Goal: Task Accomplishment & Management: Manage account settings

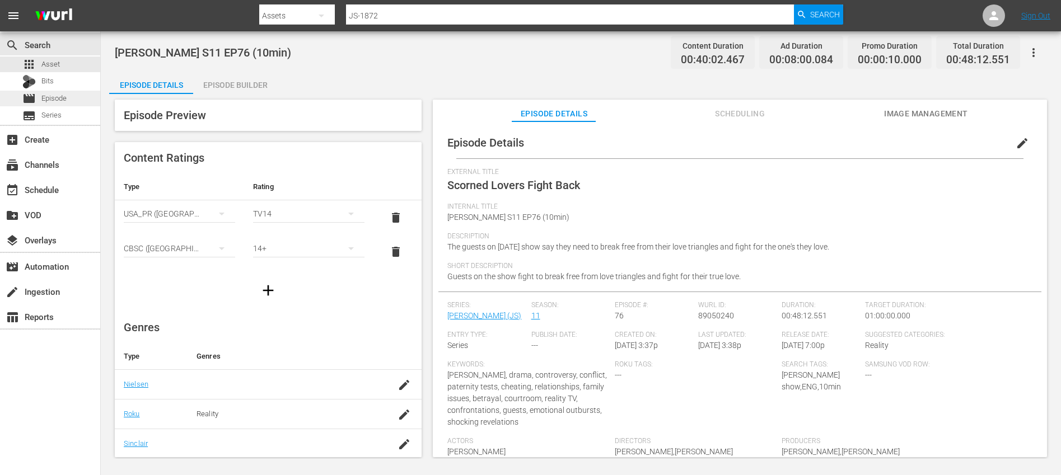
scroll to position [121, 0]
click at [43, 189] on div "event_available Schedule" at bounding box center [31, 188] width 63 height 10
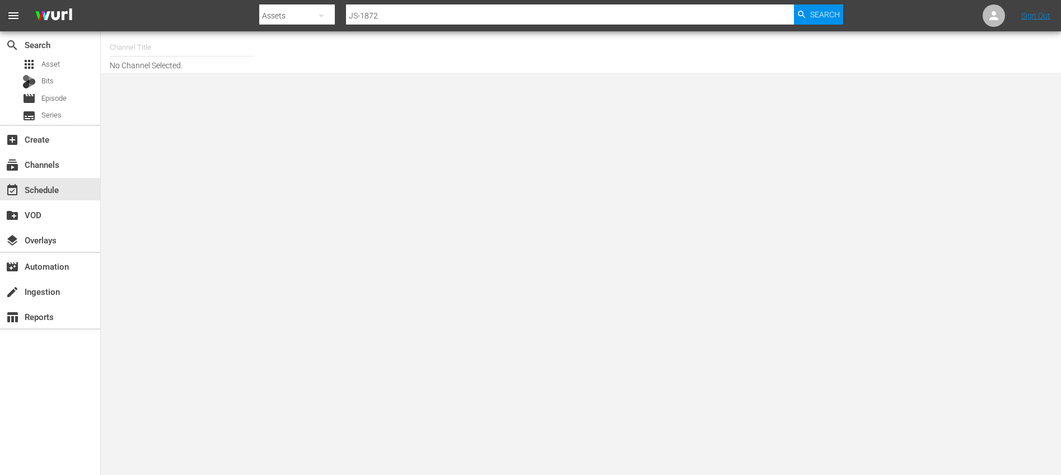
click at [165, 51] on input "text" at bounding box center [181, 47] width 143 height 27
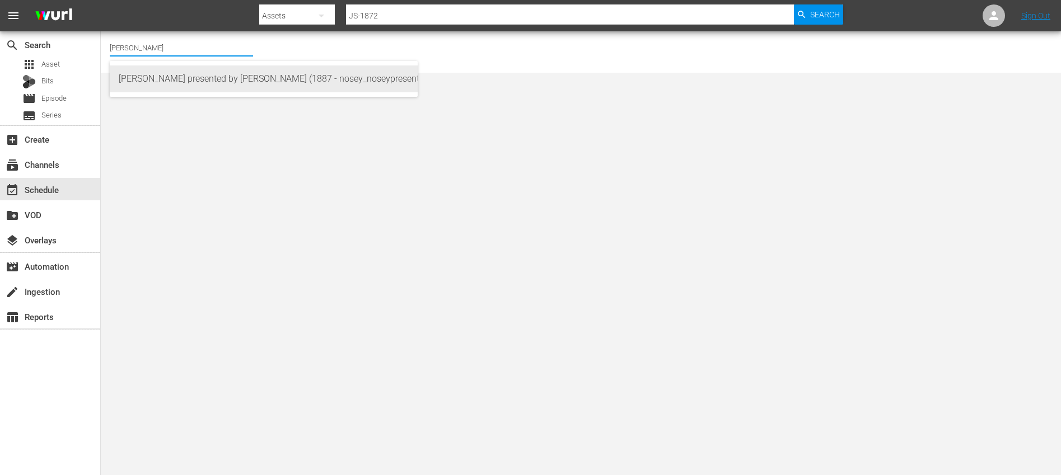
click at [220, 82] on div "[PERSON_NAME] presented by [PERSON_NAME] (1887 - nosey_noseypresentsstevewilkos…" at bounding box center [264, 78] width 290 height 27
type input "[PERSON_NAME] presented by [PERSON_NAME] (1887 - nosey_noseypresentsstevewilkos…"
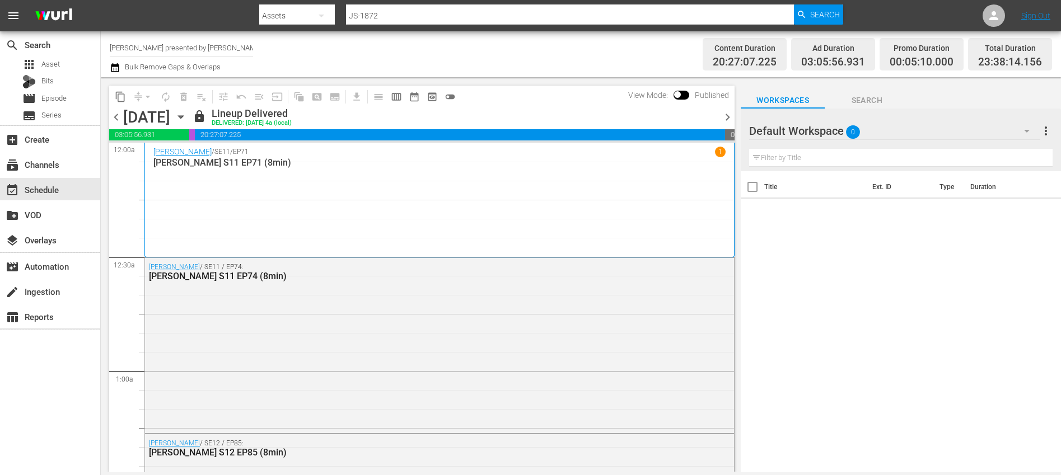
click at [729, 118] on span "chevron_right" at bounding box center [727, 117] width 14 height 14
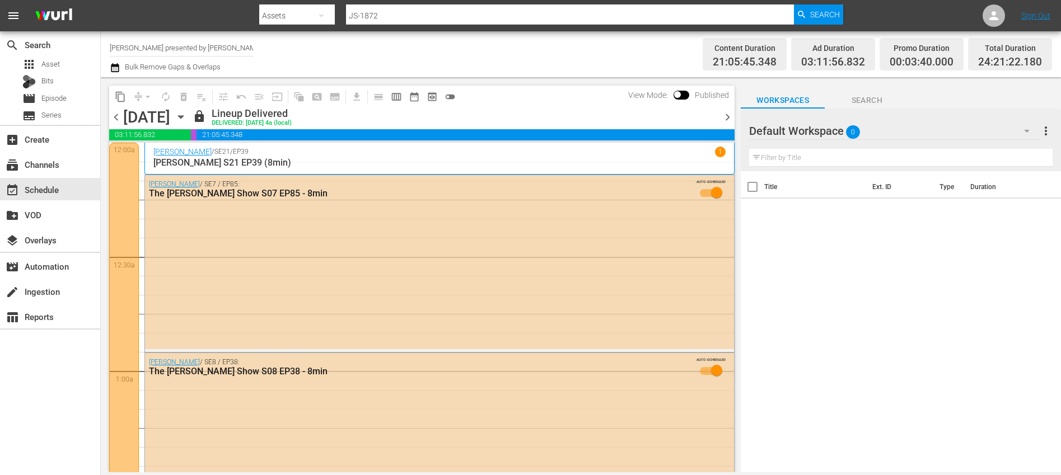
click at [729, 118] on span "chevron_right" at bounding box center [727, 117] width 14 height 14
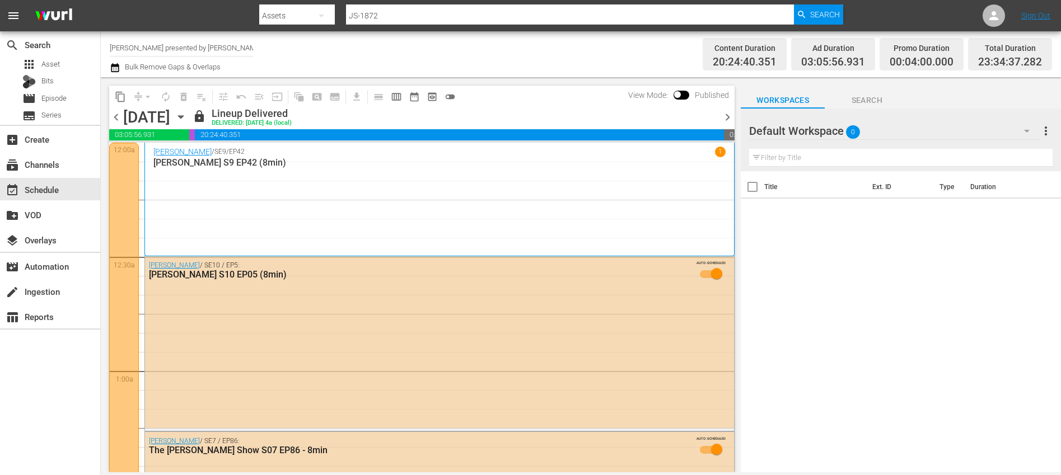
click at [723, 116] on span "chevron_right" at bounding box center [727, 117] width 14 height 14
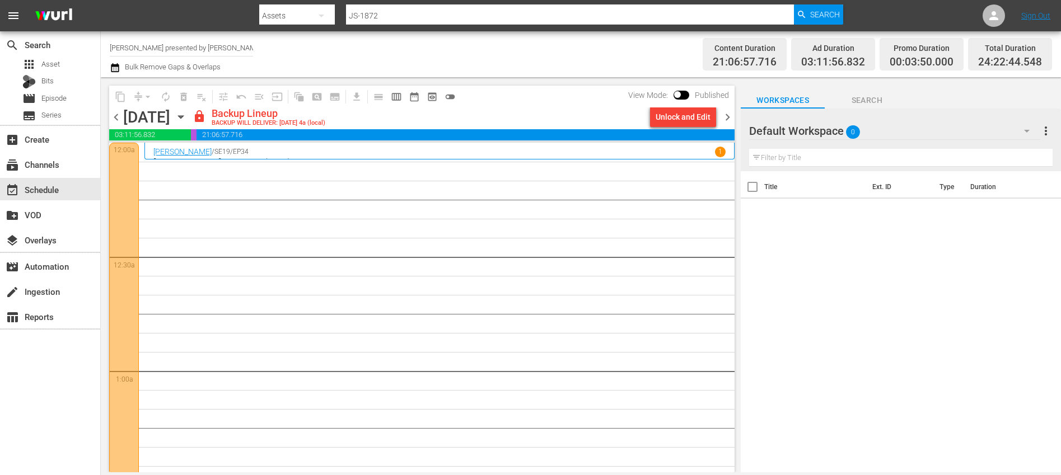
click at [693, 117] on div "Unlock and Edit" at bounding box center [682, 117] width 55 height 20
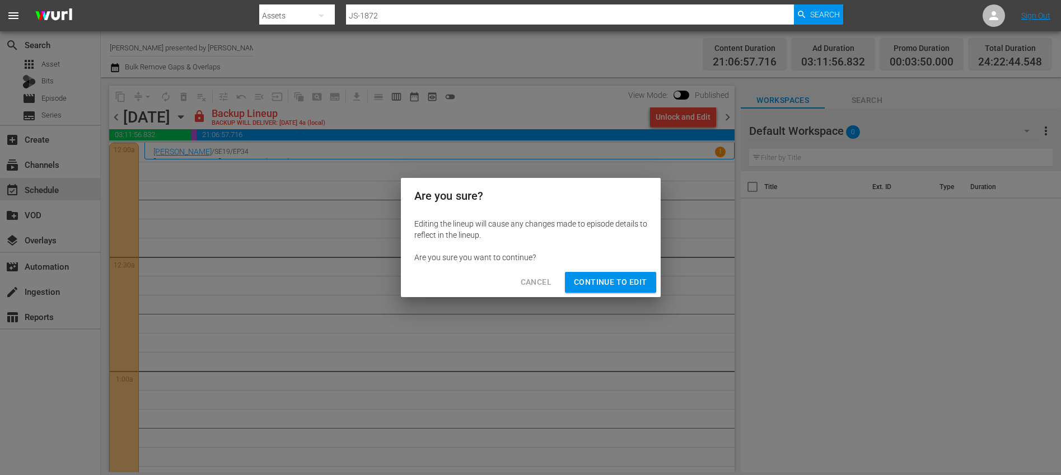
click at [603, 275] on span "Continue to Edit" at bounding box center [610, 282] width 73 height 14
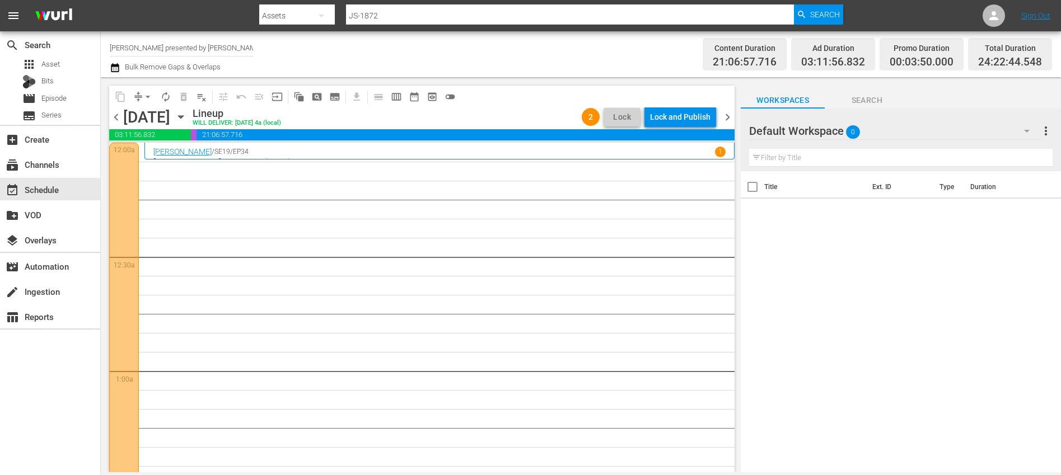
click at [723, 118] on span "chevron_right" at bounding box center [727, 117] width 14 height 14
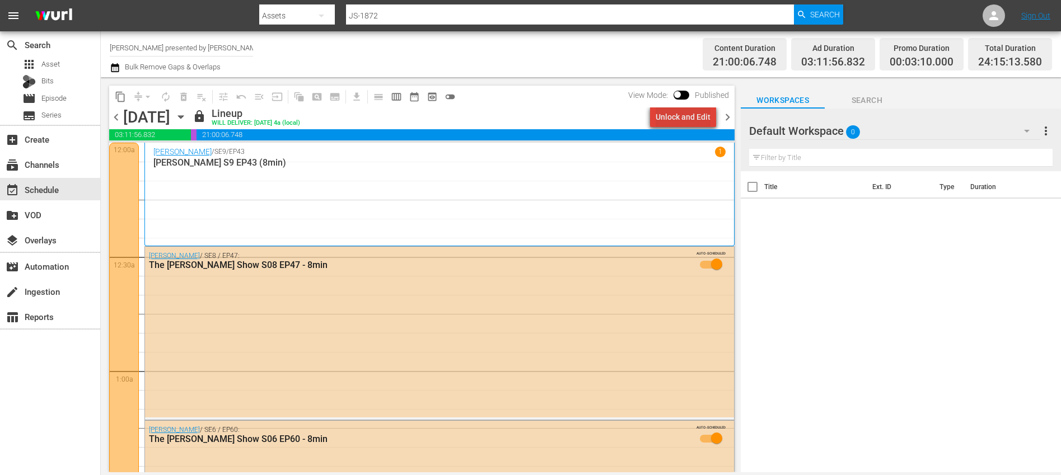
click at [699, 122] on div "Unlock and Edit" at bounding box center [682, 117] width 55 height 20
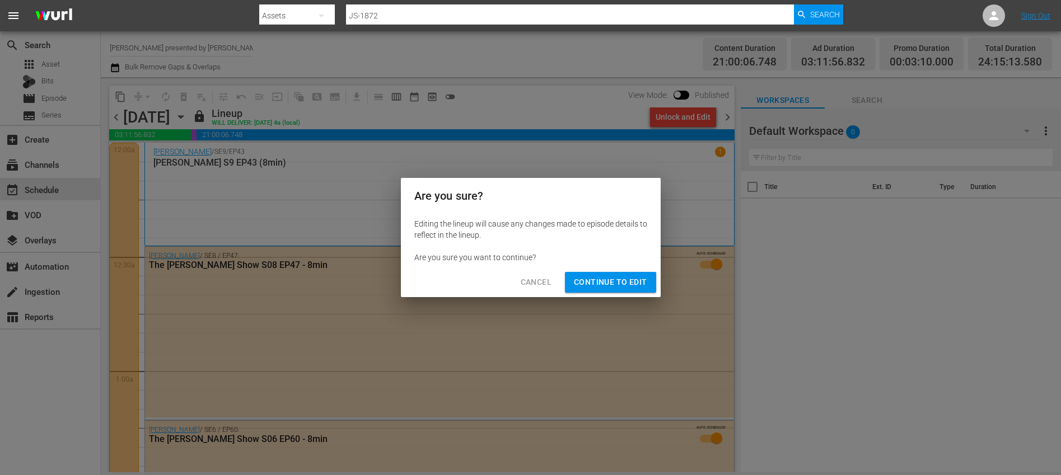
click at [597, 288] on span "Continue to Edit" at bounding box center [610, 282] width 73 height 14
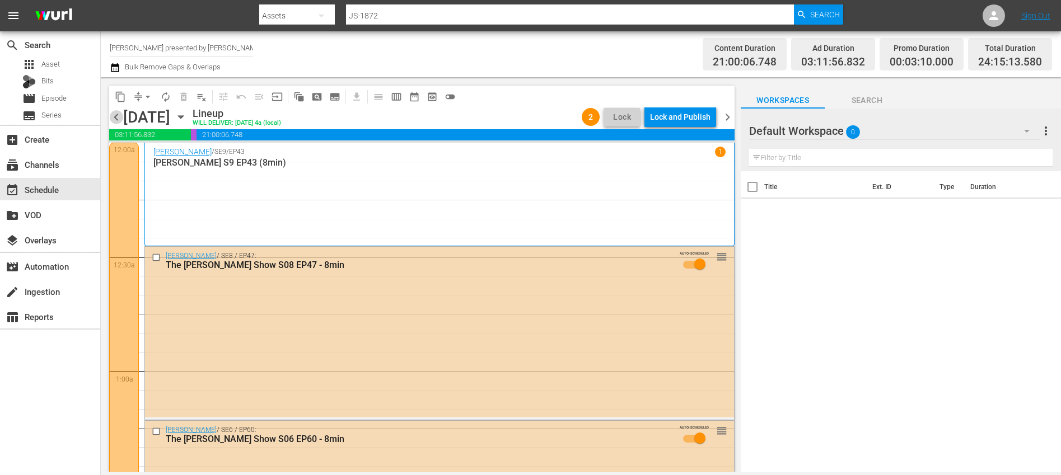
click at [119, 118] on span "chevron_left" at bounding box center [116, 117] width 14 height 14
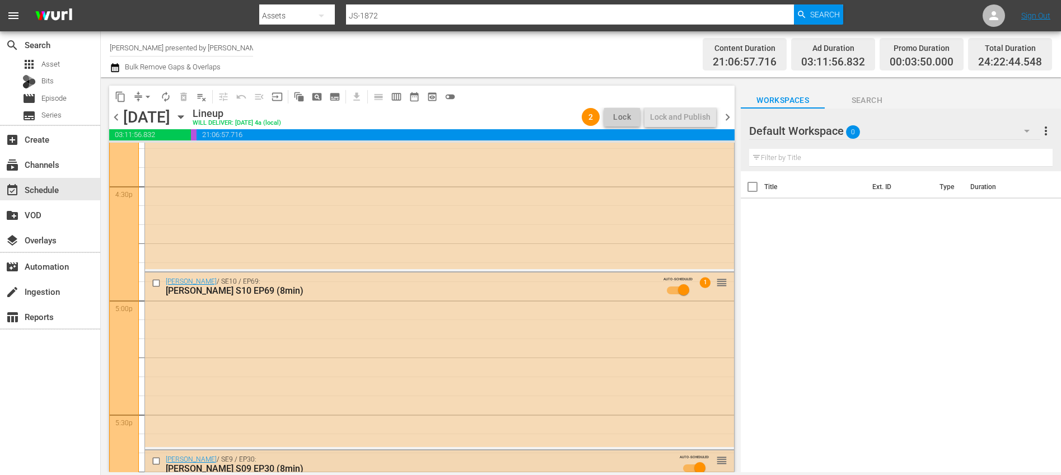
scroll to position [3763, 0]
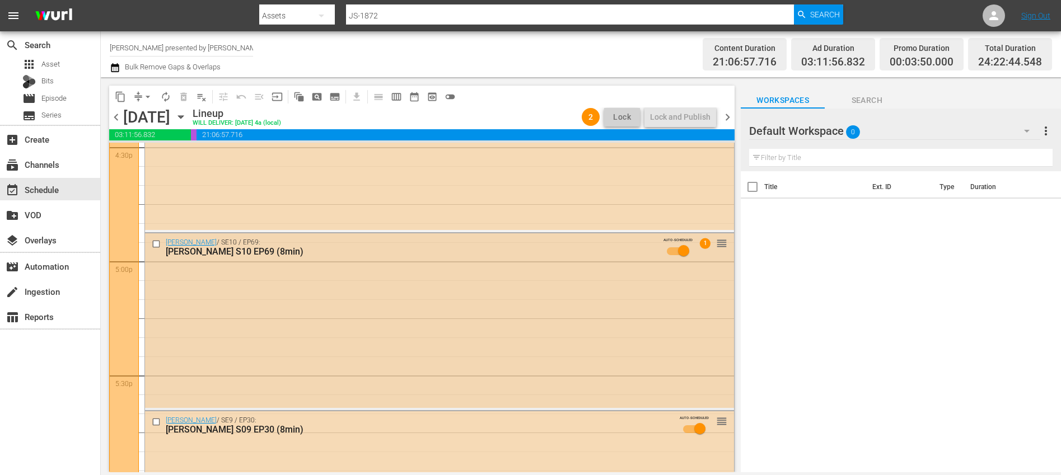
click at [298, 288] on div "Jerry Springer / SE10 / EP69: Jerry Springer S10 EP69 (8min) AUTO-SCHEDULED 1 r…" at bounding box center [439, 320] width 589 height 175
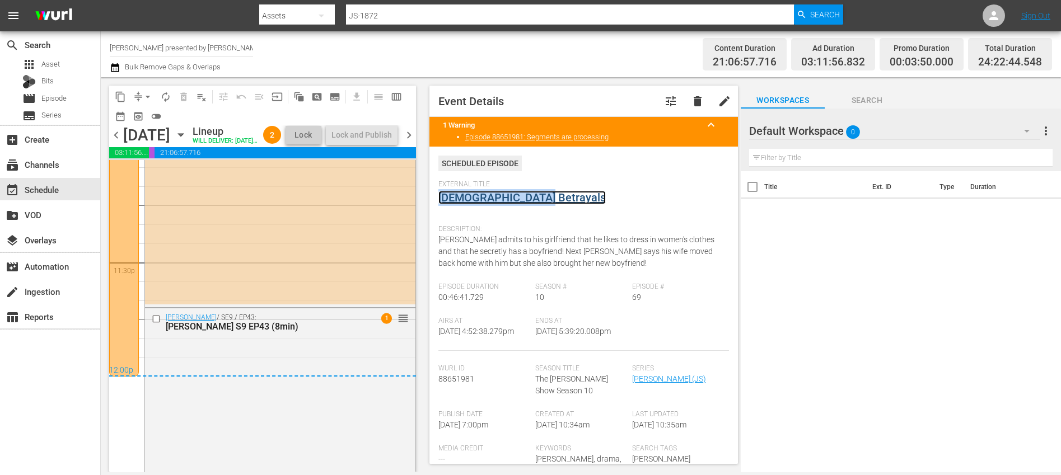
scroll to position [5290, 0]
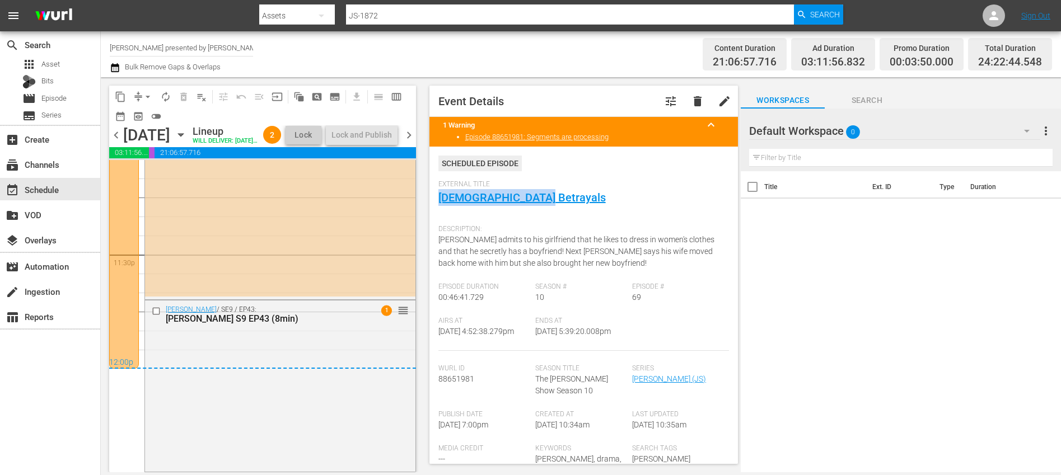
click at [410, 140] on span "chevron_right" at bounding box center [409, 135] width 14 height 14
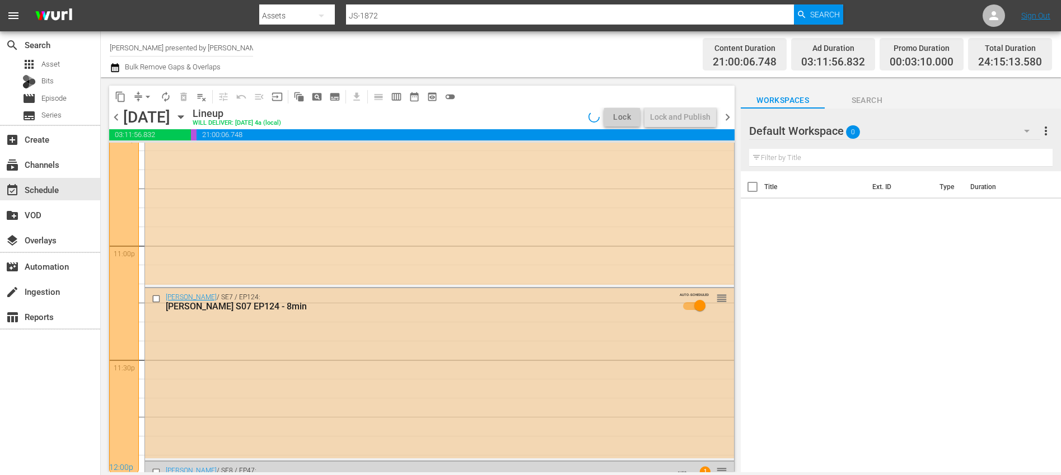
scroll to position [5290, 0]
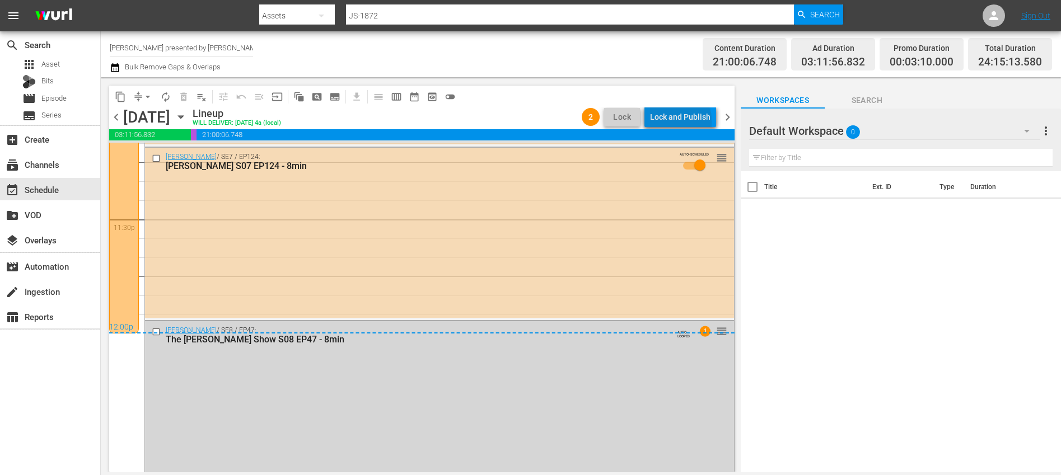
click at [683, 121] on div "Lock and Publish" at bounding box center [680, 117] width 60 height 20
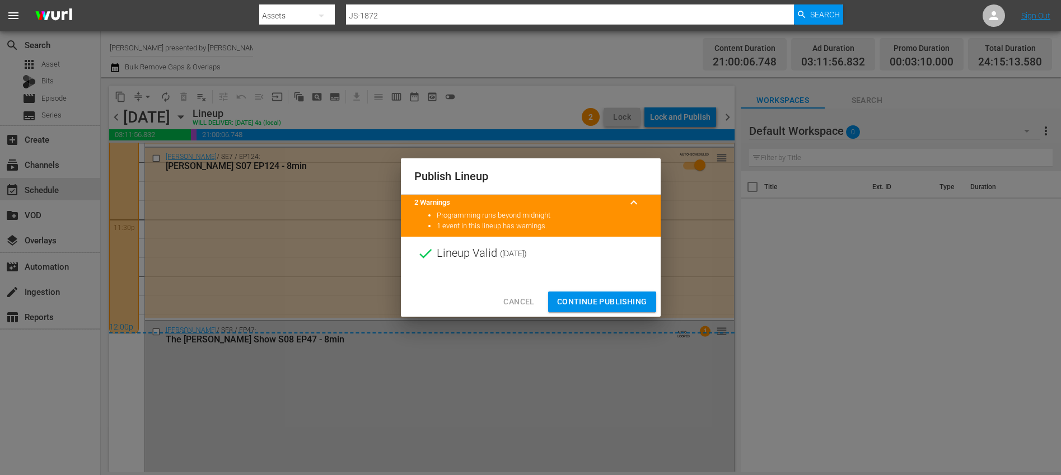
click at [587, 302] on span "Continue Publishing" at bounding box center [602, 302] width 90 height 14
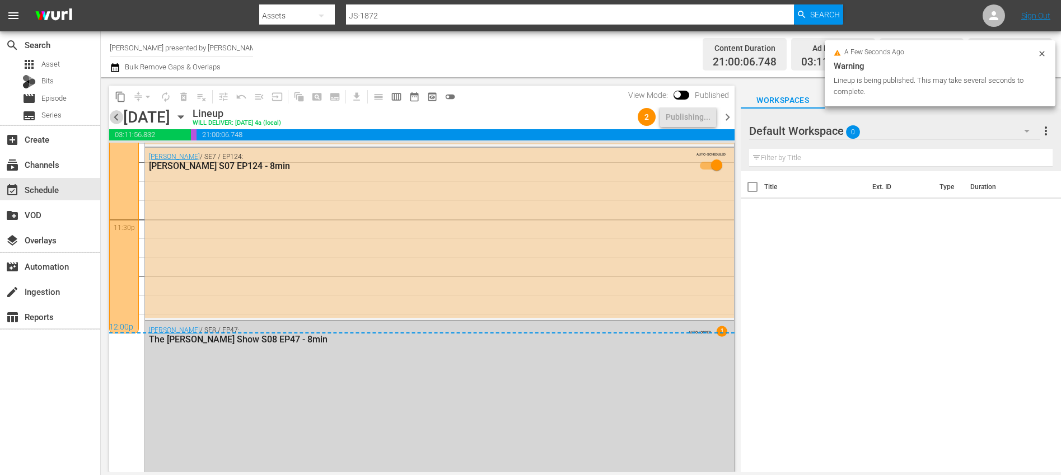
click at [112, 115] on span "chevron_left" at bounding box center [116, 117] width 14 height 14
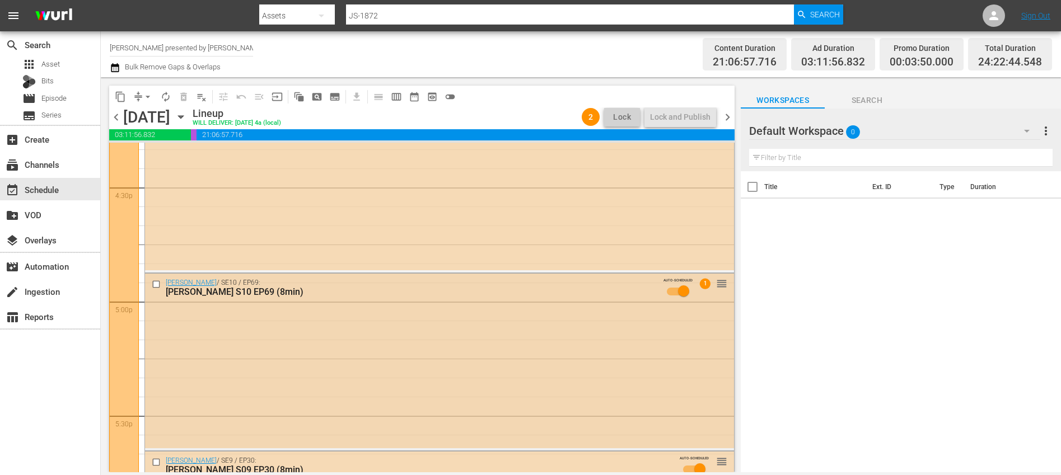
scroll to position [3673, 0]
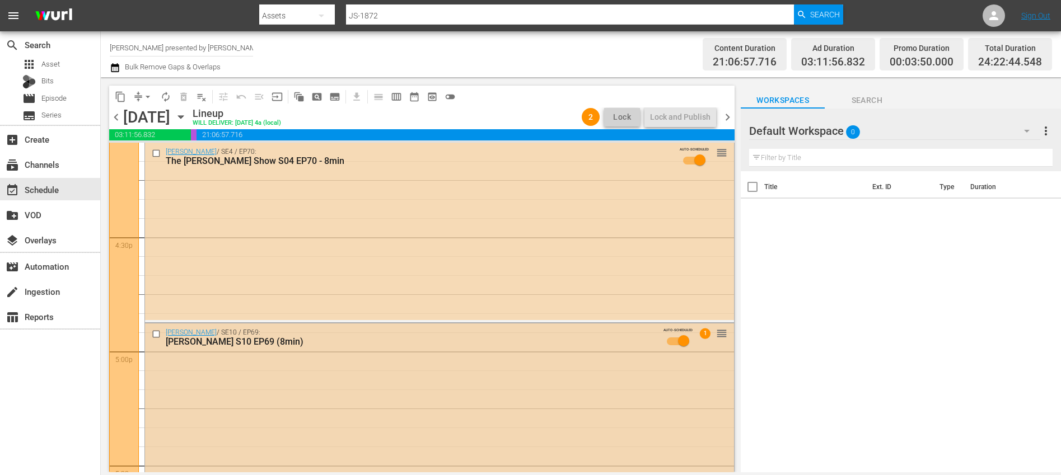
click at [369, 361] on div "Jerry Springer / SE10 / EP69: Jerry Springer S10 EP69 (8min) AUTO-SCHEDULED 1 r…" at bounding box center [439, 411] width 589 height 175
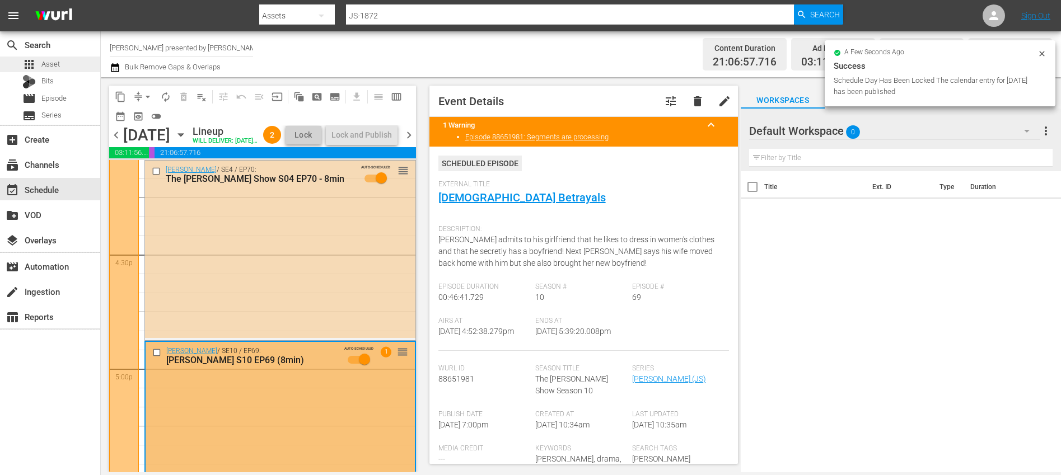
click at [73, 65] on div "apps Asset" at bounding box center [50, 65] width 100 height 16
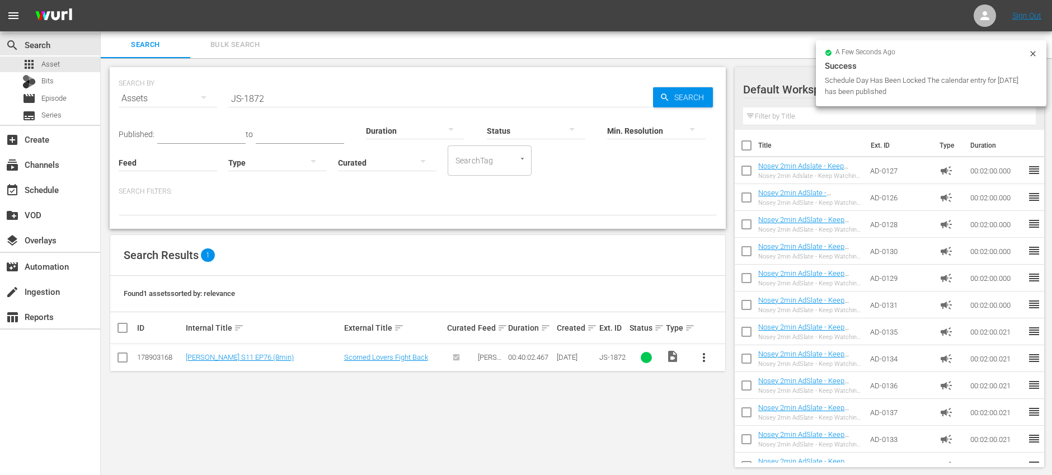
click at [1032, 51] on icon at bounding box center [1033, 53] width 9 height 9
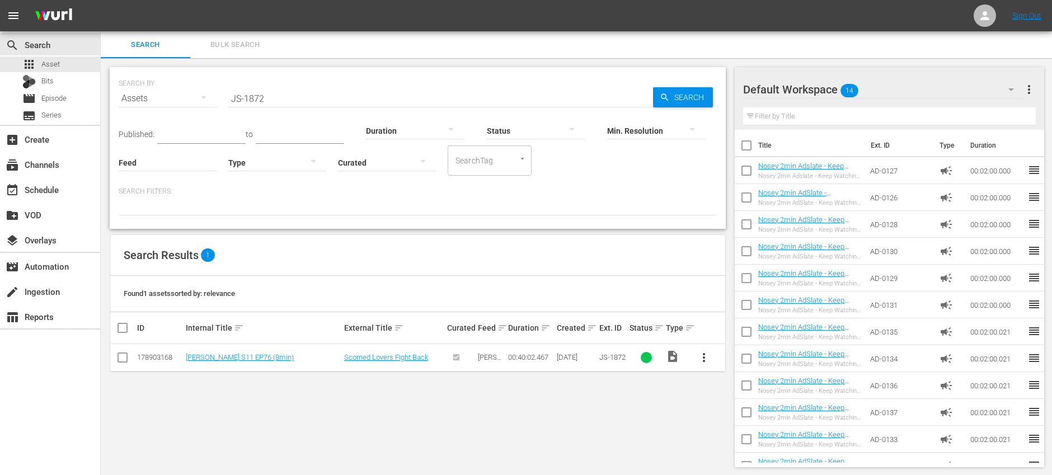
click at [316, 99] on input "JS-1872" at bounding box center [440, 98] width 425 height 27
paste input "3"
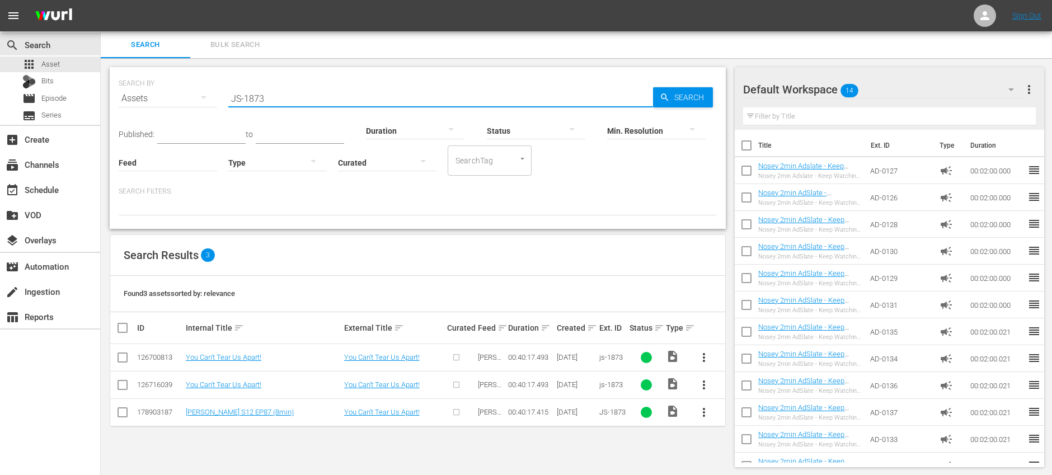
type input "JS-1873"
click at [122, 359] on input "checkbox" at bounding box center [122, 359] width 13 height 13
checkbox input "true"
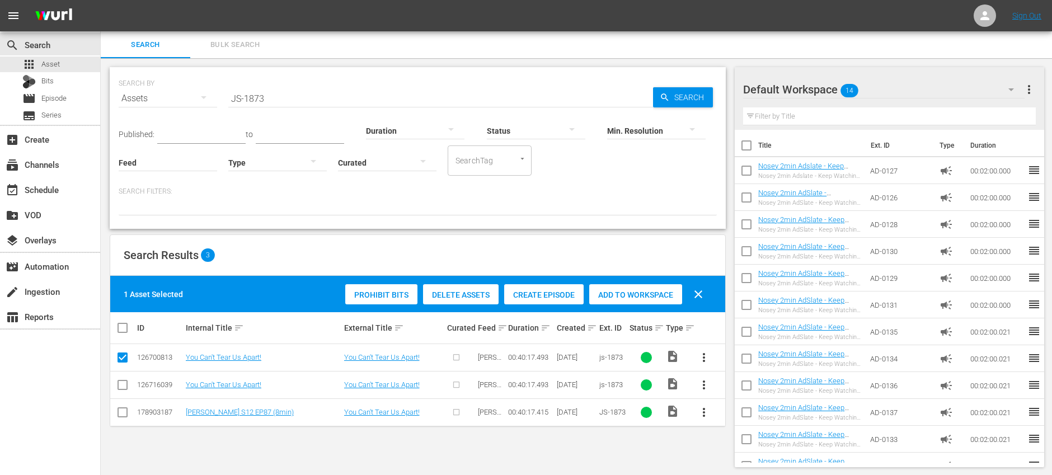
click at [121, 383] on input "checkbox" at bounding box center [122, 387] width 13 height 13
checkbox input "true"
click at [472, 296] on span "Delete Assets" at bounding box center [461, 294] width 76 height 9
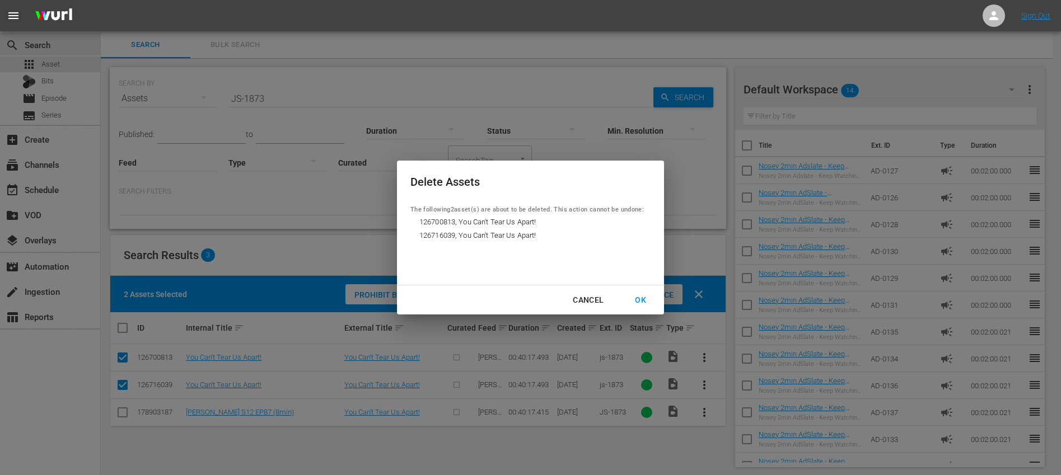
click at [650, 299] on div "OK" at bounding box center [640, 300] width 29 height 14
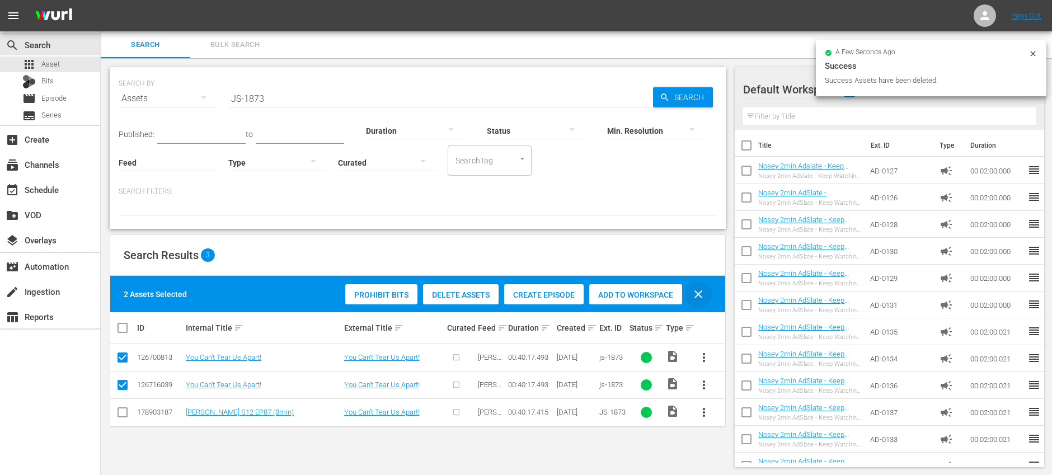
click at [700, 299] on span "clear" at bounding box center [698, 294] width 13 height 13
checkbox input "false"
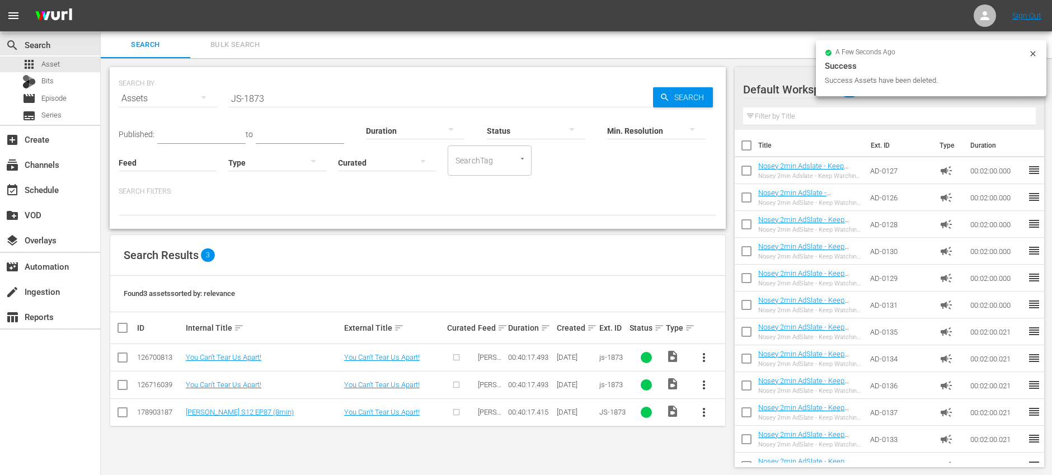
click at [705, 414] on span "more_vert" at bounding box center [703, 412] width 13 height 13
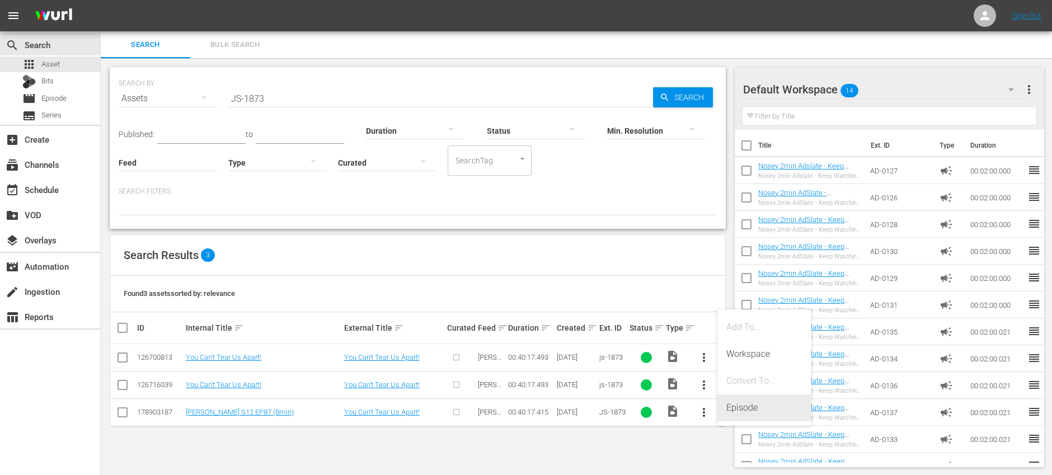
click at [771, 409] on div "Episode" at bounding box center [764, 408] width 76 height 27
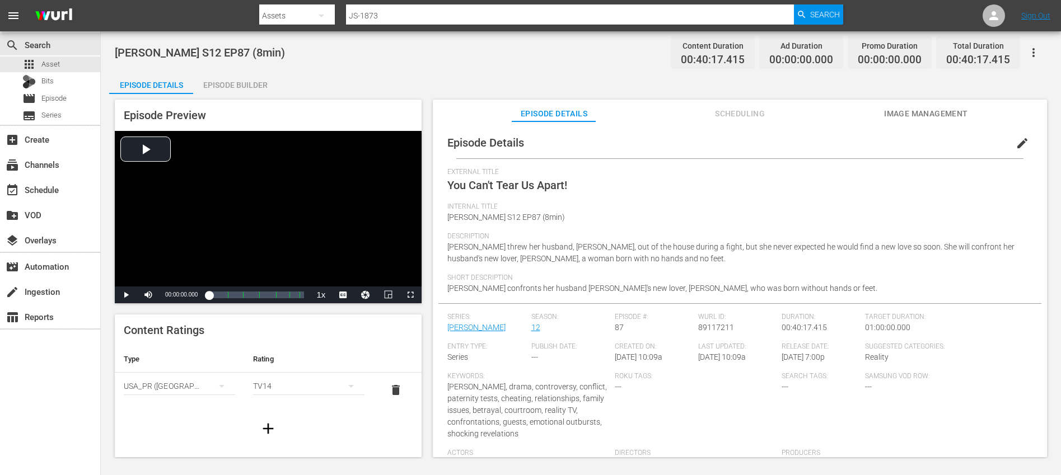
click at [1020, 142] on span "edit" at bounding box center [1021, 143] width 13 height 13
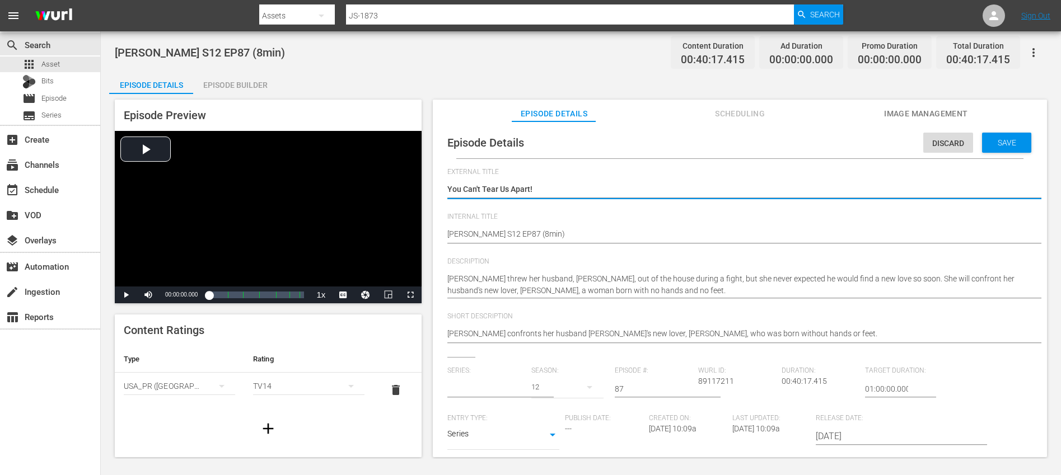
click at [477, 385] on input "text" at bounding box center [486, 389] width 78 height 27
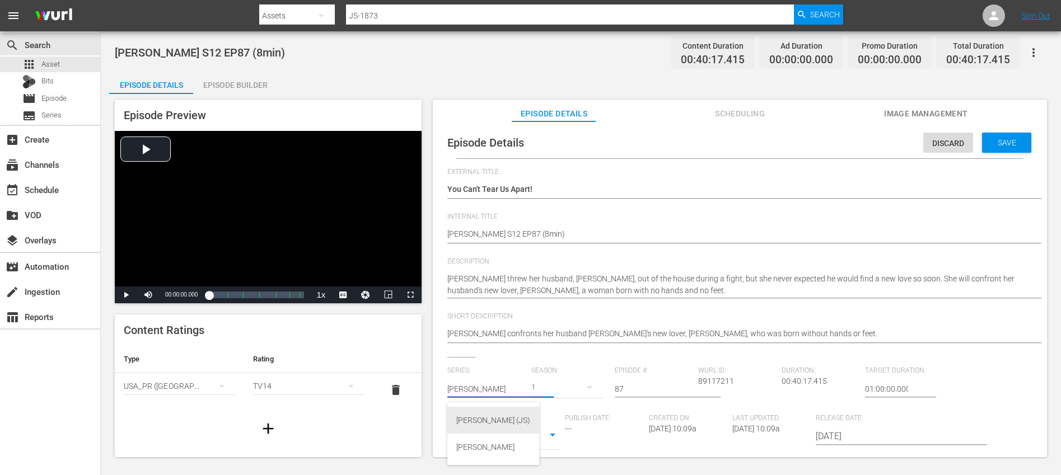
click at [476, 413] on div "Jerry Springer (JS)" at bounding box center [493, 420] width 74 height 27
type input "Jerry Springer (JS)"
click at [561, 390] on div "27" at bounding box center [567, 387] width 72 height 31
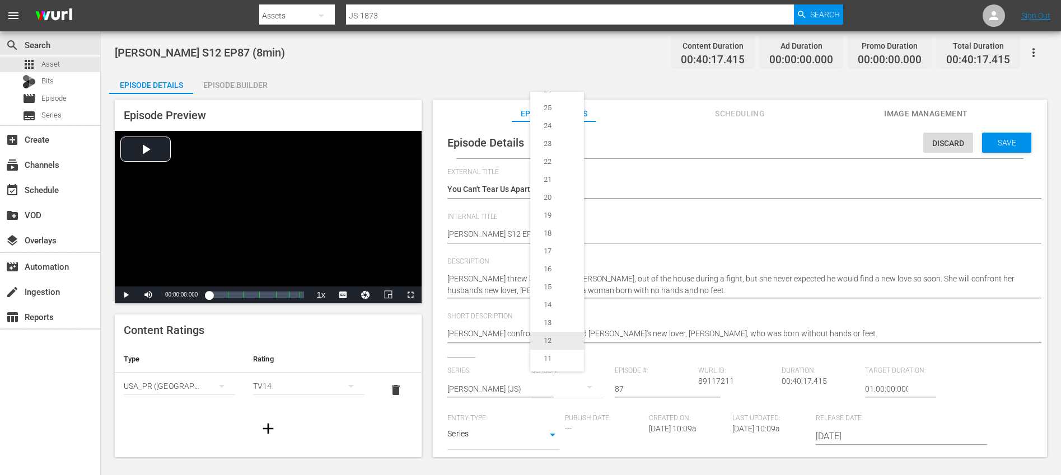
click at [552, 338] on div "12" at bounding box center [547, 340] width 35 height 11
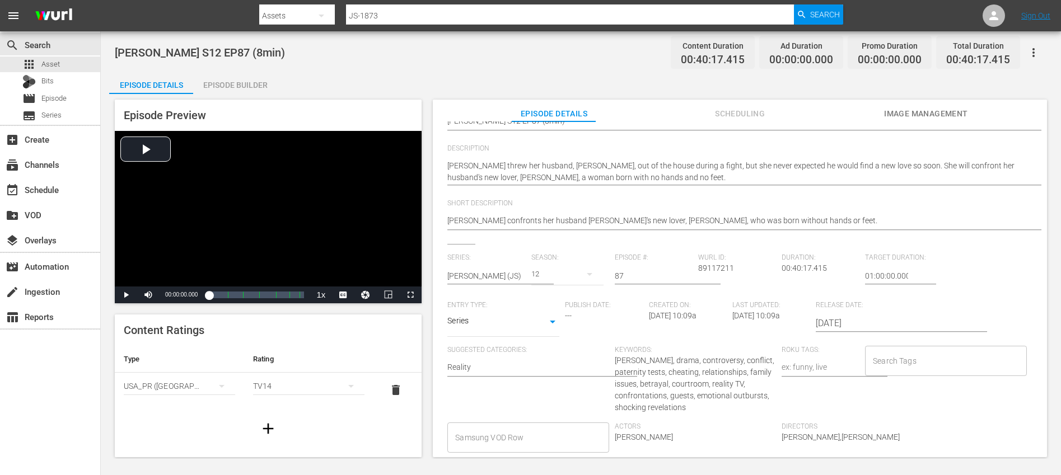
scroll to position [245, 0]
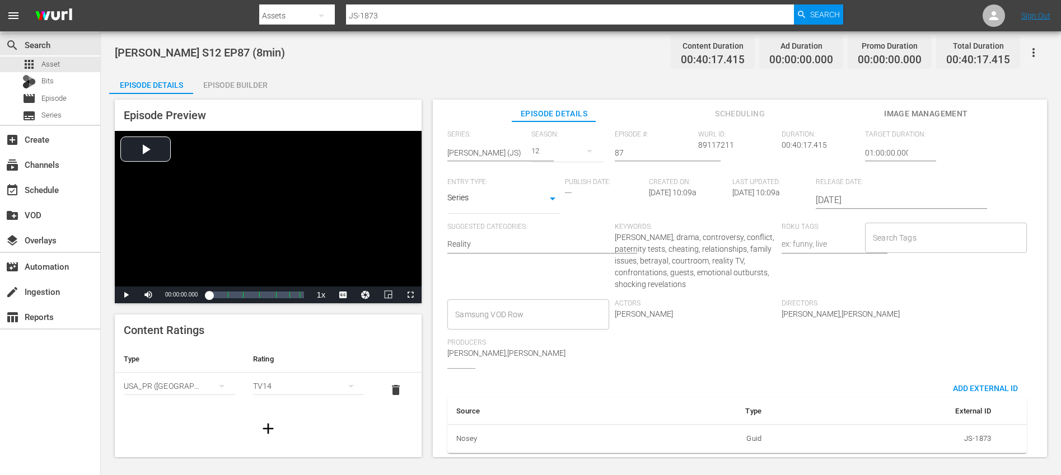
click at [919, 238] on input "Search Tags" at bounding box center [937, 238] width 134 height 20
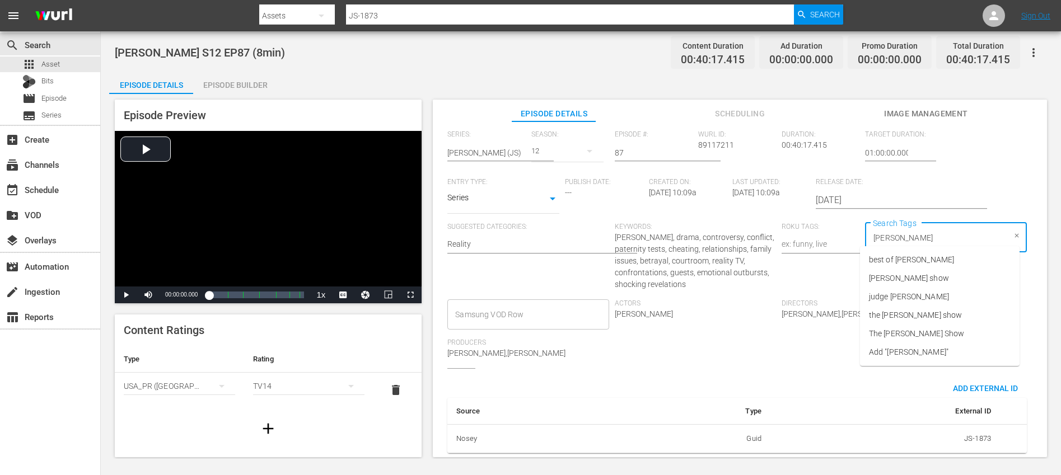
type input "jerr"
click at [936, 280] on li "jerry springer show" at bounding box center [940, 278] width 160 height 18
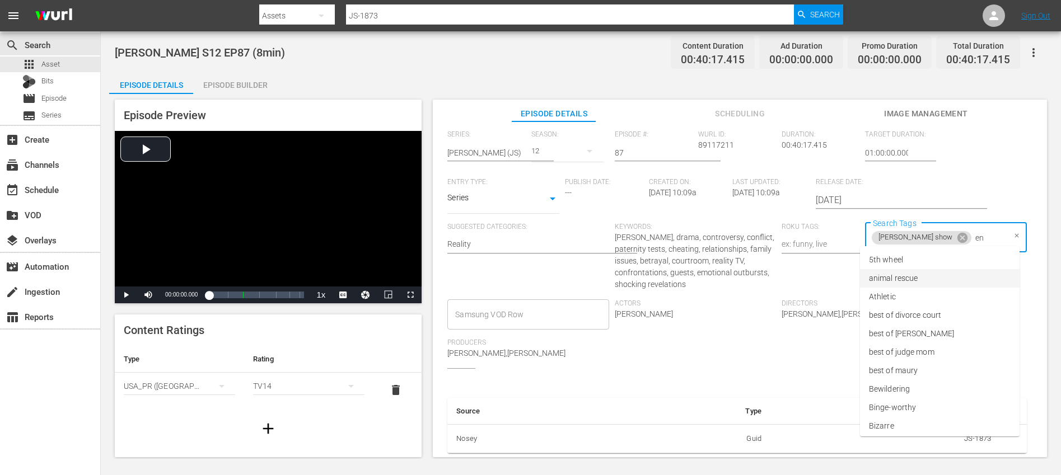
type input "eng"
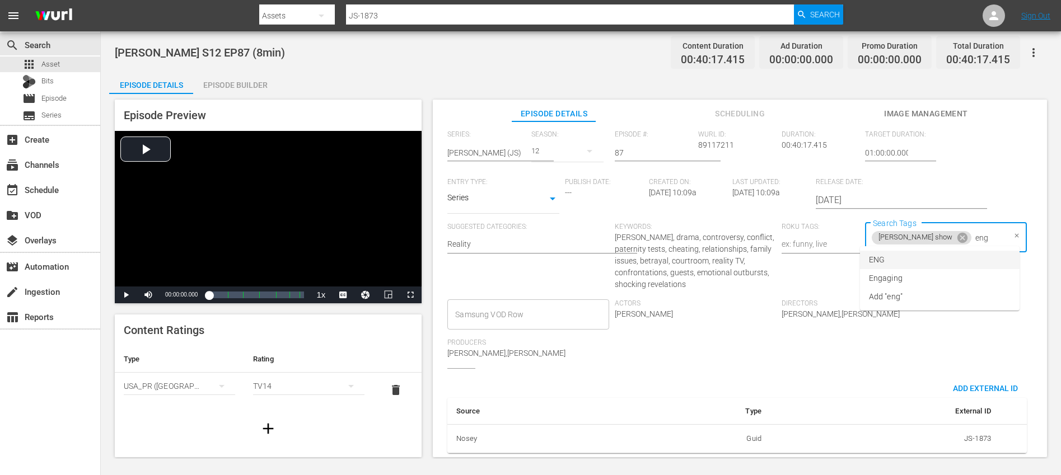
click at [898, 259] on li "ENG" at bounding box center [940, 260] width 160 height 18
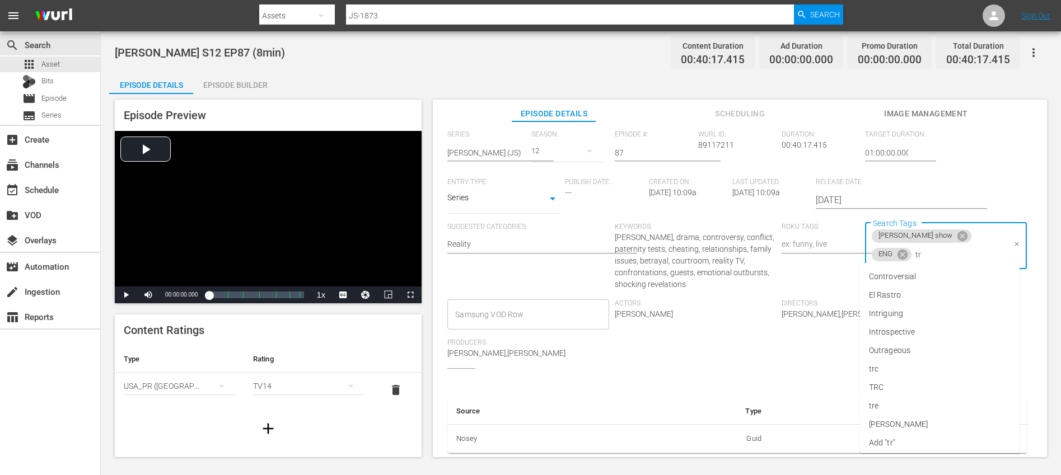
type input "trc"
click at [891, 299] on li "TRC" at bounding box center [940, 295] width 160 height 18
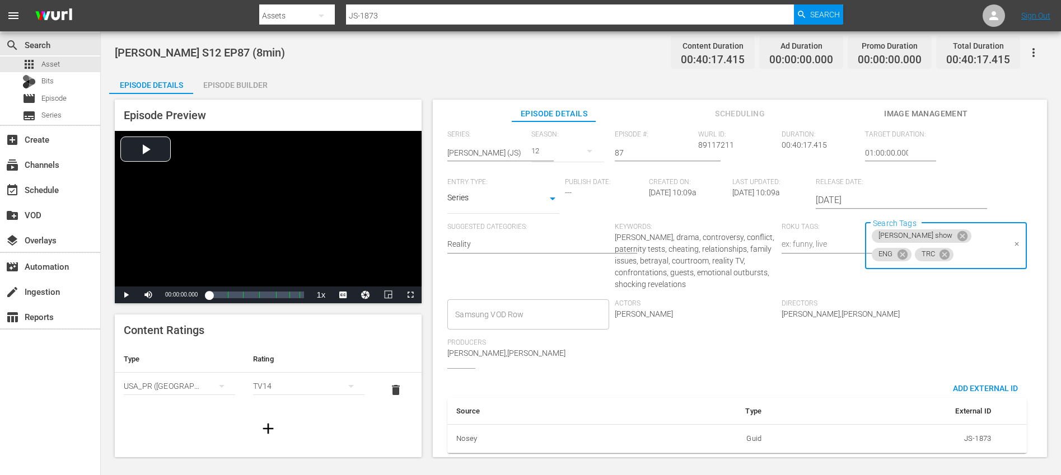
type input "8"
click at [894, 270] on li "8min" at bounding box center [940, 277] width 160 height 18
click at [955, 322] on div "Series: Jerry Springer (JS) Season: 12 Episode #: 87 Wurl ID: 89117211 Duration…" at bounding box center [739, 249] width 585 height 238
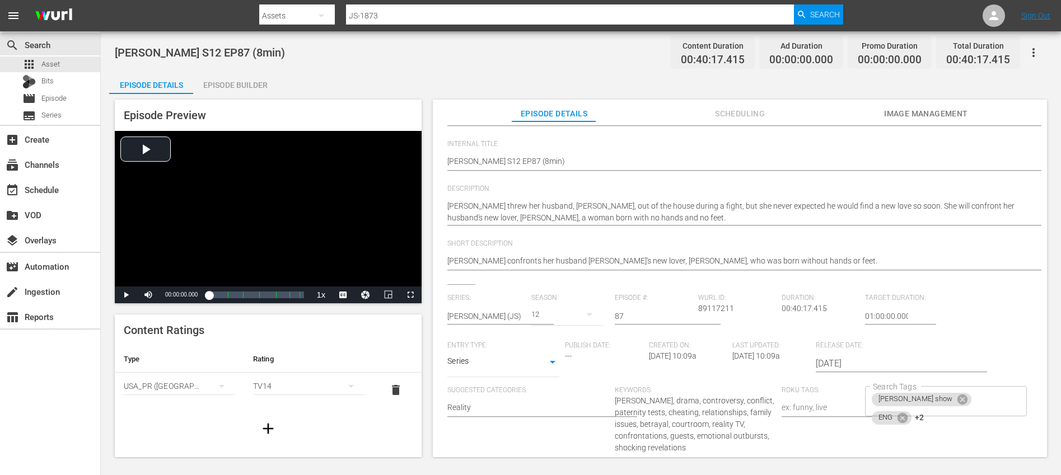
scroll to position [0, 0]
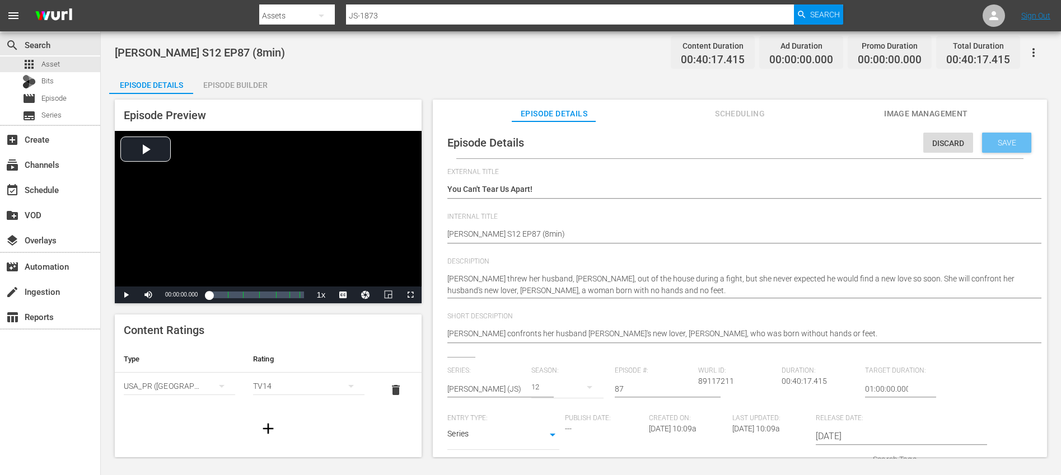
click at [995, 146] on span "Save" at bounding box center [1006, 142] width 36 height 9
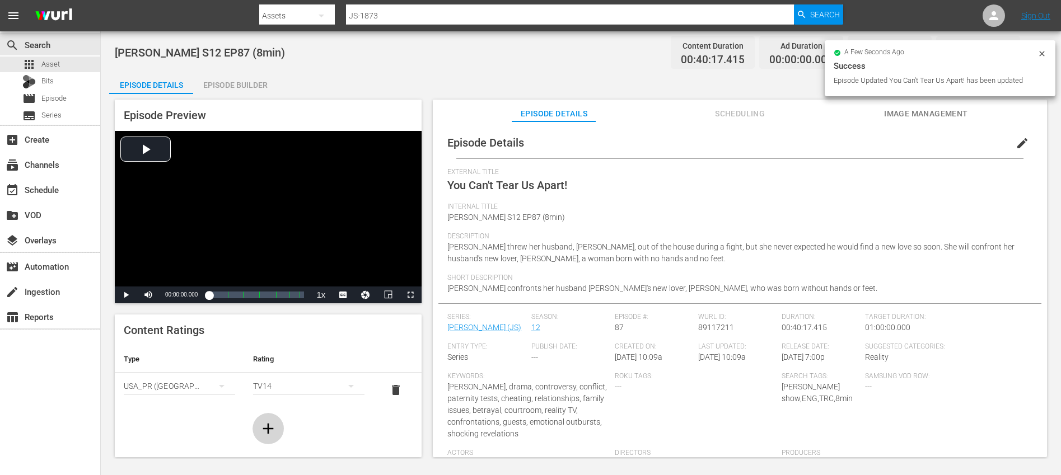
click at [266, 429] on icon "button" at bounding box center [268, 429] width 11 height 11
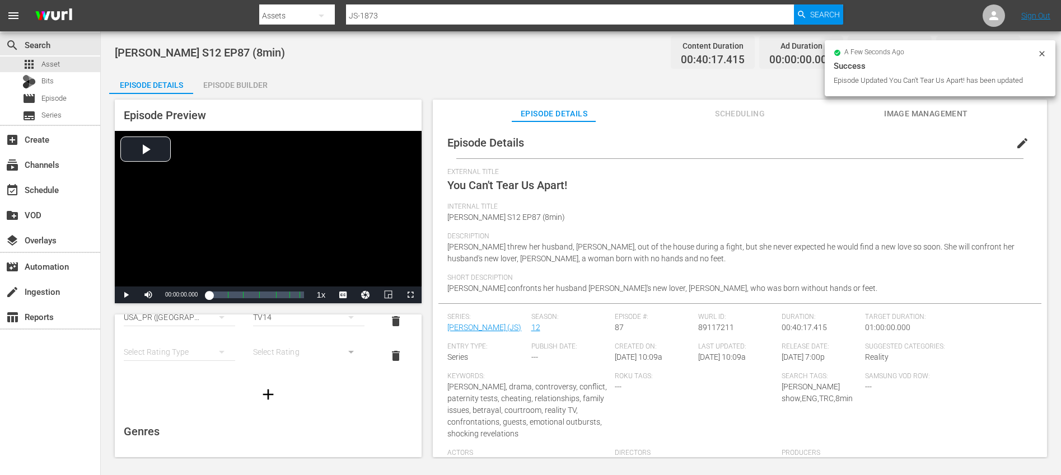
click at [185, 349] on div "simple table" at bounding box center [179, 351] width 111 height 31
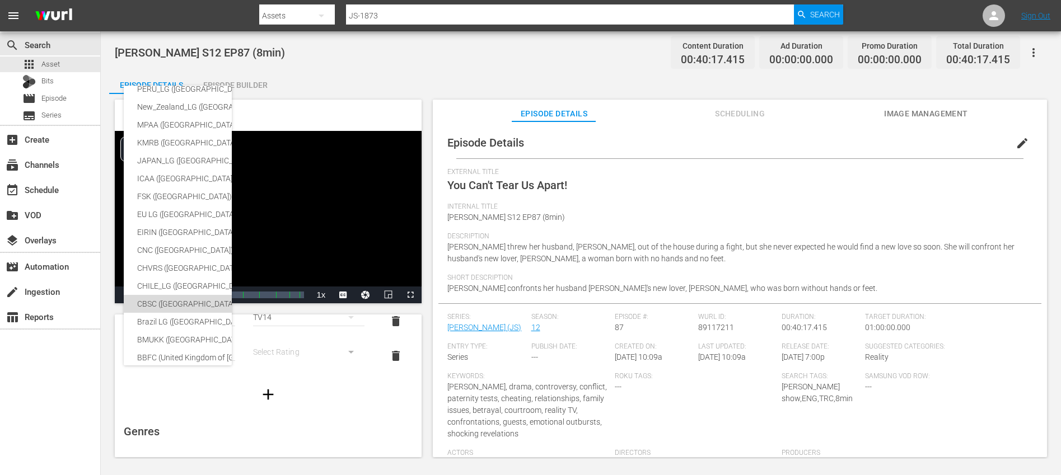
click at [171, 301] on div "CBSC (Canada)" at bounding box center [265, 304] width 257 height 18
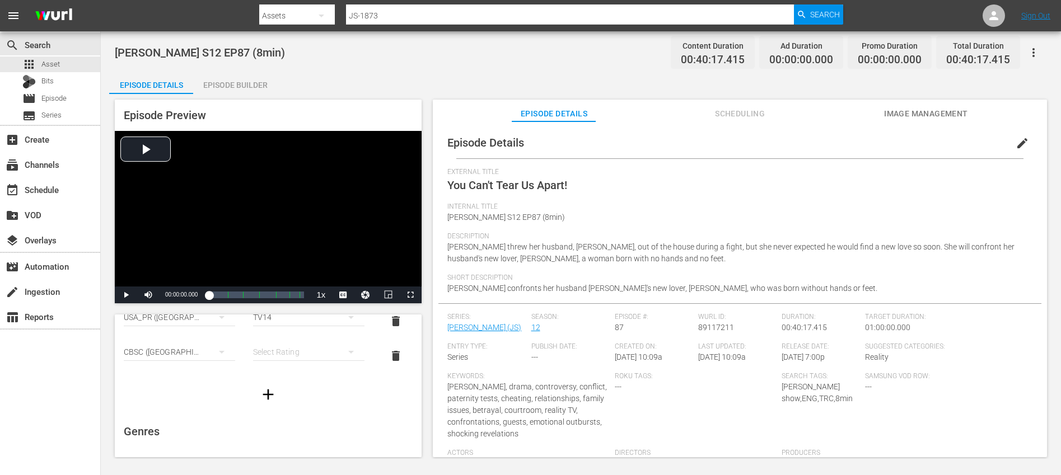
click at [270, 354] on div "SNJ (Brazil) SAMSUNG_NZ (New Zealand) SAMSUNG (Korea (Republic of)) Régie du ci…" at bounding box center [530, 237] width 1061 height 475
click at [285, 350] on div "simple table" at bounding box center [308, 351] width 111 height 31
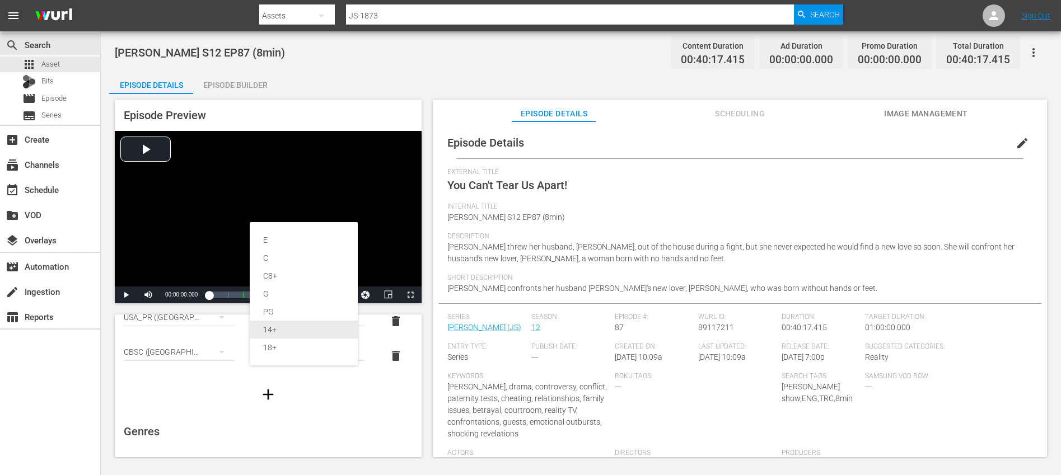
click at [283, 330] on div "14+" at bounding box center [303, 330] width 81 height 18
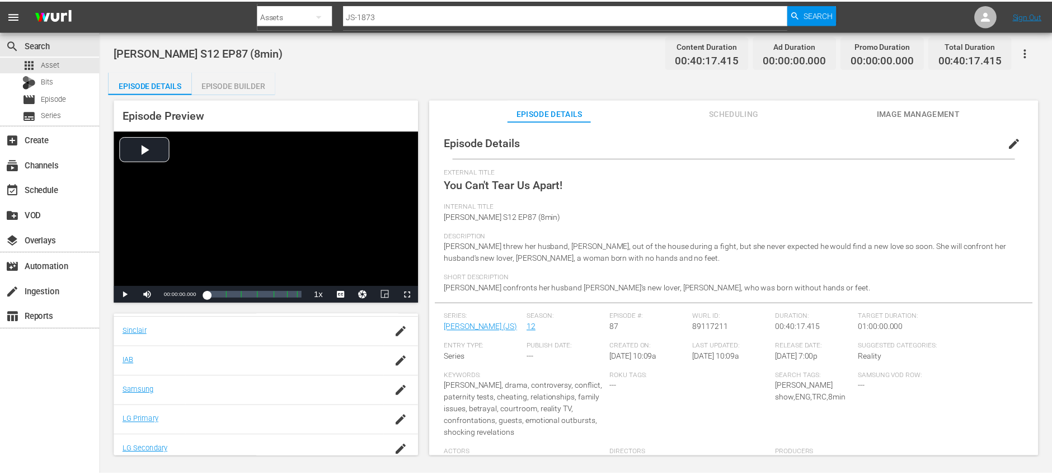
scroll to position [293, 0]
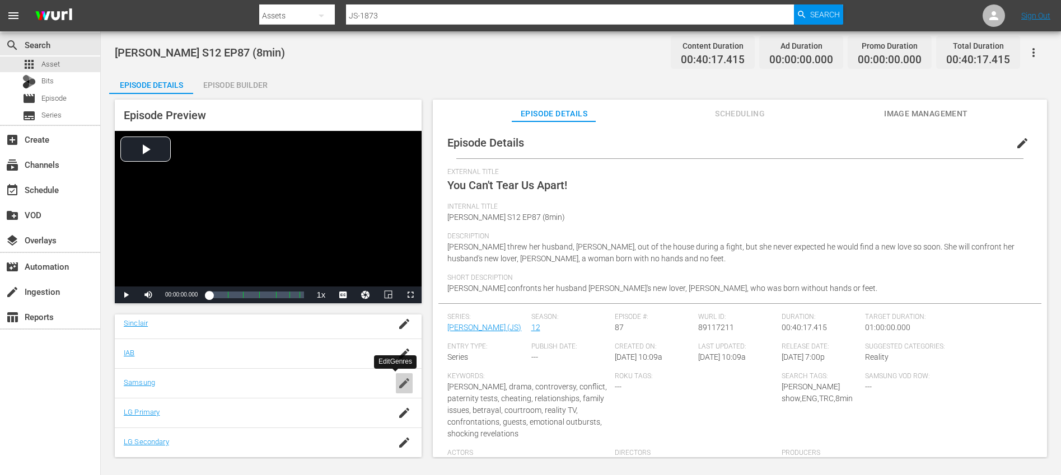
click at [397, 381] on icon "button" at bounding box center [403, 383] width 13 height 13
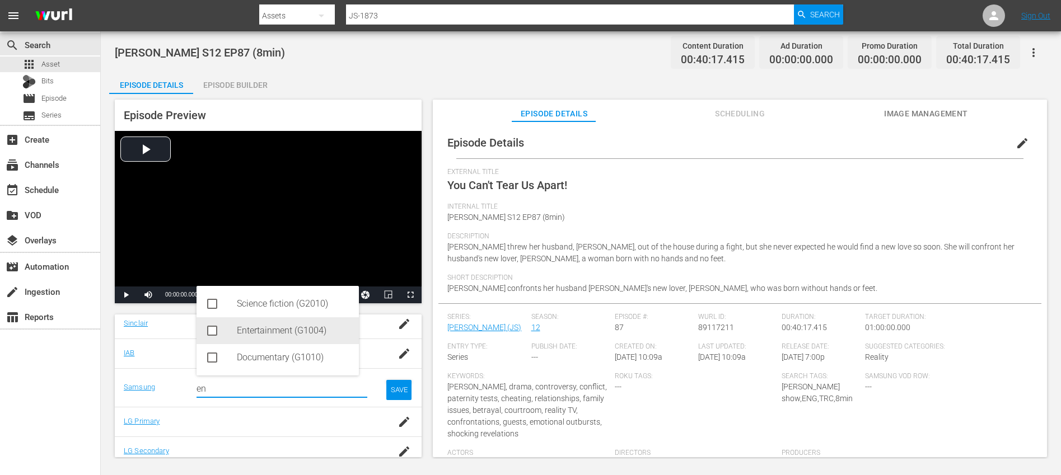
click at [276, 335] on div "Entertainment (G1004)" at bounding box center [293, 330] width 113 height 27
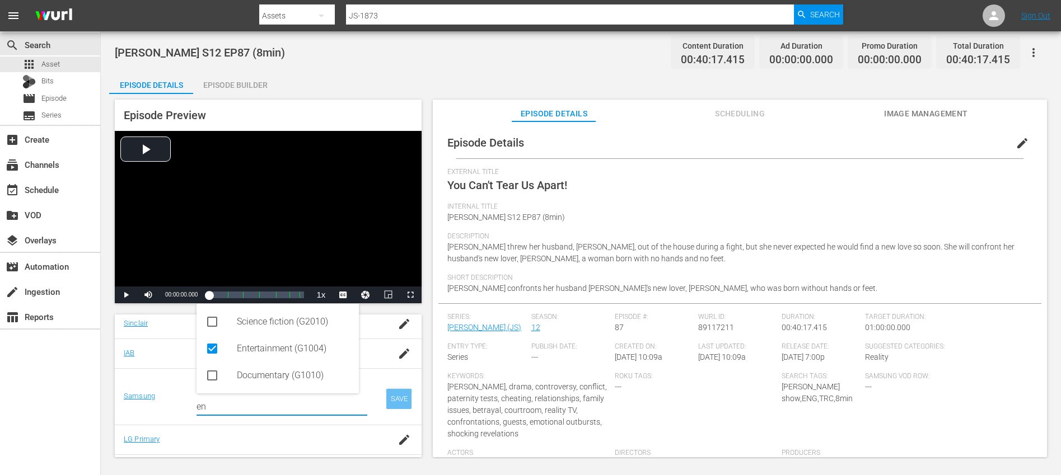
type input "en"
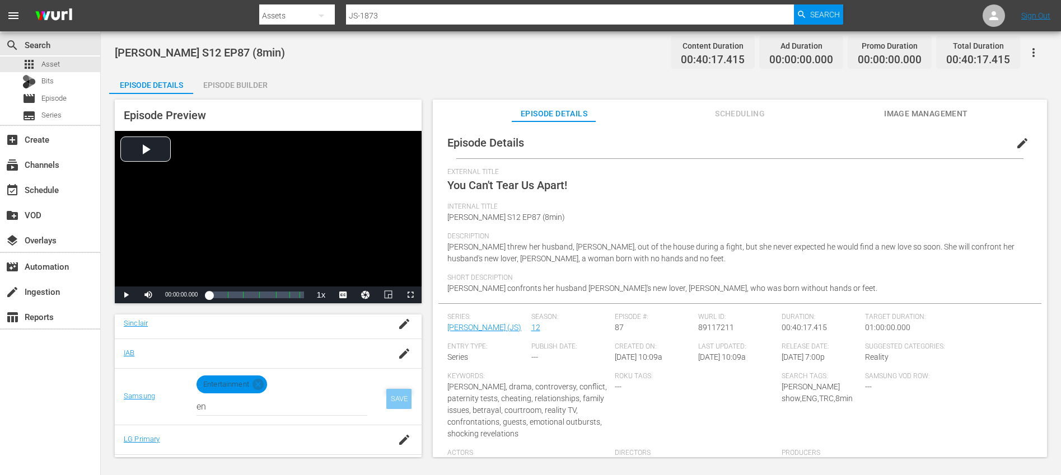
click at [388, 405] on div "SAVE" at bounding box center [399, 399] width 26 height 20
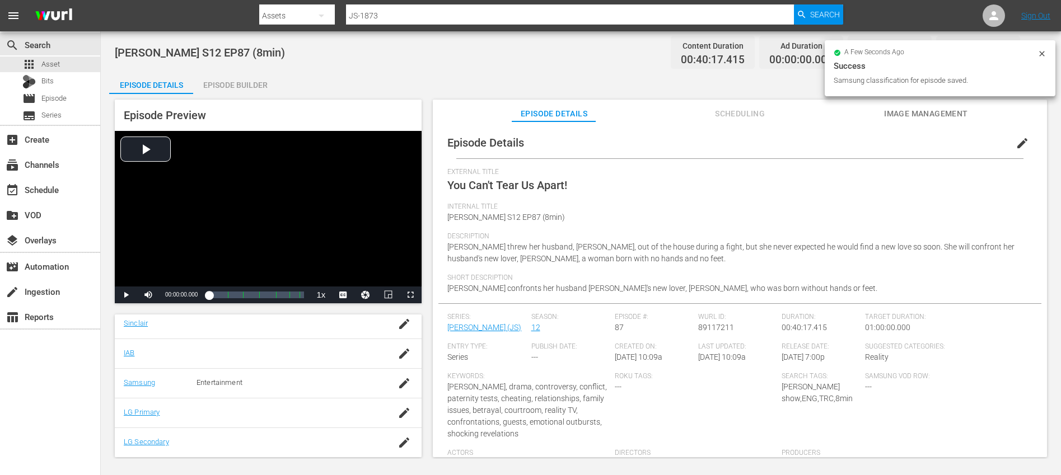
click at [241, 82] on div "Episode Builder" at bounding box center [235, 85] width 84 height 27
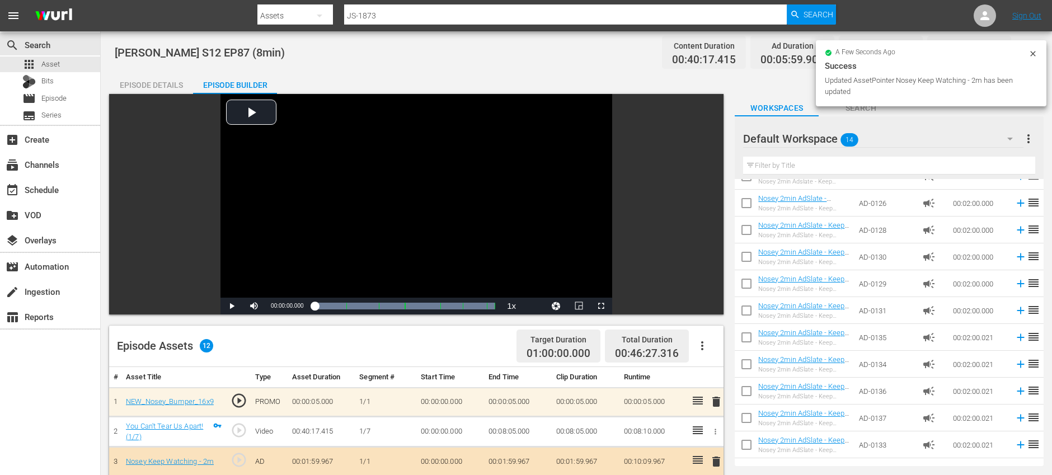
click at [134, 83] on div "Episode Details" at bounding box center [151, 85] width 84 height 27
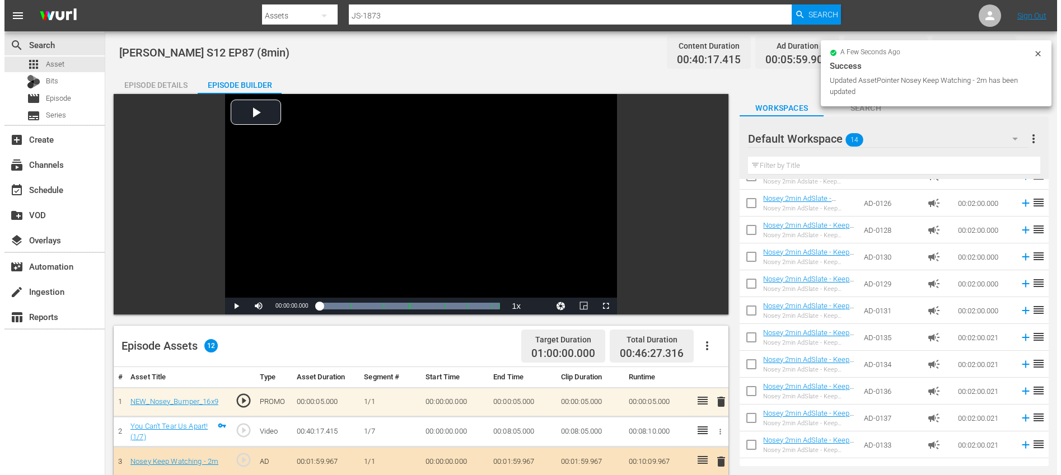
scroll to position [293, 0]
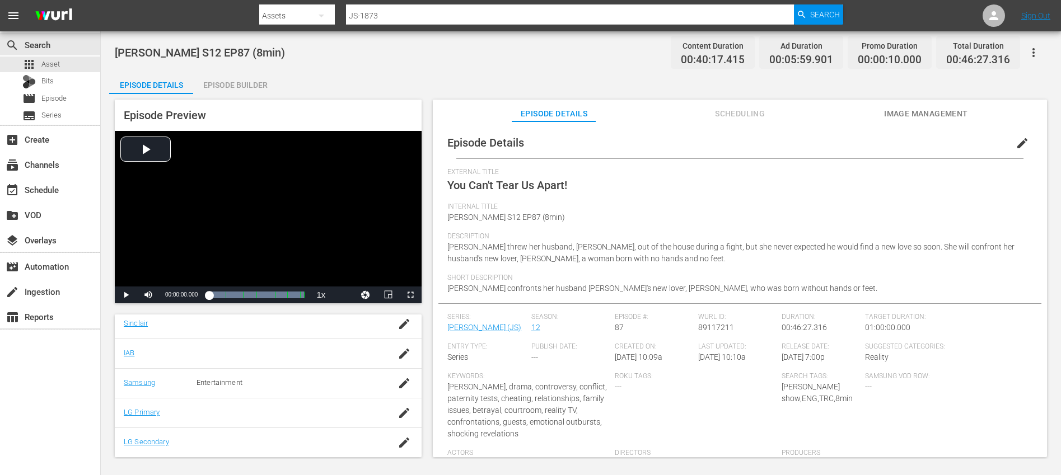
click at [1038, 54] on icon "button" at bounding box center [1032, 52] width 13 height 13
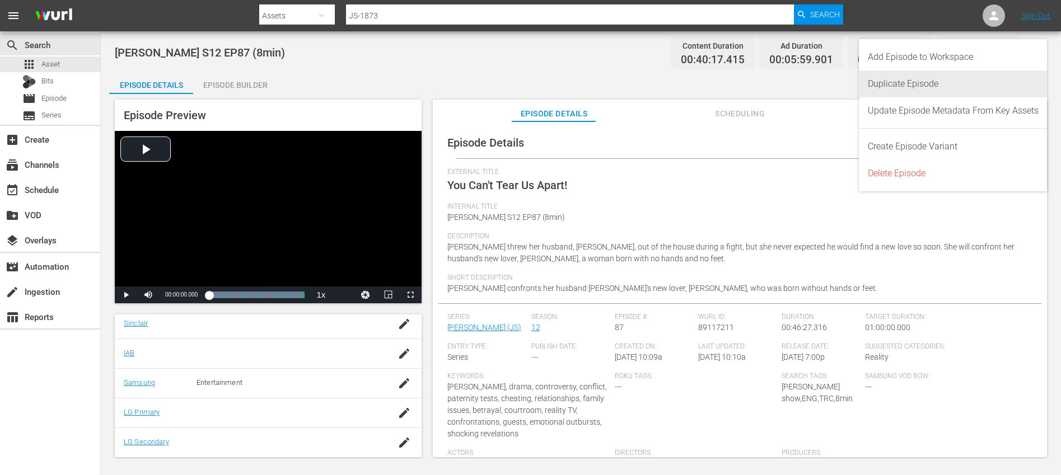
click at [957, 75] on div "Duplicate Episode" at bounding box center [953, 84] width 171 height 27
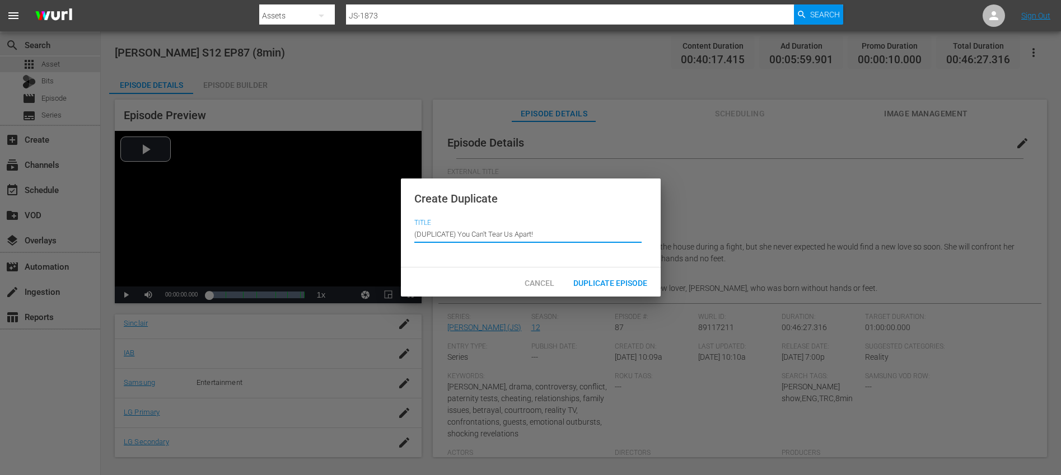
drag, startPoint x: 457, startPoint y: 233, endPoint x: 448, endPoint y: 220, distance: 15.4
click at [448, 221] on input "(DUPLICATE) You Can't Tear Us Apart!" at bounding box center [527, 234] width 227 height 27
type input "You Can't Tear Us Apart!"
click at [618, 280] on span "Duplicate Episode" at bounding box center [610, 283] width 92 height 9
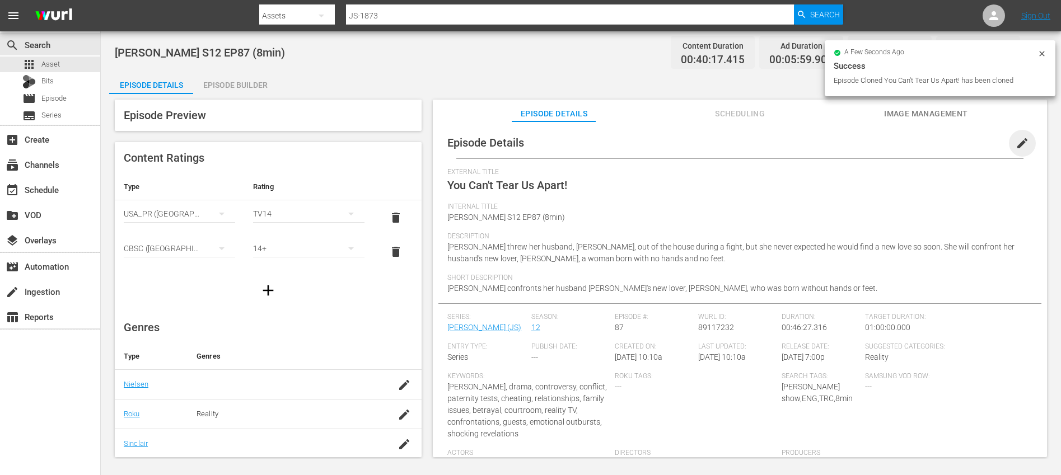
click at [1015, 137] on span "edit" at bounding box center [1021, 143] width 13 height 13
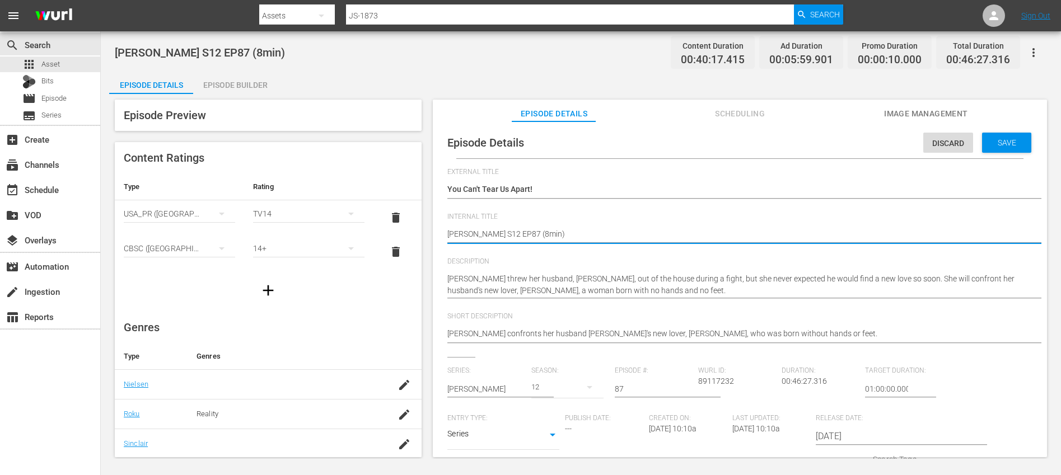
type textarea "Jerry Springer S12 EP87 (1min)"
type textarea "Jerry Springer S12 EP87 (10min)"
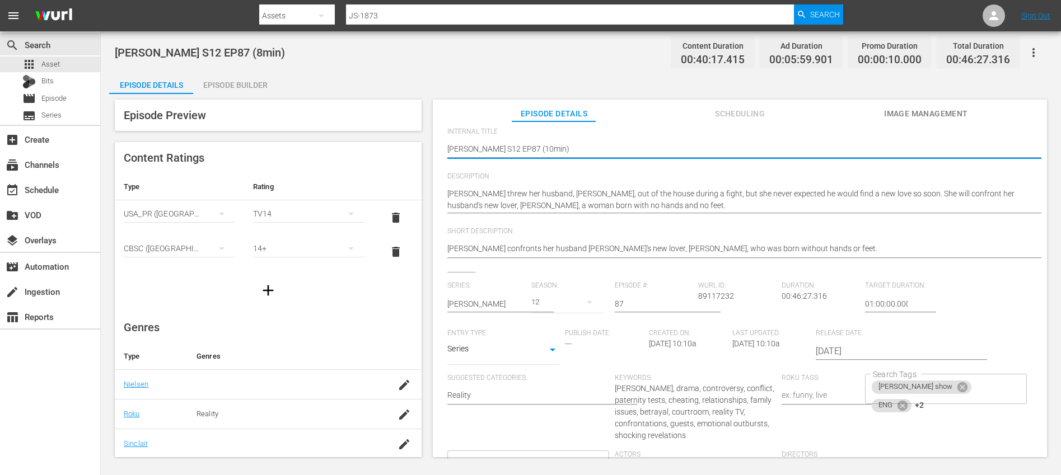
scroll to position [143, 0]
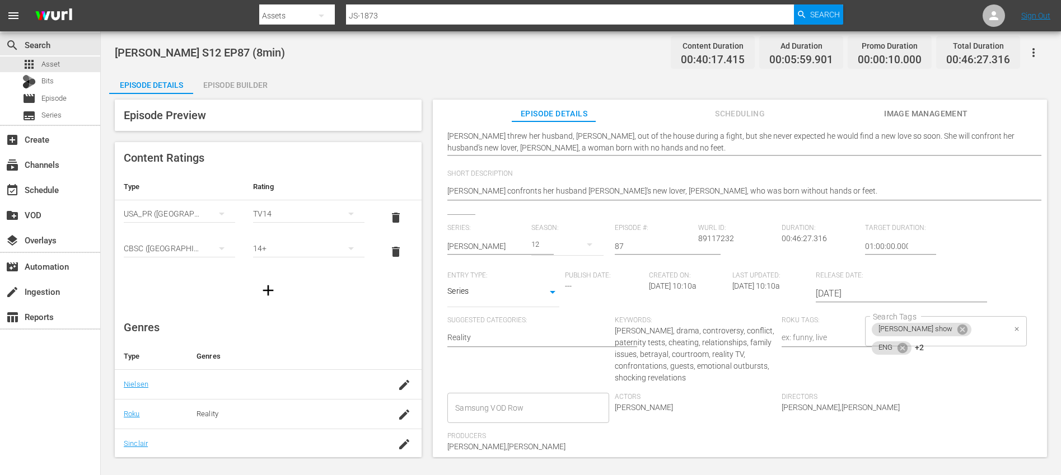
click at [981, 330] on div "jerry springer show ENG +2 Search Tags" at bounding box center [945, 331] width 161 height 30
type textarea "Jerry Springer S12 EP87 (10min)"
click at [983, 348] on icon at bounding box center [989, 346] width 12 height 12
click at [981, 355] on input "Search Tags" at bounding box center [937, 365] width 134 height 20
type input "10"
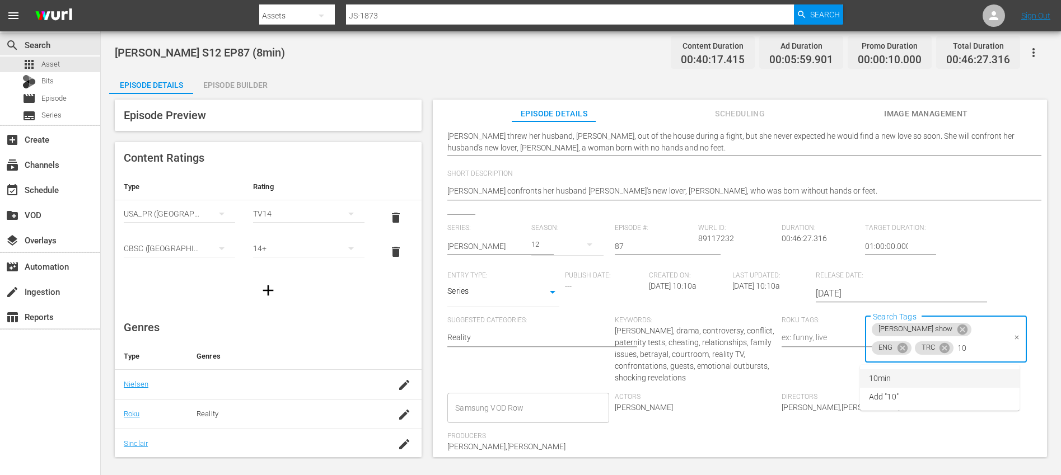
click at [927, 383] on li "10min" at bounding box center [940, 378] width 160 height 18
click at [978, 397] on div "Series: Jerry Springer Season: 12 Episode #: 87 Wurl ID: 89117232 Duration: 00:…" at bounding box center [739, 343] width 585 height 238
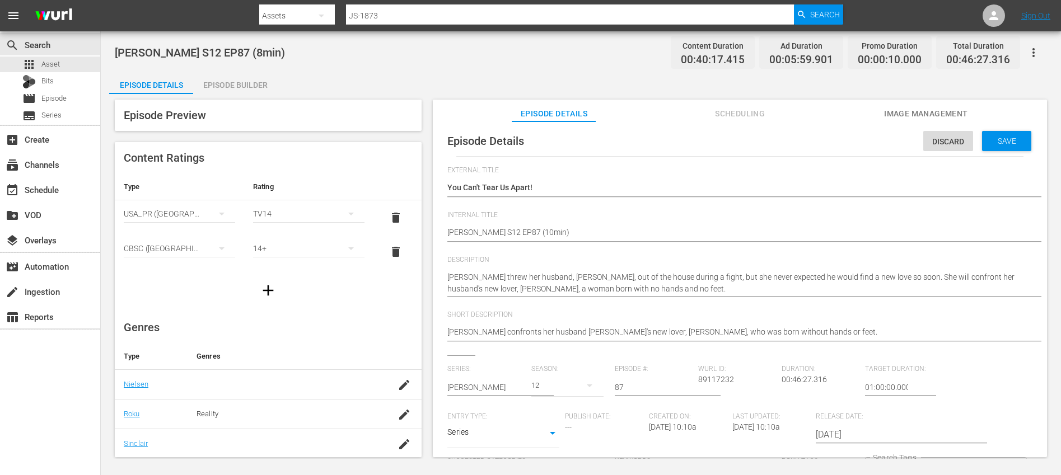
scroll to position [0, 0]
click at [991, 144] on span "Save" at bounding box center [1006, 142] width 36 height 9
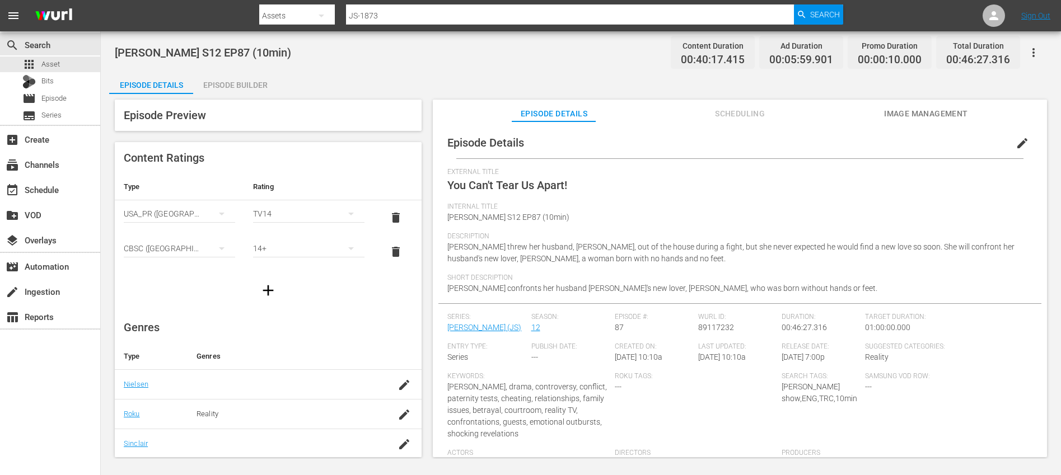
click at [1015, 140] on span "edit" at bounding box center [1021, 143] width 13 height 13
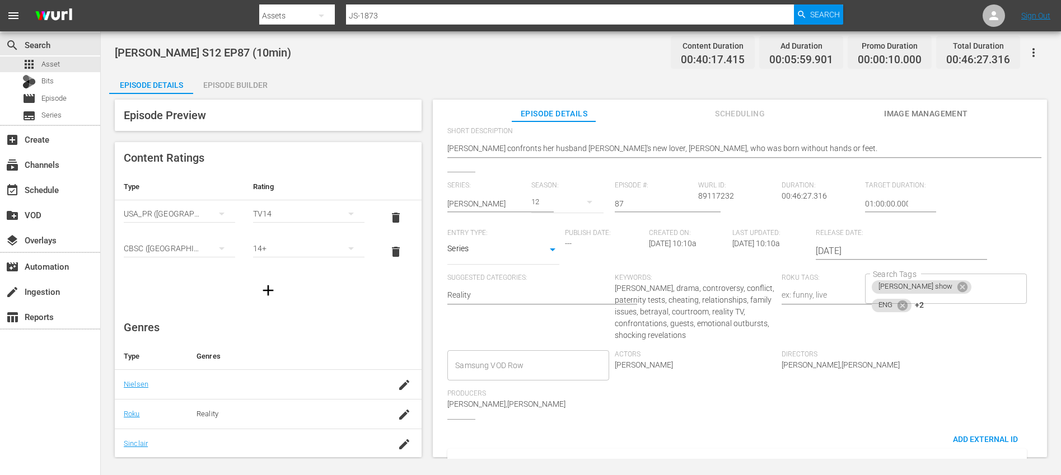
scroll to position [198, 0]
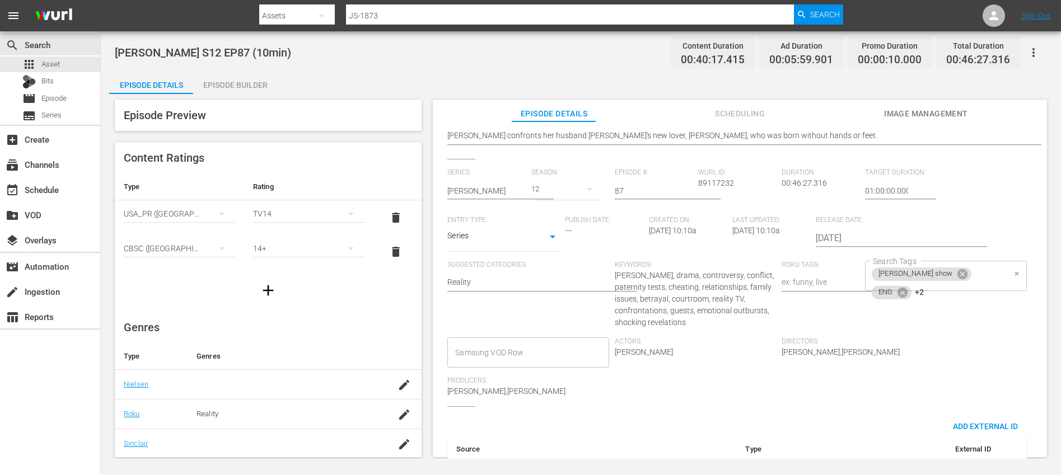
drag, startPoint x: 972, startPoint y: 263, endPoint x: 974, endPoint y: 273, distance: 9.7
click at [972, 263] on div "jerry springer show ENG +2 Search Tags" at bounding box center [945, 276] width 161 height 30
click at [943, 293] on icon at bounding box center [944, 291] width 10 height 10
click at [981, 344] on div "Series: Jerry Springer Season: 12 Episode #: 87 Wurl ID: 89117232 Duration: 00:…" at bounding box center [739, 287] width 585 height 238
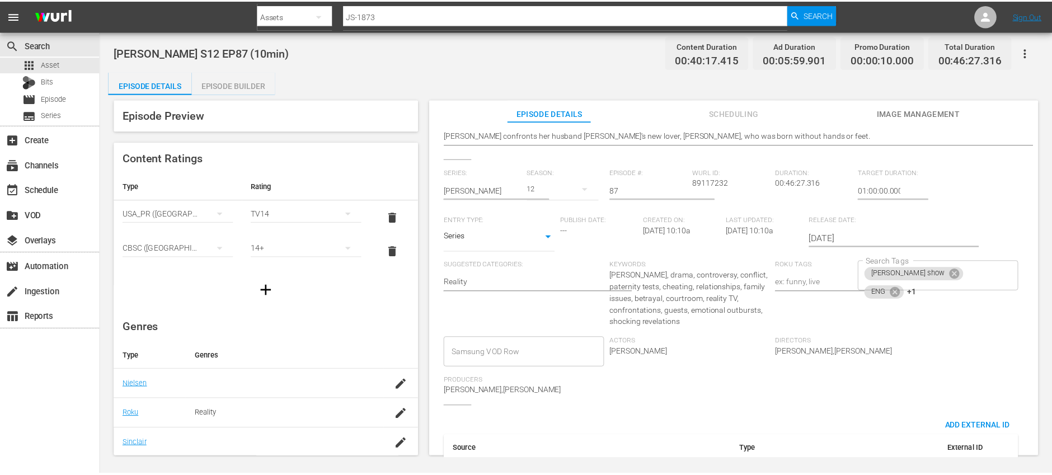
scroll to position [0, 0]
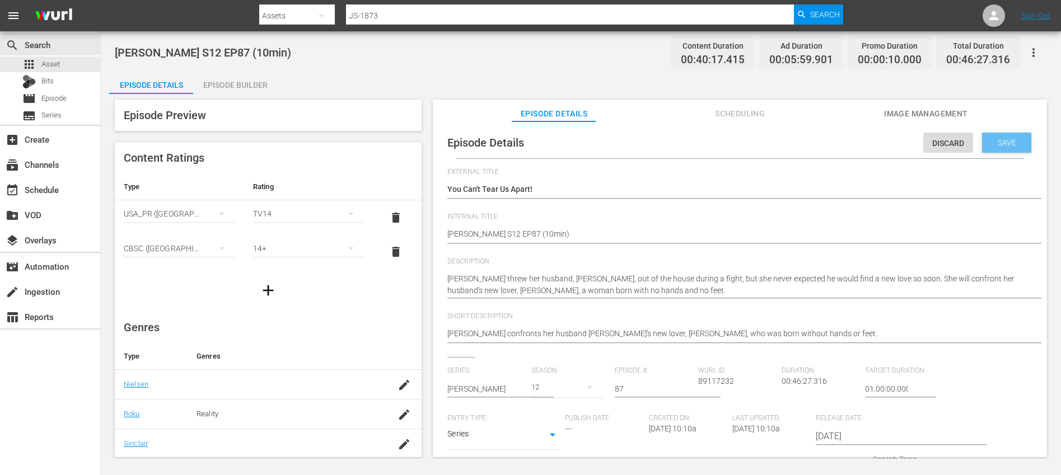
click at [999, 143] on span "Save" at bounding box center [1006, 142] width 36 height 9
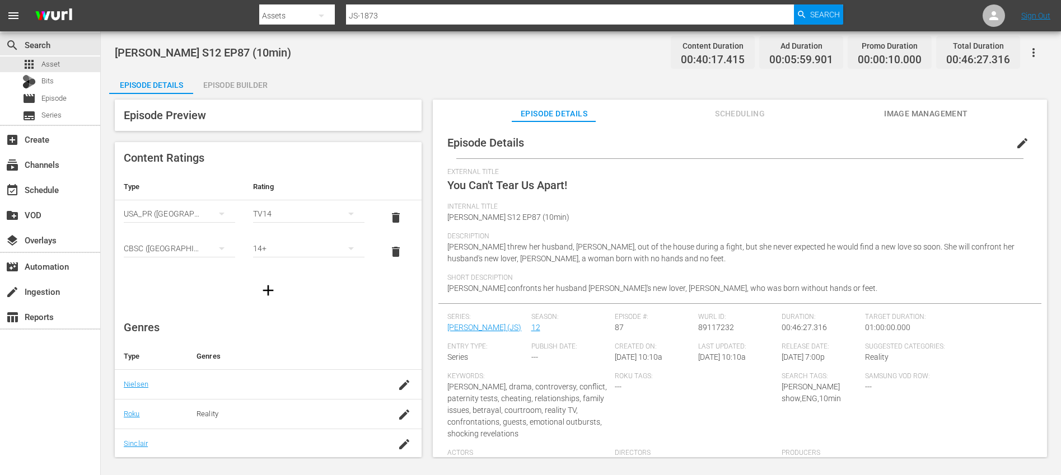
click at [241, 84] on div "Episode Builder" at bounding box center [235, 85] width 84 height 27
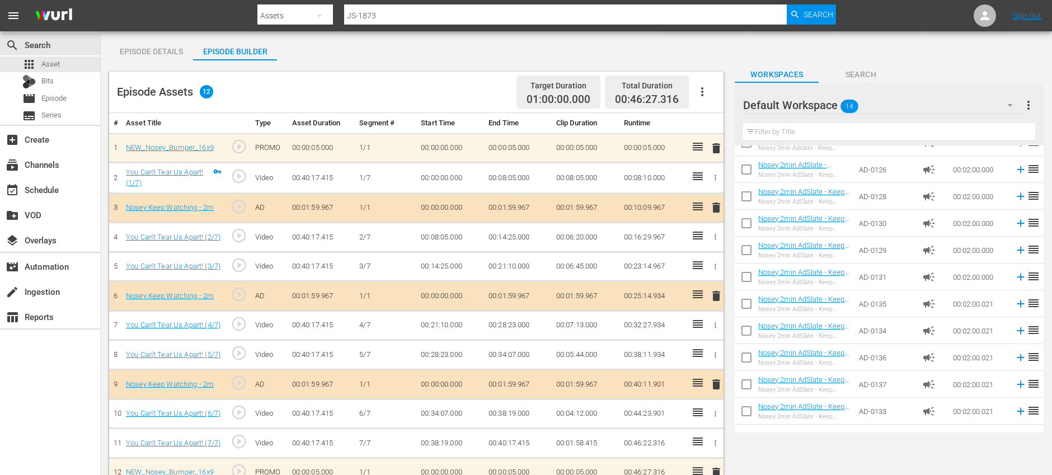
scroll to position [38, 0]
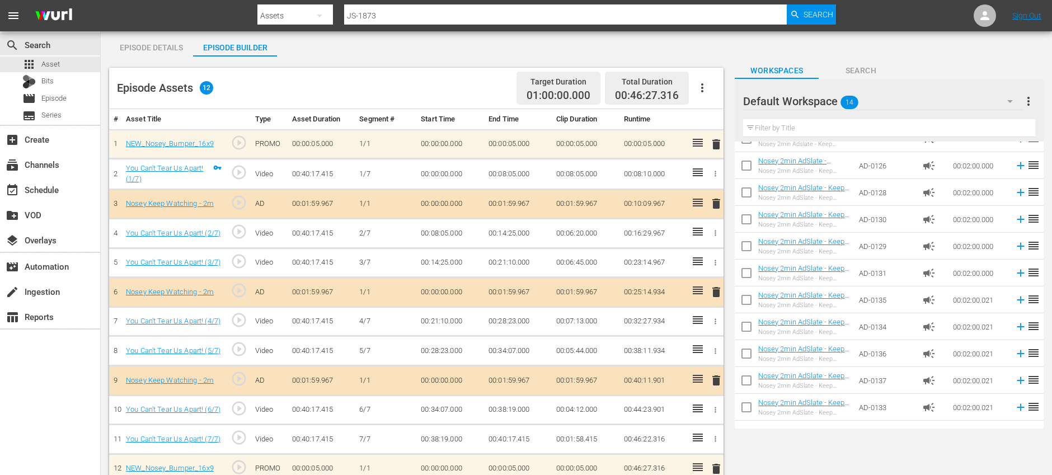
click at [701, 90] on icon "button" at bounding box center [702, 87] width 13 height 13
click at [713, 134] on div "Fill with Ads Clear Ads" at bounding box center [736, 105] width 94 height 63
click at [710, 124] on div "Clear Ads" at bounding box center [736, 119] width 76 height 27
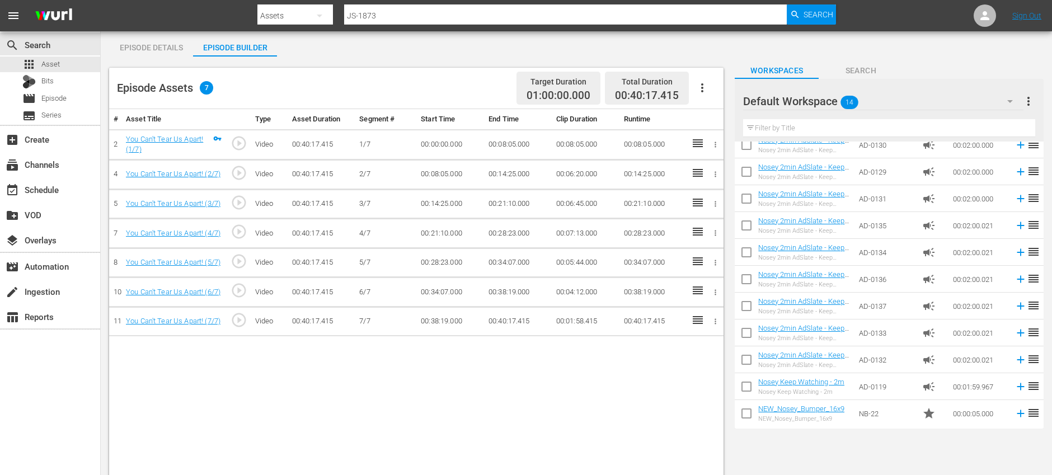
scroll to position [121, 0]
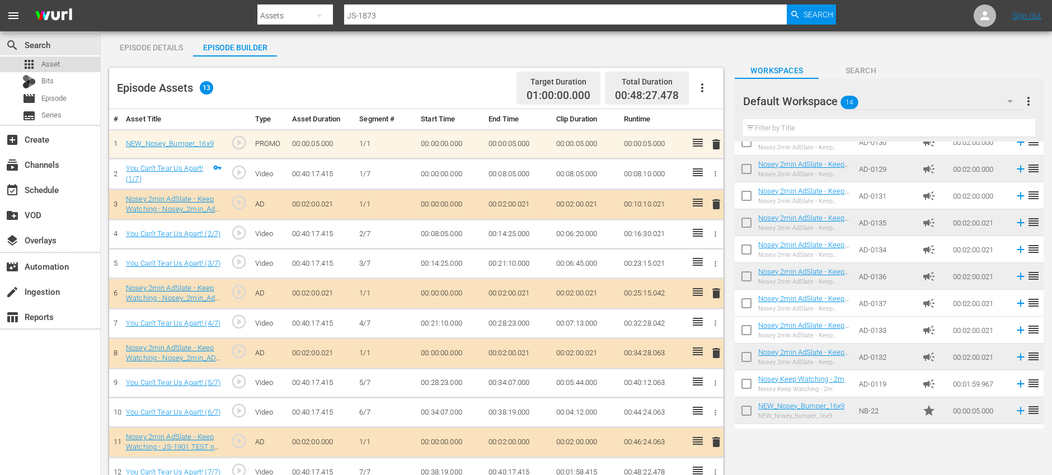
click at [75, 63] on div "apps Asset" at bounding box center [50, 65] width 100 height 16
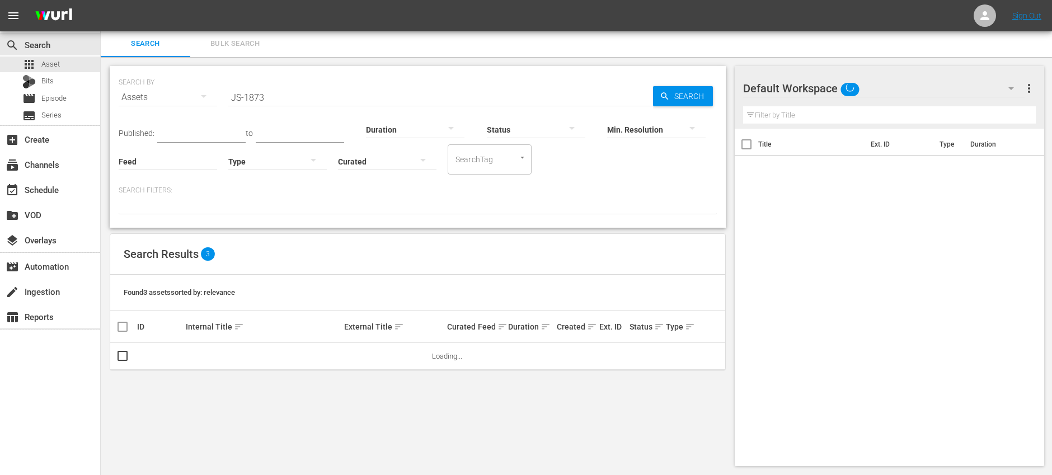
scroll to position [1, 0]
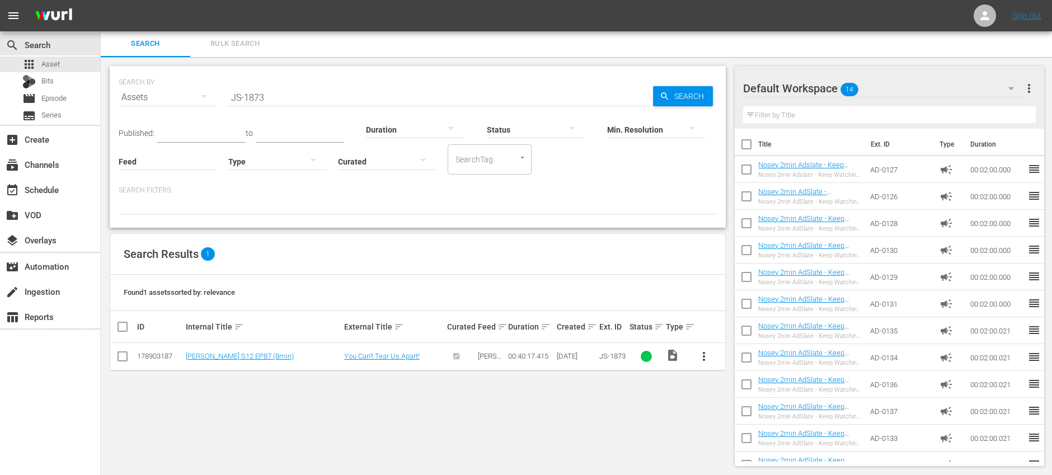
click at [312, 93] on input "JS-1873" at bounding box center [440, 97] width 425 height 27
paste input "4"
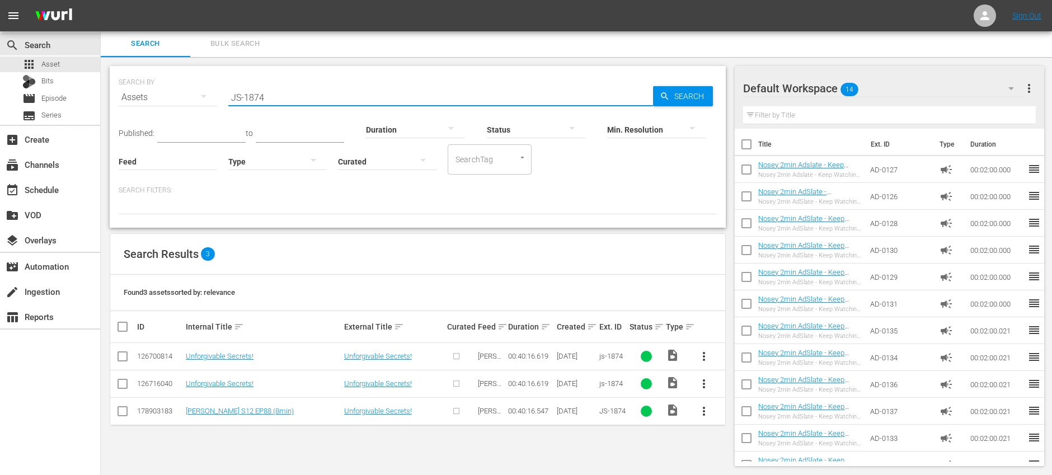
type input "JS-1874"
drag, startPoint x: 120, startPoint y: 356, endPoint x: 126, endPoint y: 385, distance: 29.9
click at [120, 356] on input "checkbox" at bounding box center [122, 358] width 13 height 13
checkbox input "true"
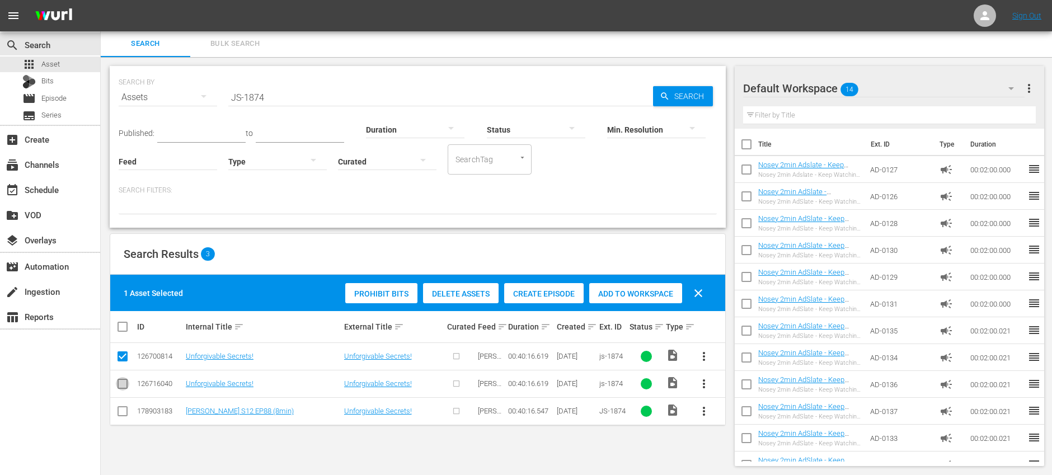
click at [126, 383] on input "checkbox" at bounding box center [122, 385] width 13 height 13
checkbox input "true"
click at [463, 297] on span "Delete Assets" at bounding box center [461, 293] width 76 height 9
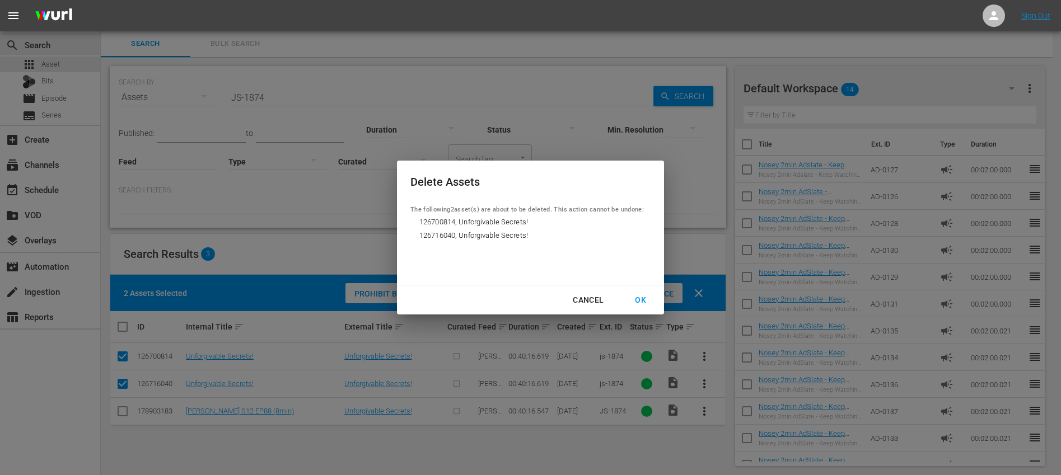
click at [645, 298] on div "OK" at bounding box center [640, 300] width 29 height 14
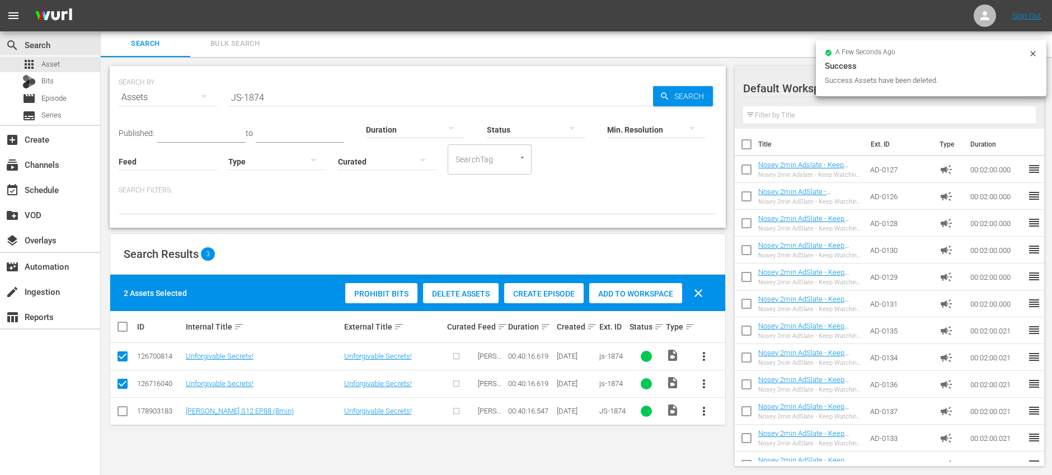
click at [709, 293] on button "clear" at bounding box center [698, 293] width 27 height 27
checkbox input "false"
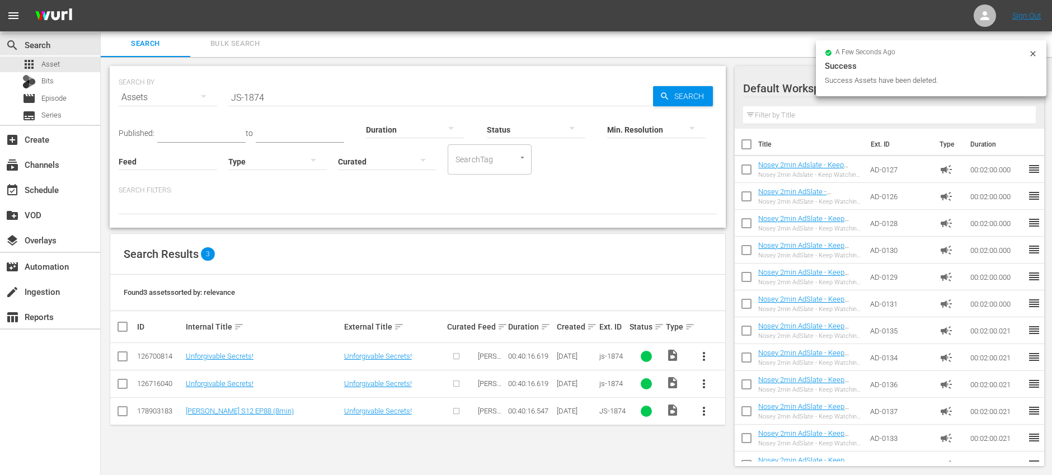
click at [707, 413] on span "more_vert" at bounding box center [703, 411] width 13 height 13
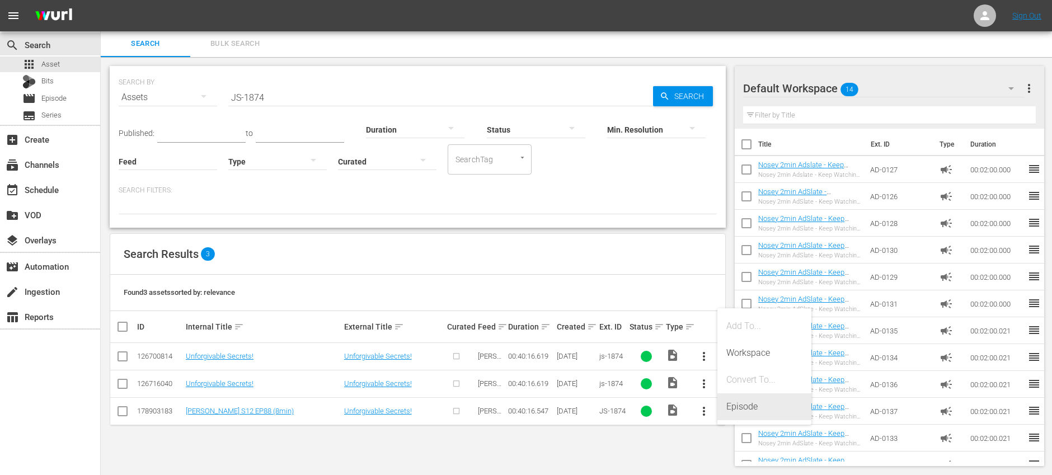
click at [787, 397] on div "Episode" at bounding box center [764, 406] width 76 height 27
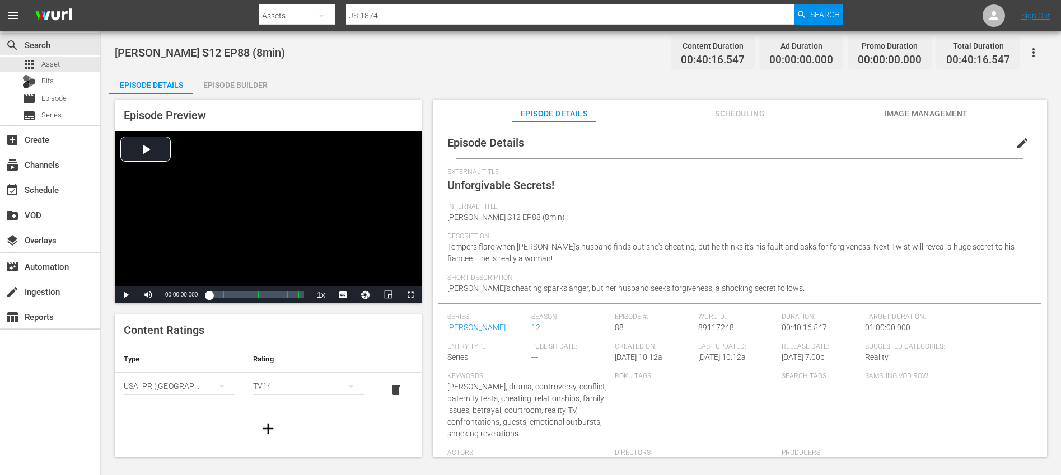
click at [1019, 141] on span "edit" at bounding box center [1021, 143] width 13 height 13
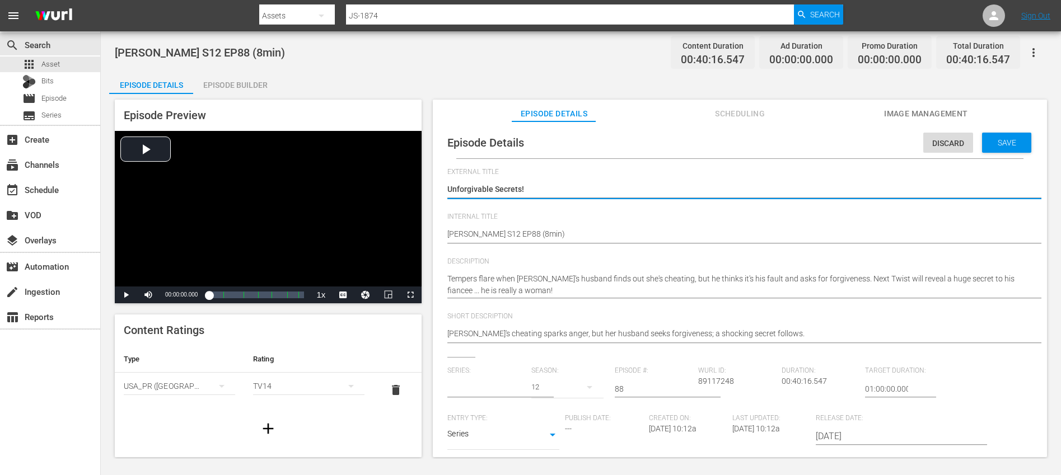
click at [483, 379] on input "text" at bounding box center [486, 389] width 78 height 27
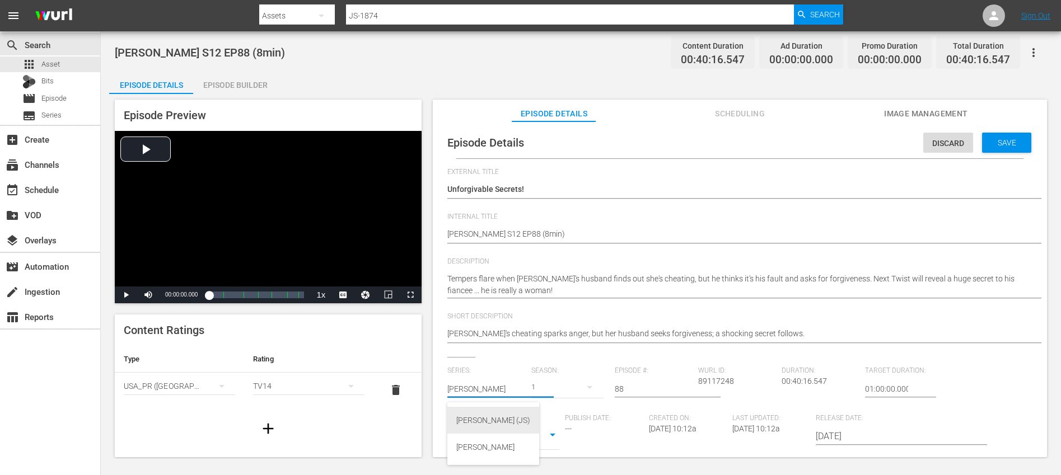
click at [484, 424] on div "Jerry Springer (JS)" at bounding box center [493, 420] width 74 height 27
type input "Jerry Springer (JS)"
click at [576, 388] on button "button" at bounding box center [589, 387] width 27 height 27
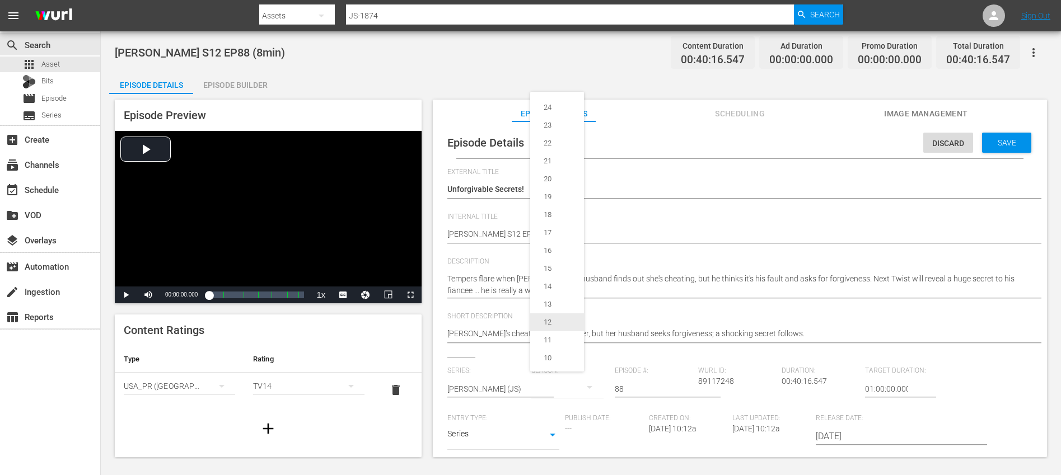
click at [561, 322] on div "12" at bounding box center [547, 322] width 35 height 11
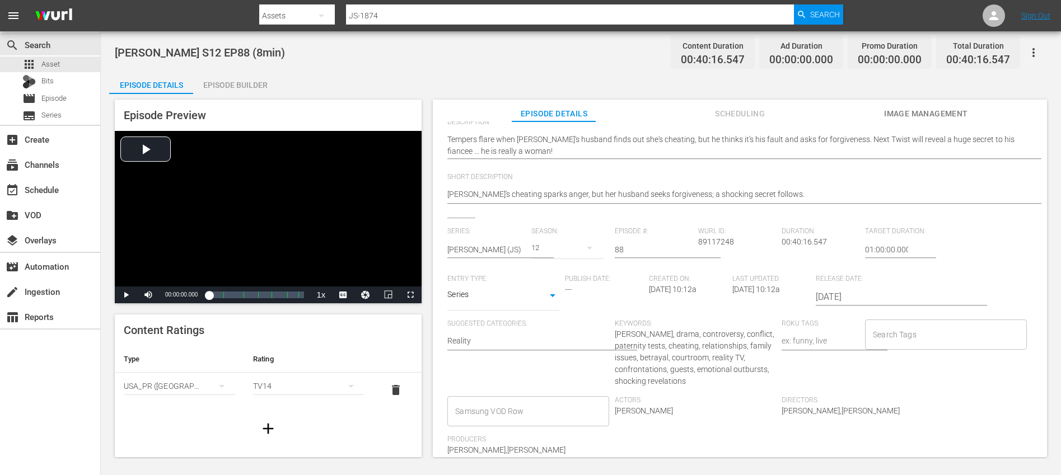
scroll to position [179, 0]
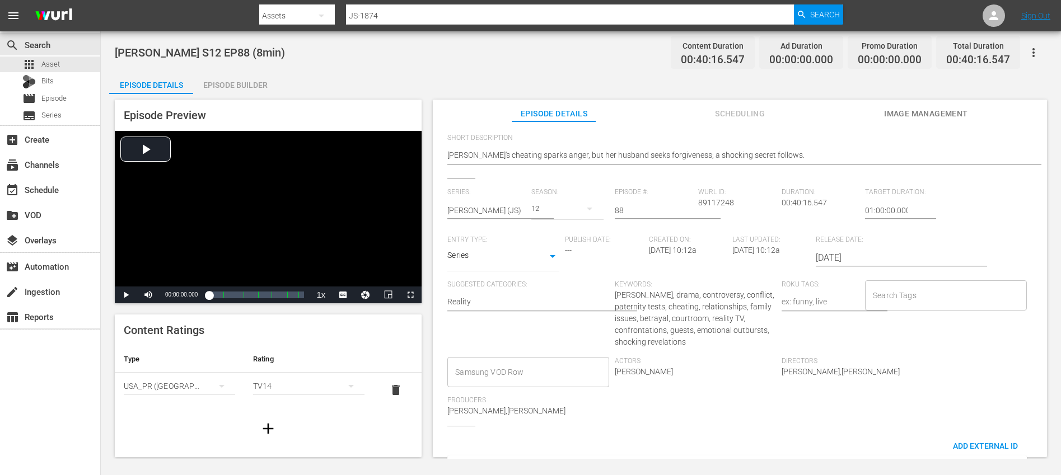
click at [915, 306] on div "Search Tags" at bounding box center [945, 295] width 161 height 30
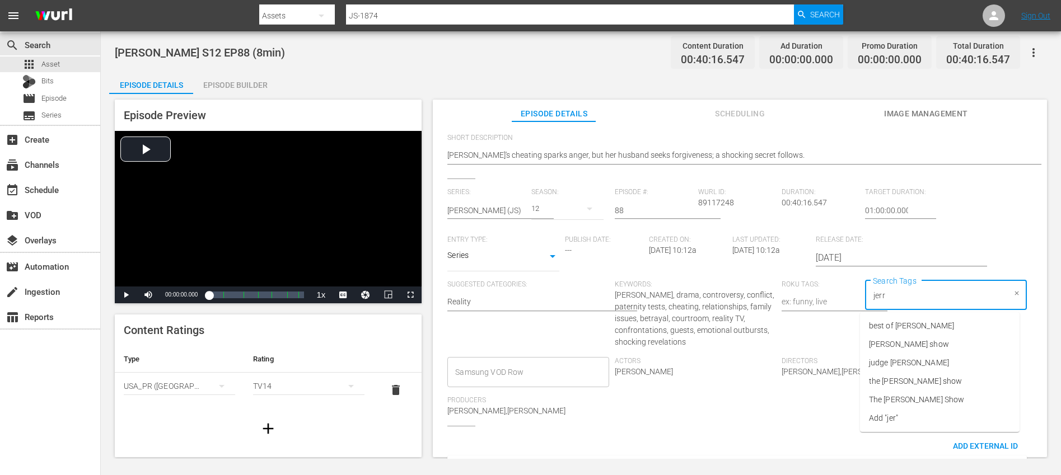
type input "jerry"
click at [926, 345] on span "jerry springer show" at bounding box center [909, 345] width 80 height 12
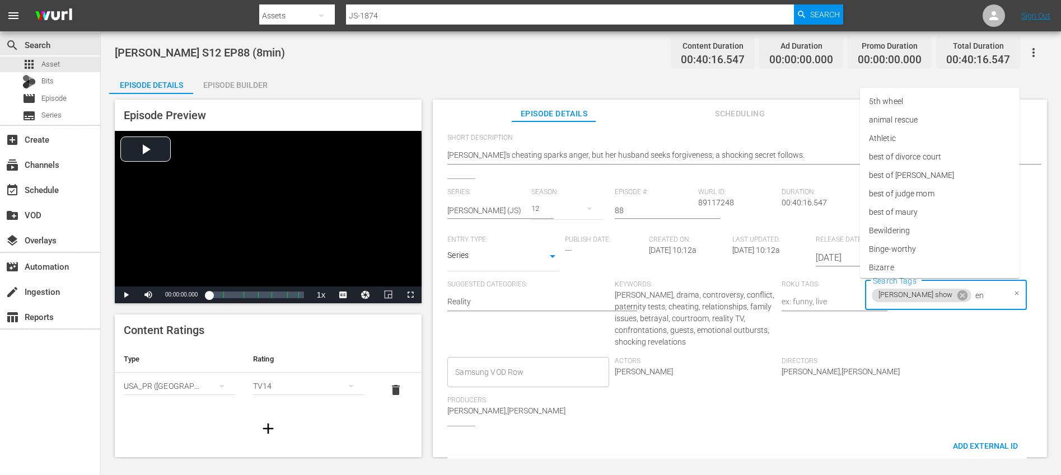
type input "eng"
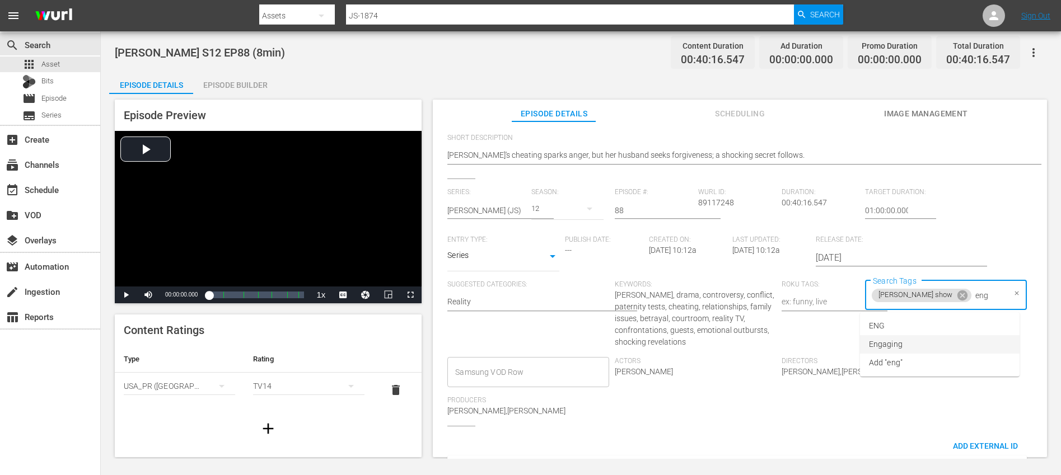
click at [886, 329] on li "ENG" at bounding box center [940, 326] width 160 height 18
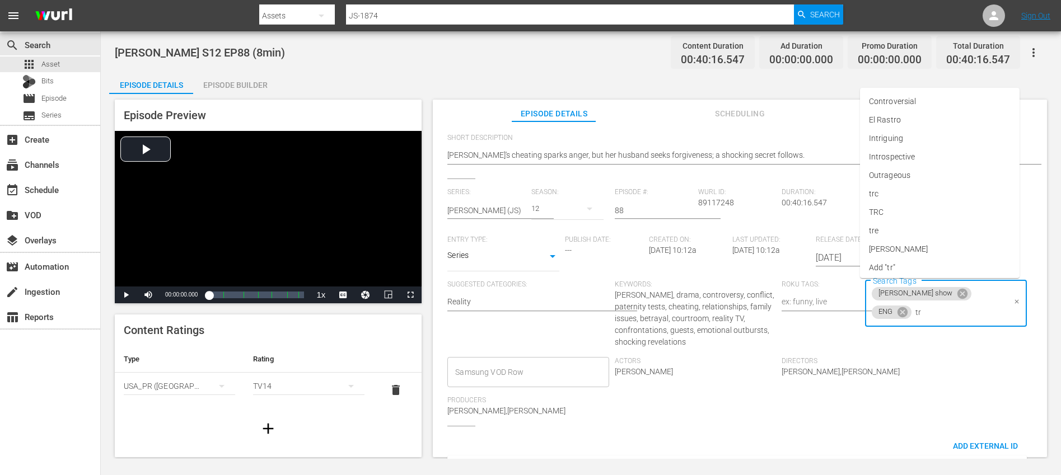
type input "trc"
click at [902, 362] on li "TRC" at bounding box center [940, 361] width 160 height 18
type input "8"
click at [899, 337] on li "8min" at bounding box center [940, 343] width 160 height 18
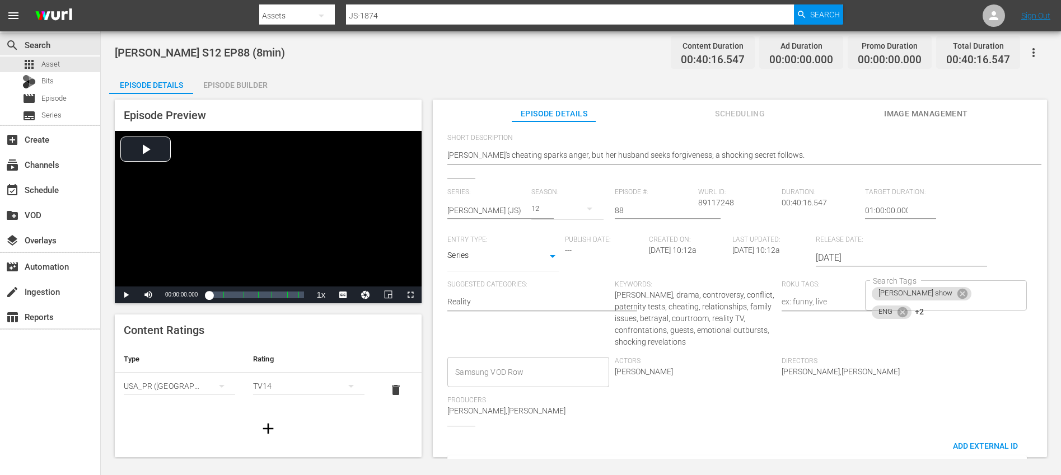
click at [966, 377] on div "Series: Jerry Springer (JS) Season: 12 Episode #: 88 Wurl ID: 89117248 Duration…" at bounding box center [739, 307] width 585 height 238
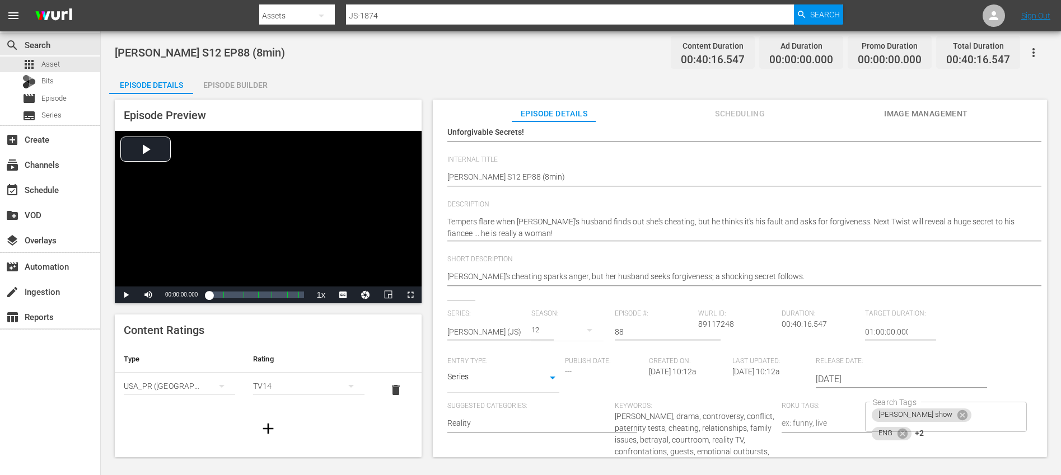
scroll to position [0, 0]
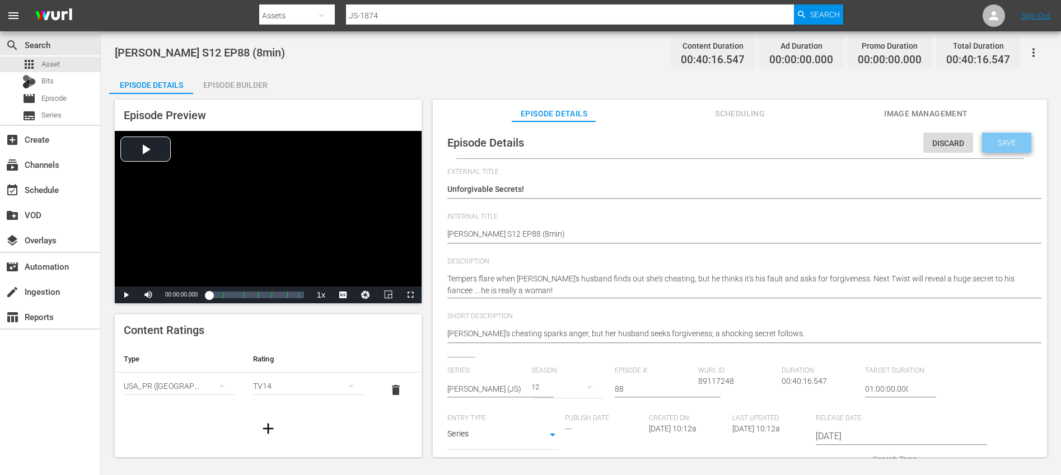
click at [996, 149] on div "Save" at bounding box center [1006, 143] width 49 height 20
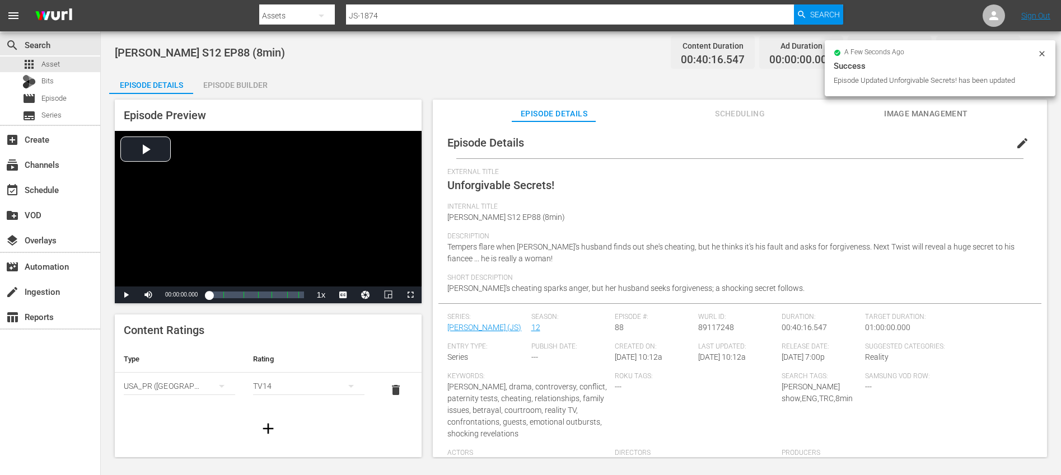
click at [265, 425] on icon "button" at bounding box center [268, 429] width 18 height 18
click at [168, 419] on div "simple table" at bounding box center [179, 420] width 111 height 31
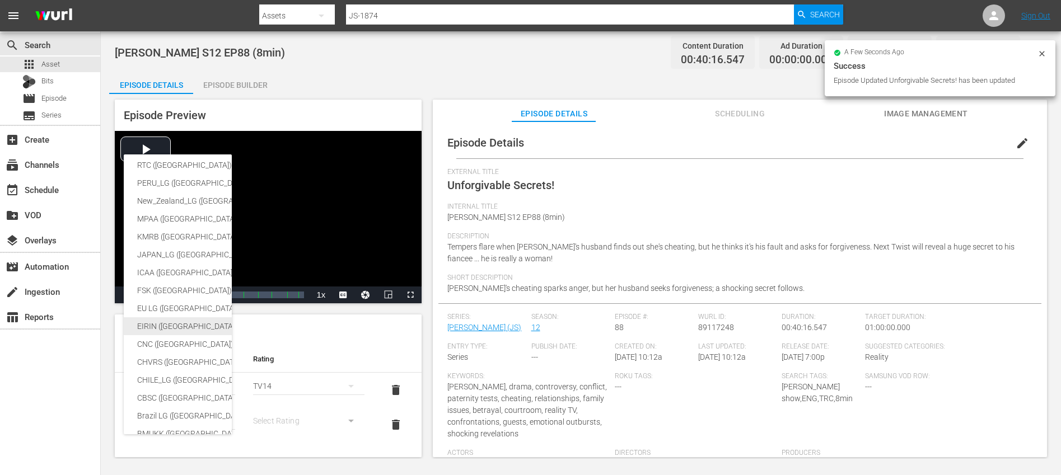
scroll to position [82, 0]
click at [176, 393] on div "SNJ (Brazil) SAMSUNG_NZ (New Zealand) SAMSUNG (Korea (Republic of)) Régie du ci…" at bounding box center [266, 306] width 284 height 466
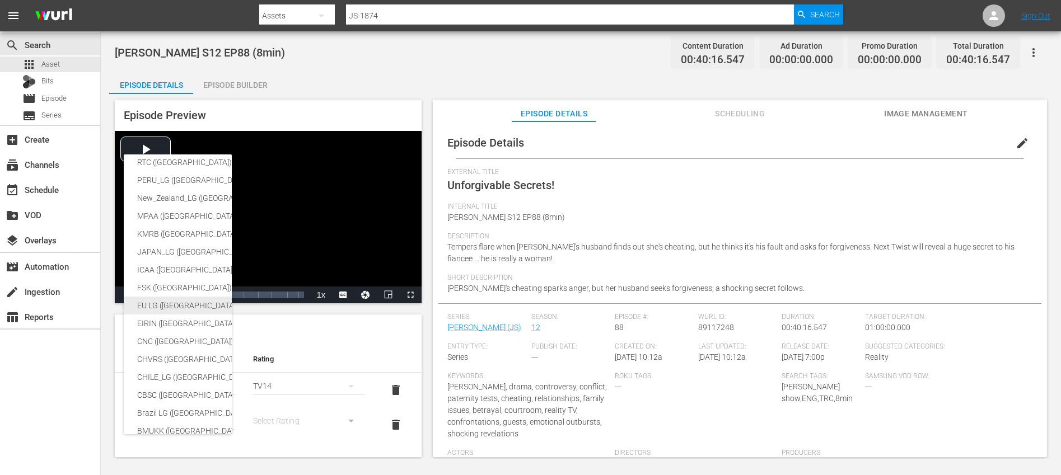
scroll to position [0, 0]
click at [299, 417] on div "SNJ (Brazil) SAMSUNG_NZ (New Zealand) SAMSUNG (Korea (Republic of)) Régie du ci…" at bounding box center [530, 237] width 1061 height 475
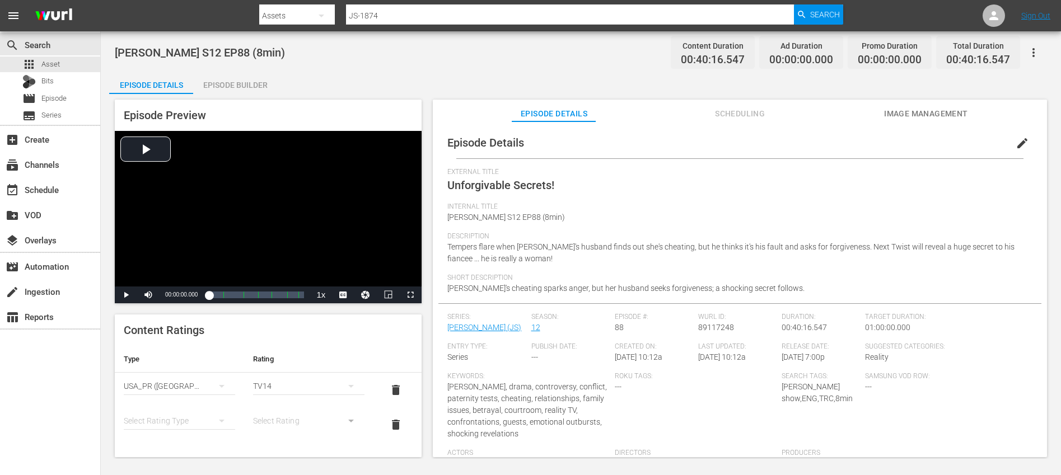
click at [188, 417] on div "simple table" at bounding box center [179, 420] width 111 height 31
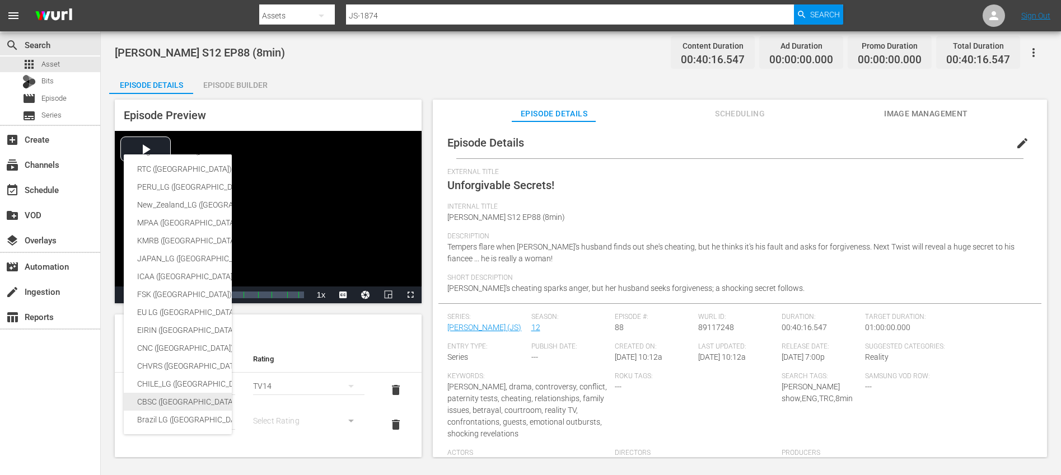
click at [179, 400] on div "CBSC (Canada)" at bounding box center [265, 402] width 257 height 18
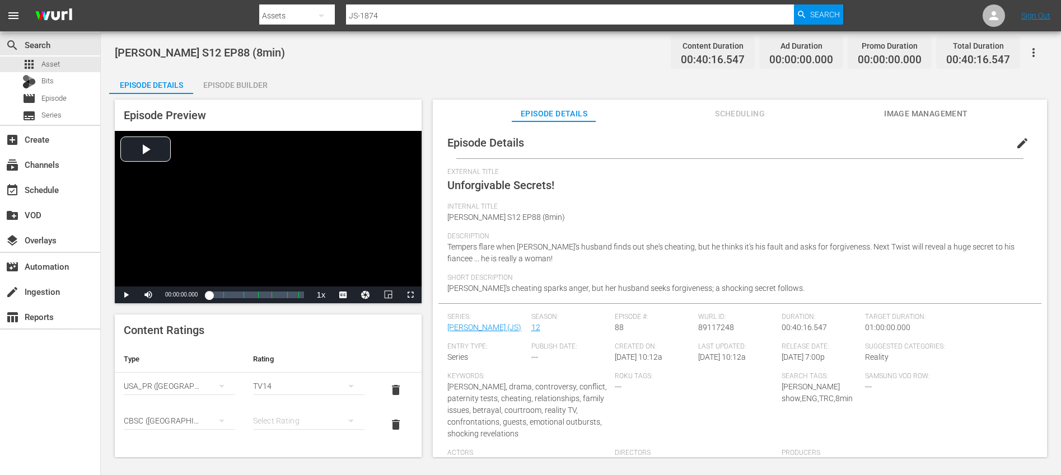
click at [277, 419] on div "simple table" at bounding box center [308, 420] width 111 height 31
click at [287, 400] on div "14+" at bounding box center [303, 399] width 81 height 18
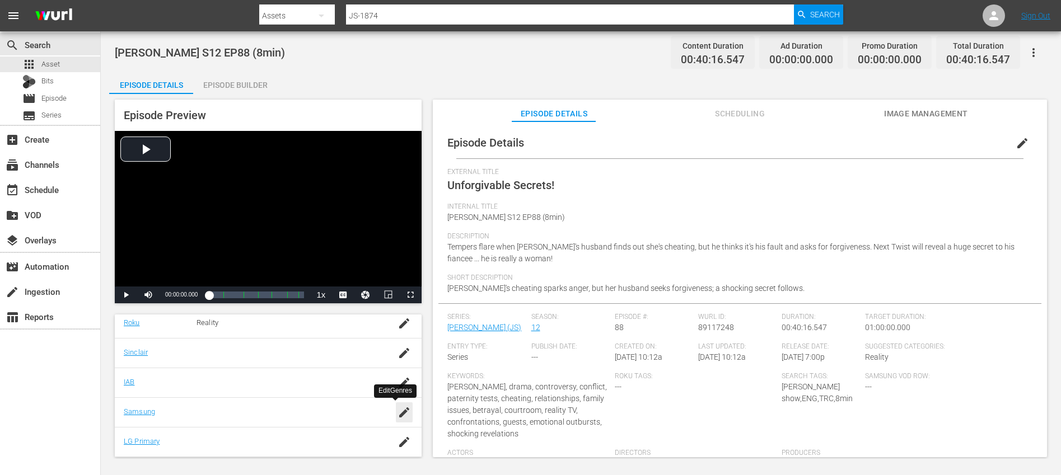
click at [399, 415] on icon "button" at bounding box center [404, 412] width 10 height 10
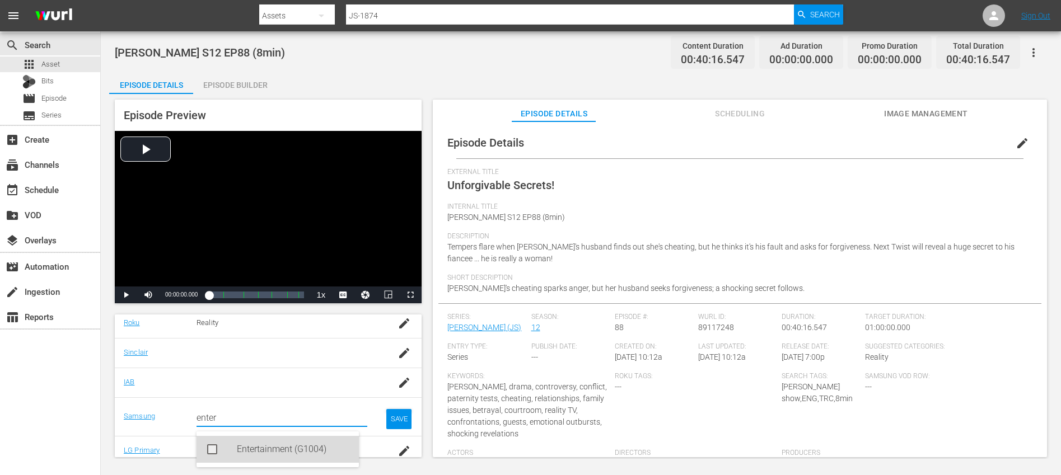
click at [266, 448] on div "Entertainment (G1004)" at bounding box center [293, 449] width 113 height 27
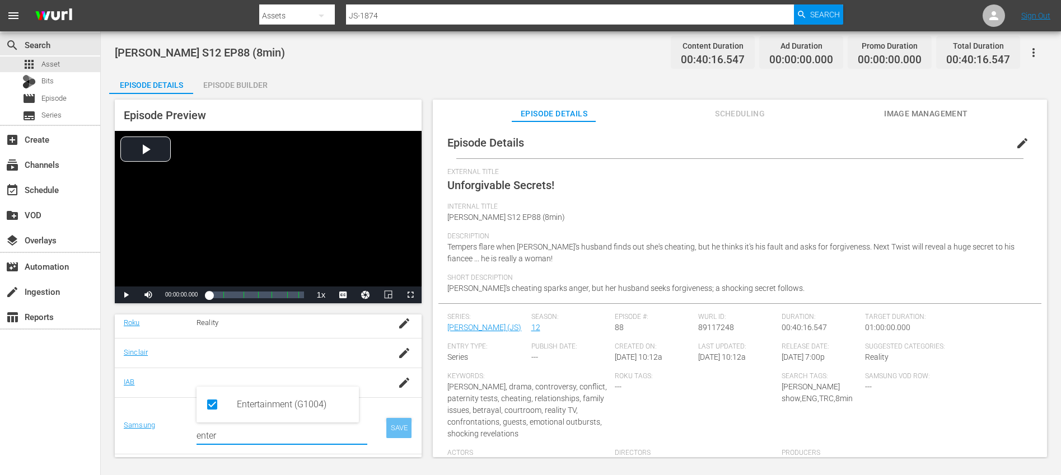
type input "enter"
click at [387, 428] on div "SAVE" at bounding box center [399, 428] width 26 height 20
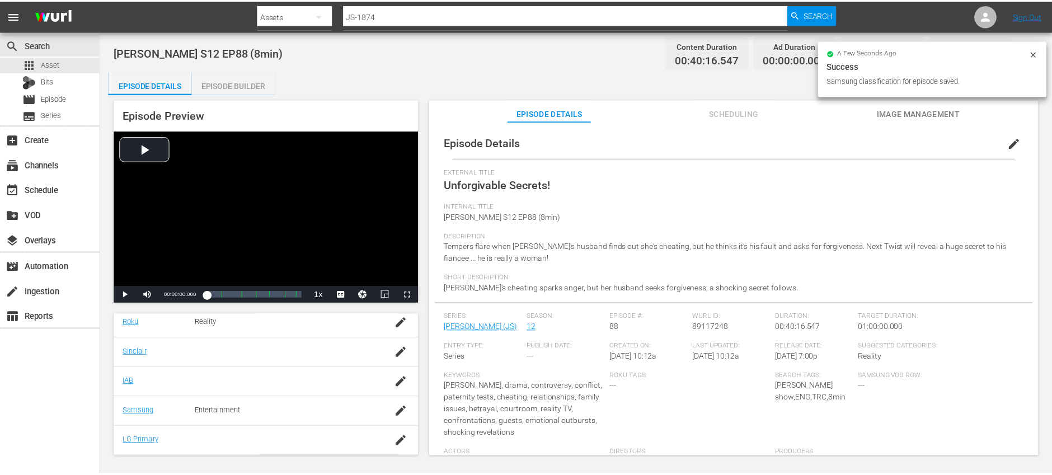
scroll to position [0, 0]
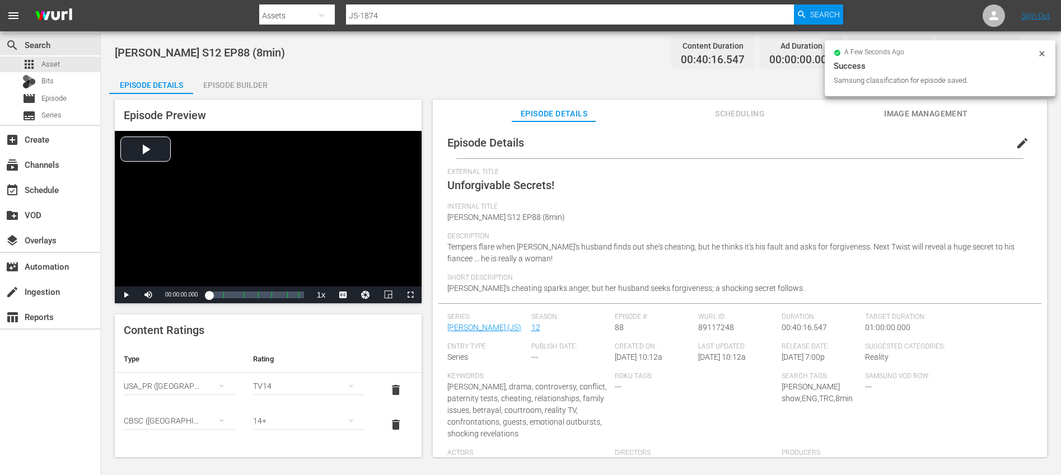
click at [237, 80] on div "Episode Builder" at bounding box center [235, 85] width 84 height 27
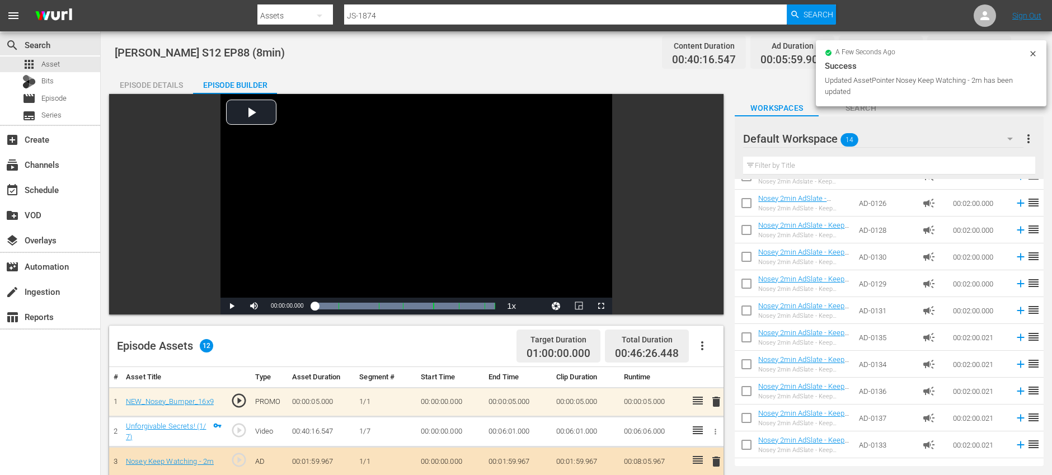
click at [154, 78] on div "Episode Details" at bounding box center [151, 85] width 84 height 27
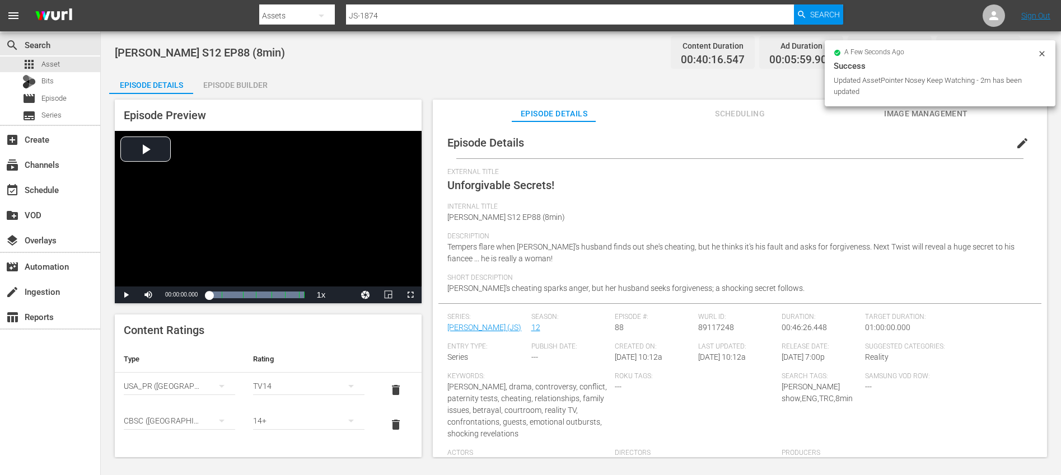
click at [1039, 54] on icon at bounding box center [1041, 53] width 9 height 9
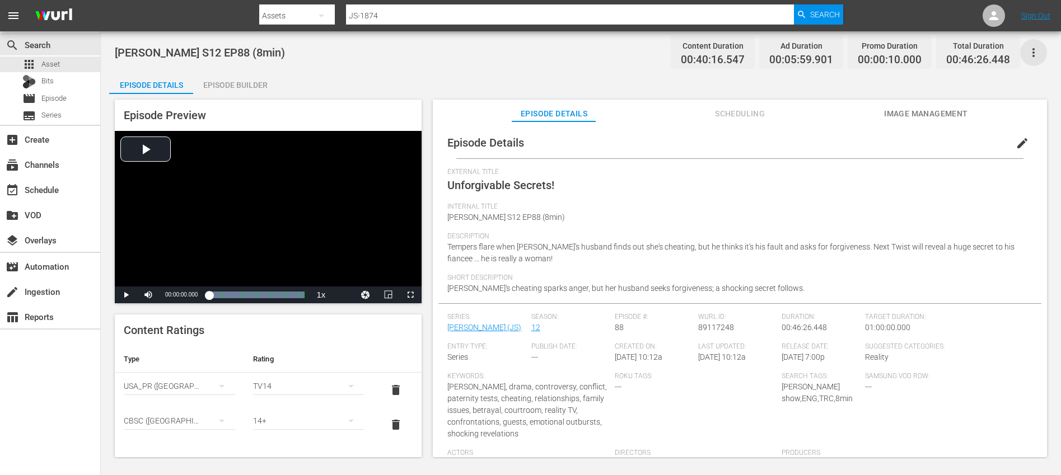
click at [1039, 54] on icon "button" at bounding box center [1032, 52] width 13 height 13
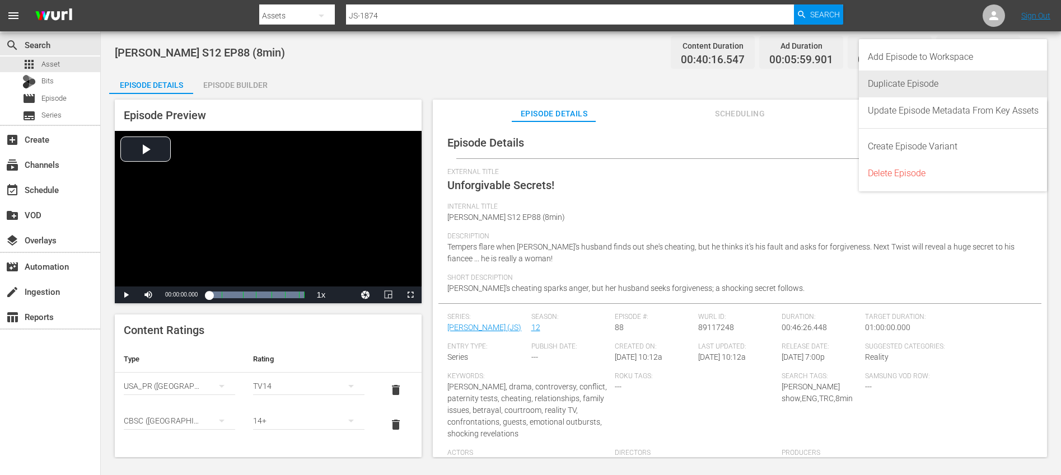
click at [986, 76] on div "Duplicate Episode" at bounding box center [953, 84] width 171 height 27
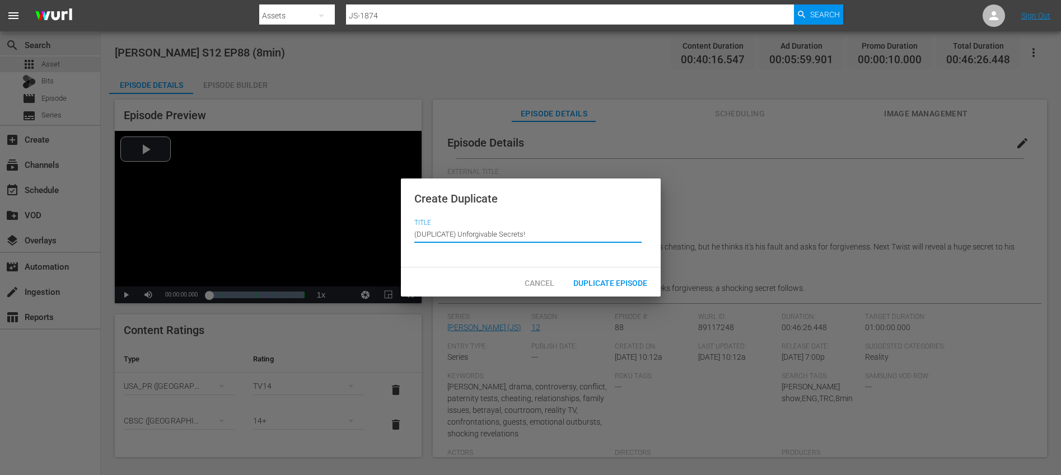
drag, startPoint x: 458, startPoint y: 233, endPoint x: 446, endPoint y: 208, distance: 28.3
click at [446, 208] on div "Create Duplicate Title Episode Title (DUPLICATE) Unforgivable Secrets!" at bounding box center [531, 224] width 260 height 90
type input "Unforgivable Secrets!"
click at [608, 279] on span "Duplicate Episode" at bounding box center [610, 283] width 92 height 9
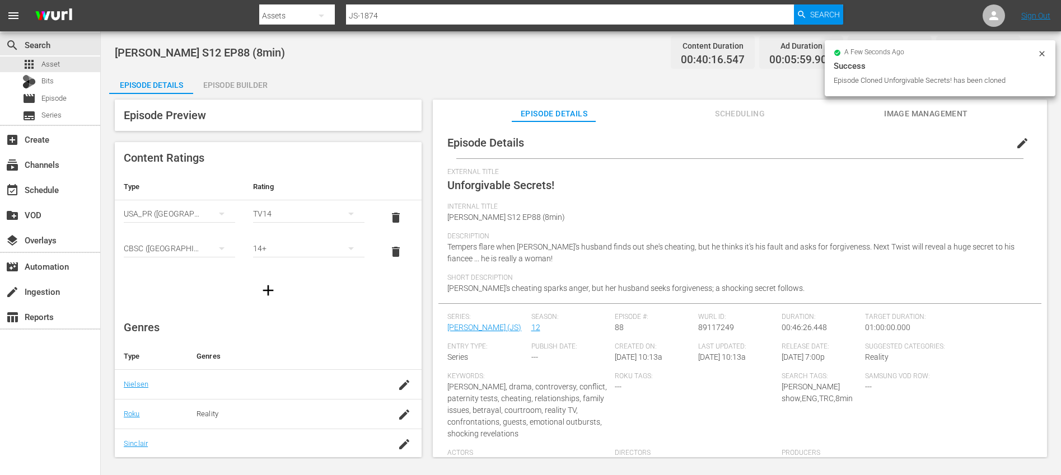
click at [1015, 140] on span "edit" at bounding box center [1021, 143] width 13 height 13
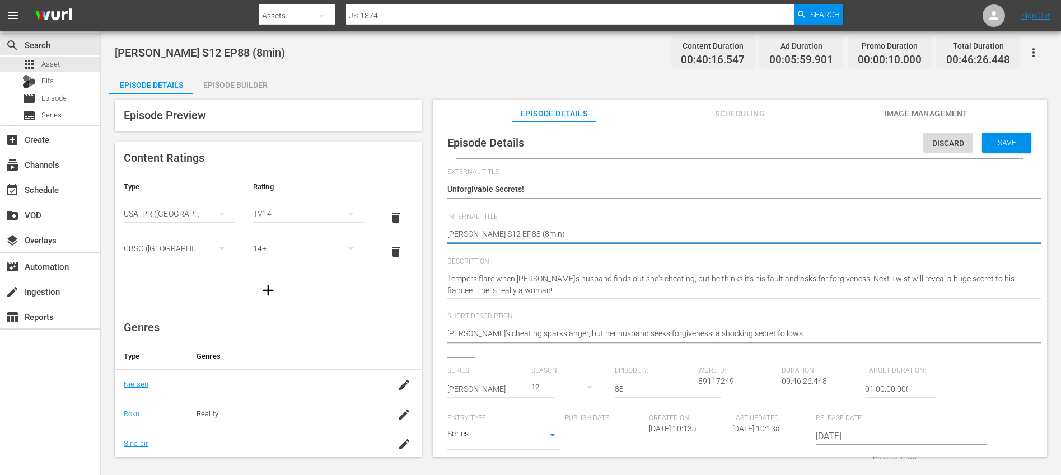
type textarea "Jerry Springer S12 EP88 (1min)"
type textarea "Jerry Springer S12 EP88 (10min)"
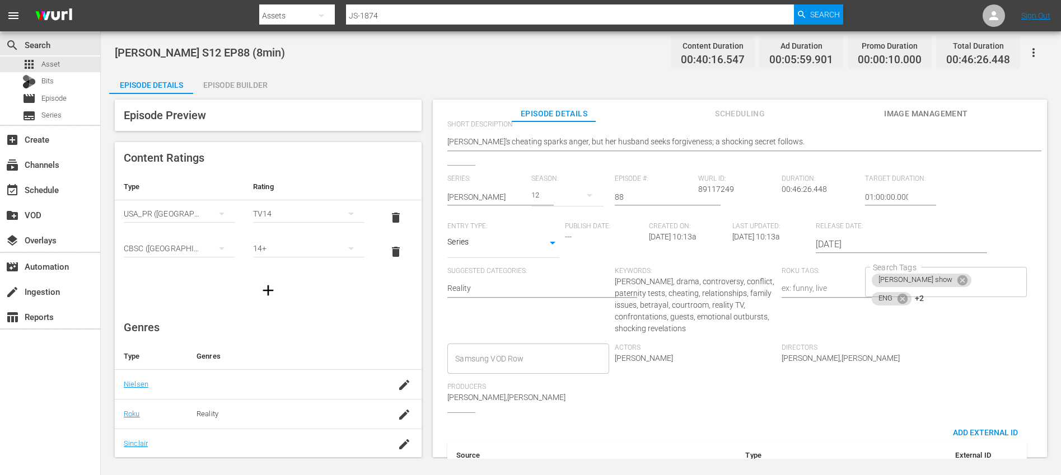
scroll to position [200, 0]
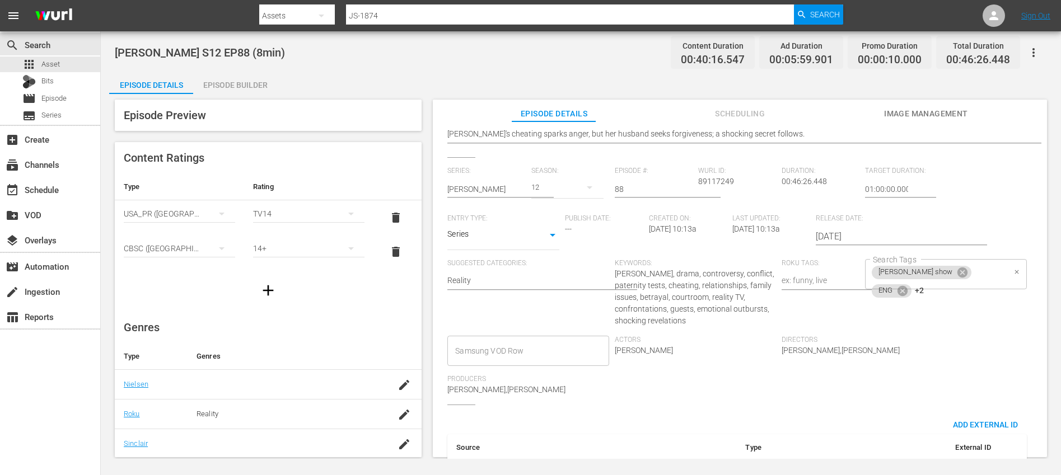
click at [997, 265] on div "jerry springer show ENG +2 Search Tags" at bounding box center [945, 274] width 161 height 30
type textarea "Jerry Springer S12 EP88 (10min)"
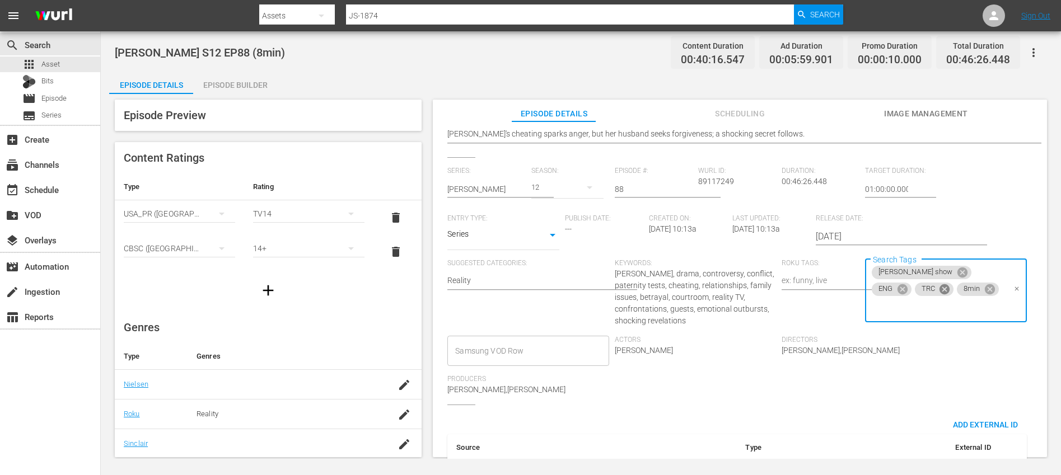
click at [943, 289] on icon at bounding box center [944, 289] width 10 height 10
click at [943, 289] on icon at bounding box center [947, 290] width 10 height 10
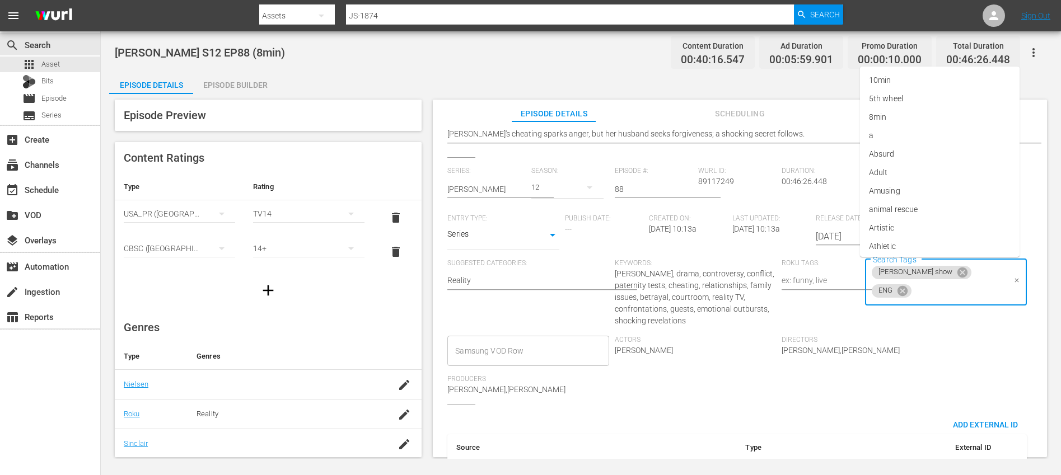
click at [943, 290] on input "Search Tags" at bounding box center [959, 291] width 92 height 20
type input "10"
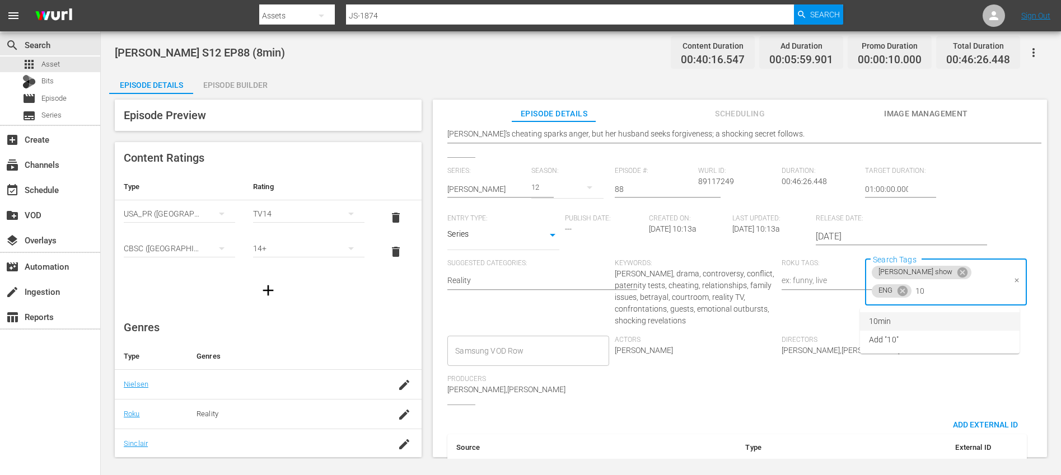
click at [929, 317] on li "10min" at bounding box center [940, 321] width 160 height 18
click at [963, 336] on div "Series: Jerry Springer Season: 12 Episode #: 88 Wurl ID: 89117249 Duration: 00:…" at bounding box center [739, 286] width 585 height 238
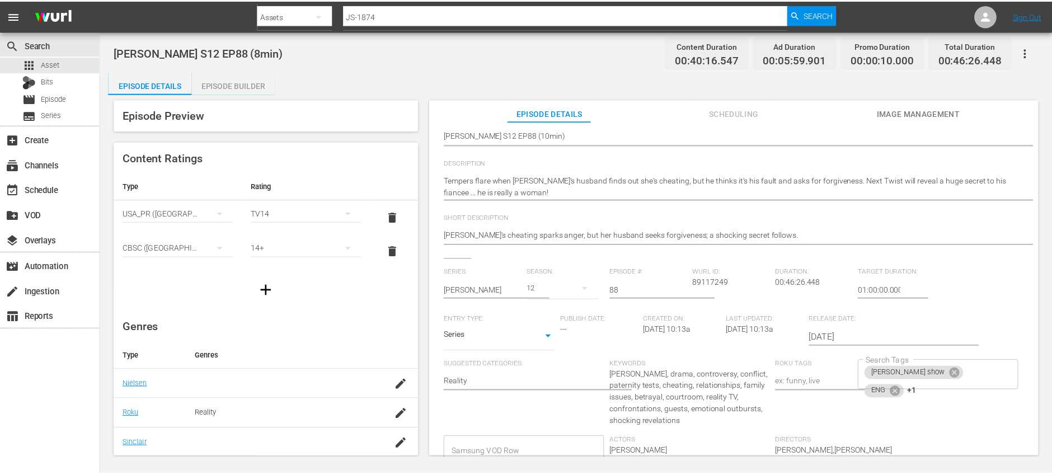
scroll to position [0, 0]
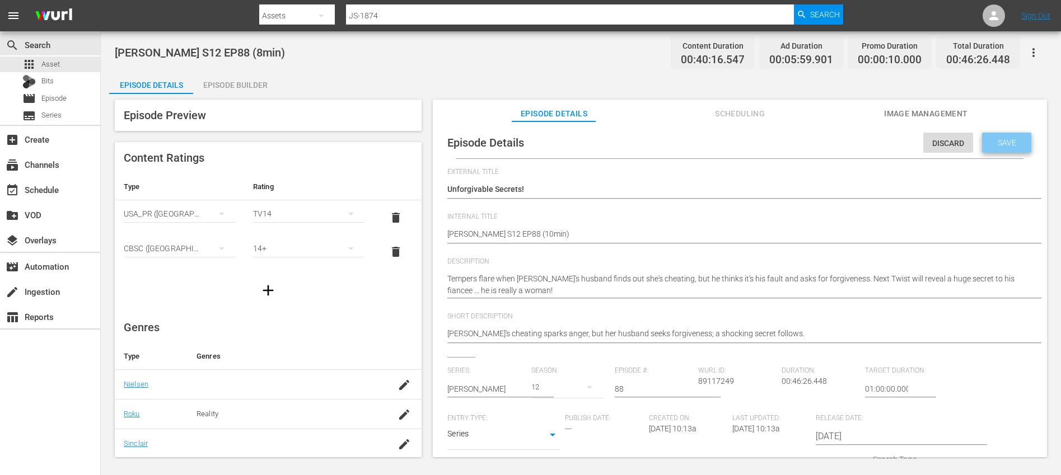
click at [1015, 150] on div "Save" at bounding box center [1006, 143] width 49 height 20
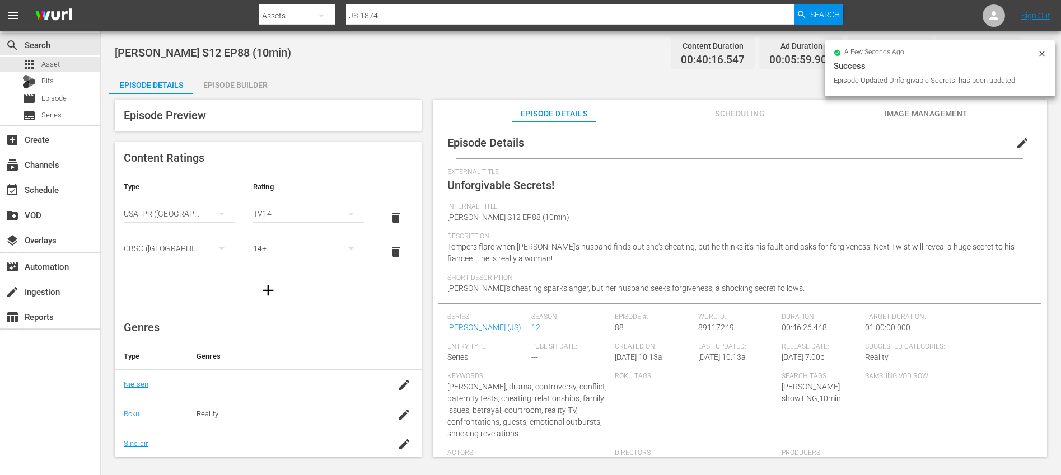
click at [252, 83] on div "Episode Builder" at bounding box center [235, 85] width 84 height 27
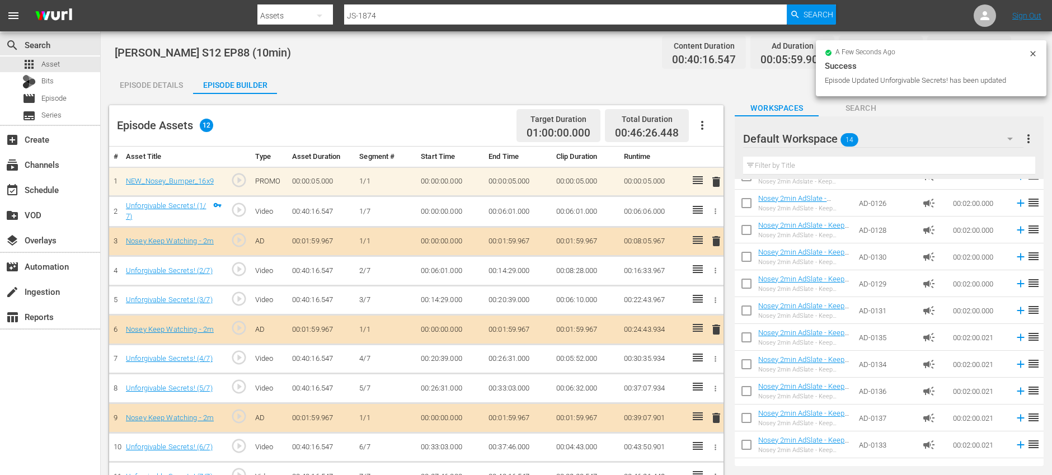
click at [706, 125] on icon "button" at bounding box center [702, 125] width 13 height 13
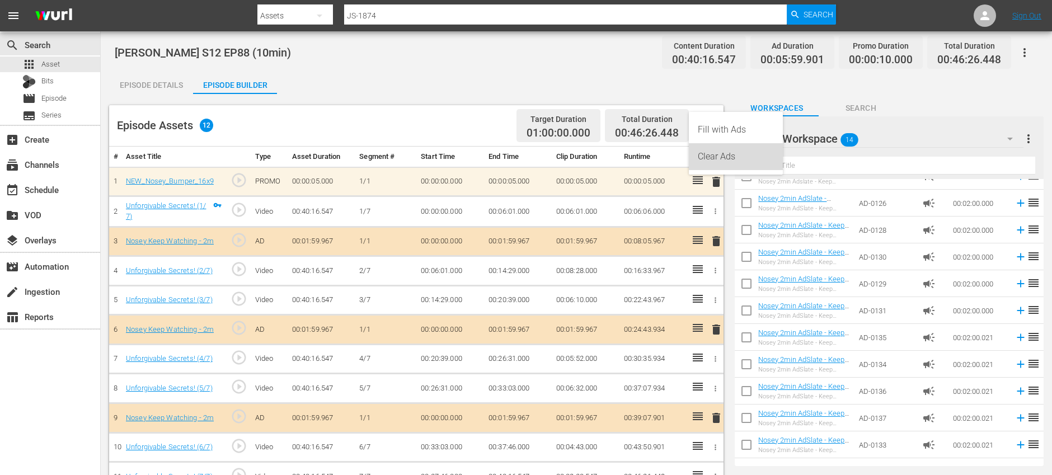
click at [713, 158] on div "Clear Ads" at bounding box center [736, 156] width 76 height 27
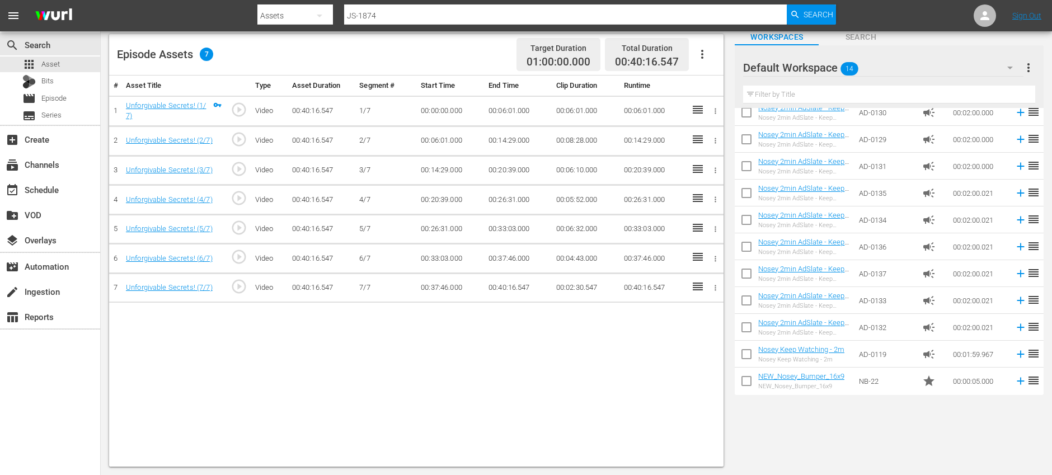
scroll to position [121, 0]
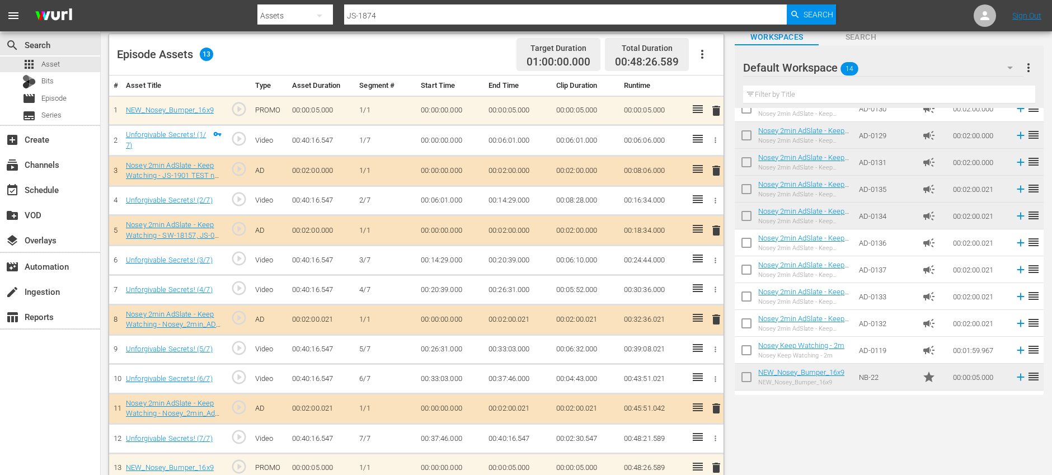
drag, startPoint x: 893, startPoint y: 219, endPoint x: 734, endPoint y: 7, distance: 264.7
click at [74, 67] on div "apps Asset" at bounding box center [50, 65] width 100 height 16
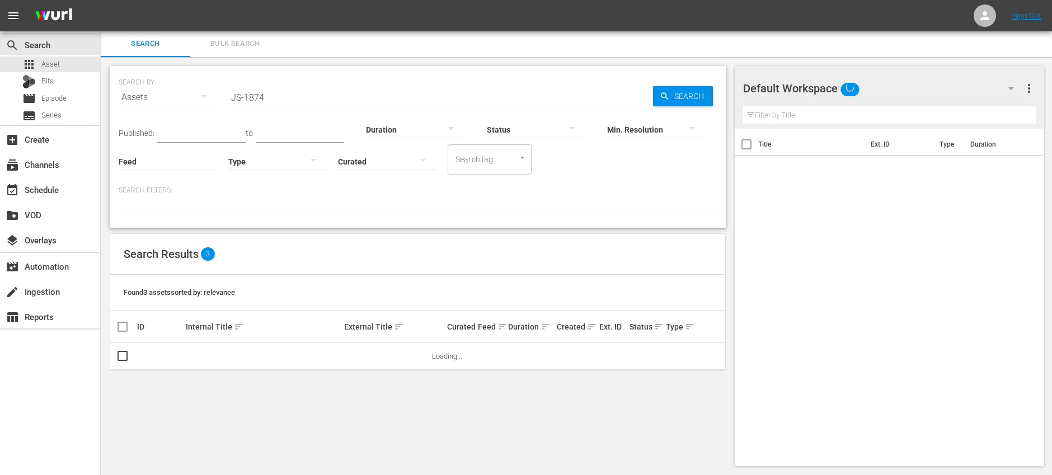
scroll to position [1, 0]
click at [305, 100] on input "JS-1874" at bounding box center [440, 97] width 425 height 27
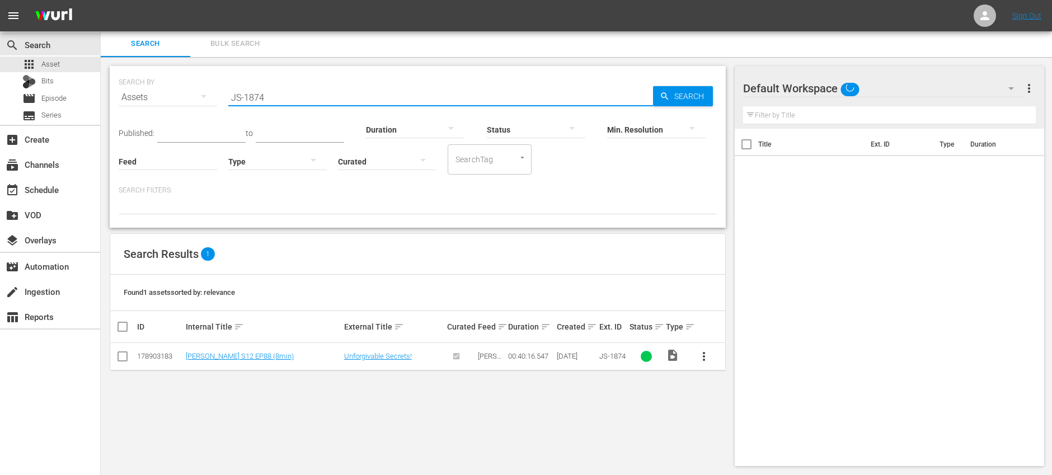
click at [305, 100] on input "JS-1874" at bounding box center [440, 97] width 425 height 27
paste input "5"
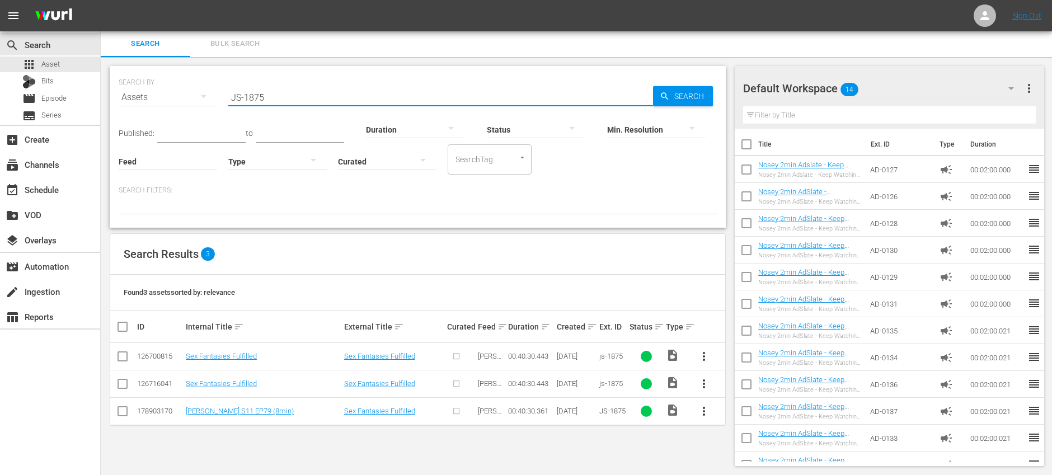
type input "JS-1875"
click at [122, 357] on input "checkbox" at bounding box center [122, 358] width 13 height 13
checkbox input "true"
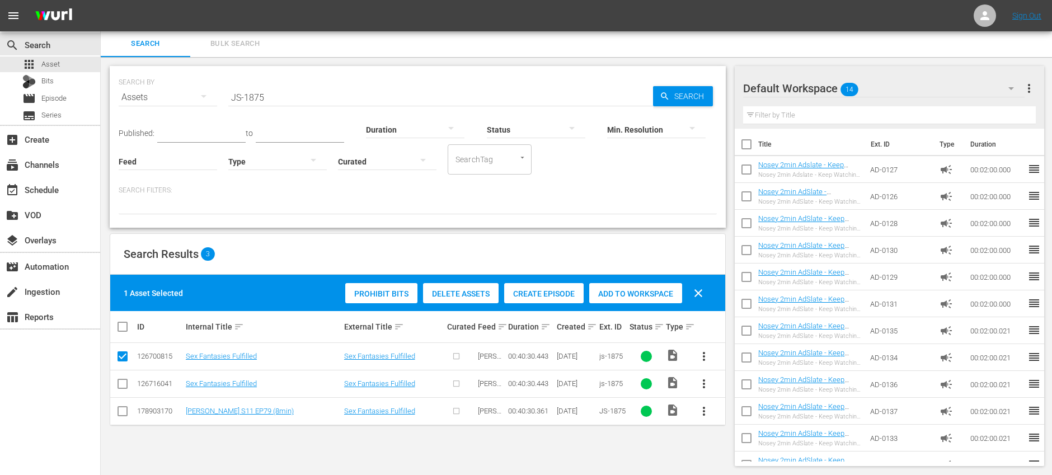
click at [124, 381] on input "checkbox" at bounding box center [122, 385] width 13 height 13
checkbox input "true"
click at [452, 290] on span "Delete Assets" at bounding box center [461, 293] width 76 height 9
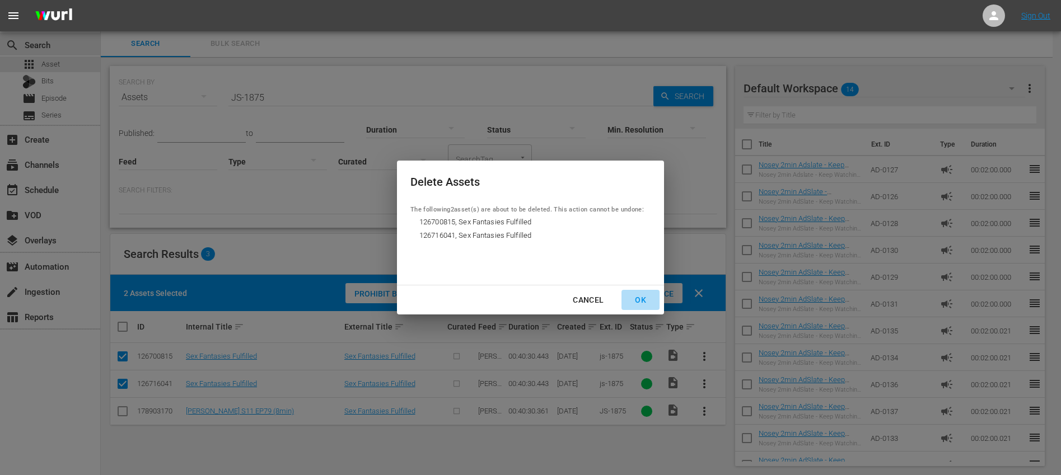
click at [640, 301] on div "OK" at bounding box center [640, 300] width 29 height 14
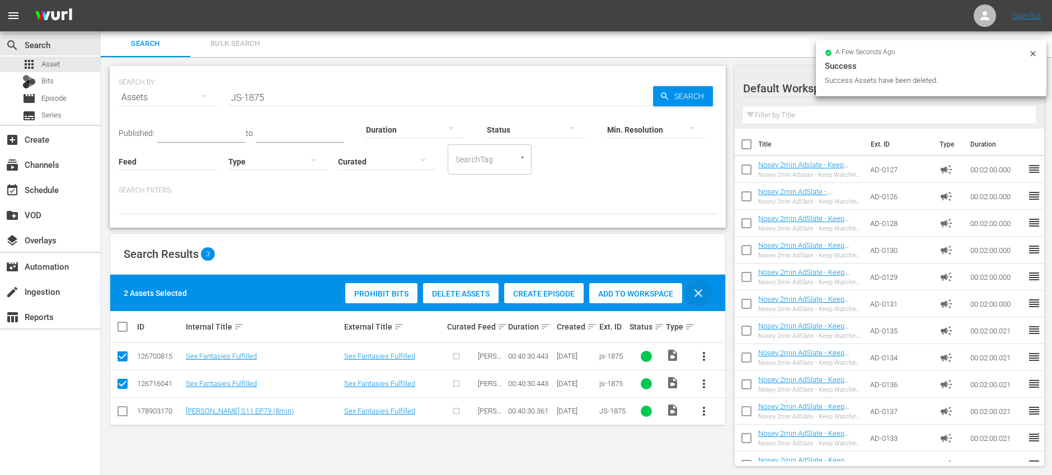
click at [700, 294] on span "clear" at bounding box center [698, 293] width 13 height 13
checkbox input "false"
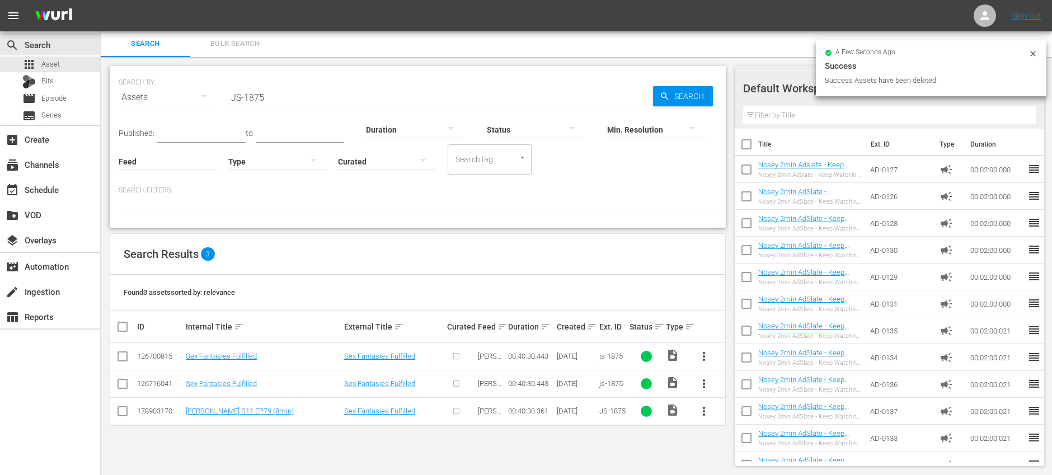
click at [704, 414] on span "more_vert" at bounding box center [703, 411] width 13 height 13
click at [770, 407] on div "Episode" at bounding box center [764, 406] width 76 height 27
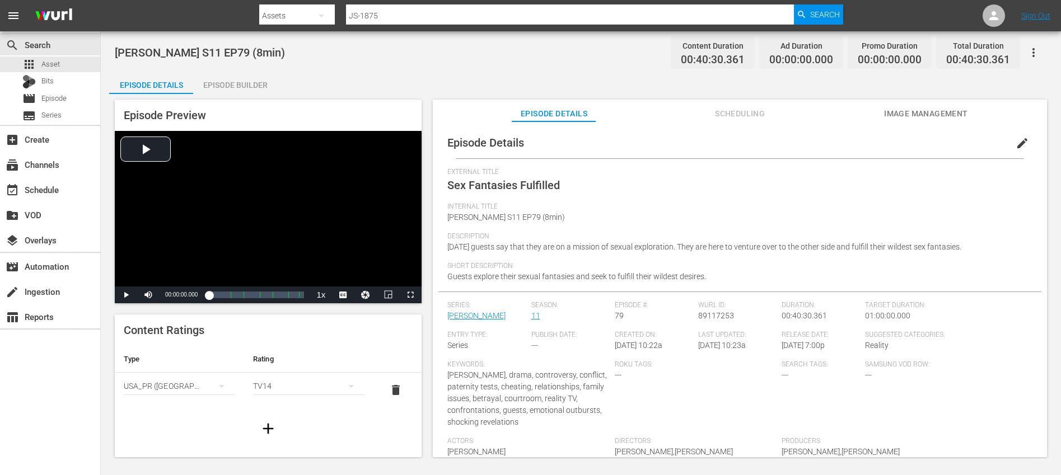
click at [1015, 144] on span "edit" at bounding box center [1021, 143] width 13 height 13
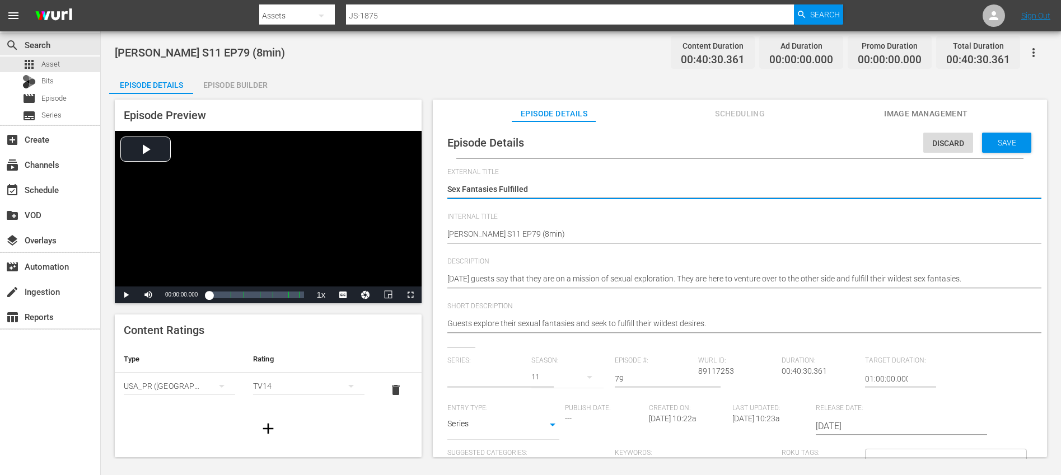
click at [477, 372] on input "text" at bounding box center [486, 378] width 78 height 27
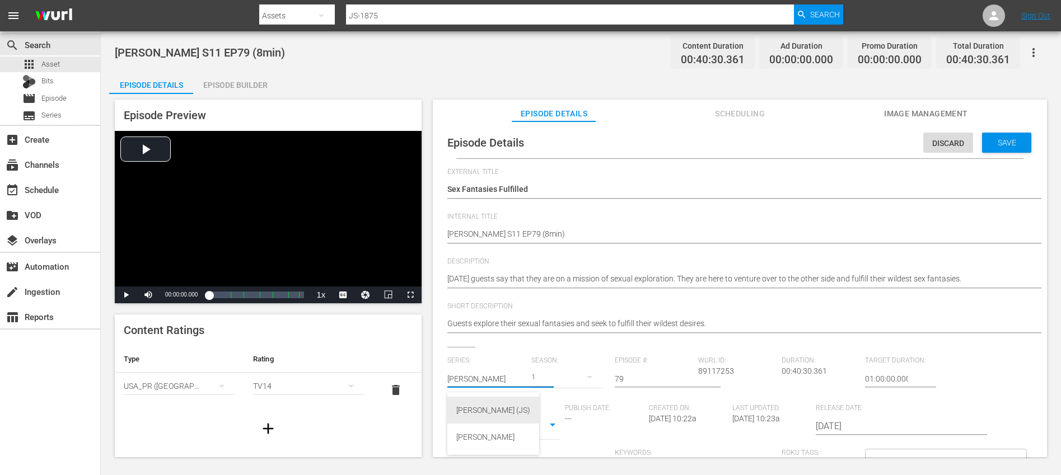
click at [466, 402] on div "Jerry Springer (JS)" at bounding box center [493, 410] width 74 height 27
type input "Jerry Springer (JS)"
click at [584, 379] on icon "button" at bounding box center [589, 377] width 13 height 13
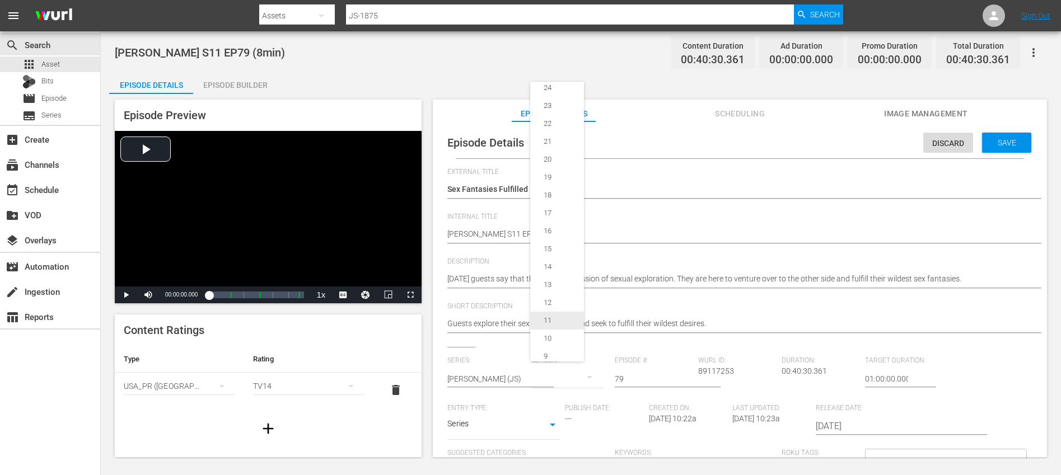
click at [557, 324] on div "11" at bounding box center [547, 320] width 35 height 11
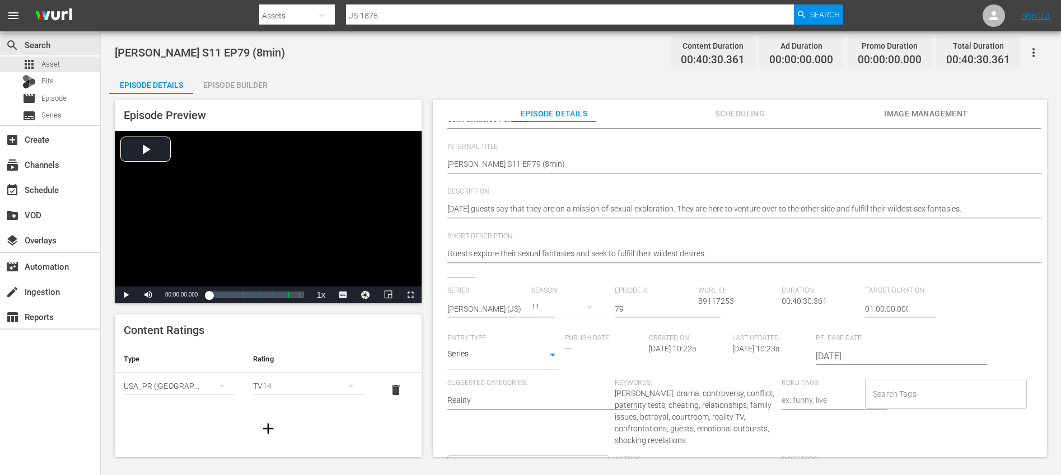
scroll to position [129, 0]
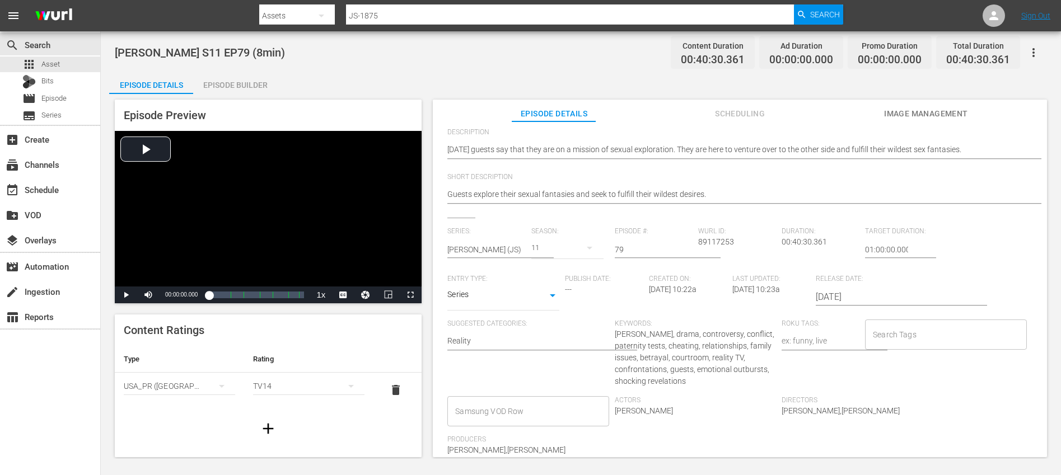
click at [891, 337] on input "Search Tags" at bounding box center [937, 335] width 134 height 20
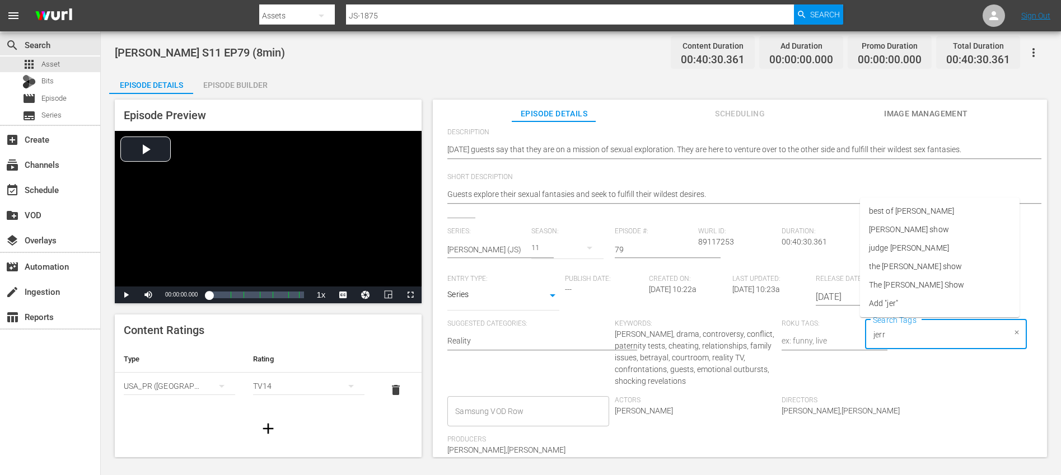
type input "jerry"
click at [940, 232] on li "[PERSON_NAME] show" at bounding box center [940, 230] width 160 height 18
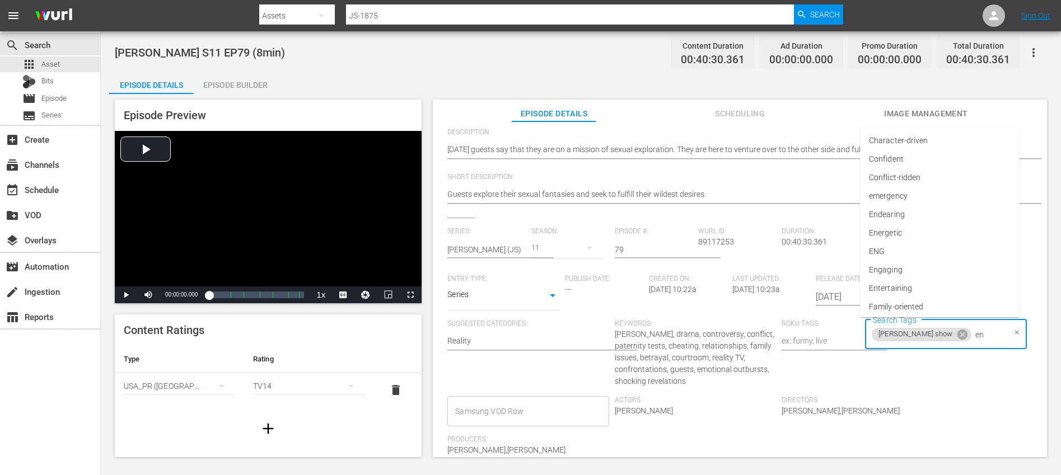
type input "eng"
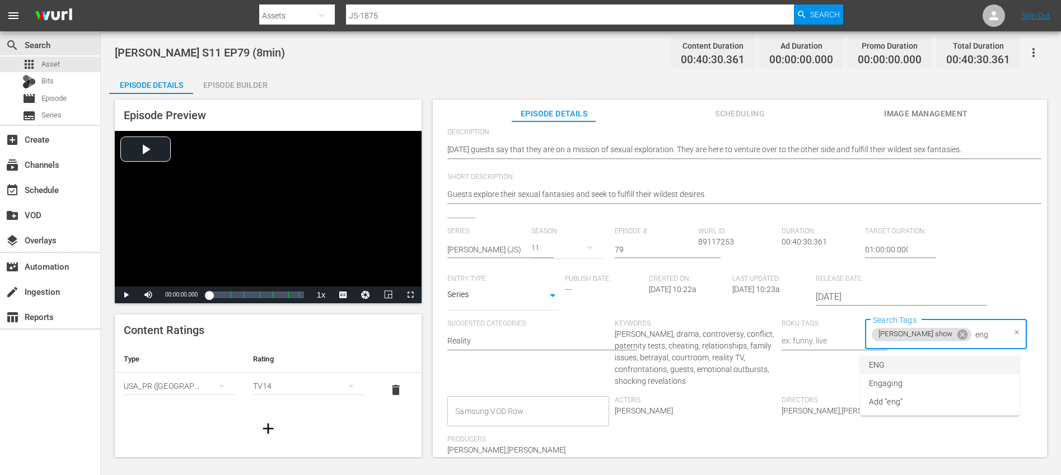
click at [898, 366] on li "ENG" at bounding box center [940, 365] width 160 height 18
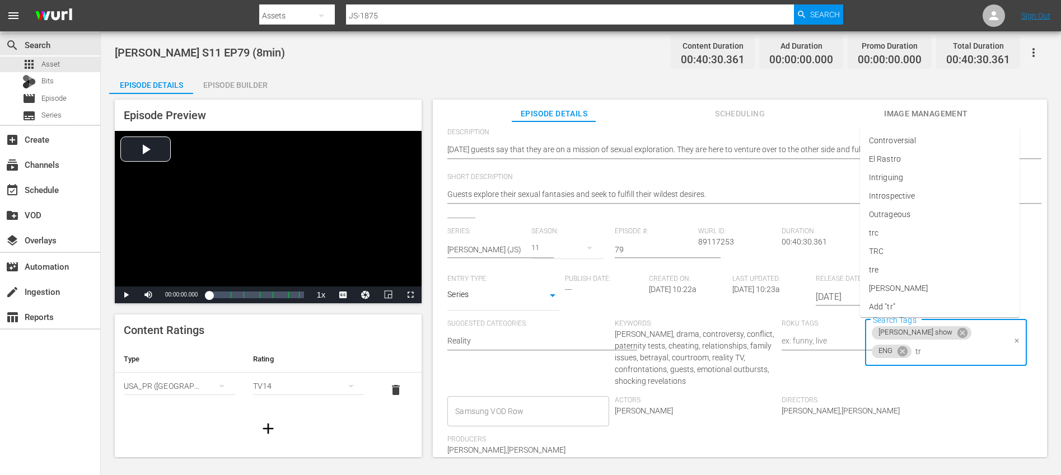
type input "trc"
click at [903, 396] on li "TRC" at bounding box center [940, 400] width 160 height 18
type input "8"
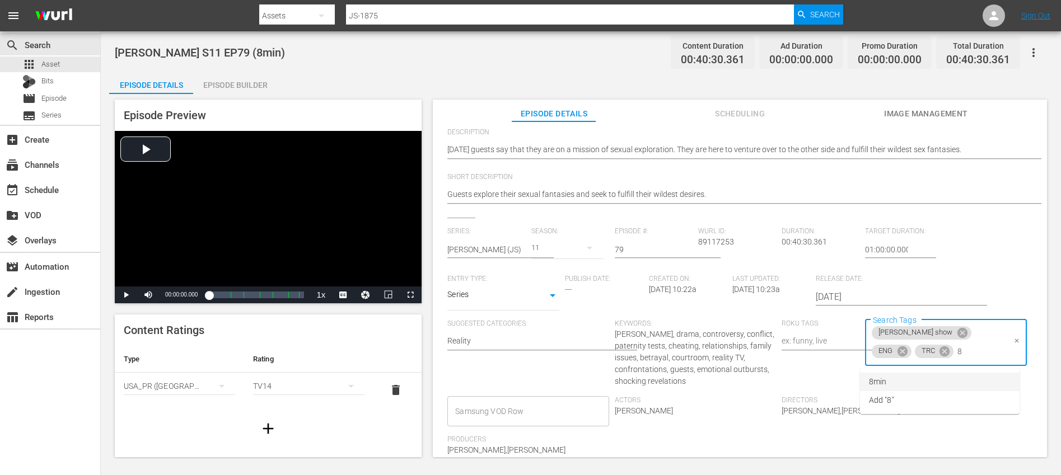
click at [898, 386] on li "8min" at bounding box center [940, 382] width 160 height 18
click at [981, 393] on div "Search Tags jerry springer show ENG TRC 8min Search Tags" at bounding box center [948, 358] width 167 height 77
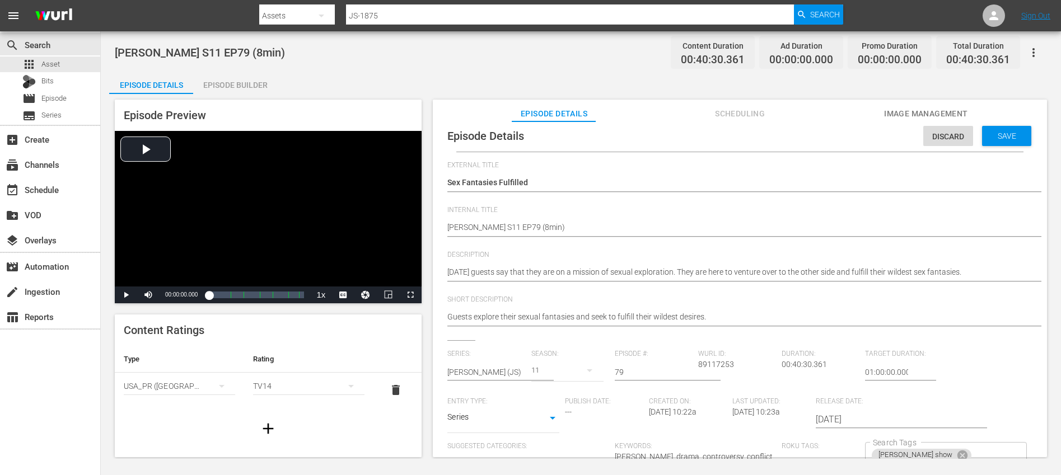
scroll to position [0, 0]
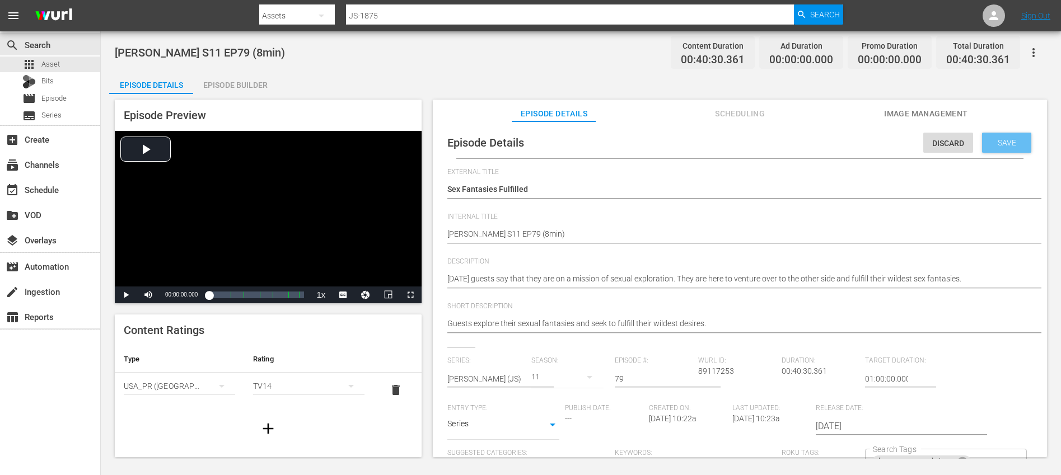
click at [996, 143] on span "Save" at bounding box center [1006, 142] width 36 height 9
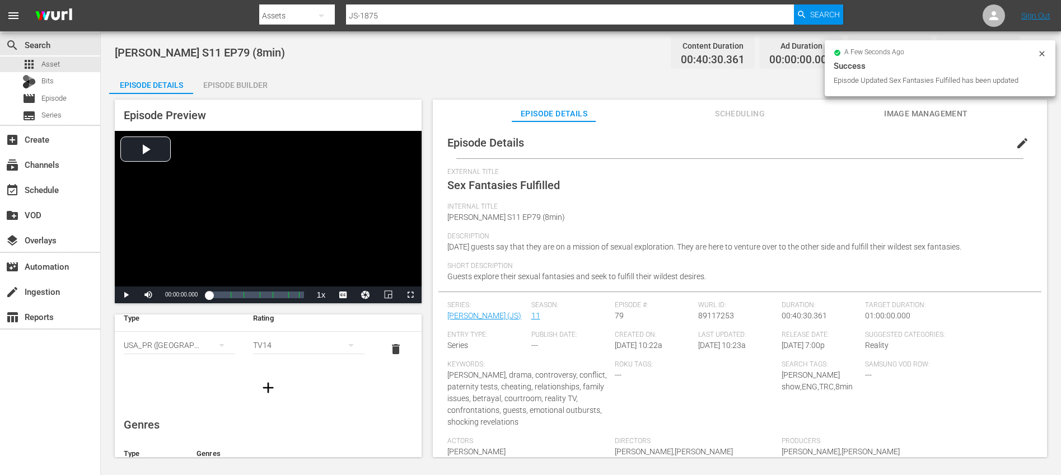
scroll to position [45, 0]
click at [267, 383] on icon "button" at bounding box center [268, 383] width 11 height 11
click at [181, 368] on div "simple table" at bounding box center [179, 375] width 111 height 31
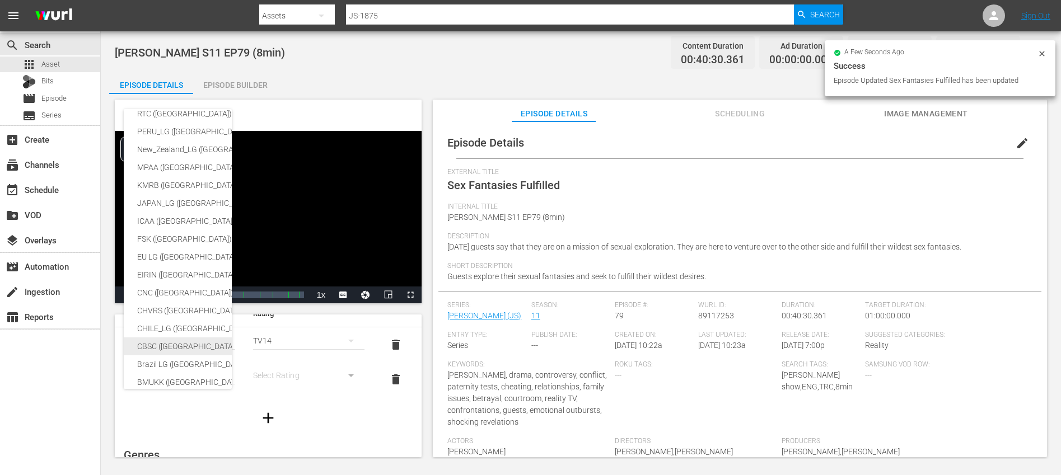
click at [175, 344] on div "CBSC (Canada)" at bounding box center [265, 347] width 257 height 18
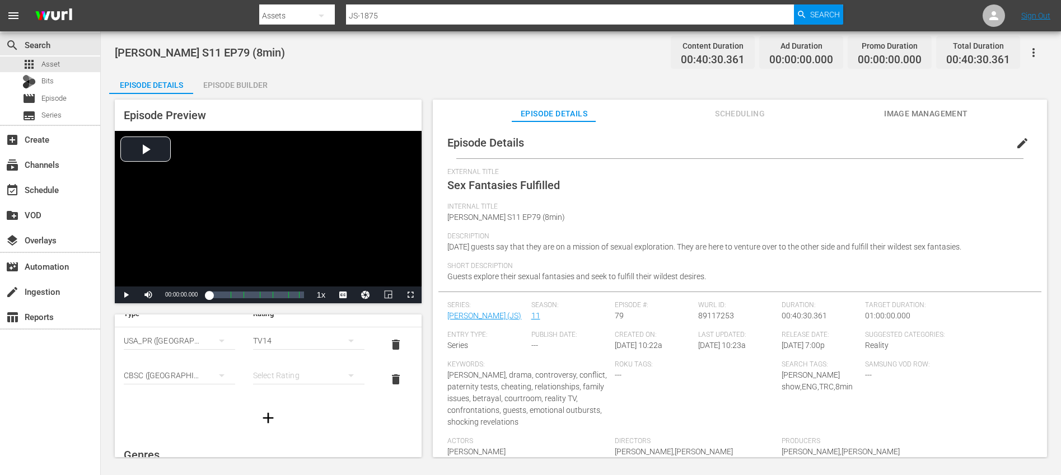
scroll to position [187, 0]
click at [267, 377] on div "SNJ (Brazil) SAMSUNG_NZ (New Zealand) SAMSUNG (Korea (Republic of)) Régie du ci…" at bounding box center [530, 237] width 1061 height 475
click at [304, 377] on div "simple table" at bounding box center [308, 375] width 111 height 31
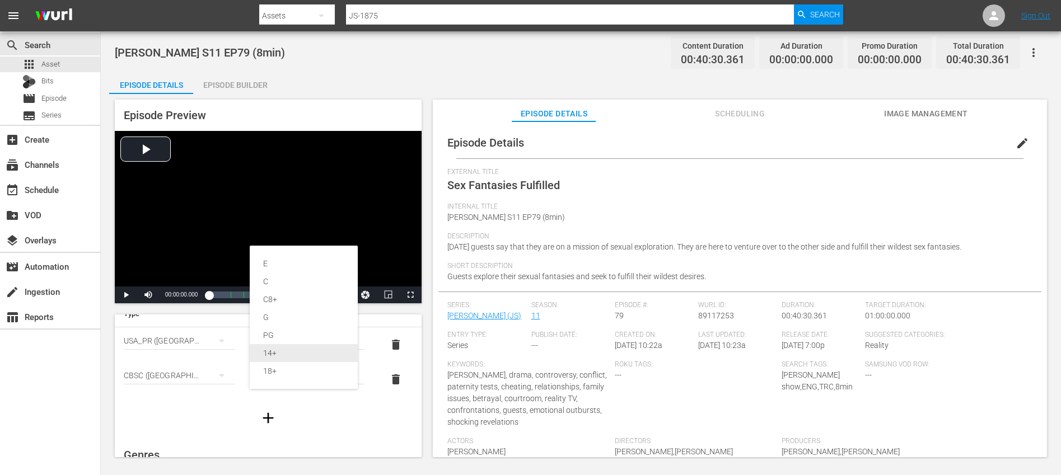
click at [292, 349] on div "14+" at bounding box center [303, 353] width 81 height 18
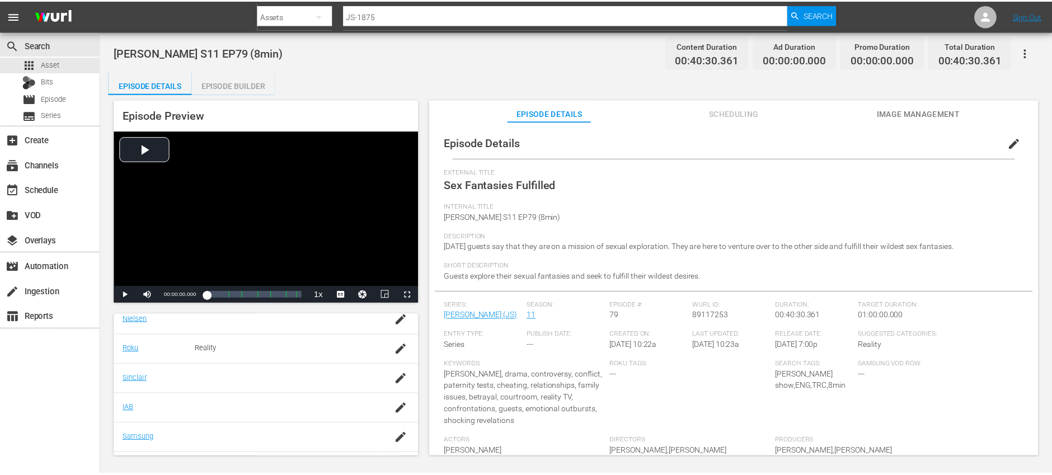
scroll to position [239, 0]
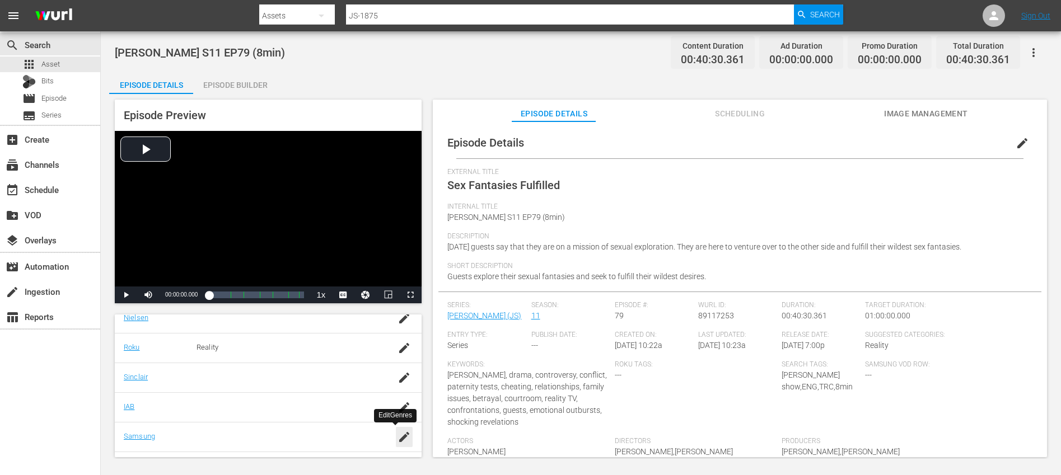
click at [397, 436] on icon "button" at bounding box center [403, 436] width 13 height 13
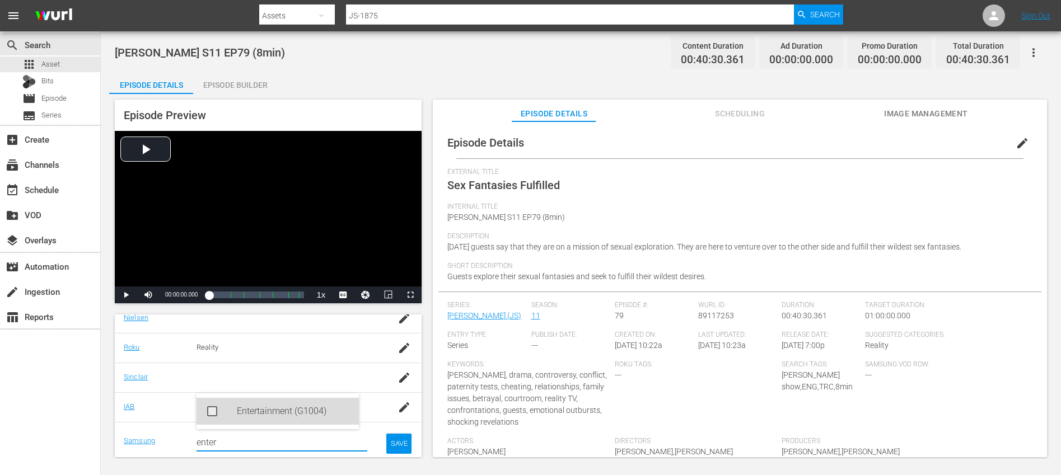
click at [255, 411] on div "Entertainment (G1004)" at bounding box center [293, 411] width 113 height 27
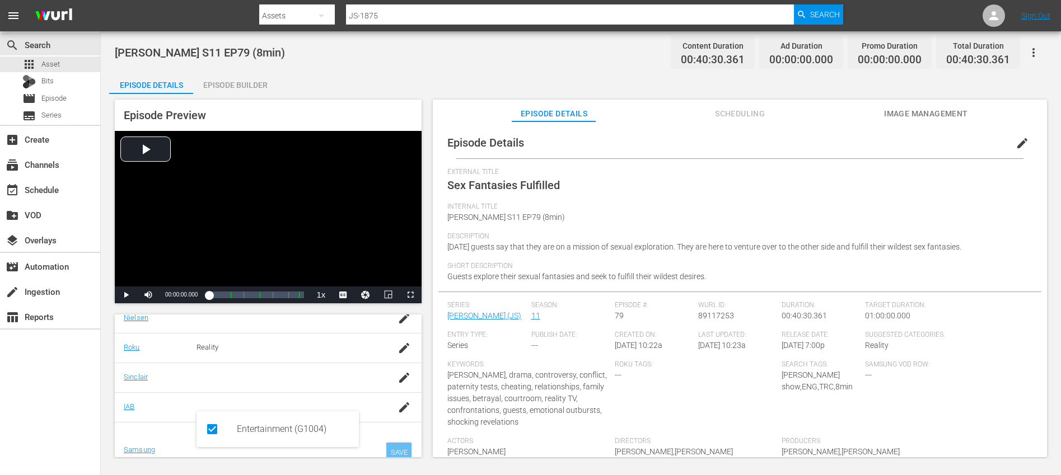
type input "enter"
click at [390, 448] on div "SAVE" at bounding box center [399, 453] width 26 height 20
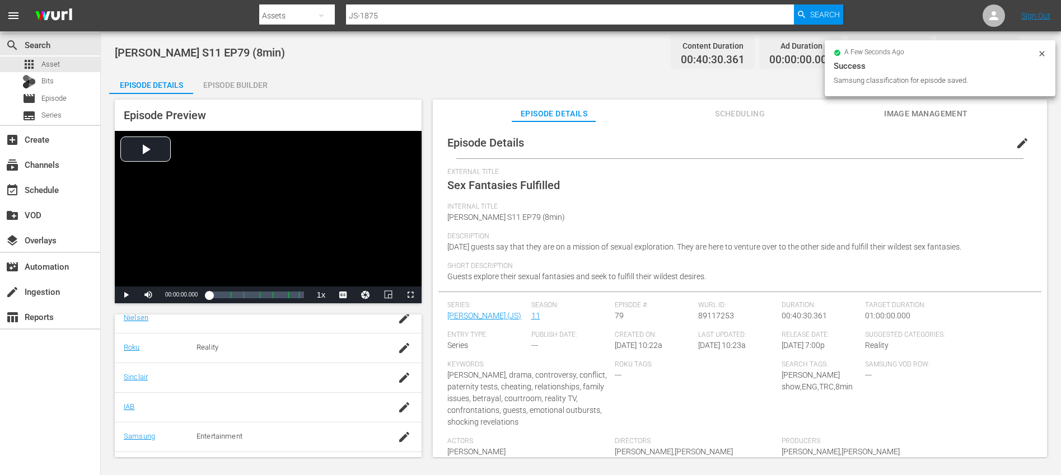
click at [220, 80] on div "Episode Builder" at bounding box center [235, 85] width 84 height 27
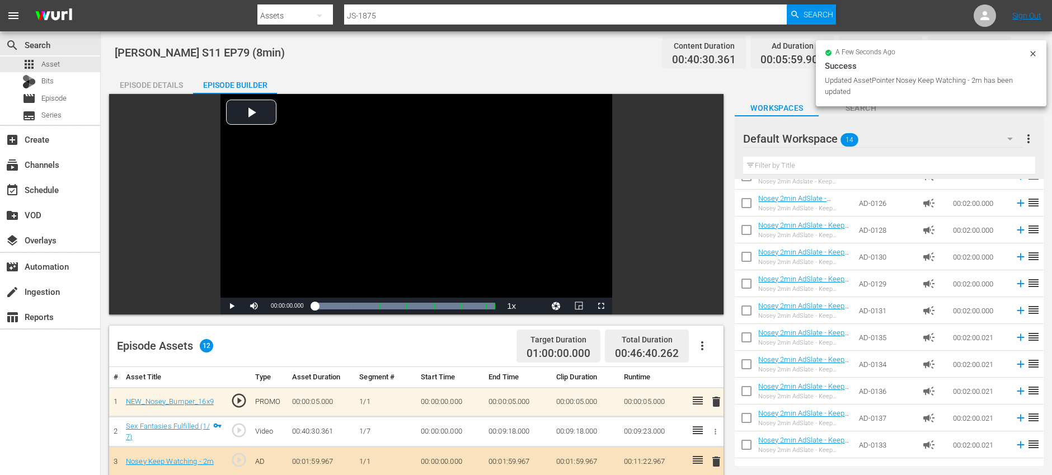
click at [135, 79] on div "Episode Details" at bounding box center [151, 85] width 84 height 27
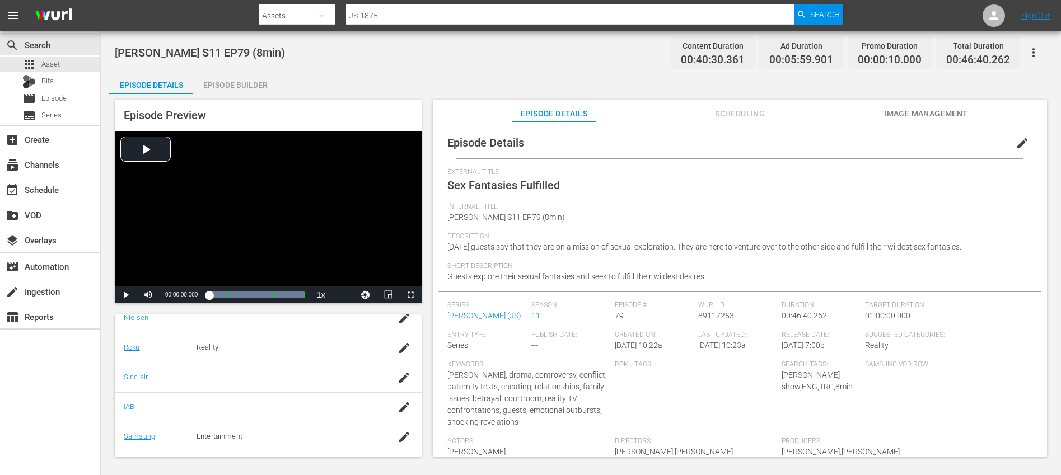
click at [1037, 54] on icon "button" at bounding box center [1032, 52] width 13 height 13
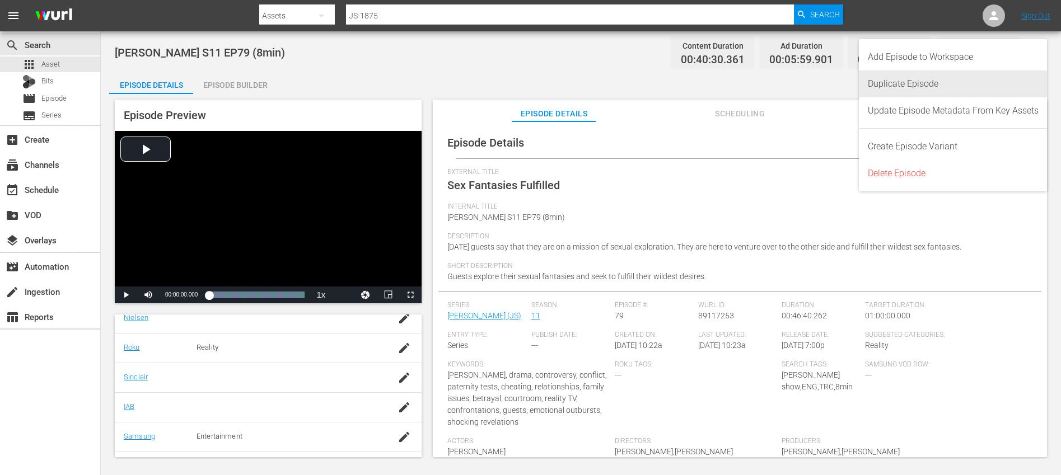
click at [946, 85] on div "Duplicate Episode" at bounding box center [953, 84] width 171 height 27
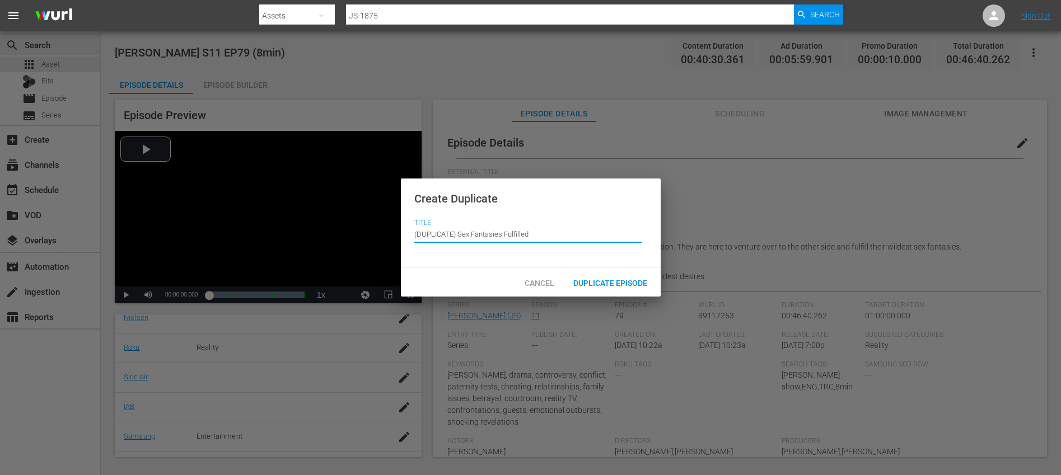
drag, startPoint x: 459, startPoint y: 235, endPoint x: 421, endPoint y: 193, distance: 56.2
click at [421, 193] on div "Create Duplicate Title Episode Title (DUPLICATE) Sex Fantasies Fulfilled" at bounding box center [531, 224] width 260 height 90
type input "Sex Fantasies Fulfilled"
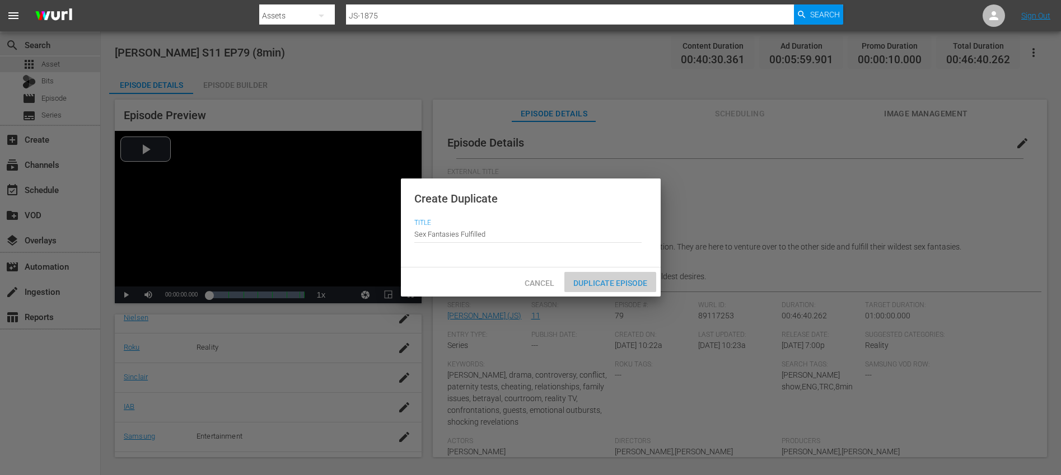
click at [605, 289] on div "Duplicate Episode" at bounding box center [610, 282] width 92 height 21
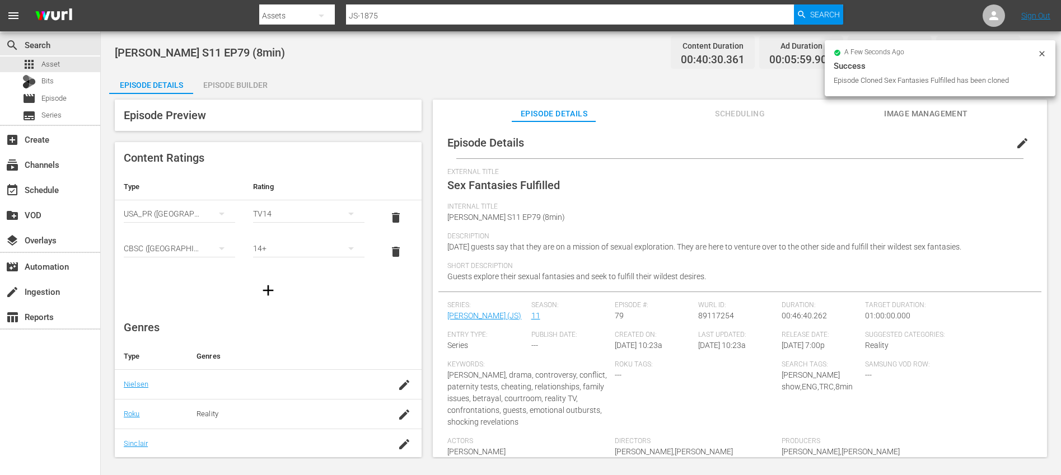
click at [1015, 142] on span "edit" at bounding box center [1021, 143] width 13 height 13
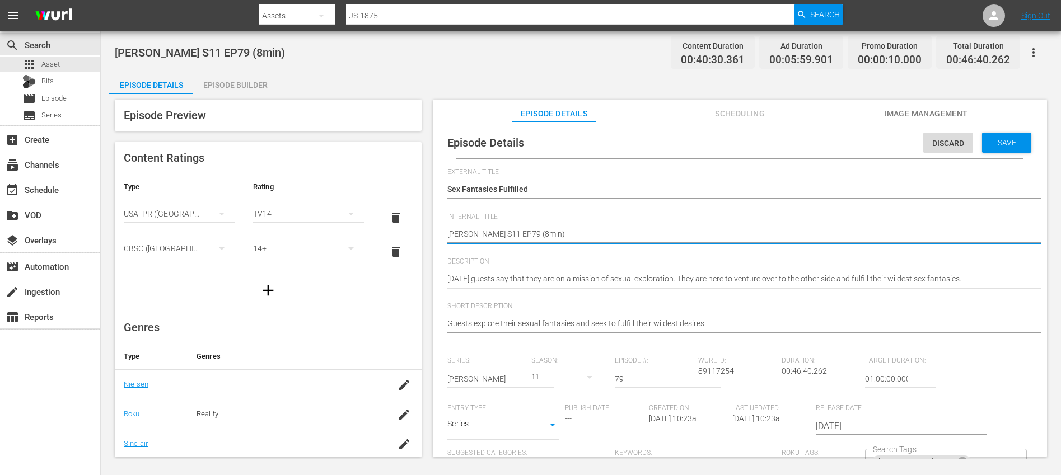
type textarea "Jerry Springer S11 EP79 (1min)"
type textarea "Jerry Springer S11 EP79 (10min)"
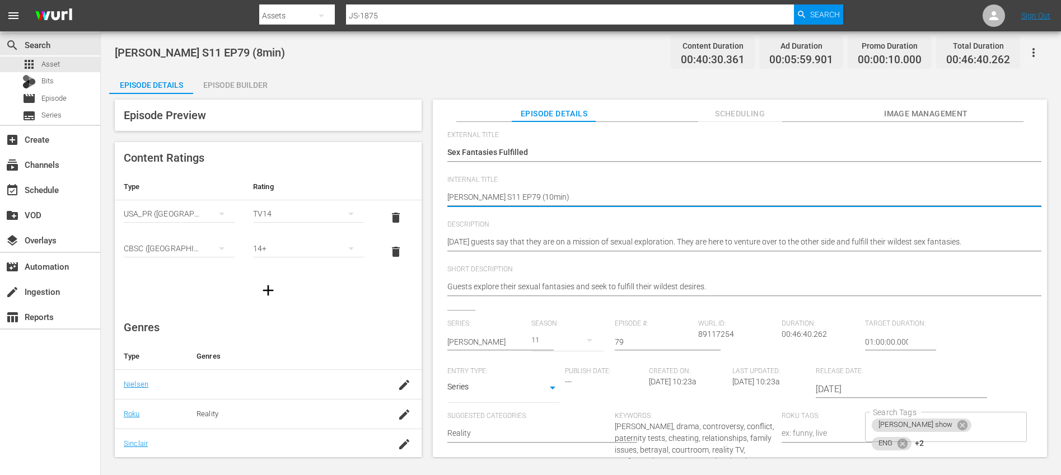
scroll to position [207, 0]
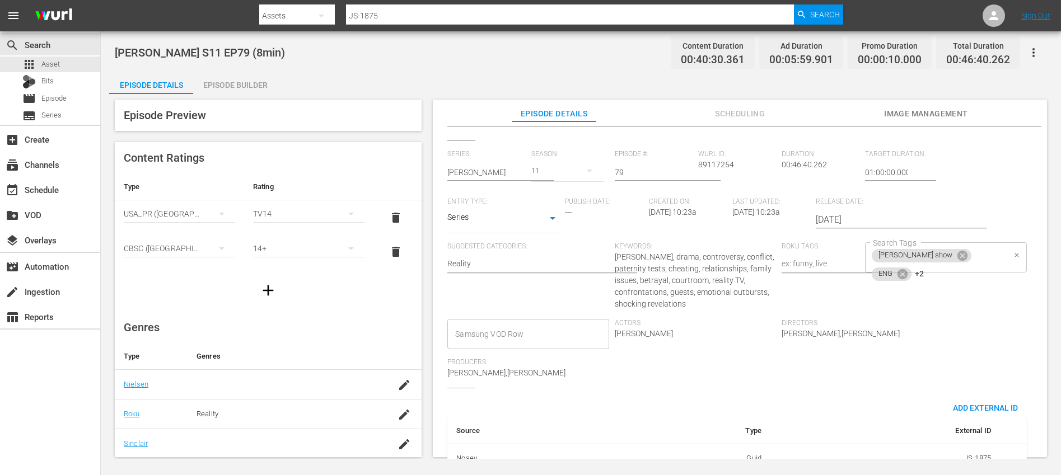
click at [981, 256] on div "jerry springer show ENG +2 Search Tags" at bounding box center [945, 257] width 161 height 30
type textarea "Jerry Springer S11 EP79 (10min)"
click at [939, 272] on icon at bounding box center [944, 272] width 12 height 12
click at [942, 272] on icon at bounding box center [947, 274] width 10 height 10
type input "10"
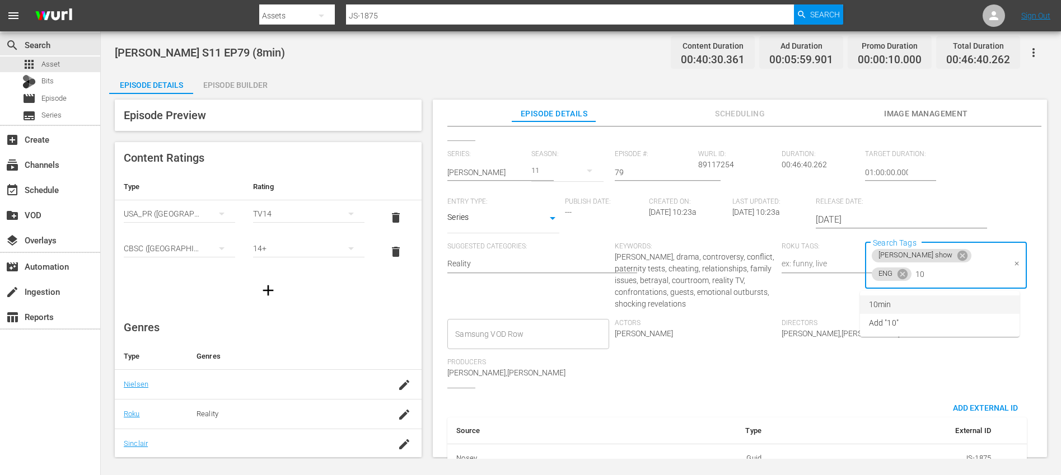
click at [900, 303] on li "10min" at bounding box center [940, 305] width 160 height 18
click at [945, 319] on div "Series: Jerry Springer Season: 11 Episode #: 79 Wurl ID: 89117254 Duration: 00:…" at bounding box center [739, 269] width 585 height 238
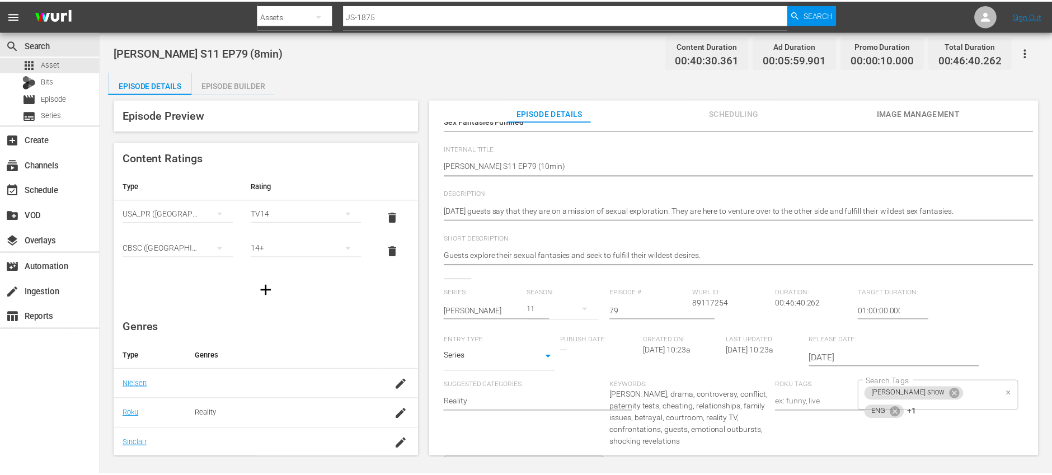
scroll to position [0, 0]
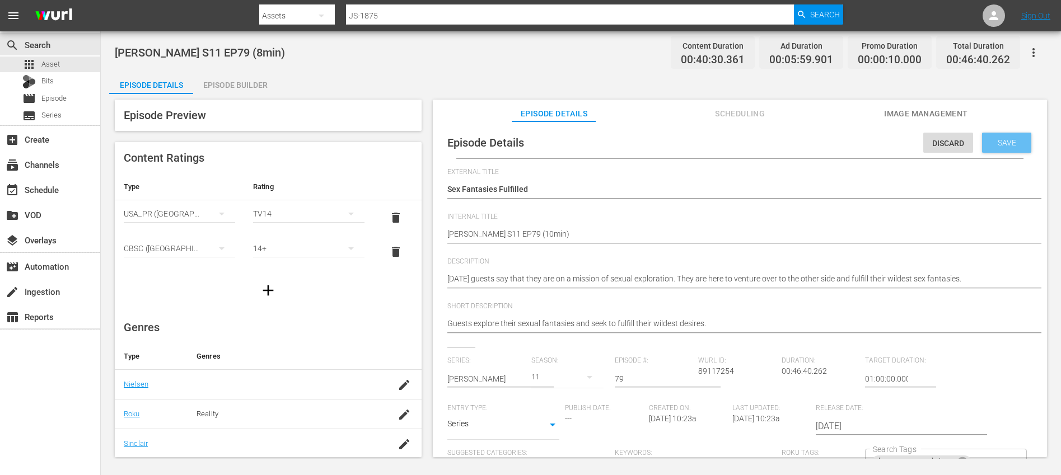
click at [1005, 148] on div "Save" at bounding box center [1006, 143] width 49 height 20
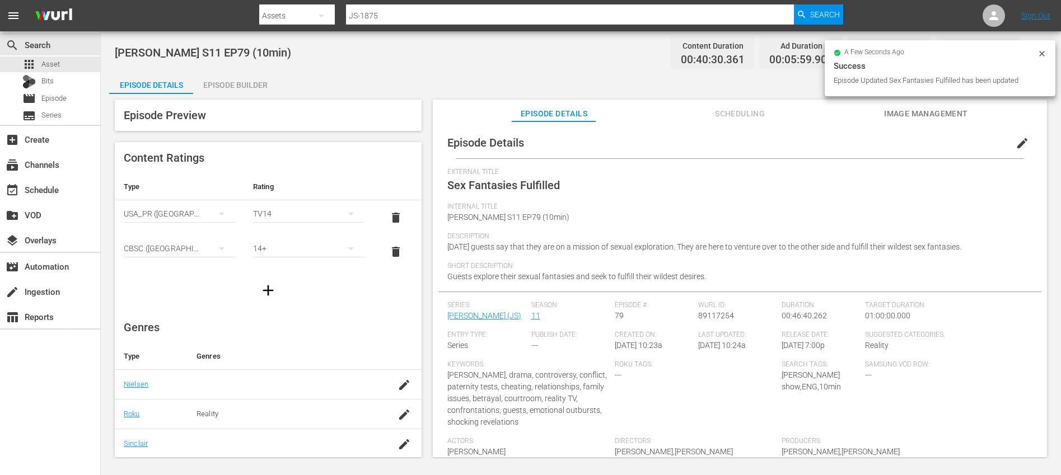
click at [233, 81] on div "Episode Builder" at bounding box center [235, 85] width 84 height 27
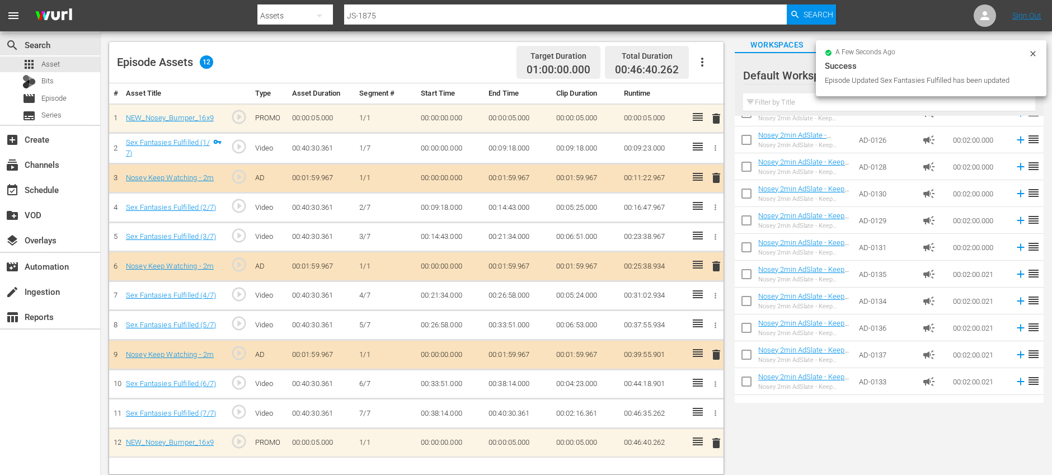
scroll to position [71, 0]
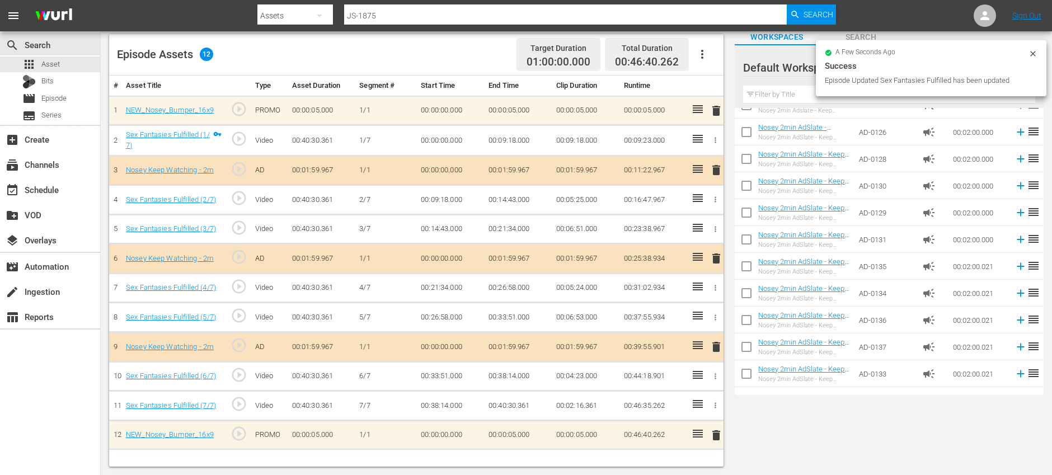
click at [704, 57] on icon "button" at bounding box center [702, 54] width 13 height 13
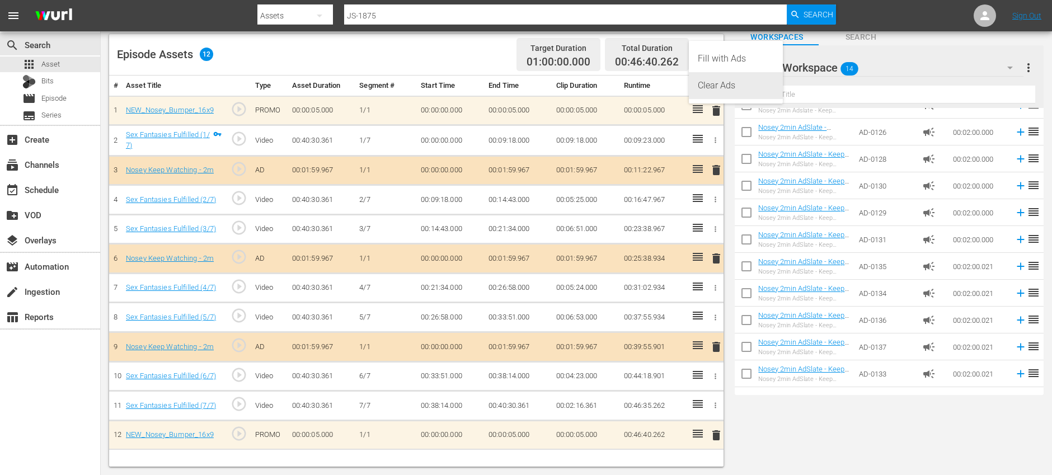
click at [714, 87] on div "Clear Ads" at bounding box center [736, 85] width 76 height 27
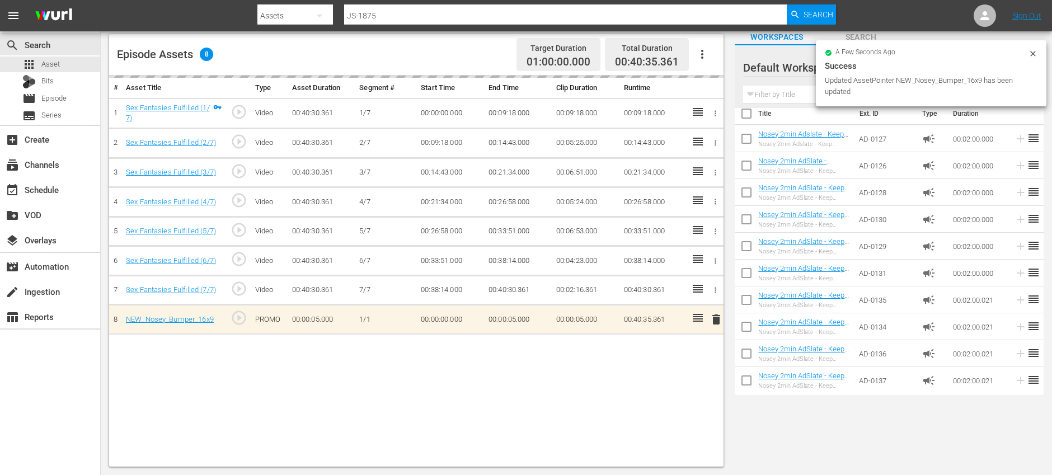
scroll to position [0, 0]
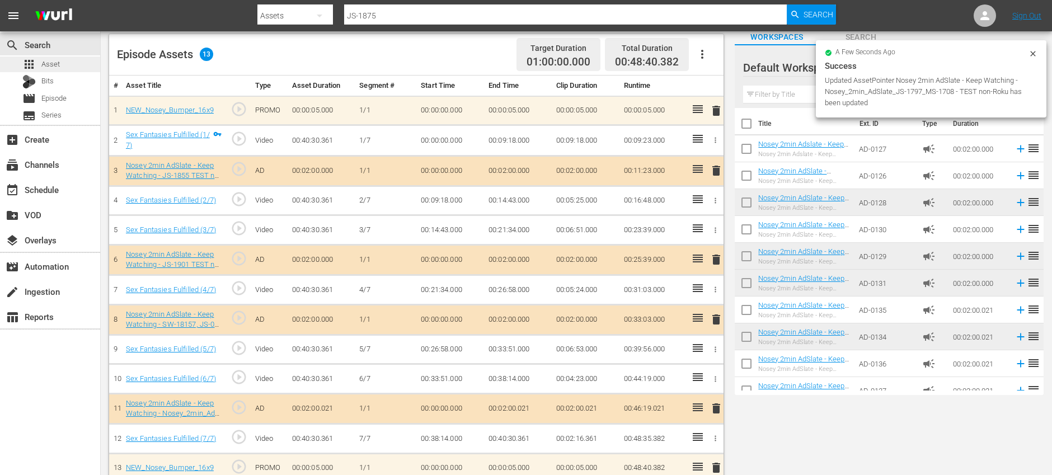
click at [79, 65] on div "apps Asset" at bounding box center [50, 65] width 100 height 16
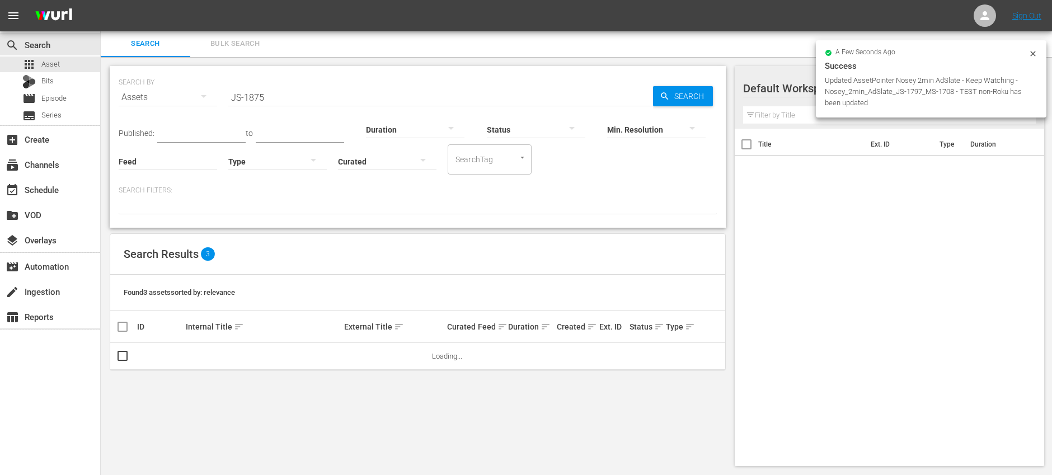
scroll to position [1, 0]
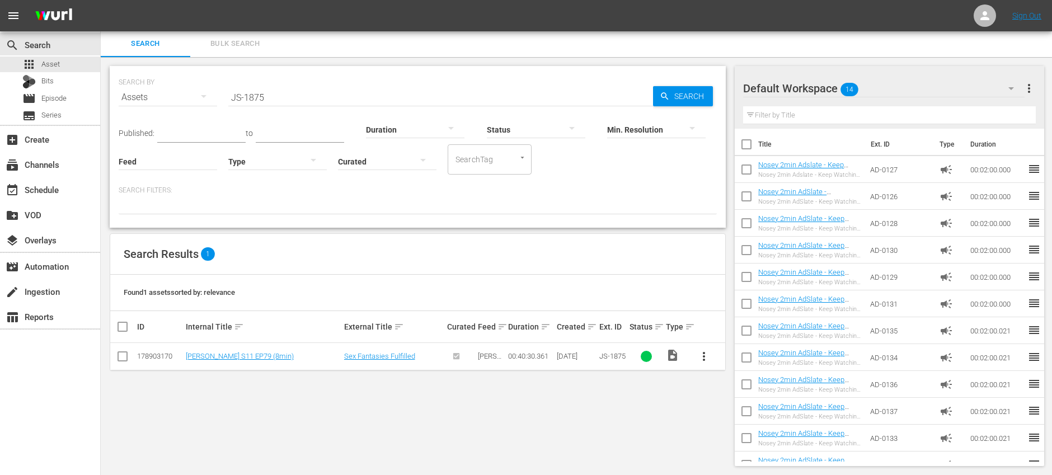
click at [332, 96] on input "JS-1875" at bounding box center [440, 97] width 425 height 27
paste input "6"
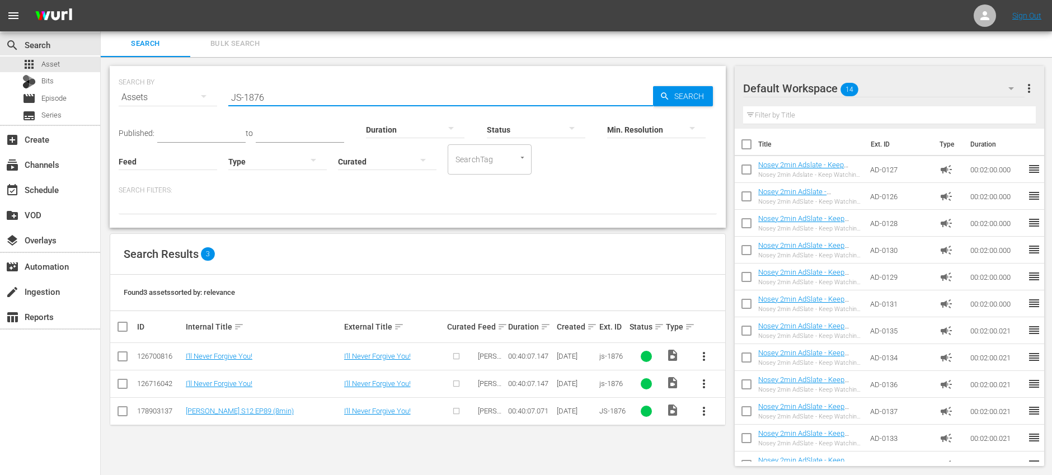
type input "JS-1876"
click at [124, 359] on input "checkbox" at bounding box center [122, 358] width 13 height 13
checkbox input "true"
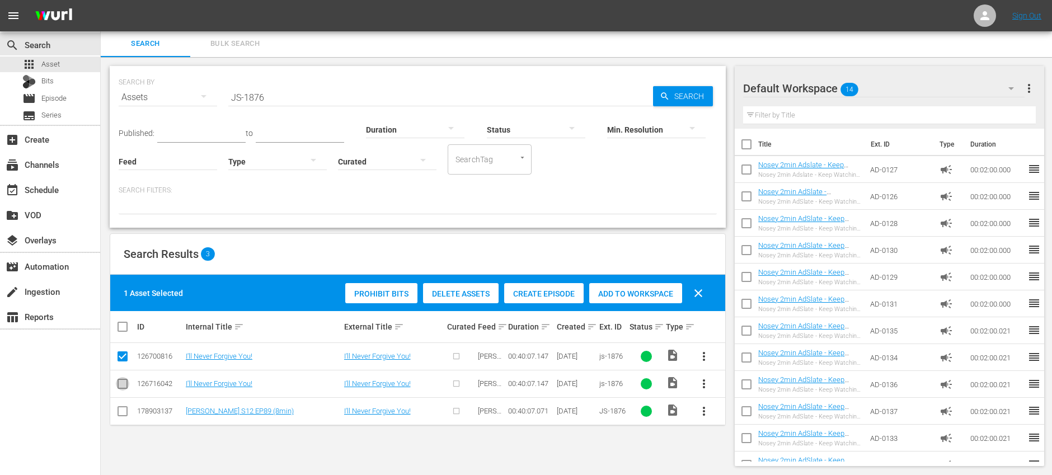
click at [124, 383] on input "checkbox" at bounding box center [122, 385] width 13 height 13
checkbox input "true"
click at [468, 297] on span "Delete Assets" at bounding box center [461, 293] width 76 height 9
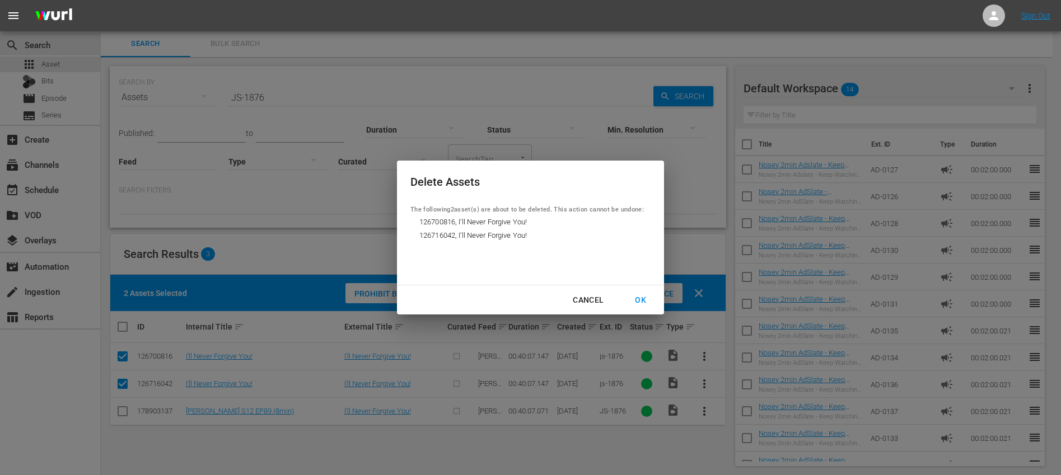
click at [642, 296] on div "OK" at bounding box center [640, 300] width 29 height 14
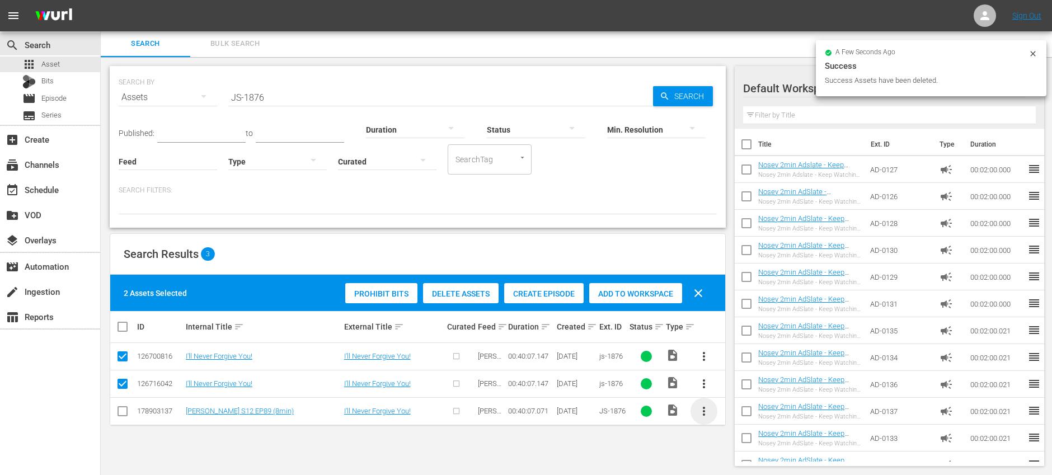
click at [707, 410] on span "more_vert" at bounding box center [703, 411] width 13 height 13
click at [764, 402] on div "Episode" at bounding box center [764, 406] width 76 height 27
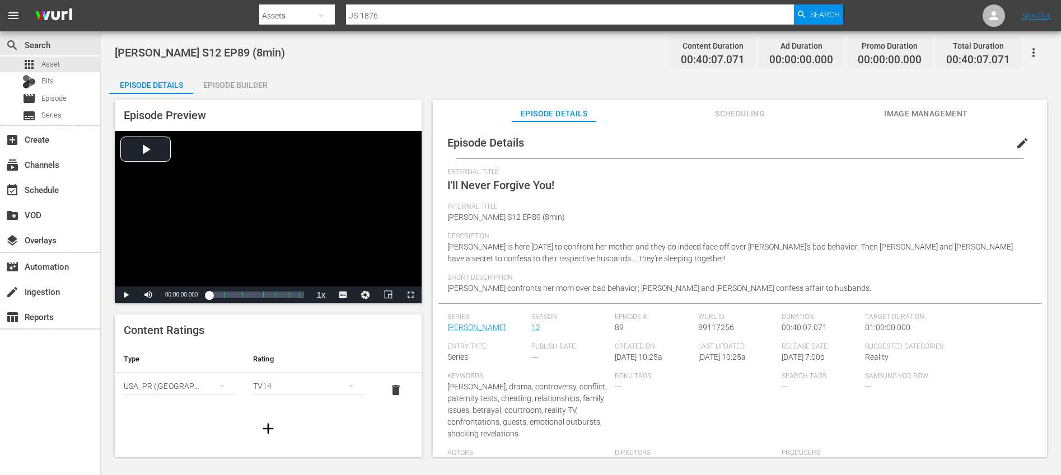
click at [1015, 140] on span "edit" at bounding box center [1021, 143] width 13 height 13
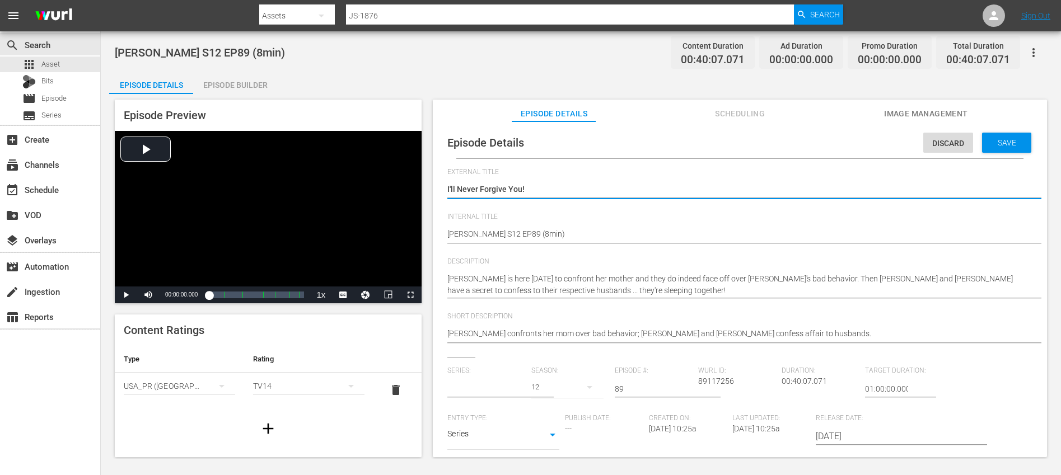
click at [465, 389] on input "text" at bounding box center [486, 389] width 78 height 27
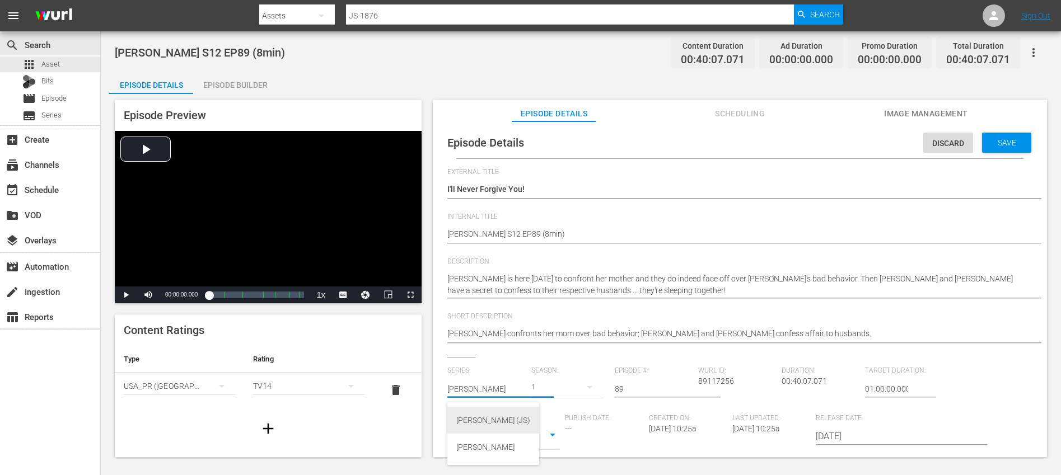
click at [476, 416] on div "Jerry Springer (JS)" at bounding box center [493, 420] width 74 height 27
type input "Jerry Springer (JS)"
click at [576, 389] on button "button" at bounding box center [589, 387] width 27 height 27
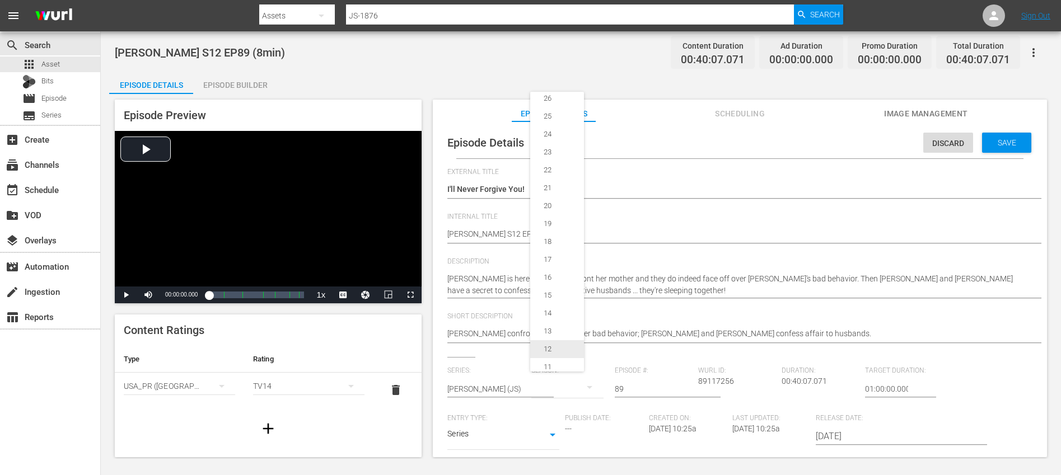
click at [557, 343] on span "12" at bounding box center [557, 349] width 54 height 18
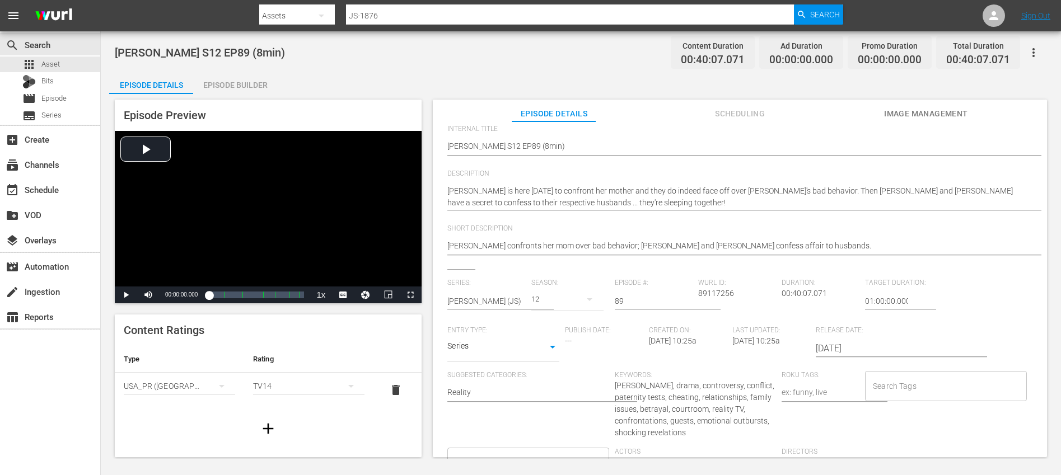
scroll to position [110, 0]
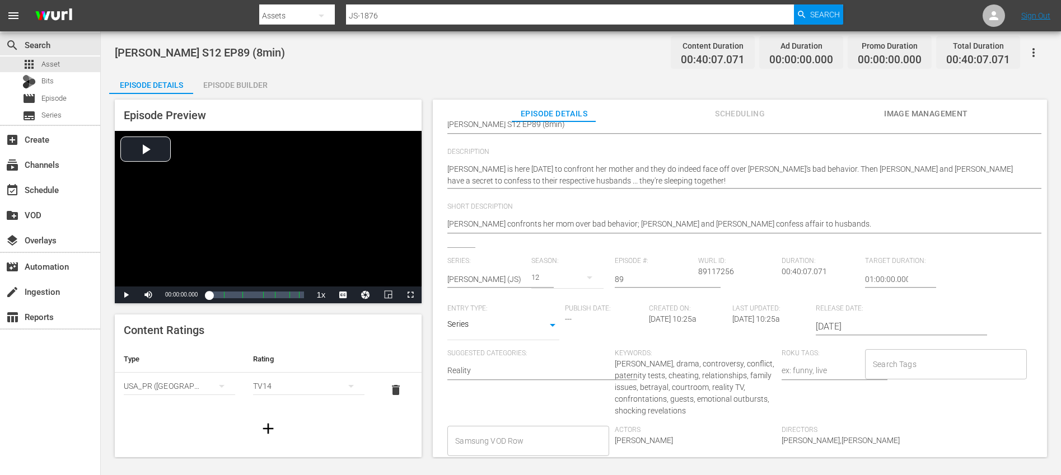
click at [930, 368] on input "Search Tags" at bounding box center [937, 364] width 134 height 20
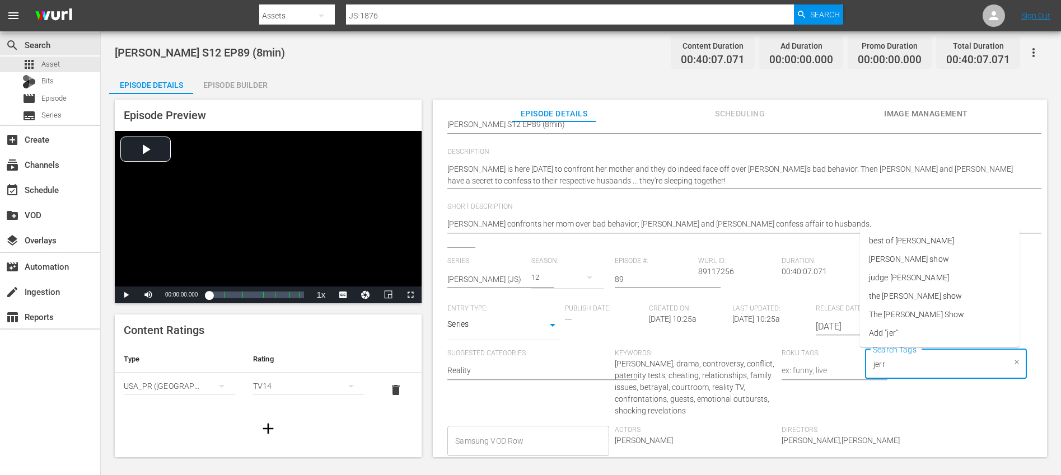
type input "jerry"
click at [907, 260] on span "[PERSON_NAME] show" at bounding box center [909, 260] width 80 height 12
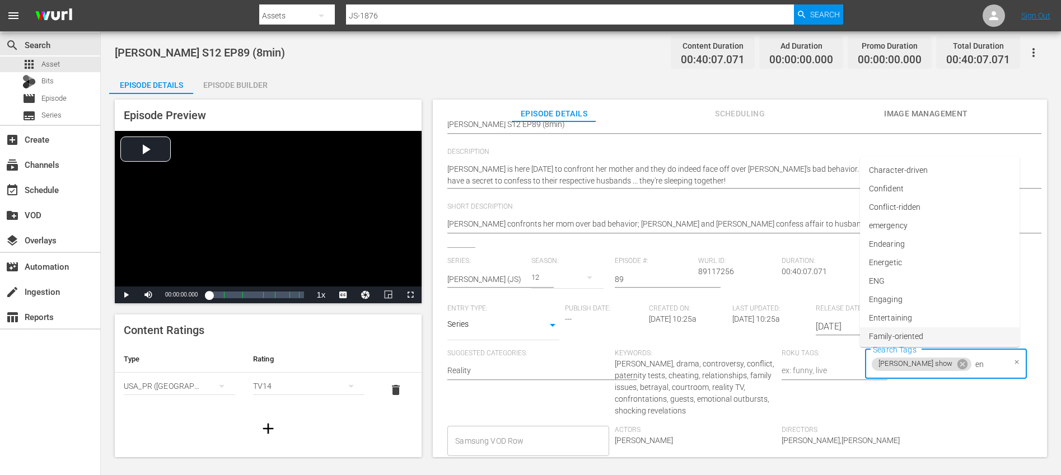
type input "eng"
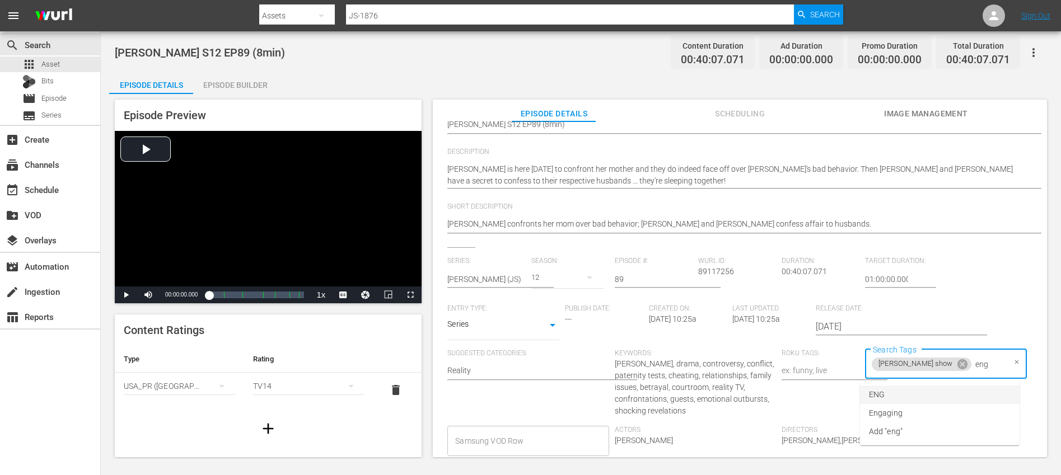
click at [885, 395] on li "ENG" at bounding box center [940, 395] width 160 height 18
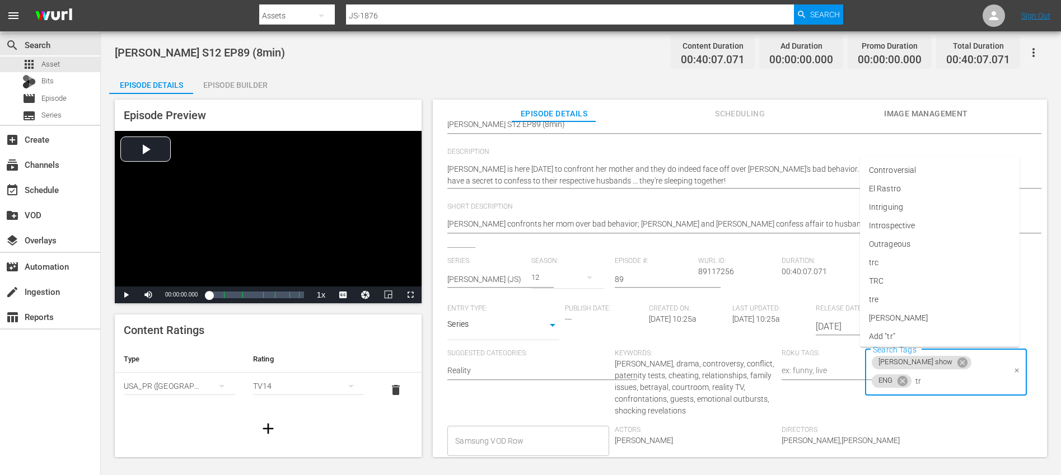
type input "trc"
click at [894, 422] on li "TRC" at bounding box center [940, 430] width 160 height 18
type input "8"
click at [892, 415] on li "8min" at bounding box center [940, 411] width 160 height 18
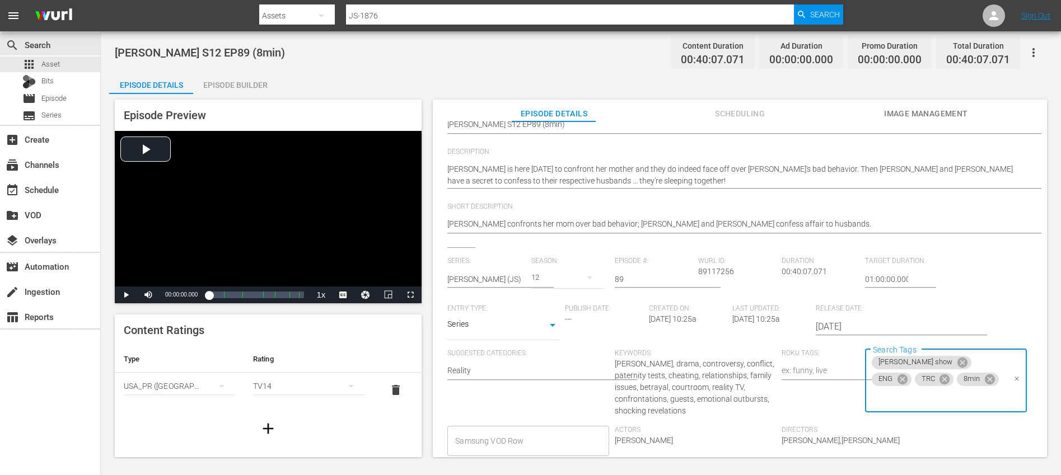
click at [934, 434] on span "Directors" at bounding box center [861, 430] width 161 height 9
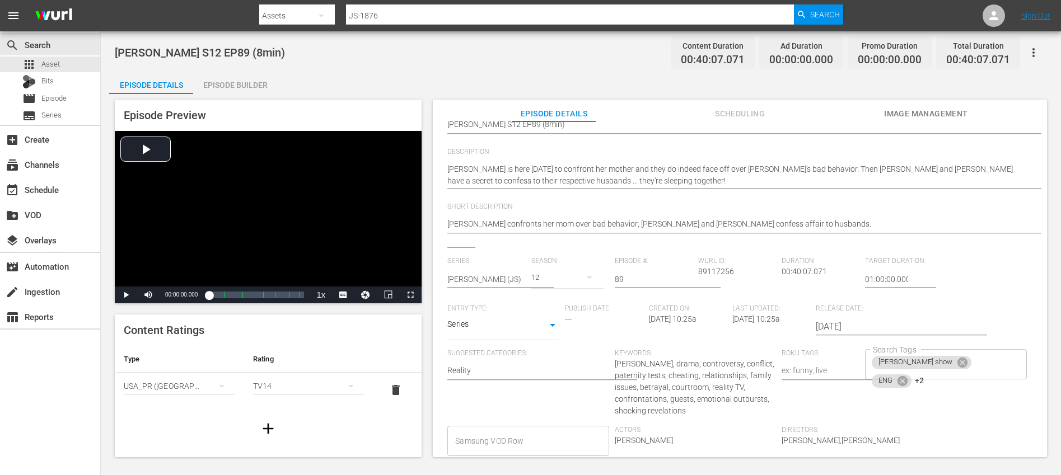
scroll to position [0, 0]
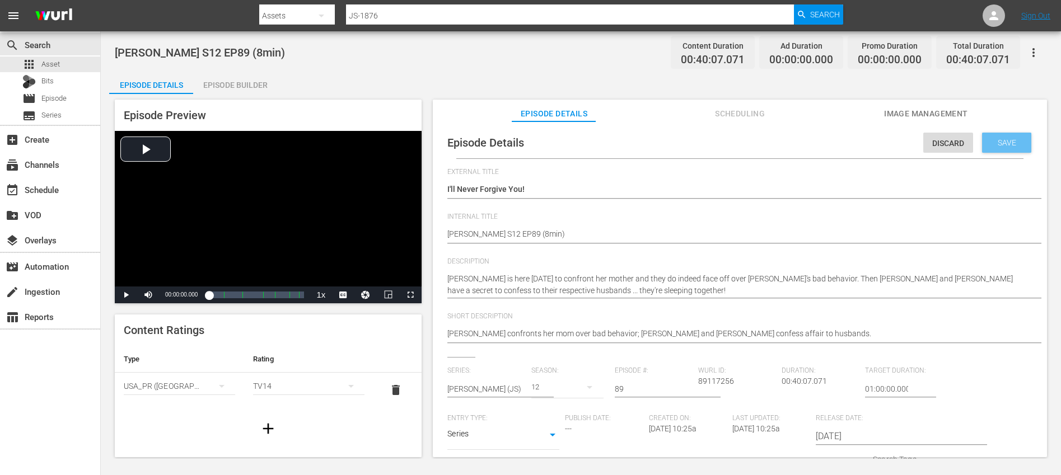
click at [996, 151] on div "Save" at bounding box center [1006, 143] width 49 height 20
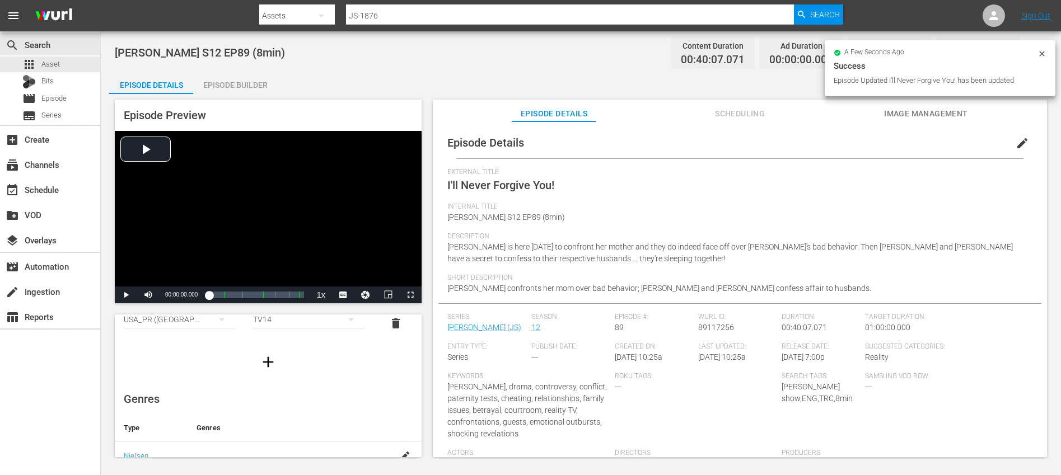
scroll to position [67, 0]
click at [270, 363] on icon "button" at bounding box center [268, 362] width 18 height 18
click at [176, 355] on div "simple table" at bounding box center [179, 353] width 111 height 31
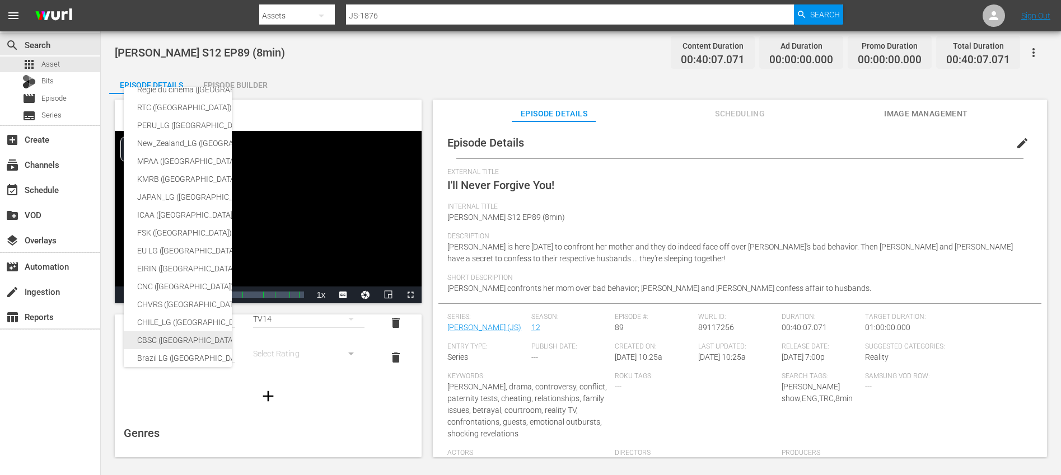
click at [182, 340] on div "CBSC ([GEOGRAPHIC_DATA])" at bounding box center [265, 340] width 257 height 18
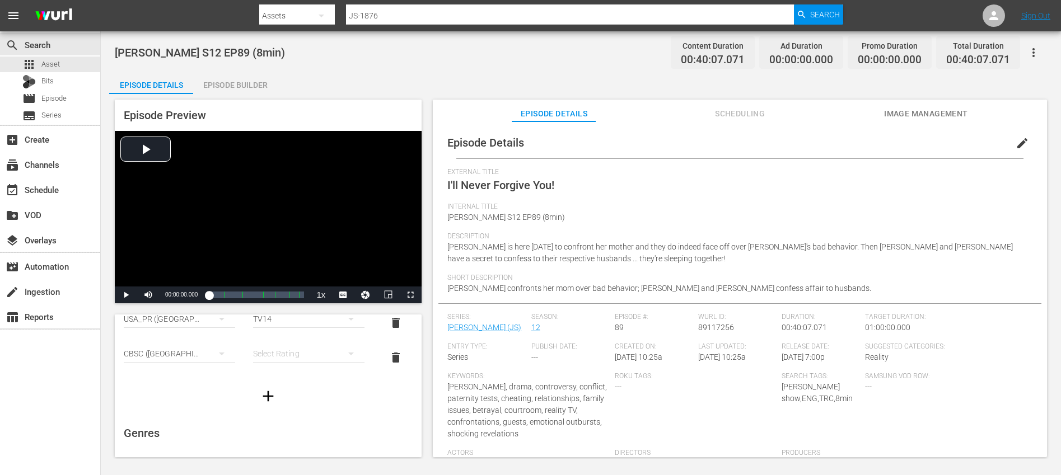
click at [287, 354] on div "SNJ (Brazil) SAMSUNG_NZ (New Zealand) SAMSUNG (Korea (Republic of)) Régie du ci…" at bounding box center [530, 237] width 1061 height 475
click at [317, 357] on div "simple table" at bounding box center [308, 353] width 111 height 31
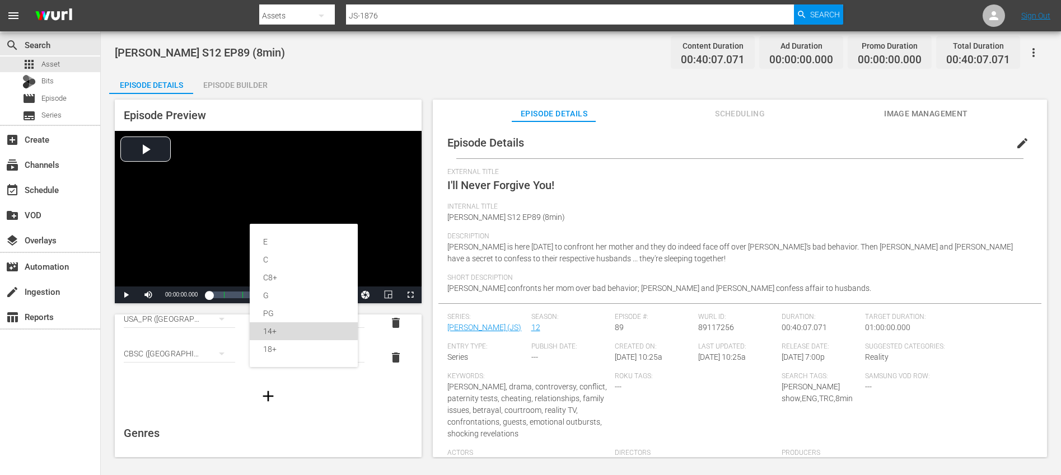
click at [282, 330] on div "14+" at bounding box center [303, 331] width 81 height 18
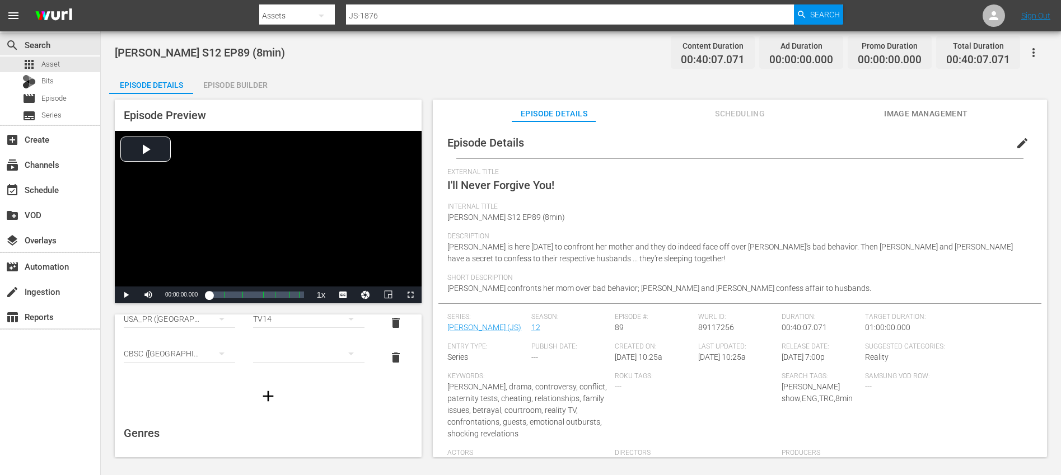
click at [337, 397] on div at bounding box center [268, 396] width 307 height 31
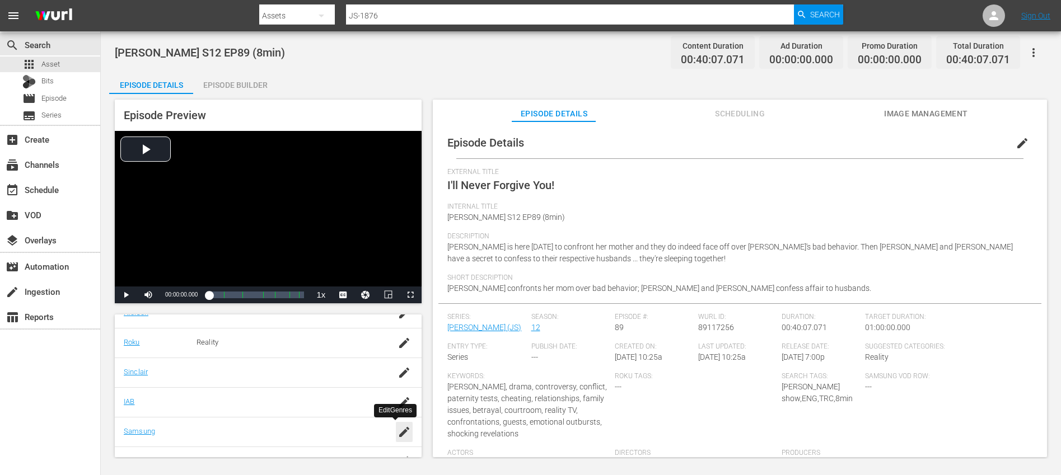
click at [397, 437] on icon "button" at bounding box center [403, 431] width 13 height 13
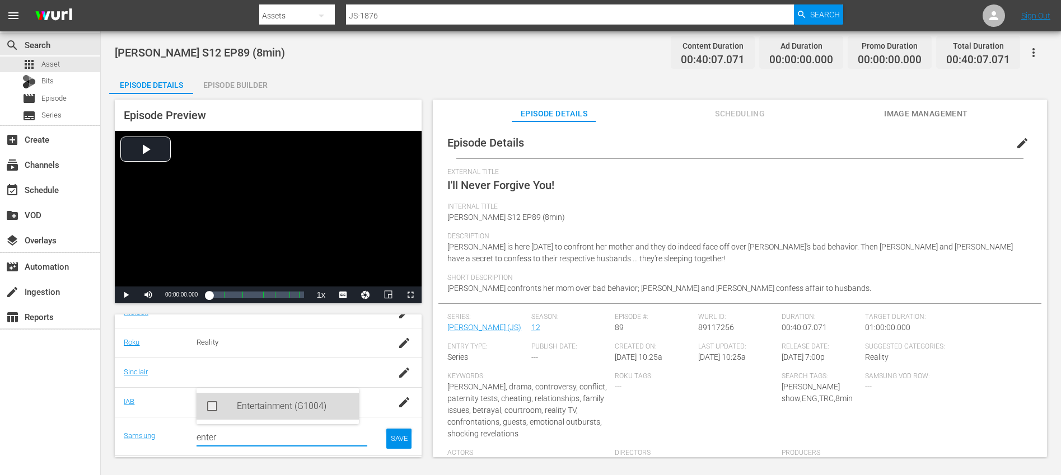
click at [264, 409] on div "Entertainment (G1004)" at bounding box center [293, 406] width 113 height 27
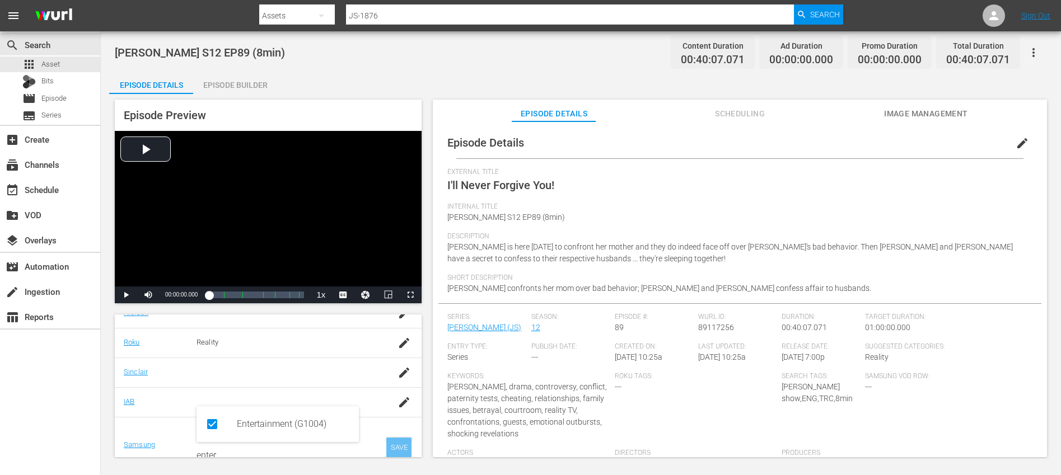
type input "enter"
click at [391, 446] on div "SAVE" at bounding box center [399, 448] width 26 height 20
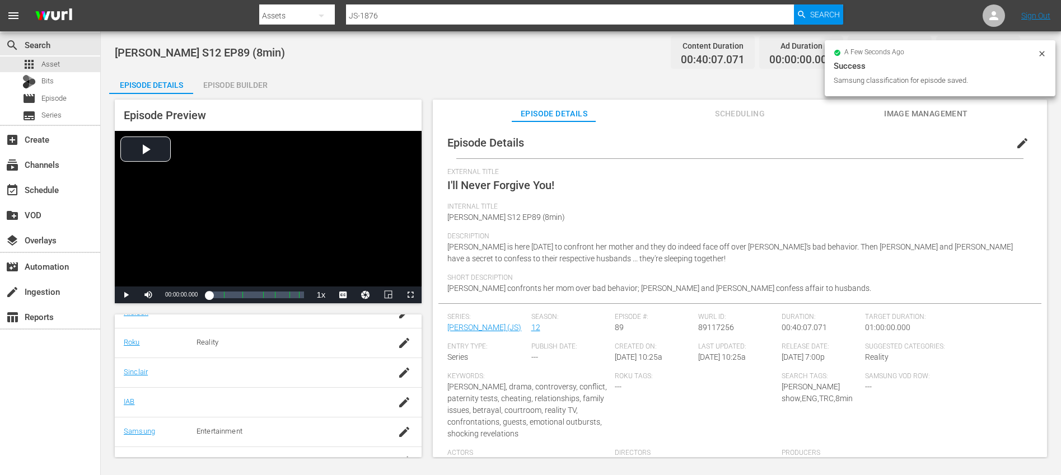
click at [392, 447] on td at bounding box center [404, 462] width 35 height 30
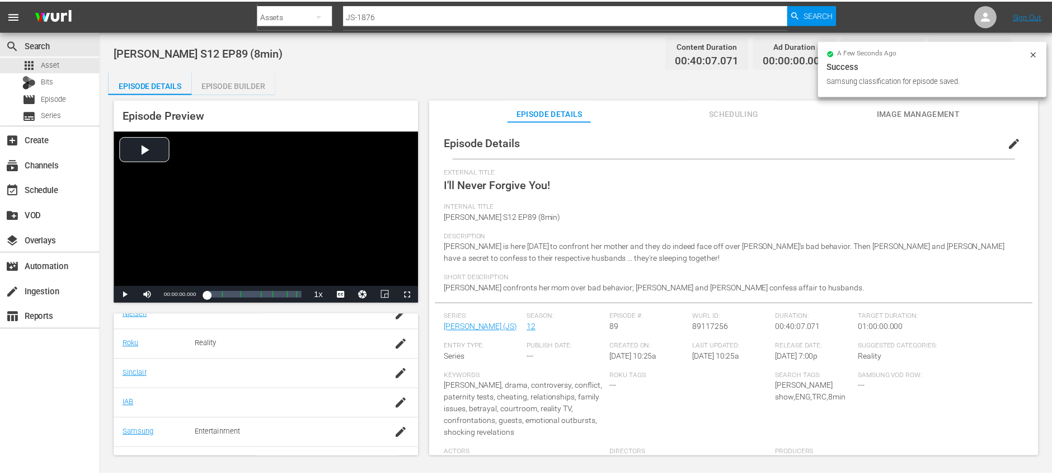
scroll to position [242, 0]
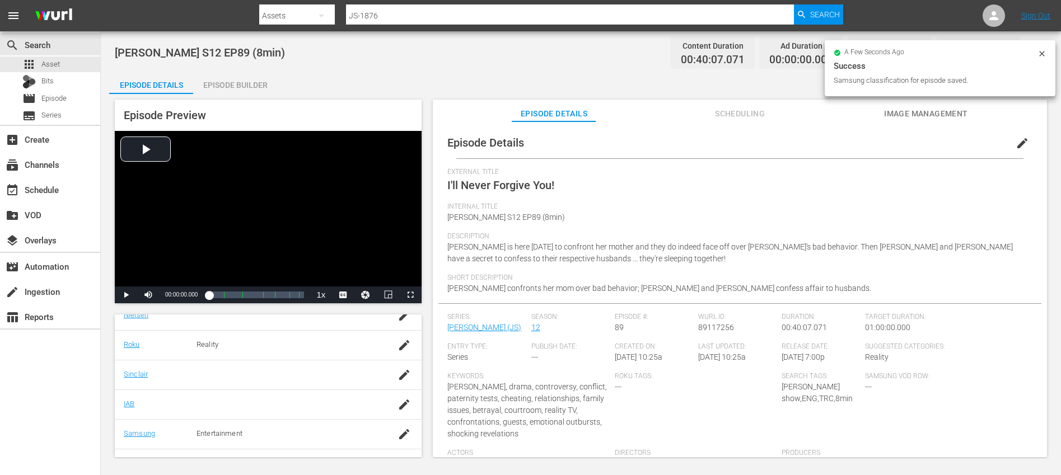
click at [247, 79] on div "Episode Builder" at bounding box center [235, 85] width 84 height 27
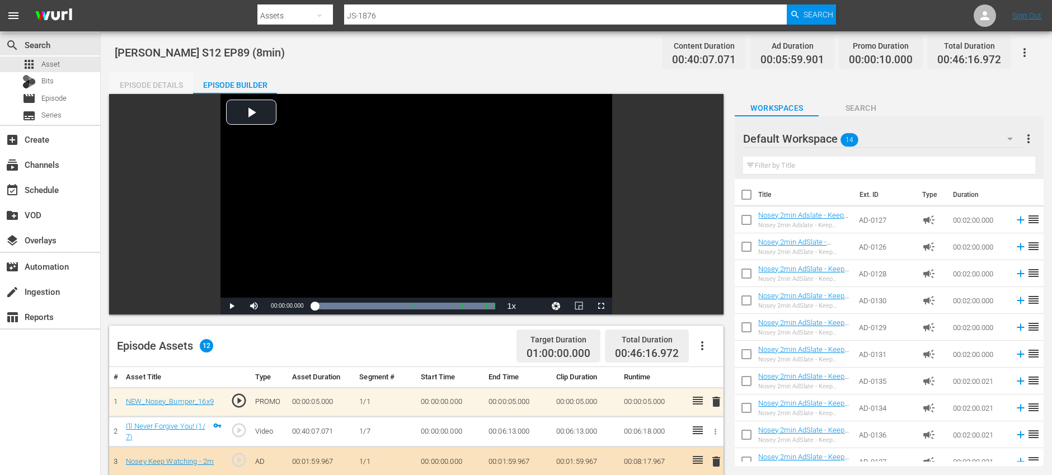
drag, startPoint x: 163, startPoint y: 88, endPoint x: 209, endPoint y: 96, distance: 46.6
click at [163, 88] on div "Episode Details" at bounding box center [151, 85] width 84 height 27
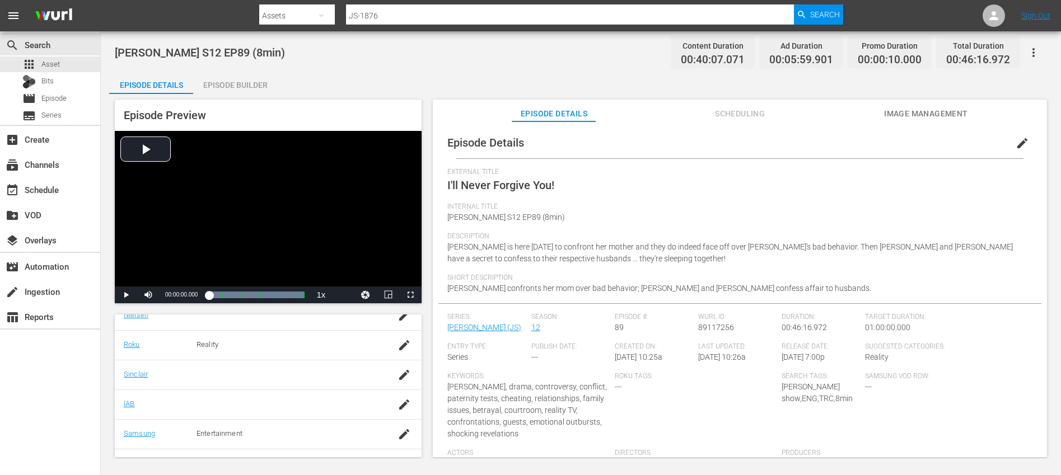
click at [1035, 60] on button "button" at bounding box center [1033, 52] width 27 height 27
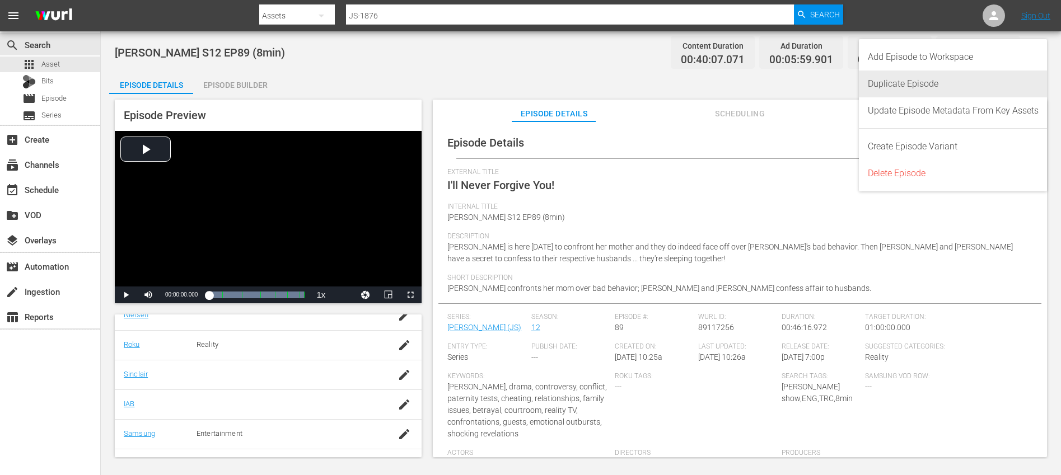
click at [946, 90] on div "Duplicate Episode" at bounding box center [953, 84] width 171 height 27
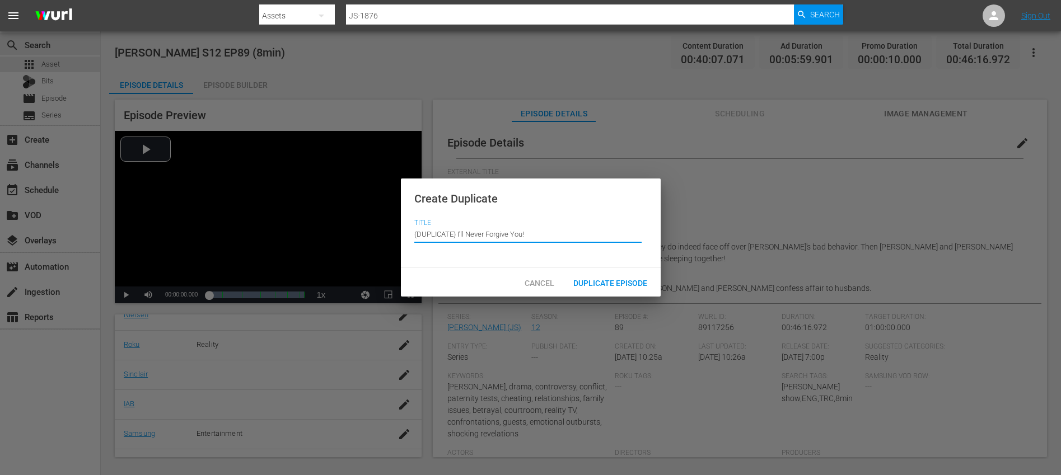
click at [455, 231] on input "(DUPLICATE) I'll Never Forgive You!" at bounding box center [527, 234] width 227 height 27
click at [456, 234] on input "(DUPLICATE) I'll Never Forgive You!" at bounding box center [527, 234] width 227 height 27
drag, startPoint x: 457, startPoint y: 234, endPoint x: 432, endPoint y: 215, distance: 31.2
click at [432, 215] on div "Create Duplicate Title Episode Title (DUPLICATE) I'll Never Forgive You!" at bounding box center [531, 224] width 260 height 90
type input "I'll Never Forgive You!"
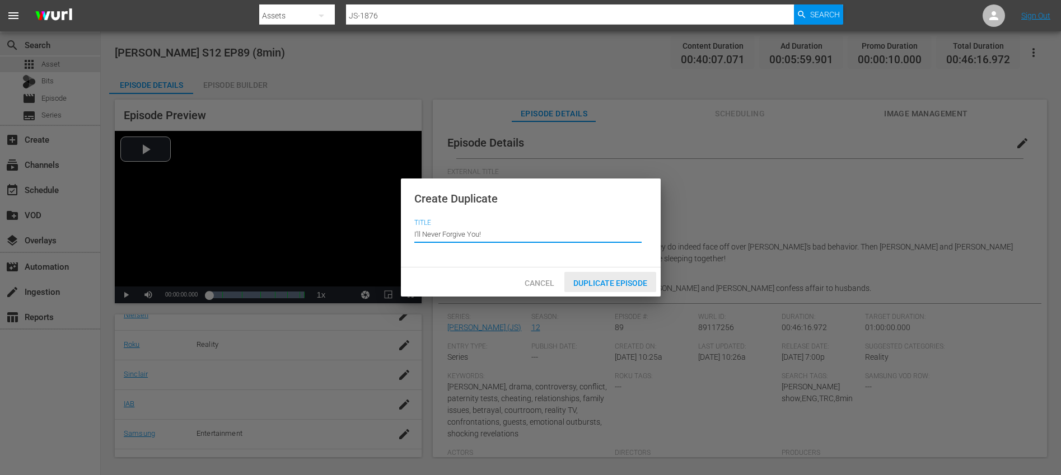
click at [598, 279] on span "Duplicate Episode" at bounding box center [610, 283] width 92 height 9
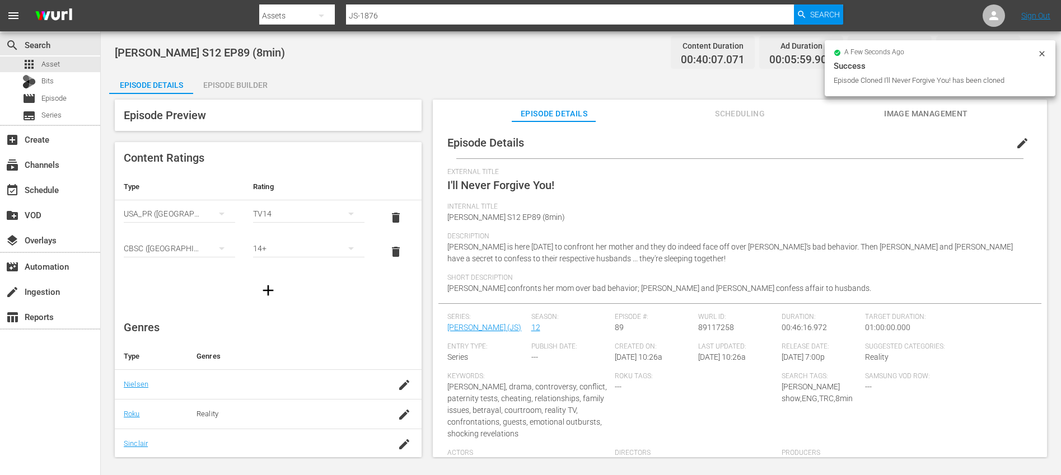
click at [1015, 145] on span "edit" at bounding box center [1021, 143] width 13 height 13
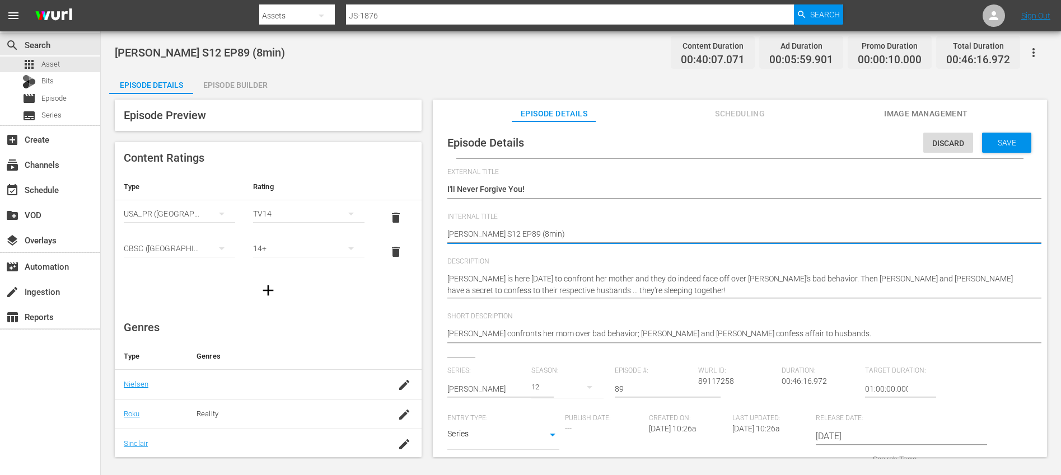
type textarea "Jerry Springer S12 EP89 (1min)"
type textarea "Jerry Springer S12 EP89 (10min)"
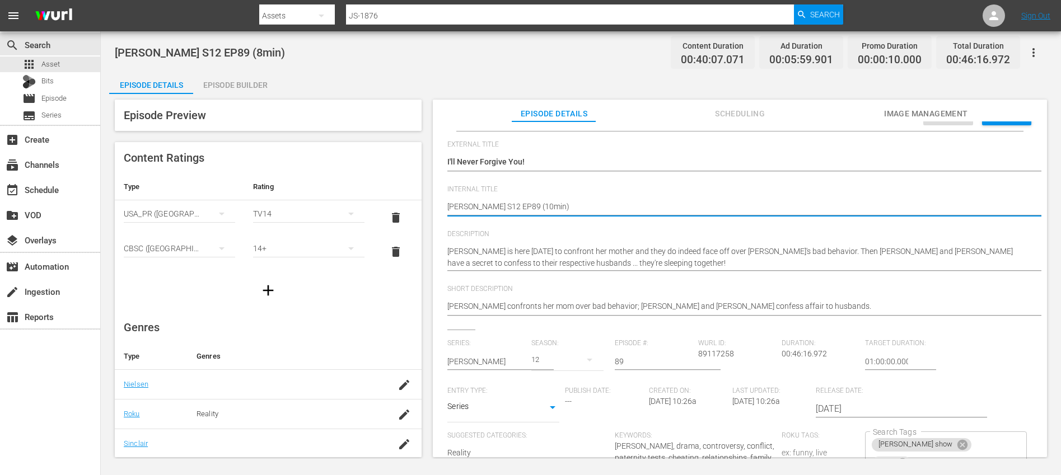
scroll to position [173, 0]
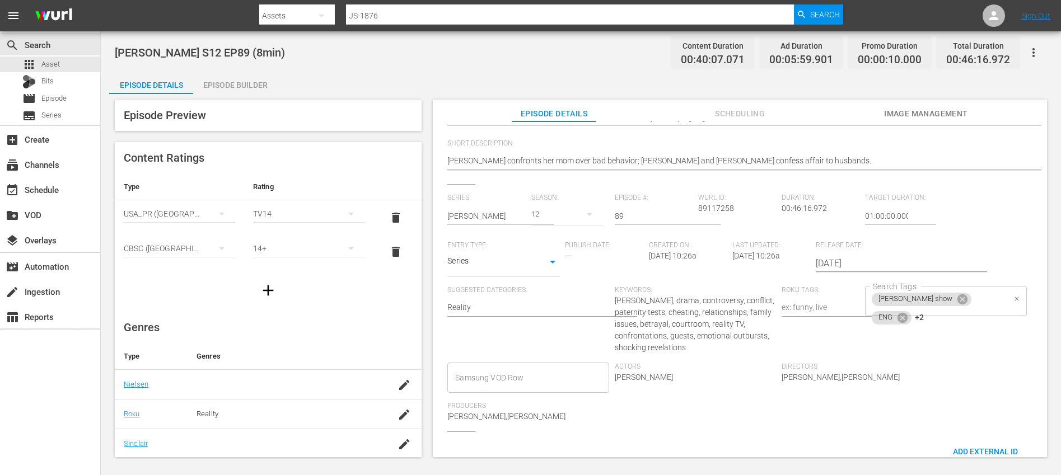
type textarea "Jerry Springer S12 EP89 (10min)"
click at [969, 307] on div "jerry springer show ENG +2 Search Tags" at bounding box center [945, 301] width 161 height 30
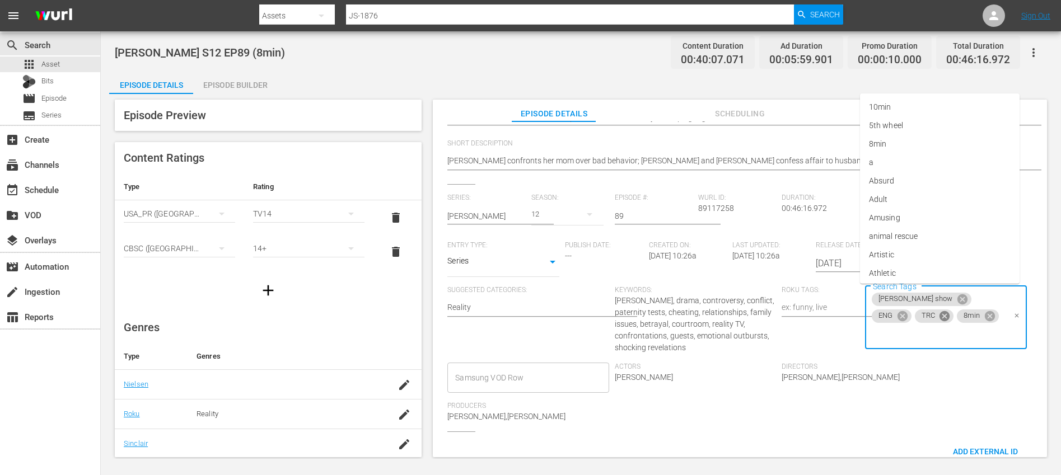
click at [943, 317] on icon at bounding box center [944, 316] width 10 height 10
click at [943, 317] on icon at bounding box center [947, 318] width 12 height 12
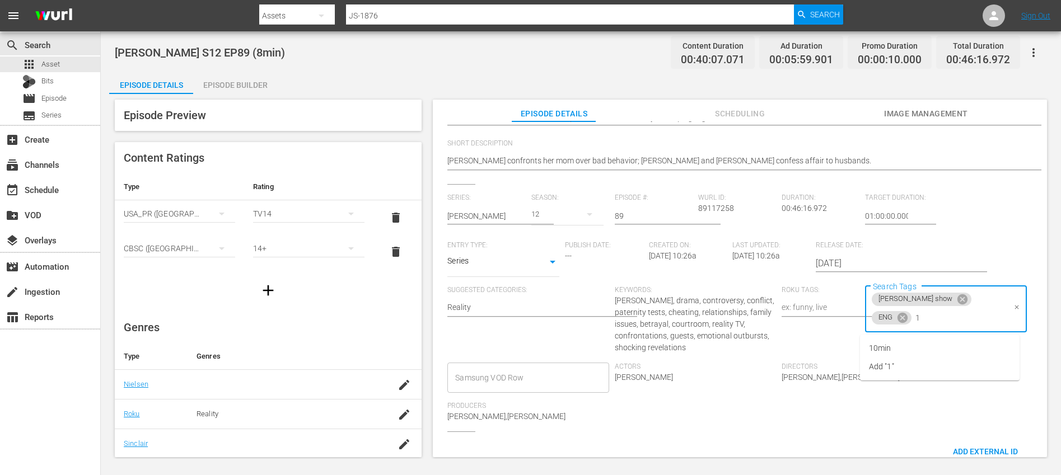
type input "10"
click at [932, 351] on li "10min" at bounding box center [940, 348] width 160 height 18
click at [976, 375] on div "Series: Jerry Springer Season: 12 Episode #: 89 Wurl ID: 89117258 Duration: 00:…" at bounding box center [739, 313] width 585 height 238
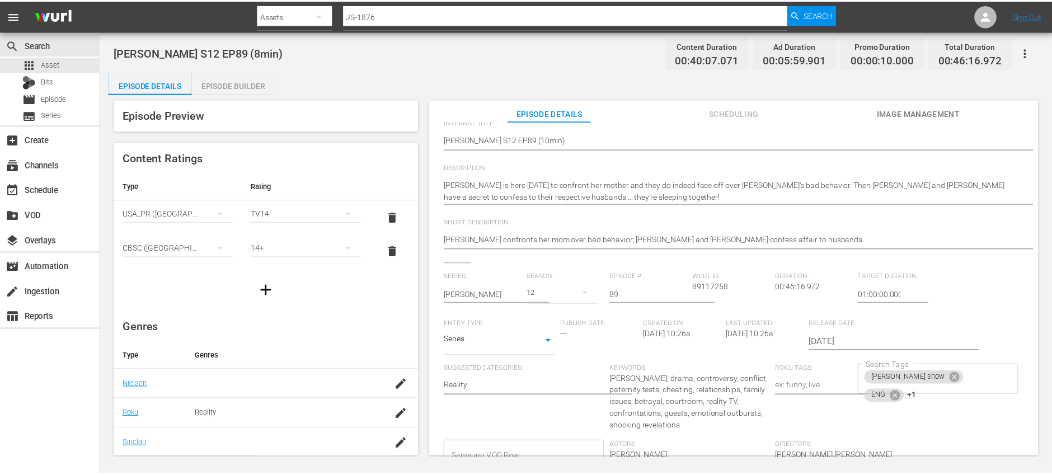
scroll to position [0, 0]
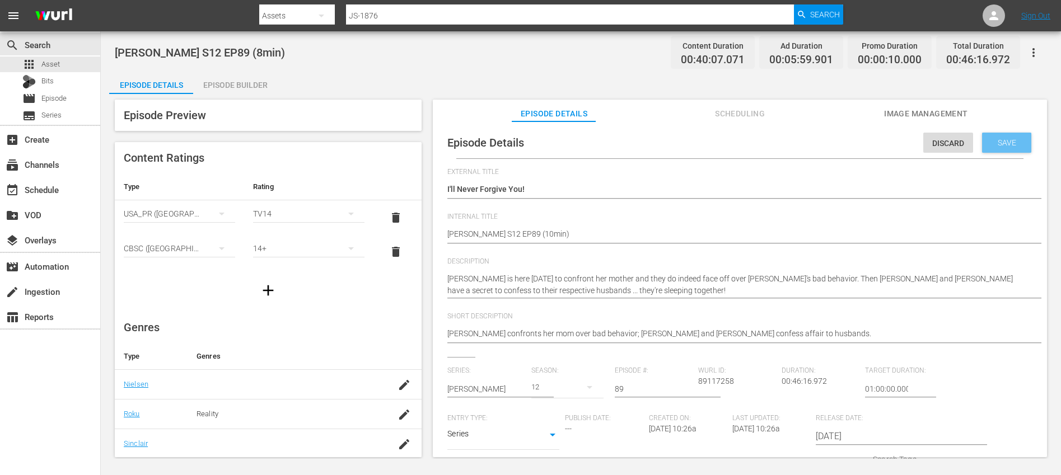
click at [1002, 144] on span "Save" at bounding box center [1006, 142] width 36 height 9
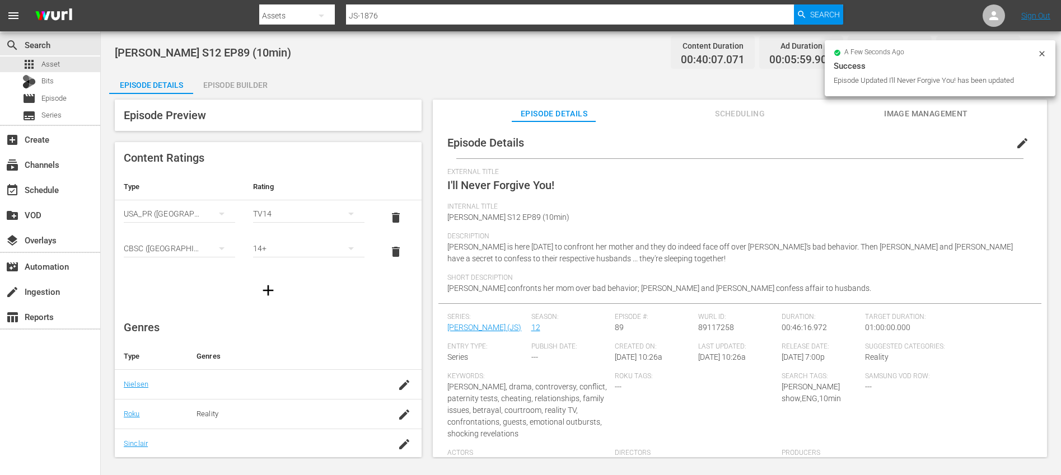
click at [242, 84] on div "Episode Builder" at bounding box center [235, 85] width 84 height 27
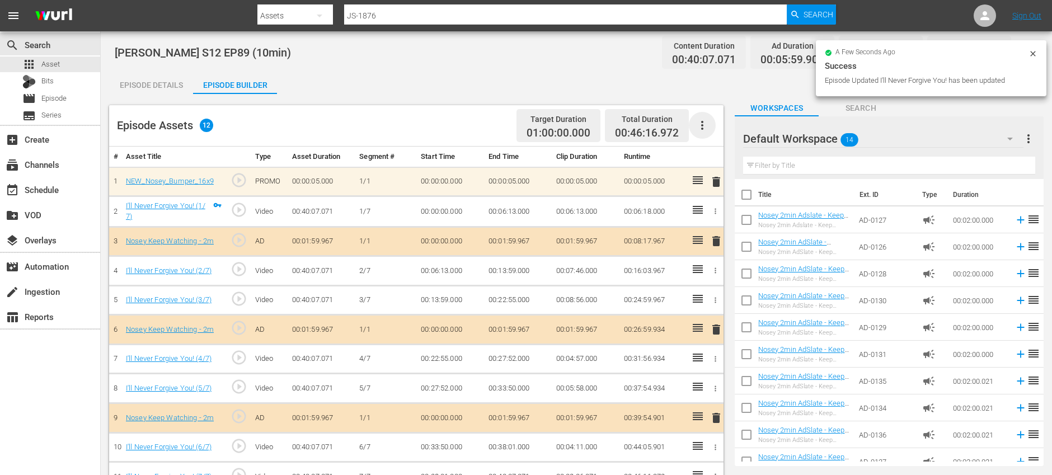
click at [706, 127] on icon "button" at bounding box center [702, 125] width 13 height 13
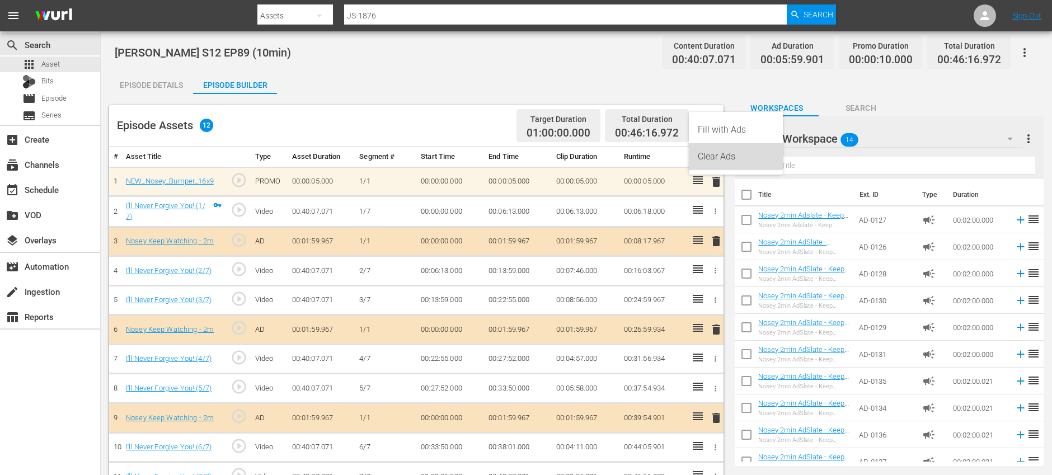
click at [730, 160] on div "Clear Ads" at bounding box center [736, 156] width 76 height 27
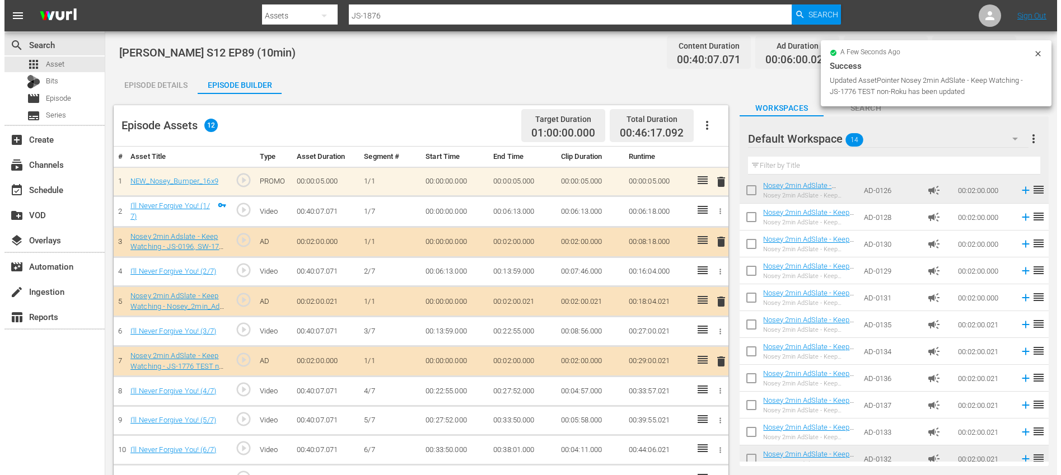
scroll to position [58, 0]
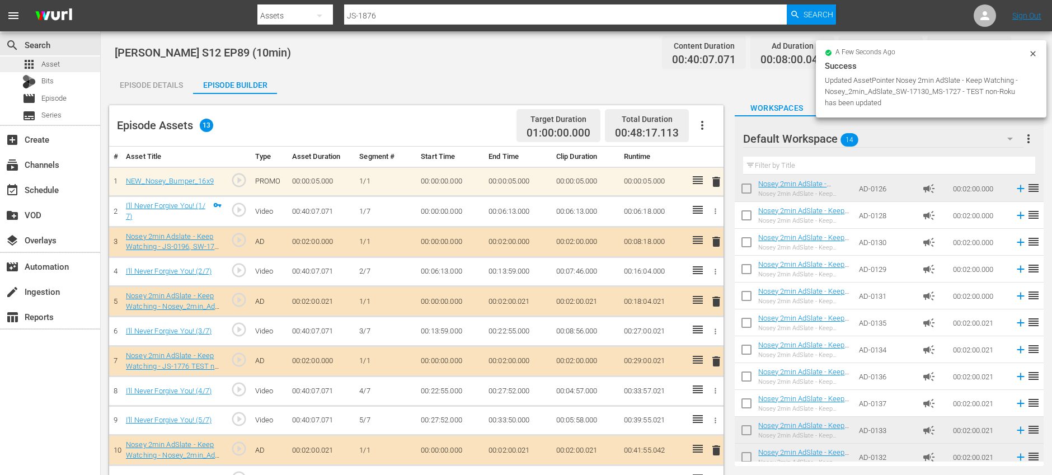
click at [53, 66] on span "Asset" at bounding box center [50, 64] width 18 height 11
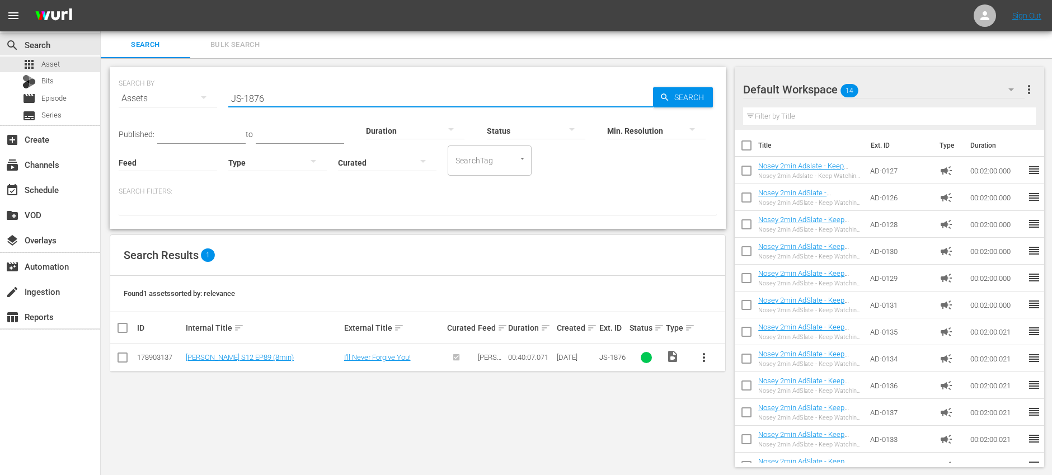
click at [302, 93] on input "JS-1876" at bounding box center [440, 98] width 425 height 27
paste input "80"
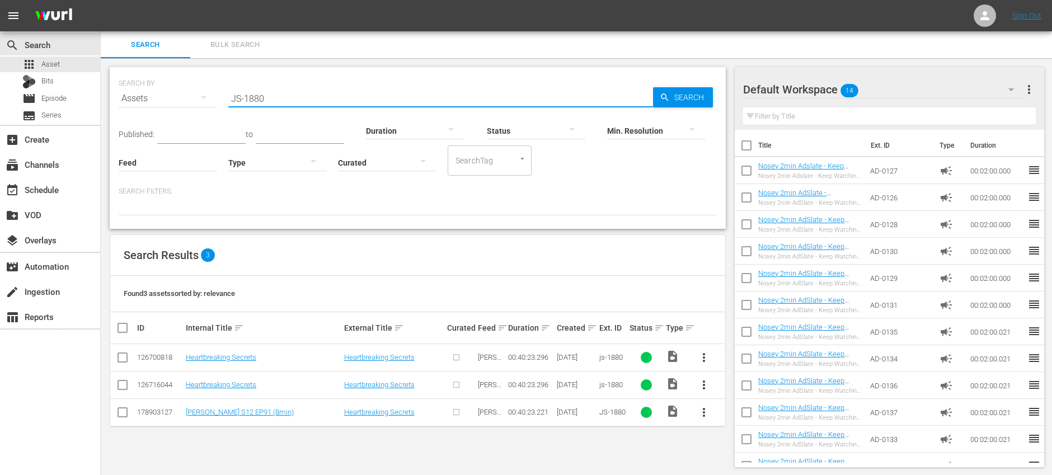
type input "JS-1880"
click at [124, 362] on input "checkbox" at bounding box center [122, 359] width 13 height 13
checkbox input "true"
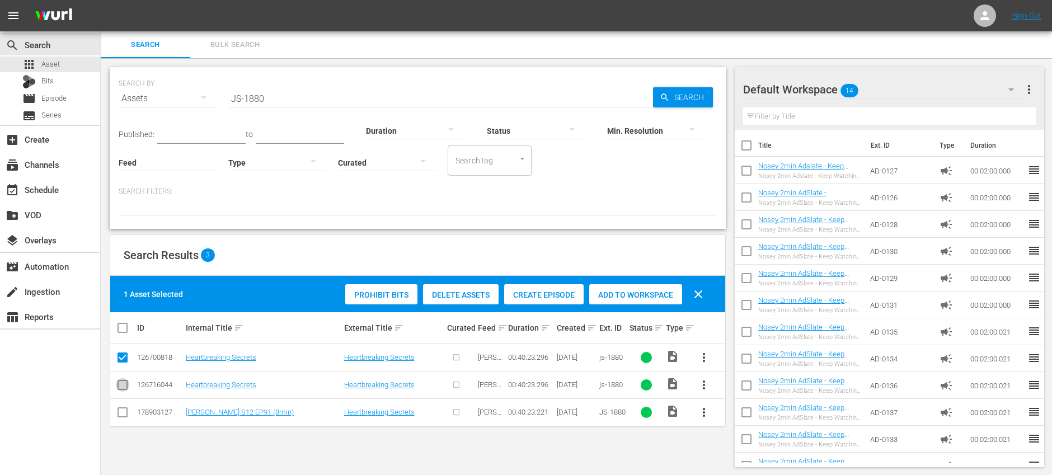
click at [124, 385] on input "checkbox" at bounding box center [122, 387] width 13 height 13
checkbox input "true"
click at [472, 296] on span "Delete Assets" at bounding box center [461, 294] width 76 height 9
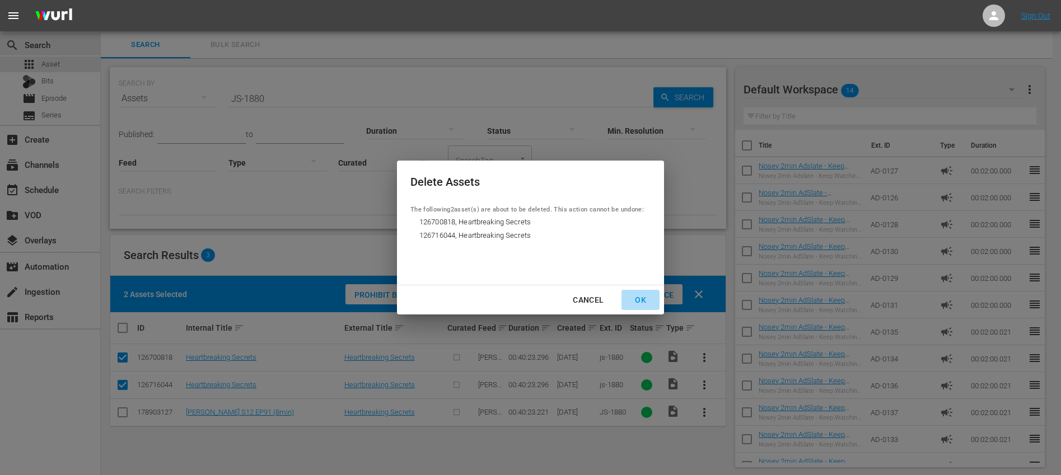
click at [641, 296] on div "OK" at bounding box center [640, 300] width 29 height 14
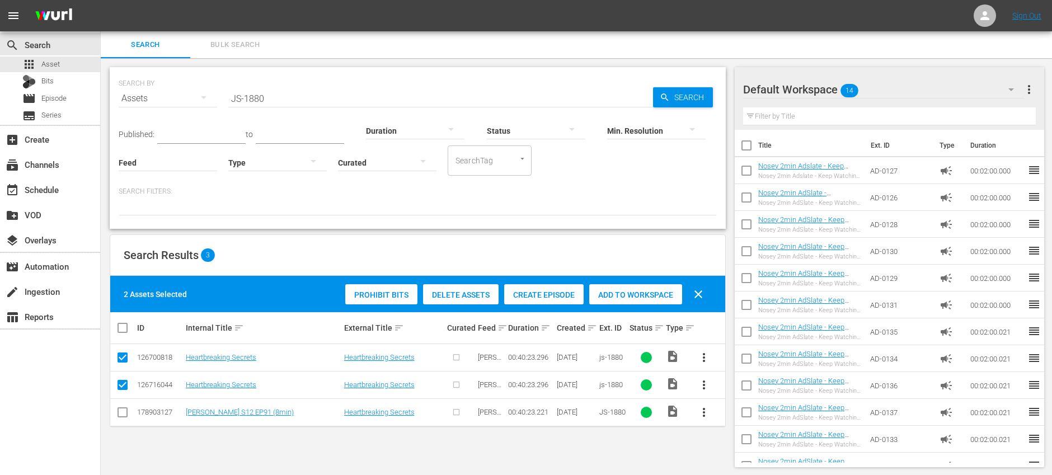
click at [702, 296] on span "clear" at bounding box center [698, 294] width 13 height 13
checkbox input "false"
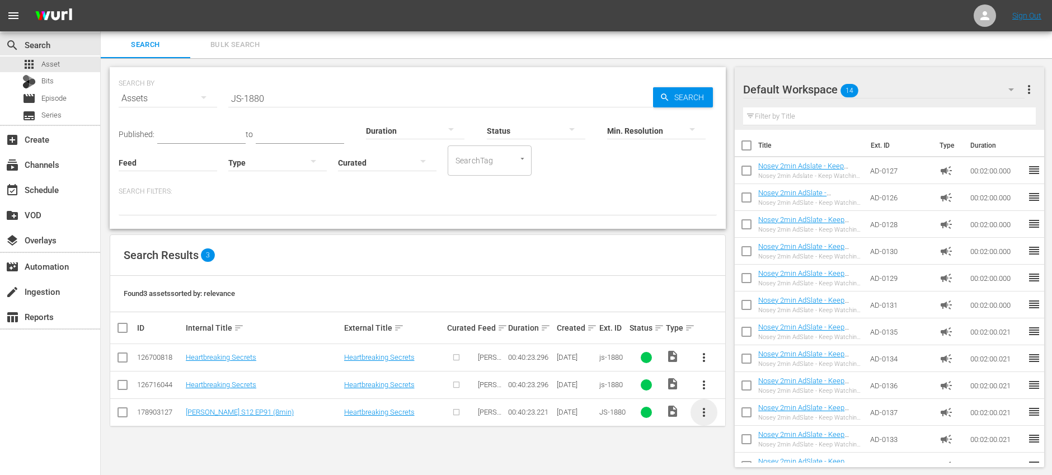
click at [708, 411] on span "more_vert" at bounding box center [703, 412] width 13 height 13
click at [757, 406] on div "Episode" at bounding box center [764, 408] width 76 height 27
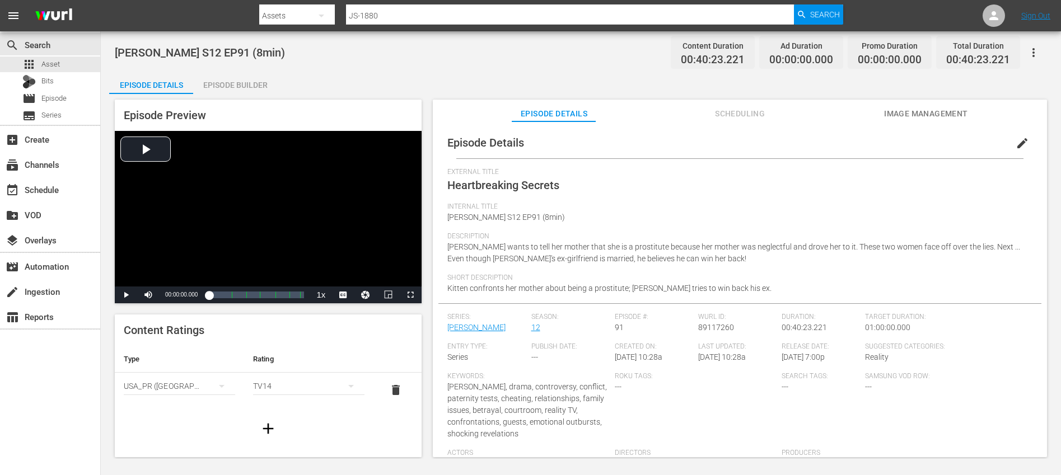
click at [1018, 143] on span "edit" at bounding box center [1021, 143] width 13 height 13
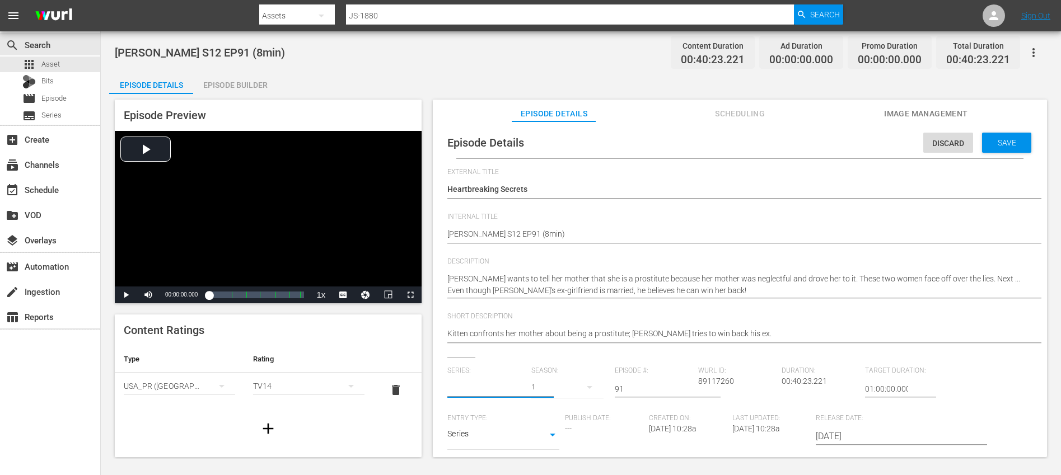
click at [502, 392] on input "text" at bounding box center [486, 389] width 78 height 27
click at [482, 412] on div "Jerry Springer (JS)" at bounding box center [529, 420] width 147 height 27
type input "Jerry Springer (JS)"
click at [578, 388] on button "button" at bounding box center [589, 387] width 27 height 27
click at [558, 350] on div "12" at bounding box center [547, 349] width 35 height 11
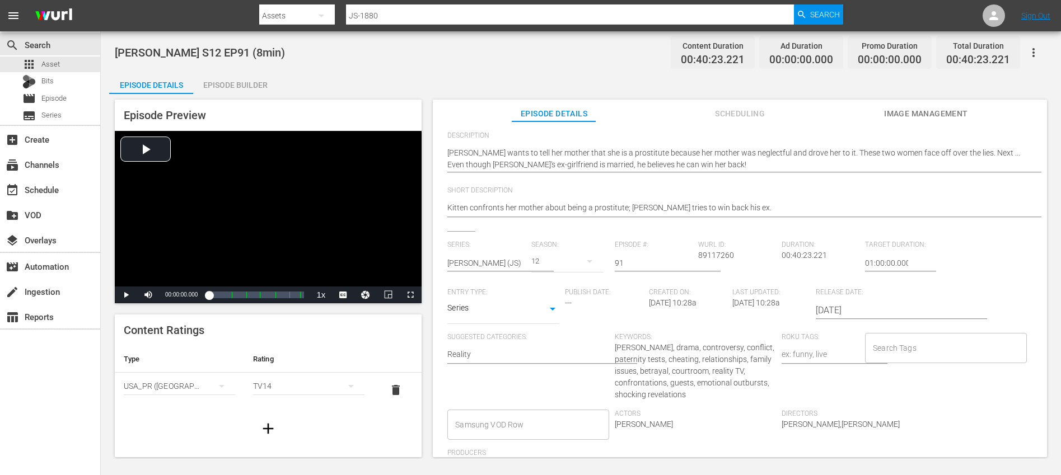
scroll to position [129, 0]
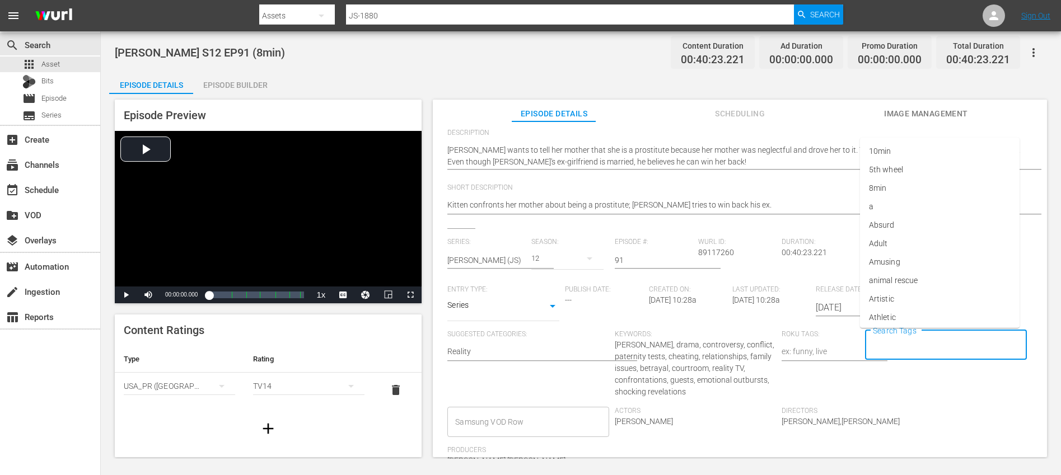
click at [914, 346] on input "Search Tags" at bounding box center [937, 345] width 134 height 20
type input "jerry"
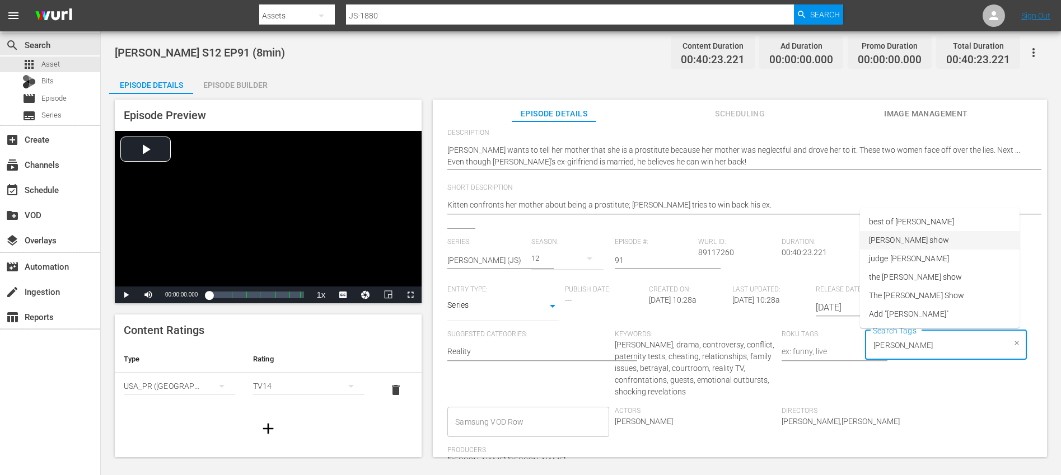
click at [943, 238] on li "jerry springer show" at bounding box center [940, 240] width 160 height 18
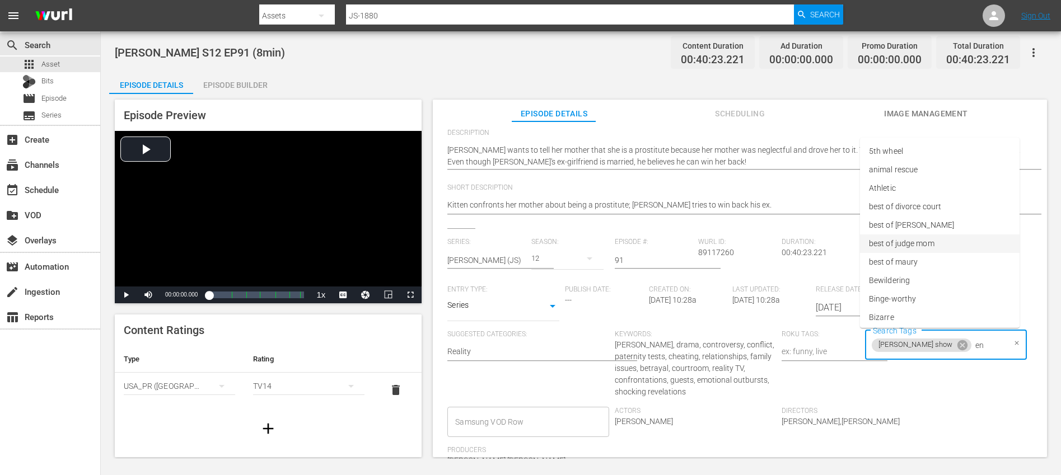
type input "eng"
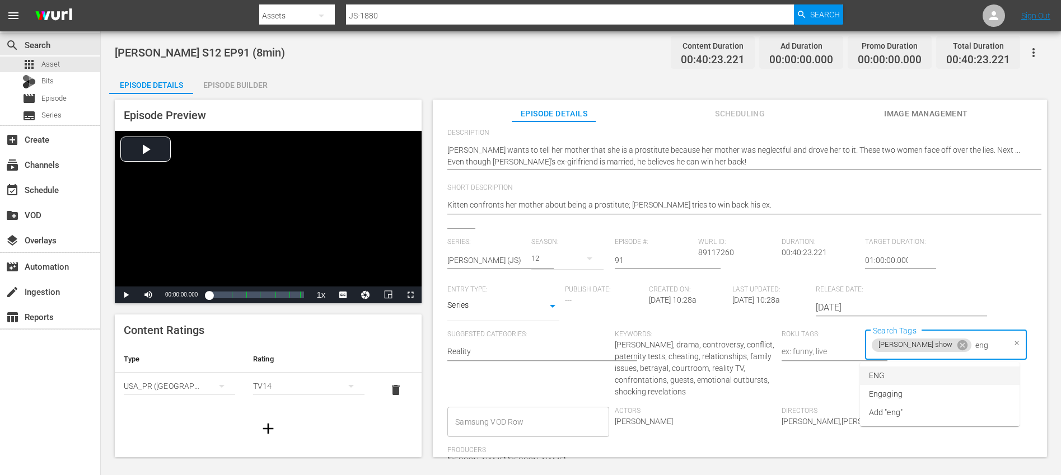
click at [890, 380] on li "ENG" at bounding box center [940, 376] width 160 height 18
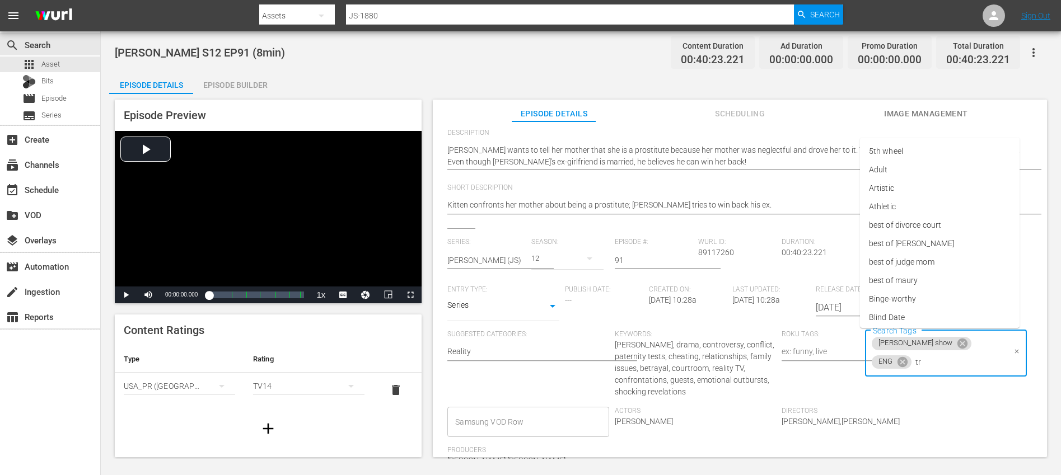
type input "trc"
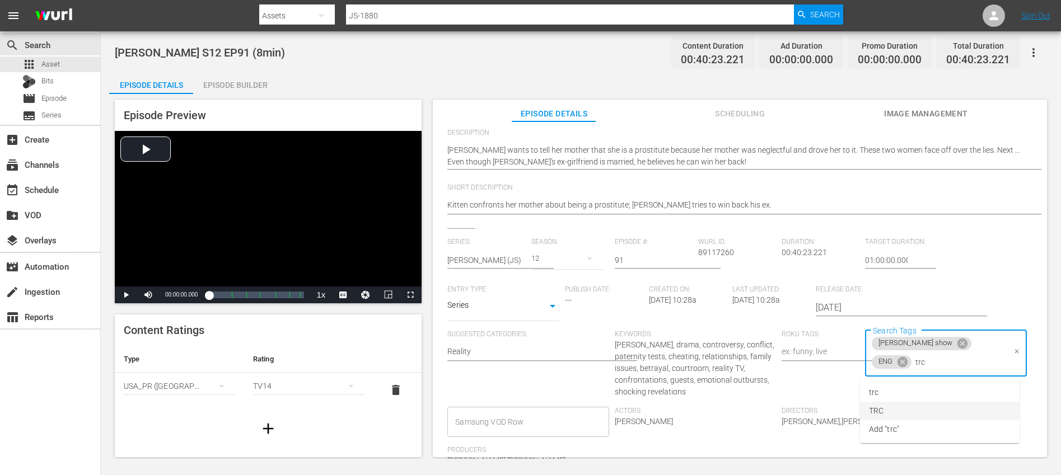
click at [893, 405] on li "TRC" at bounding box center [940, 411] width 160 height 18
type input "8"
click at [894, 391] on li "8min" at bounding box center [940, 392] width 160 height 18
click at [936, 415] on span "Directors" at bounding box center [861, 411] width 161 height 9
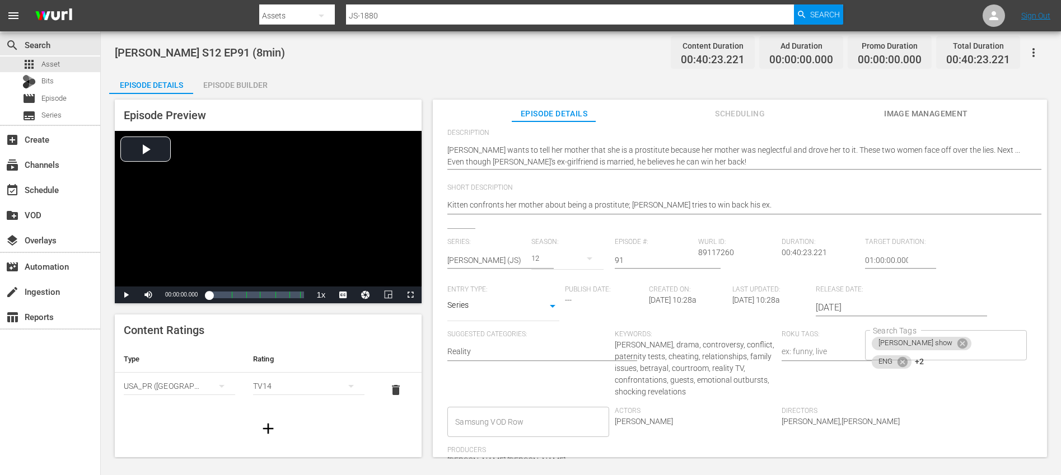
scroll to position [0, 0]
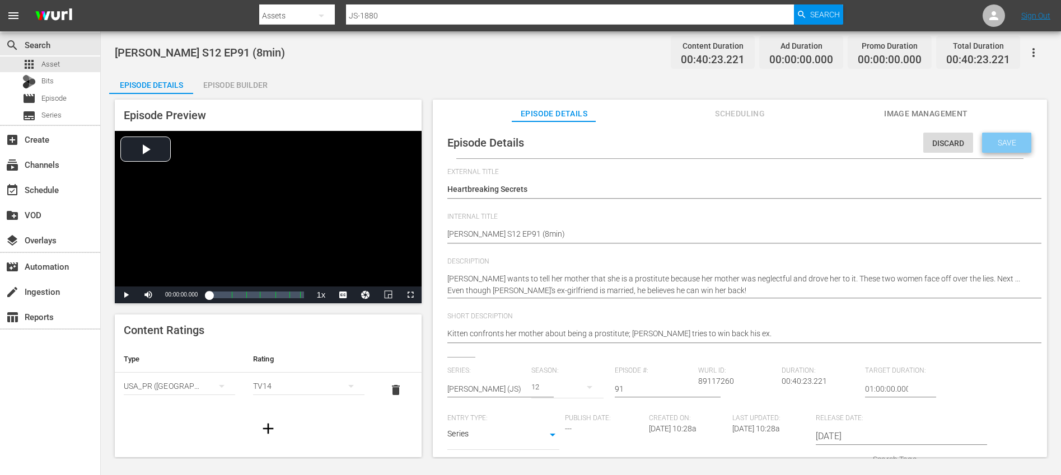
click at [999, 149] on div "Save" at bounding box center [1006, 143] width 49 height 20
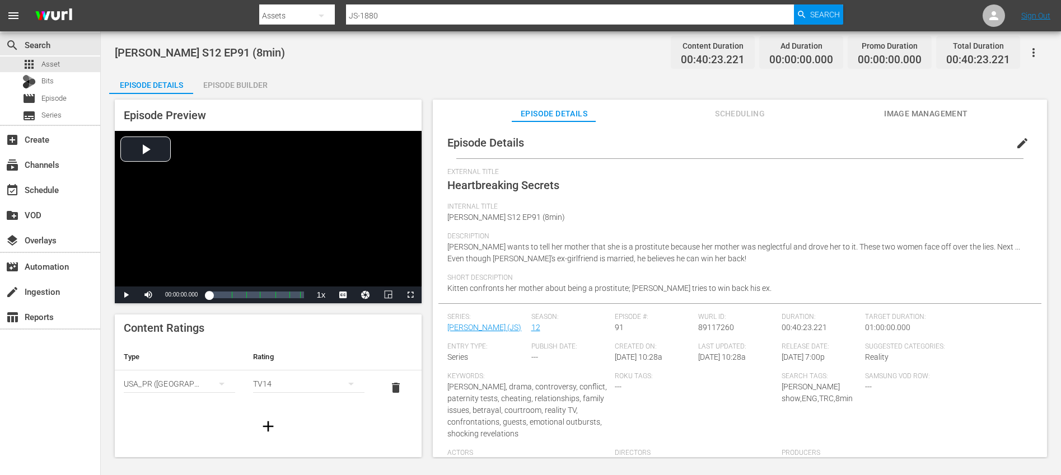
scroll to position [43, 0]
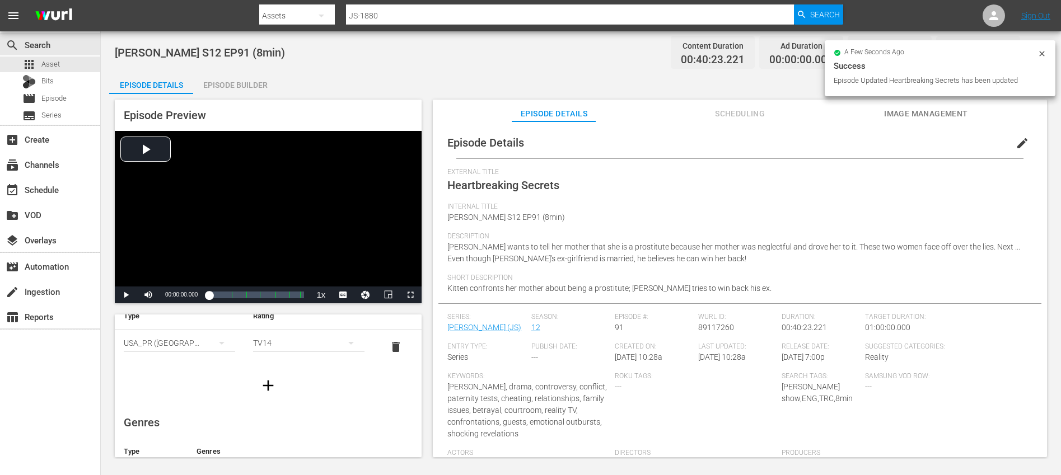
click at [261, 374] on button "button" at bounding box center [267, 385] width 31 height 31
click at [175, 377] on div "simple table" at bounding box center [179, 377] width 111 height 31
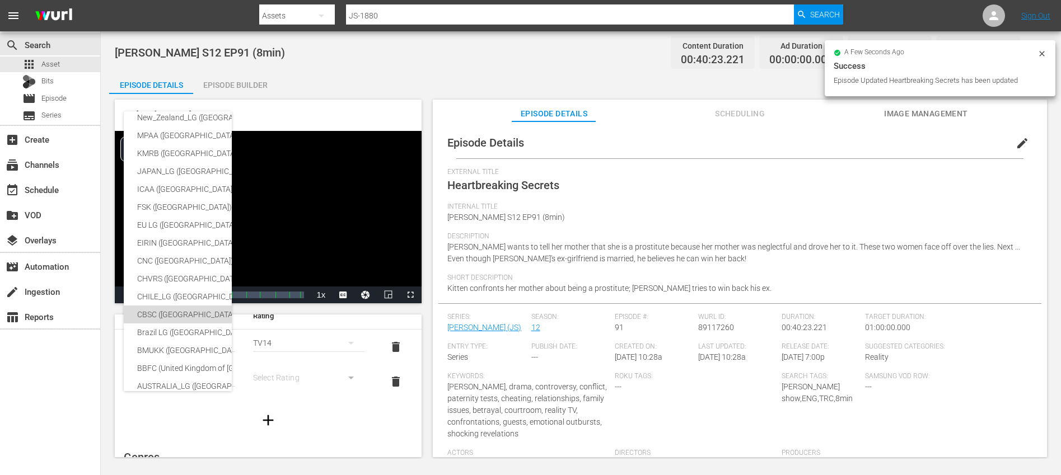
click at [175, 315] on div "CBSC (Canada)" at bounding box center [265, 315] width 257 height 18
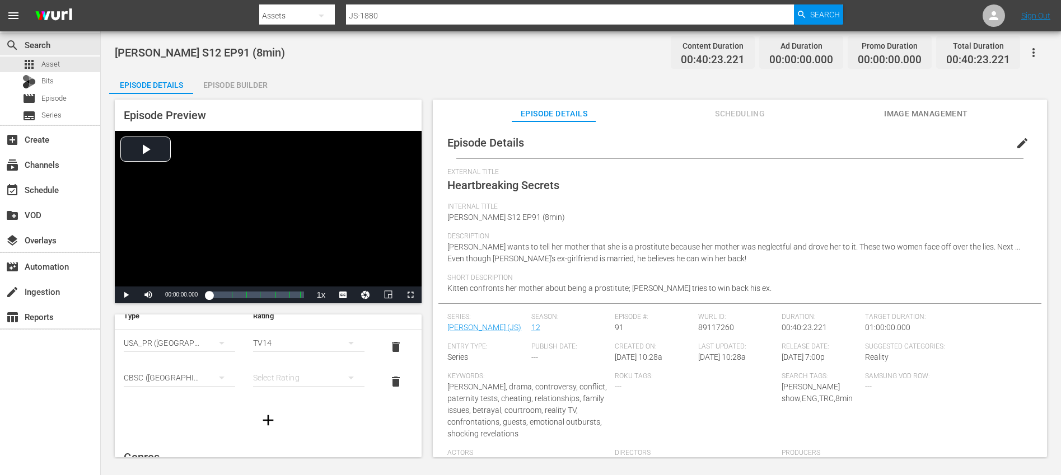
click at [296, 382] on div "simple table" at bounding box center [308, 377] width 111 height 31
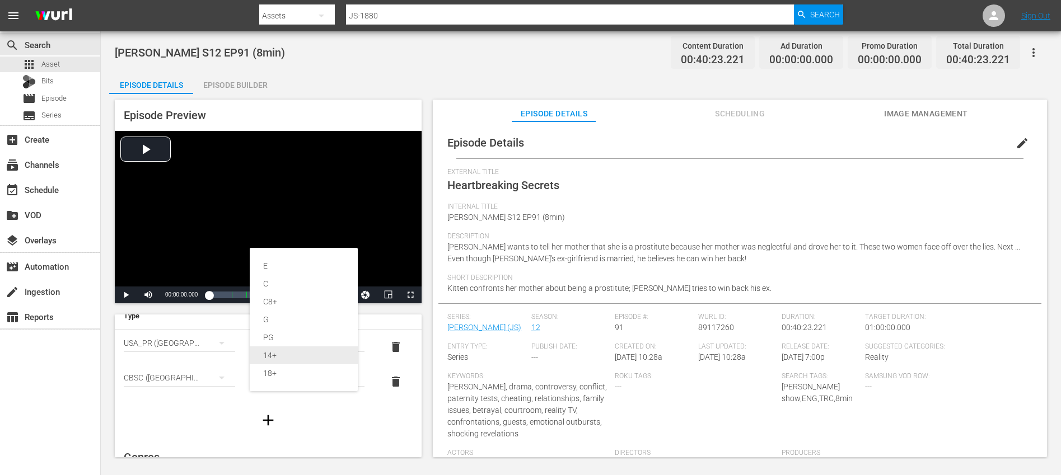
click at [282, 354] on div "14+" at bounding box center [303, 355] width 81 height 18
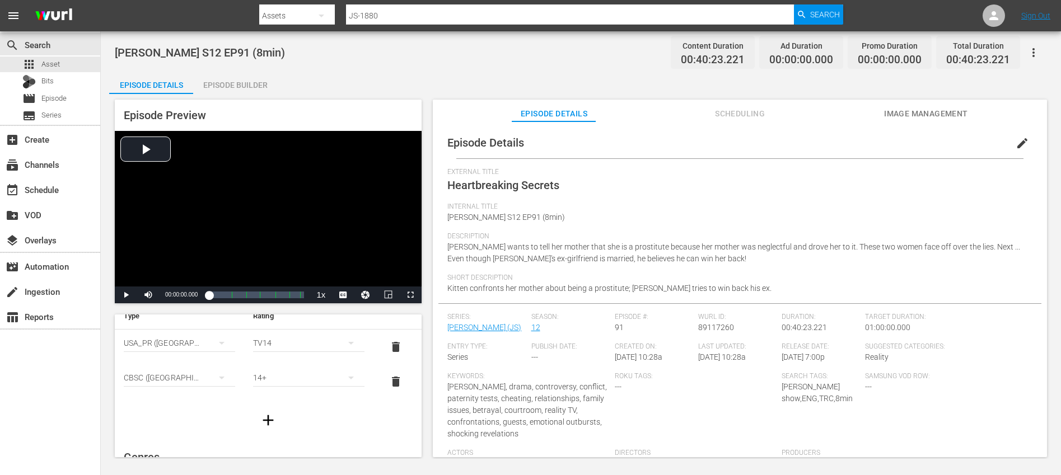
click at [330, 412] on div at bounding box center [268, 420] width 307 height 31
drag, startPoint x: 392, startPoint y: 438, endPoint x: 368, endPoint y: 432, distance: 24.7
click at [399, 438] on icon "button" at bounding box center [404, 437] width 10 height 10
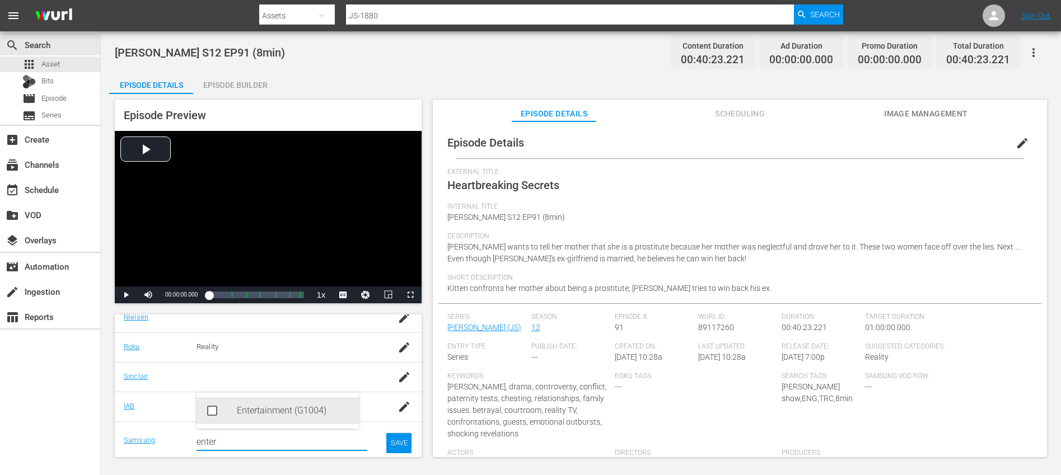
click at [263, 411] on div "Entertainment (G1004)" at bounding box center [293, 410] width 113 height 27
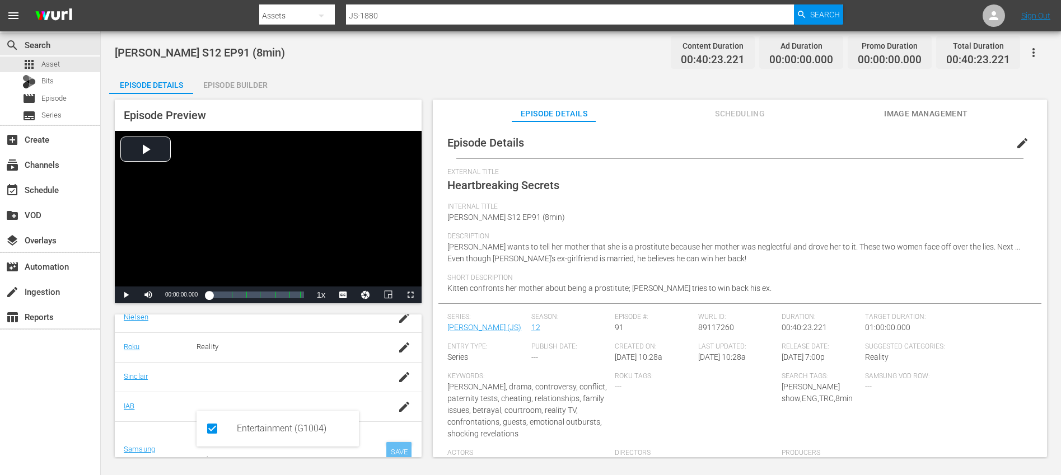
type input "enter"
click at [392, 450] on div "SAVE" at bounding box center [399, 452] width 26 height 20
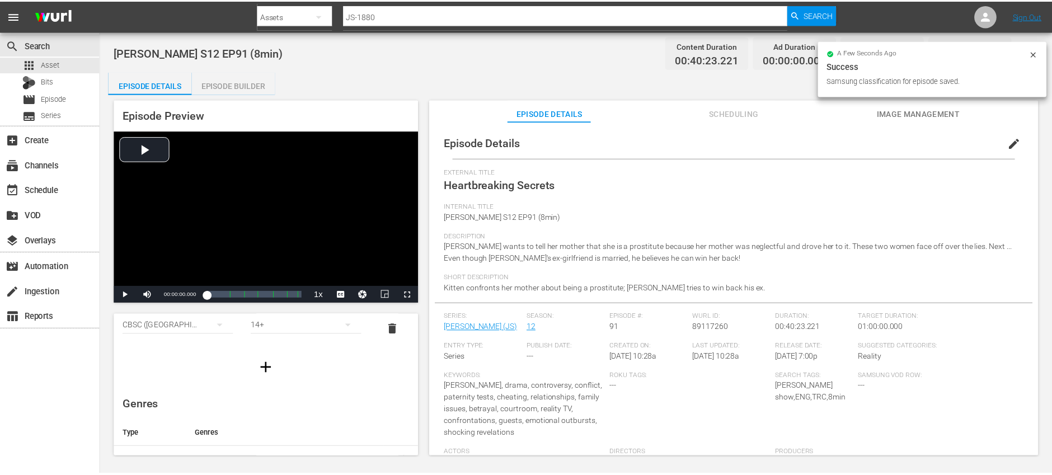
scroll to position [0, 0]
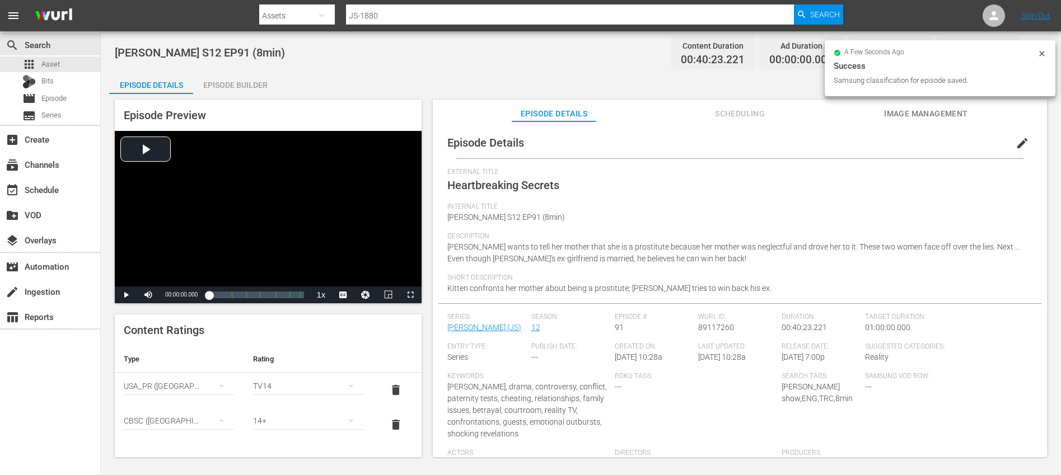
click at [236, 75] on div "Episode Builder" at bounding box center [235, 85] width 84 height 27
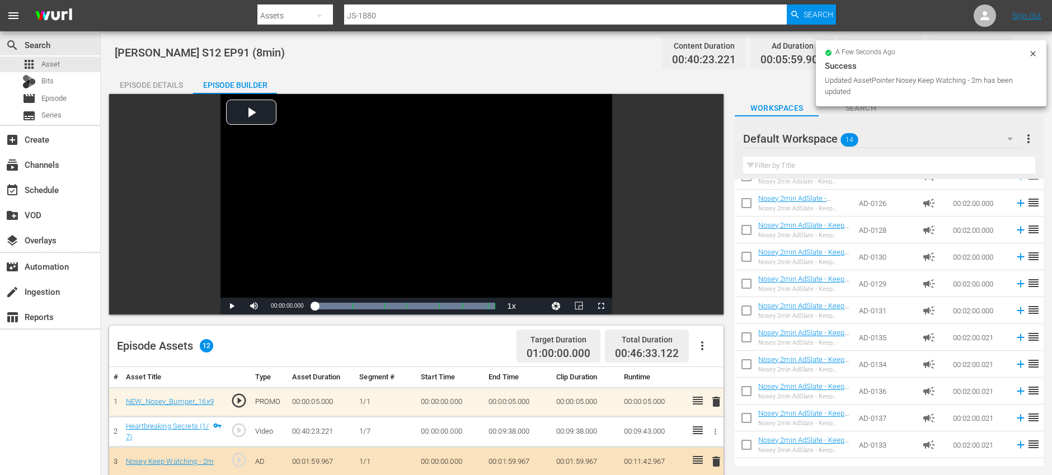
click at [157, 84] on div "Episode Details" at bounding box center [151, 85] width 84 height 27
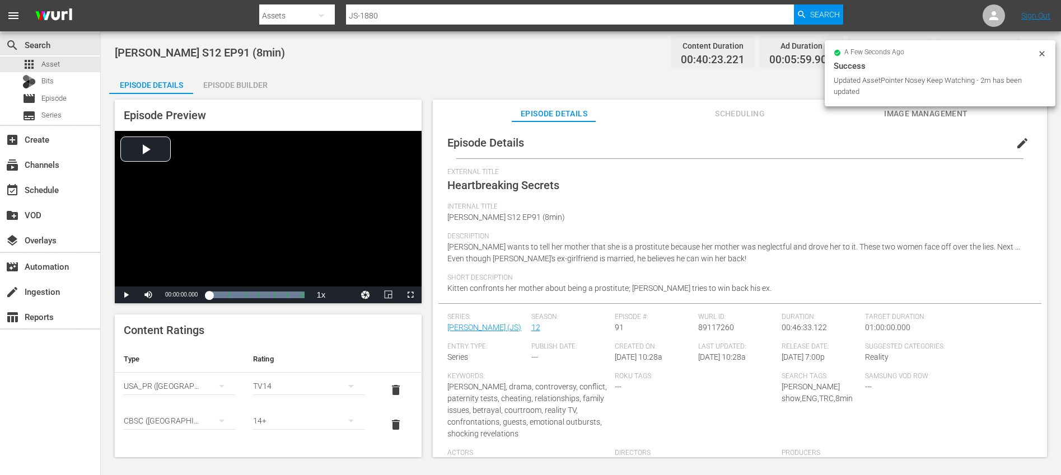
click at [1039, 54] on icon at bounding box center [1041, 53] width 9 height 9
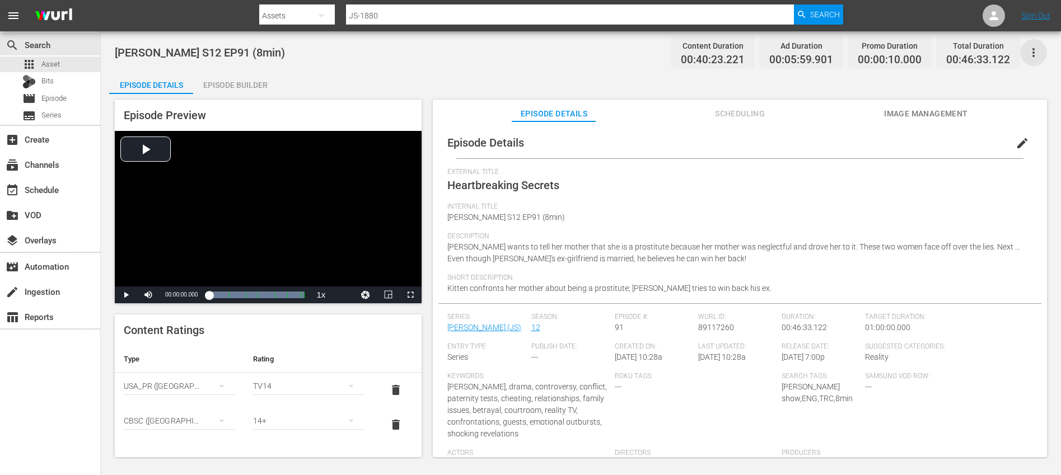
click at [1039, 54] on icon "button" at bounding box center [1032, 52] width 13 height 13
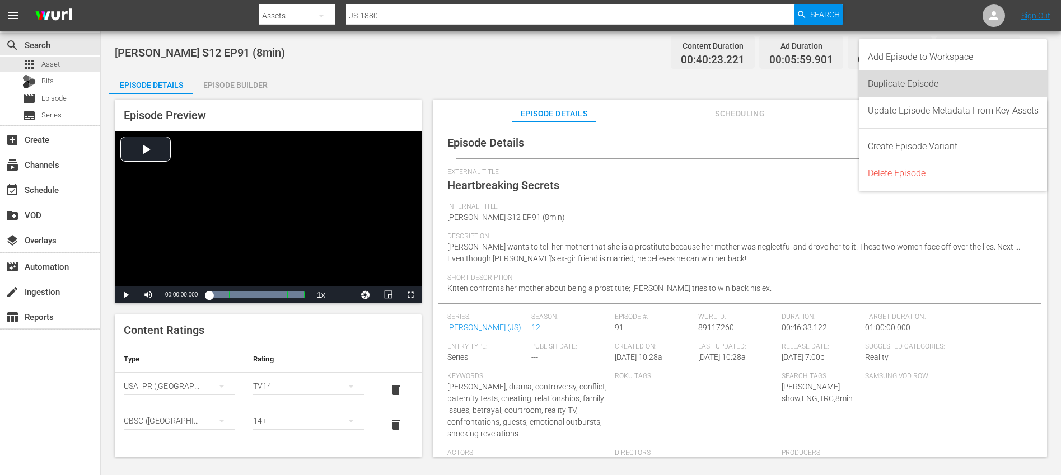
click at [958, 76] on div "Duplicate Episode" at bounding box center [953, 84] width 171 height 27
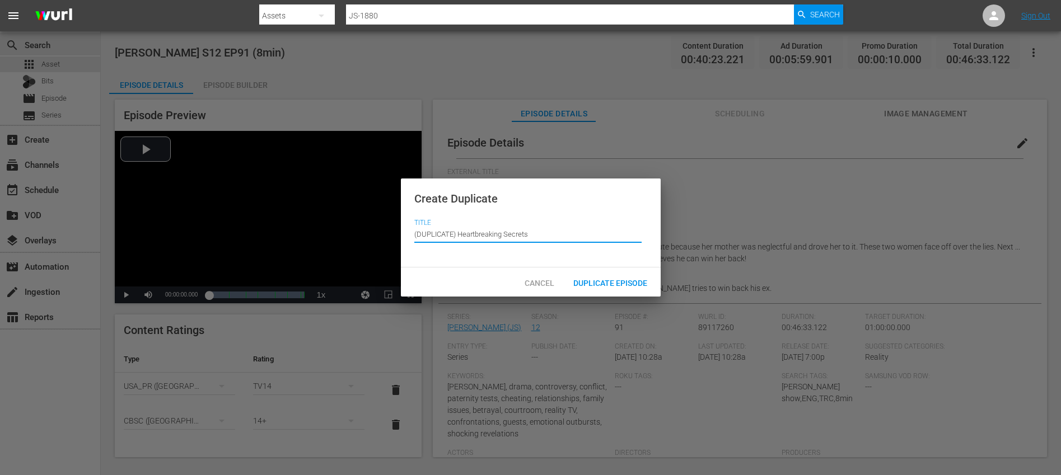
drag, startPoint x: 458, startPoint y: 237, endPoint x: 432, endPoint y: 215, distance: 33.8
click at [431, 215] on div "Create Duplicate Title Episode Title (DUPLICATE) Heartbreaking Secrets" at bounding box center [531, 224] width 260 height 90
type input "Heartbreaking Secrets"
click at [589, 282] on span "Duplicate Episode" at bounding box center [610, 283] width 92 height 9
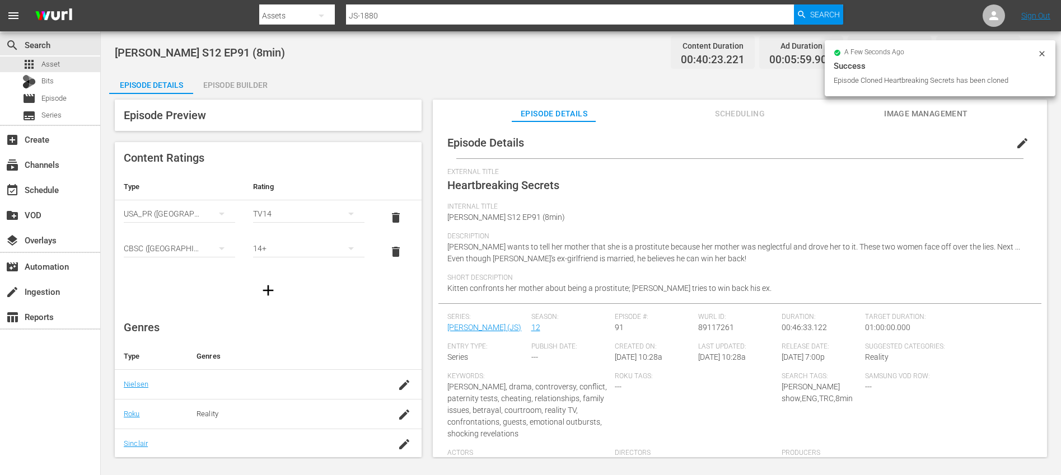
click at [1015, 142] on span "edit" at bounding box center [1021, 143] width 13 height 13
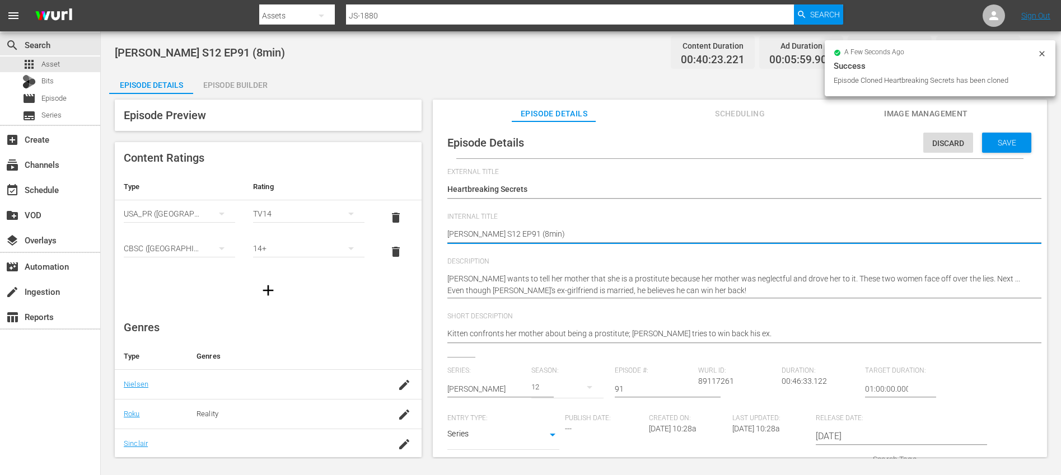
type textarea "Jerry Springer S12 EP91 (1min)"
type textarea "Jerry Springer S12 EP91 (10min)"
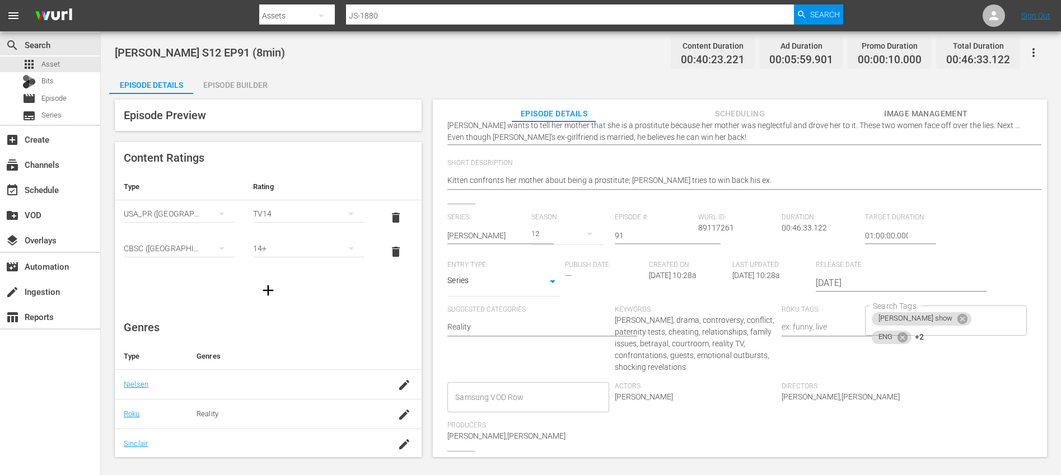
scroll to position [190, 0]
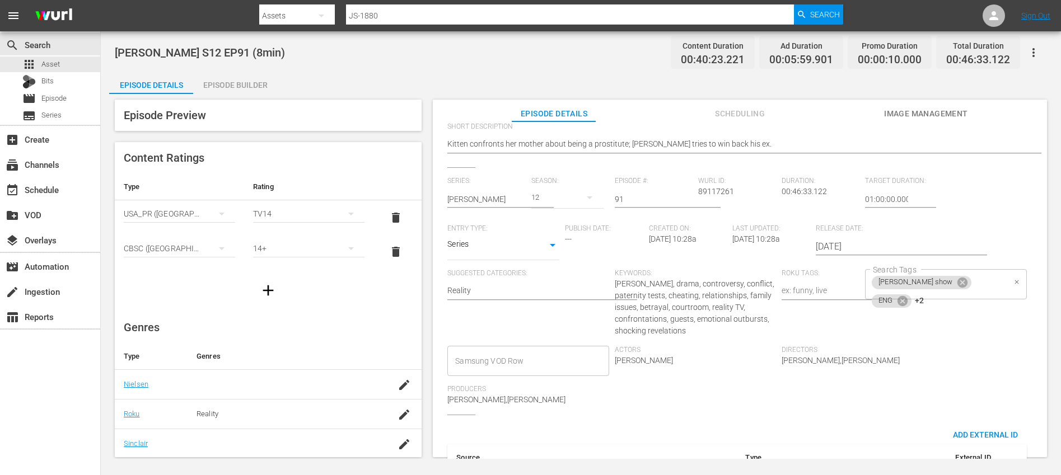
click at [977, 287] on div "jerry springer show ENG +2 Search Tags" at bounding box center [945, 284] width 161 height 30
type textarea "Jerry Springer S12 EP91 (10min)"
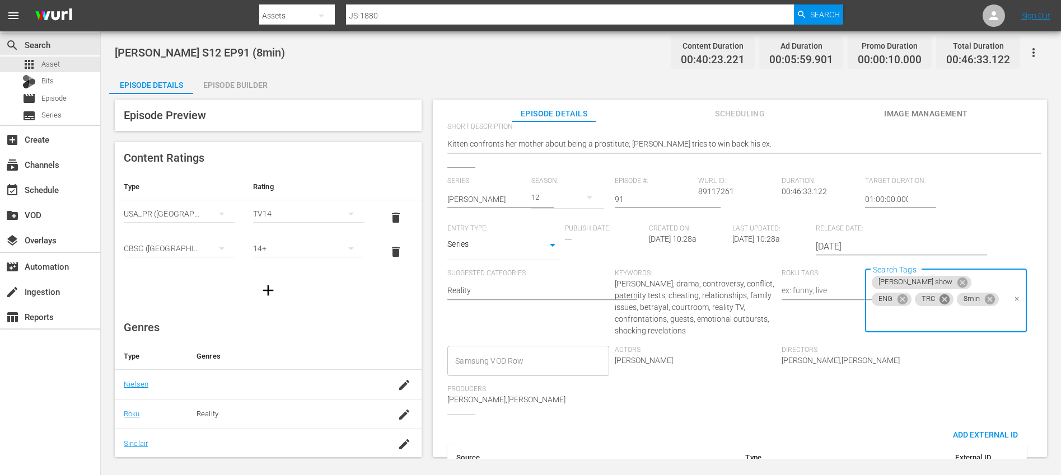
click at [939, 302] on icon at bounding box center [944, 299] width 10 height 10
click at [942, 302] on icon at bounding box center [947, 301] width 10 height 10
type input "10"
click at [932, 325] on li "10min" at bounding box center [940, 331] width 160 height 18
click at [969, 359] on div "Series: Jerry Springer Season: 12 Episode #: 91 Wurl ID: 89117261 Duration: 00:…" at bounding box center [739, 296] width 585 height 238
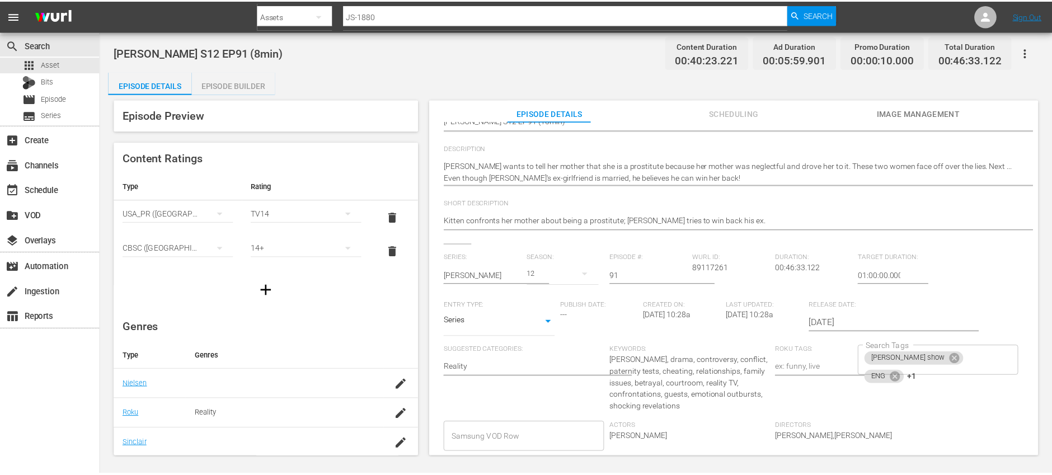
scroll to position [0, 0]
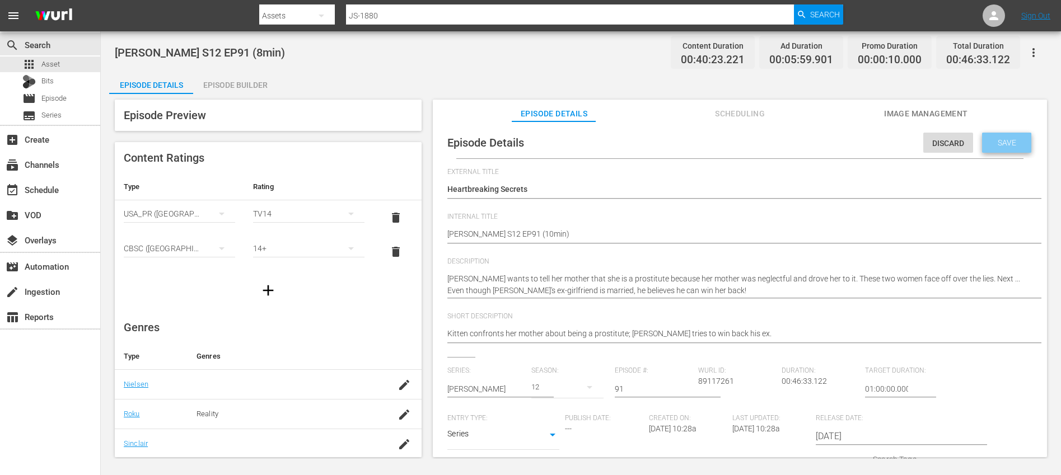
click at [1002, 147] on div "Save" at bounding box center [1006, 143] width 49 height 20
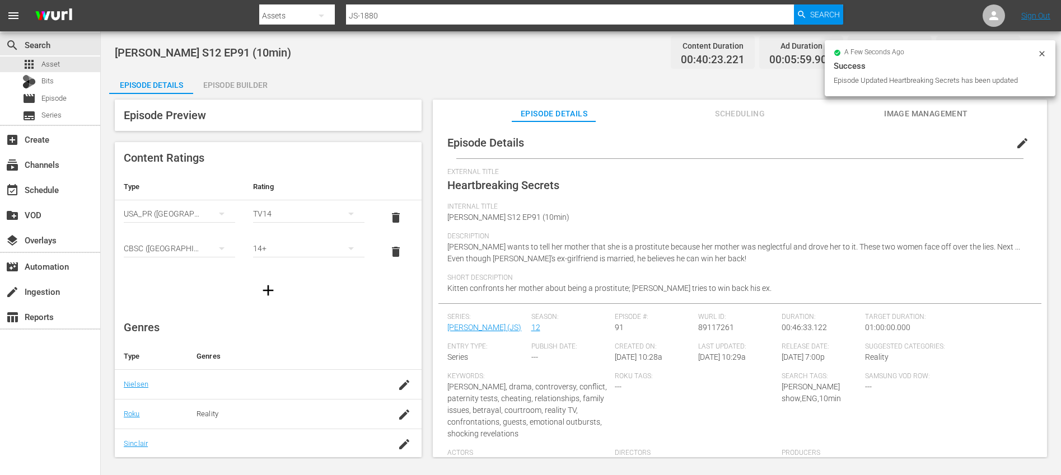
click at [223, 82] on div "Episode Builder" at bounding box center [235, 85] width 84 height 27
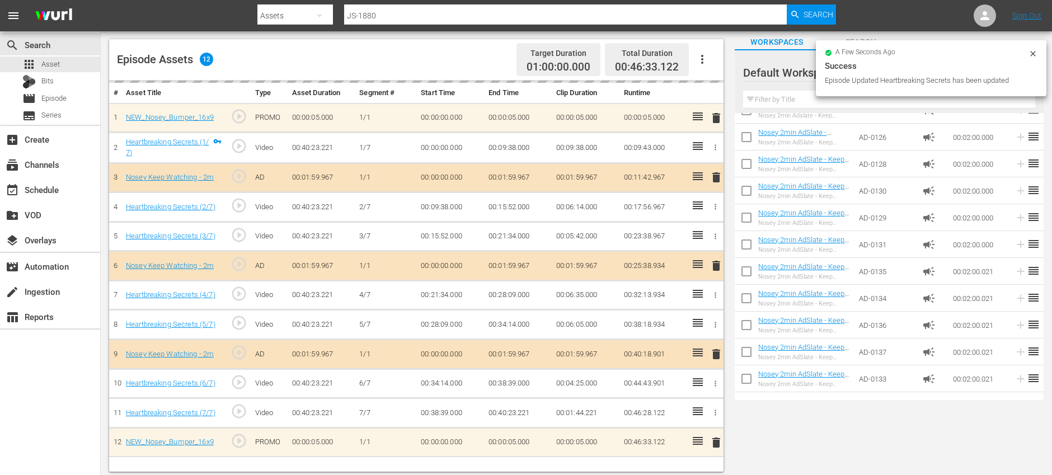
scroll to position [71, 0]
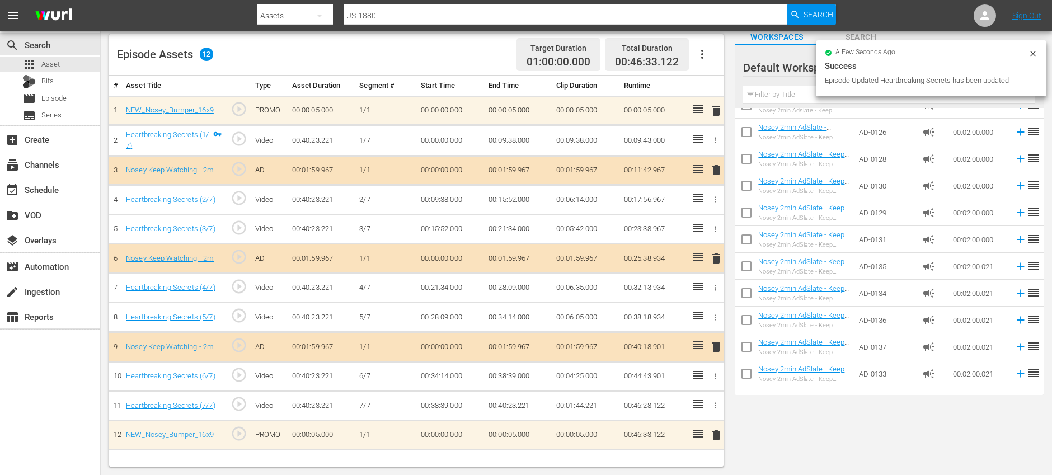
click at [708, 49] on icon "button" at bounding box center [702, 54] width 13 height 13
click at [718, 95] on div "Clear Ads" at bounding box center [736, 85] width 76 height 27
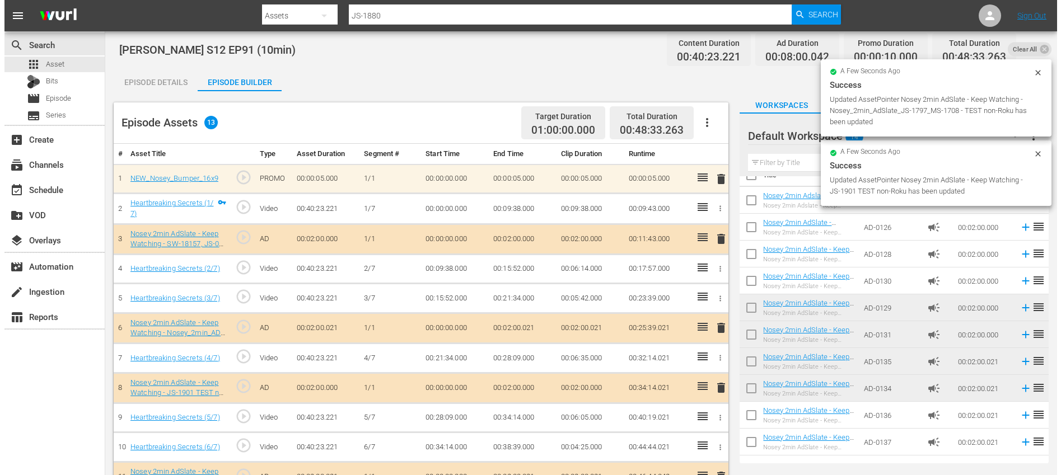
scroll to position [0, 0]
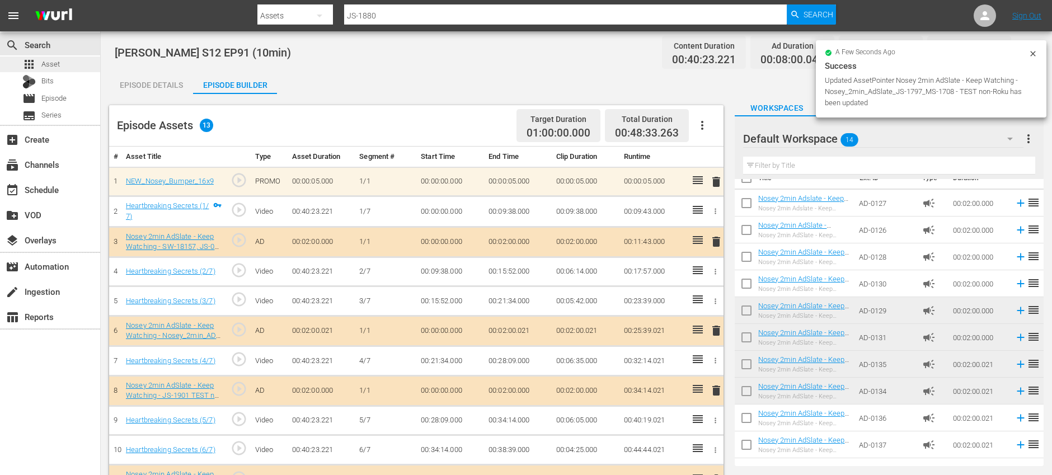
click at [65, 60] on div "apps Asset" at bounding box center [50, 65] width 100 height 16
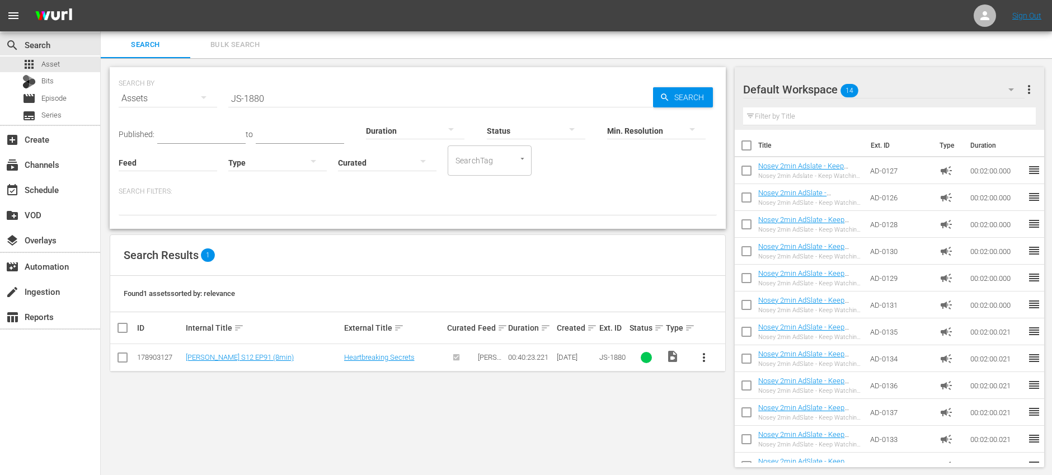
click at [292, 97] on input "JS-1880" at bounding box center [440, 98] width 425 height 27
paste input "1"
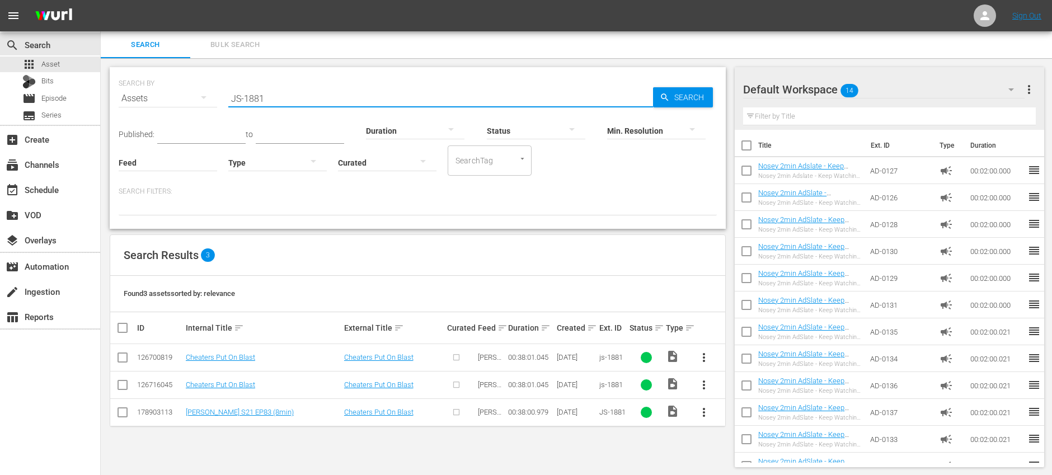
type input "JS-1881"
click at [124, 357] on input "checkbox" at bounding box center [122, 359] width 13 height 13
checkbox input "true"
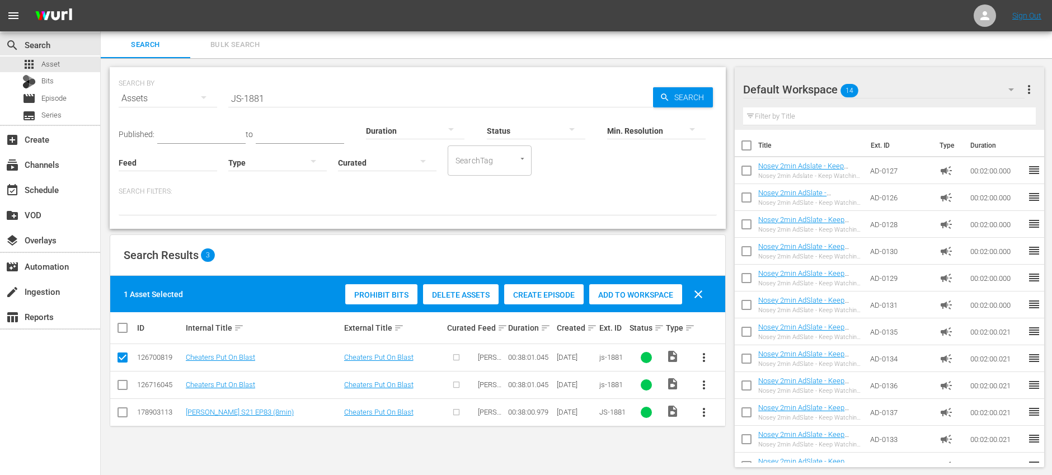
click at [120, 385] on input "checkbox" at bounding box center [122, 387] width 13 height 13
checkbox input "true"
click at [459, 299] on div "Delete Assets" at bounding box center [461, 294] width 76 height 21
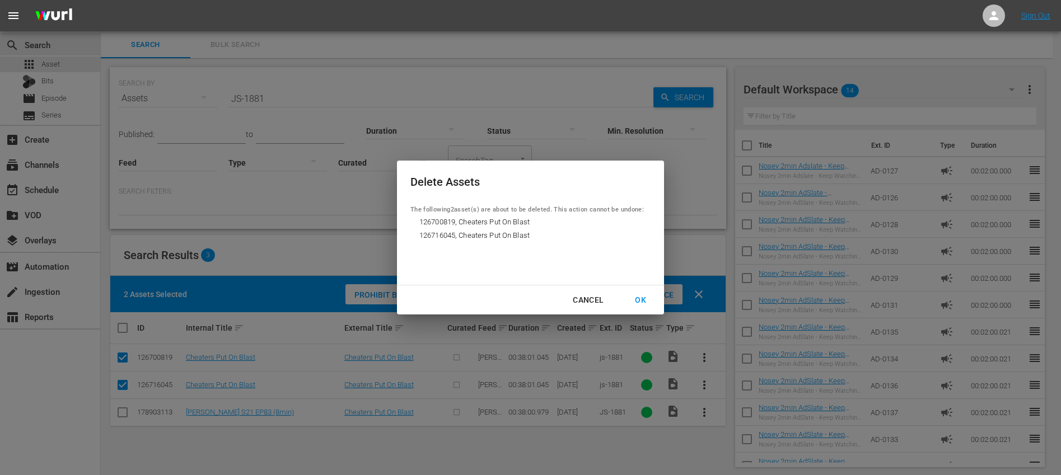
click at [636, 302] on div "OK" at bounding box center [640, 300] width 29 height 14
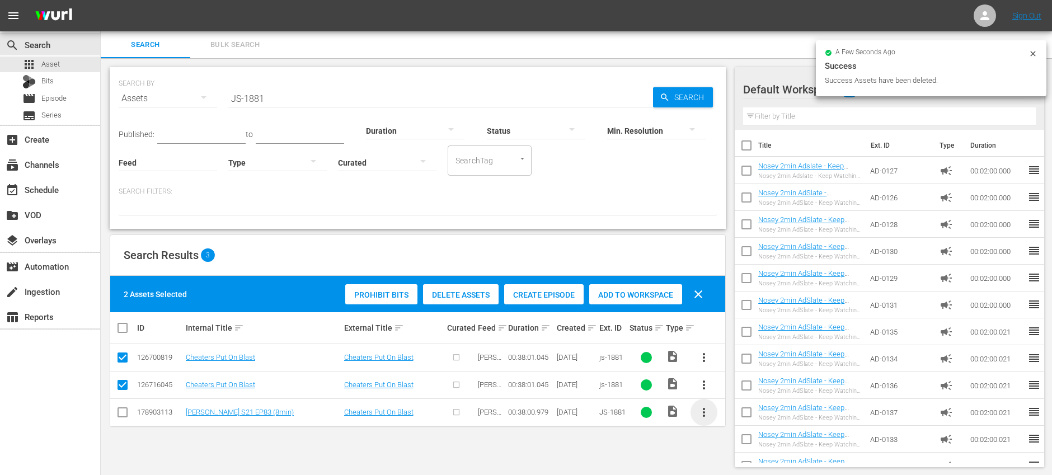
click at [710, 418] on span "more_vert" at bounding box center [703, 412] width 13 height 13
click at [754, 409] on div "Episode" at bounding box center [764, 408] width 76 height 27
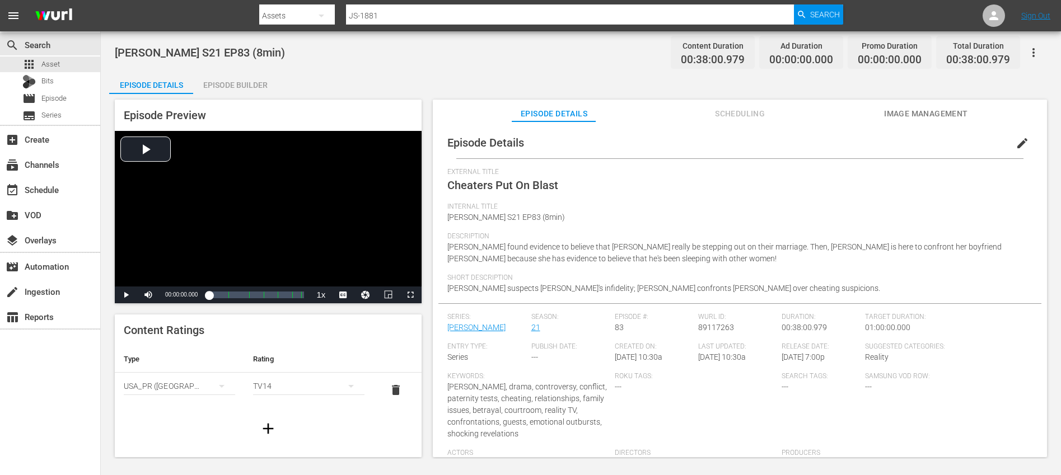
click at [1016, 144] on span "edit" at bounding box center [1021, 143] width 13 height 13
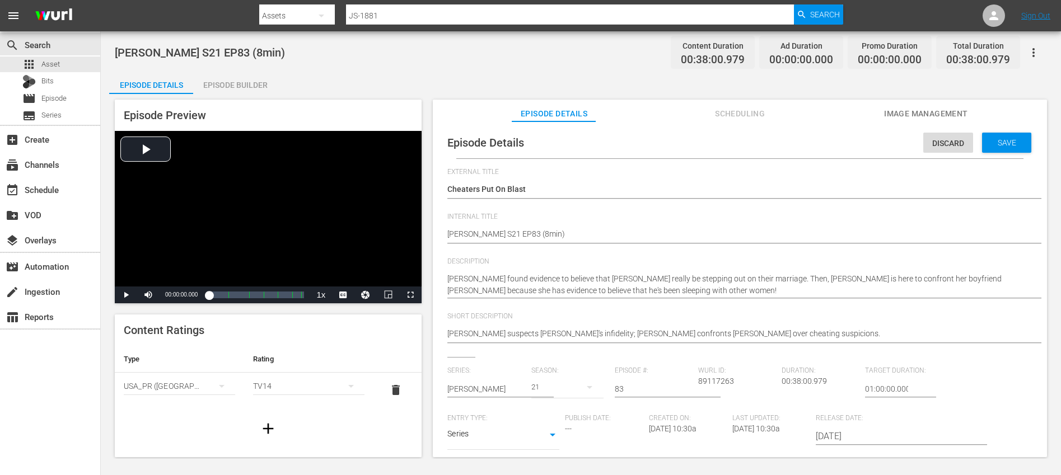
click at [465, 397] on hr at bounding box center [500, 397] width 106 height 1
click at [466, 395] on input "text" at bounding box center [486, 389] width 78 height 27
click at [490, 420] on div "Jerry Springer (JS)" at bounding box center [493, 420] width 74 height 27
type input "Jerry Springer (JS)"
click at [583, 386] on icon "button" at bounding box center [589, 387] width 13 height 13
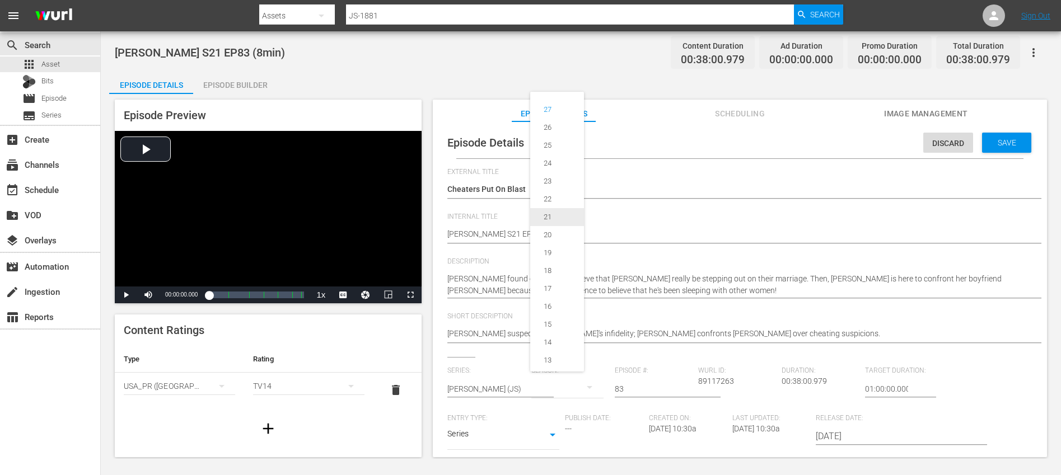
click at [559, 210] on span "21" at bounding box center [557, 217] width 54 height 18
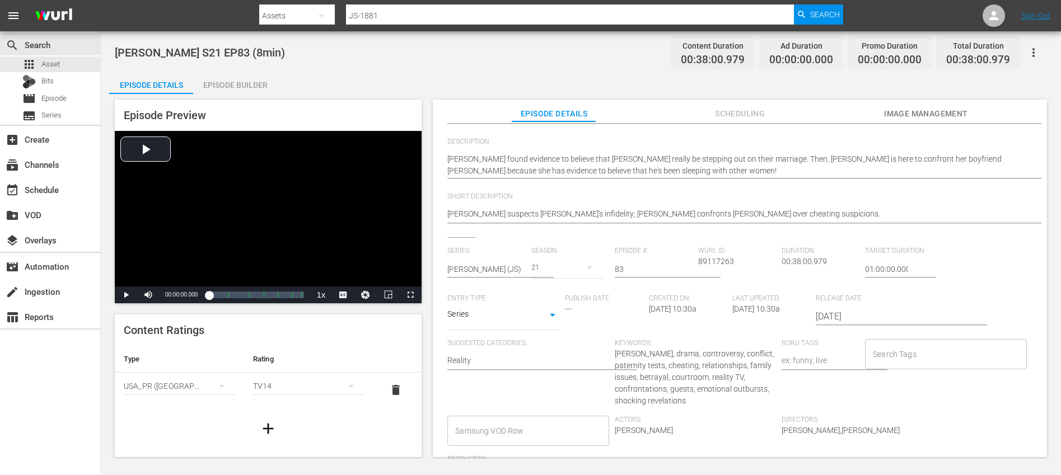
scroll to position [193, 0]
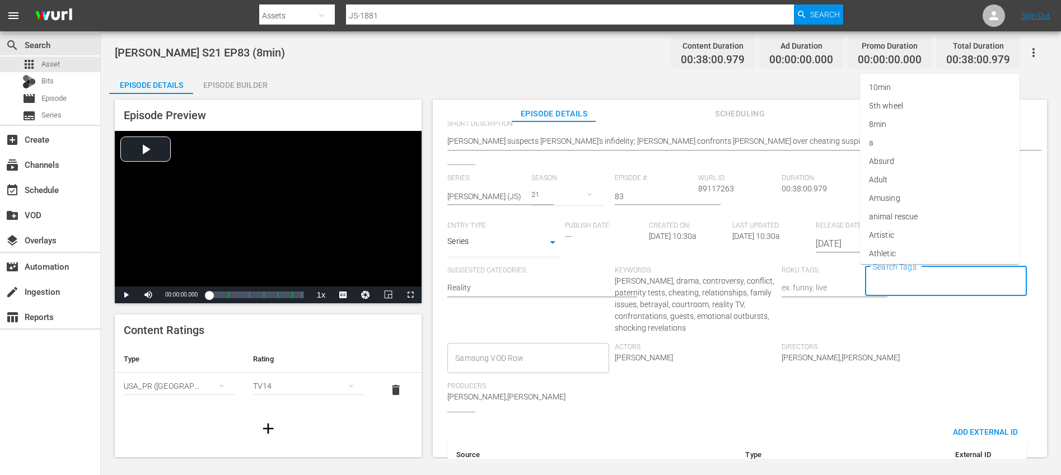
click at [899, 277] on input "Search Tags" at bounding box center [937, 281] width 134 height 20
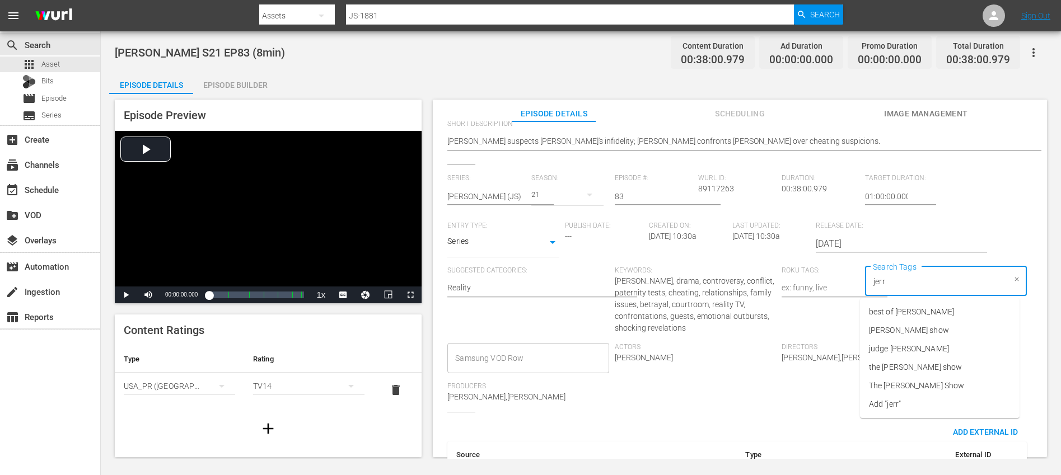
type input "jerry"
click at [927, 329] on span "jerry springer show" at bounding box center [909, 331] width 80 height 12
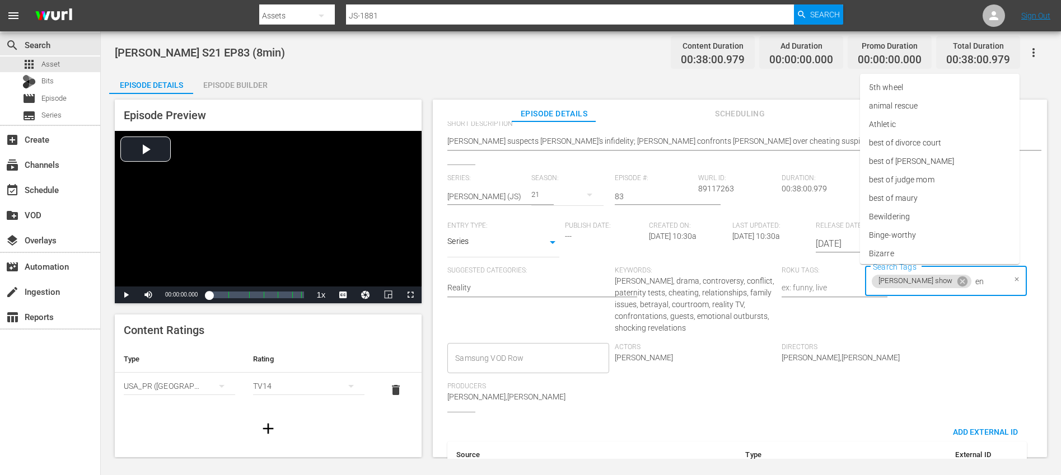
type input "eng"
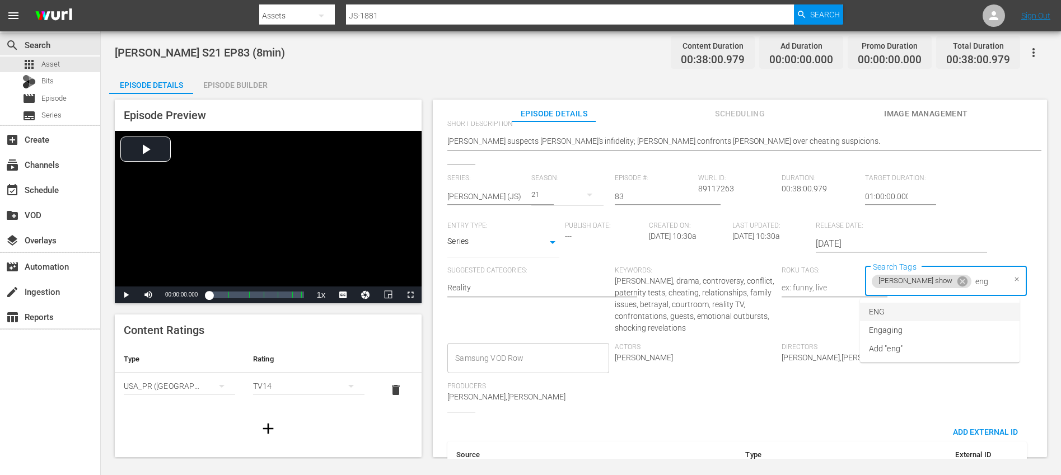
click at [899, 307] on li "ENG" at bounding box center [940, 312] width 160 height 18
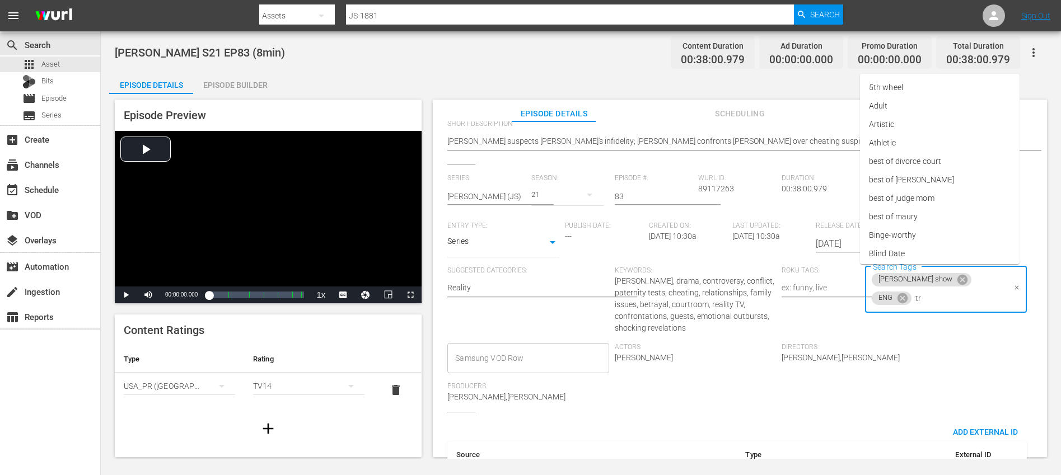
type input "trc"
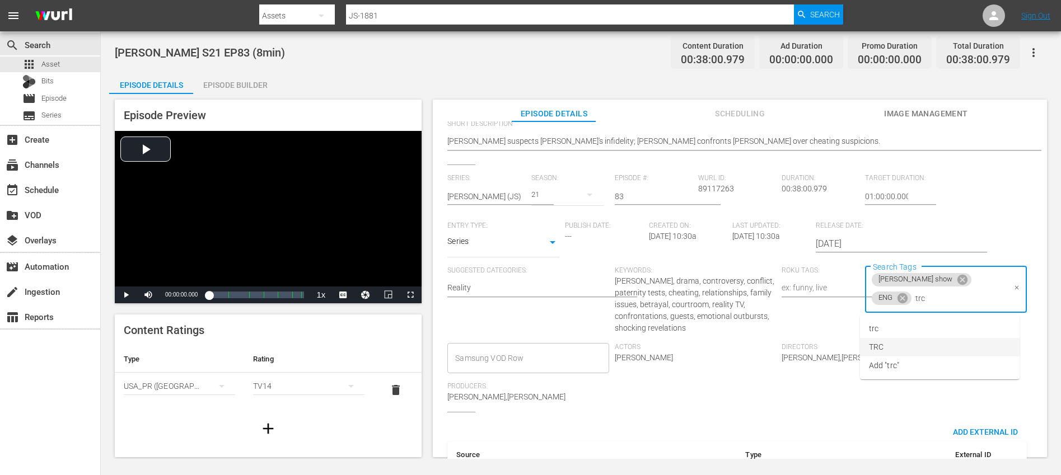
click at [897, 347] on li "TRC" at bounding box center [940, 347] width 160 height 18
type input "8"
click at [904, 334] on li "8min" at bounding box center [940, 329] width 160 height 18
click at [951, 378] on div "Series: Jerry Springer (JS) Season: 21 Episode #: 83 Wurl ID: 89117263 Duration…" at bounding box center [739, 293] width 585 height 238
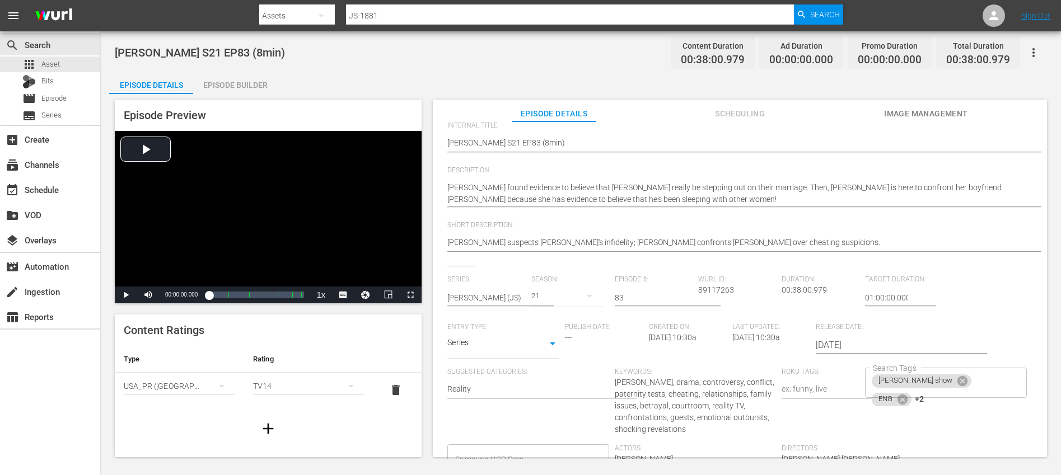
scroll to position [0, 0]
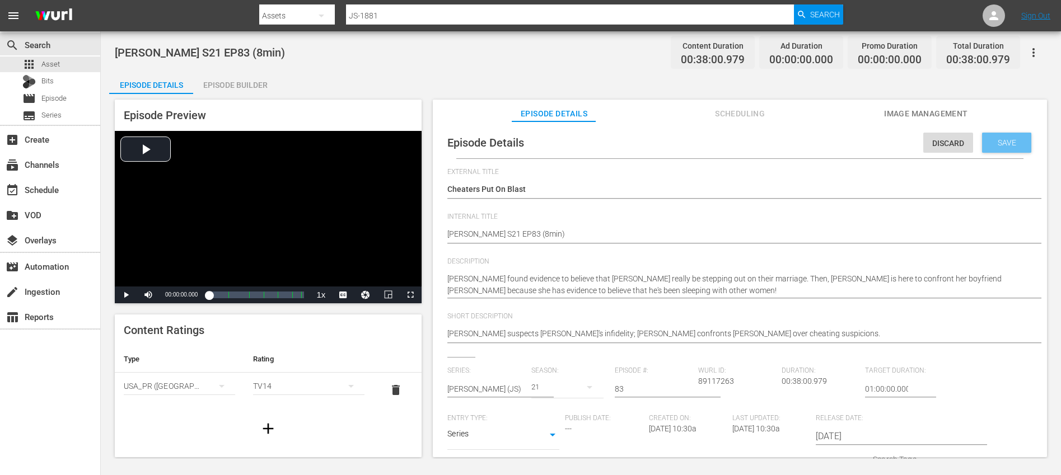
click at [997, 150] on div "Save" at bounding box center [1006, 143] width 49 height 20
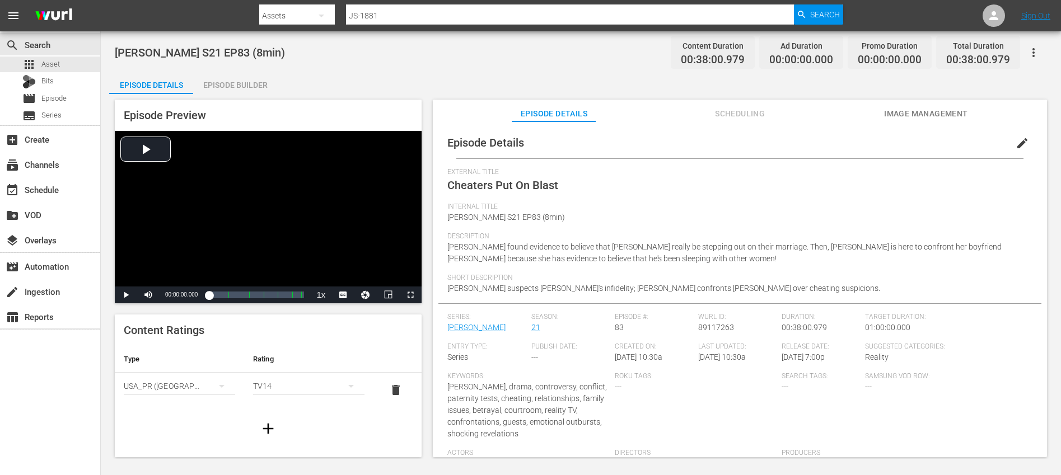
scroll to position [17, 0]
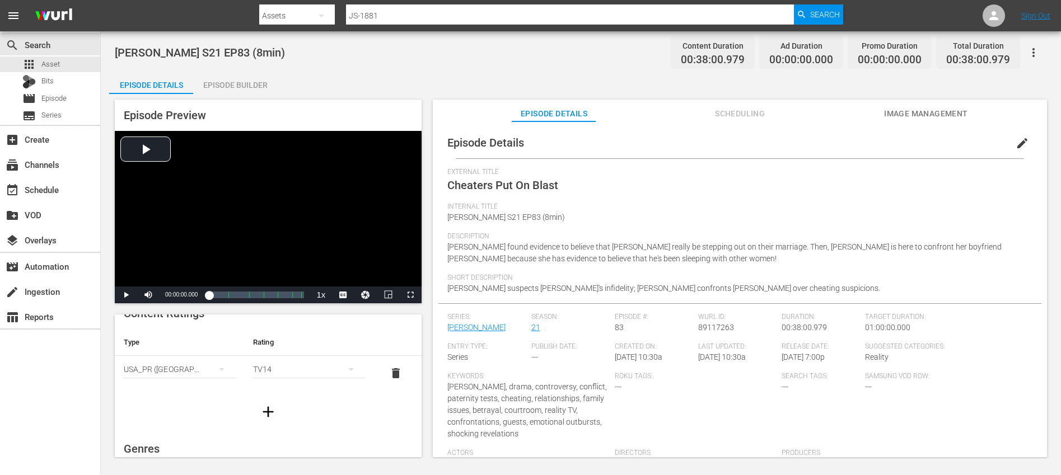
click at [260, 417] on icon "button" at bounding box center [268, 412] width 18 height 18
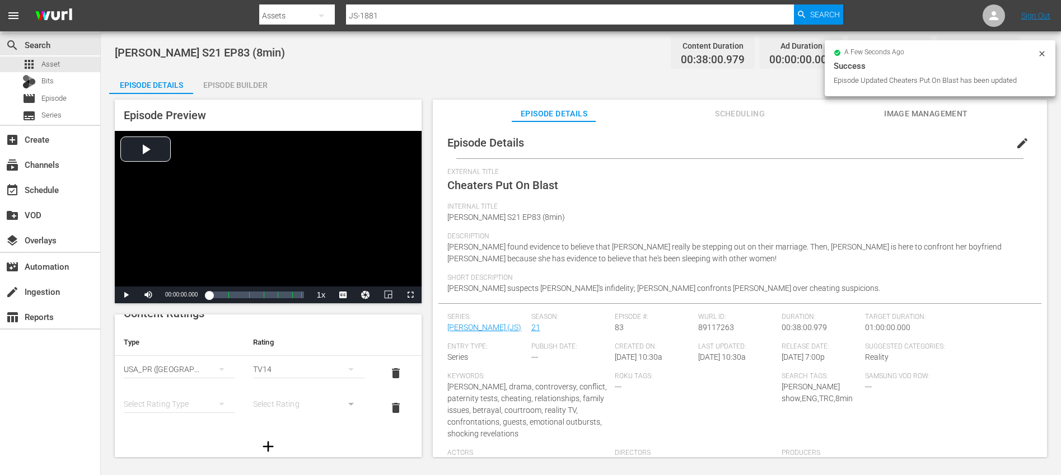
click at [179, 399] on div "simple table" at bounding box center [179, 403] width 111 height 31
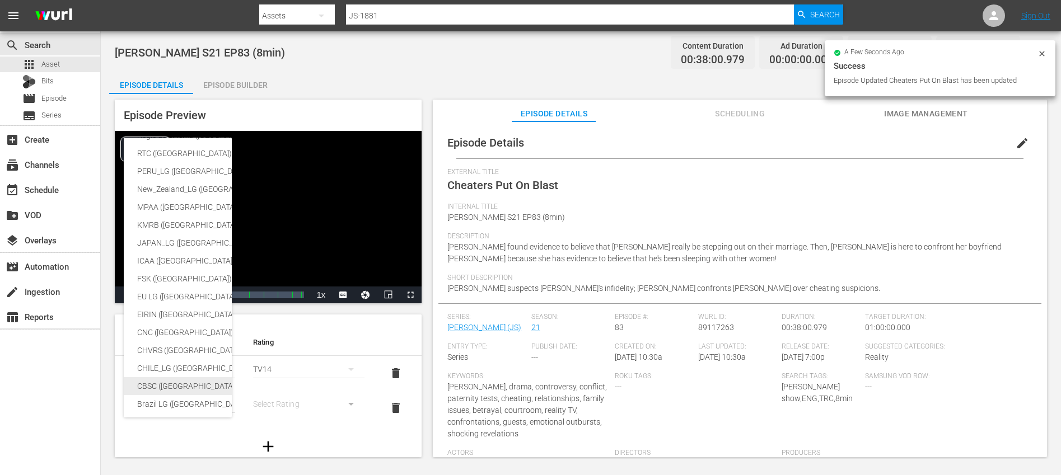
click at [181, 386] on div "CBSC (Canada)" at bounding box center [265, 386] width 257 height 18
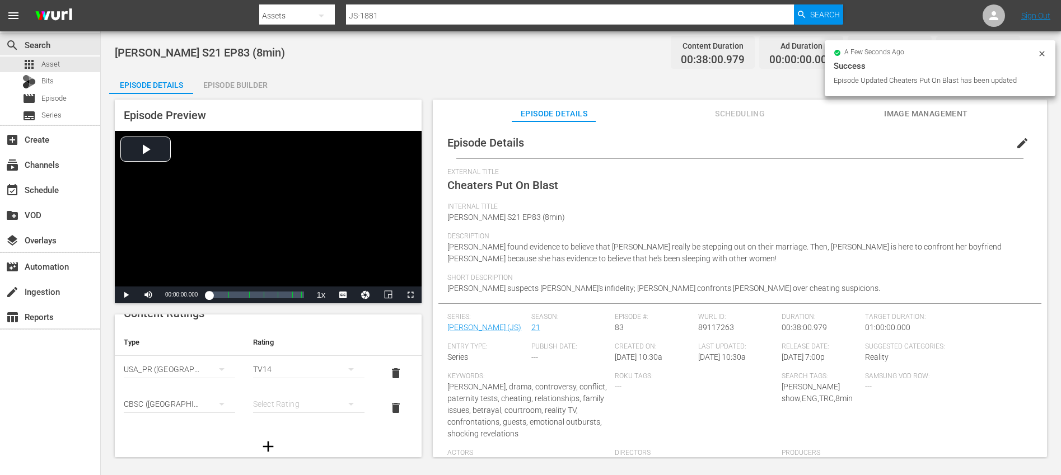
click at [289, 404] on div "simple table" at bounding box center [308, 403] width 111 height 31
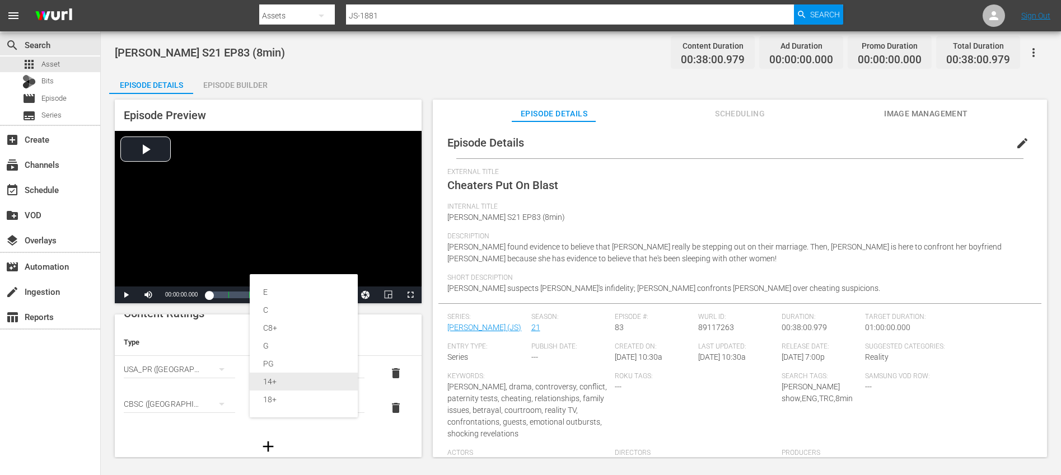
click at [284, 378] on div "14+" at bounding box center [303, 382] width 81 height 18
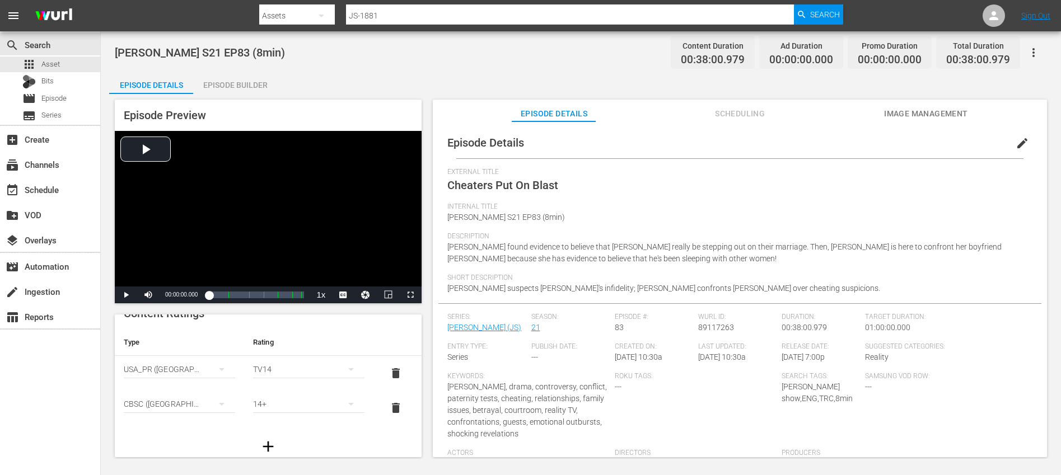
click at [338, 437] on div at bounding box center [268, 446] width 307 height 31
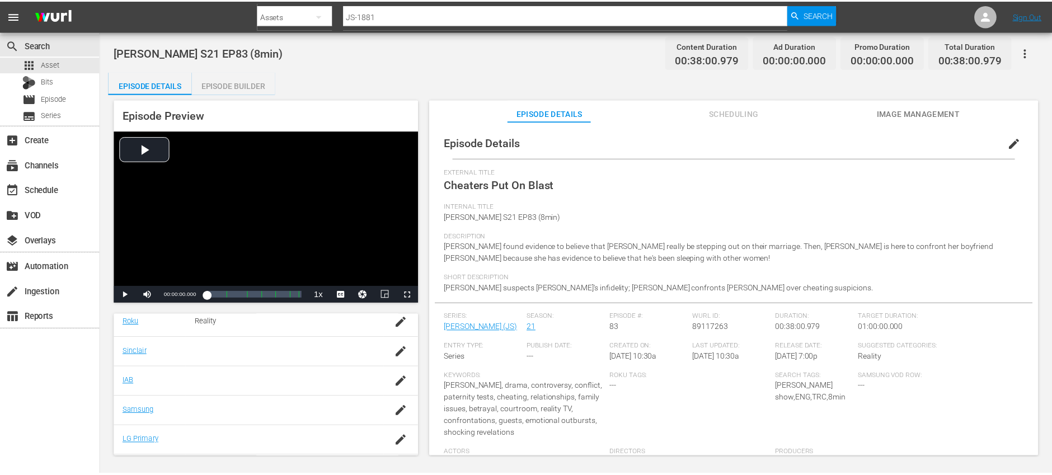
scroll to position [265, 0]
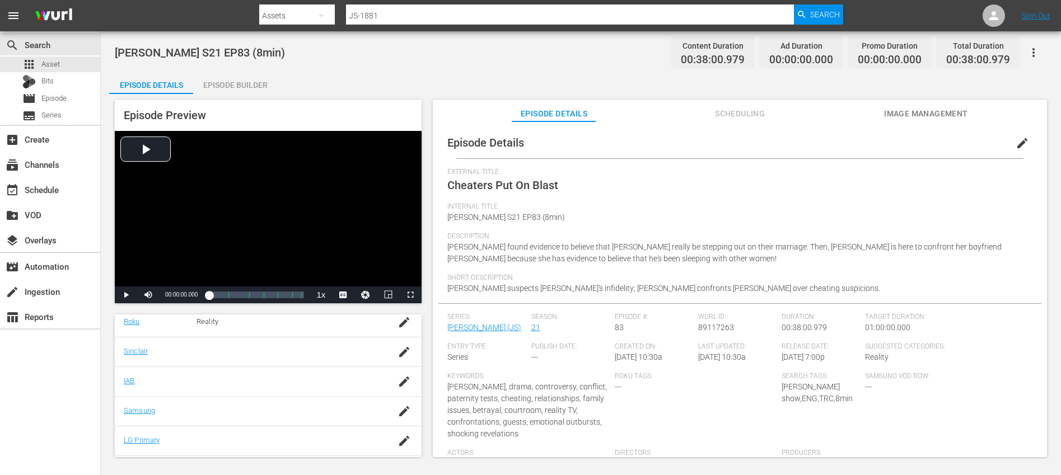
click at [365, 407] on div at bounding box center [286, 411] width 181 height 11
click at [397, 413] on icon "button" at bounding box center [403, 411] width 13 height 13
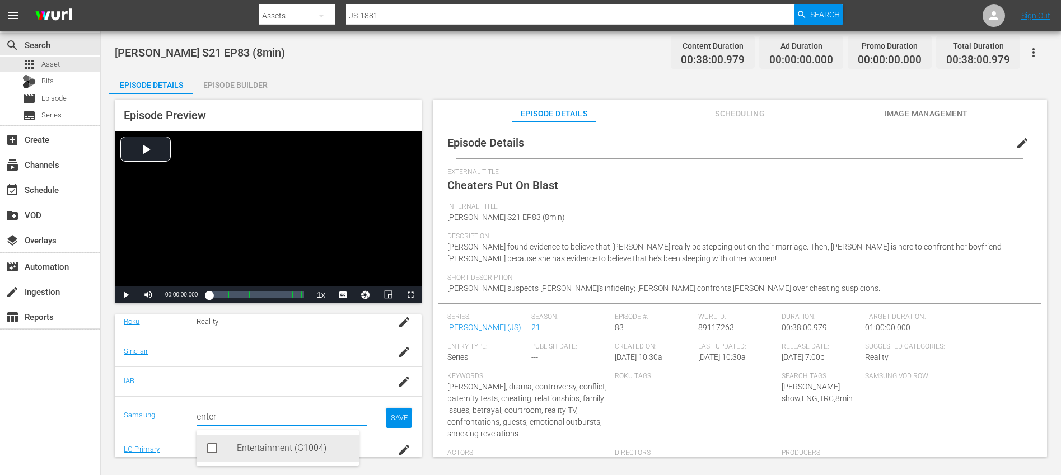
drag, startPoint x: 260, startPoint y: 448, endPoint x: 309, endPoint y: 443, distance: 49.0
click at [260, 448] on div "Entertainment (G1004)" at bounding box center [293, 448] width 113 height 27
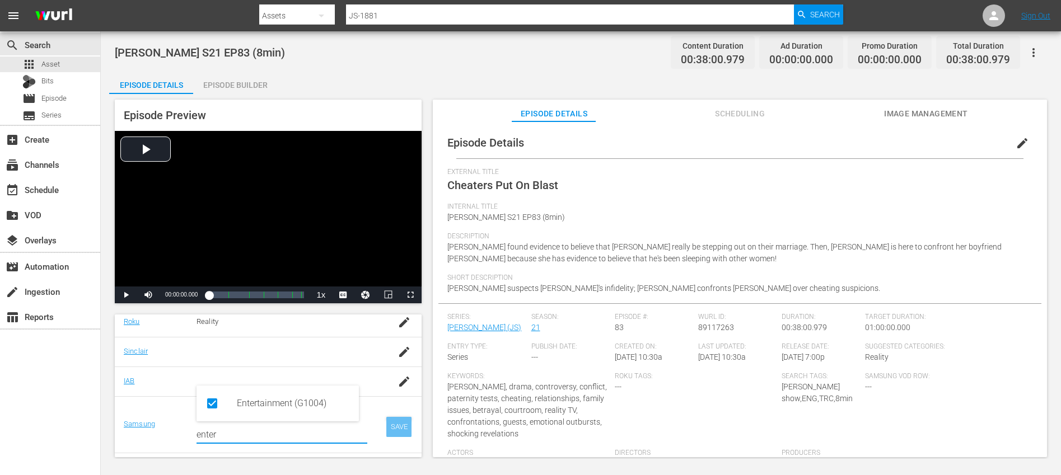
type input "enter"
click at [392, 420] on div "SAVE" at bounding box center [399, 427] width 26 height 20
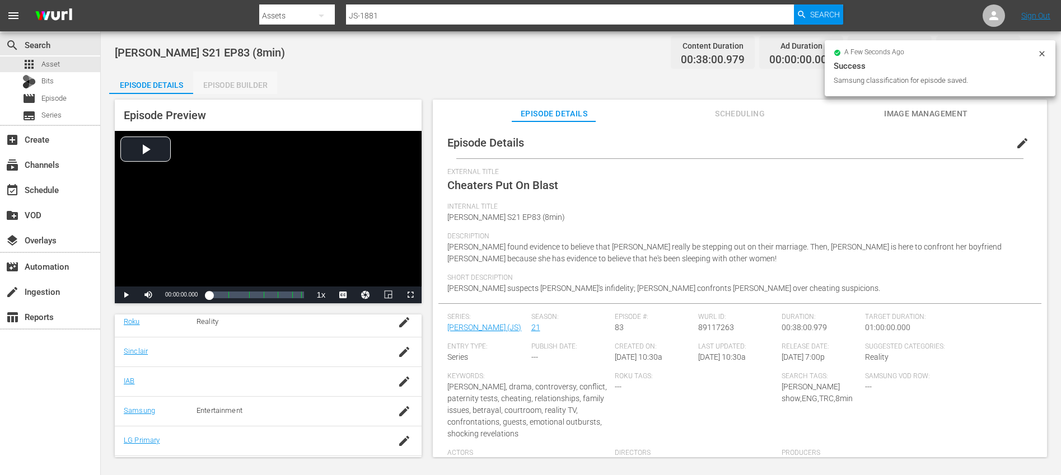
click at [256, 82] on div "Episode Builder" at bounding box center [235, 85] width 84 height 27
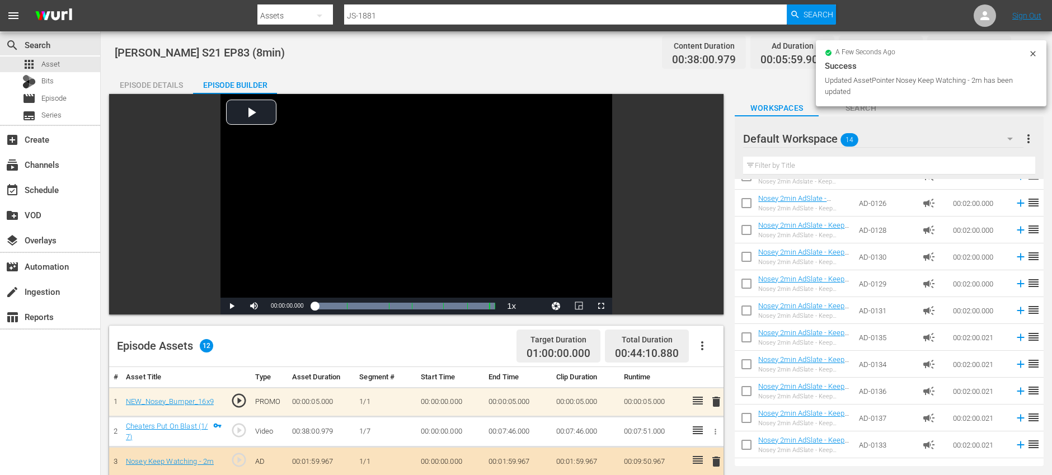
click at [150, 83] on div "Episode Details" at bounding box center [151, 85] width 84 height 27
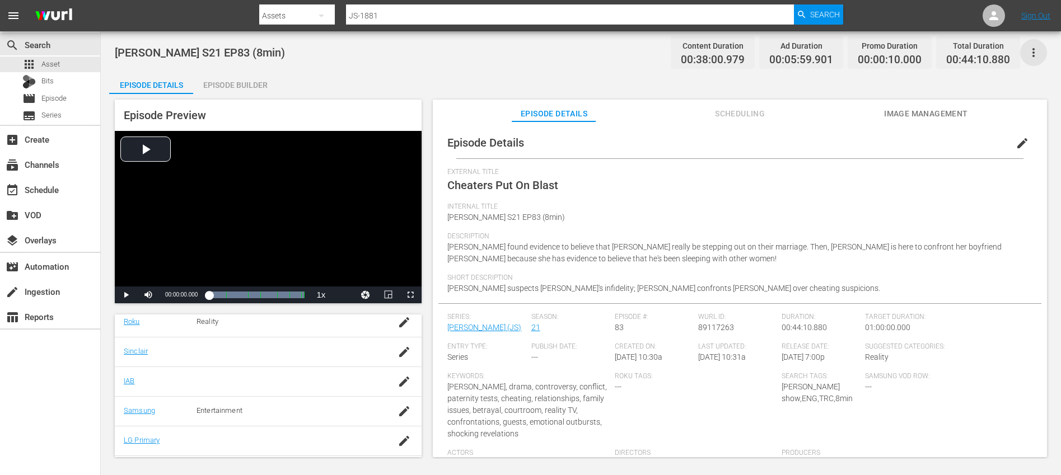
click at [1031, 51] on icon "button" at bounding box center [1032, 52] width 13 height 13
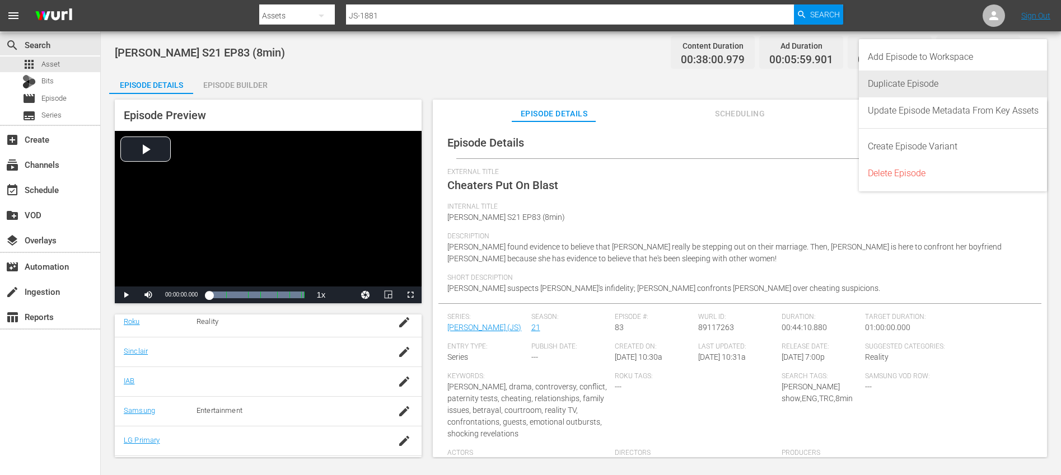
click at [930, 85] on div "Duplicate Episode" at bounding box center [953, 84] width 171 height 27
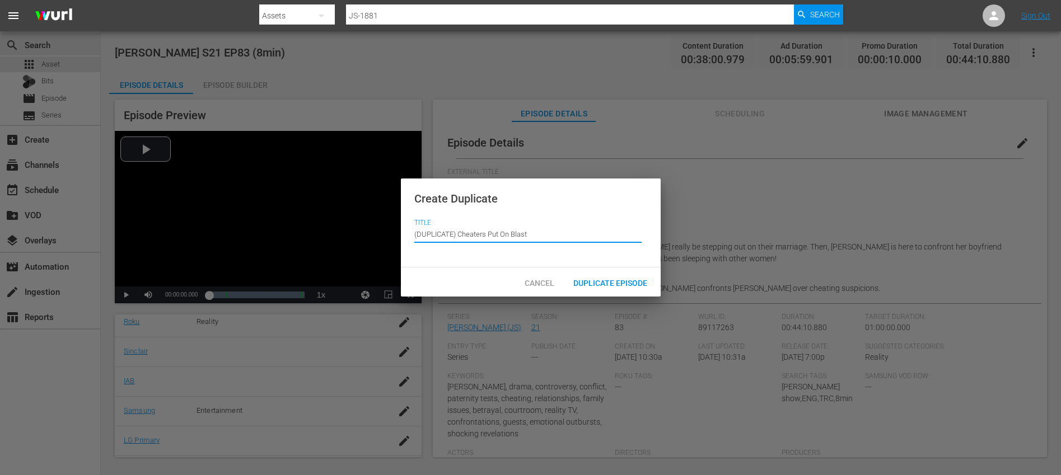
drag, startPoint x: 458, startPoint y: 233, endPoint x: 444, endPoint y: 222, distance: 17.9
click at [444, 222] on input "(DUPLICATE) Cheaters Put On Blast" at bounding box center [527, 234] width 227 height 27
type input "Cheaters Put On Blast"
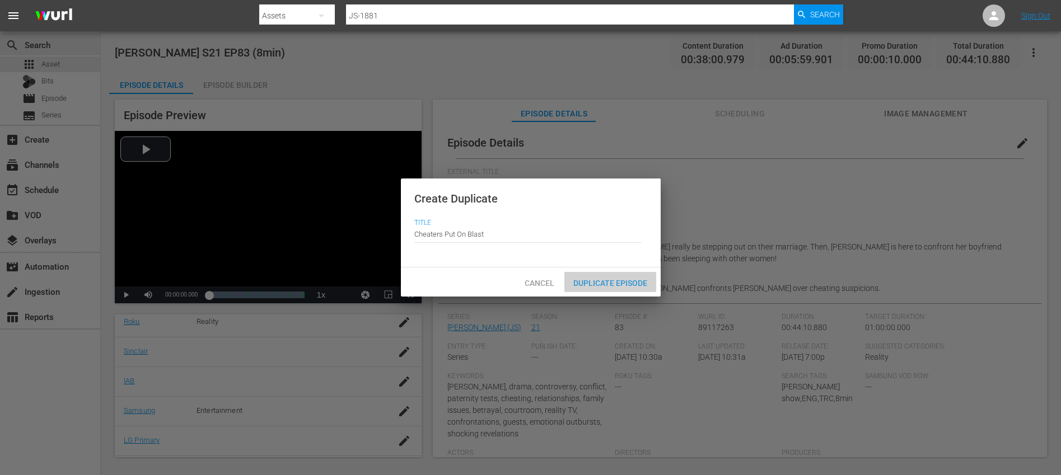
click at [615, 283] on span "Duplicate Episode" at bounding box center [610, 283] width 92 height 9
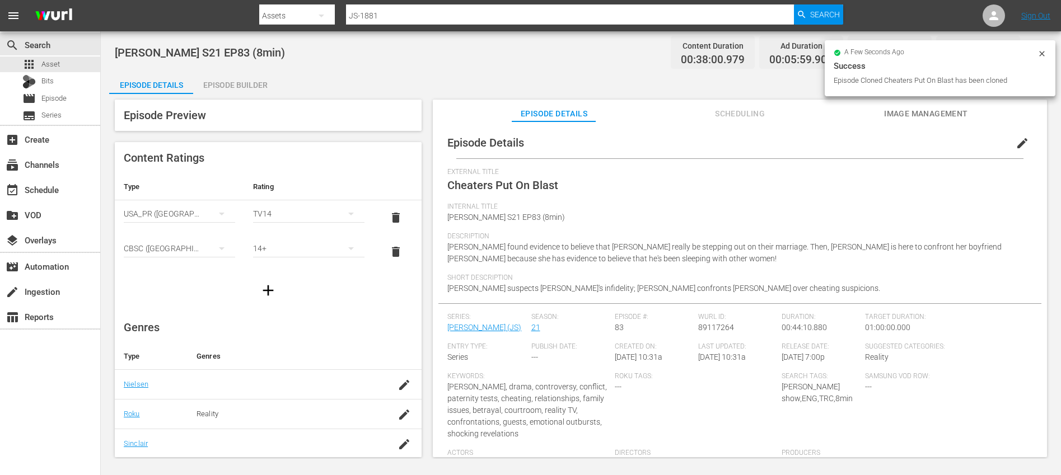
click at [1015, 142] on span "edit" at bounding box center [1021, 143] width 13 height 13
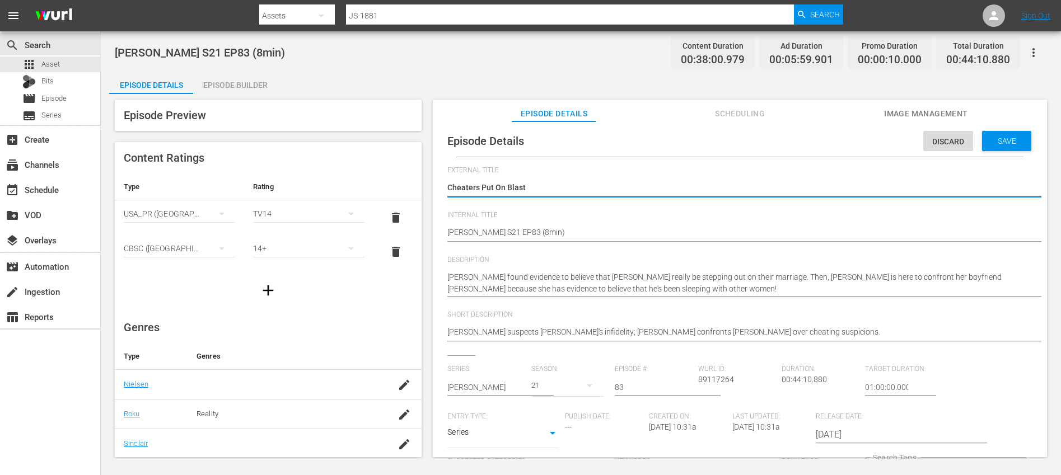
scroll to position [2, 0]
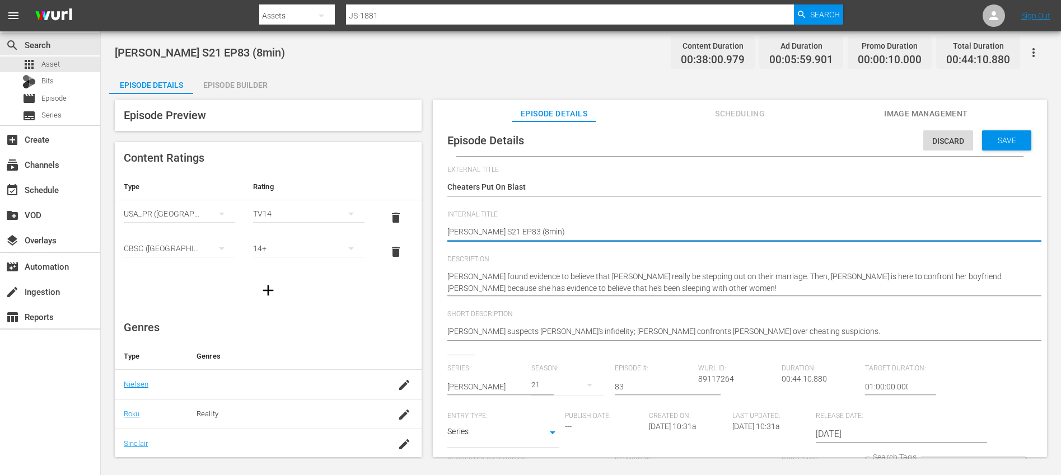
type textarea "Jerry Springer S21 EP83 (1min)"
type textarea "Jerry Springer S21 EP83 (10min)"
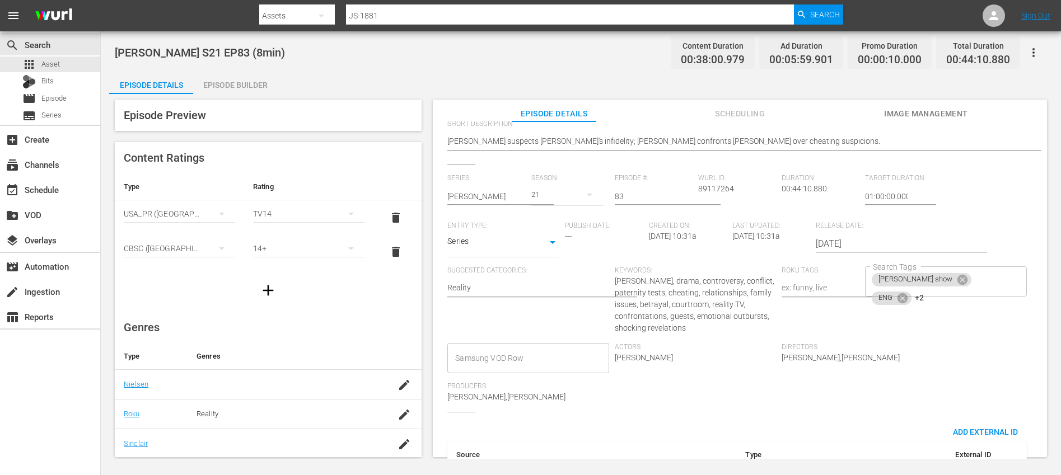
scroll to position [203, 0]
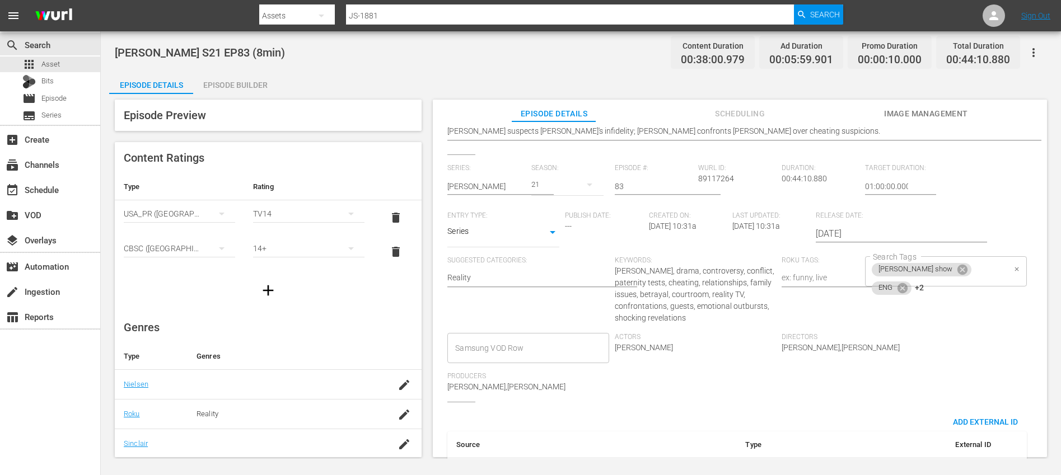
click at [977, 271] on div "jerry springer show ENG +2 Search Tags" at bounding box center [945, 271] width 161 height 30
type textarea "Jerry Springer S21 EP83 (10min)"
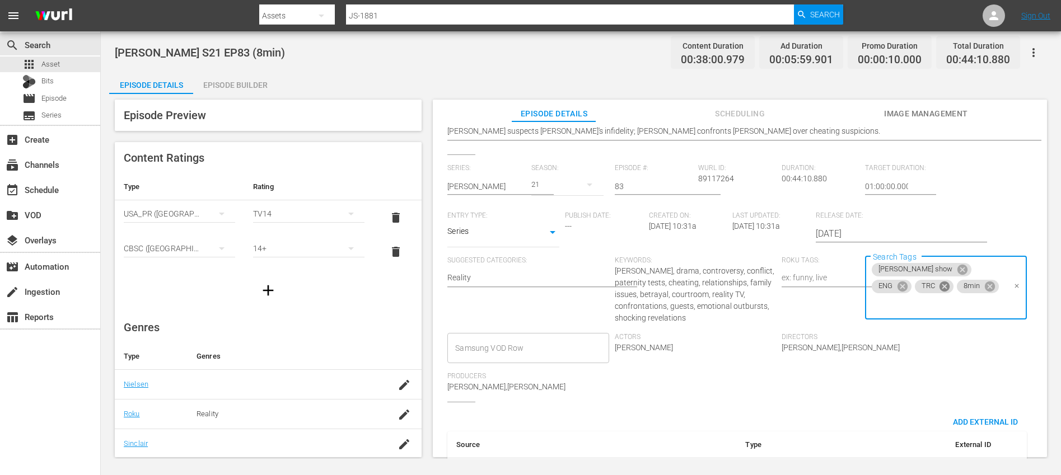
click at [939, 287] on icon at bounding box center [944, 287] width 10 height 10
click at [942, 287] on icon at bounding box center [947, 288] width 12 height 12
type input "10"
click at [892, 318] on li "10min" at bounding box center [940, 319] width 160 height 18
click at [934, 383] on div "Series: Jerry Springer Season: 21 Episode #: 83 Wurl ID: 89117264 Duration: 00:…" at bounding box center [739, 283] width 585 height 238
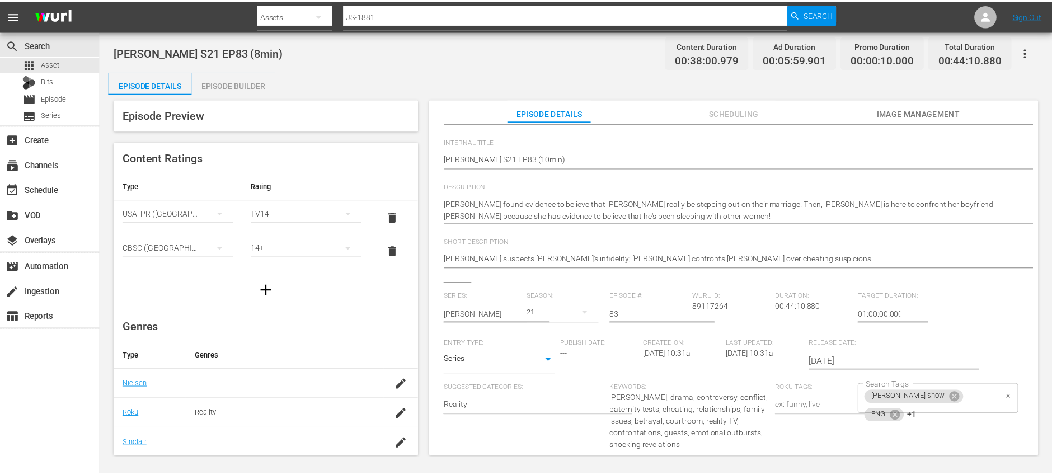
scroll to position [0, 0]
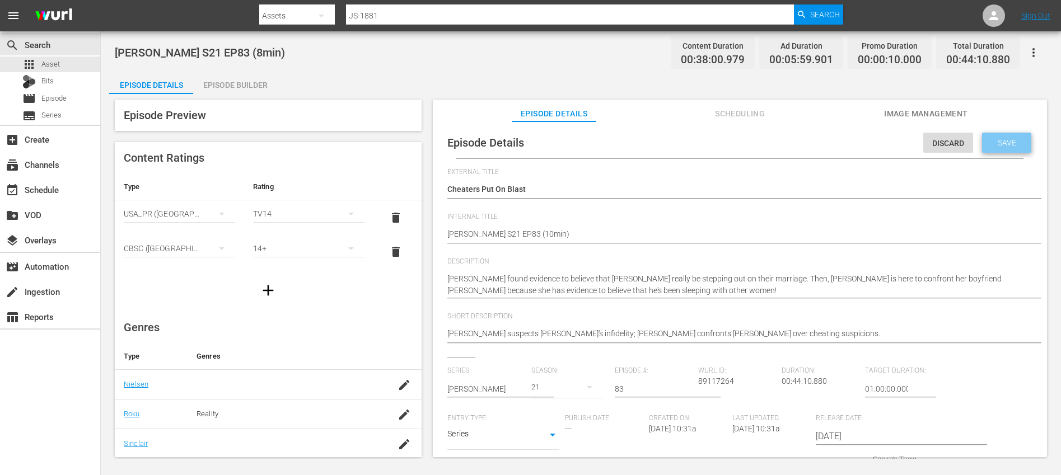
click at [997, 139] on span "Save" at bounding box center [1006, 142] width 36 height 9
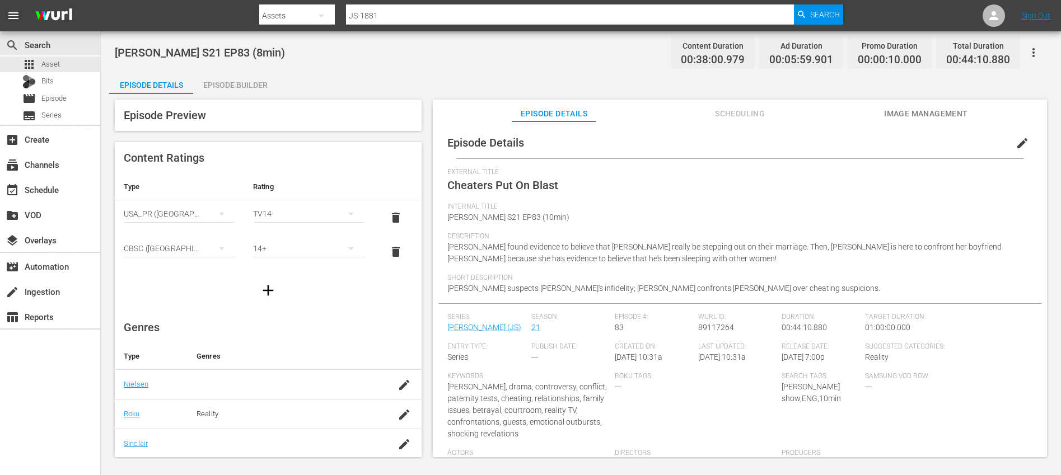
click at [256, 79] on div "Episode Builder" at bounding box center [235, 85] width 84 height 27
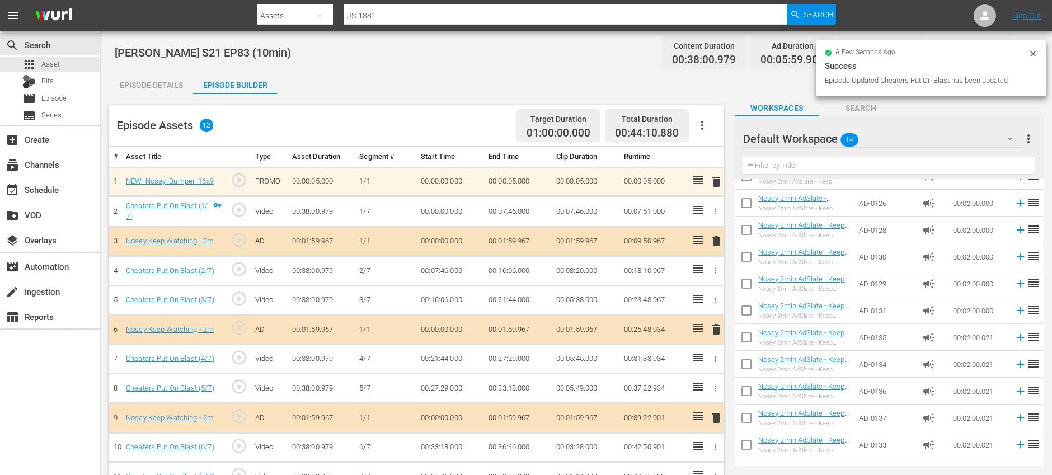
click at [703, 118] on button "button" at bounding box center [702, 125] width 27 height 27
click at [711, 158] on div "Clear Ads" at bounding box center [736, 156] width 76 height 27
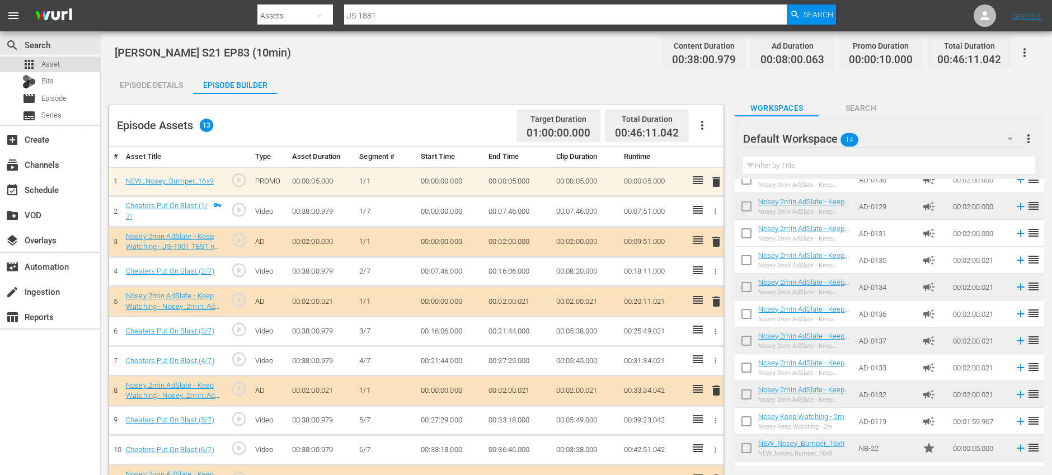
click at [79, 67] on div "apps Asset" at bounding box center [50, 65] width 100 height 16
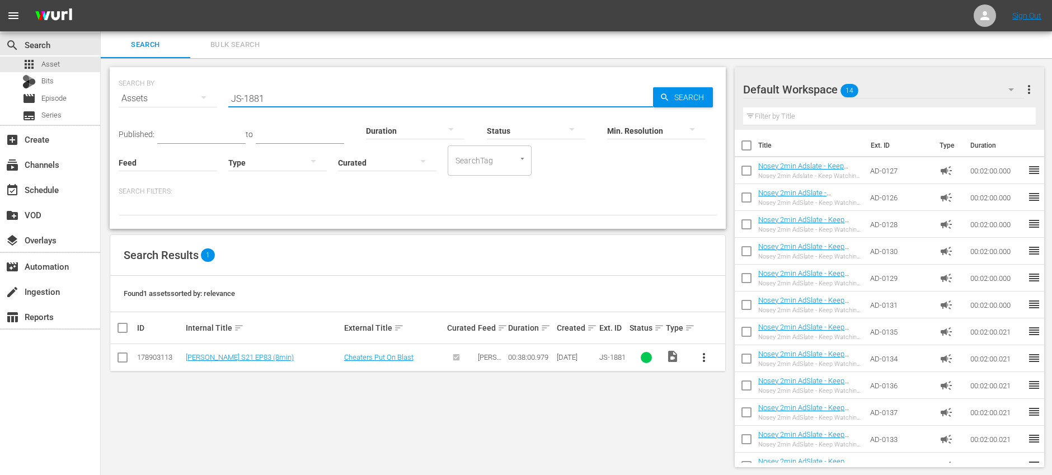
click at [309, 97] on input "JS-1881" at bounding box center [440, 98] width 425 height 27
paste input "2"
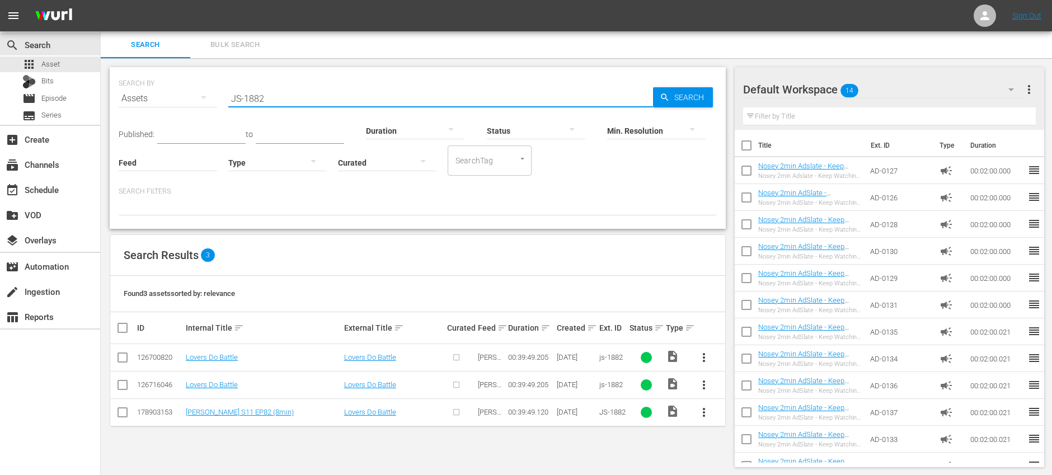
type input "JS-1882"
click at [124, 360] on input "checkbox" at bounding box center [122, 359] width 13 height 13
checkbox input "true"
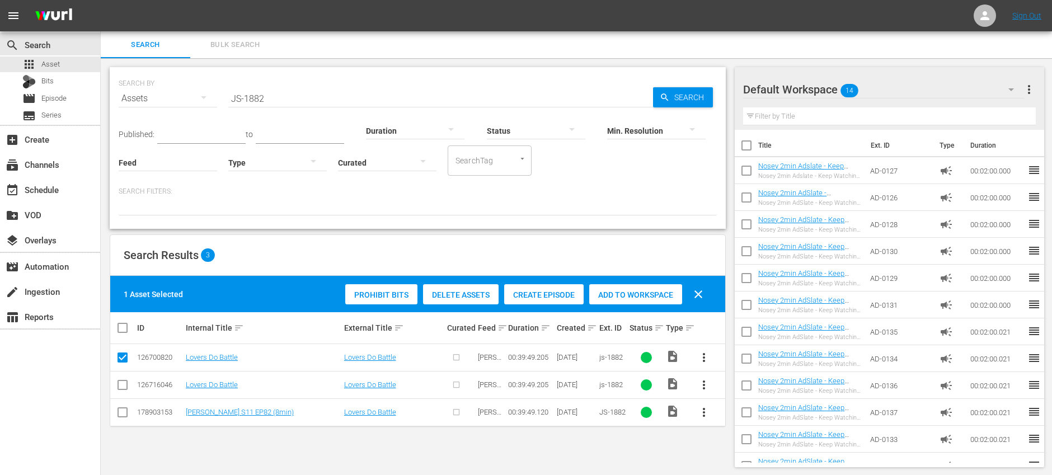
click at [124, 385] on input "checkbox" at bounding box center [122, 387] width 13 height 13
checkbox input "true"
click at [466, 296] on span "Delete Assets" at bounding box center [461, 294] width 76 height 9
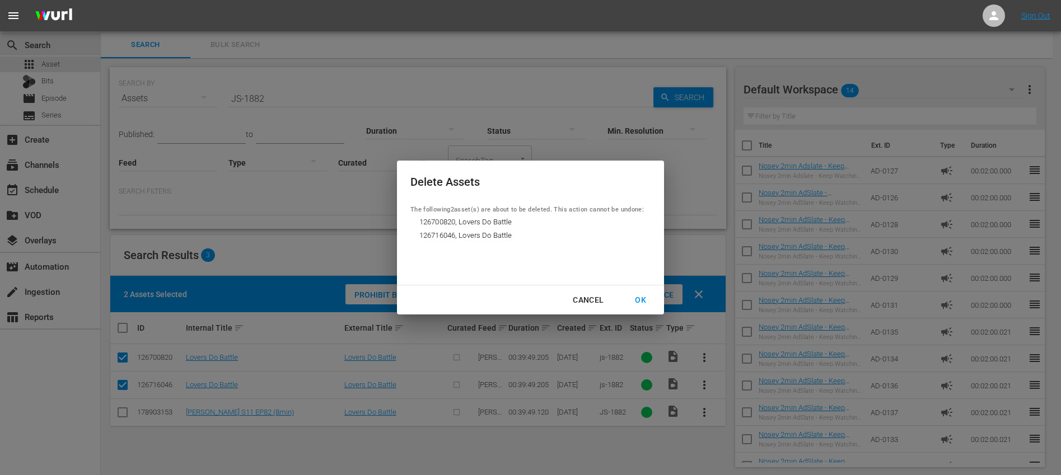
click at [648, 295] on div "OK" at bounding box center [640, 300] width 29 height 14
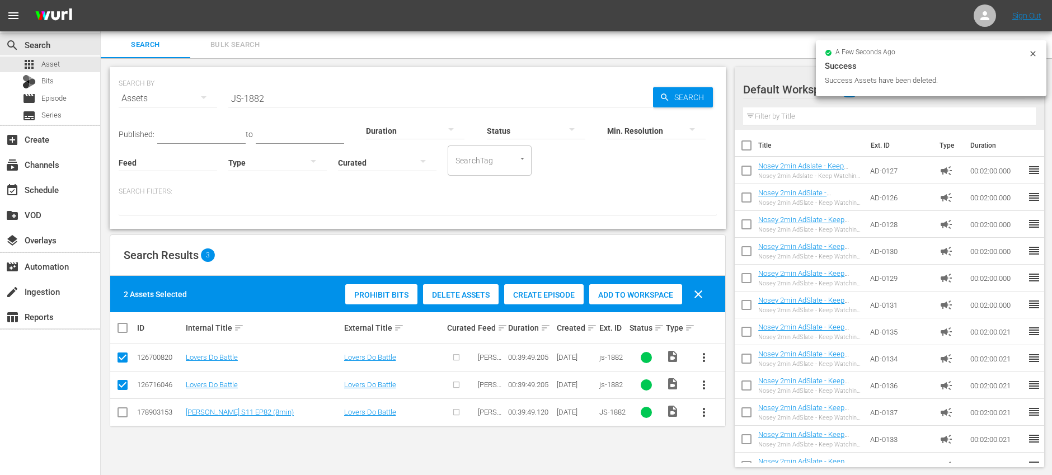
click at [706, 419] on button "more_vert" at bounding box center [704, 412] width 27 height 27
click at [764, 406] on div "Episode" at bounding box center [764, 408] width 76 height 27
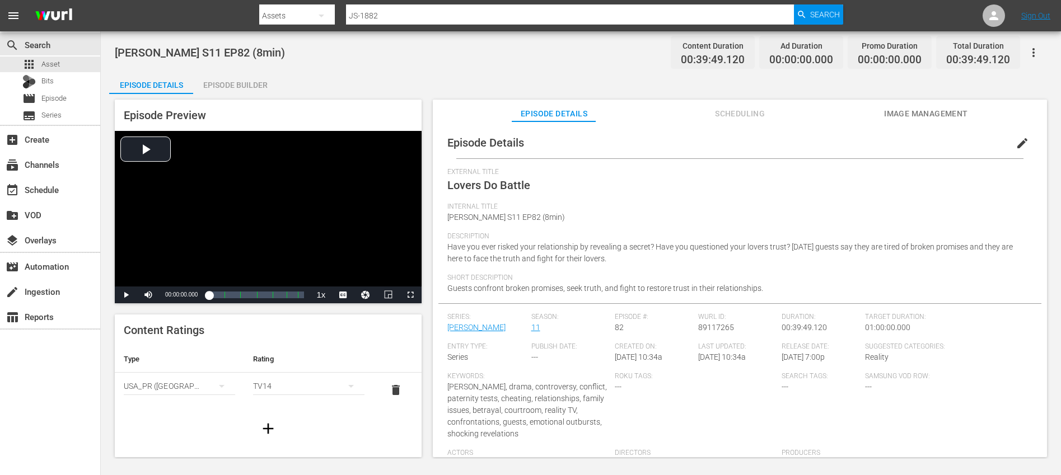
click at [1018, 137] on span "edit" at bounding box center [1021, 143] width 13 height 13
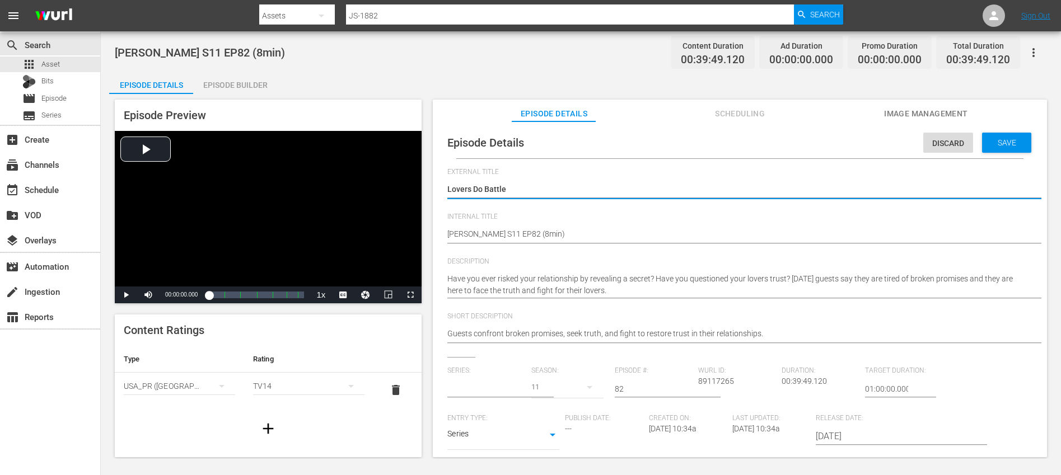
click at [498, 380] on input "text" at bounding box center [486, 389] width 78 height 27
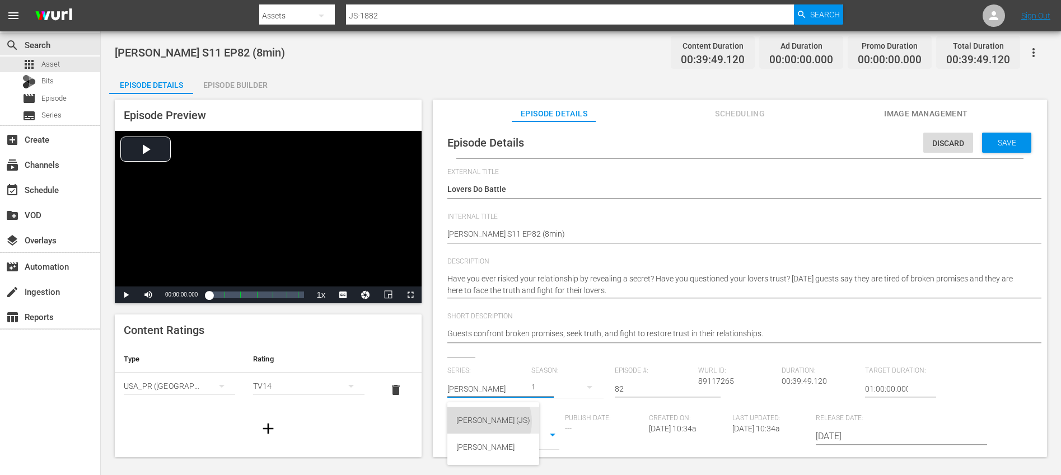
click at [485, 421] on div "Jerry Springer (JS)" at bounding box center [493, 420] width 74 height 27
type input "Jerry Springer (JS)"
click at [561, 389] on div "27" at bounding box center [567, 387] width 72 height 31
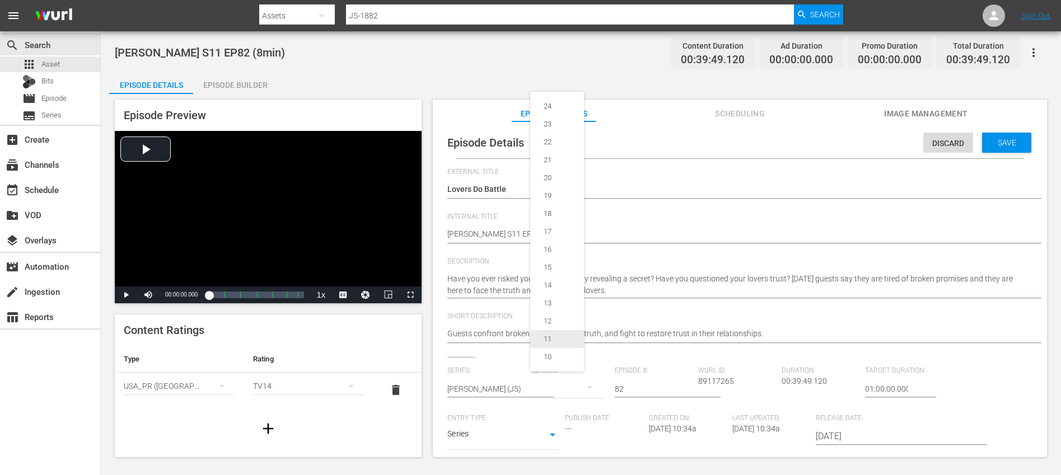
click at [556, 341] on div "11" at bounding box center [547, 339] width 35 height 11
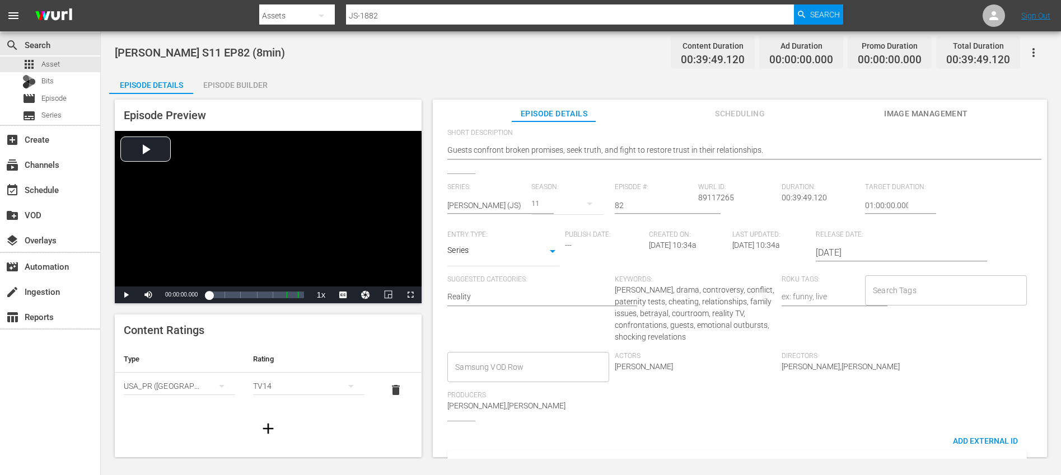
scroll to position [190, 0]
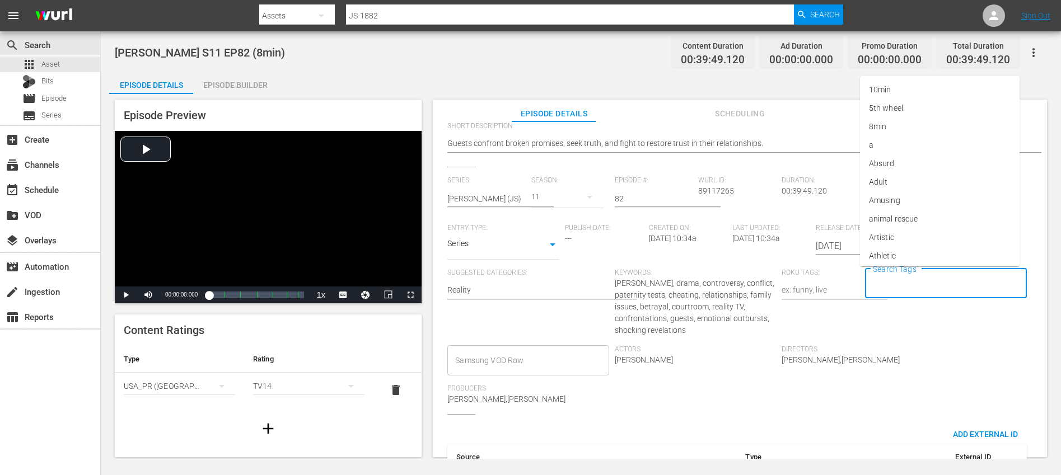
click at [907, 279] on input "Search Tags" at bounding box center [937, 284] width 134 height 20
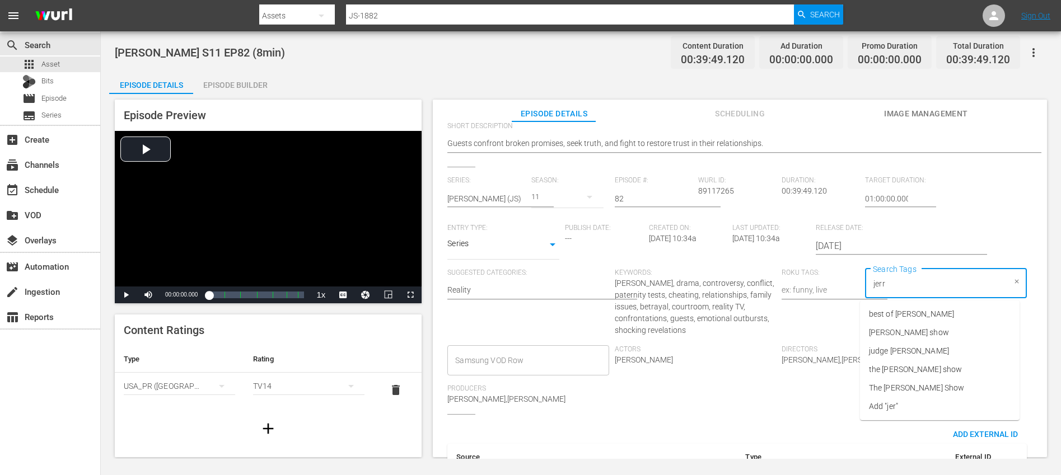
type input "jerry"
click at [927, 334] on span "jerry springer show" at bounding box center [909, 333] width 80 height 12
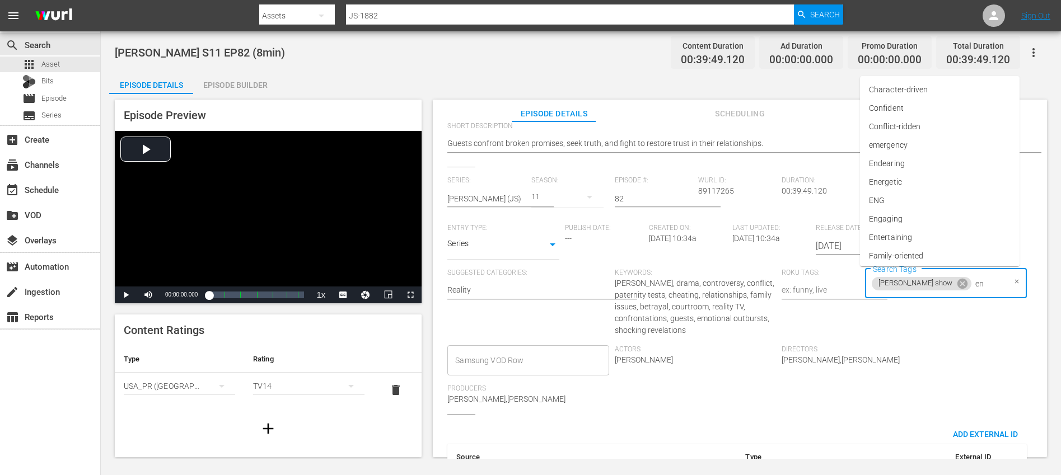
type input "eng"
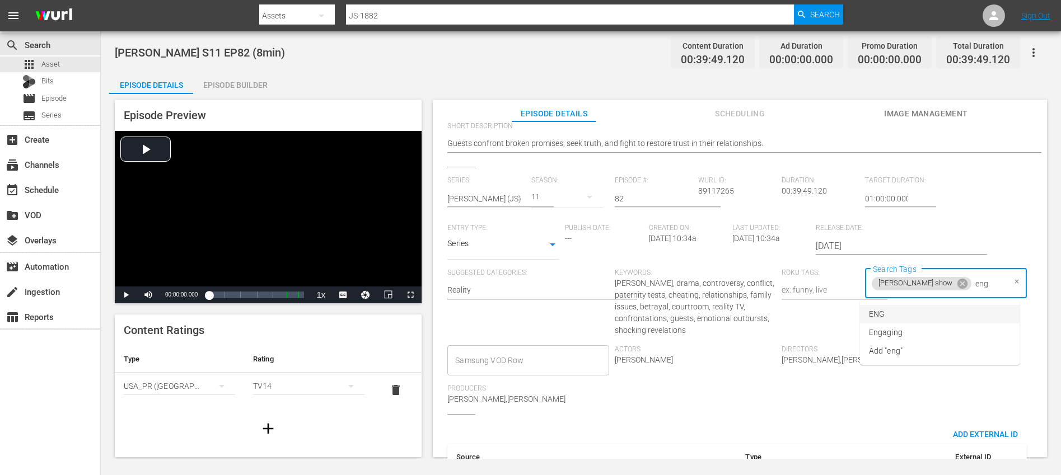
click at [900, 312] on li "ENG" at bounding box center [940, 314] width 160 height 18
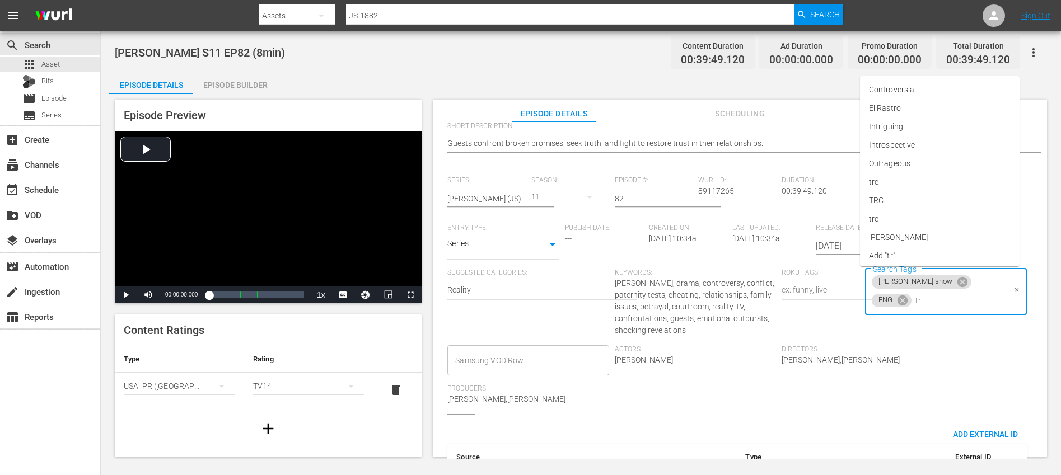
type input "trc"
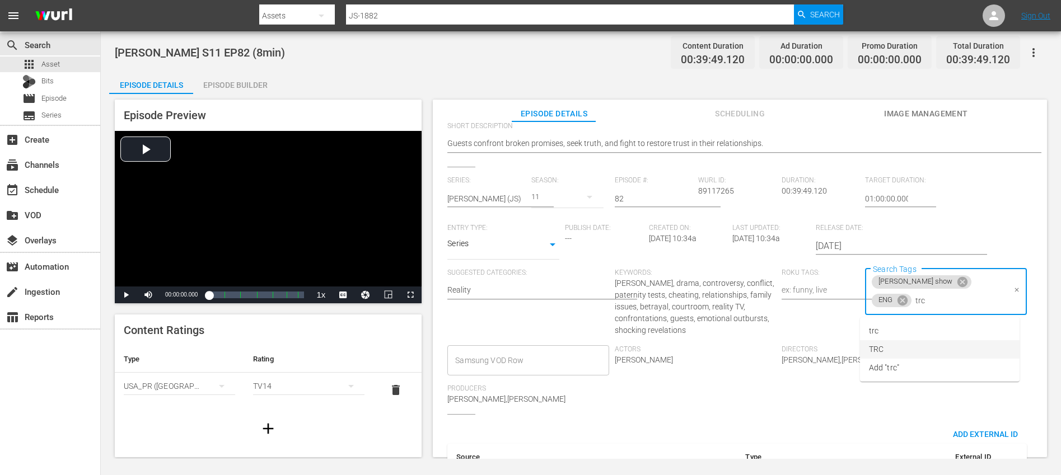
click at [892, 351] on li "TRC" at bounding box center [940, 349] width 160 height 18
type input "8"
click at [893, 335] on li "8min" at bounding box center [940, 331] width 160 height 18
click at [933, 374] on div "Directors Brian Campbell,Greg Klazura" at bounding box center [864, 364] width 167 height 39
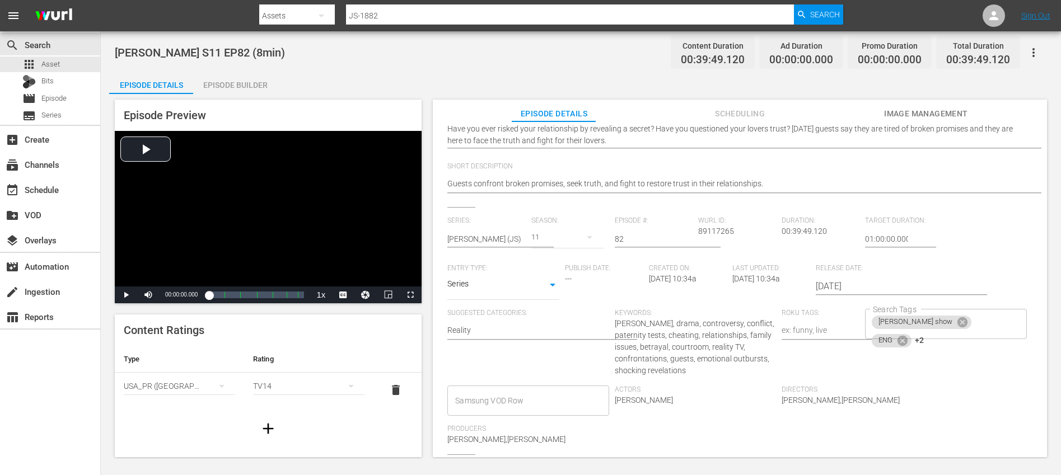
scroll to position [0, 0]
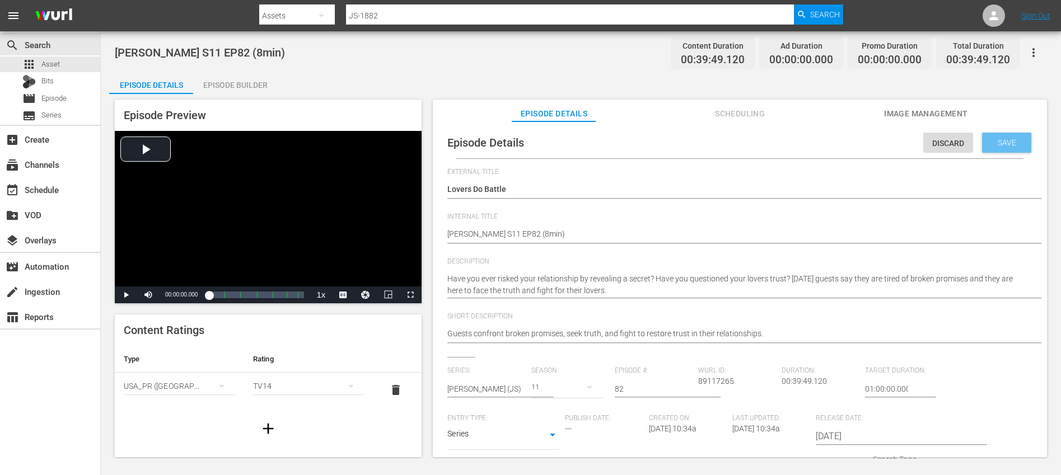
click at [990, 139] on span "Save" at bounding box center [1006, 142] width 36 height 9
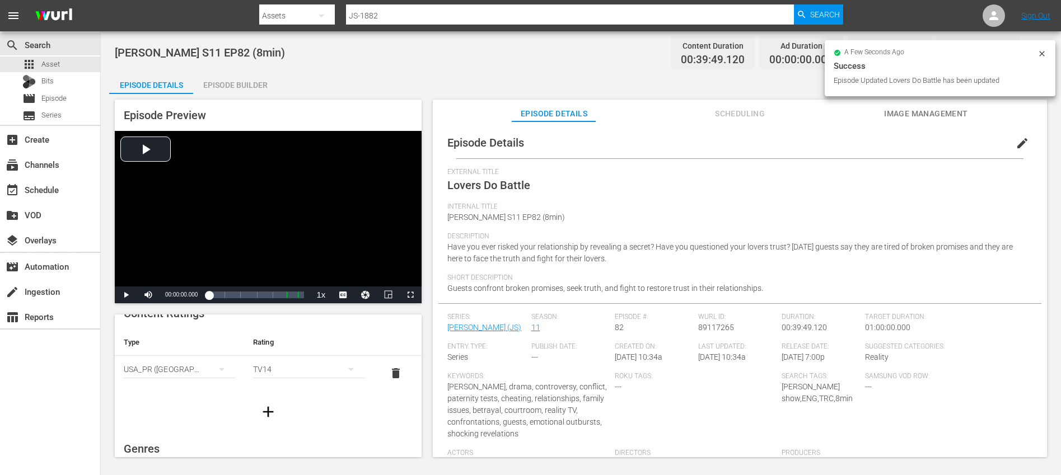
scroll to position [36, 0]
click at [267, 388] on icon "button" at bounding box center [268, 393] width 18 height 18
click at [177, 387] on div "simple table" at bounding box center [179, 384] width 111 height 31
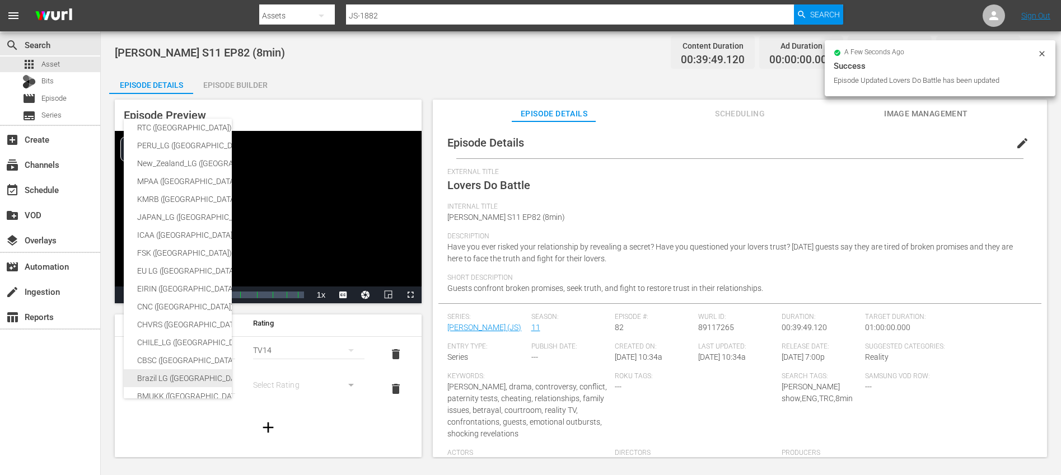
scroll to position [106, 0]
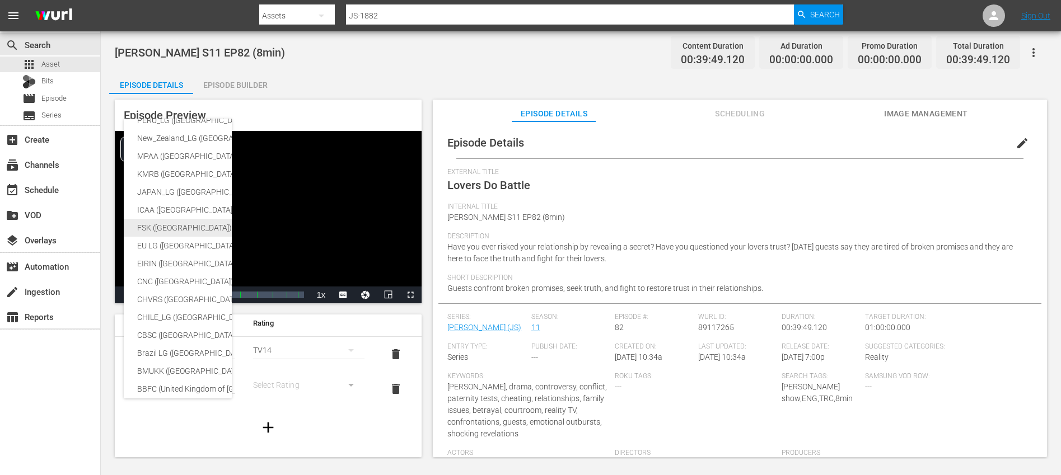
click at [185, 336] on div "SNJ (Brazil) SAMSUNG_NZ (New Zealand) SAMSUNG (Korea (Republic of)) Régie du ci…" at bounding box center [266, 246] width 284 height 466
click at [292, 384] on div "SNJ (Brazil) SAMSUNG_NZ (New Zealand) SAMSUNG (Korea (Republic of)) Régie du ci…" at bounding box center [530, 237] width 1061 height 475
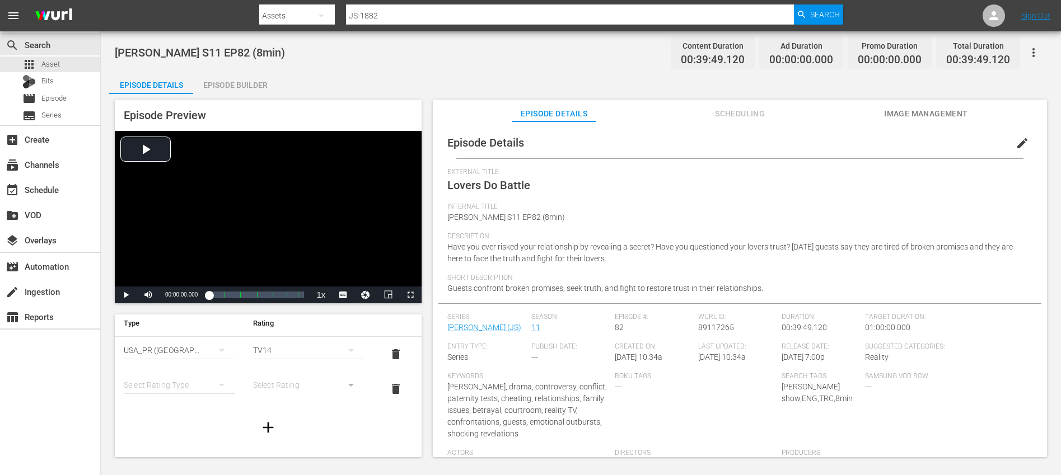
click at [170, 384] on div "simple table" at bounding box center [179, 384] width 111 height 31
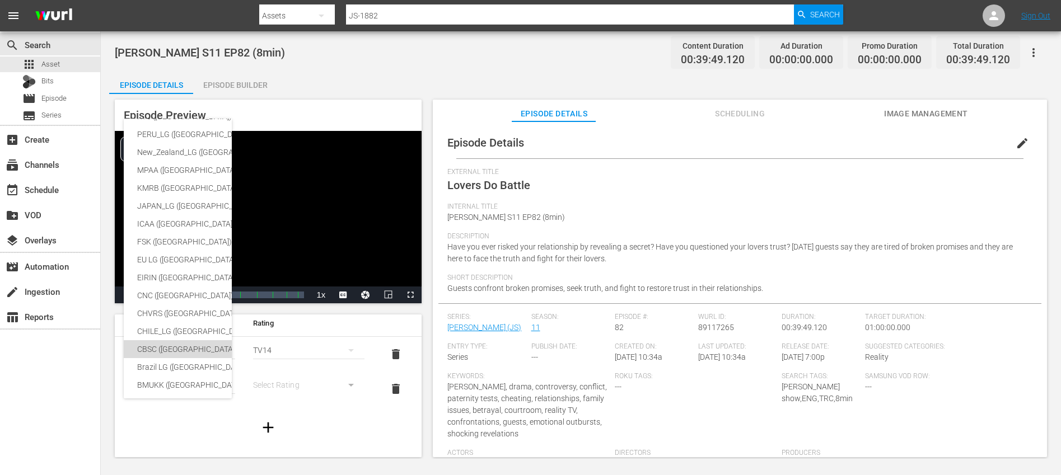
click at [168, 352] on div "CBSC (Canada)" at bounding box center [265, 349] width 257 height 18
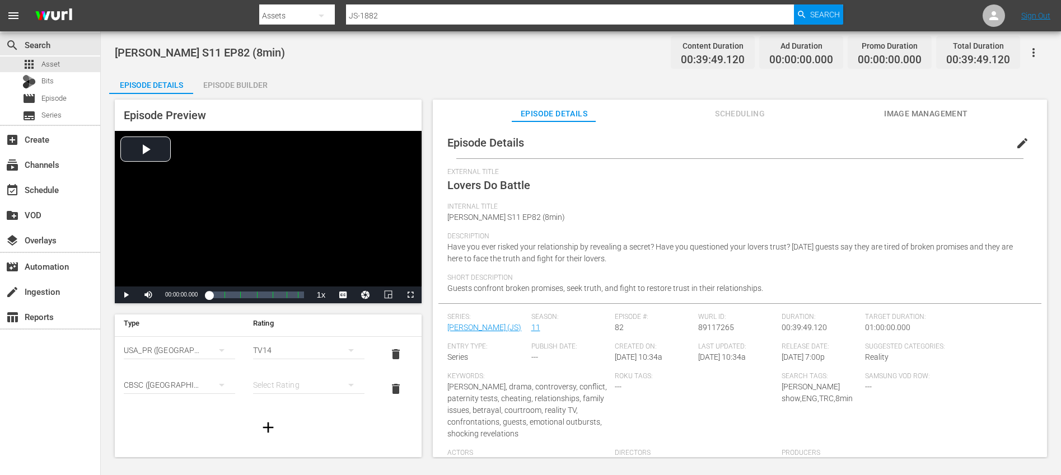
click at [289, 388] on div "simple table" at bounding box center [308, 384] width 111 height 31
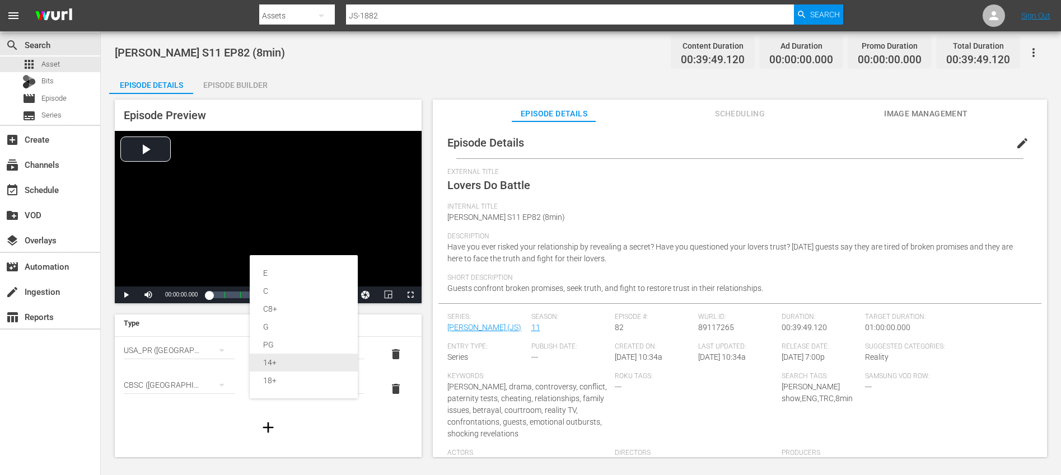
click at [284, 363] on div "14+" at bounding box center [303, 363] width 81 height 18
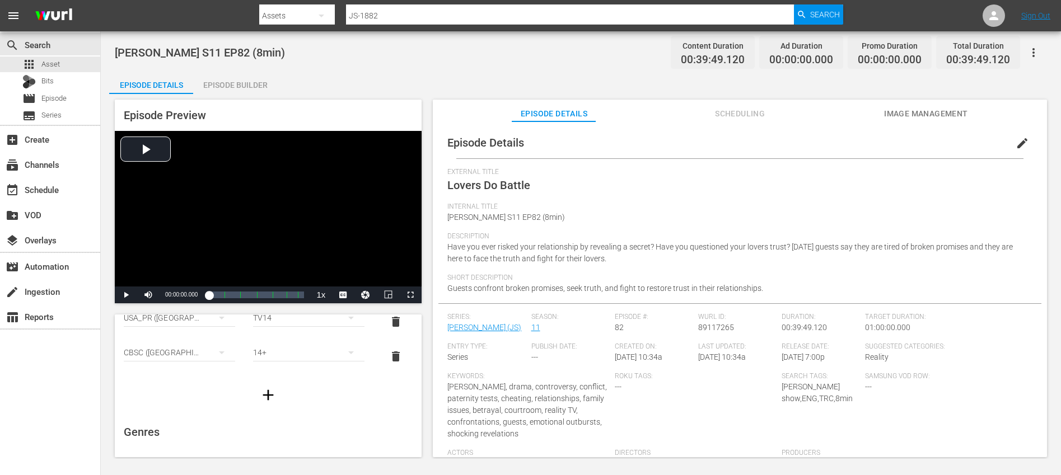
scroll to position [128, 0]
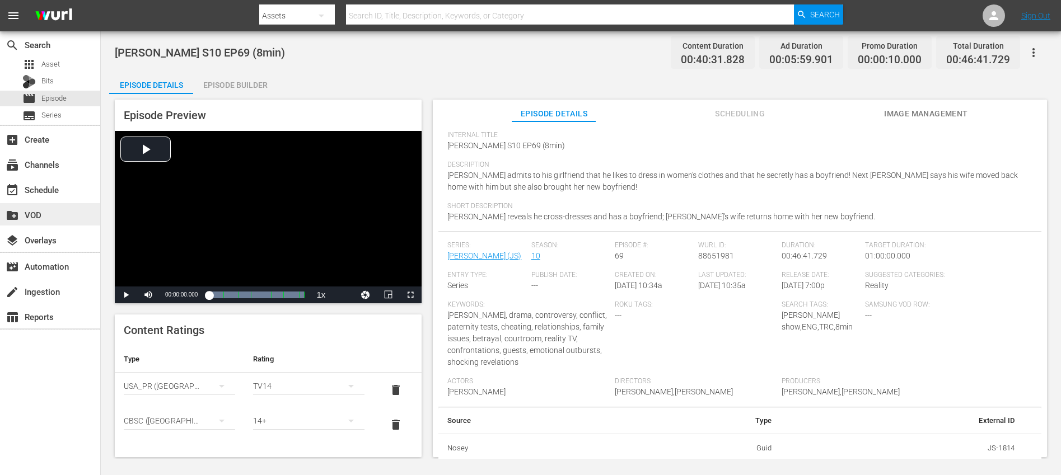
scroll to position [72, 0]
click at [74, 189] on div "event_available Schedule" at bounding box center [50, 189] width 100 height 22
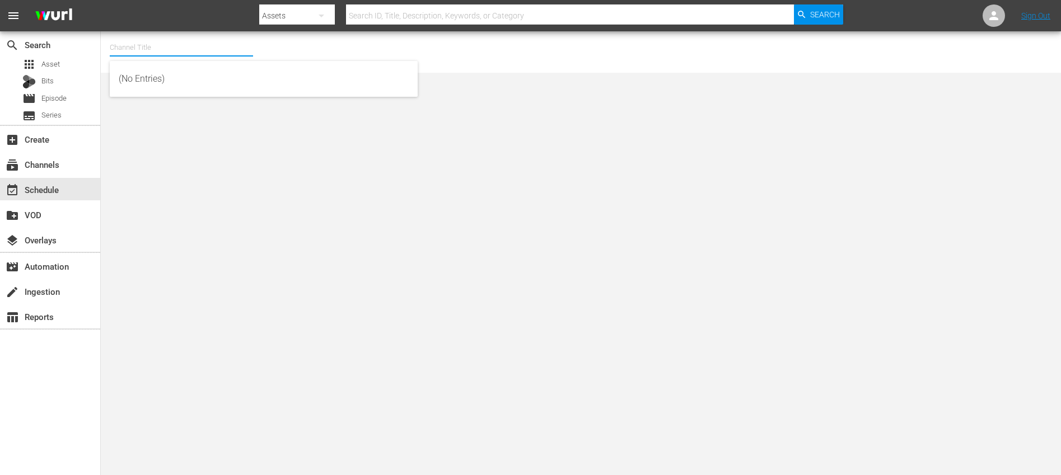
click at [194, 48] on input "text" at bounding box center [181, 47] width 143 height 27
click at [322, 67] on div "Confess by Nosey (1445 - nosey_confessbynosey_1)" at bounding box center [264, 78] width 290 height 27
type input "Confess by Nosey (1445 - nosey_confessbynosey_1)"
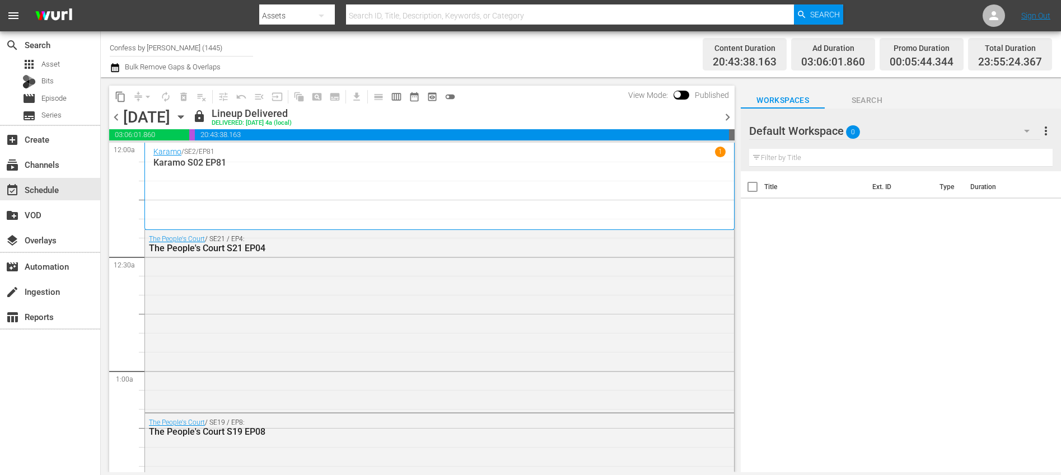
click at [724, 119] on span "chevron_right" at bounding box center [727, 117] width 14 height 14
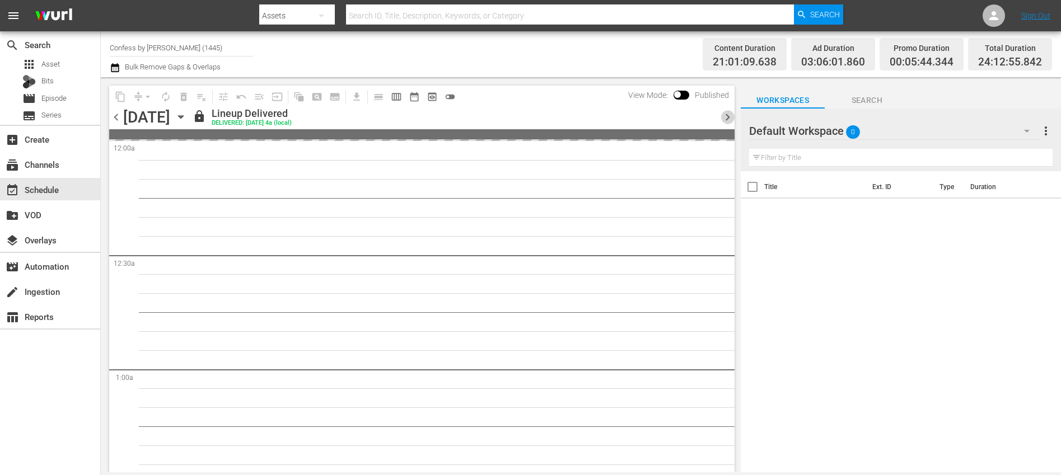
click at [724, 119] on span "chevron_right" at bounding box center [727, 117] width 14 height 14
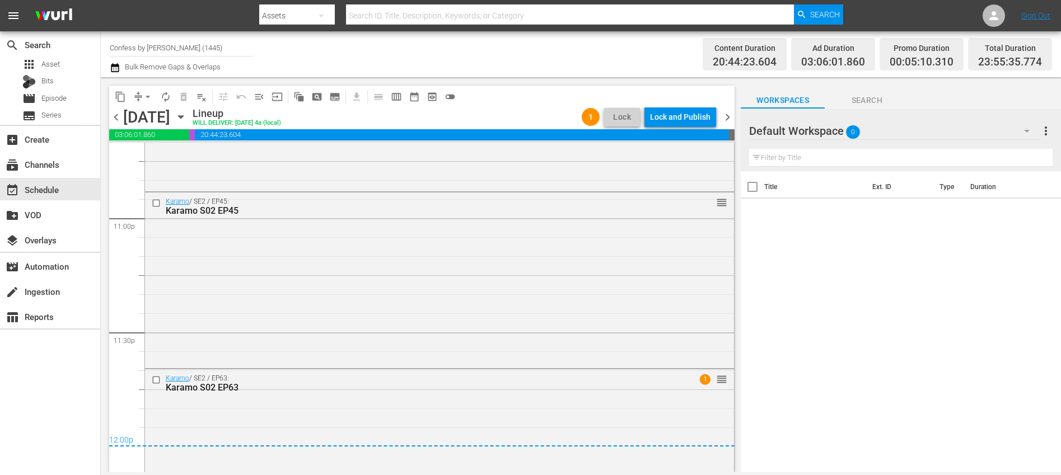
scroll to position [5253, 0]
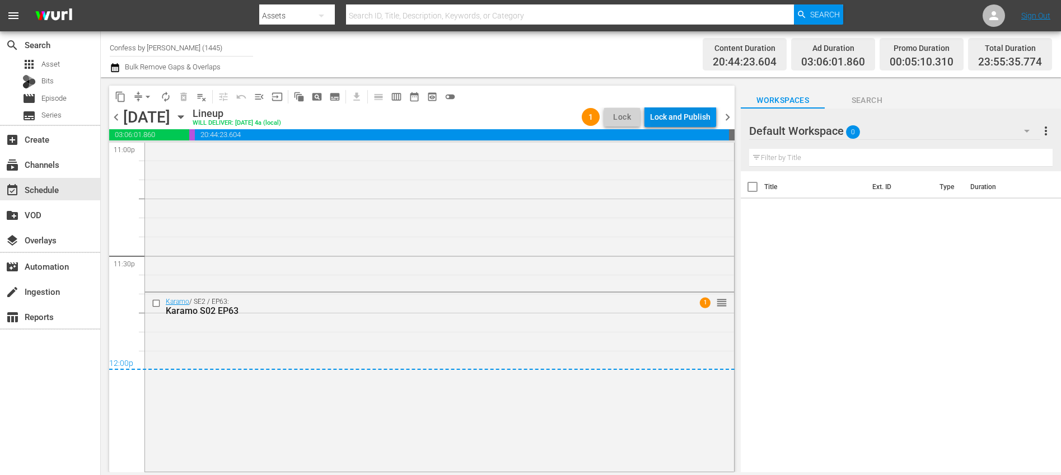
click at [692, 121] on div "Lock and Publish" at bounding box center [680, 117] width 60 height 20
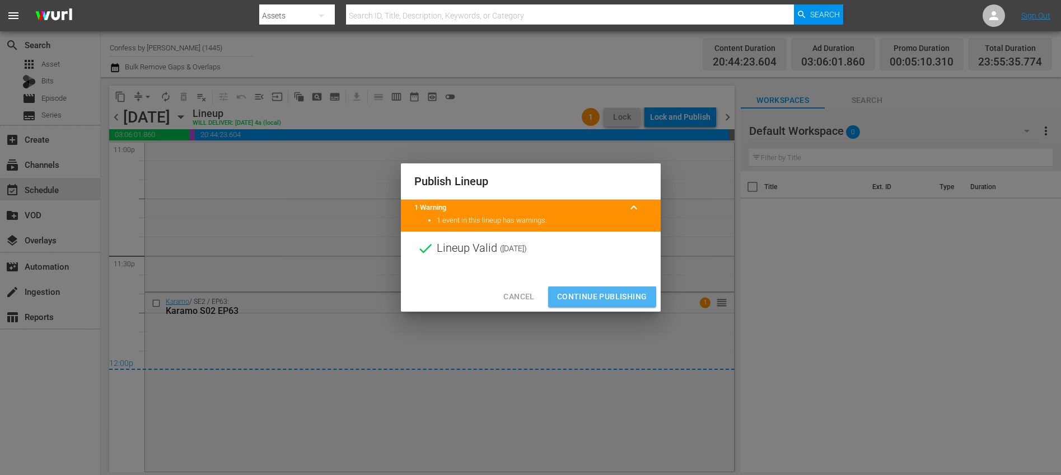
click at [624, 302] on span "Continue Publishing" at bounding box center [602, 297] width 90 height 14
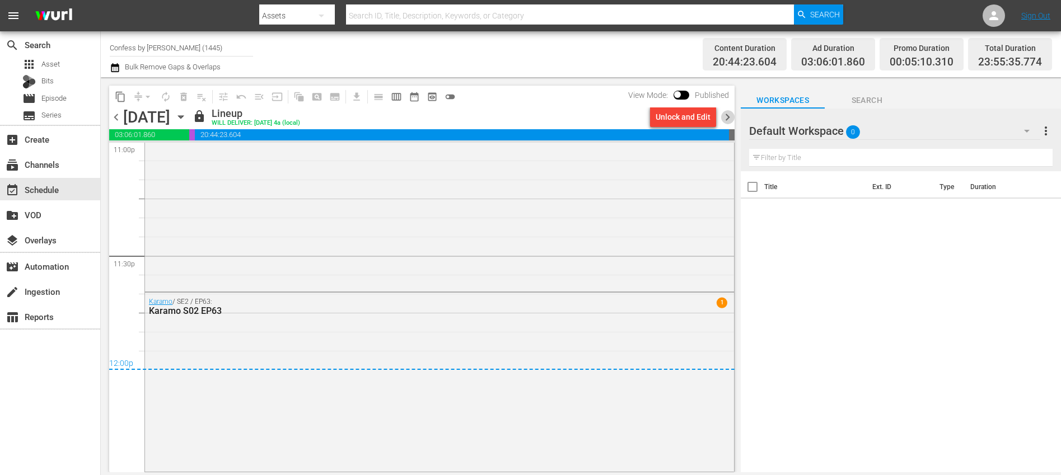
click at [729, 118] on span "chevron_right" at bounding box center [727, 117] width 14 height 14
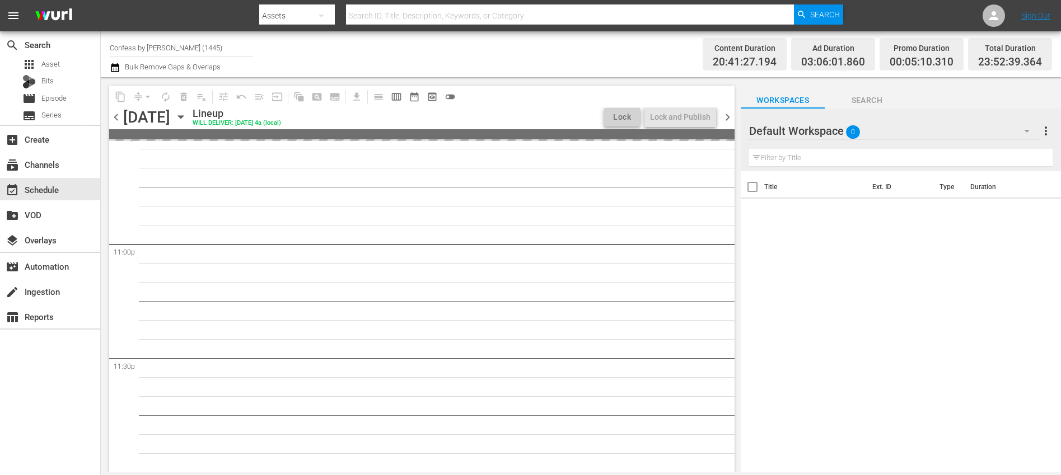
scroll to position [5225, 0]
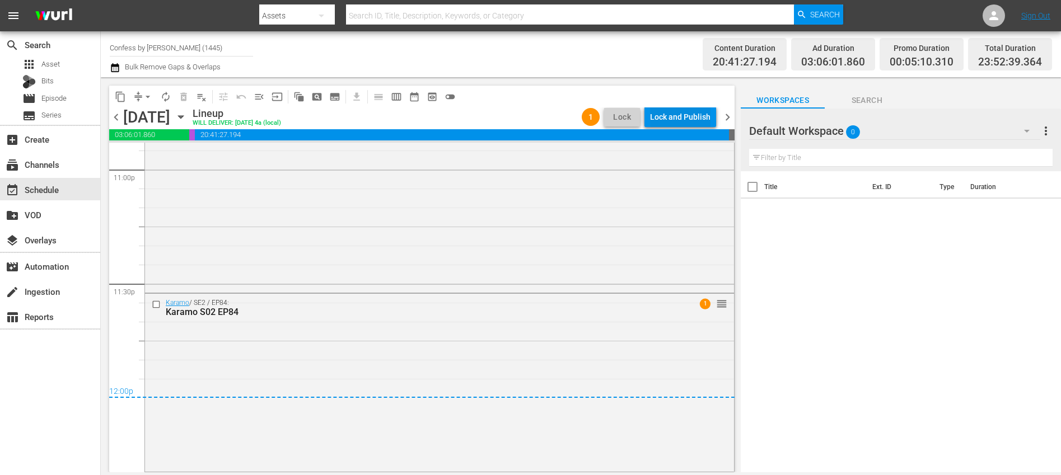
click at [705, 121] on div "Lock and Publish" at bounding box center [680, 117] width 60 height 20
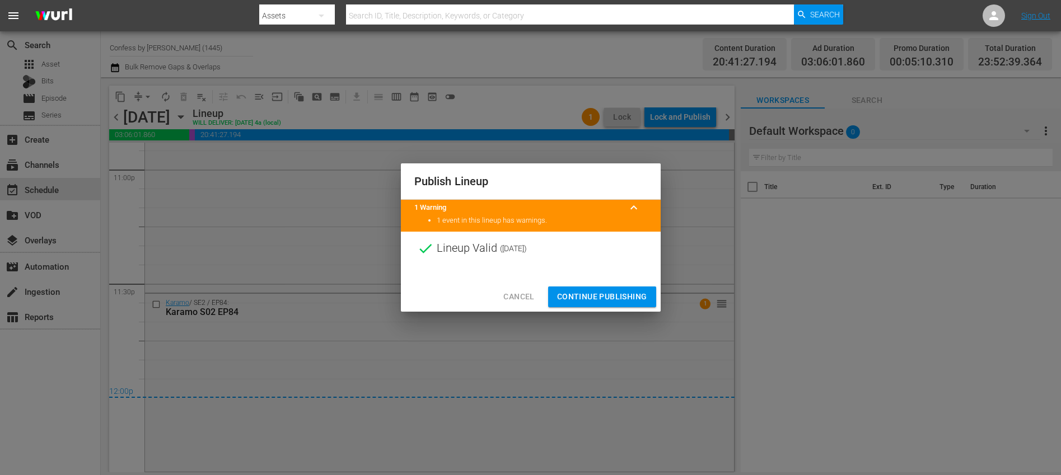
click at [592, 298] on span "Continue Publishing" at bounding box center [602, 297] width 90 height 14
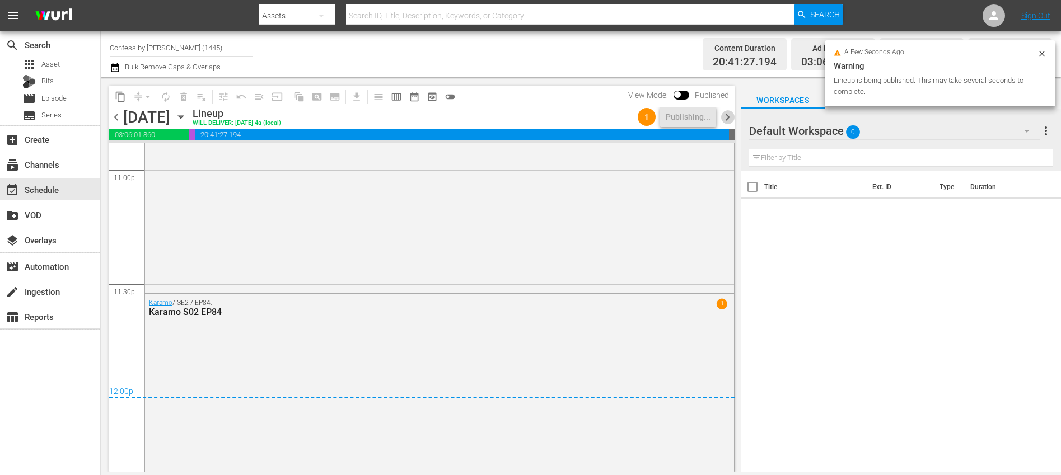
click at [725, 121] on span "chevron_right" at bounding box center [727, 117] width 14 height 14
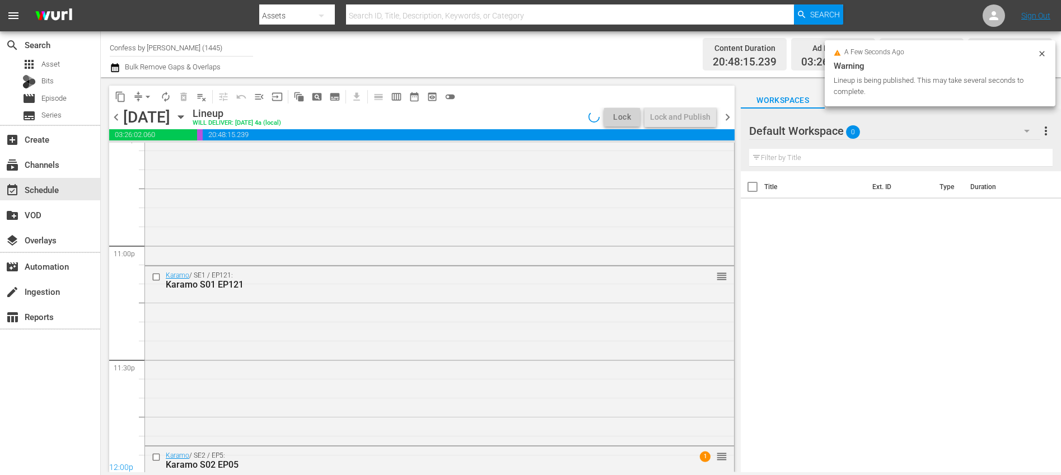
scroll to position [5253, 0]
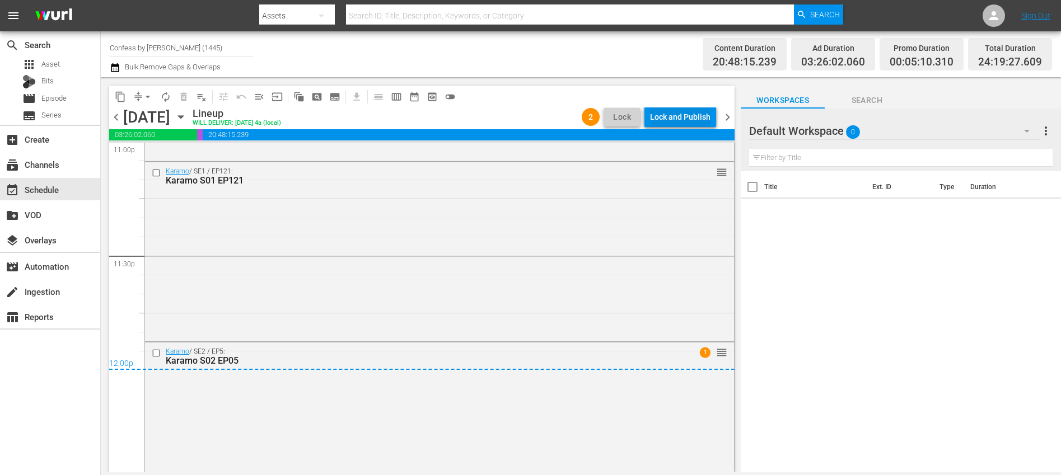
click at [691, 120] on div "Lock and Publish" at bounding box center [680, 117] width 60 height 20
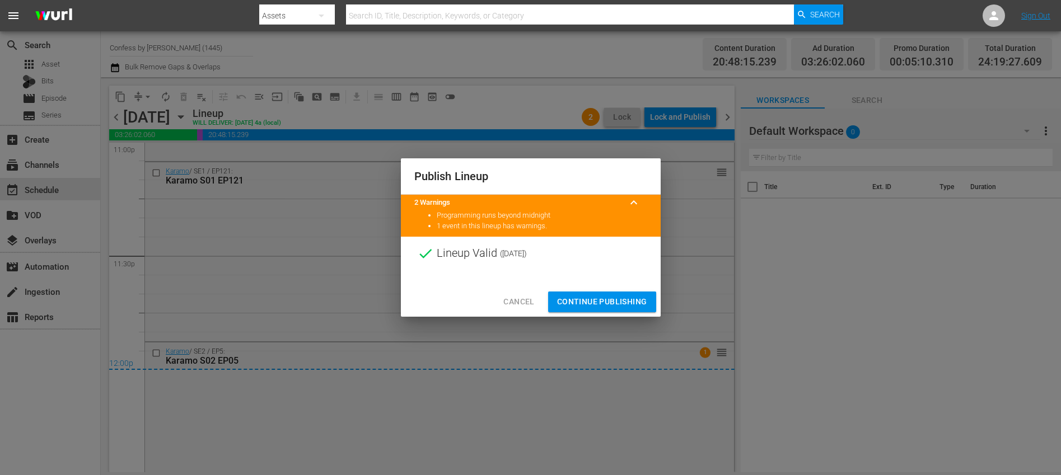
click at [587, 301] on span "Continue Publishing" at bounding box center [602, 302] width 90 height 14
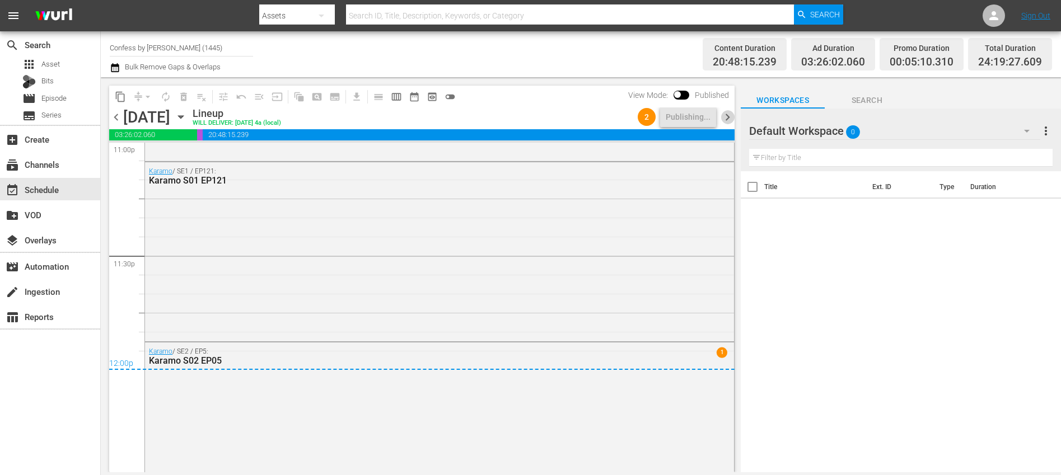
click at [725, 118] on span "chevron_right" at bounding box center [727, 117] width 14 height 14
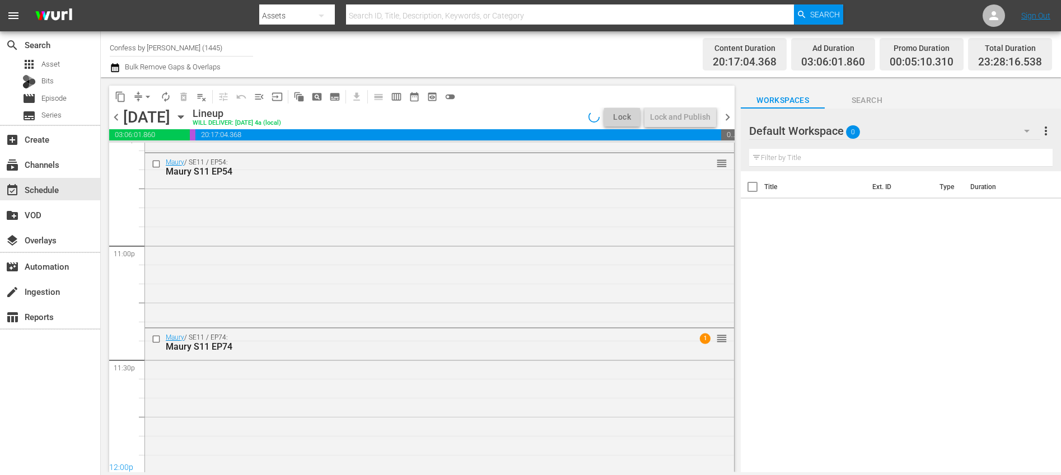
scroll to position [5178, 0]
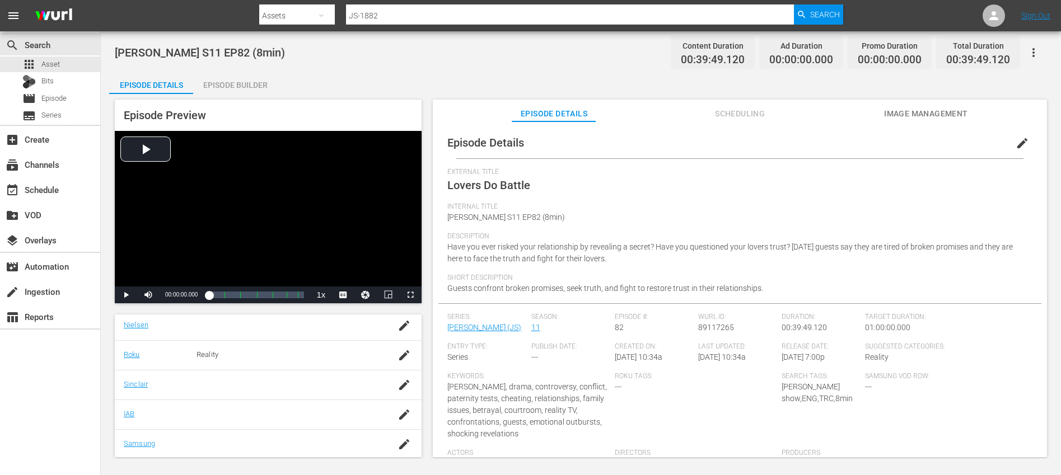
scroll to position [240, 0]
drag, startPoint x: 395, startPoint y: 439, endPoint x: 332, endPoint y: 416, distance: 66.6
click at [397, 439] on icon "button" at bounding box center [403, 435] width 13 height 13
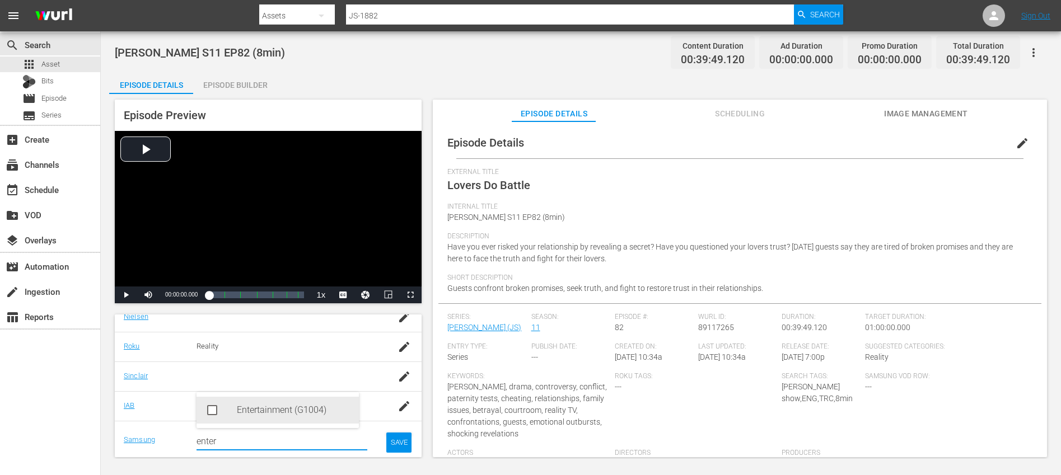
click at [276, 411] on div "Entertainment (G1004)" at bounding box center [293, 410] width 113 height 27
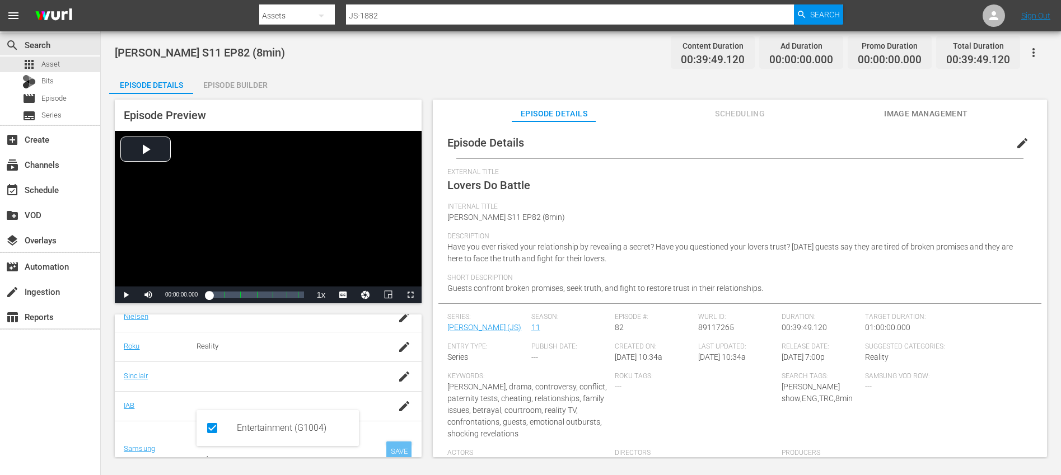
type input "enter"
click at [387, 445] on div "SAVE" at bounding box center [399, 452] width 26 height 20
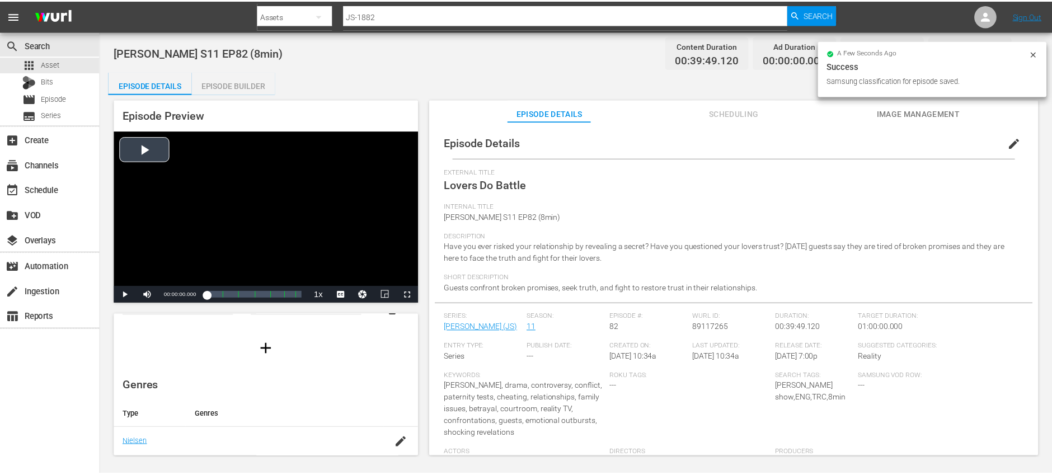
scroll to position [0, 0]
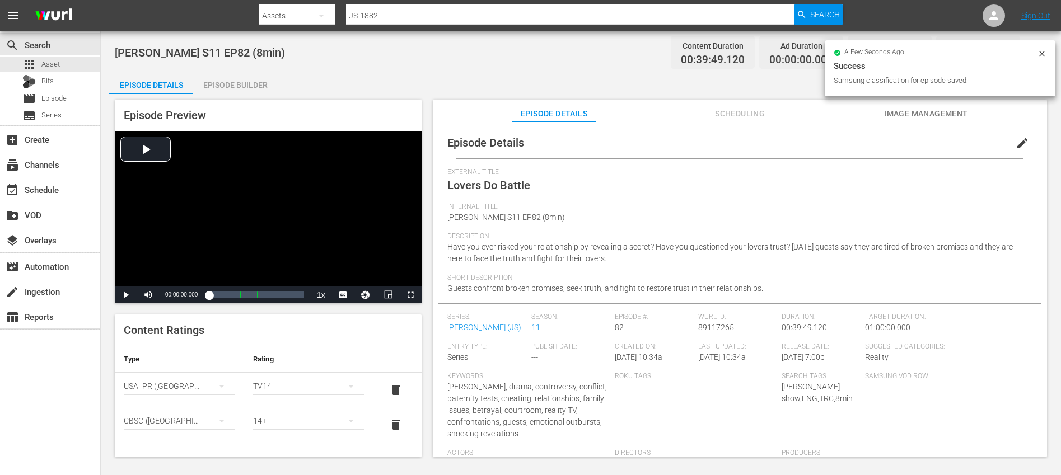
click at [240, 85] on div "Episode Builder" at bounding box center [235, 85] width 84 height 27
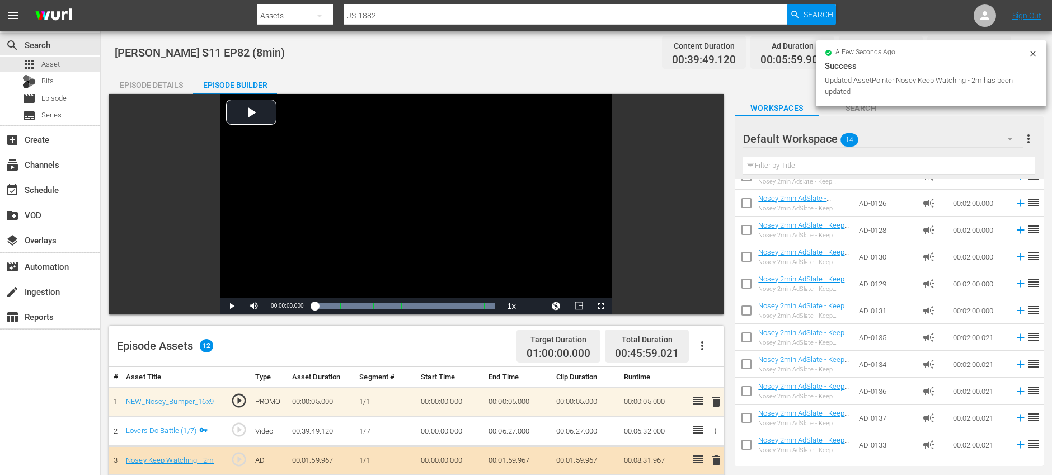
click at [175, 83] on div "Episode Details" at bounding box center [151, 85] width 84 height 27
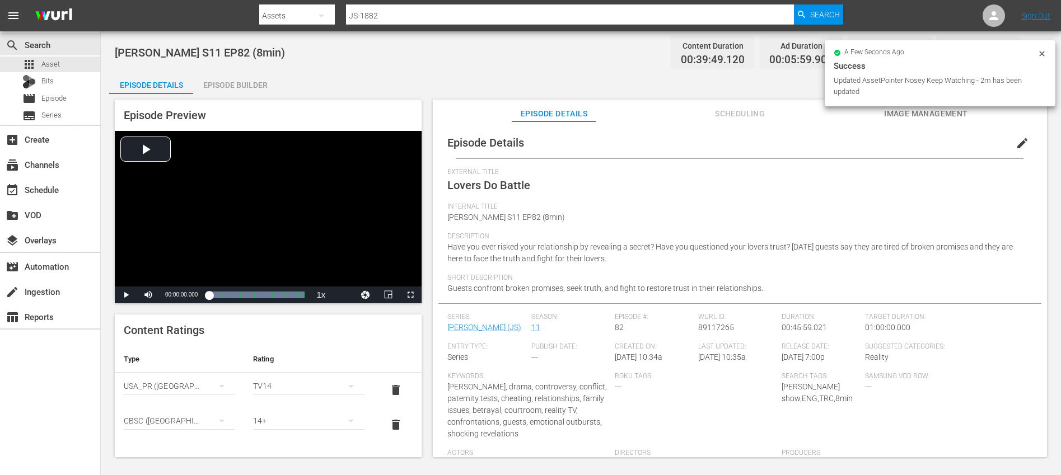
click at [1041, 55] on icon at bounding box center [1041, 53] width 9 height 9
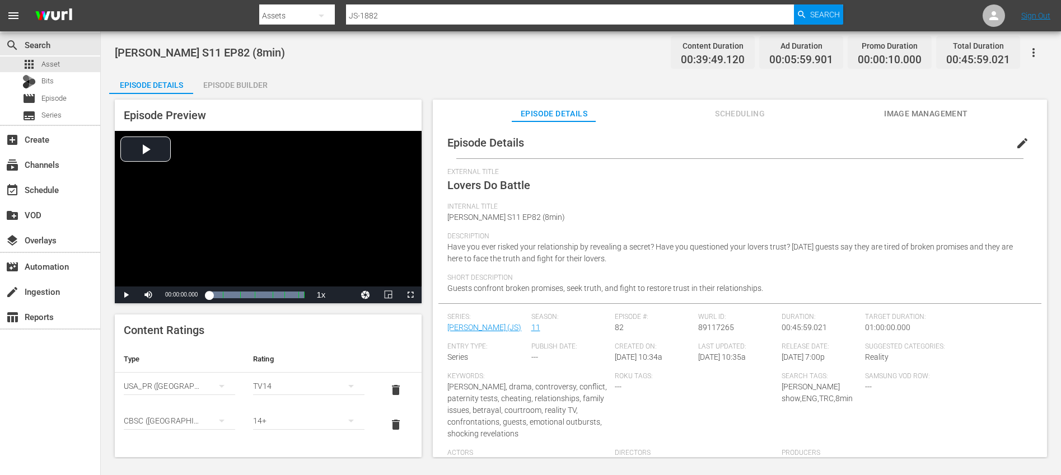
click at [1039, 53] on icon "button" at bounding box center [1032, 52] width 13 height 13
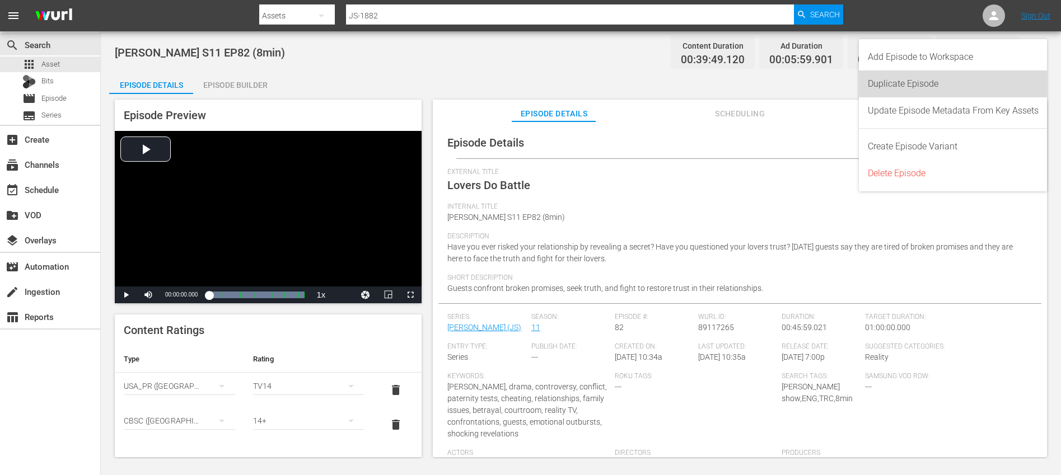
click at [970, 81] on div "Duplicate Episode" at bounding box center [953, 84] width 171 height 27
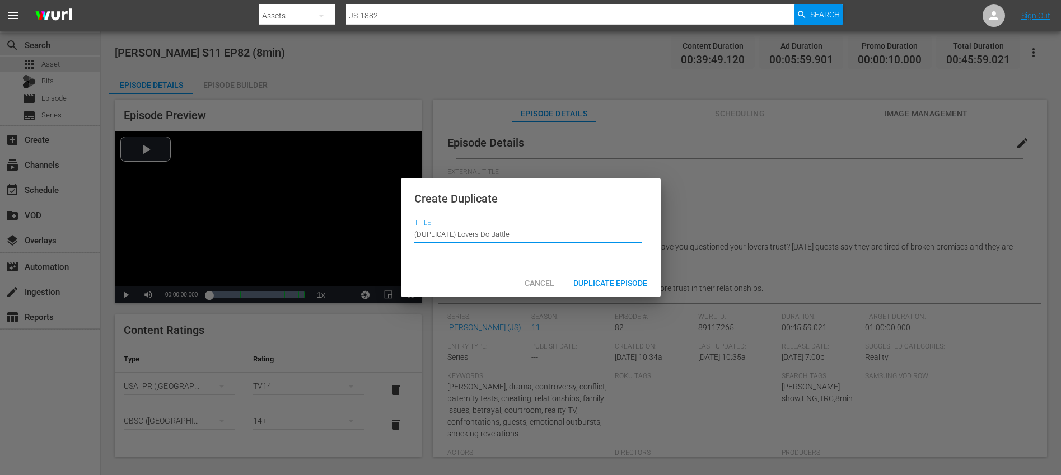
drag, startPoint x: 457, startPoint y: 235, endPoint x: 450, endPoint y: 219, distance: 17.3
click at [450, 219] on div "Title Episode Title (DUPLICATE) Lovers Do Battle" at bounding box center [530, 237] width 233 height 36
type input "Lovers Do Battle"
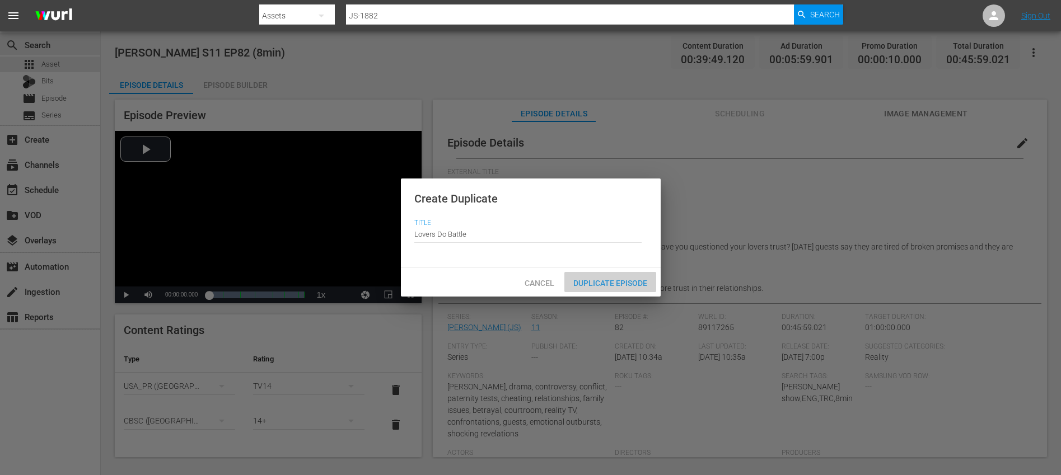
click at [615, 286] on span "Duplicate Episode" at bounding box center [610, 283] width 92 height 9
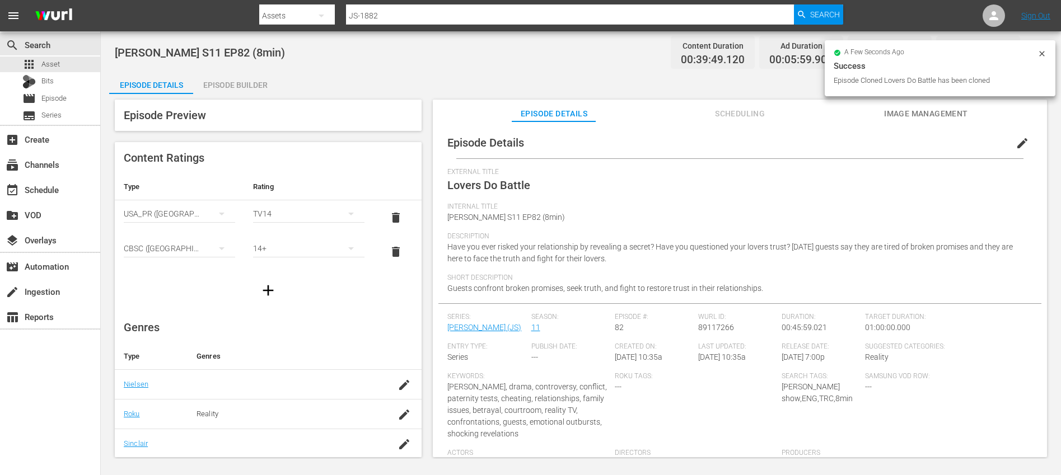
click at [1015, 143] on span "edit" at bounding box center [1021, 143] width 13 height 13
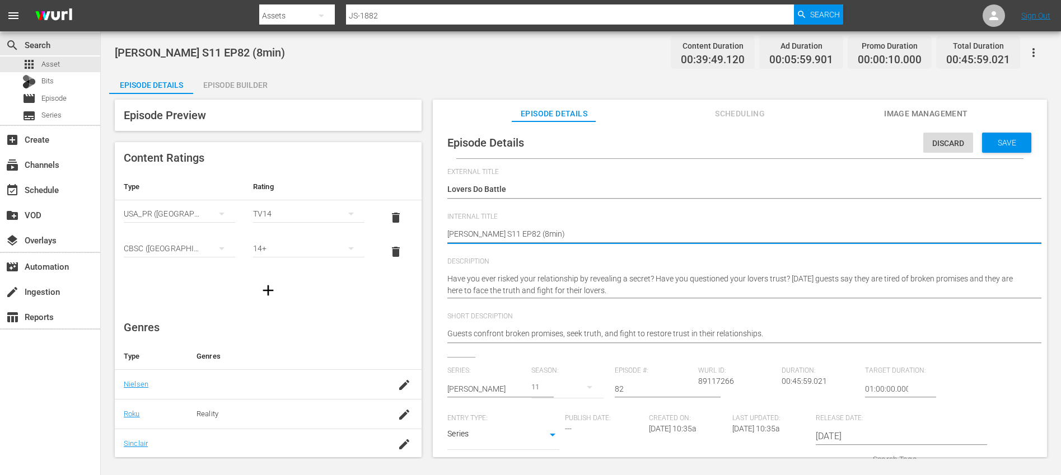
type textarea "Jerry Springer S11 EP82 (1min)"
type textarea "[PERSON_NAME] S11 EP82 (10min)"
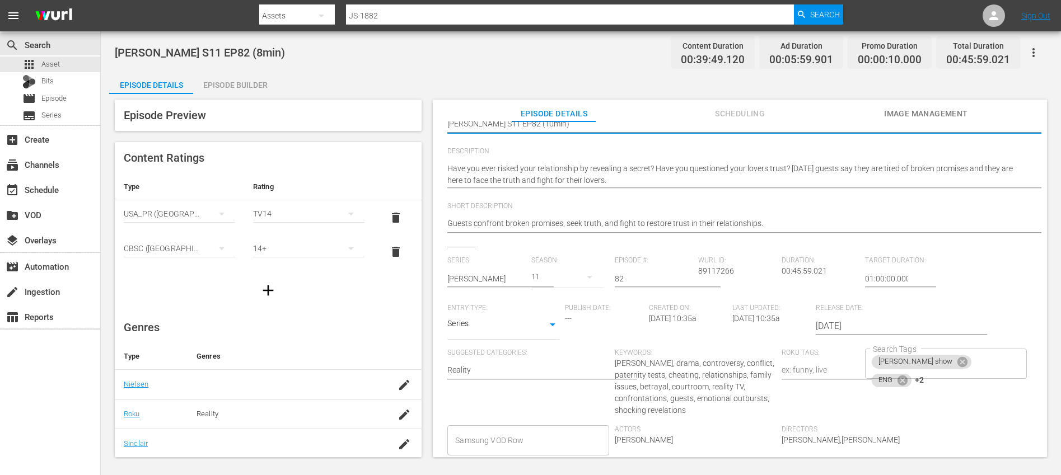
scroll to position [233, 0]
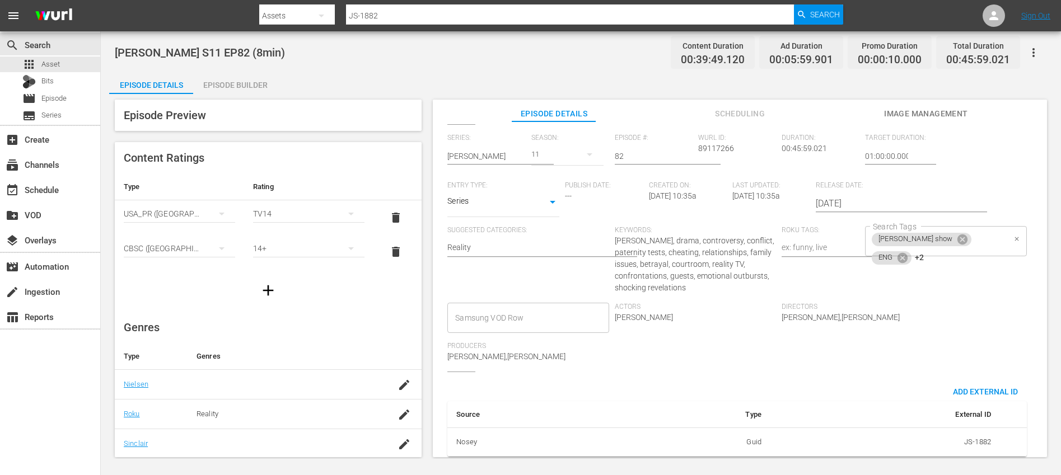
click at [970, 246] on div "jerry springer show ENG +2 Search Tags" at bounding box center [945, 241] width 161 height 30
type textarea "[PERSON_NAME] S11 EP82 (10min)"
click at [939, 255] on icon at bounding box center [944, 256] width 10 height 10
click at [942, 256] on icon at bounding box center [947, 257] width 10 height 10
type input "10"
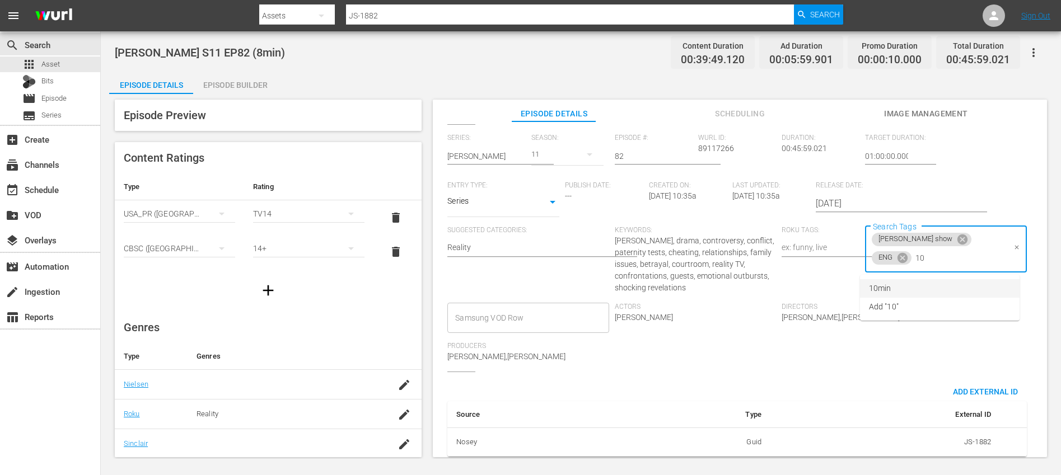
click at [907, 285] on li "10min" at bounding box center [940, 288] width 160 height 18
click at [817, 288] on div "Roku Tags:" at bounding box center [822, 264] width 83 height 77
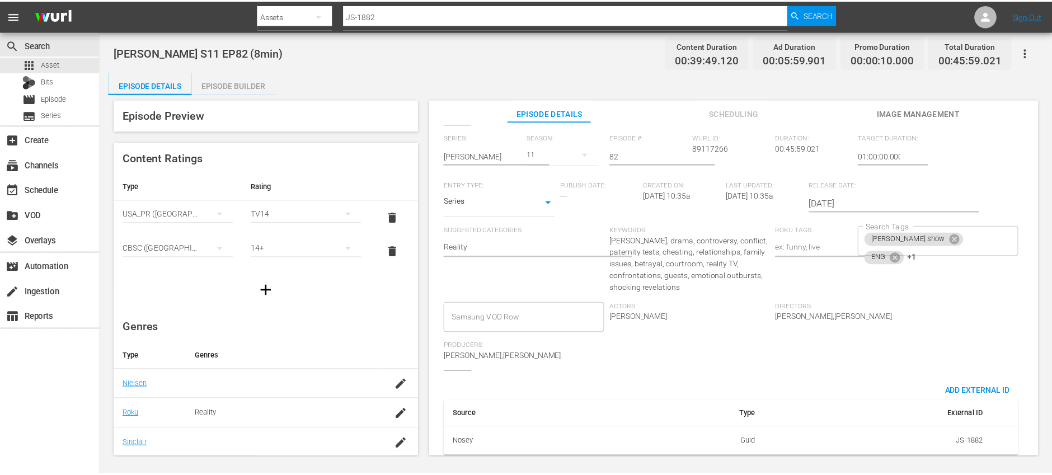
scroll to position [0, 0]
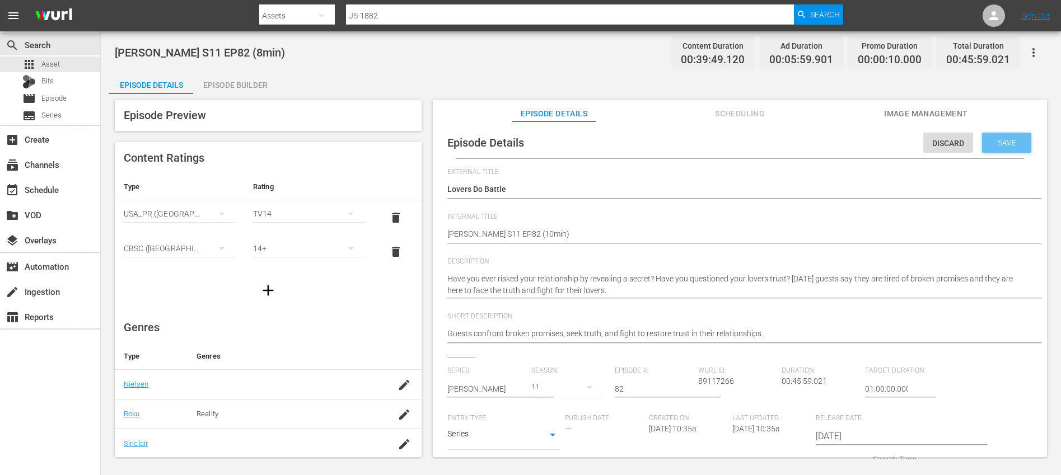
click at [1006, 140] on span "Save" at bounding box center [1006, 142] width 36 height 9
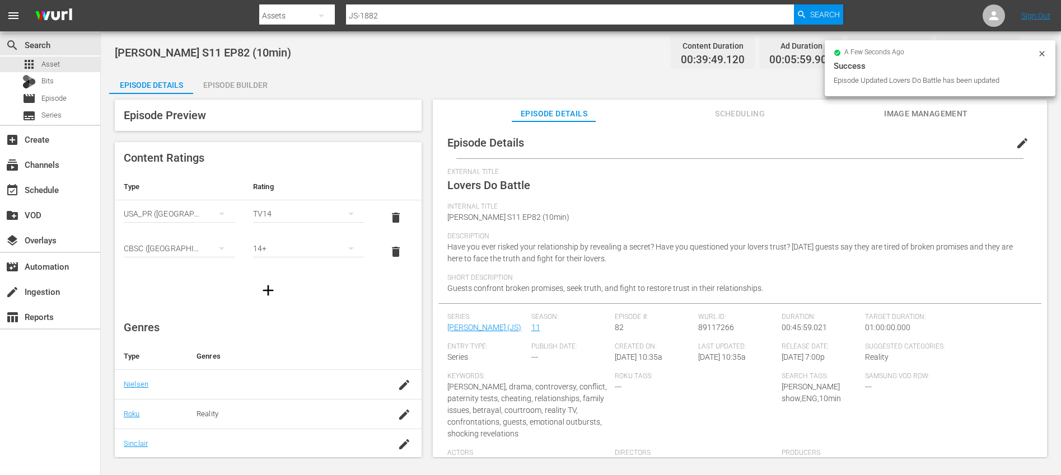
click at [244, 83] on div "Episode Builder" at bounding box center [235, 85] width 84 height 27
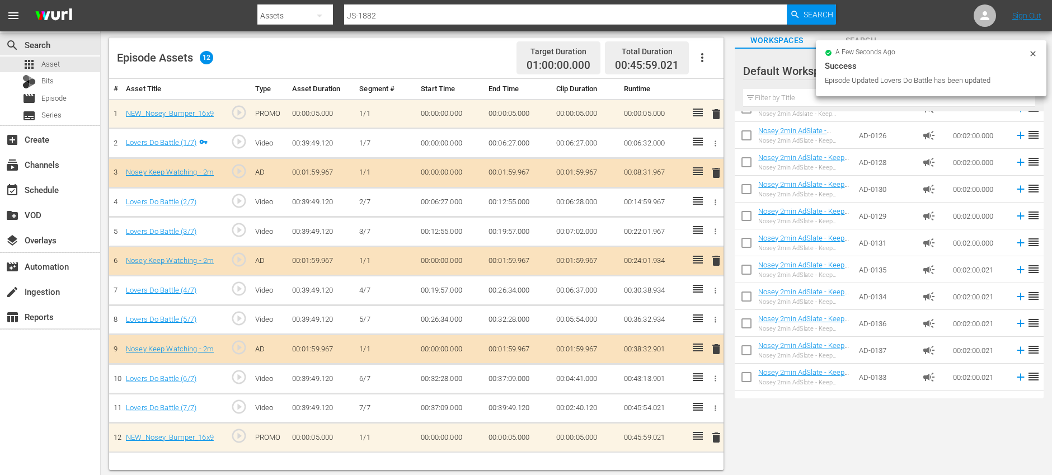
scroll to position [71, 0]
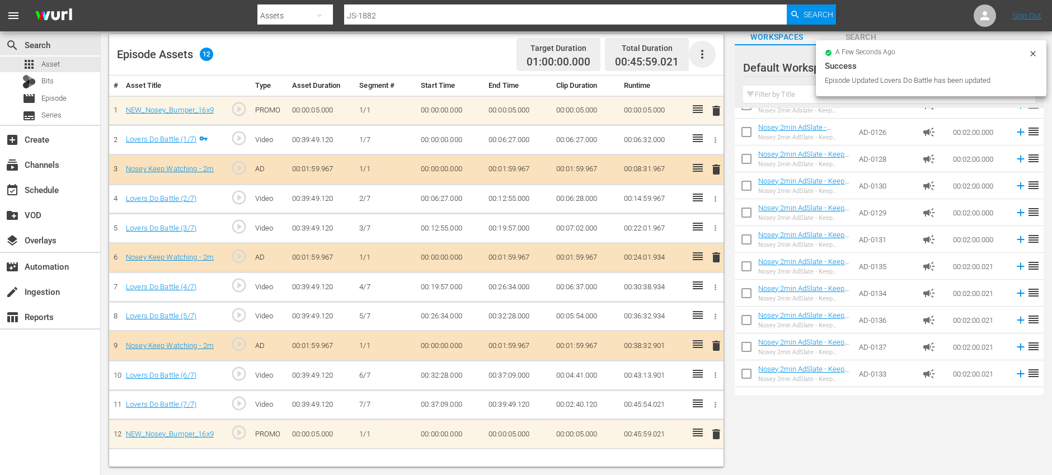
click at [699, 58] on icon "button" at bounding box center [702, 54] width 13 height 13
click at [701, 92] on div "Clear Ads" at bounding box center [736, 85] width 76 height 27
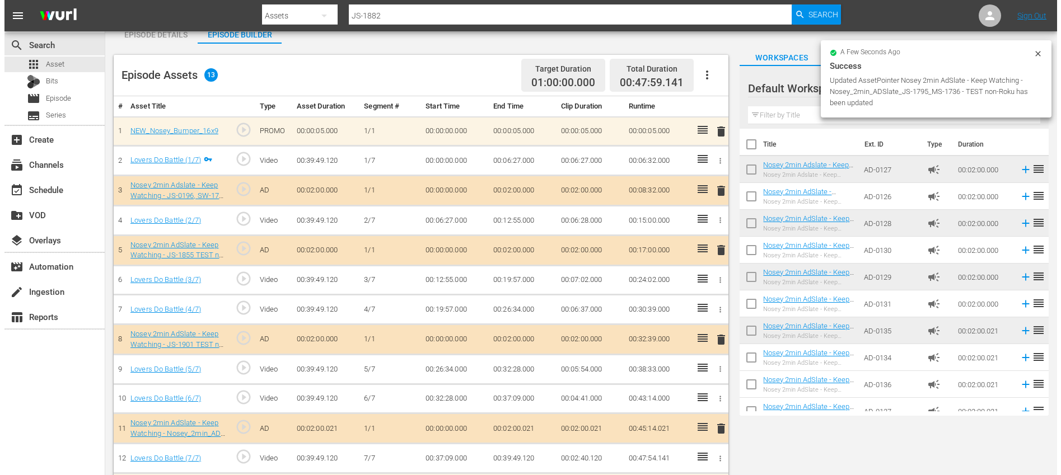
scroll to position [0, 0]
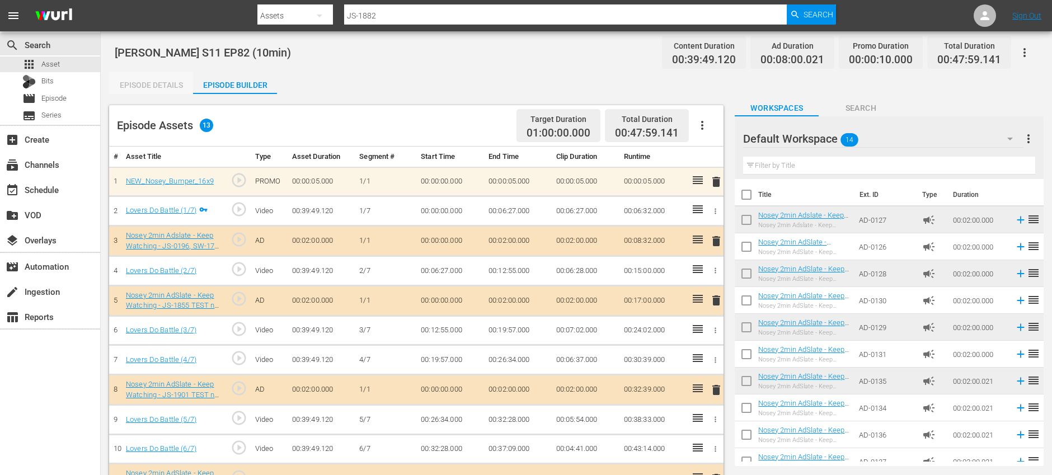
click at [163, 83] on div "Episode Details" at bounding box center [151, 85] width 84 height 27
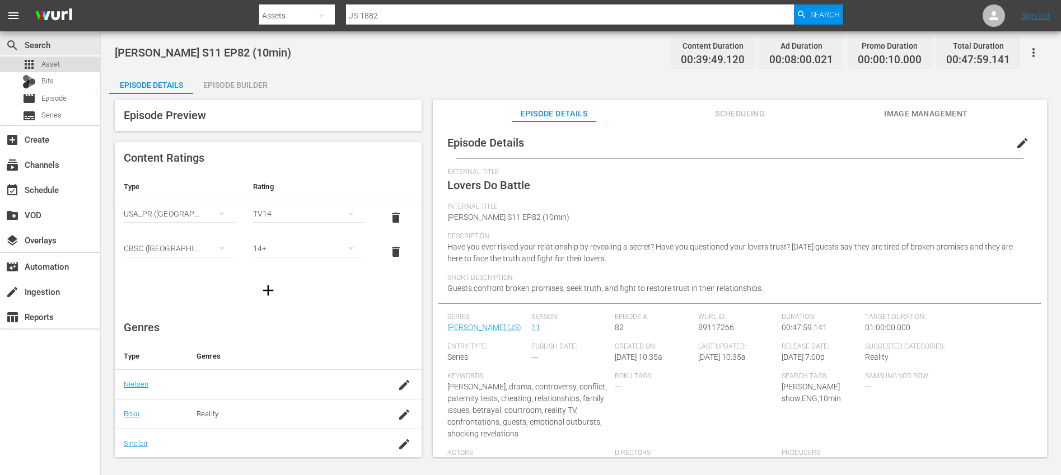
click at [64, 64] on div "apps Asset" at bounding box center [50, 65] width 100 height 16
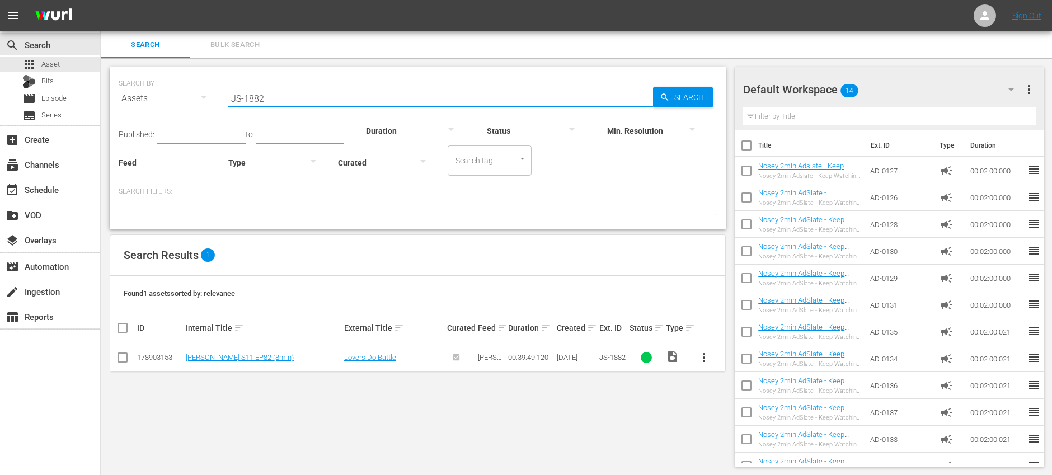
click at [294, 97] on input "JS-1882" at bounding box center [440, 98] width 425 height 27
paste input "3"
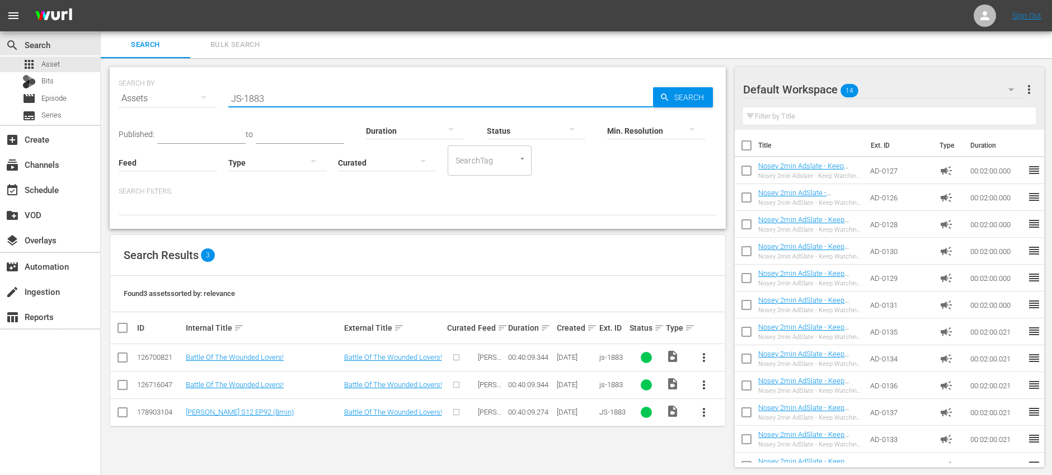
type input "JS-1883"
click at [122, 359] on input "checkbox" at bounding box center [122, 359] width 13 height 13
checkbox input "true"
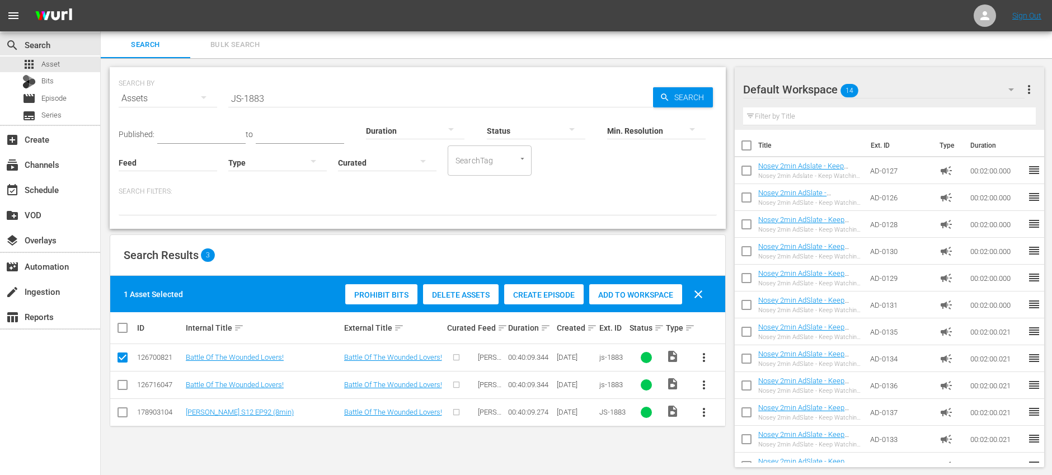
click at [122, 385] on input "checkbox" at bounding box center [122, 387] width 13 height 13
checkbox input "true"
click at [441, 300] on div "Delete Assets" at bounding box center [461, 294] width 76 height 21
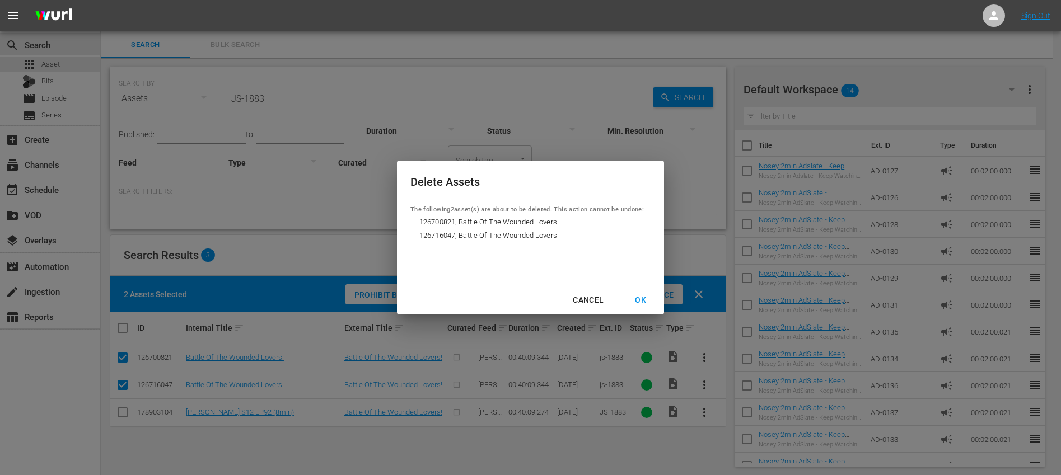
click at [642, 306] on div "OK" at bounding box center [640, 300] width 29 height 14
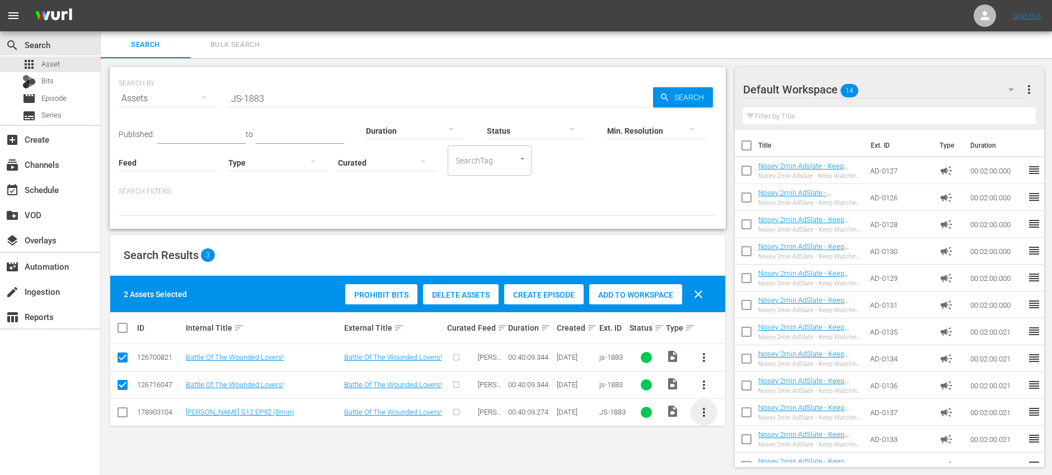
click at [706, 413] on span "more_vert" at bounding box center [703, 412] width 13 height 13
drag, startPoint x: 753, startPoint y: 397, endPoint x: 766, endPoint y: 405, distance: 14.6
click at [753, 397] on div "Episode" at bounding box center [764, 408] width 76 height 27
click at [769, 407] on div "Episode" at bounding box center [764, 408] width 76 height 27
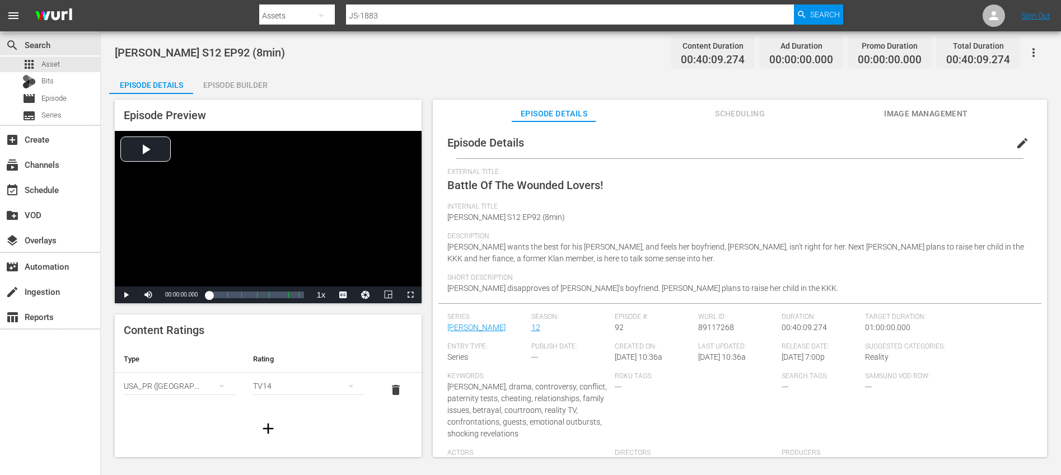
click at [1038, 49] on icon "button" at bounding box center [1032, 52] width 13 height 13
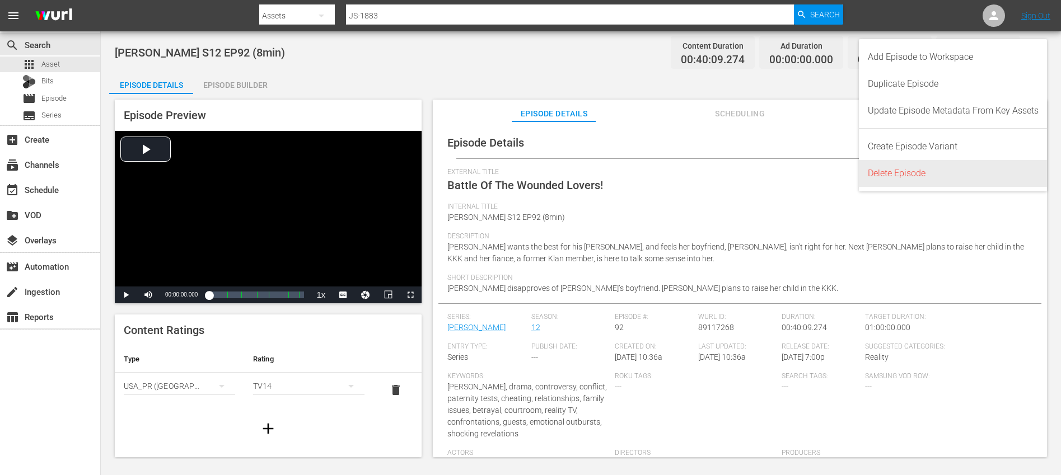
click at [925, 168] on div "Delete Episode" at bounding box center [953, 173] width 171 height 27
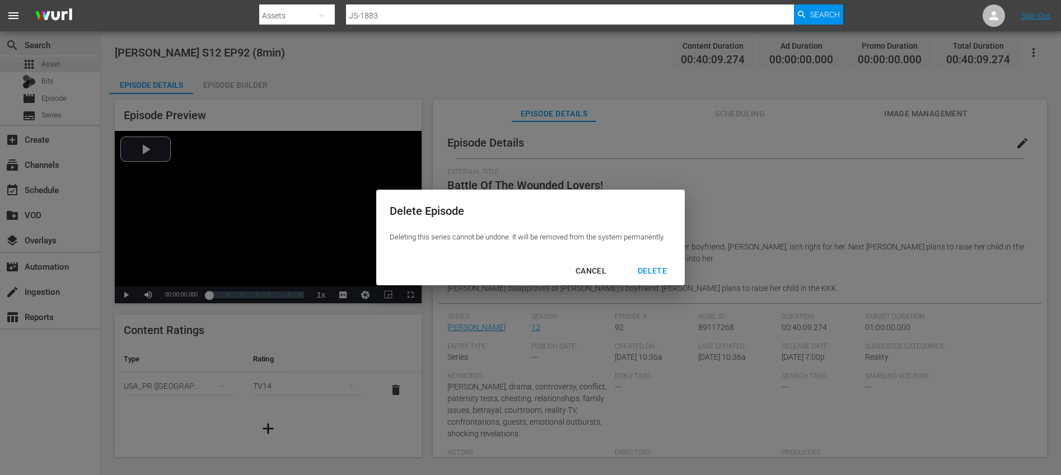
click at [663, 273] on div "DELETE" at bounding box center [652, 271] width 47 height 14
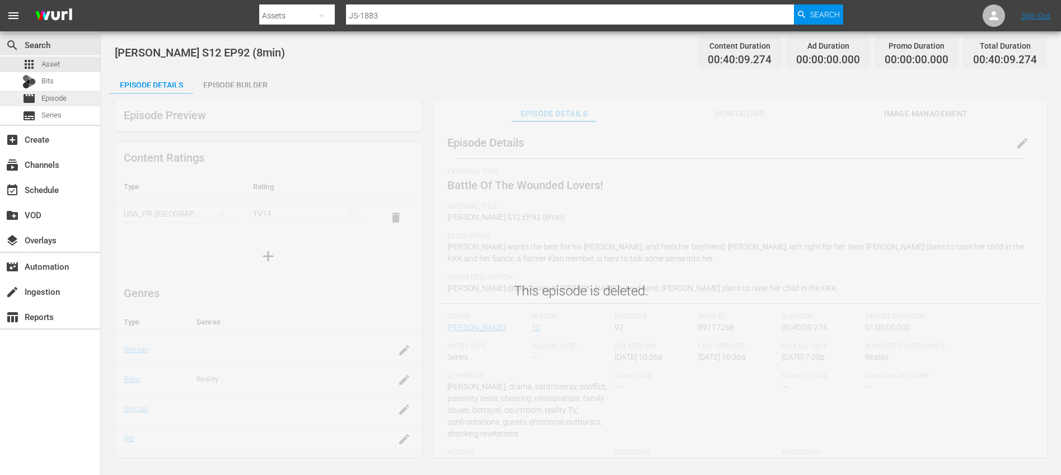
click at [65, 100] on span "Episode" at bounding box center [53, 98] width 25 height 11
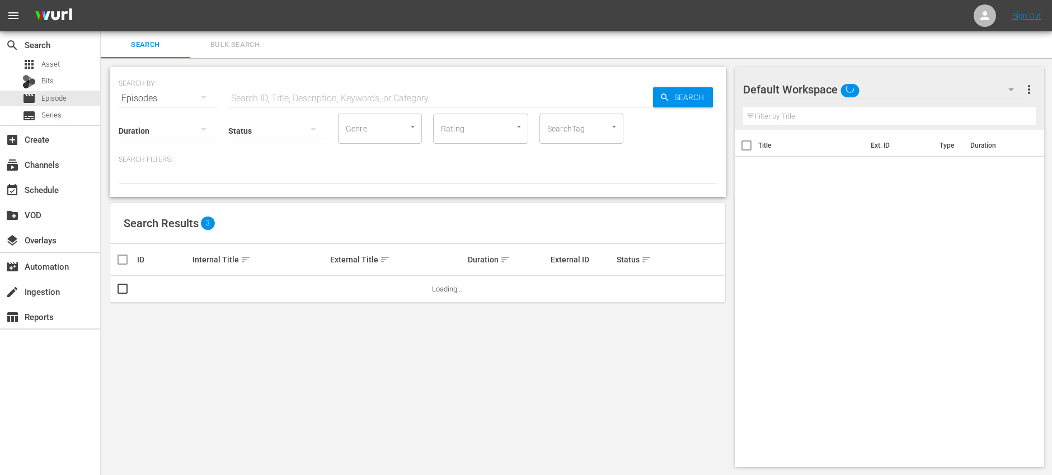
click at [296, 91] on input "text" at bounding box center [440, 98] width 425 height 27
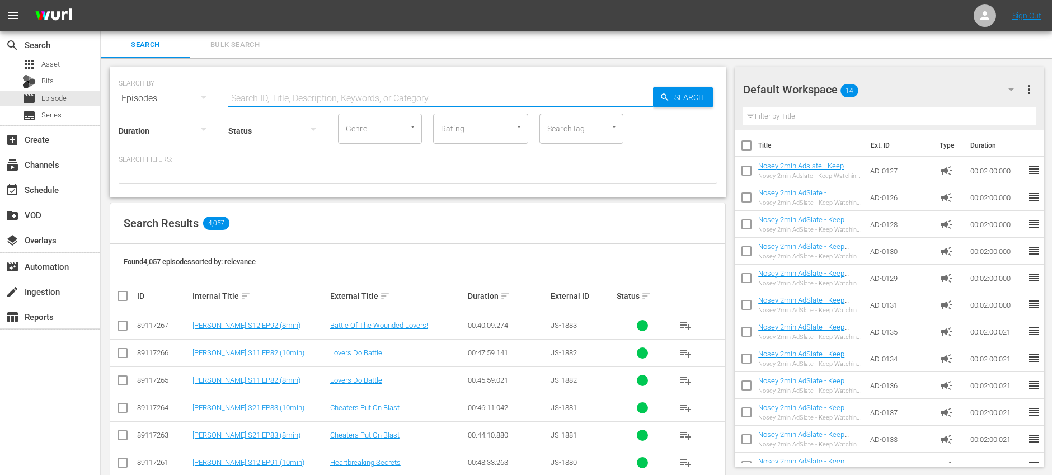
paste input "JS-1883"
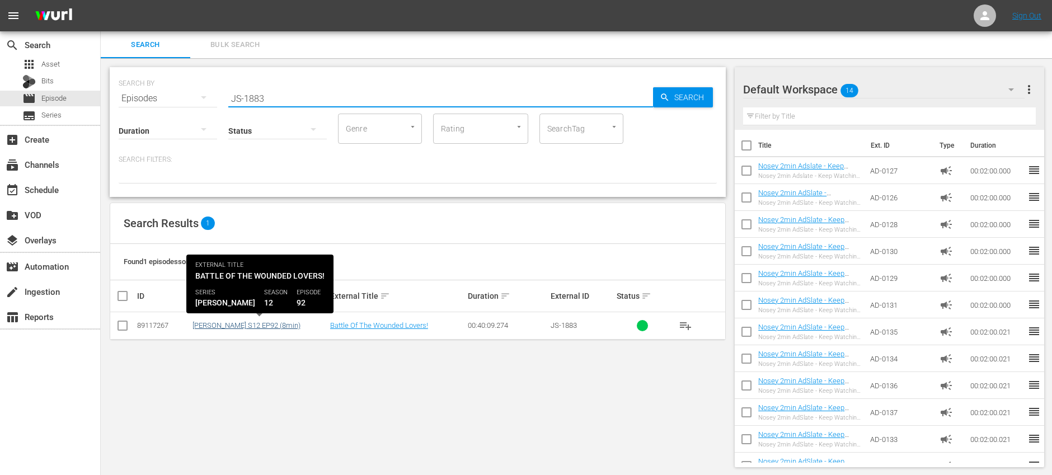
type input "JS-1883"
click at [238, 326] on link "[PERSON_NAME] S12 EP92 (8min)" at bounding box center [247, 325] width 108 height 8
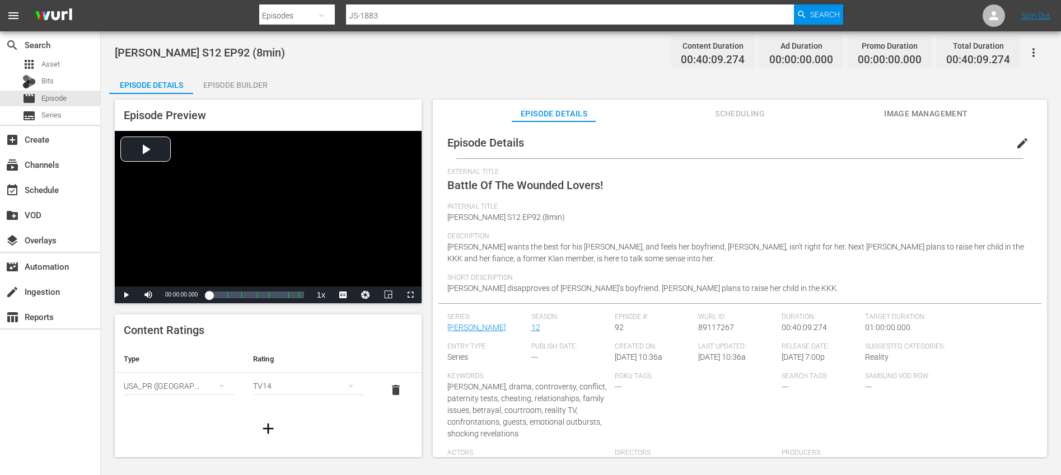
click at [1024, 137] on button "edit" at bounding box center [1022, 143] width 27 height 27
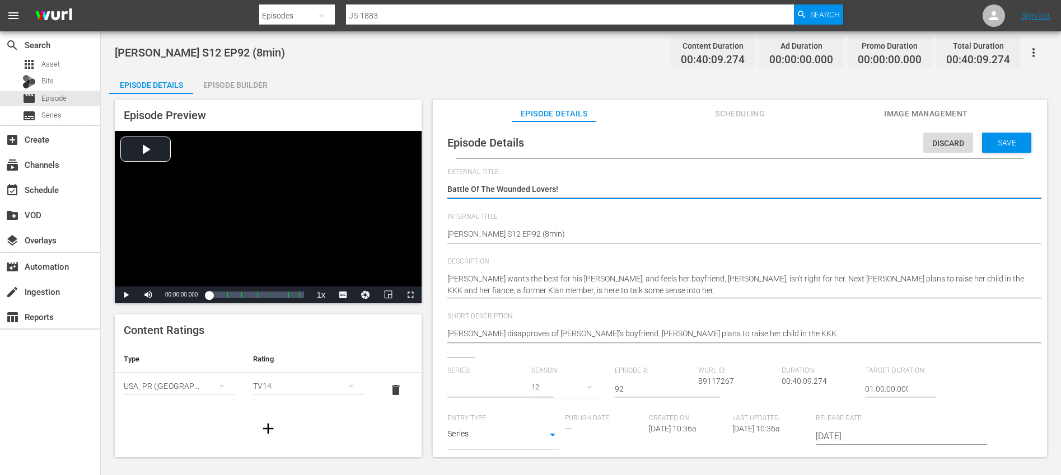
click at [459, 381] on input "text" at bounding box center [486, 389] width 78 height 27
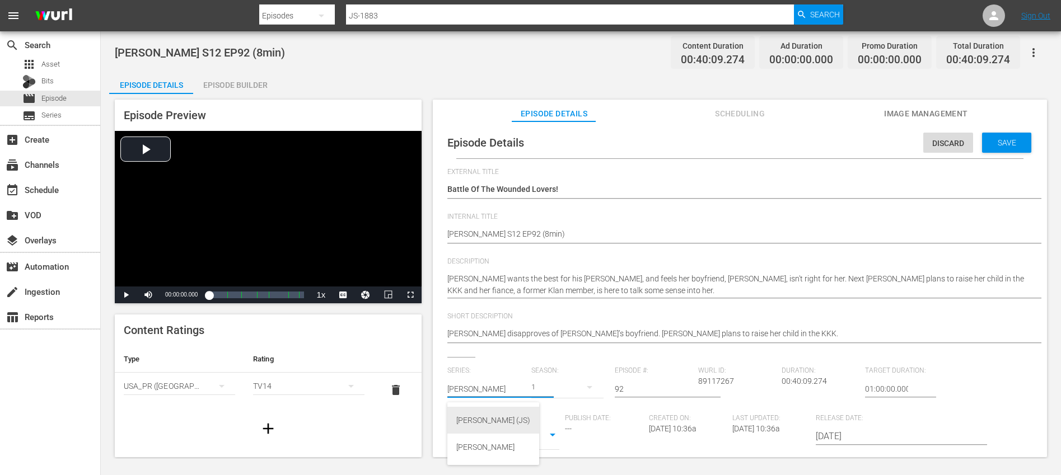
click at [482, 412] on div "Jerry Springer (JS)" at bounding box center [493, 420] width 74 height 27
type input "Jerry Springer (JS)"
click at [584, 388] on icon "button" at bounding box center [589, 387] width 13 height 13
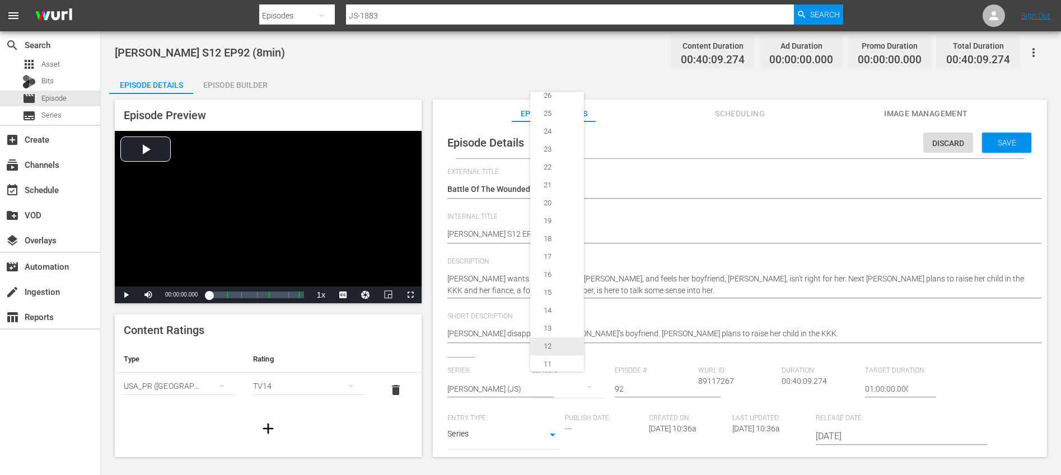
click at [561, 341] on div "12" at bounding box center [547, 346] width 35 height 11
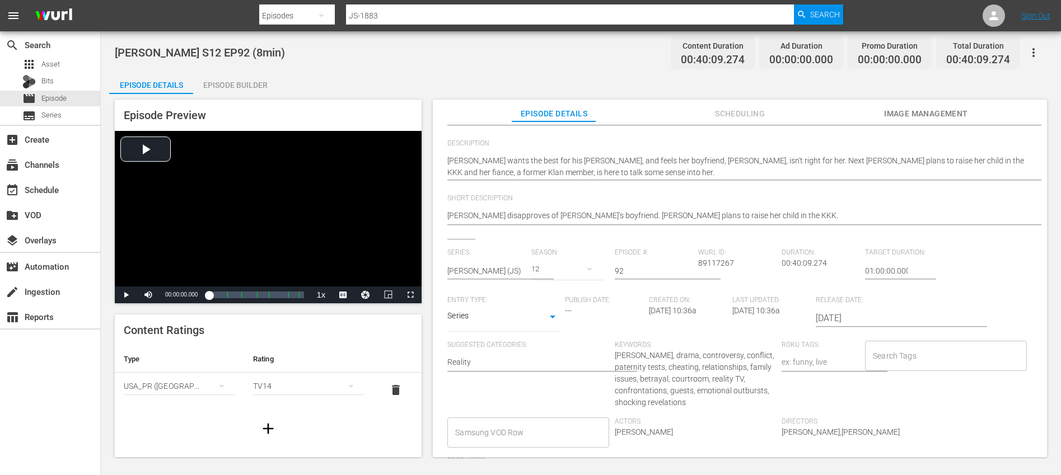
scroll to position [121, 0]
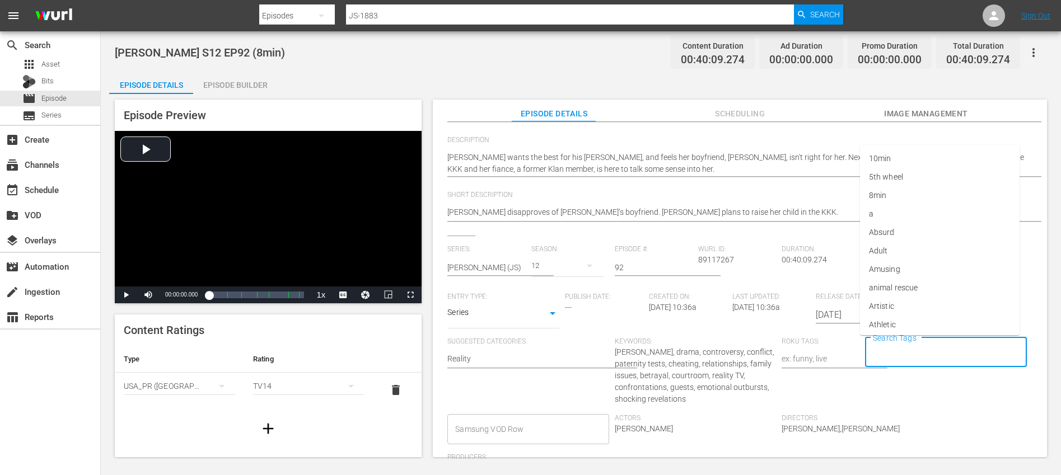
click at [893, 357] on input "Search Tags" at bounding box center [937, 353] width 134 height 20
type input "[PERSON_NAME]"
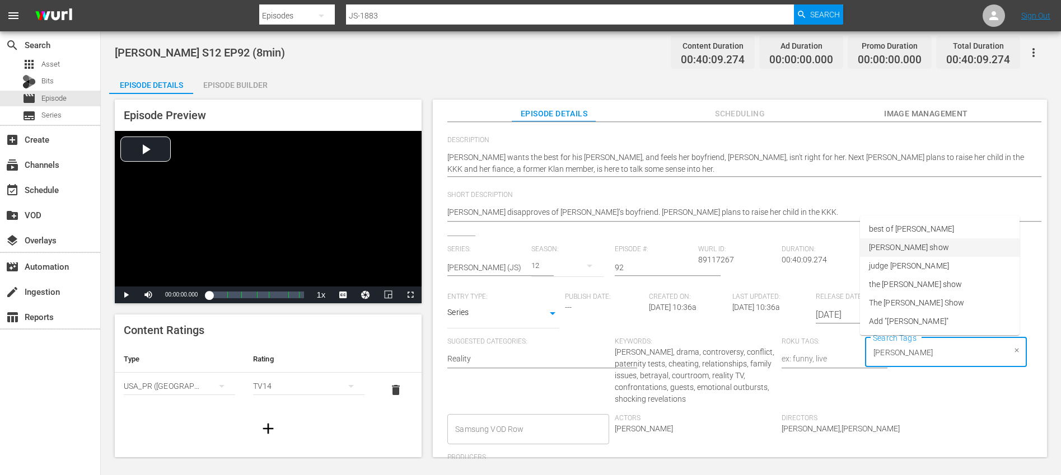
click at [911, 251] on span "[PERSON_NAME] show" at bounding box center [909, 248] width 80 height 12
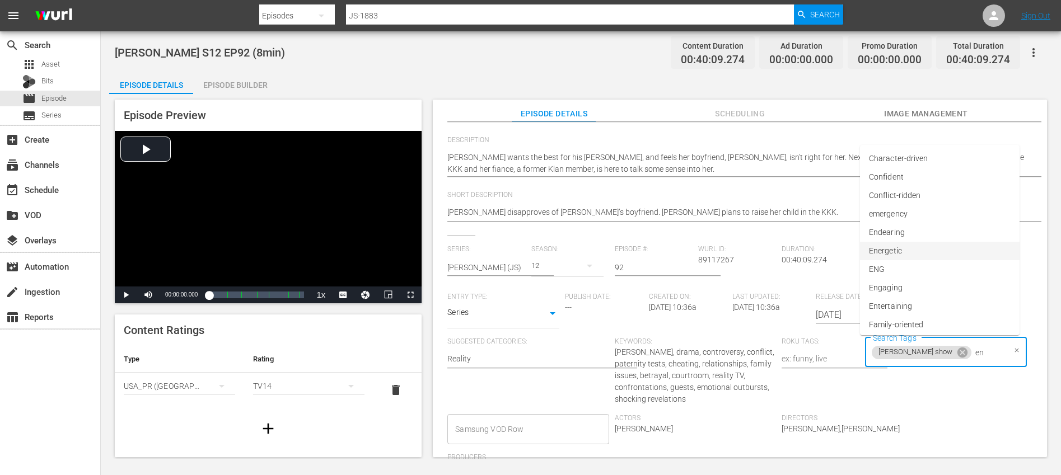
type input "eng"
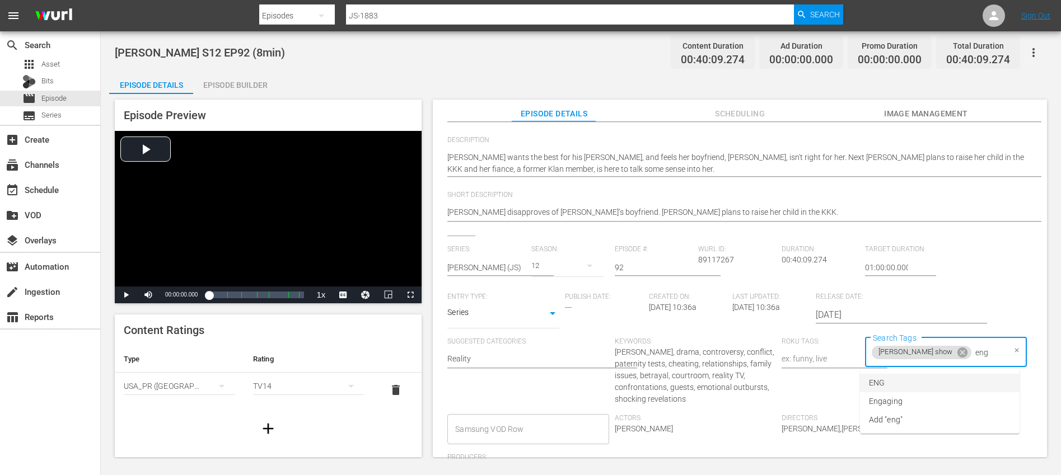
click at [894, 386] on li "ENG" at bounding box center [940, 383] width 160 height 18
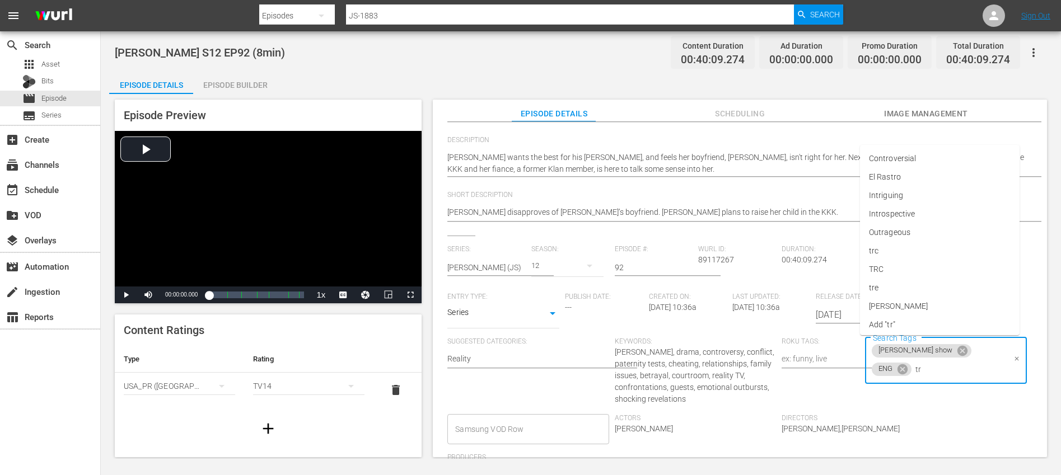
type input "trc"
click at [904, 424] on li "TRC" at bounding box center [940, 418] width 160 height 18
type input "8"
click at [898, 405] on li "8min" at bounding box center [940, 400] width 160 height 18
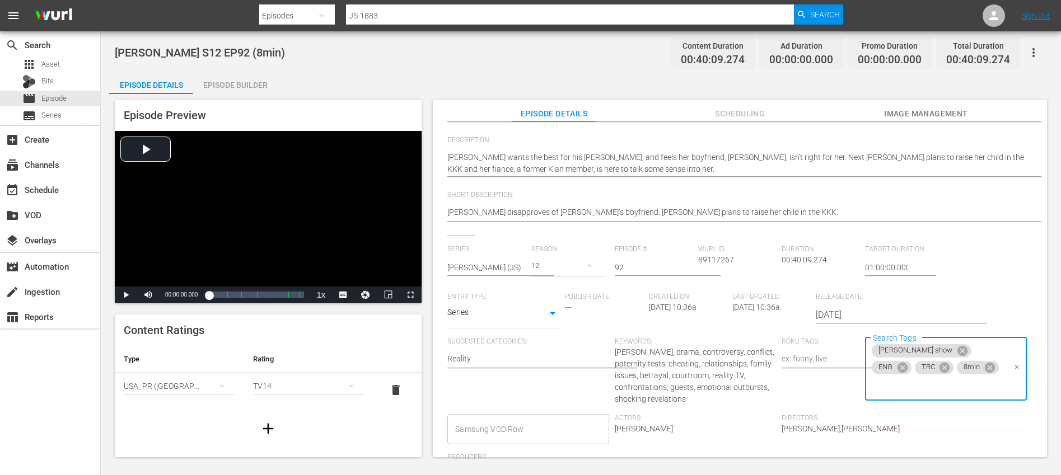
click at [953, 426] on div "Series: Jerry Springer (JS) Season: 12 Episode #: 92 Wurl ID: 89117267 Duration…" at bounding box center [739, 364] width 585 height 238
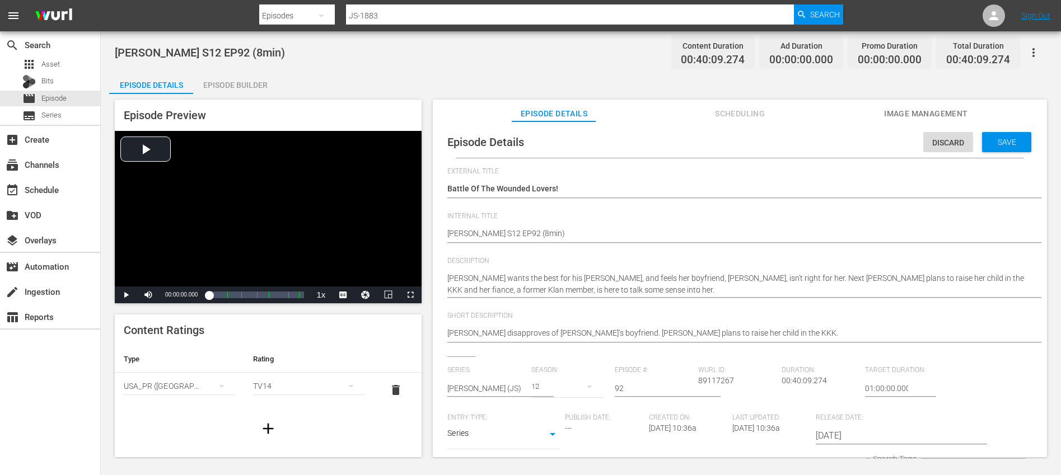
scroll to position [0, 0]
click at [1002, 141] on span "Save" at bounding box center [1006, 142] width 36 height 9
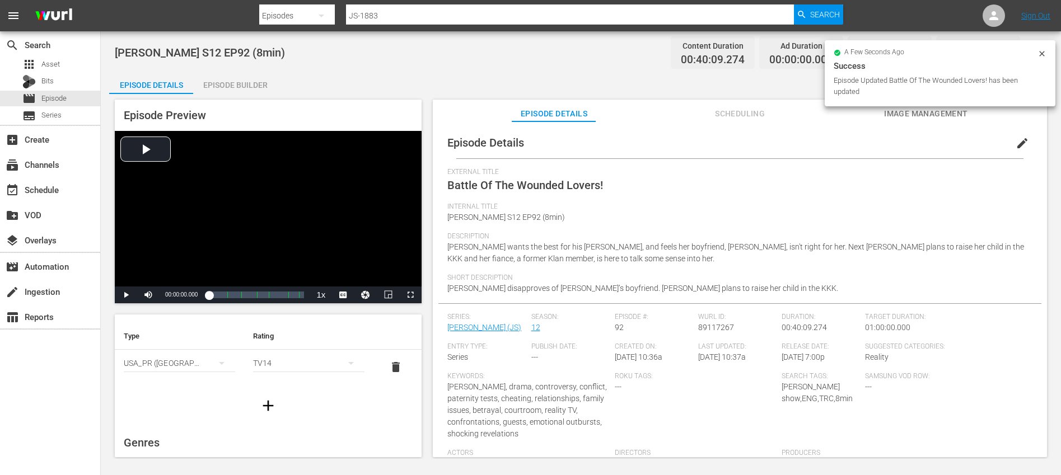
scroll to position [30, 0]
click at [261, 392] on icon "button" at bounding box center [268, 399] width 18 height 18
click at [196, 390] on div "simple table" at bounding box center [179, 390] width 111 height 31
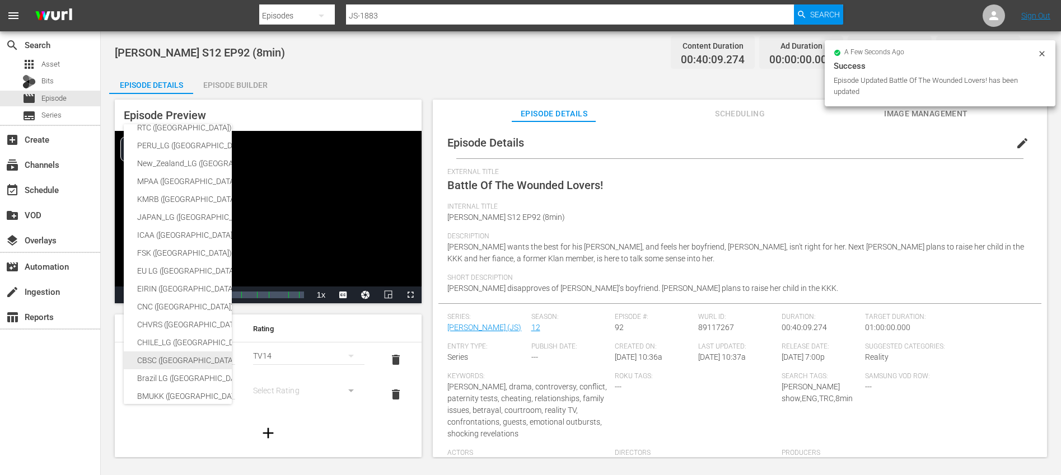
click at [181, 357] on div "CBSC (Canada)" at bounding box center [265, 360] width 257 height 18
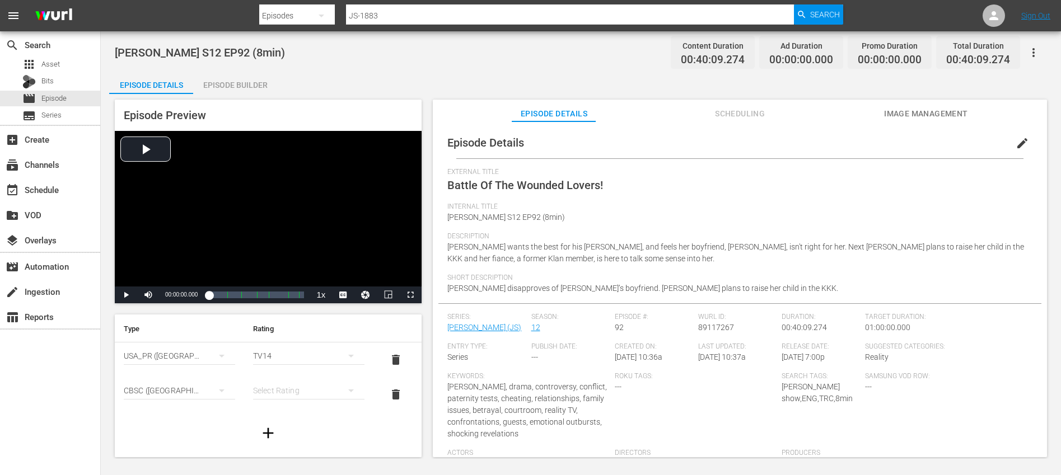
click at [293, 391] on div "simple table" at bounding box center [308, 390] width 111 height 31
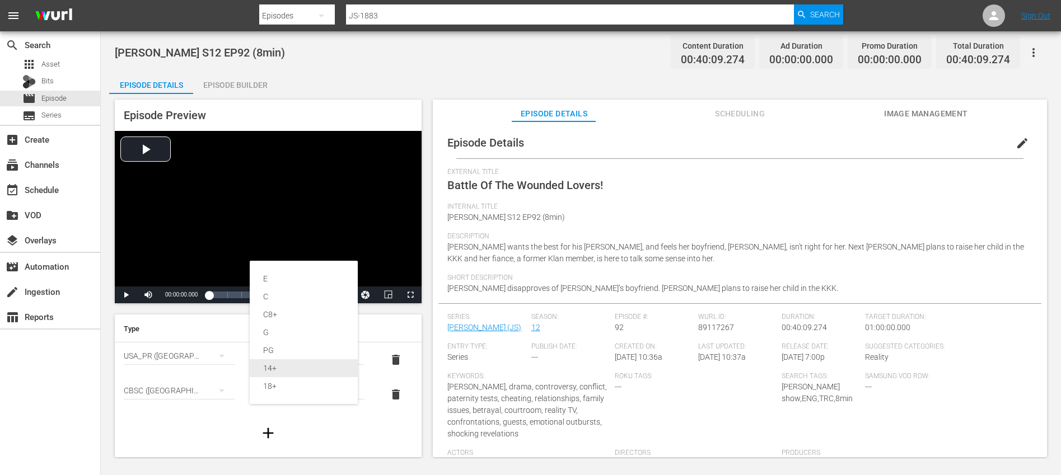
click at [293, 365] on div "14+" at bounding box center [303, 368] width 81 height 18
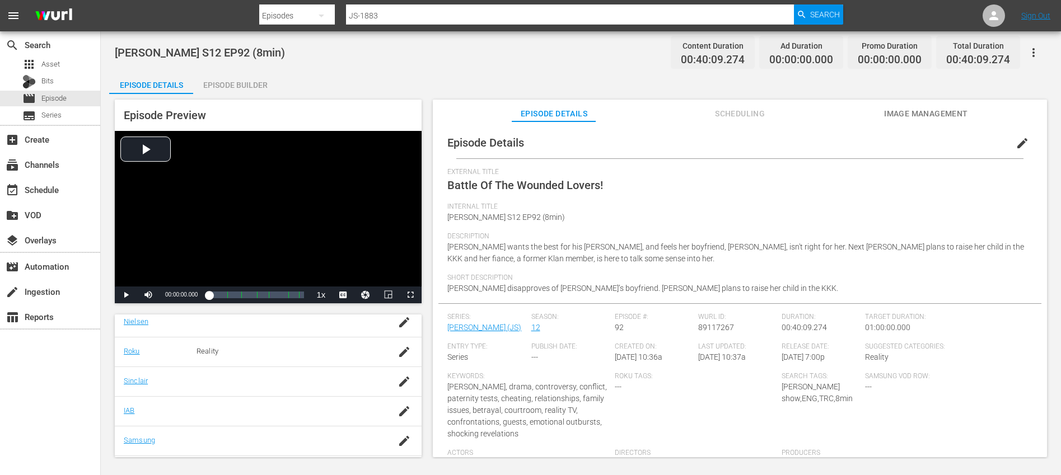
scroll to position [293, 0]
click at [399, 384] on icon "button" at bounding box center [404, 383] width 10 height 10
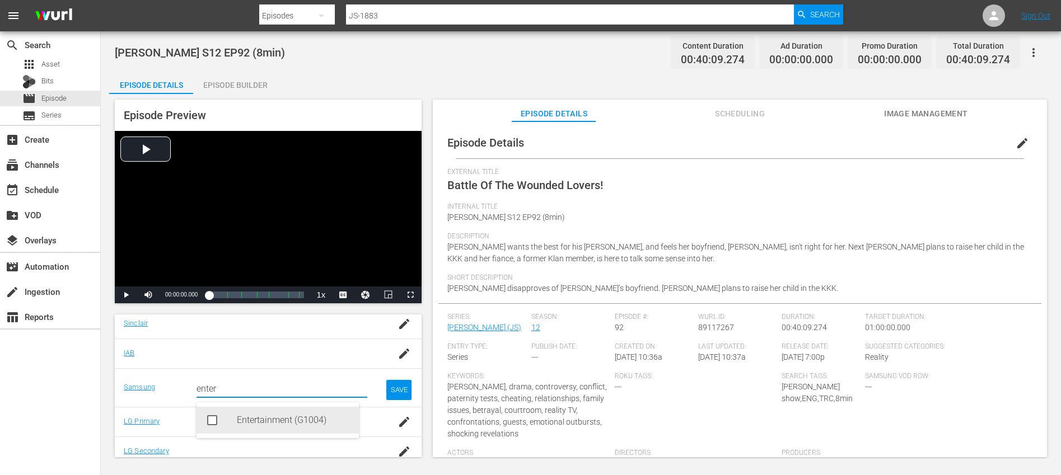
click at [273, 421] on div "Entertainment (G1004)" at bounding box center [293, 420] width 113 height 27
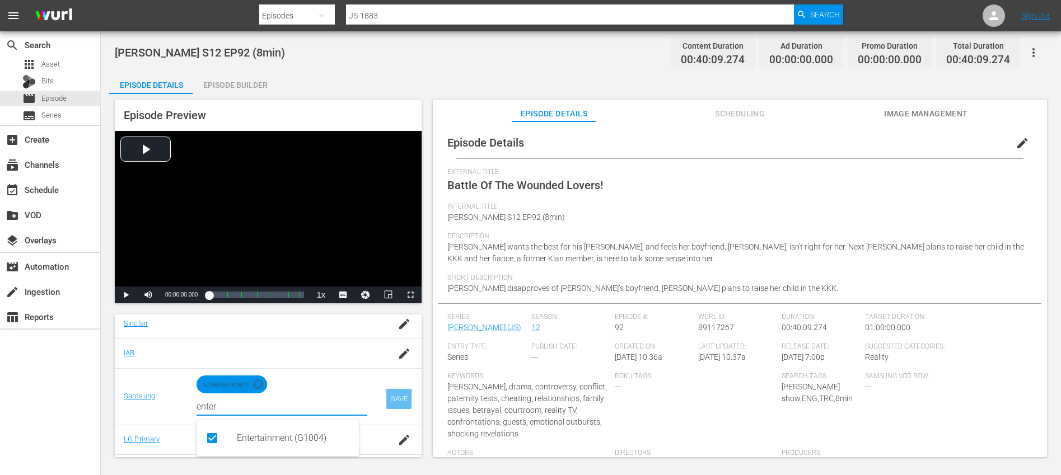
type input "enter"
click at [389, 400] on div "SAVE" at bounding box center [399, 399] width 26 height 20
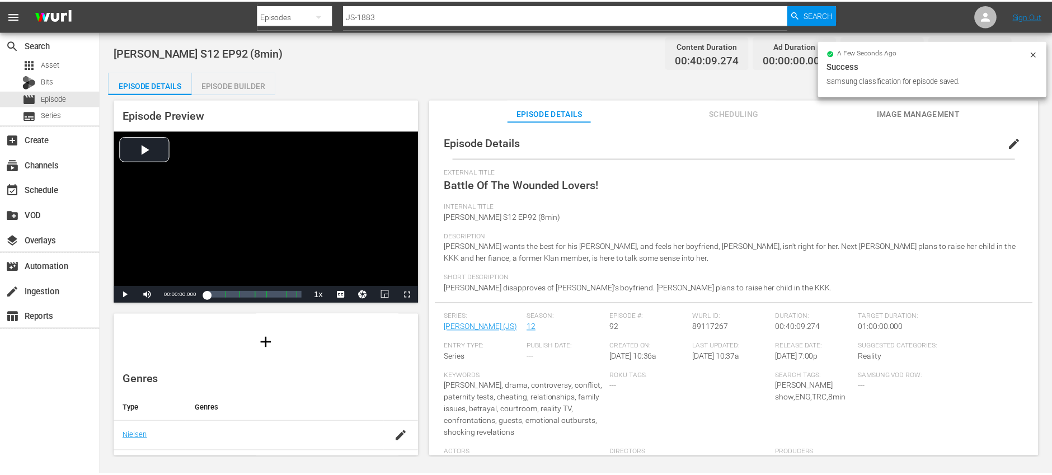
scroll to position [0, 0]
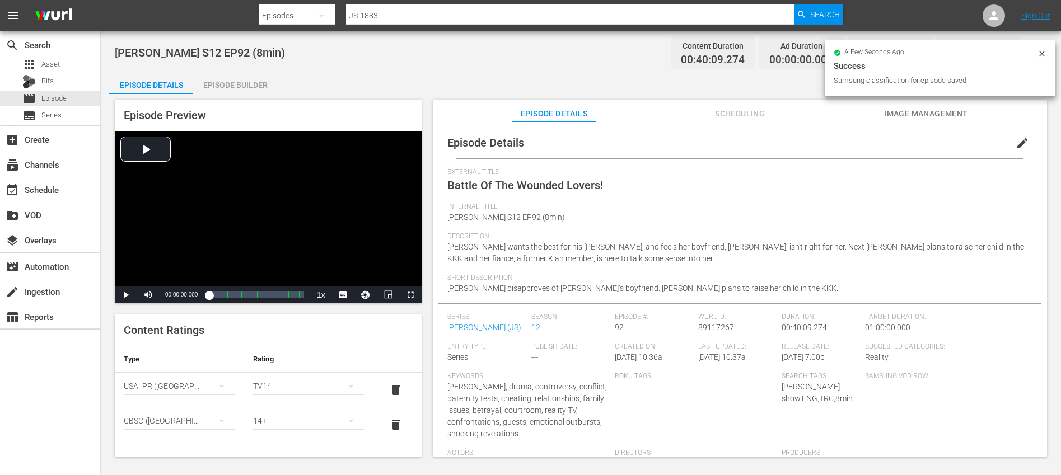
click at [253, 82] on div "Episode Builder" at bounding box center [235, 85] width 84 height 27
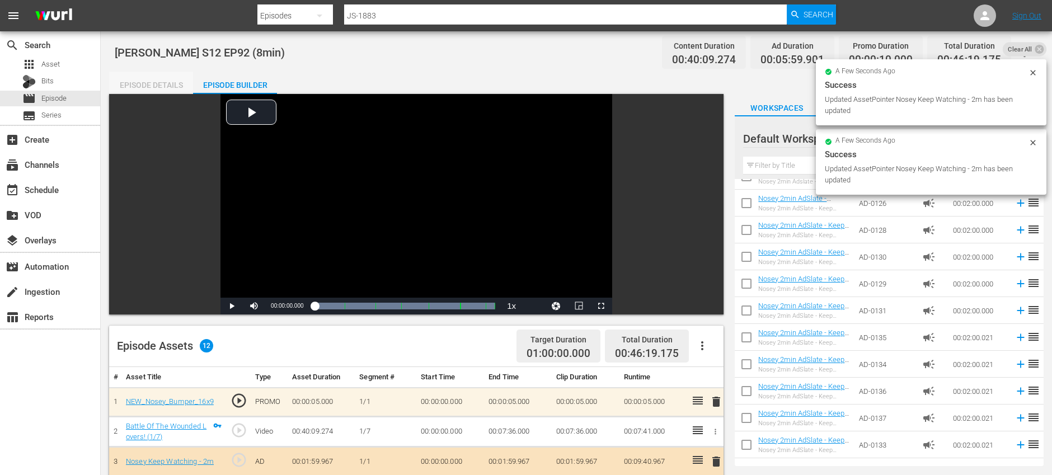
click at [168, 90] on div "Episode Details" at bounding box center [151, 85] width 84 height 27
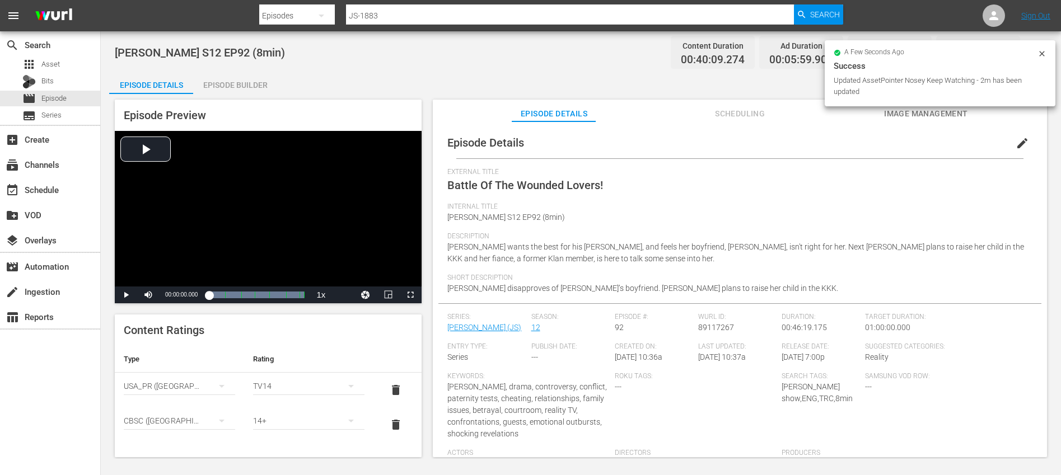
click at [1044, 52] on icon at bounding box center [1041, 53] width 9 height 9
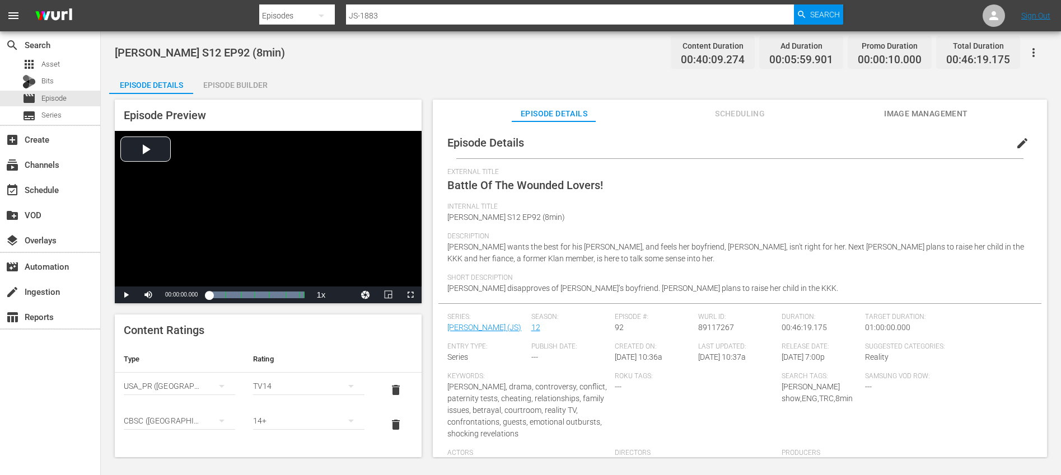
click at [1029, 55] on icon "button" at bounding box center [1032, 52] width 13 height 13
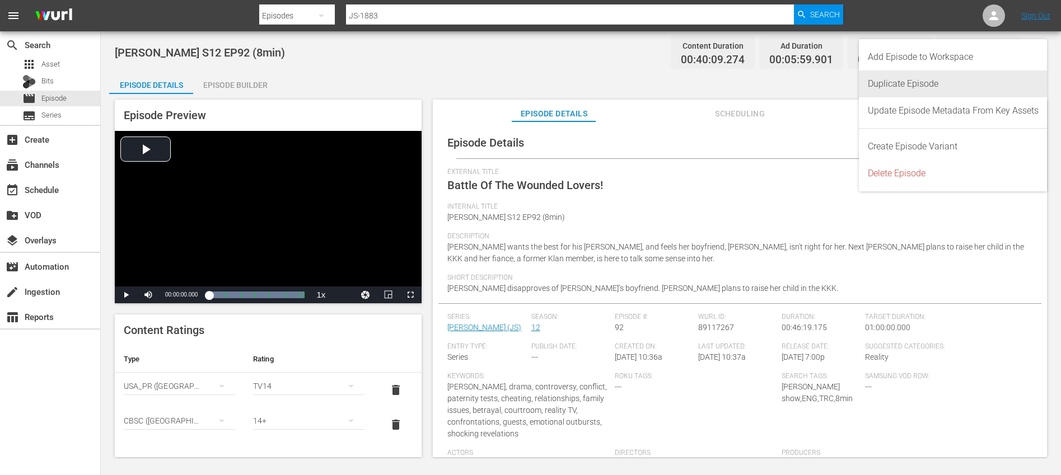
click at [916, 76] on div "Duplicate Episode" at bounding box center [953, 84] width 171 height 27
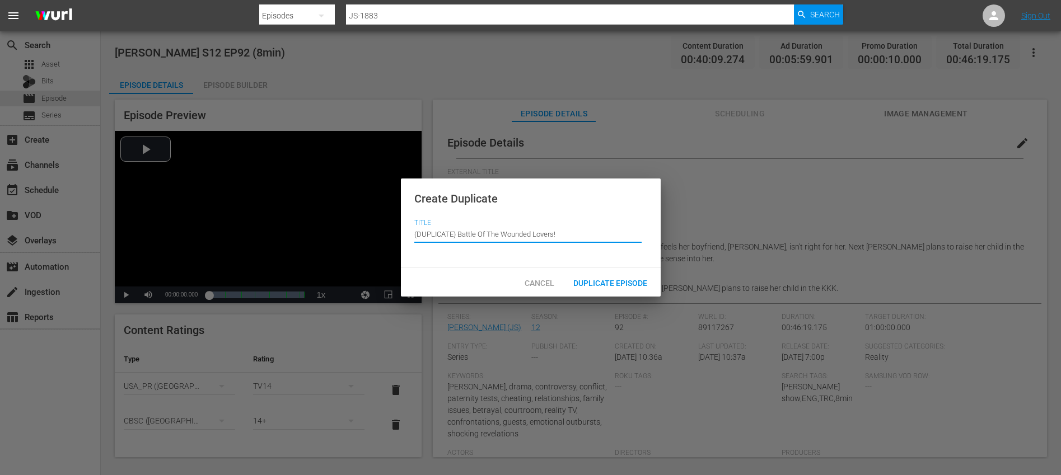
drag, startPoint x: 458, startPoint y: 235, endPoint x: 452, endPoint y: 227, distance: 10.4
click at [452, 227] on input "(DUPLICATE) Battle Of The Wounded Lovers!" at bounding box center [527, 234] width 227 height 27
type input "Battle Of The Wounded Lovers!"
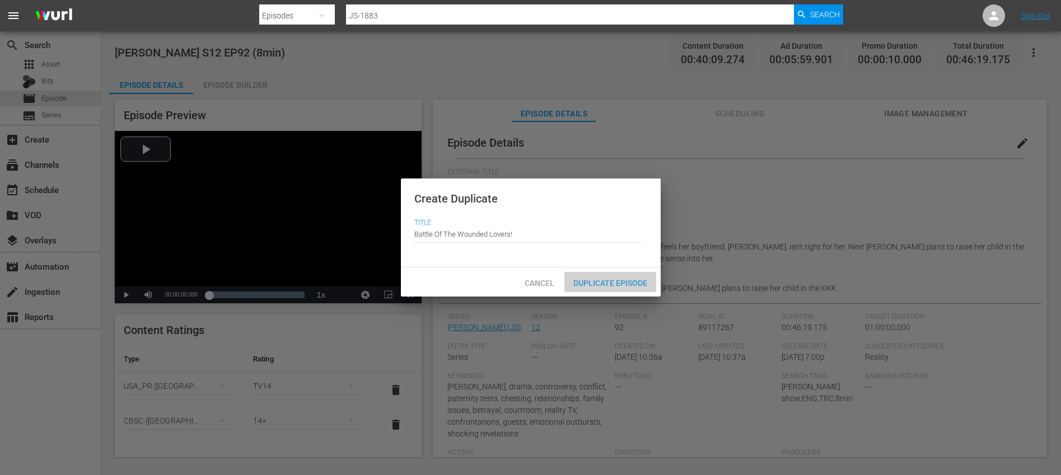
click at [604, 276] on div "Duplicate Episode" at bounding box center [610, 282] width 92 height 21
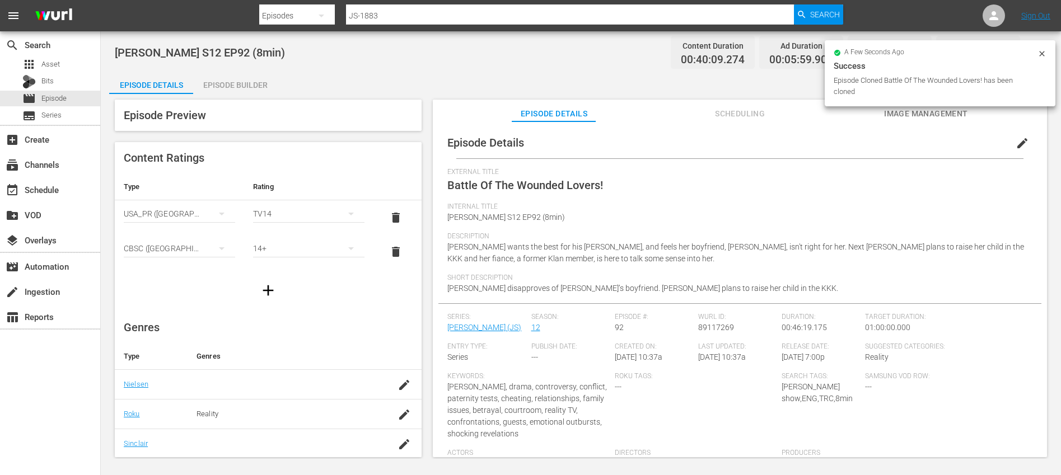
click at [1009, 146] on button "edit" at bounding box center [1022, 143] width 27 height 27
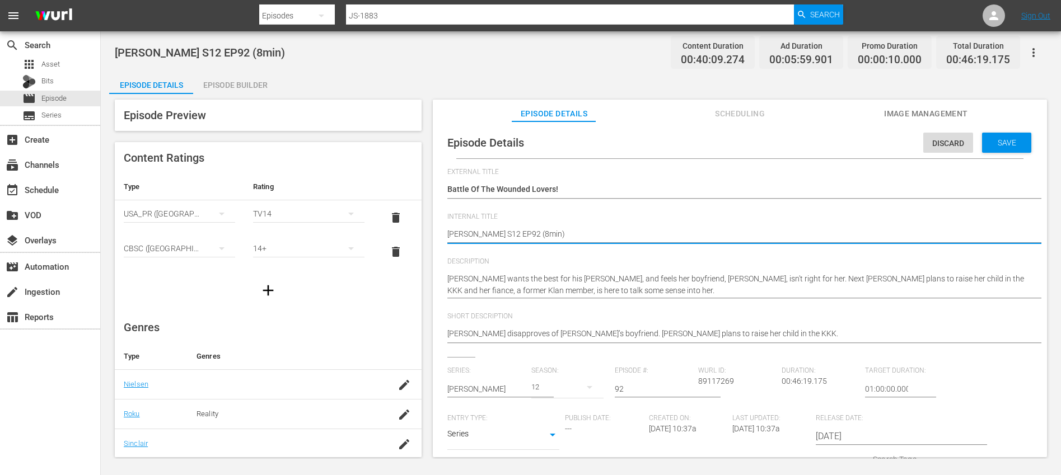
type textarea "Jerry Springer S12 EP92 (1min)"
type textarea "Jerry Springer S12 EP92 (10min)"
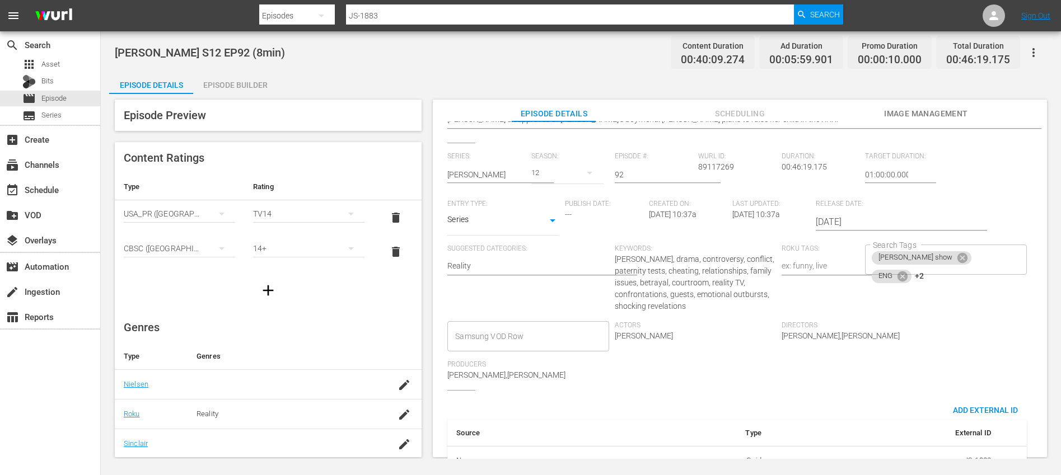
scroll to position [245, 0]
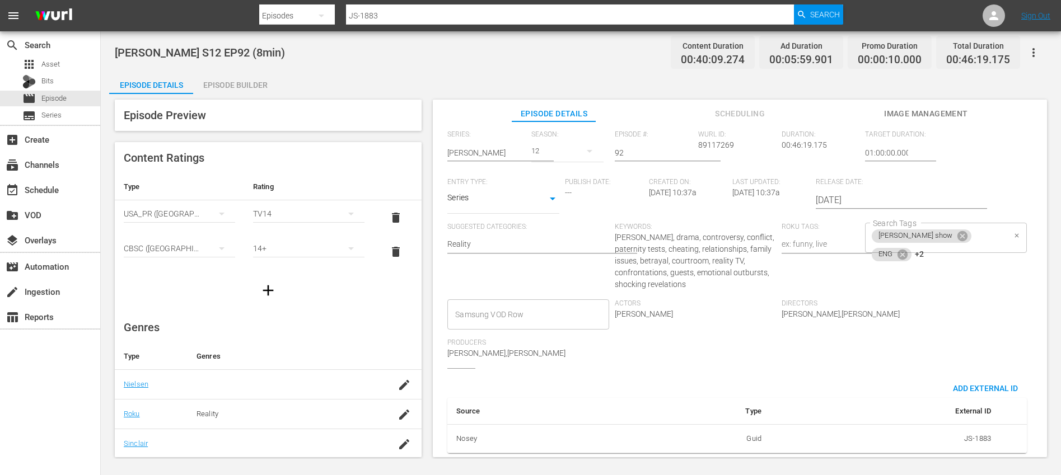
click at [974, 231] on div "jerry springer show ENG +2 Search Tags" at bounding box center [945, 238] width 161 height 30
type textarea "Jerry Springer S12 EP92 (10min)"
click at [939, 248] on icon at bounding box center [944, 253] width 10 height 10
click at [942, 249] on icon at bounding box center [947, 254] width 10 height 10
type input "0"
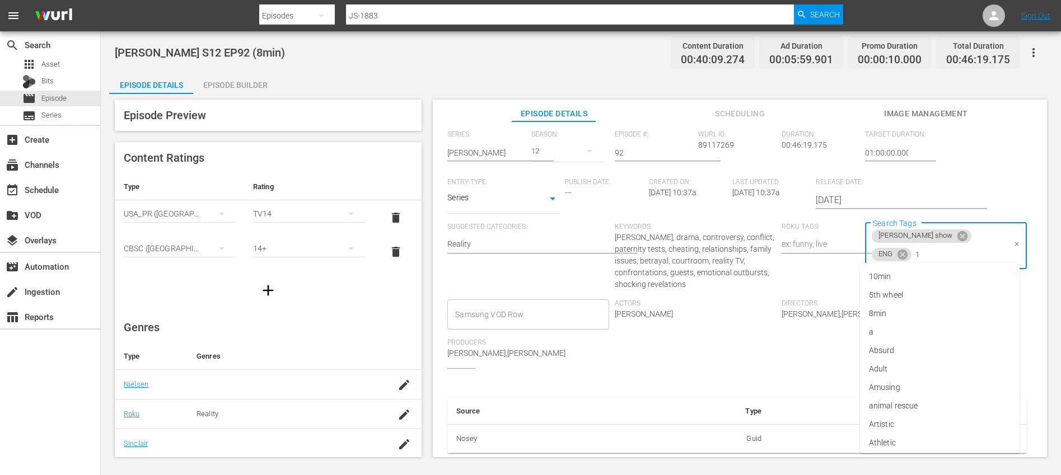
type input "10"
click at [923, 274] on li "10min" at bounding box center [940, 277] width 160 height 18
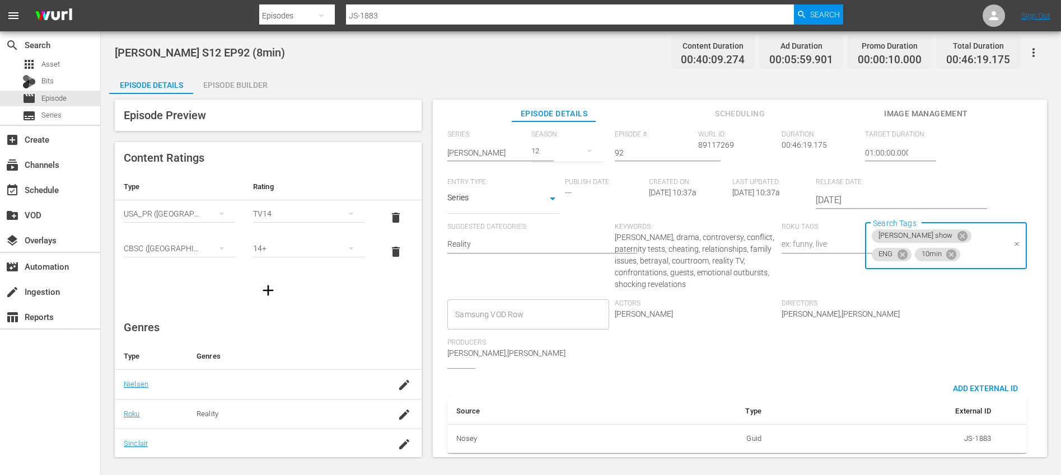
click at [968, 318] on div "Series: Jerry Springer Season: 12 Episode #: 92 Wurl ID: 89117269 Duration: 00:…" at bounding box center [739, 249] width 585 height 238
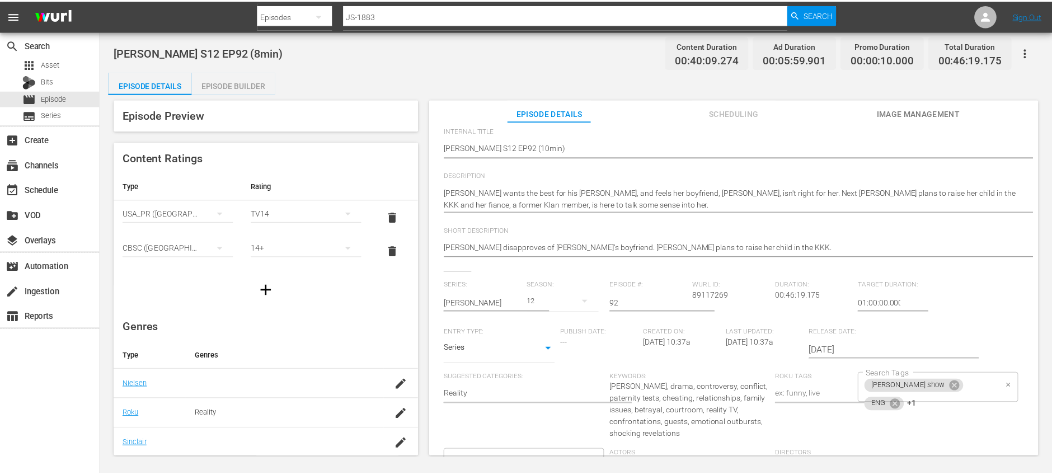
scroll to position [0, 0]
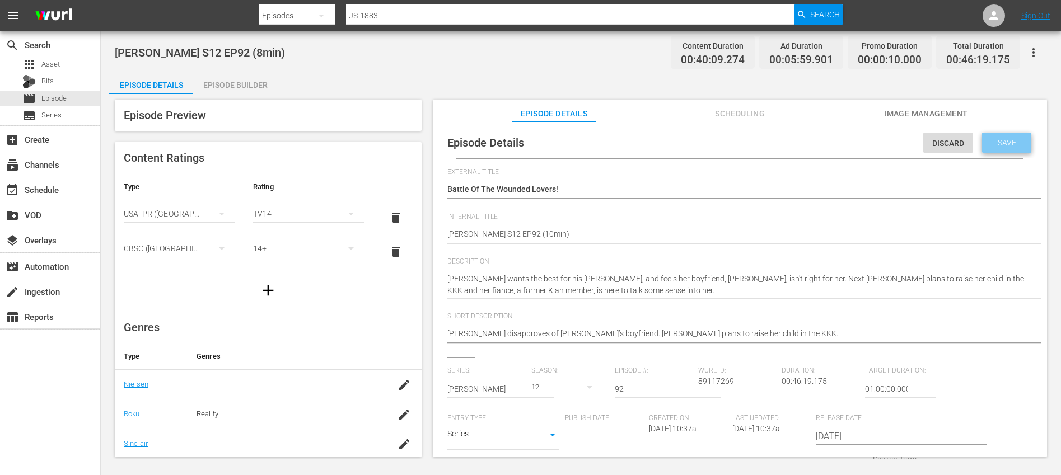
click at [995, 139] on span "Save" at bounding box center [1006, 142] width 36 height 9
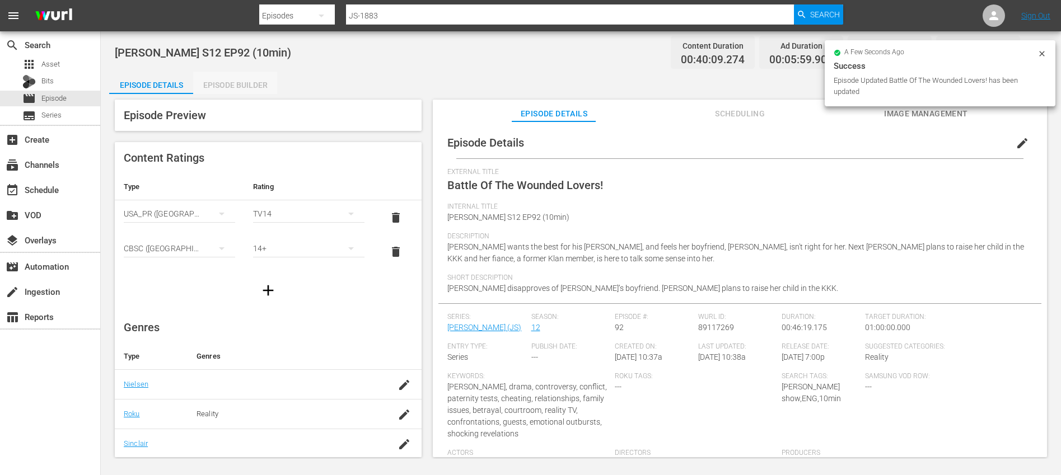
click at [249, 82] on div "Episode Builder" at bounding box center [235, 85] width 84 height 27
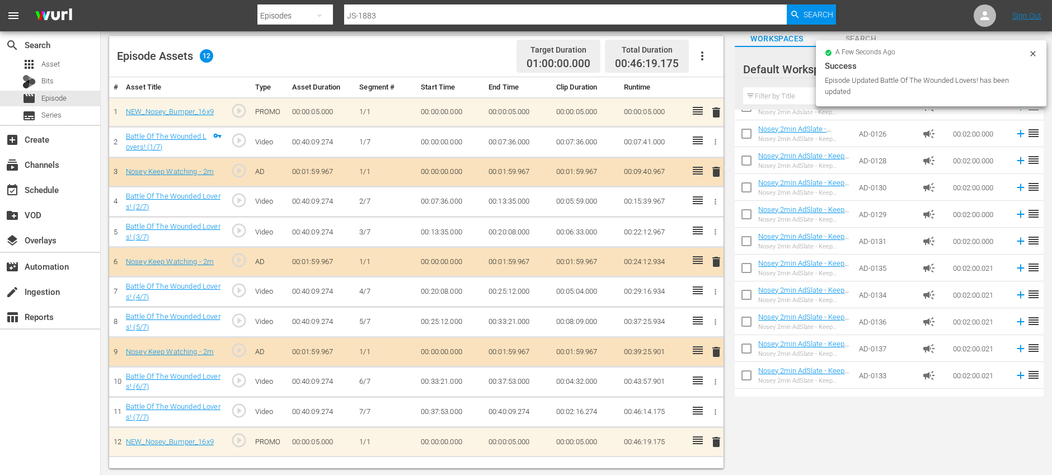
scroll to position [71, 0]
click at [707, 58] on icon "button" at bounding box center [702, 54] width 13 height 13
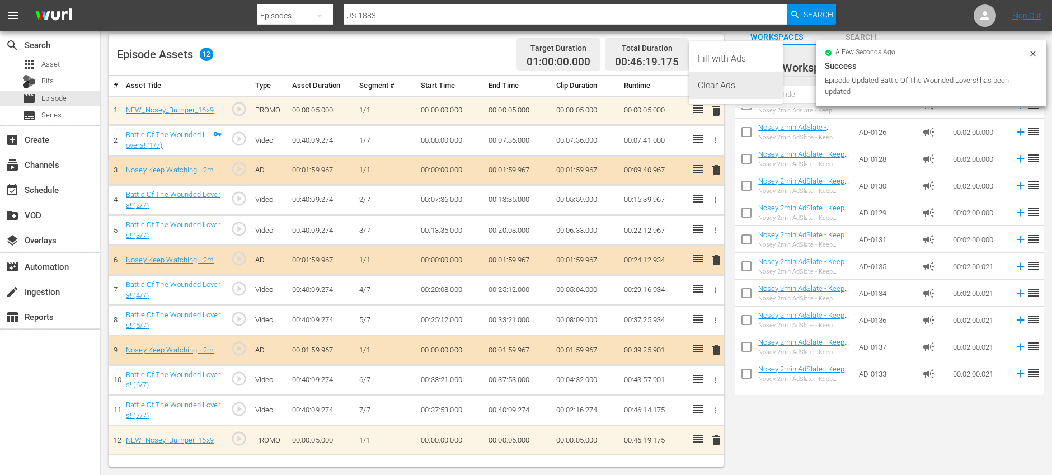
click at [713, 95] on div "Clear Ads" at bounding box center [736, 85] width 76 height 27
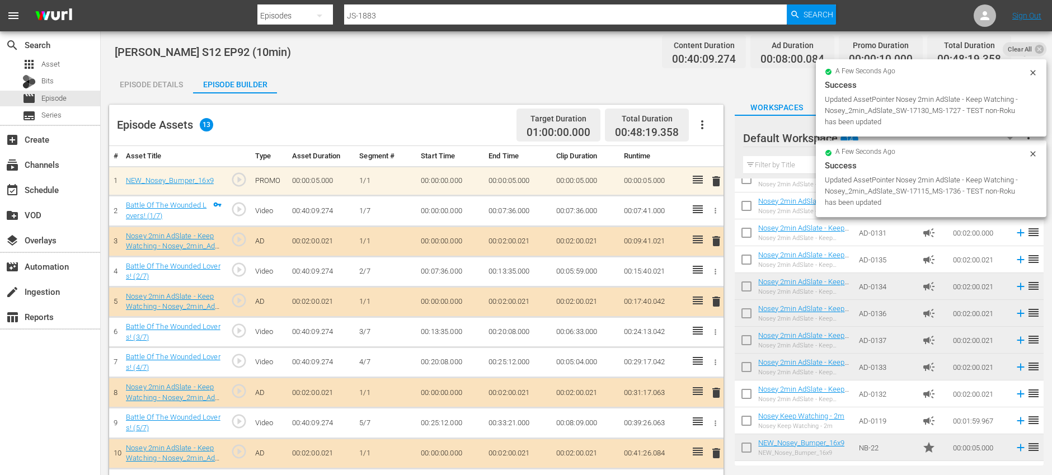
scroll to position [0, 0]
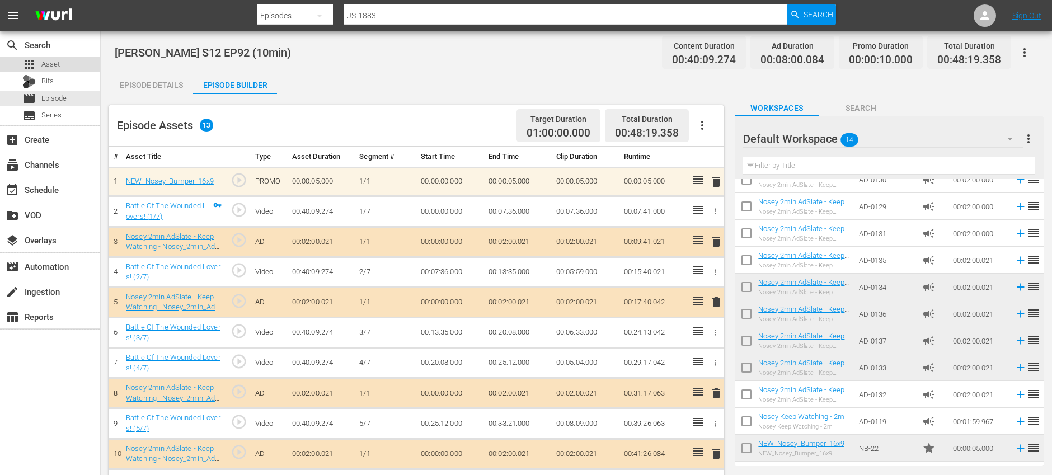
click at [77, 65] on div "apps Asset" at bounding box center [50, 65] width 100 height 16
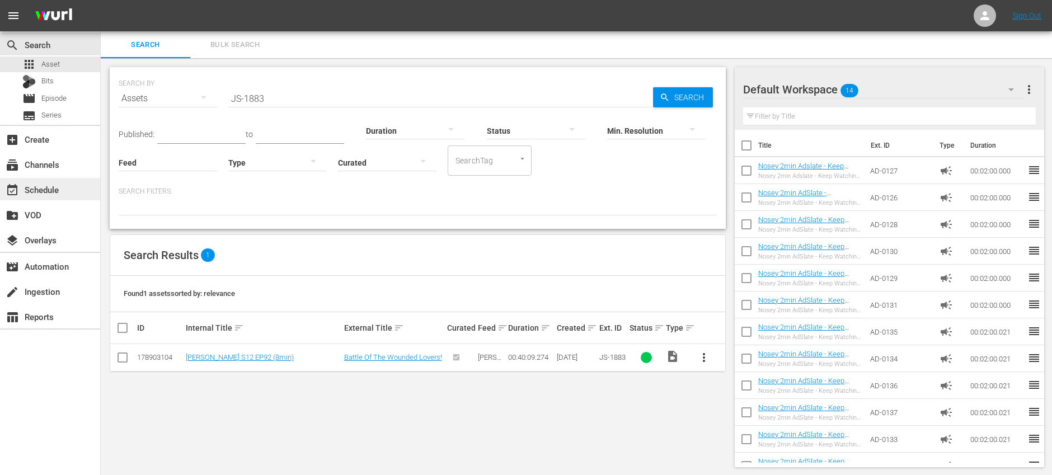
click at [57, 189] on div "event_available Schedule" at bounding box center [31, 188] width 63 height 10
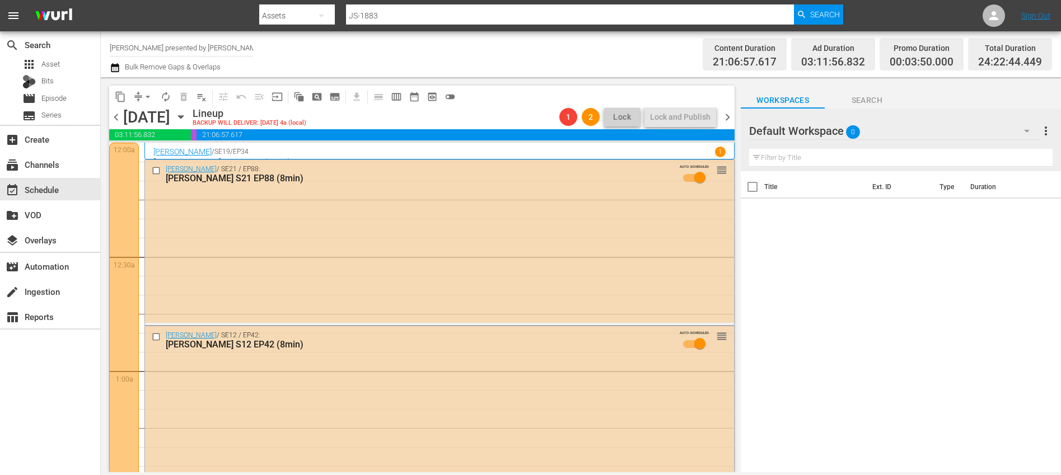
click at [730, 117] on span "chevron_right" at bounding box center [727, 117] width 14 height 14
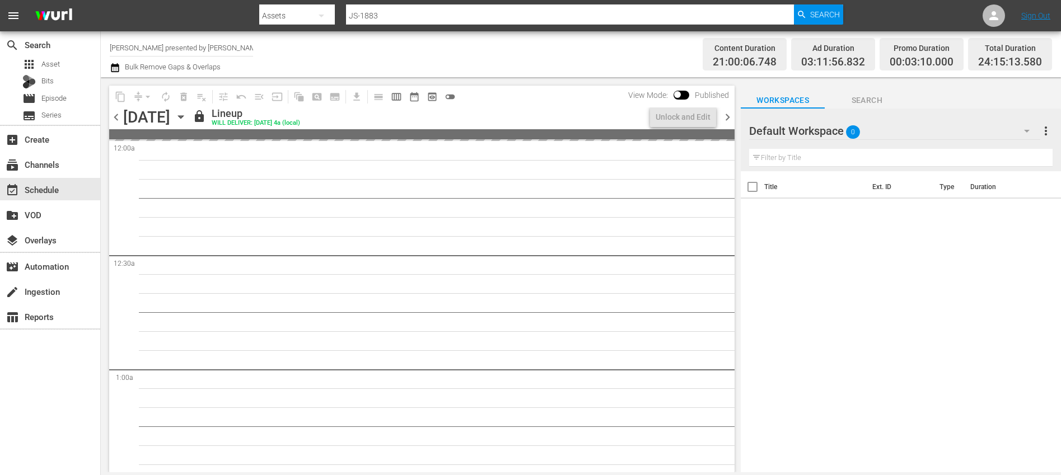
click at [730, 117] on span "chevron_right" at bounding box center [727, 117] width 14 height 14
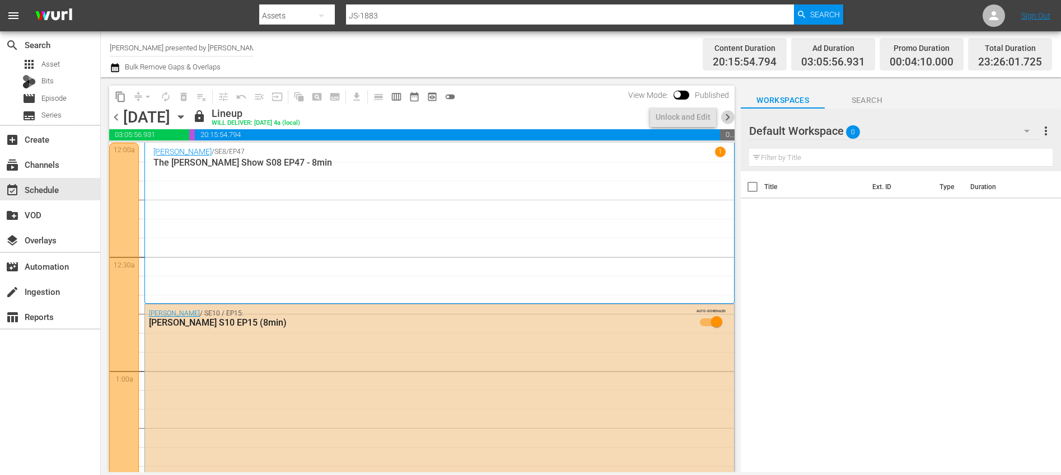
click at [730, 117] on span "chevron_right" at bounding box center [727, 117] width 14 height 14
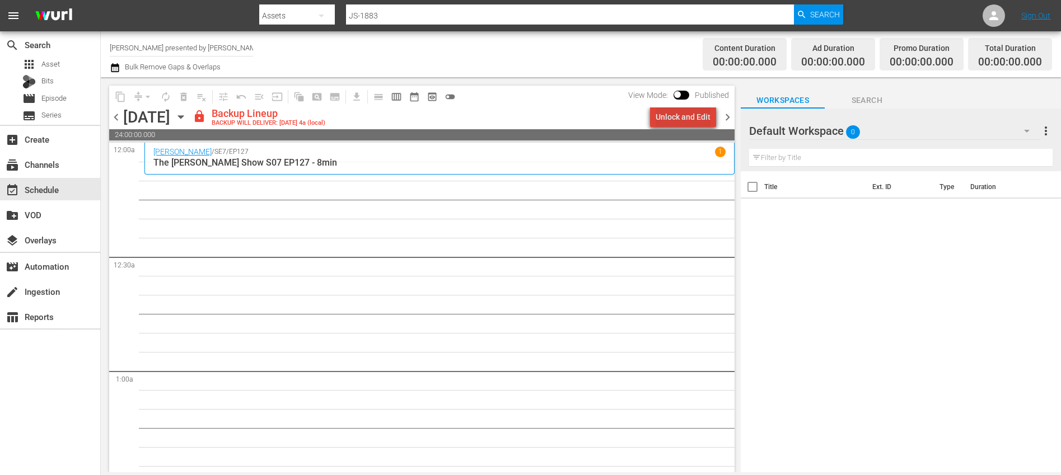
click at [692, 119] on div "Unlock and Edit" at bounding box center [682, 117] width 55 height 20
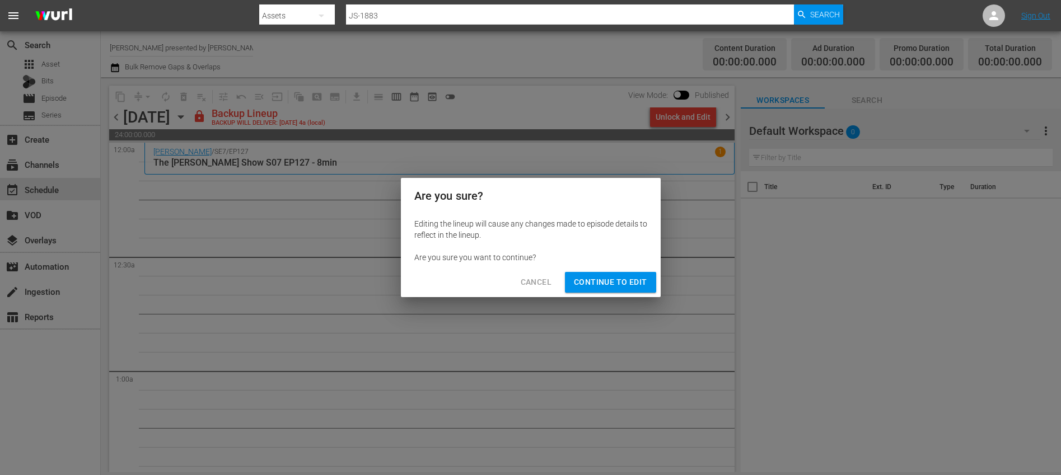
click at [606, 277] on span "Continue to Edit" at bounding box center [610, 282] width 73 height 14
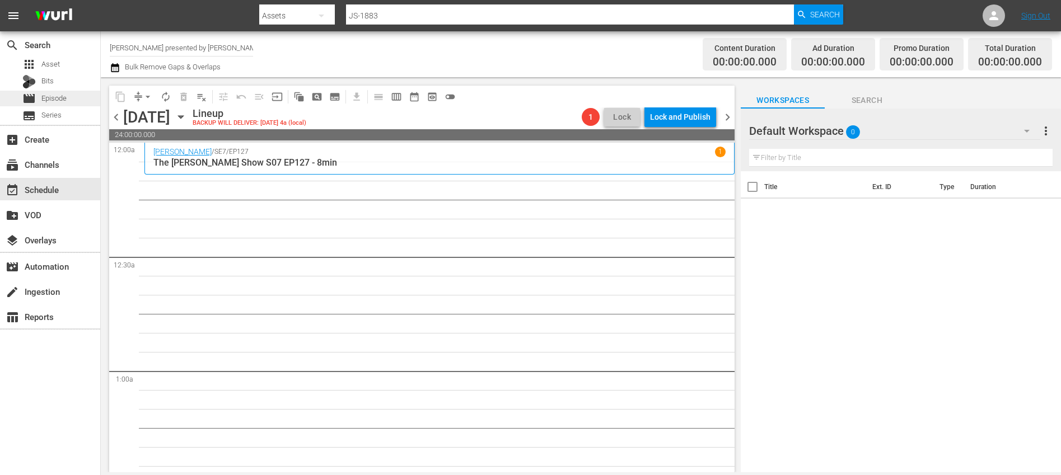
click at [60, 97] on span "Episode" at bounding box center [53, 98] width 25 height 11
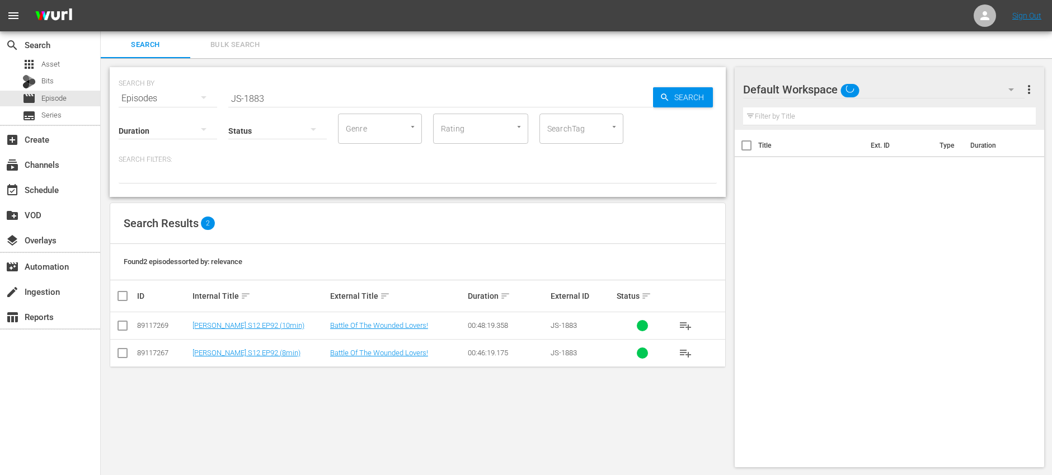
click at [247, 46] on span "Bulk Search" at bounding box center [235, 45] width 76 height 13
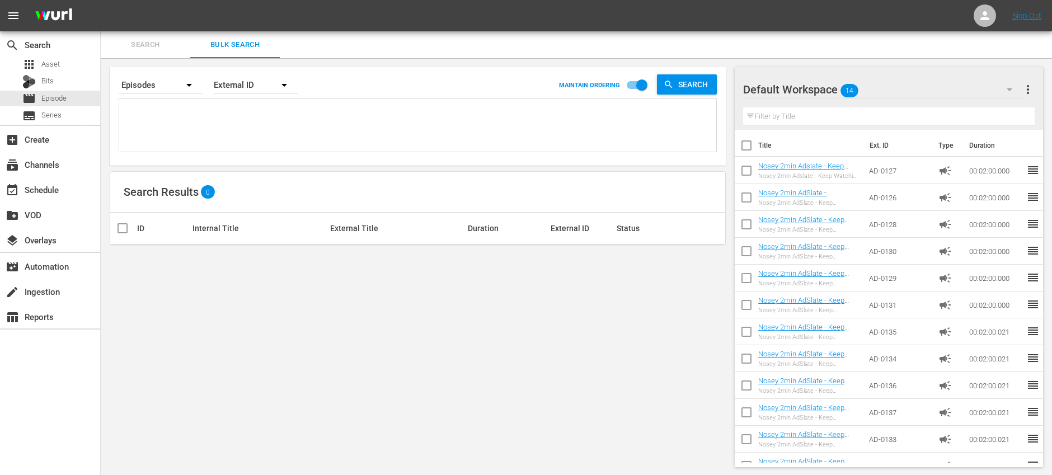
click at [233, 106] on textarea at bounding box center [419, 127] width 594 height 51
paste textarea "JS-1871 JS-1872 JS-1873 JS-1874 JS-1875 JS-1876 JS-1880 JS-1881 JS-1882 JS-1883"
type textarea "JS-1871 JS-1872 JS-1873 JS-1874 JS-1875 JS-1876 JS-1880 JS-1881 JS-1882 JS-1883"
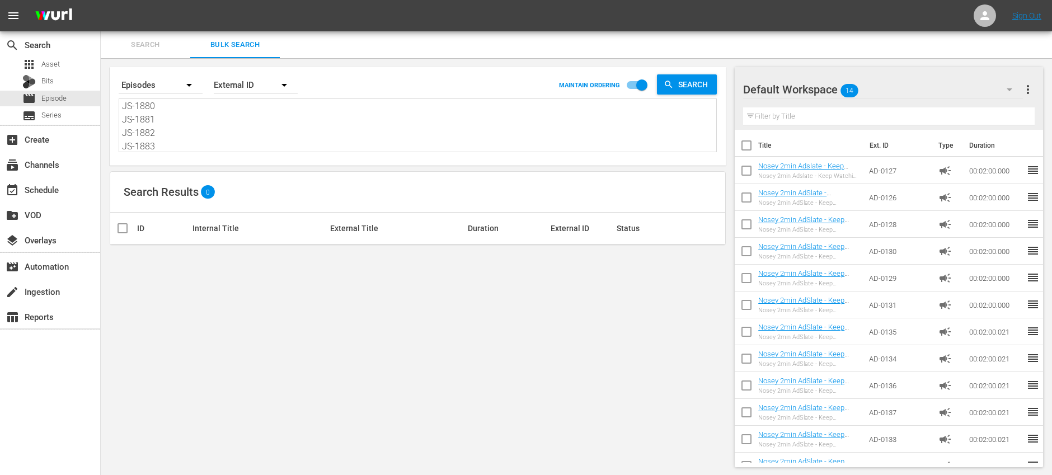
click at [911, 89] on div "Default Workspace 14" at bounding box center [883, 89] width 280 height 31
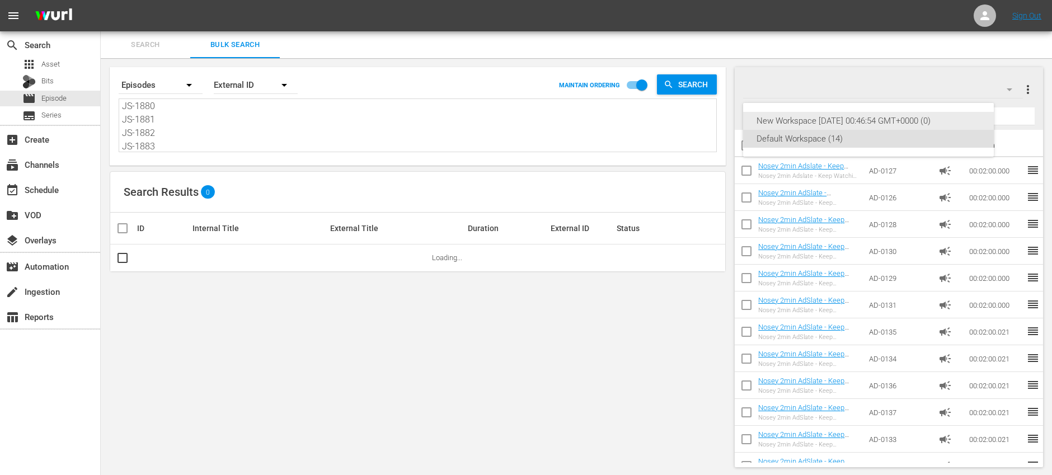
click at [858, 118] on div "New Workspace Mon Mar 31 2025 00:46:54 GMT+0000 (0)" at bounding box center [869, 121] width 224 height 18
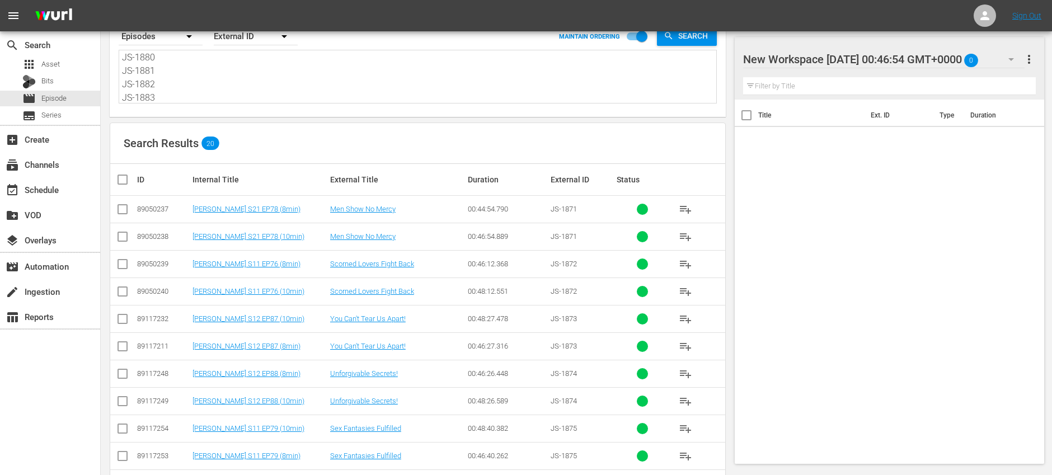
scroll to position [73, 0]
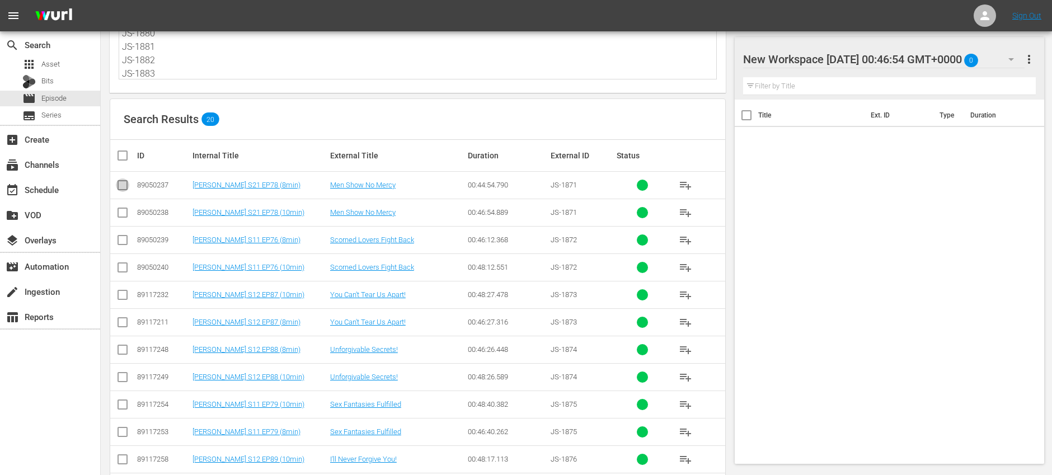
click at [123, 186] on input "checkbox" at bounding box center [122, 187] width 13 height 13
checkbox input "true"
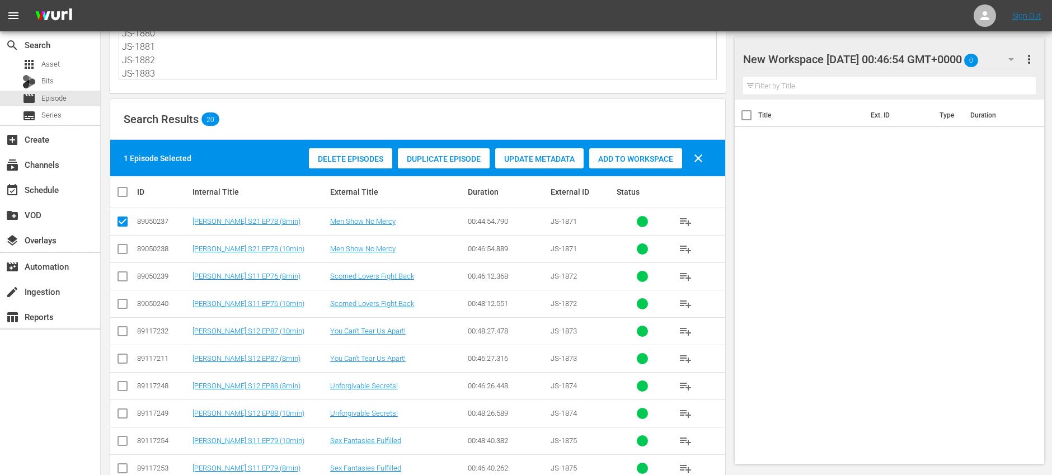
click at [121, 278] on input "checkbox" at bounding box center [122, 278] width 13 height 13
checkbox input "true"
click at [123, 193] on input "checkbox" at bounding box center [127, 191] width 22 height 13
checkbox input "true"
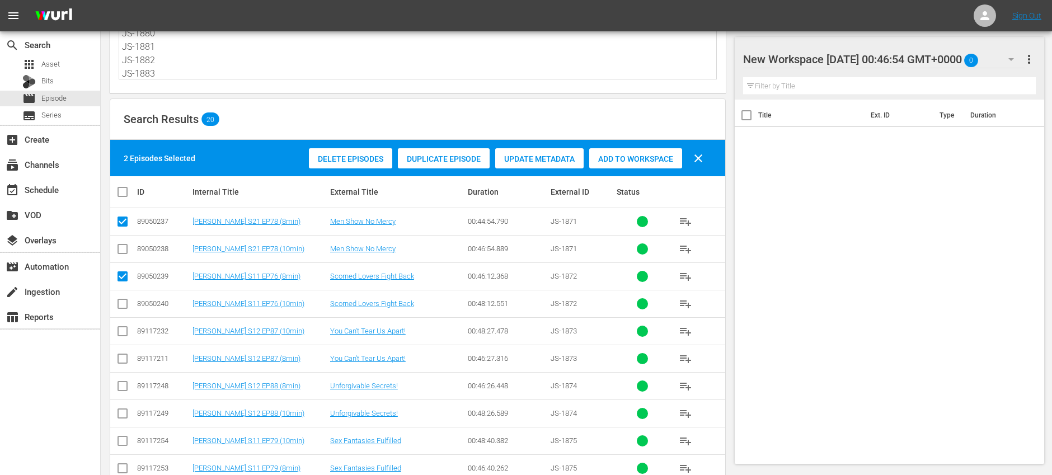
checkbox input "true"
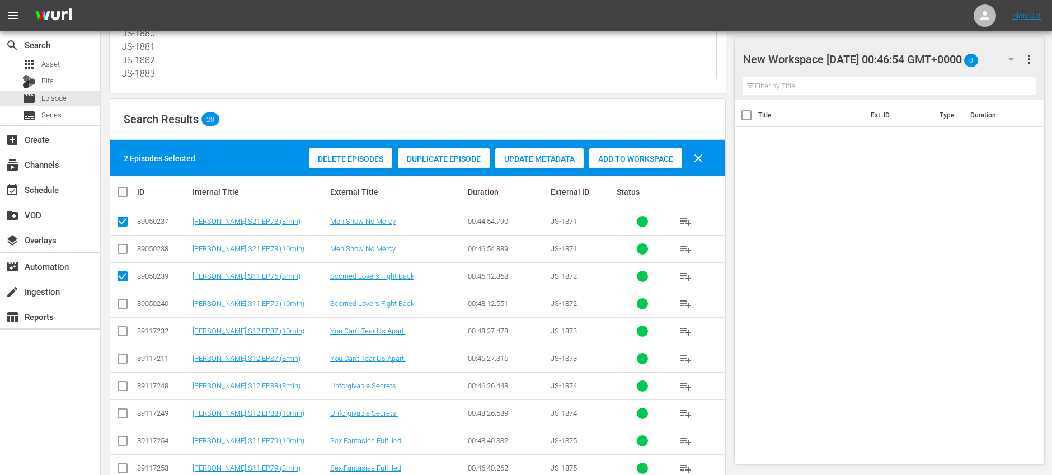
checkbox input "true"
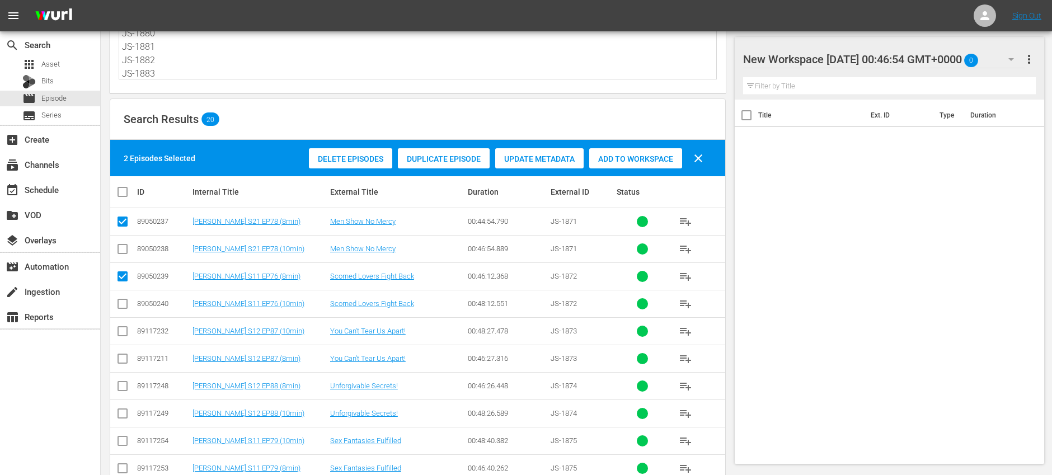
checkbox input "true"
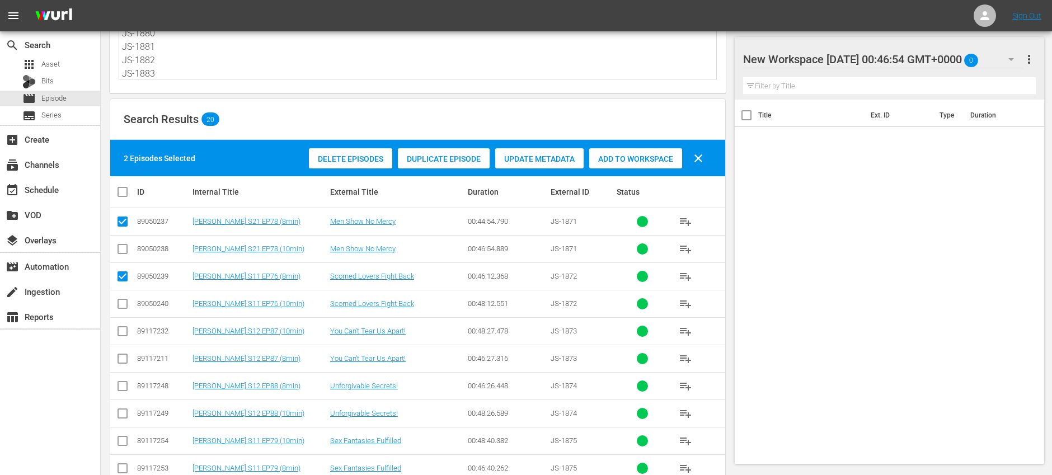
checkbox input "true"
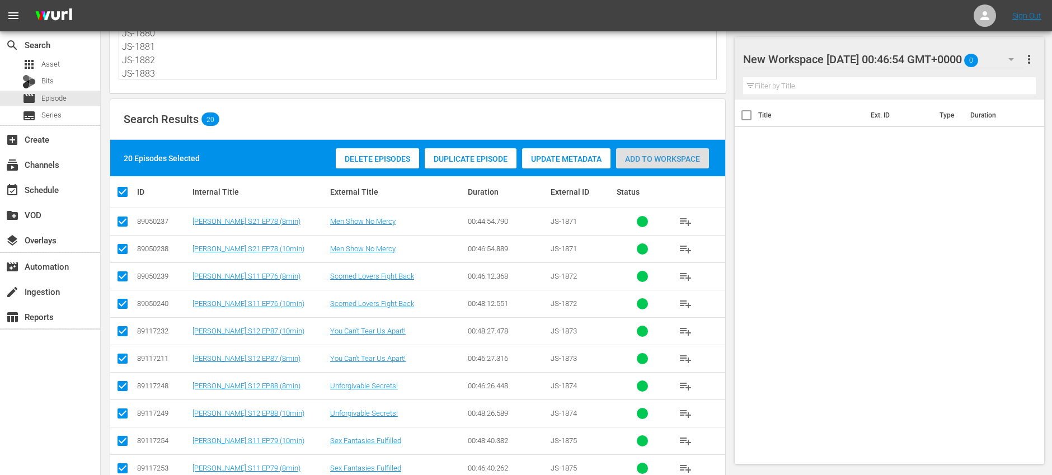
click at [638, 157] on span "Add to Workspace" at bounding box center [662, 158] width 93 height 9
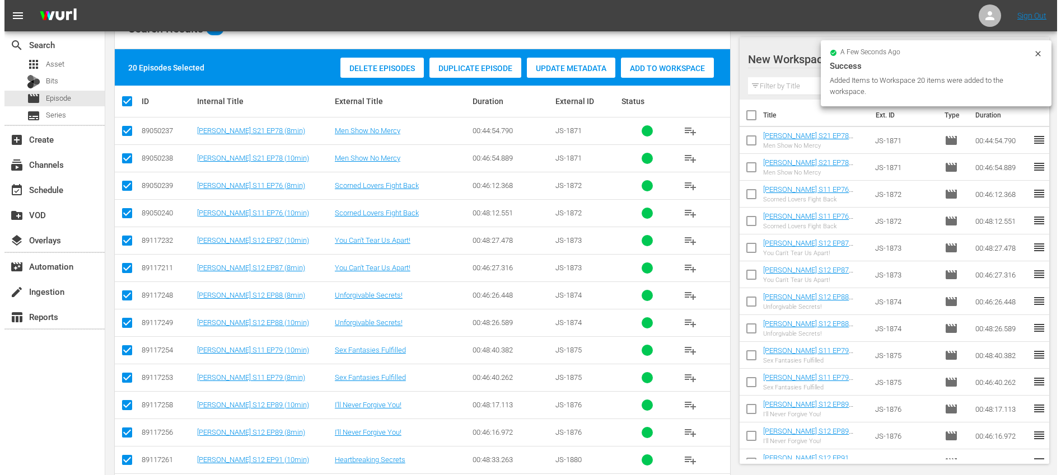
scroll to position [0, 0]
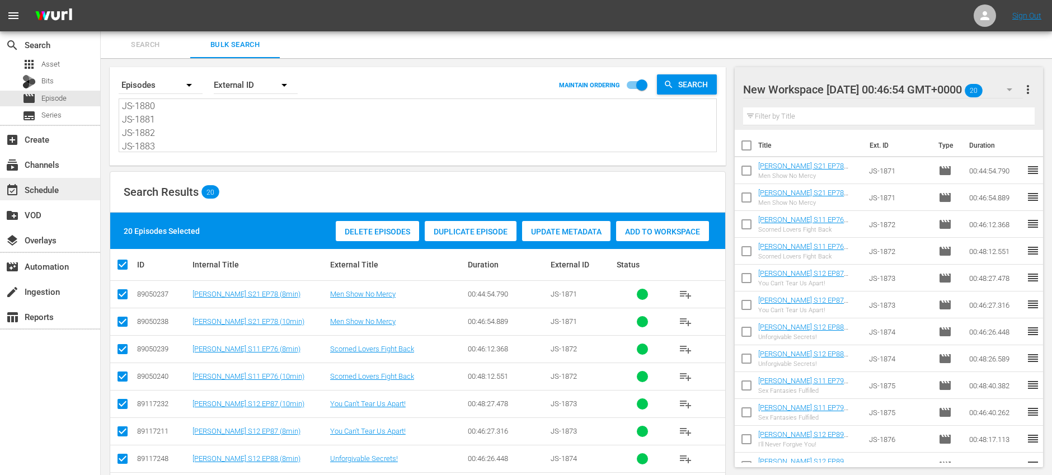
click at [73, 194] on div "event_available Schedule" at bounding box center [50, 189] width 100 height 22
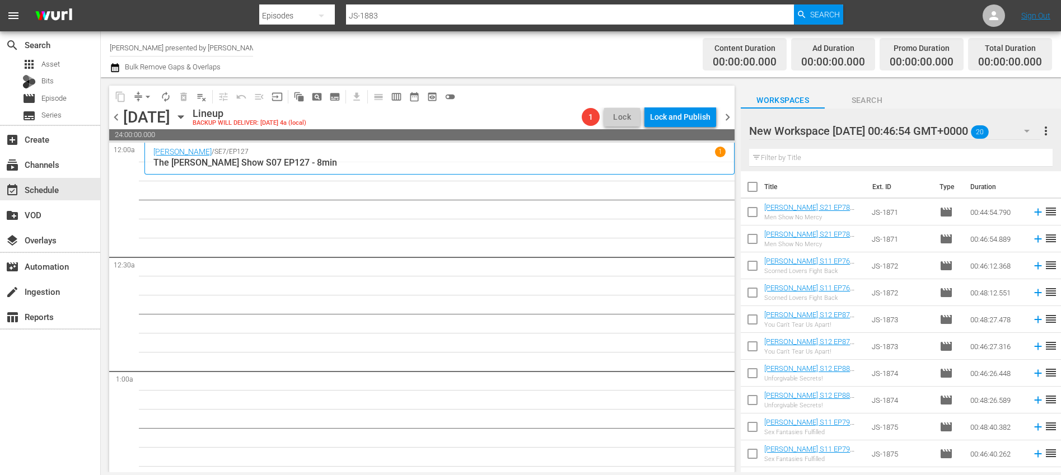
click at [183, 116] on icon "button" at bounding box center [180, 117] width 5 height 3
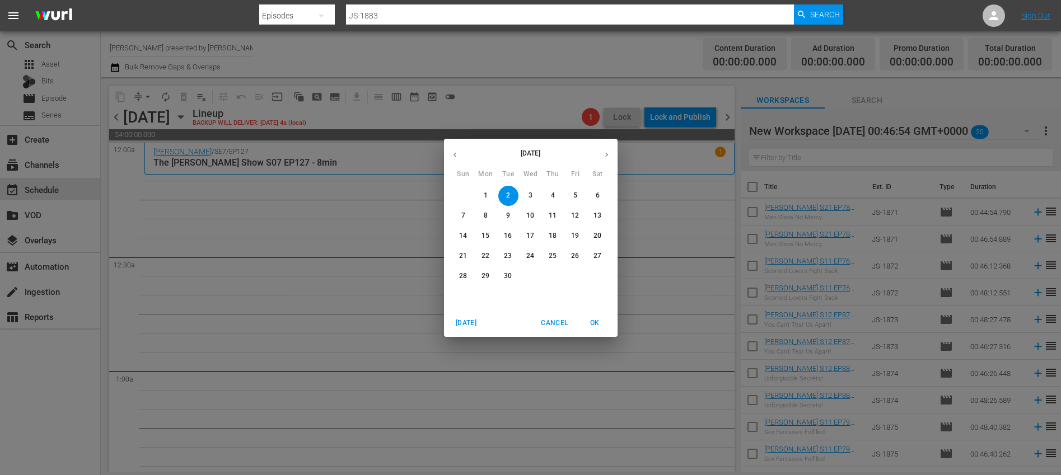
click at [606, 152] on icon "button" at bounding box center [606, 155] width 8 height 8
click at [526, 194] on span "1" at bounding box center [531, 196] width 20 height 10
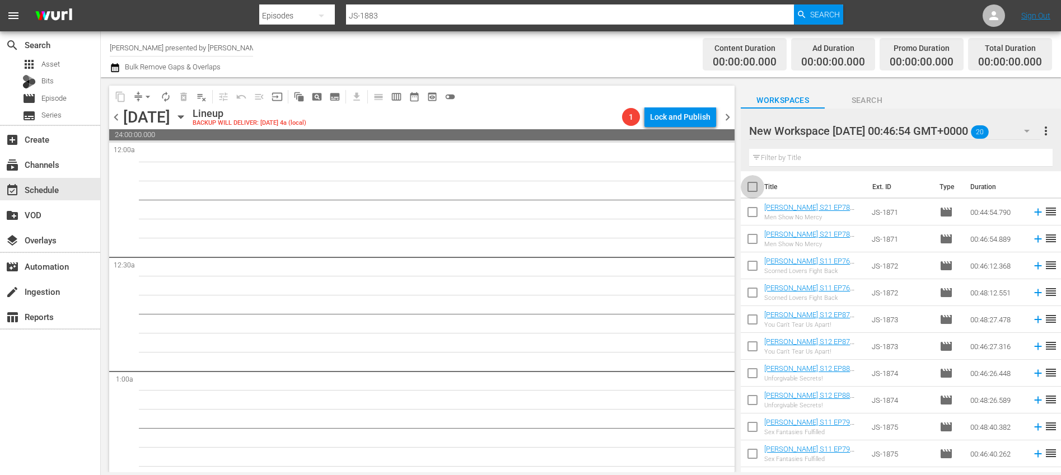
click at [754, 184] on input "checkbox" at bounding box center [752, 189] width 24 height 24
checkbox input "true"
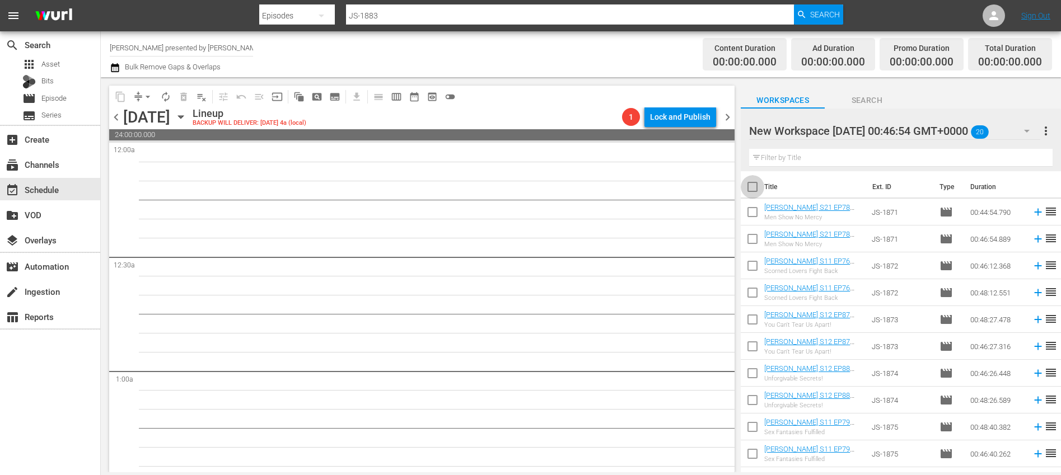
checkbox input "true"
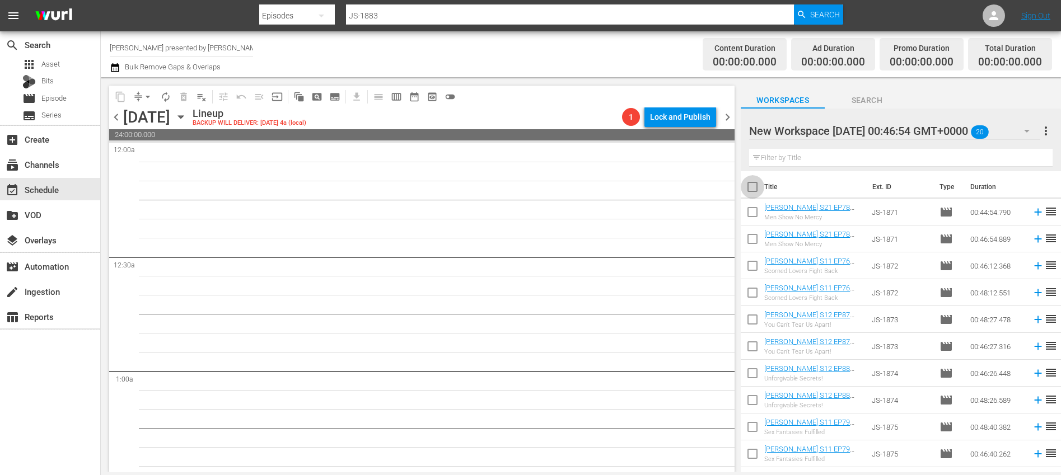
checkbox input "true"
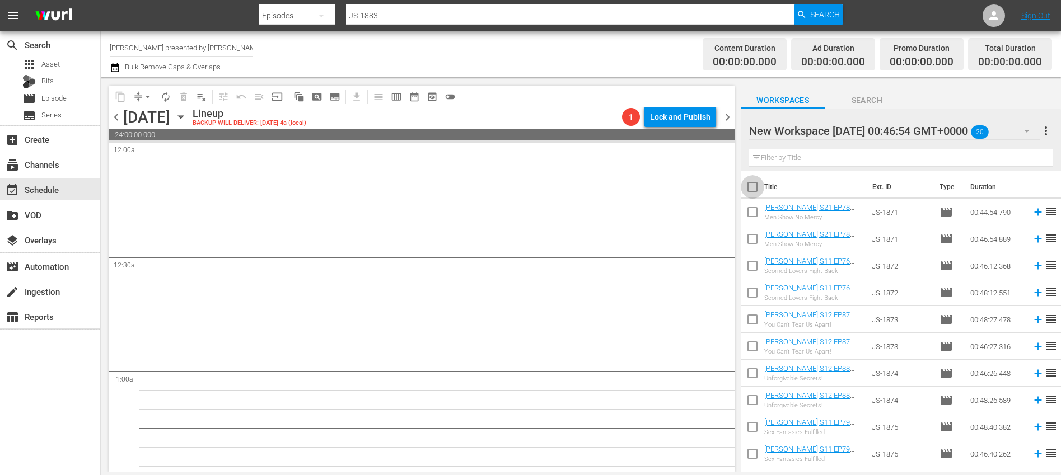
checkbox input "true"
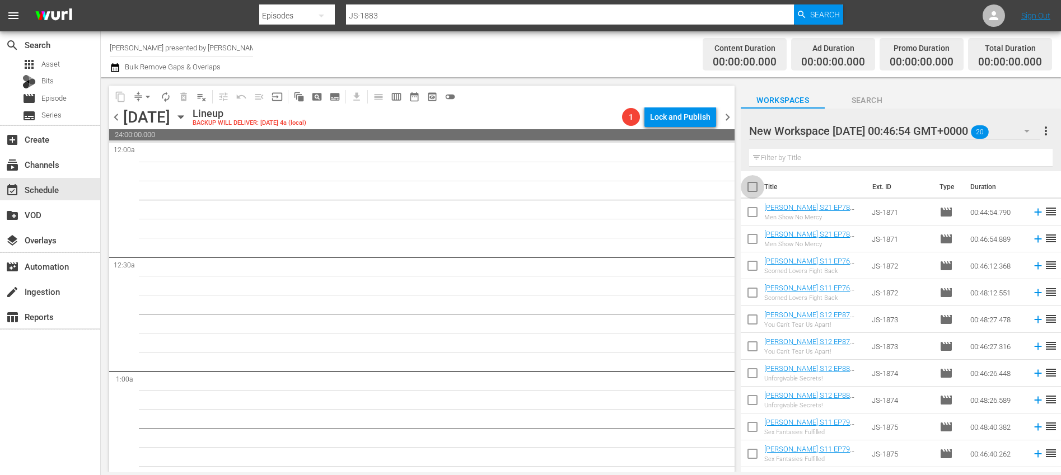
checkbox input "true"
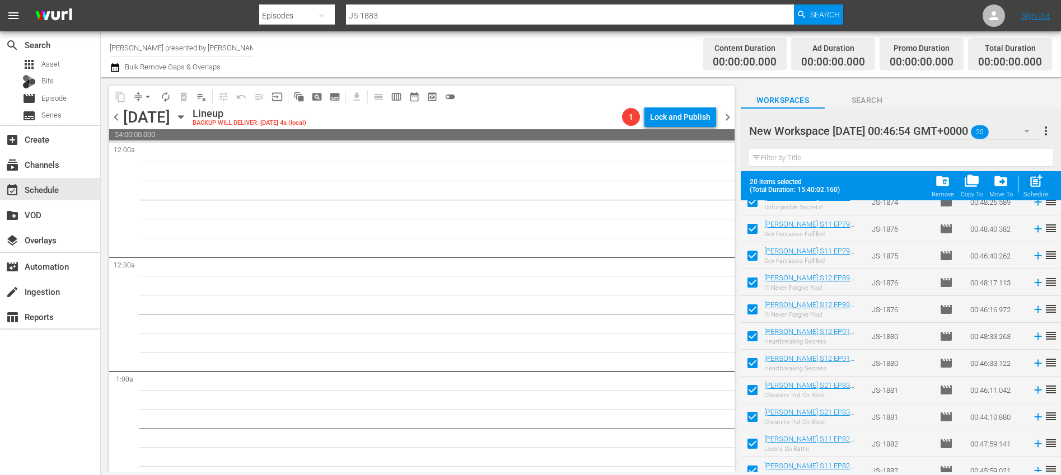
scroll to position [291, 0]
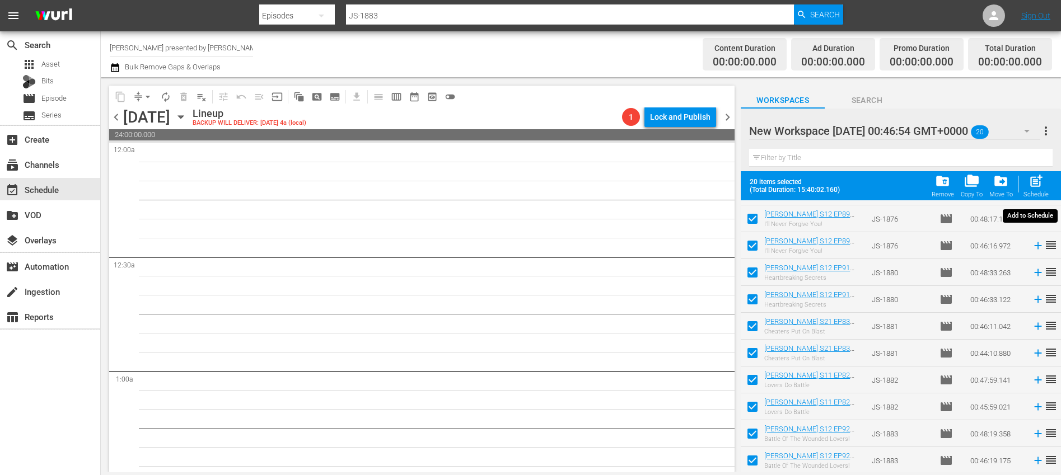
click at [1034, 186] on span "post_add" at bounding box center [1035, 181] width 15 height 15
checkbox input "false"
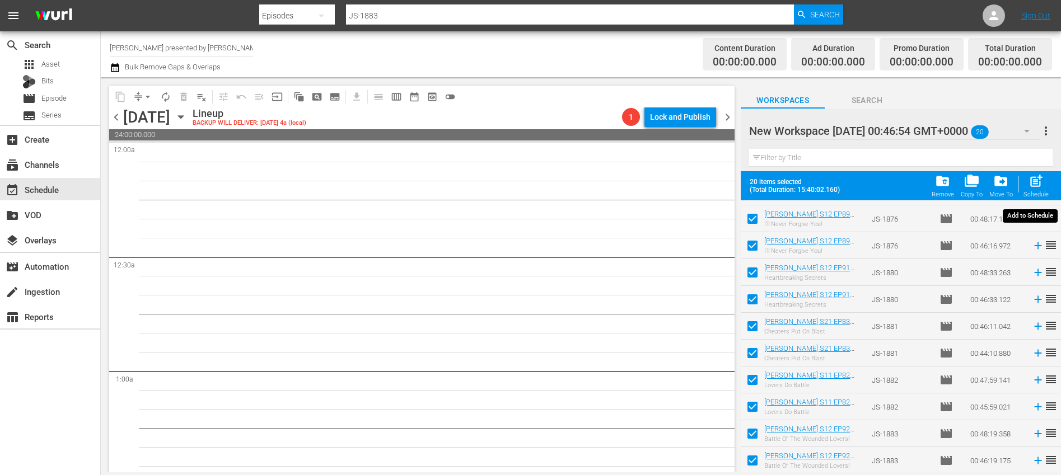
checkbox input "false"
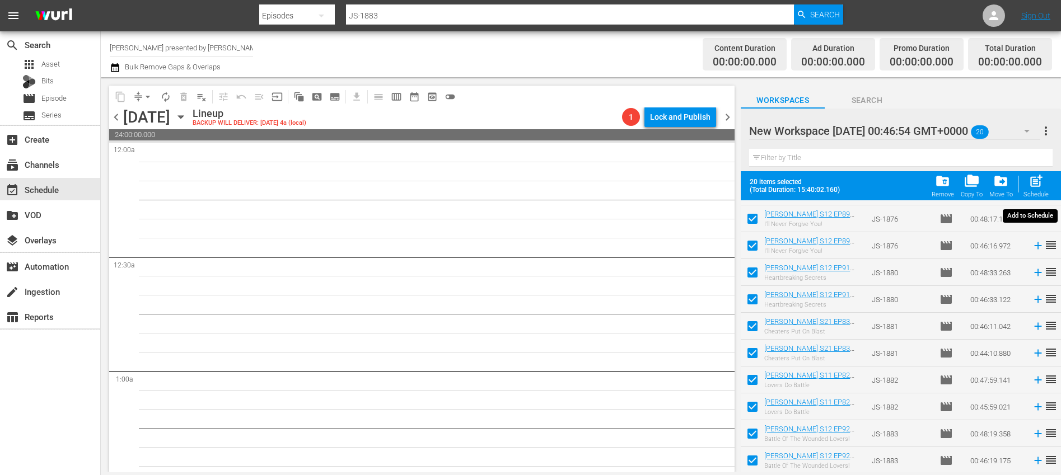
checkbox input "false"
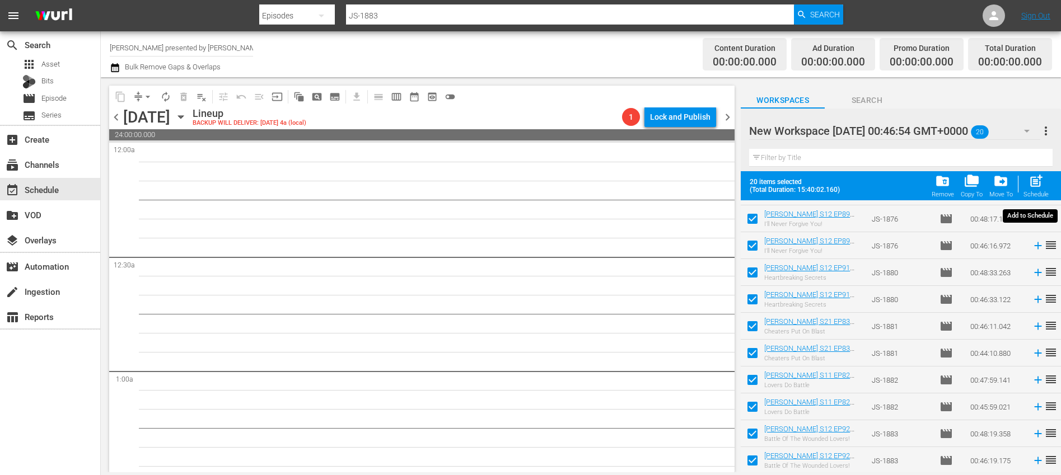
checkbox input "false"
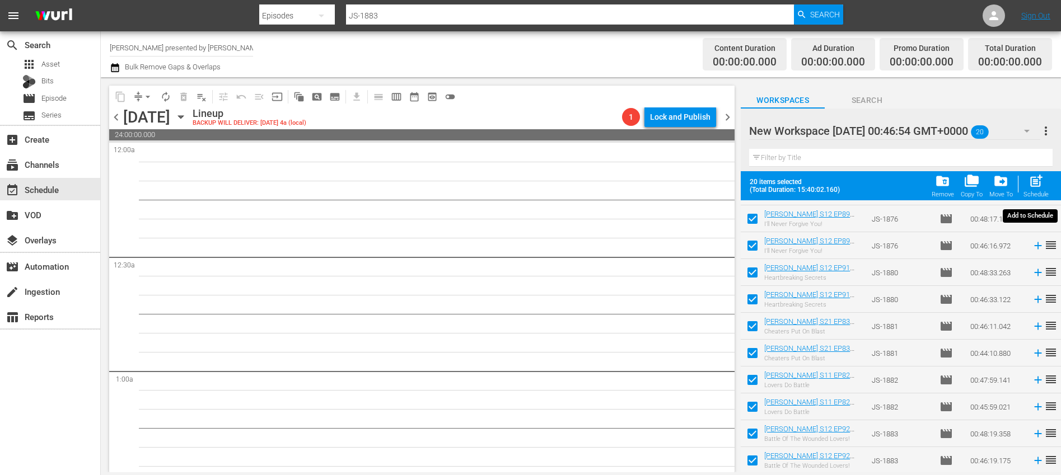
checkbox input "false"
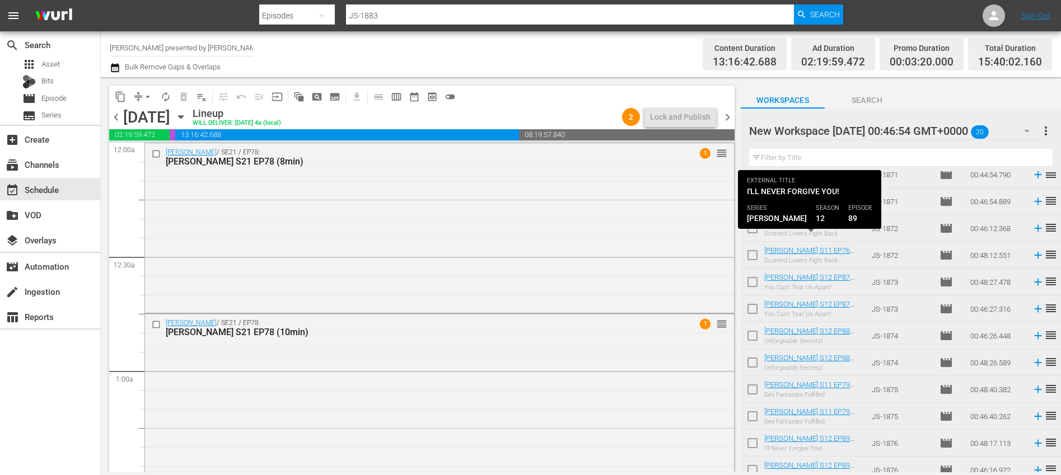
scroll to position [0, 0]
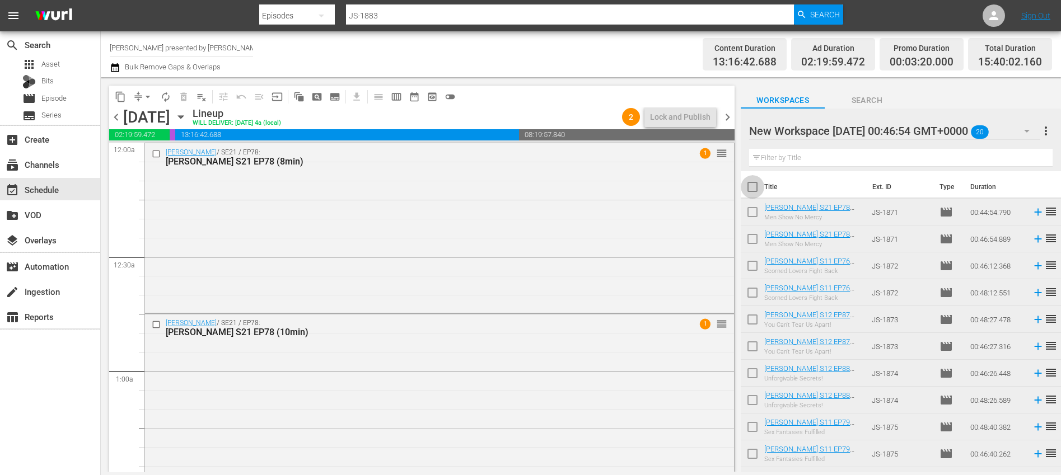
click at [754, 184] on input "checkbox" at bounding box center [752, 189] width 24 height 24
checkbox input "true"
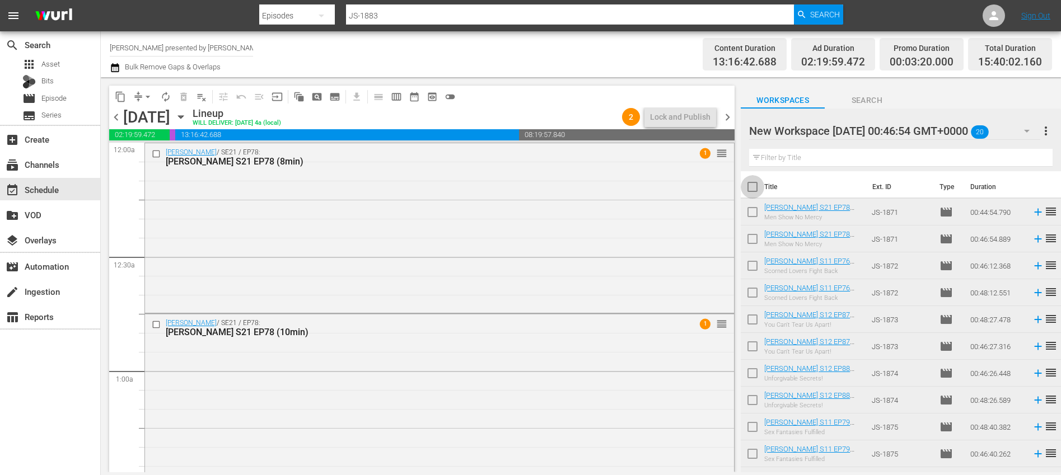
checkbox input "true"
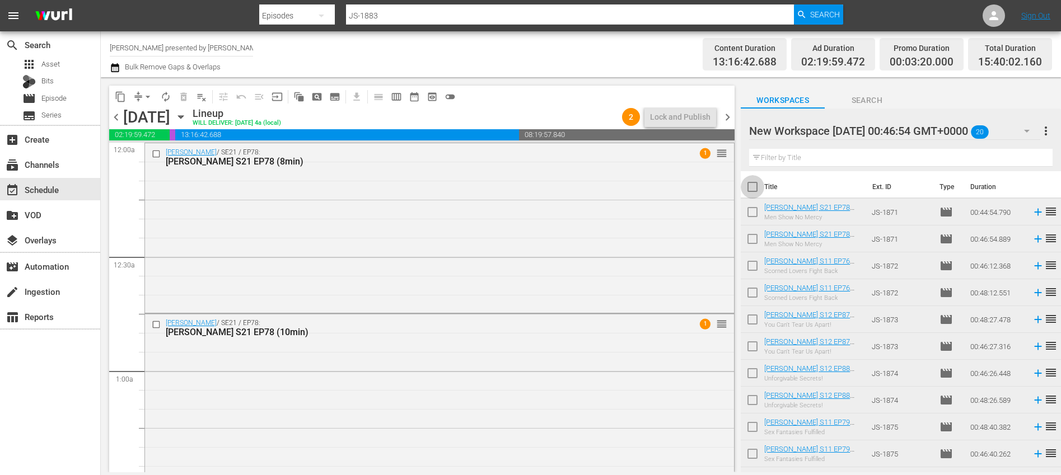
checkbox input "true"
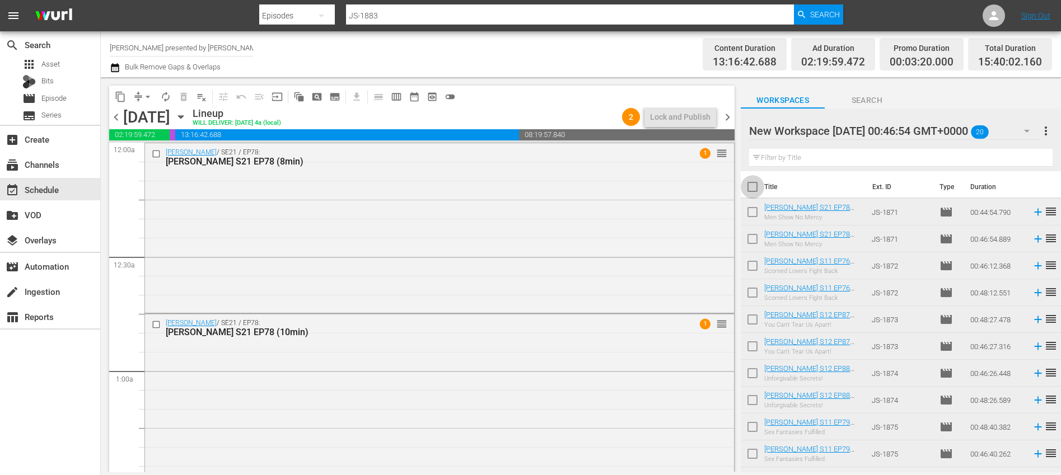
checkbox input "true"
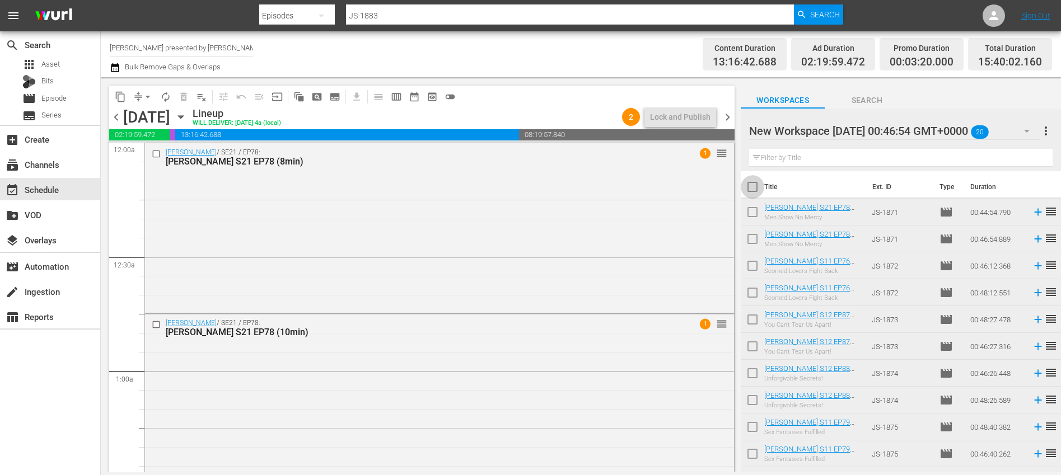
checkbox input "true"
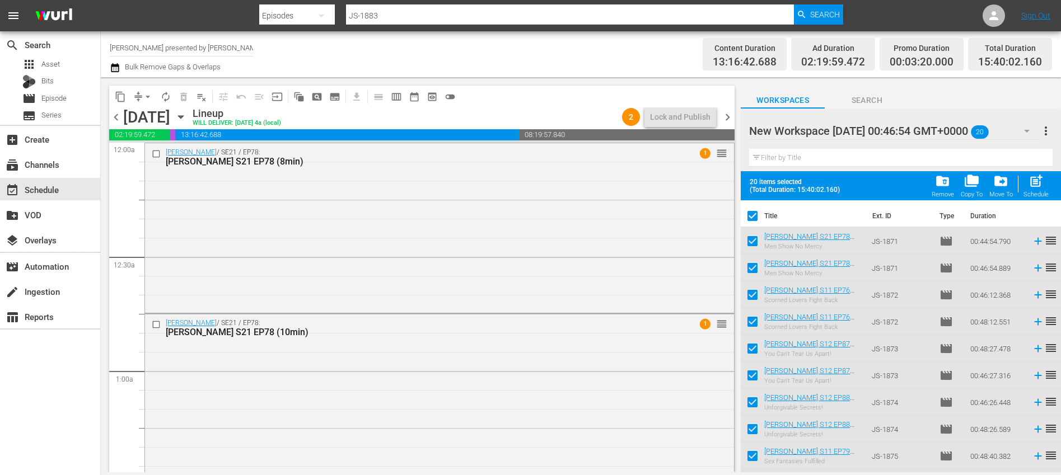
click at [753, 214] on input "checkbox" at bounding box center [752, 219] width 24 height 24
checkbox input "false"
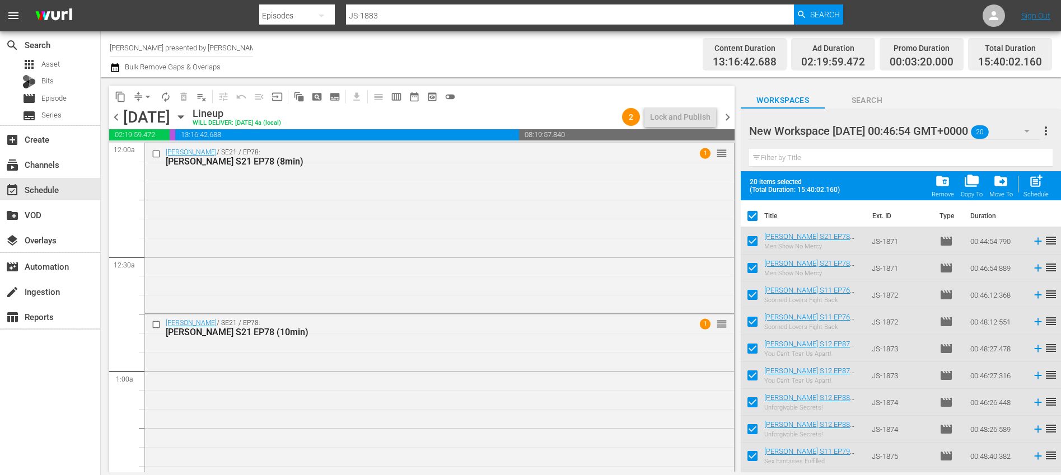
checkbox input "false"
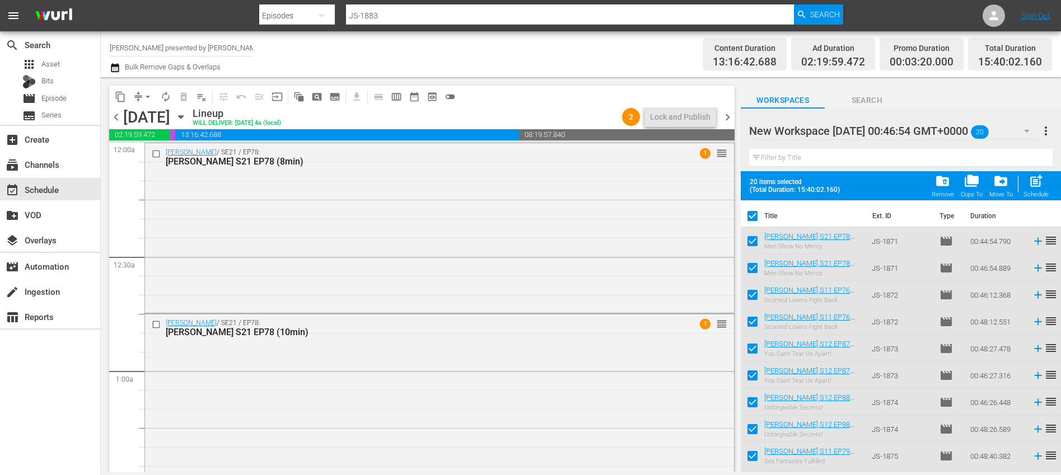
checkbox input "false"
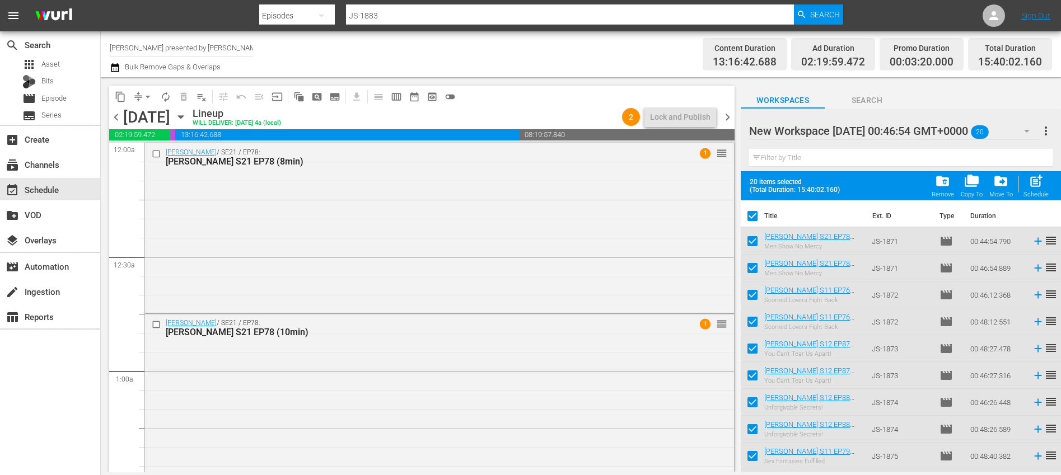
checkbox input "false"
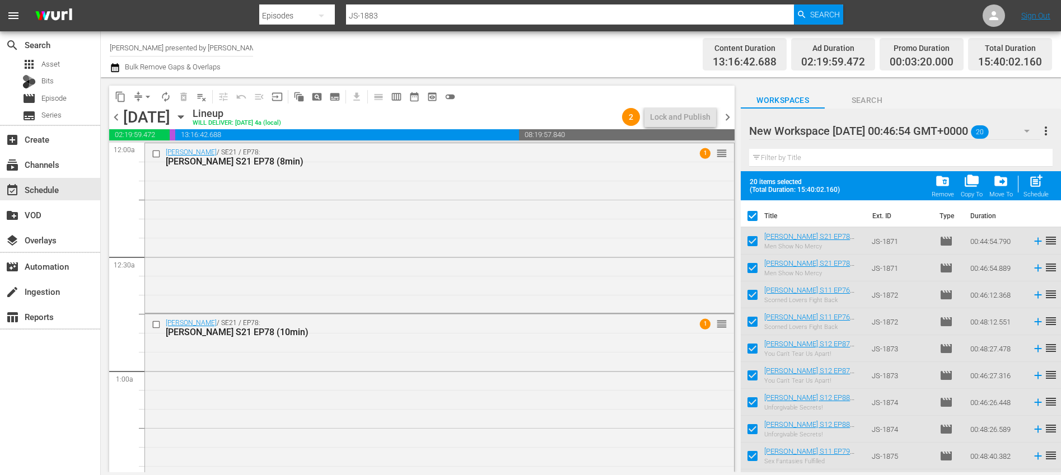
checkbox input "false"
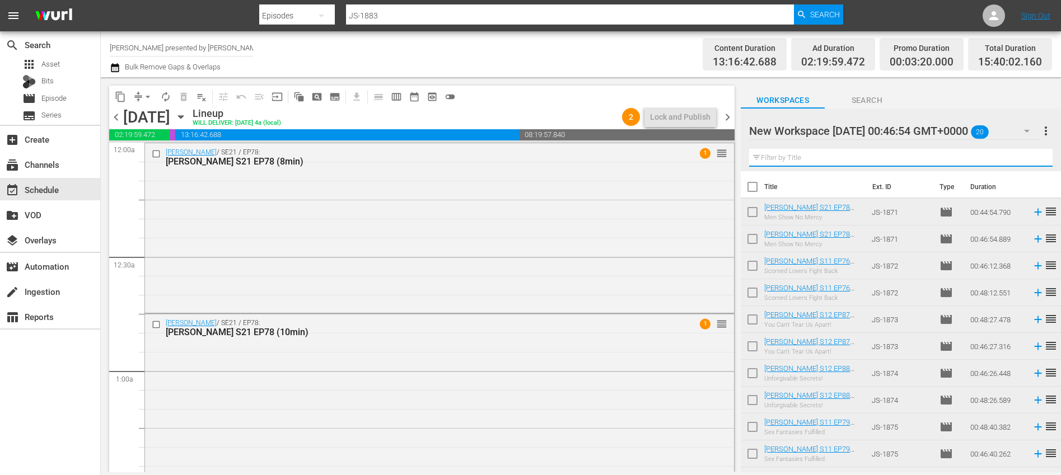
click at [789, 156] on input "text" at bounding box center [900, 158] width 303 height 18
type input "10min"
click at [757, 190] on input "checkbox" at bounding box center [752, 189] width 24 height 24
checkbox input "true"
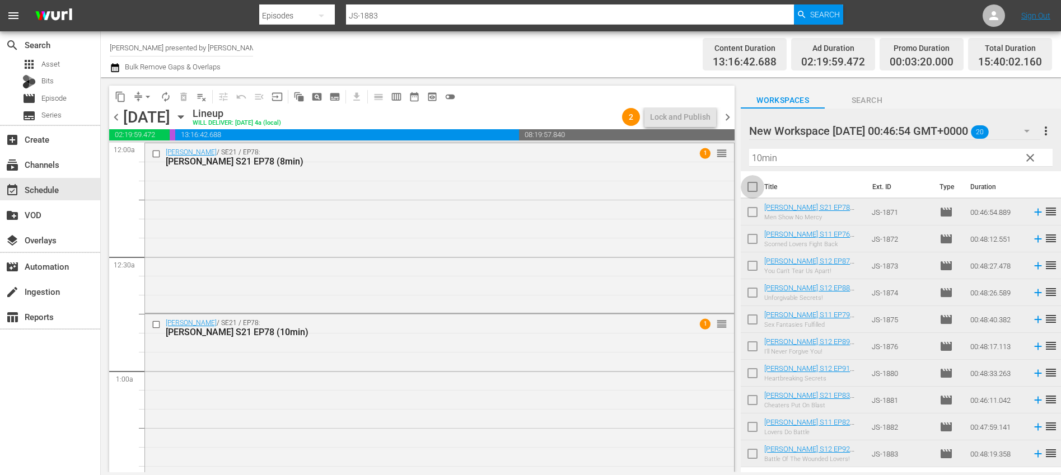
checkbox input "true"
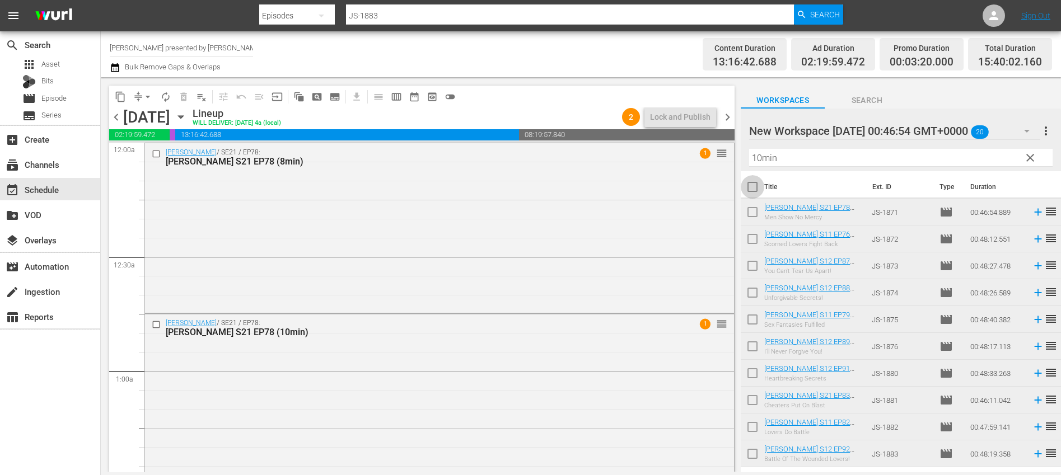
checkbox input "true"
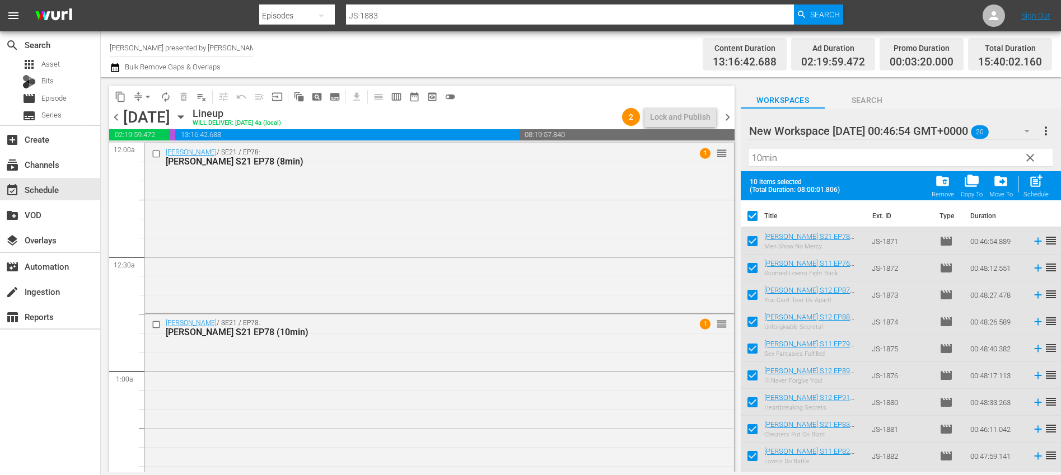
scroll to position [22, 0]
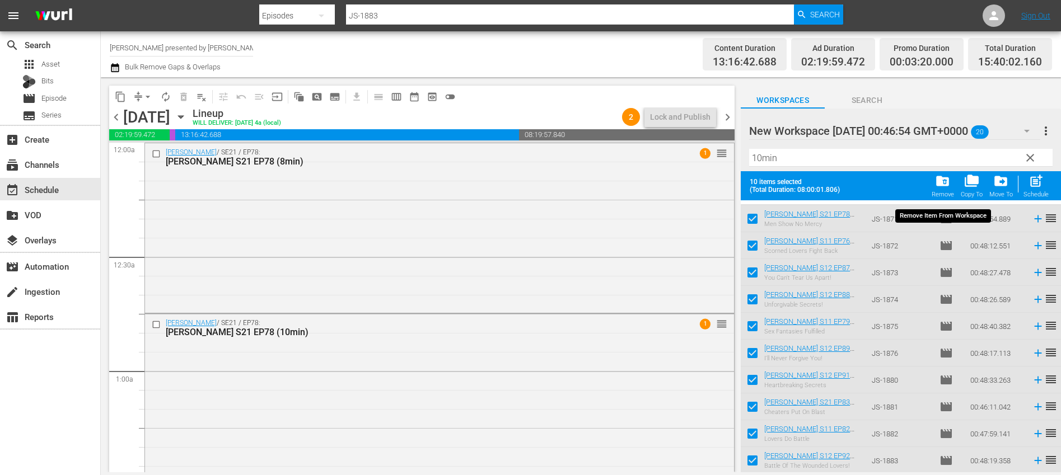
click at [945, 183] on span "folder_delete" at bounding box center [942, 181] width 15 height 15
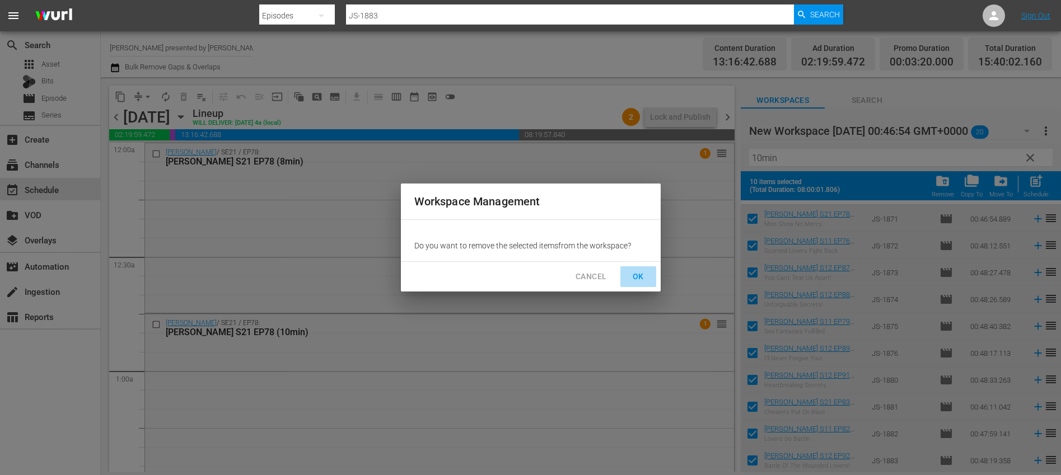
click at [631, 274] on span "OK" at bounding box center [638, 277] width 18 height 14
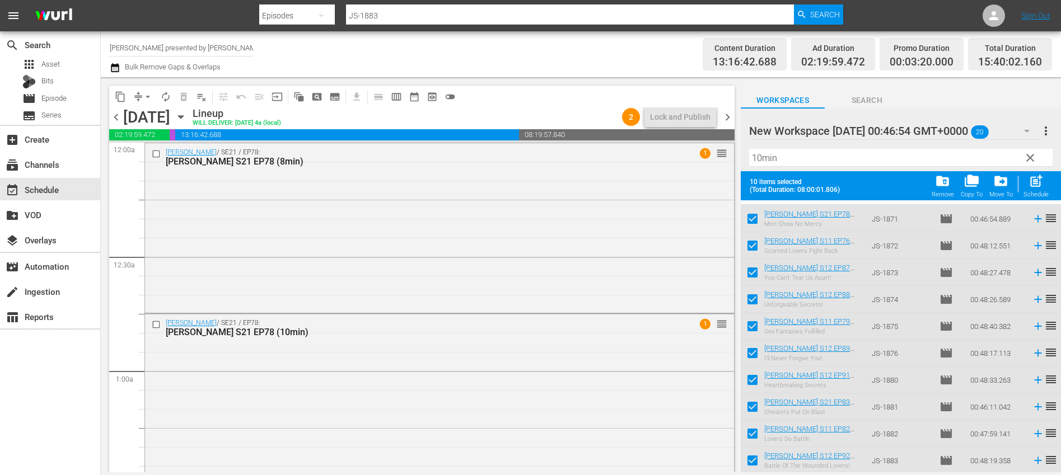
checkbox input "false"
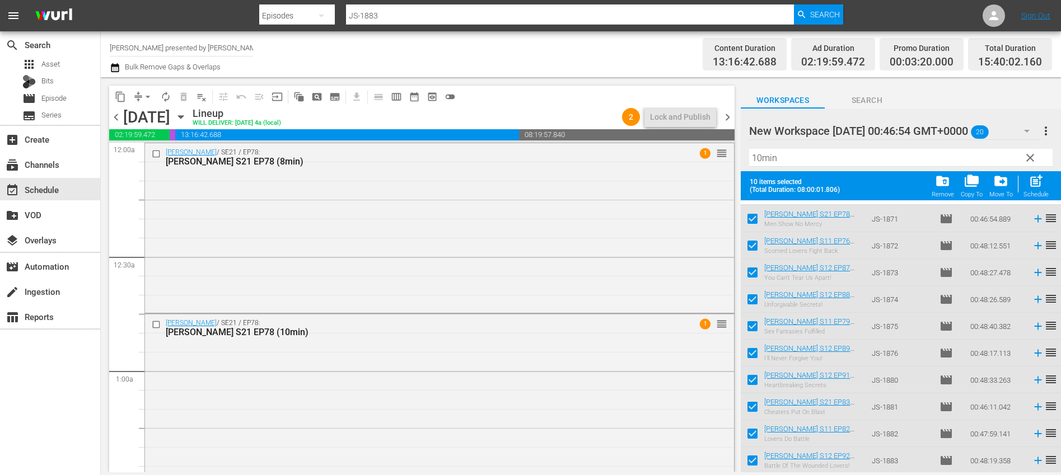
checkbox input "false"
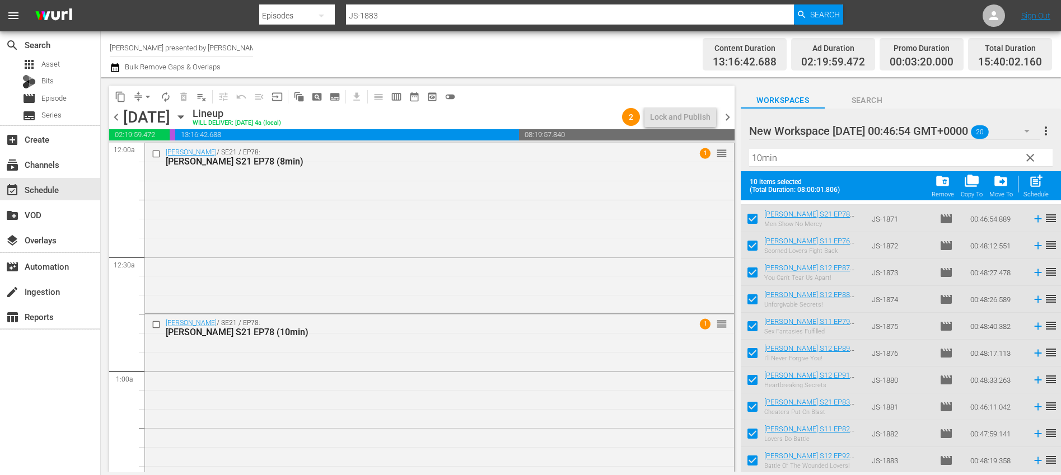
checkbox input "false"
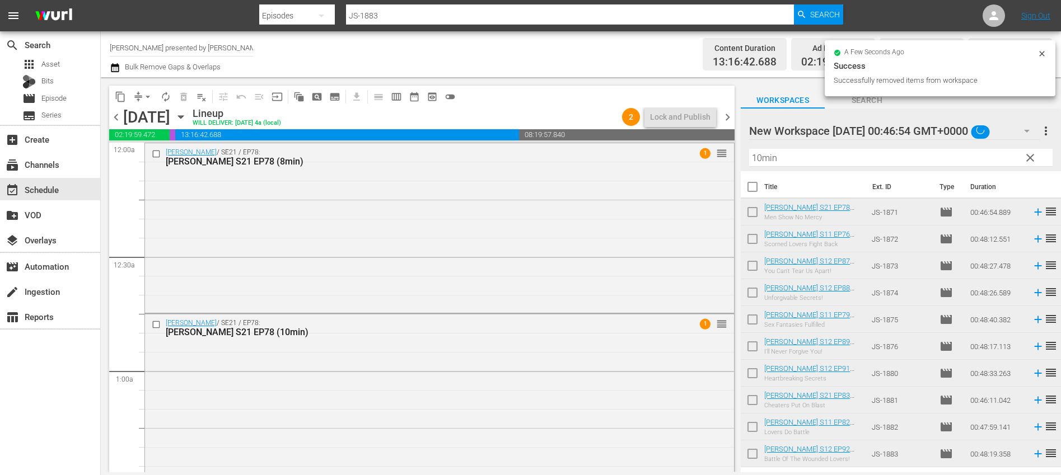
scroll to position [0, 0]
click at [806, 154] on input "10min" at bounding box center [900, 158] width 303 height 18
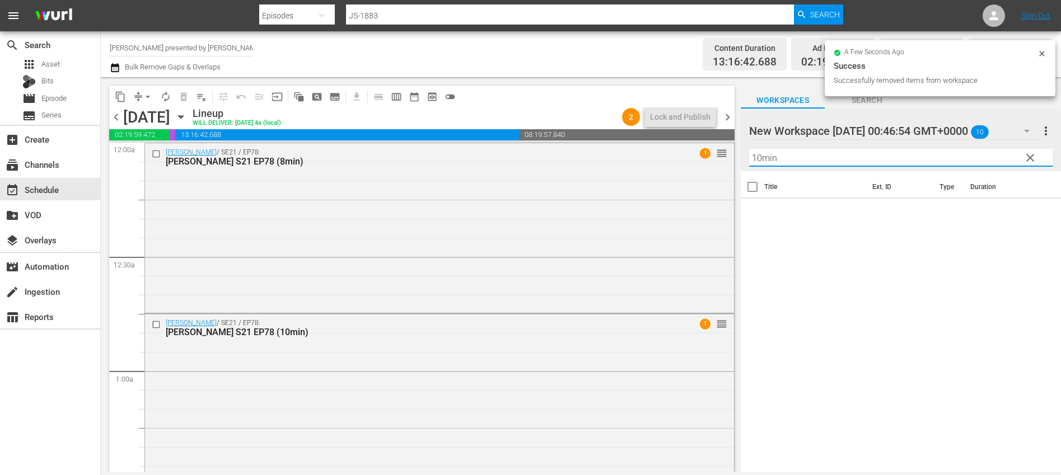
click at [806, 154] on input "10min" at bounding box center [900, 158] width 303 height 18
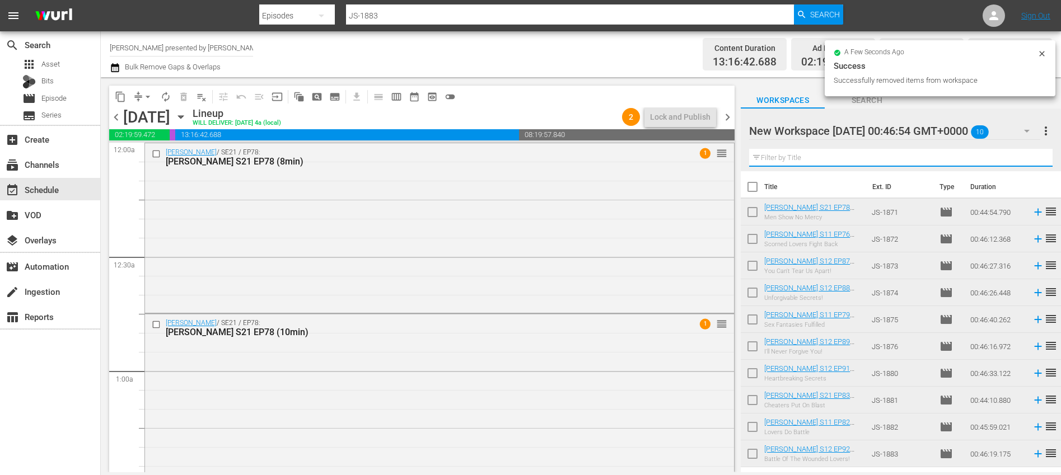
click at [827, 188] on th "Title" at bounding box center [814, 186] width 101 height 31
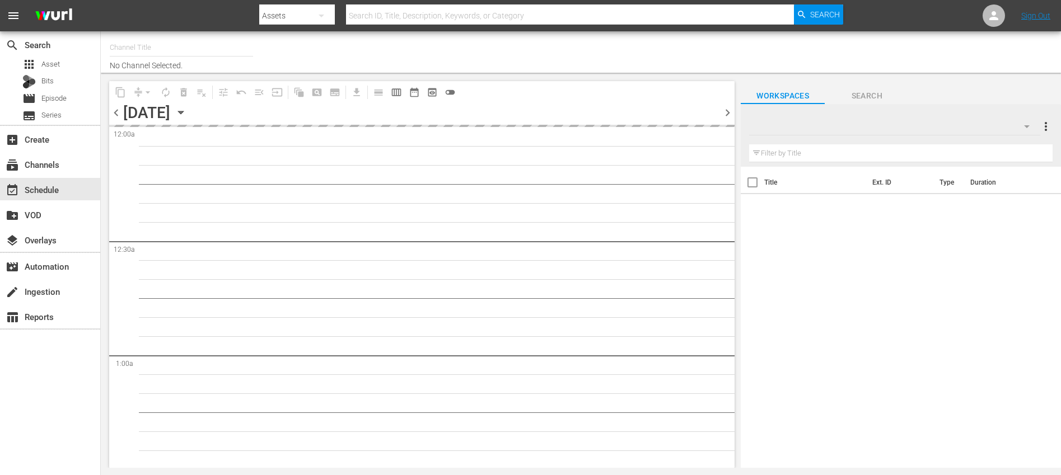
type input "[PERSON_NAME] presented by [PERSON_NAME] (1887)"
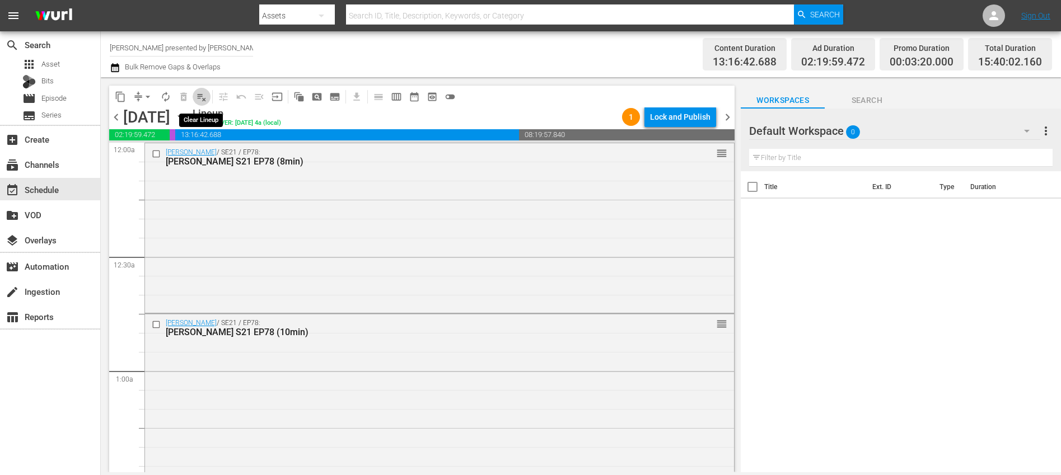
click at [203, 97] on span "playlist_remove_outlined" at bounding box center [201, 96] width 11 height 11
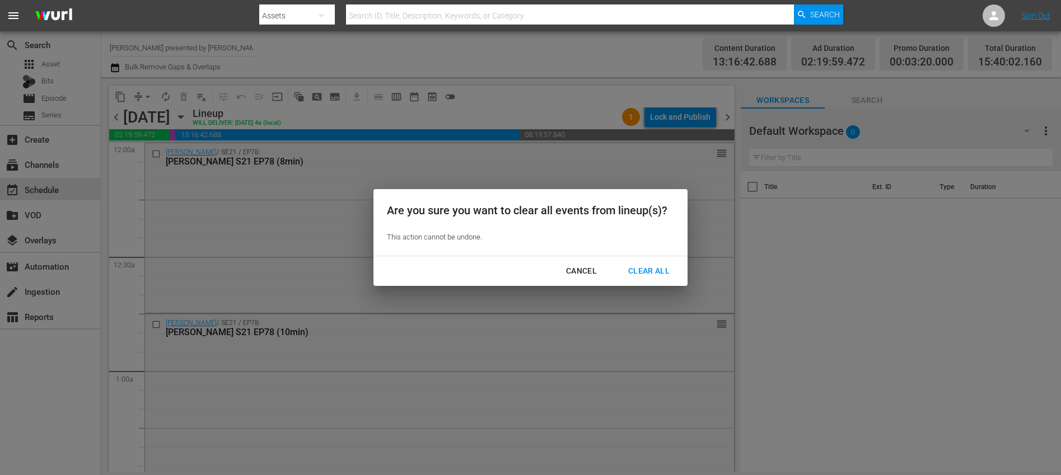
click at [636, 278] on div "Clear All" at bounding box center [648, 271] width 59 height 14
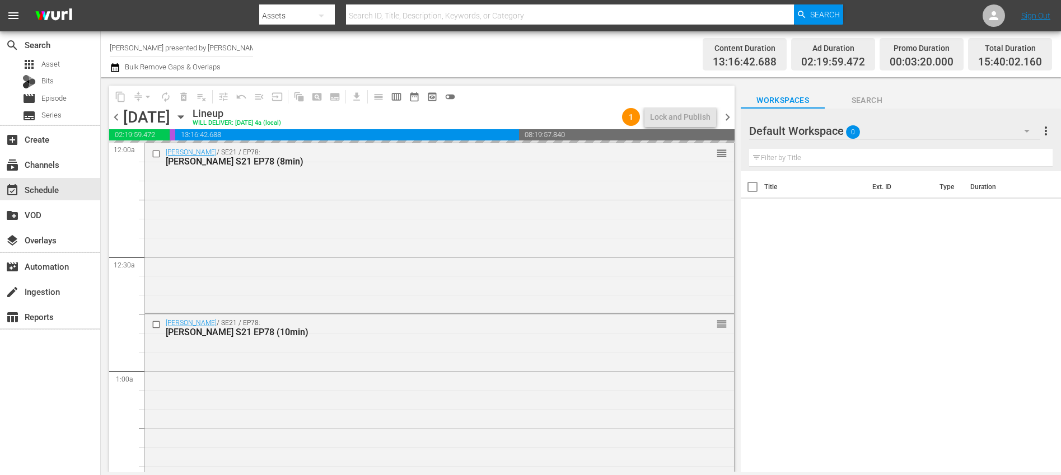
click at [187, 119] on icon "button" at bounding box center [181, 117] width 12 height 12
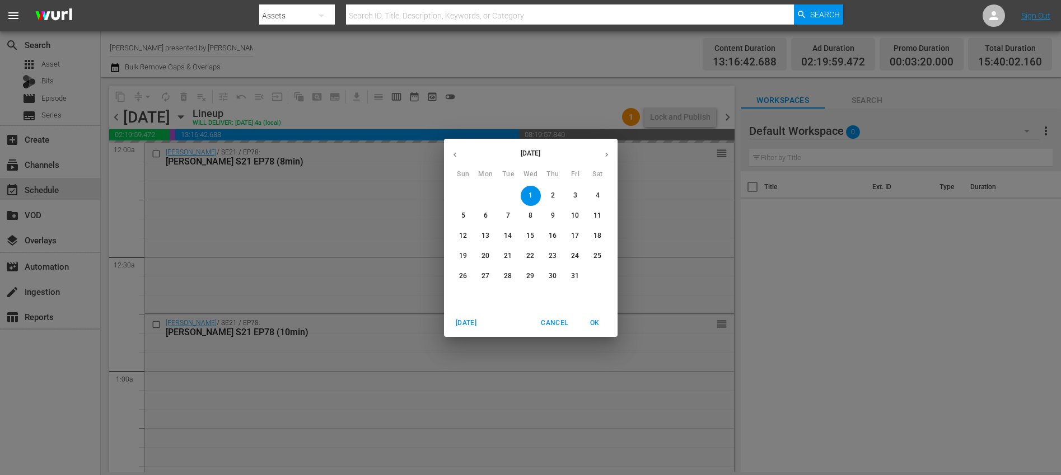
click at [461, 158] on button "button" at bounding box center [455, 155] width 22 height 22
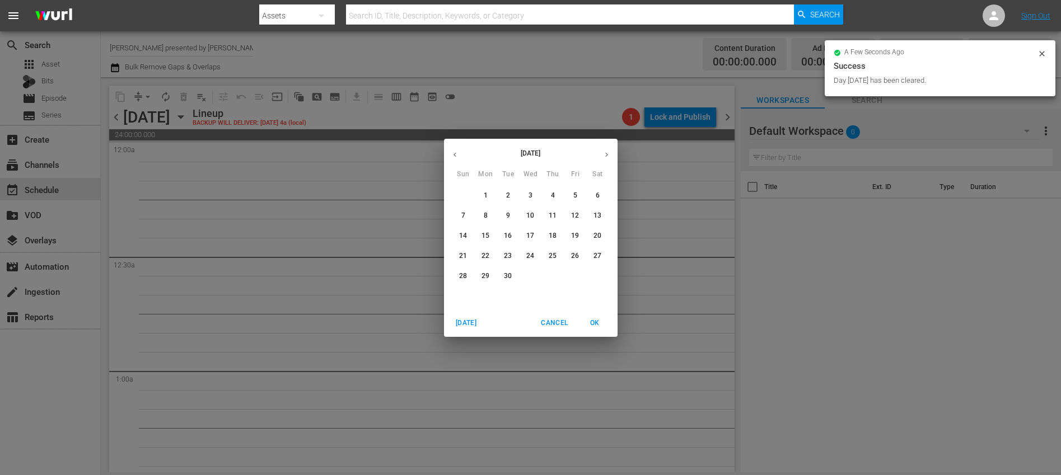
click at [461, 158] on button "button" at bounding box center [455, 155] width 22 height 22
click at [597, 275] on p "30" at bounding box center [597, 276] width 8 height 10
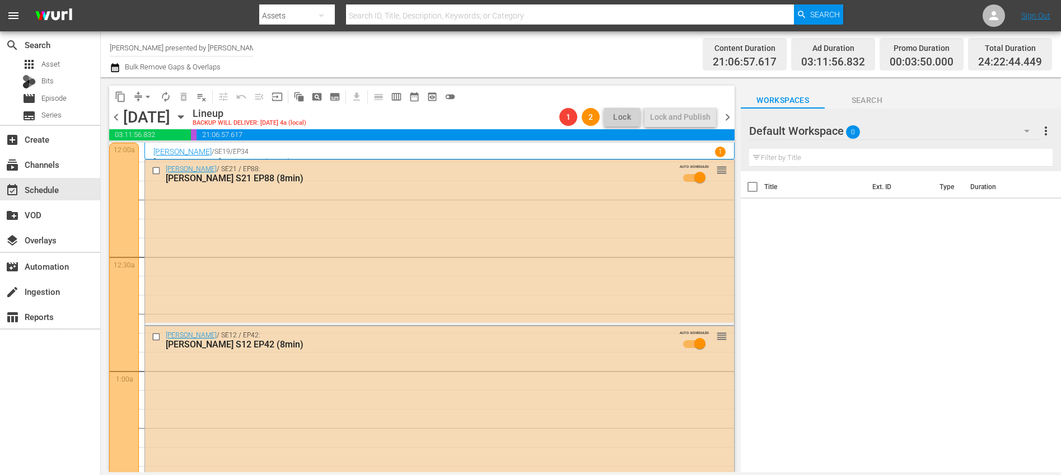
click at [945, 123] on div "Default Workspace 0" at bounding box center [894, 130] width 291 height 31
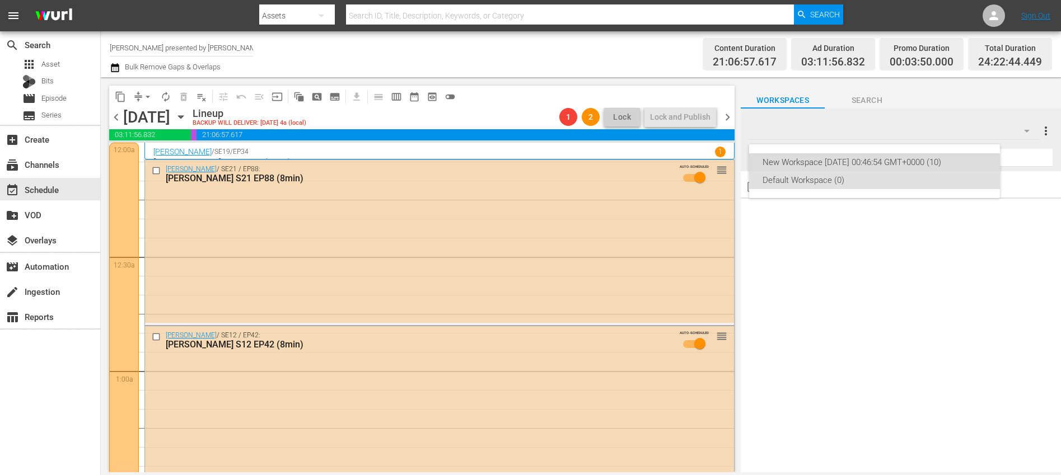
click at [871, 167] on div "New Workspace [DATE] 00:46:54 GMT+0000 (10)" at bounding box center [874, 162] width 224 height 18
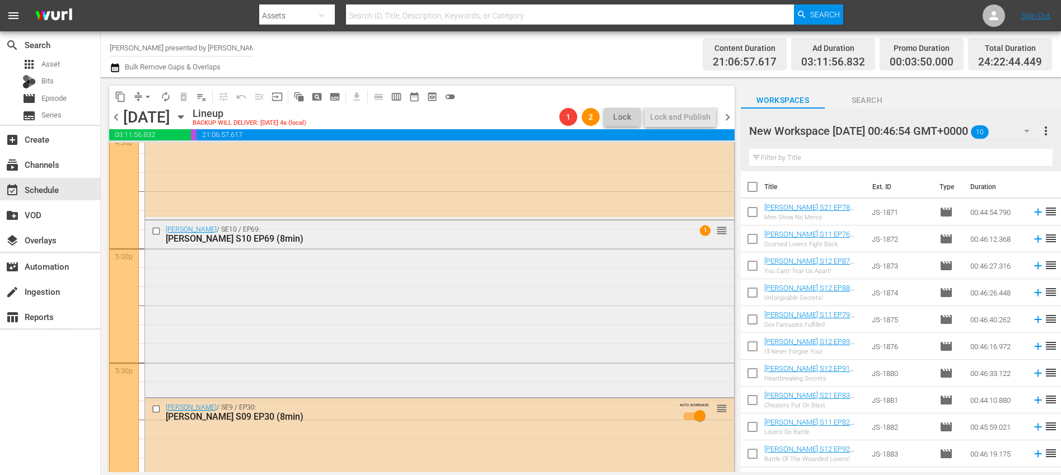
scroll to position [3766, 0]
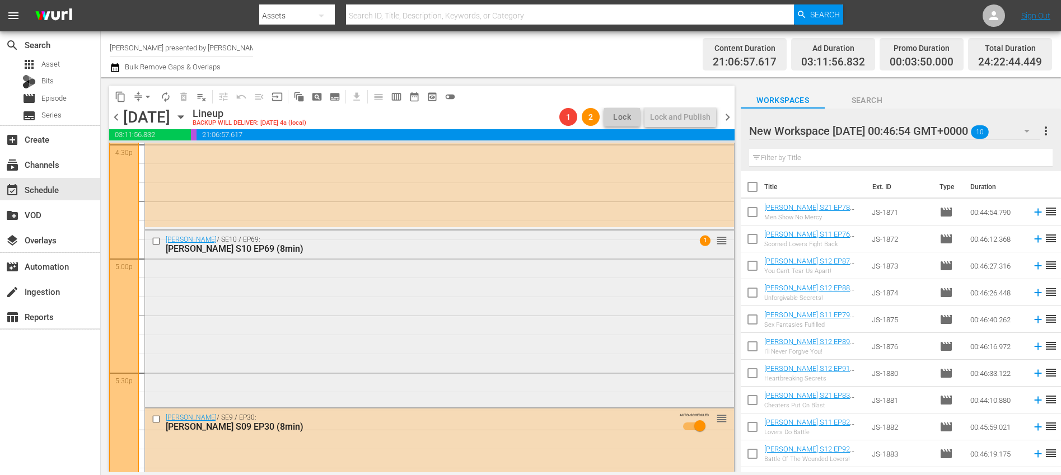
click at [155, 241] on input "checkbox" at bounding box center [158, 242] width 12 height 10
click at [185, 93] on span "delete_forever_outlined" at bounding box center [183, 96] width 11 height 11
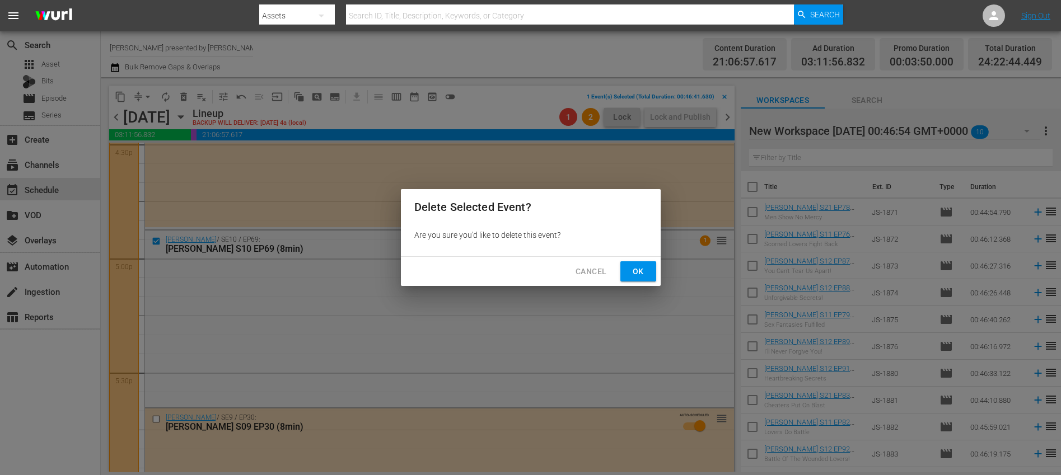
click at [640, 272] on span "Ok" at bounding box center [638, 272] width 18 height 14
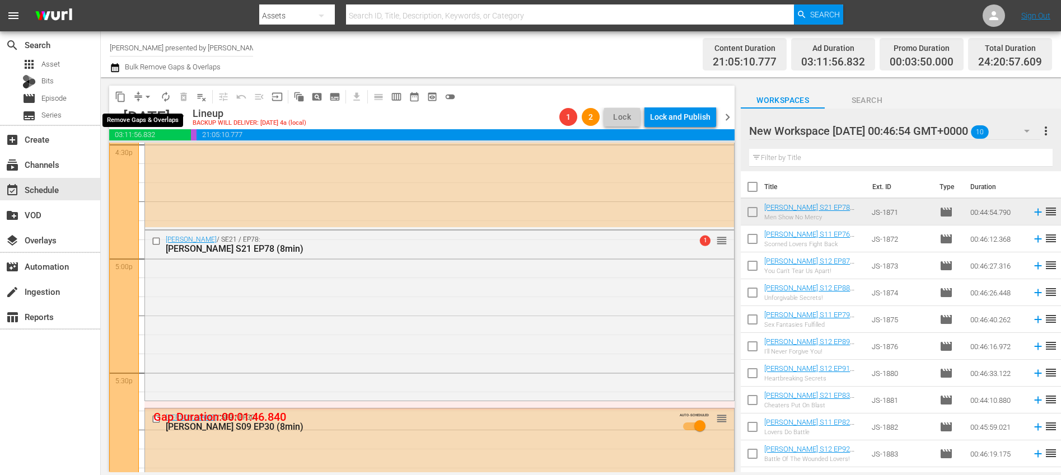
click at [147, 96] on span "arrow_drop_down" at bounding box center [147, 96] width 11 height 11
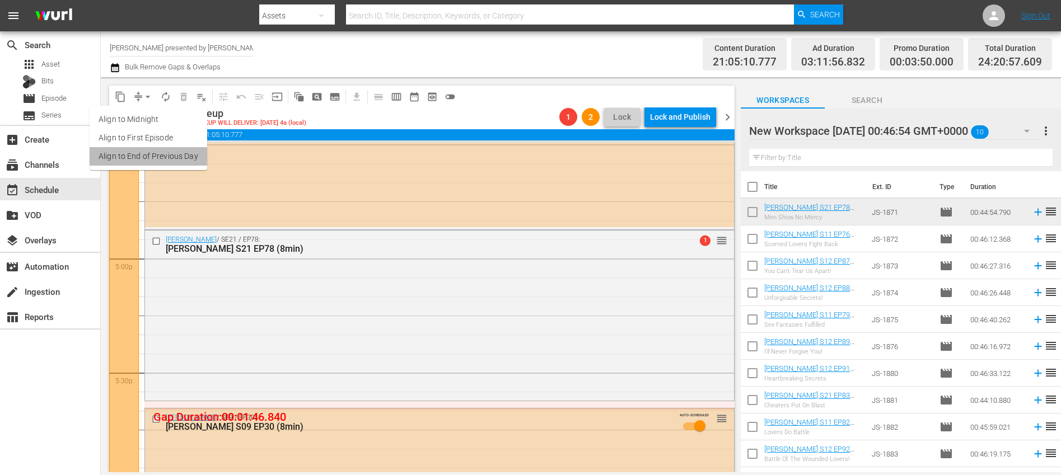
click at [176, 151] on li "Align to End of Previous Day" at bounding box center [149, 156] width 118 height 18
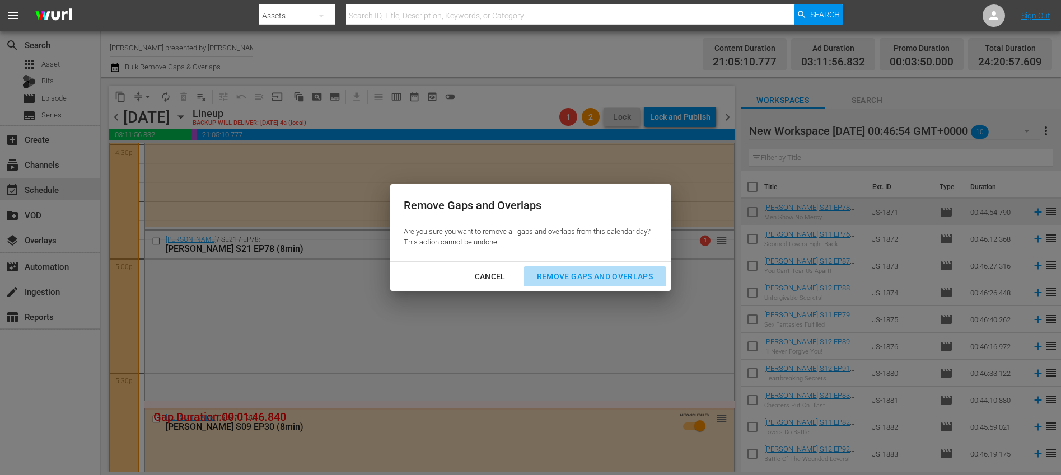
click at [600, 274] on div "Remove Gaps and Overlaps" at bounding box center [595, 277] width 134 height 14
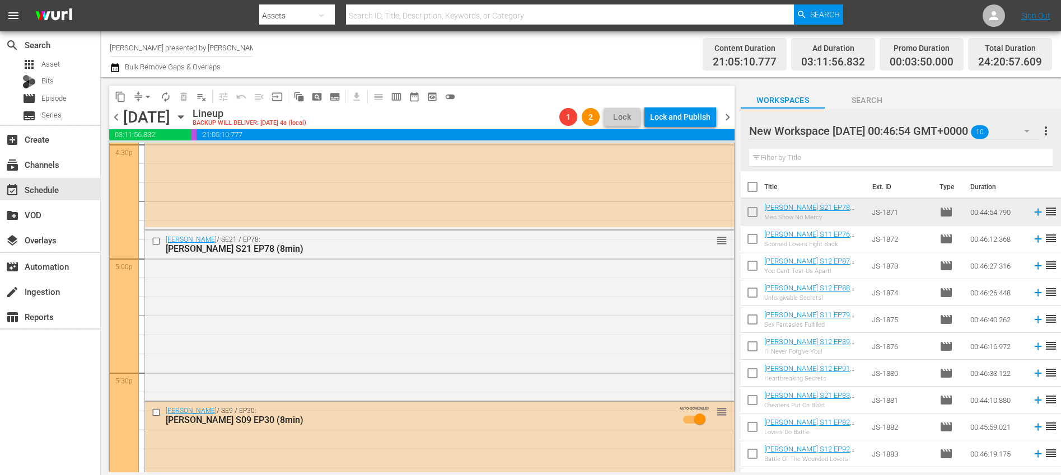
click at [725, 120] on span "chevron_right" at bounding box center [727, 117] width 14 height 14
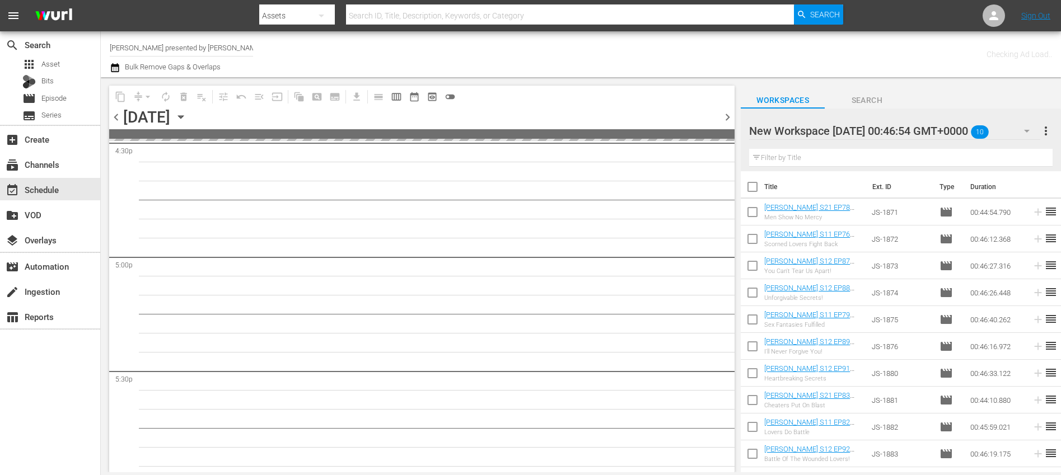
scroll to position [3976, 0]
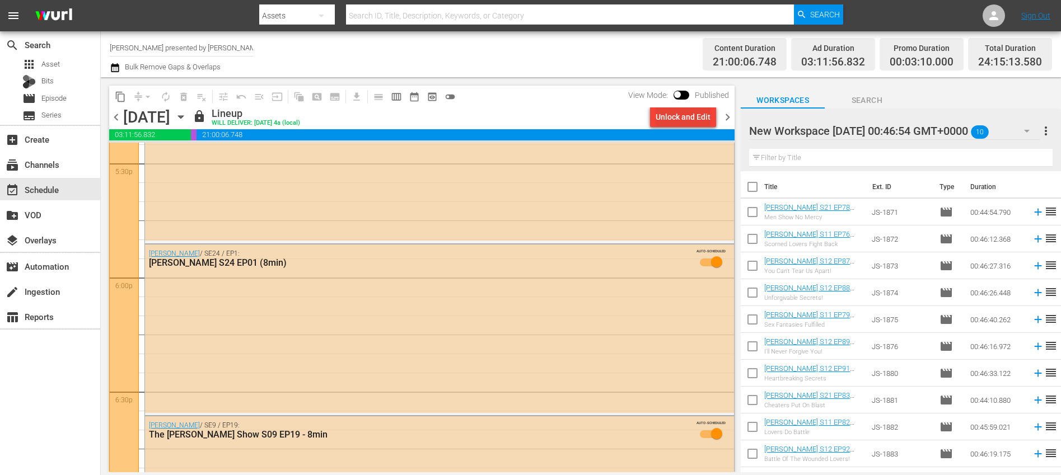
click at [693, 119] on div "Unlock and Edit" at bounding box center [682, 117] width 55 height 20
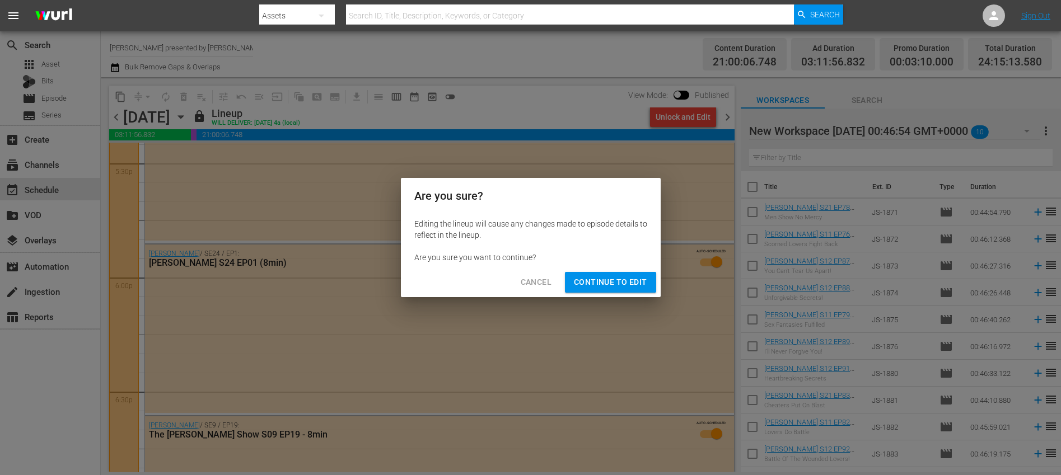
click at [631, 288] on span "Continue to Edit" at bounding box center [610, 282] width 73 height 14
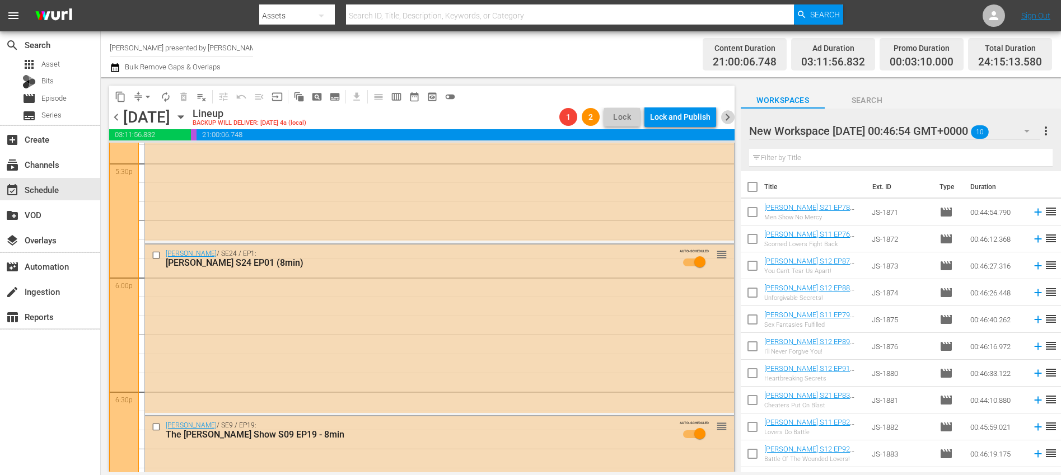
click at [723, 118] on span "chevron_right" at bounding box center [727, 117] width 14 height 14
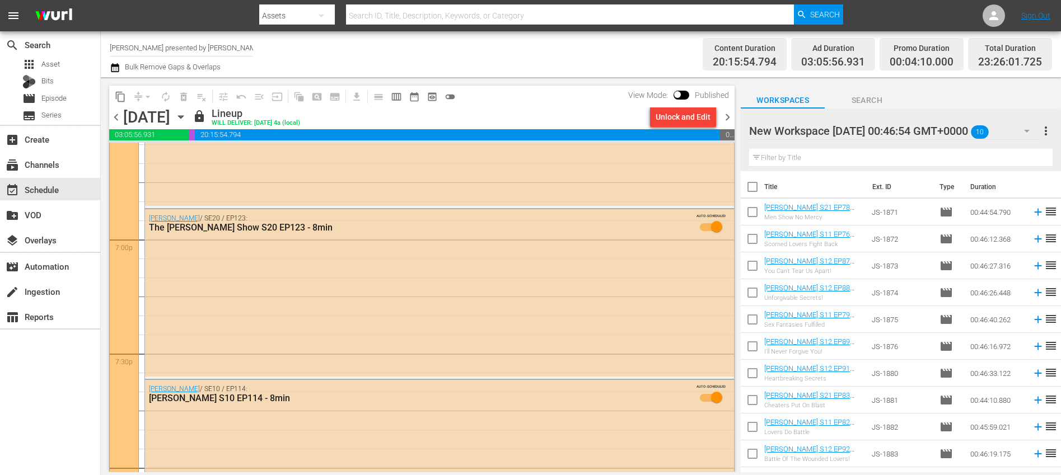
click at [681, 120] on div "Unlock and Edit" at bounding box center [682, 117] width 55 height 20
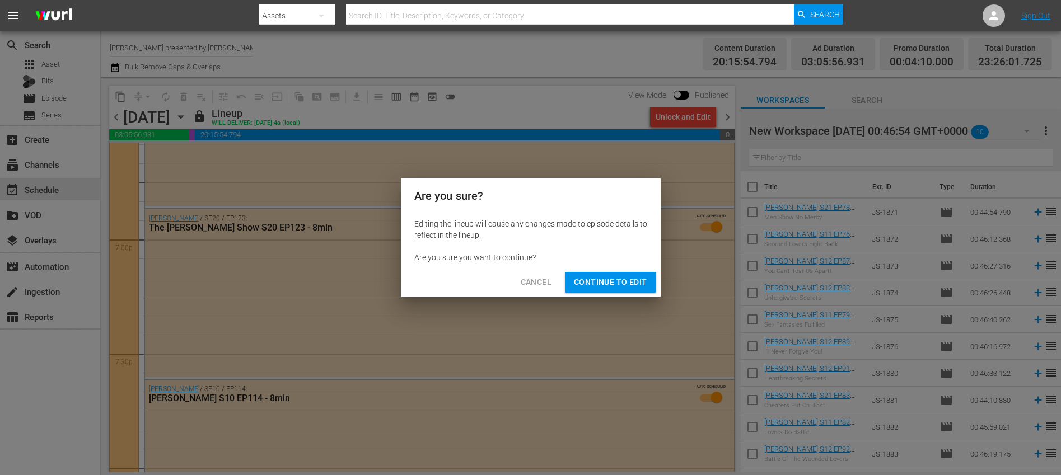
click at [623, 290] on button "Continue to Edit" at bounding box center [610, 282] width 91 height 21
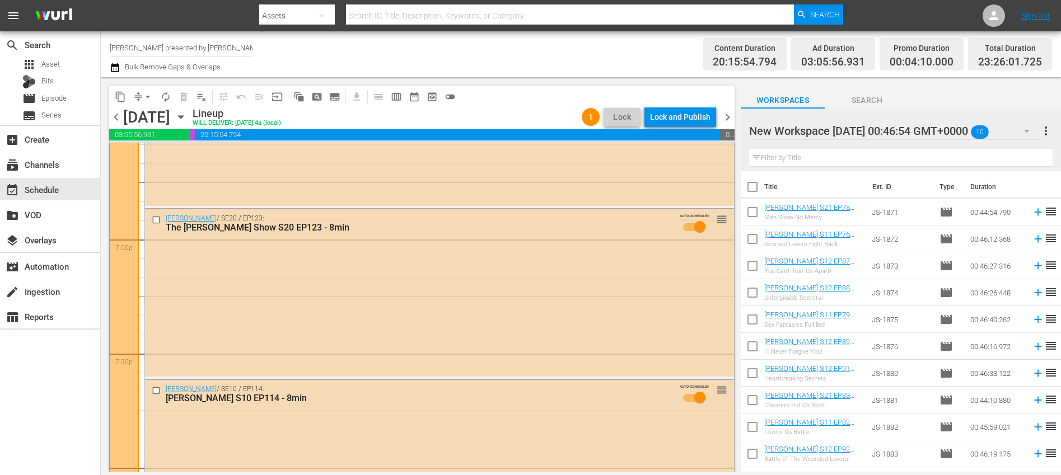
click at [116, 119] on span "chevron_left" at bounding box center [116, 117] width 14 height 14
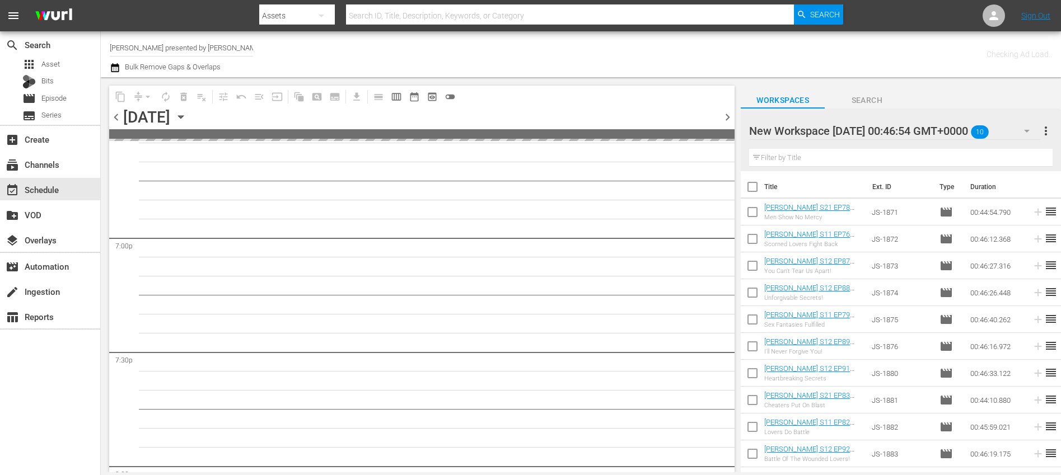
scroll to position [4527, 0]
click at [116, 119] on span "chevron_left" at bounding box center [116, 117] width 14 height 14
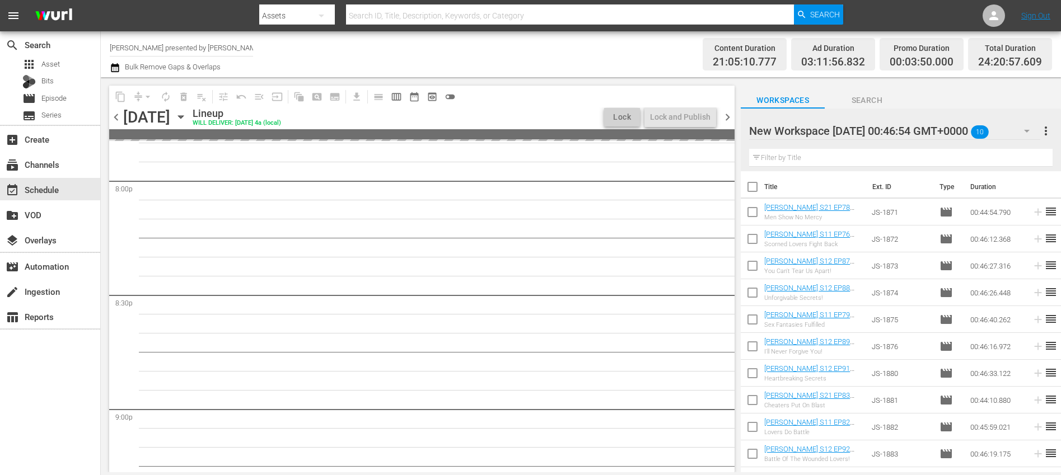
scroll to position [4280, 0]
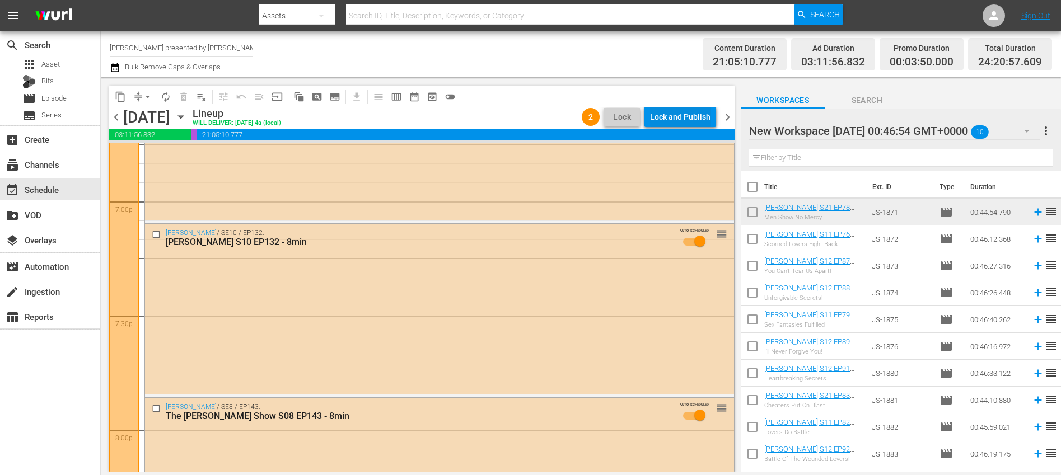
click at [670, 120] on div "Lock and Publish" at bounding box center [680, 117] width 60 height 20
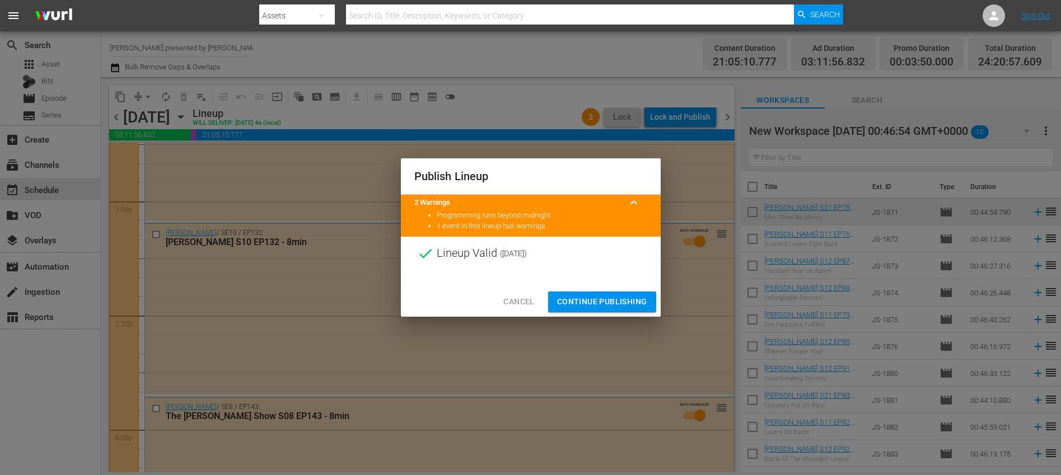
click at [601, 302] on span "Continue Publishing" at bounding box center [602, 302] width 90 height 14
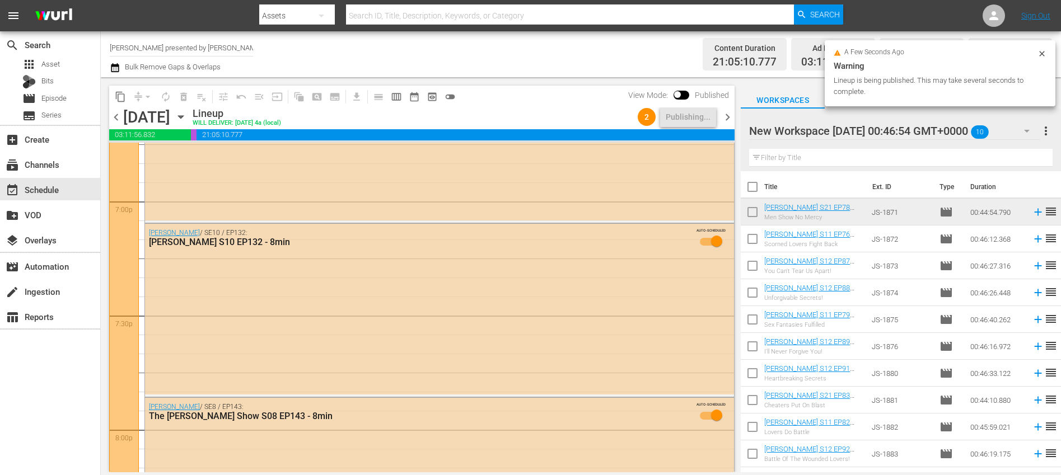
click at [725, 115] on span "chevron_right" at bounding box center [727, 117] width 14 height 14
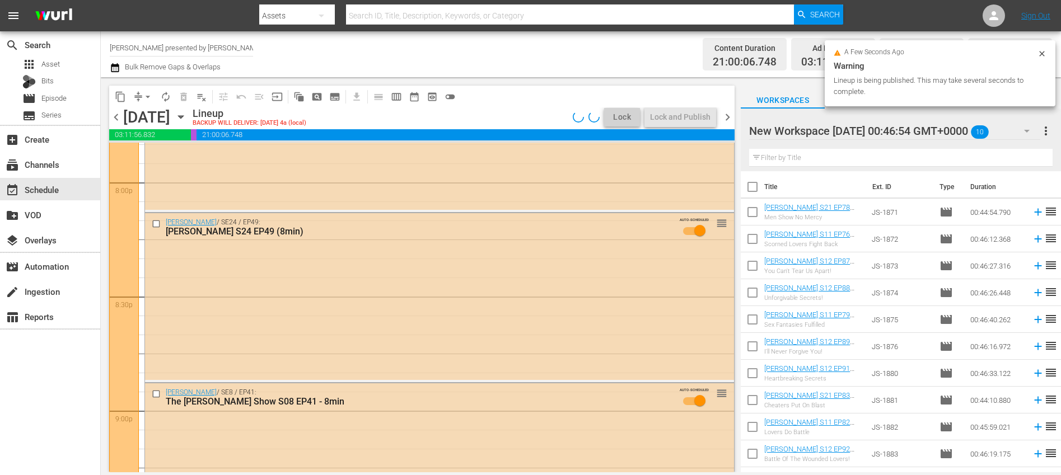
scroll to position [4242, 0]
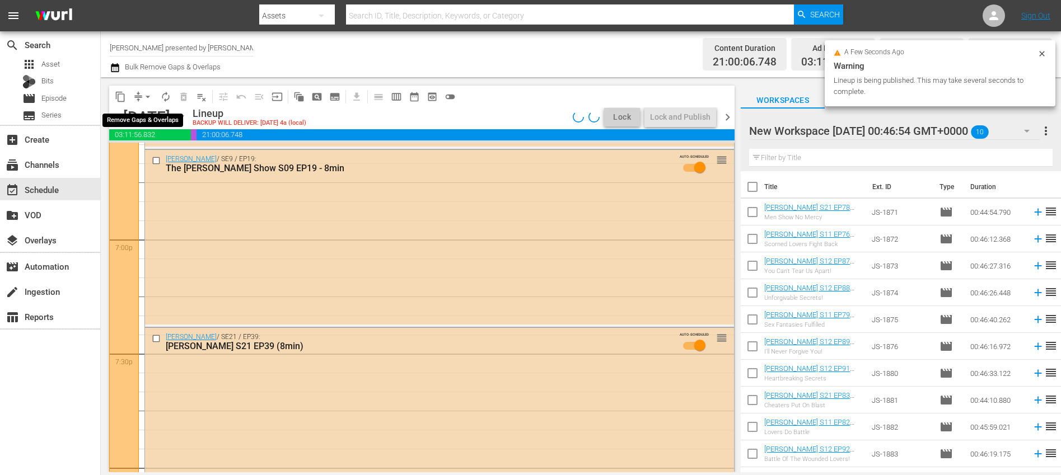
click at [146, 94] on span "arrow_drop_down" at bounding box center [147, 96] width 11 height 11
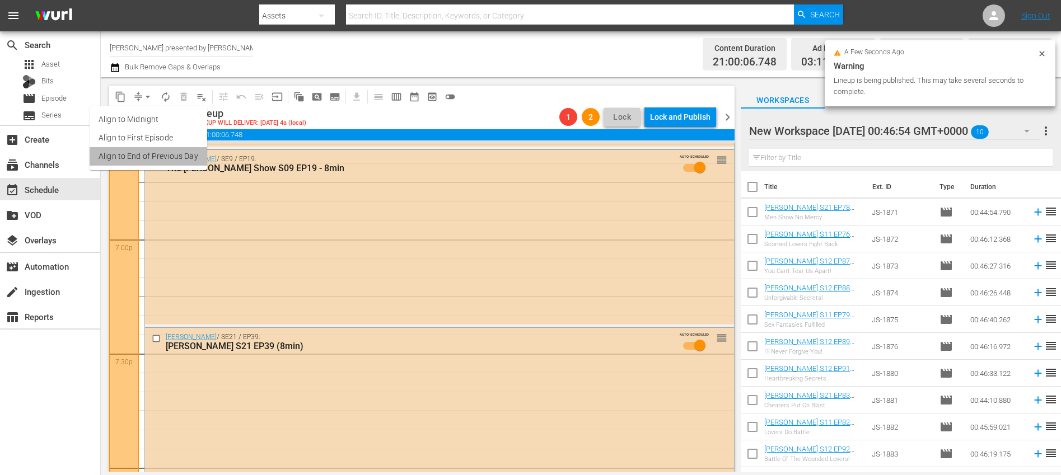
click at [165, 154] on li "Align to End of Previous Day" at bounding box center [149, 156] width 118 height 18
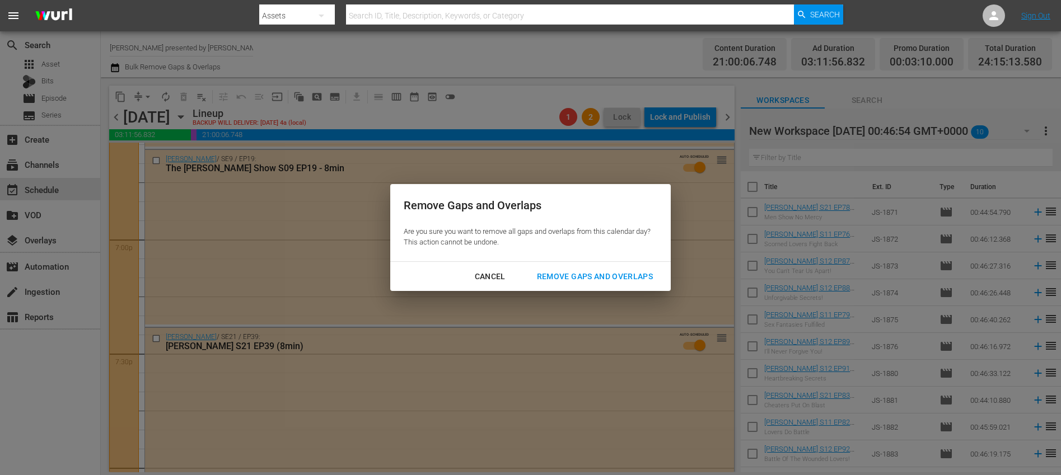
click at [615, 271] on div "Remove Gaps and Overlaps" at bounding box center [595, 277] width 134 height 14
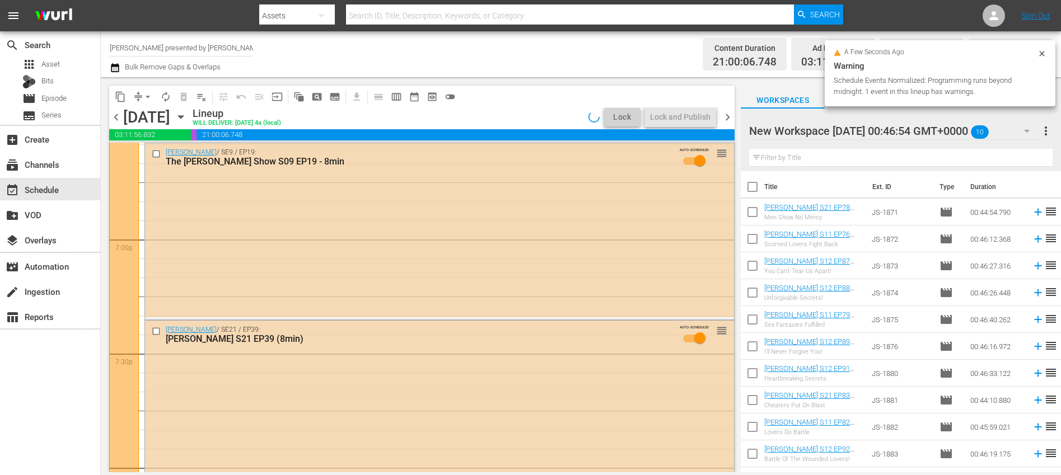
scroll to position [4337, 0]
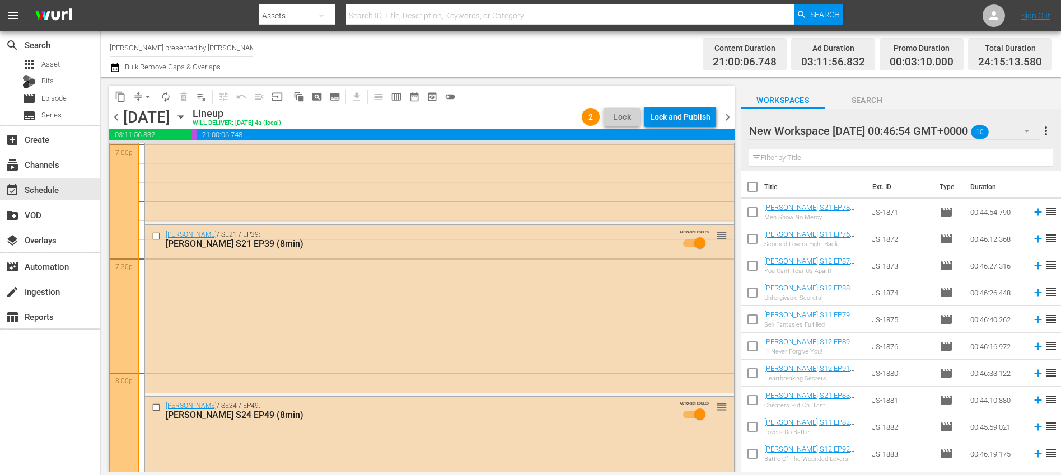
click at [680, 112] on div "Lock and Publish" at bounding box center [680, 117] width 60 height 20
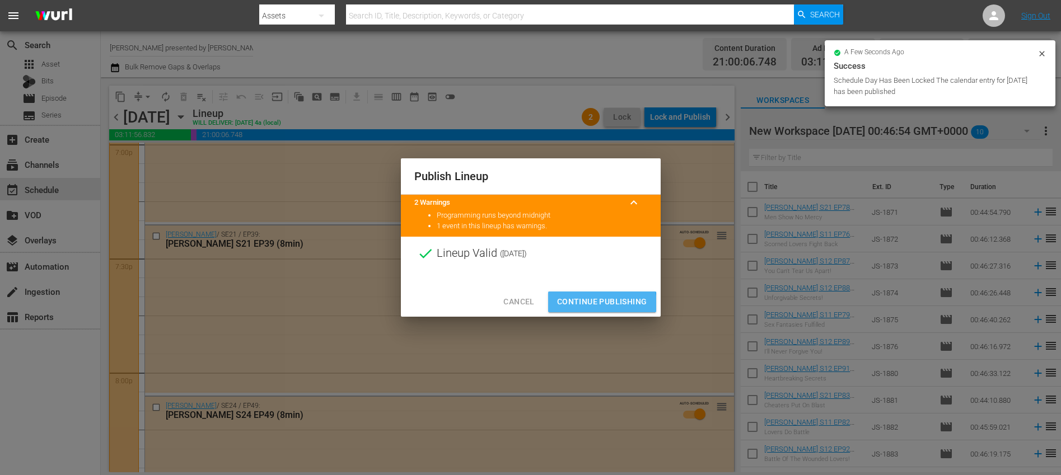
drag, startPoint x: 576, startPoint y: 306, endPoint x: 754, endPoint y: 147, distance: 238.2
click at [577, 305] on span "Continue Publishing" at bounding box center [602, 302] width 90 height 14
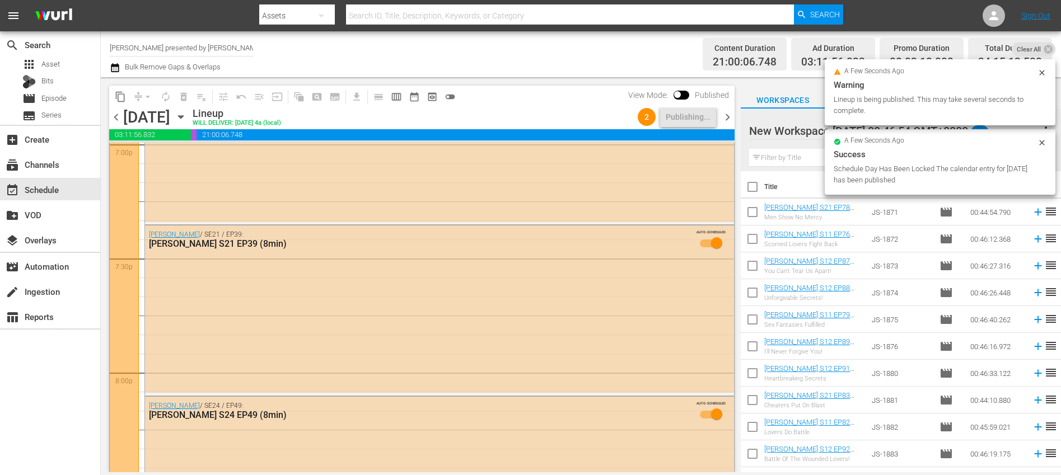
click at [730, 115] on span "chevron_right" at bounding box center [727, 117] width 14 height 14
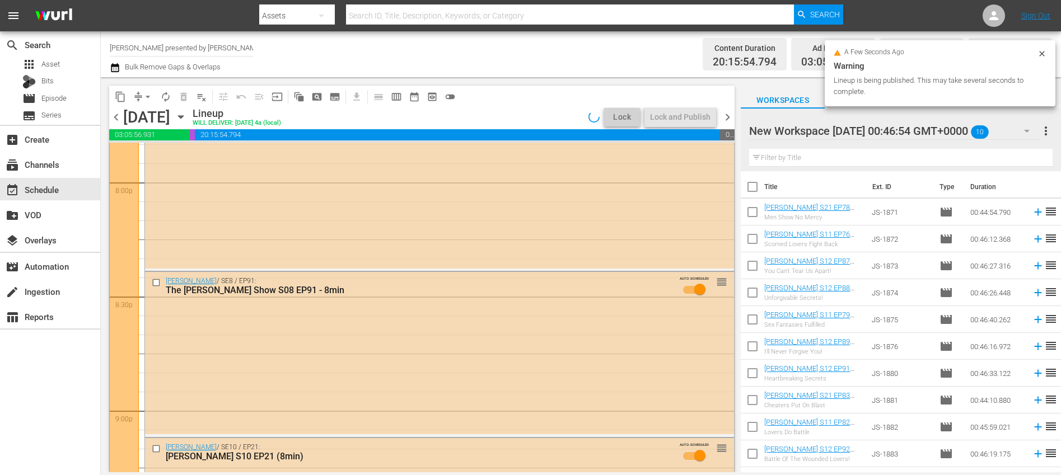
scroll to position [4261, 0]
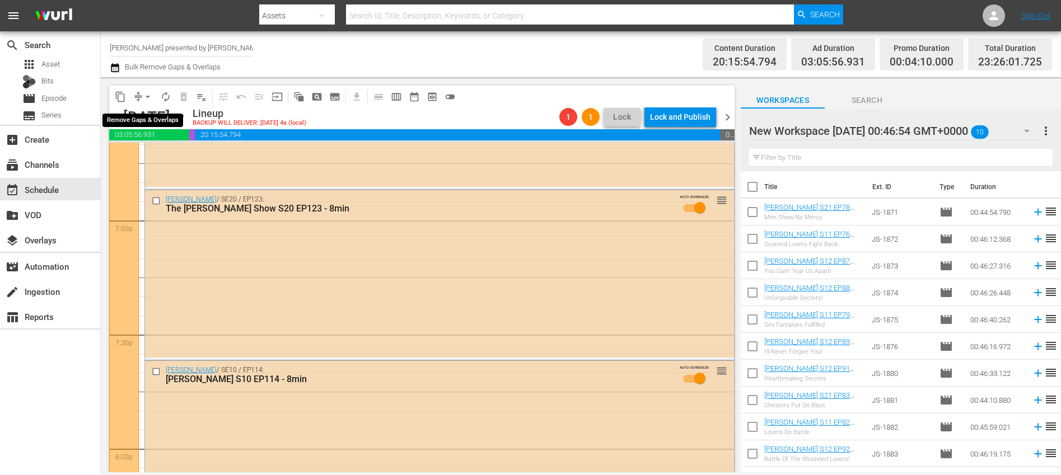
click at [146, 96] on span "arrow_drop_down" at bounding box center [147, 96] width 11 height 11
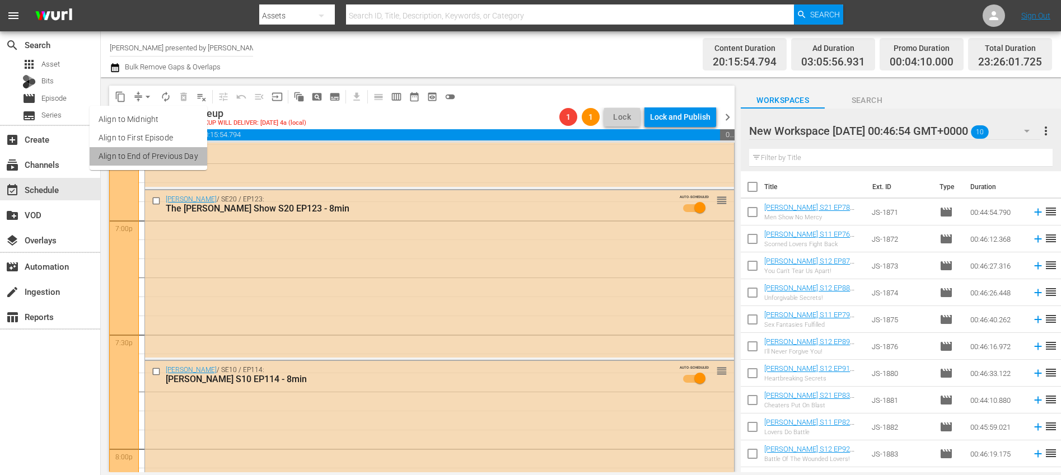
click at [154, 154] on li "Align to End of Previous Day" at bounding box center [149, 156] width 118 height 18
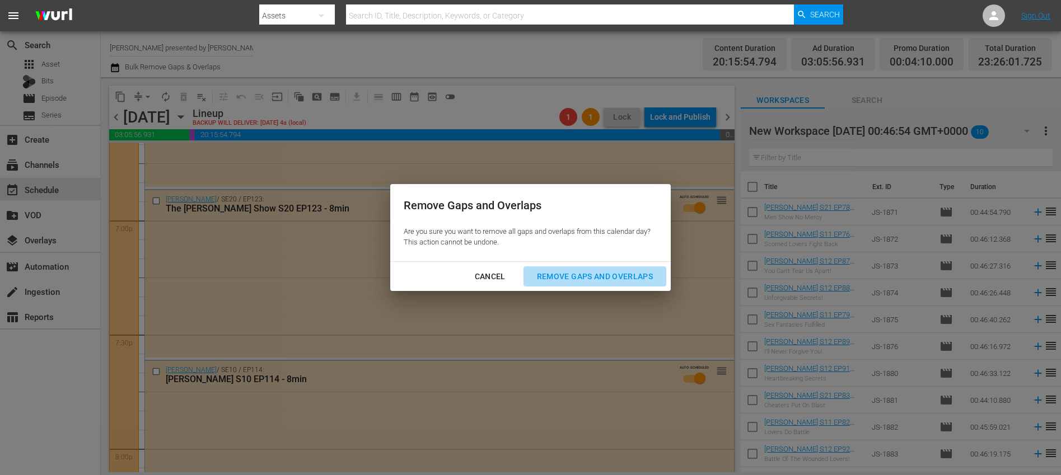
click at [603, 274] on div "Remove Gaps and Overlaps" at bounding box center [595, 277] width 134 height 14
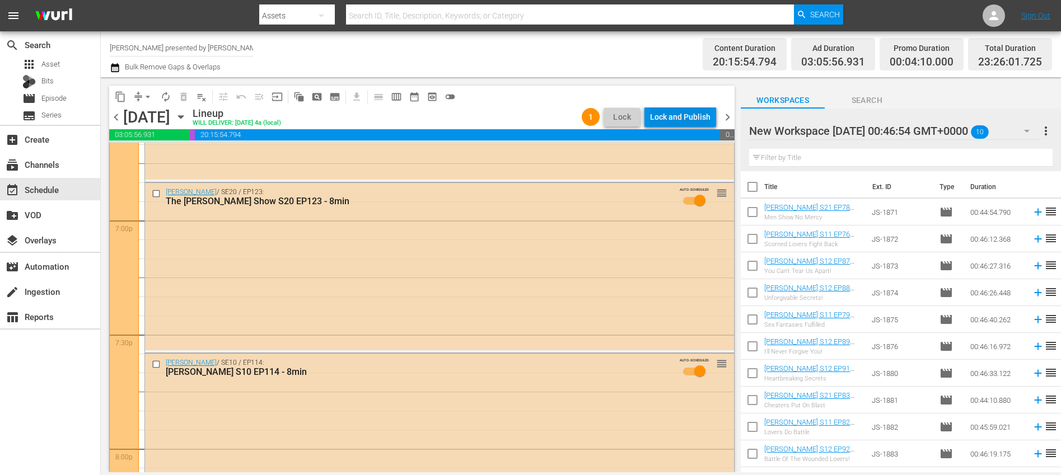
click at [679, 124] on div "Lock and Publish" at bounding box center [680, 117] width 60 height 20
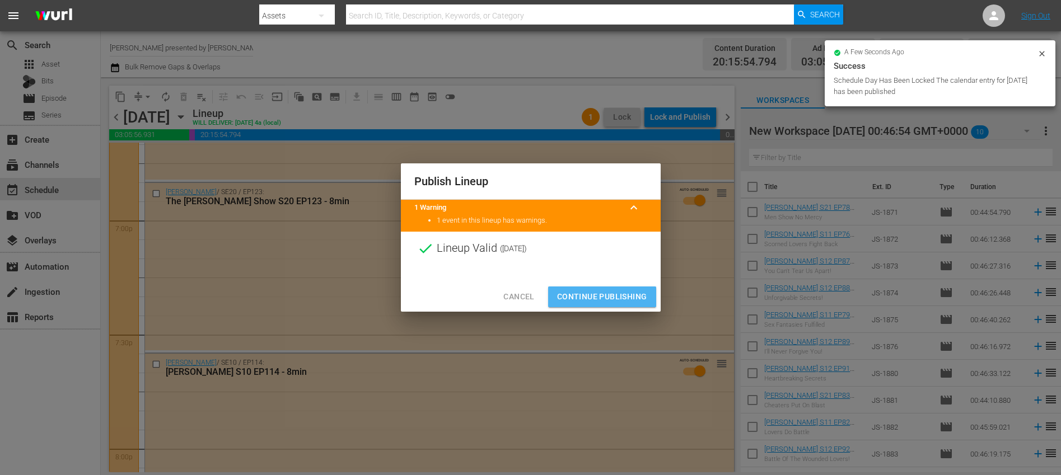
click at [621, 299] on span "Continue Publishing" at bounding box center [602, 297] width 90 height 14
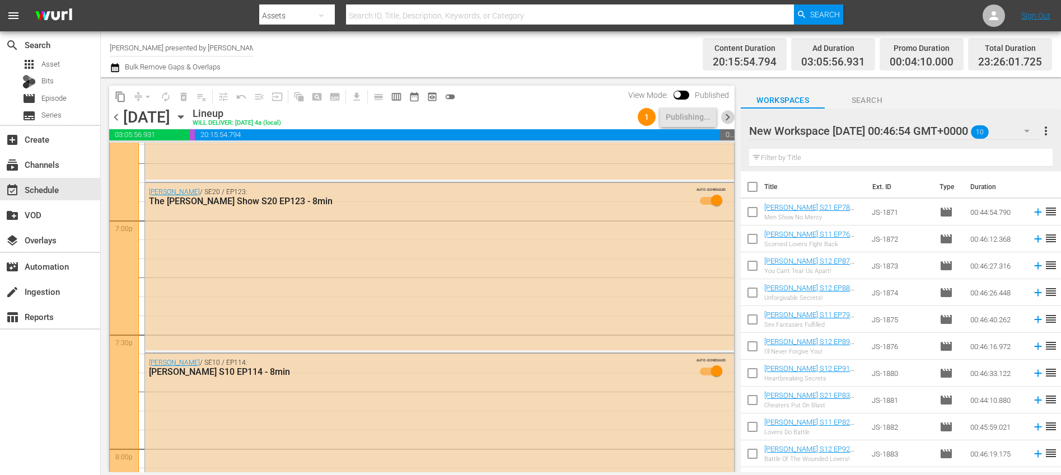
click at [724, 116] on span "chevron_right" at bounding box center [727, 117] width 14 height 14
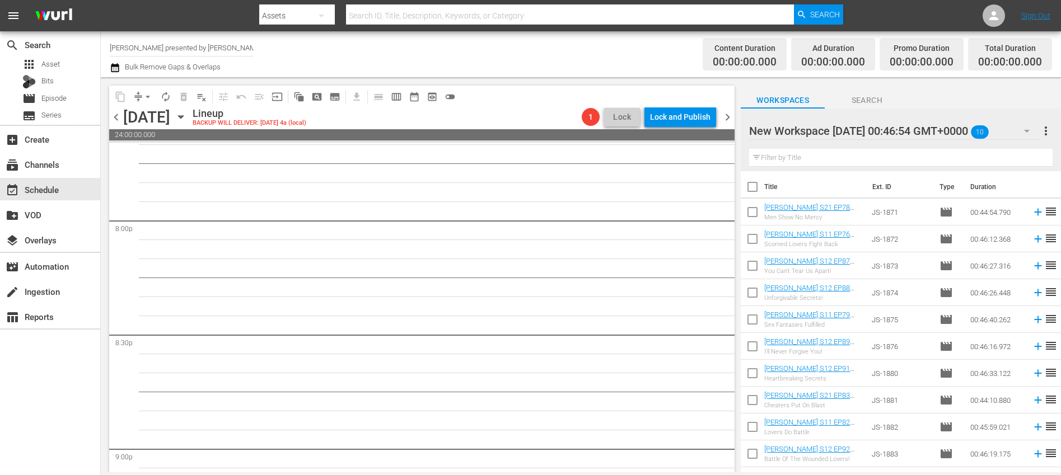
scroll to position [4470, 0]
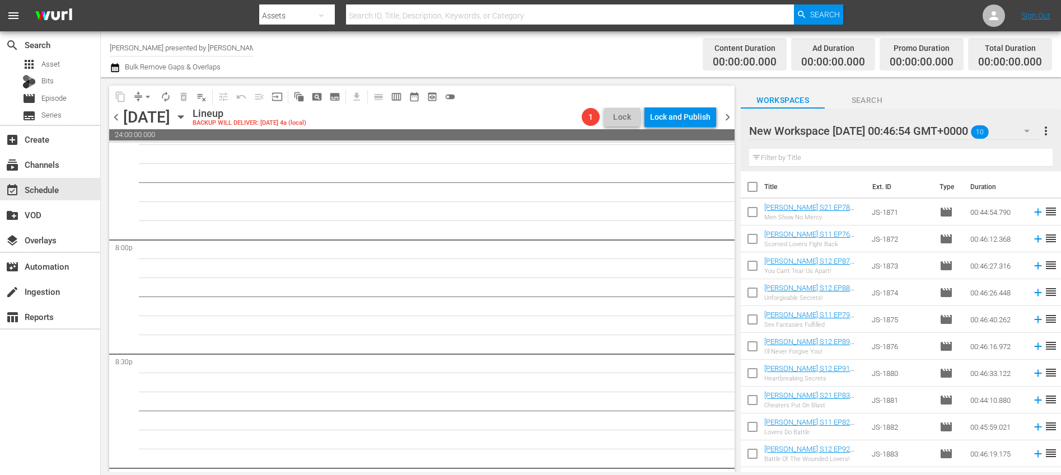
click at [753, 188] on input "checkbox" at bounding box center [752, 189] width 24 height 24
checkbox input "true"
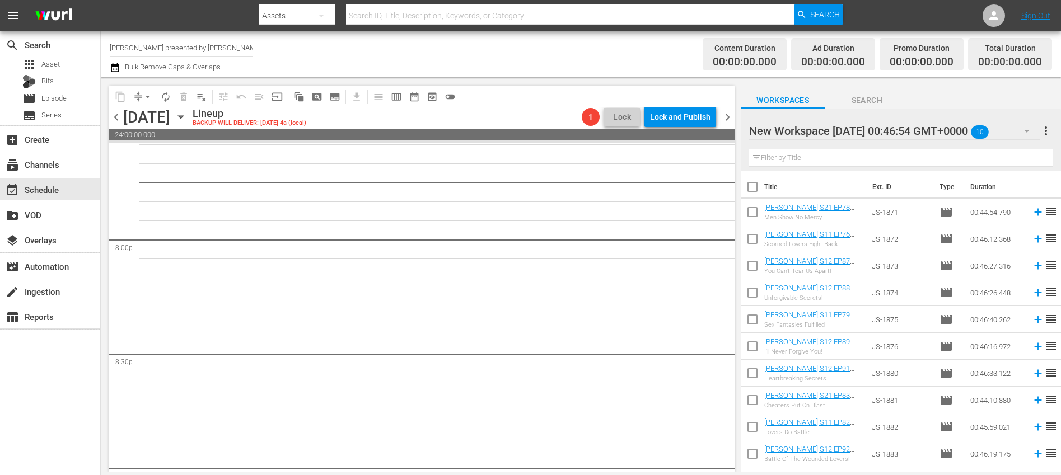
checkbox input "true"
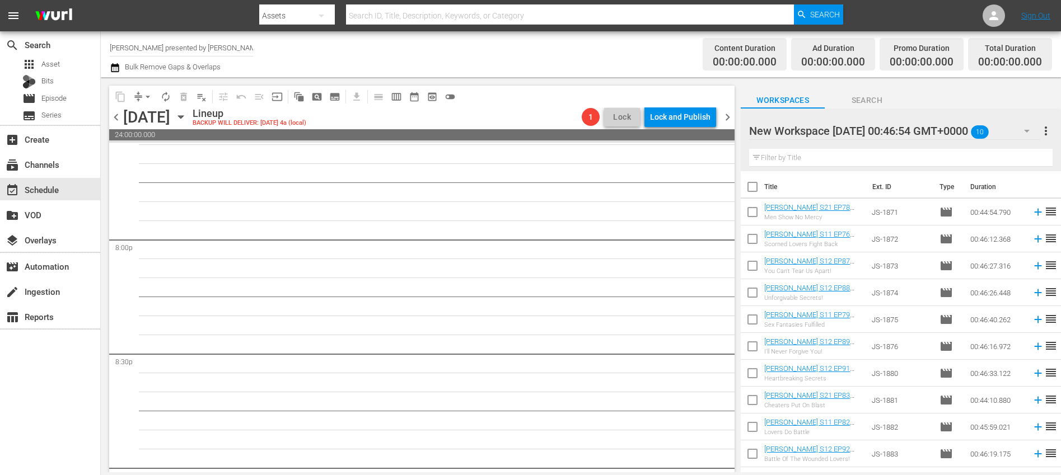
checkbox input "true"
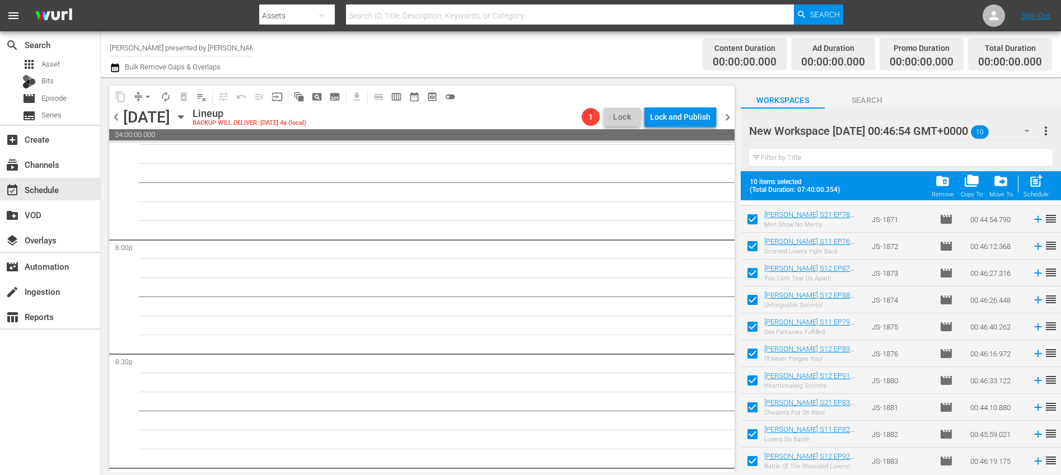
scroll to position [22, 0]
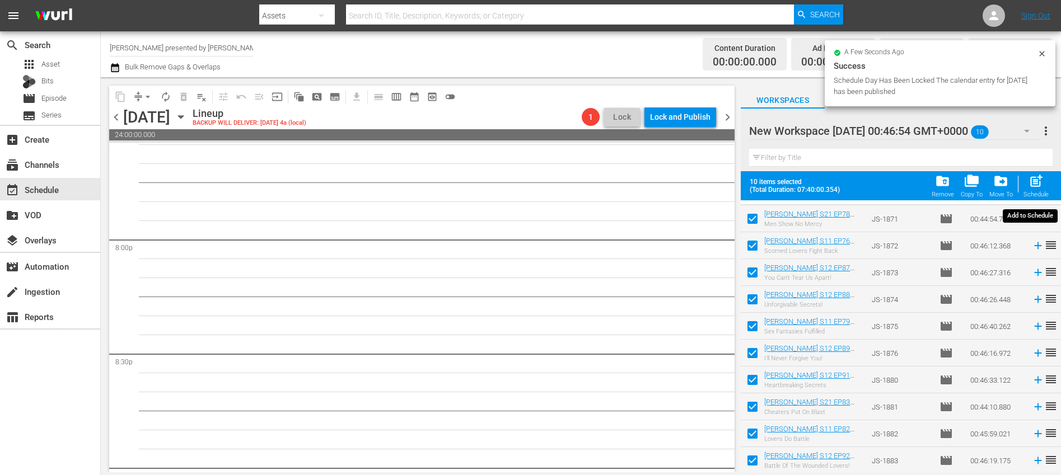
click at [1038, 184] on span "post_add" at bounding box center [1035, 181] width 15 height 15
checkbox input "false"
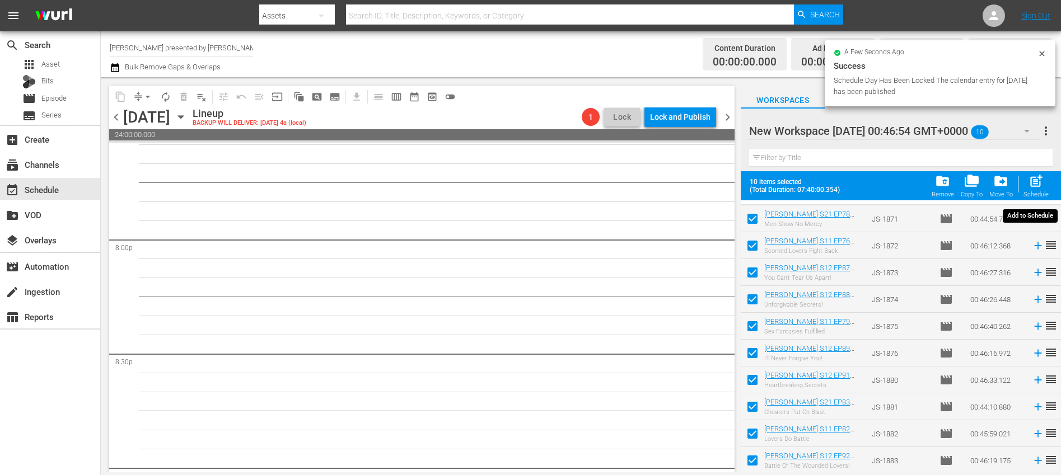
checkbox input "false"
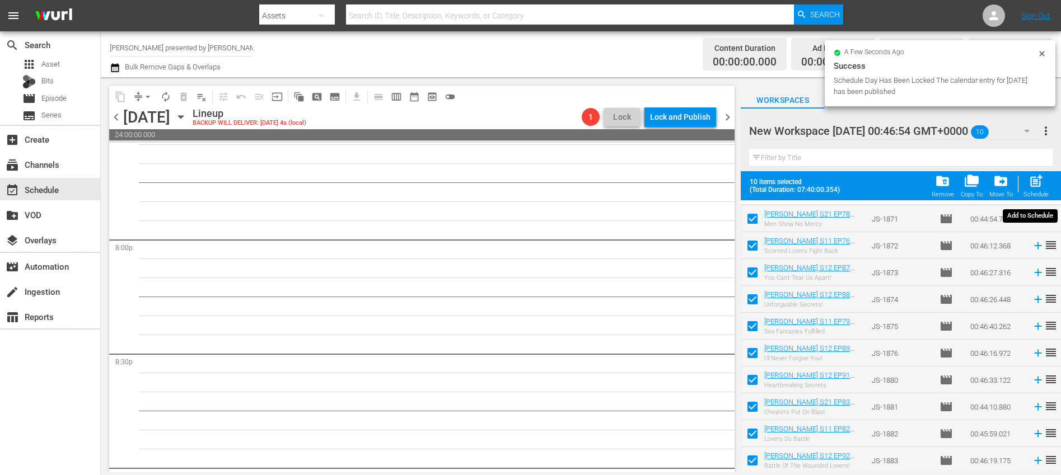
checkbox input "false"
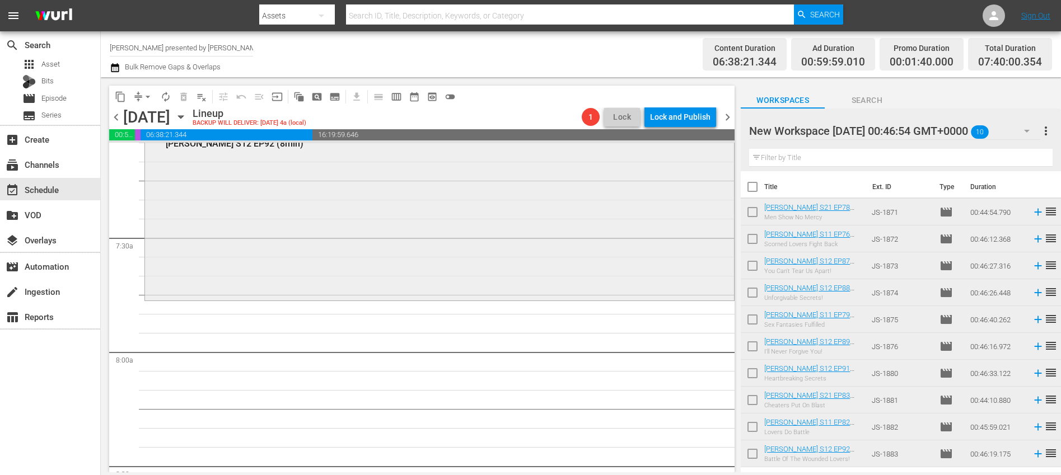
scroll to position [1618, 0]
click at [752, 189] on input "checkbox" at bounding box center [752, 189] width 24 height 24
checkbox input "true"
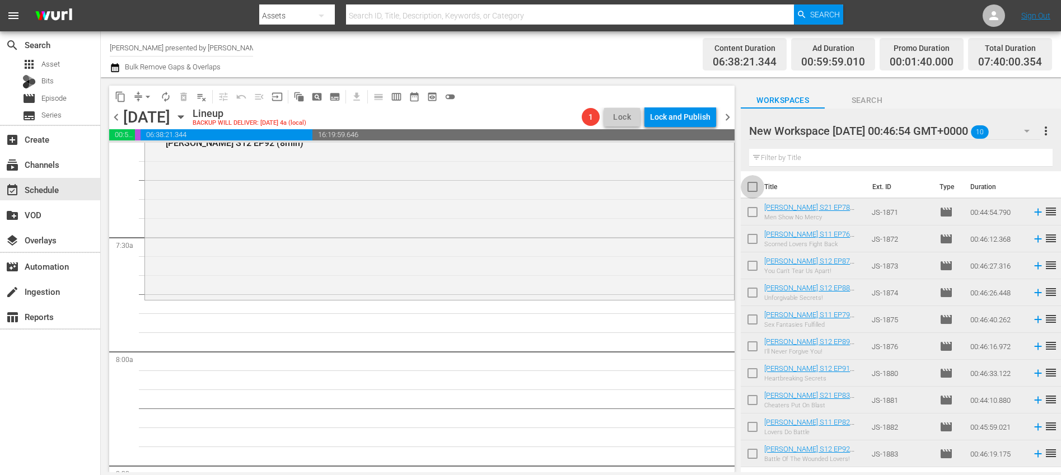
checkbox input "true"
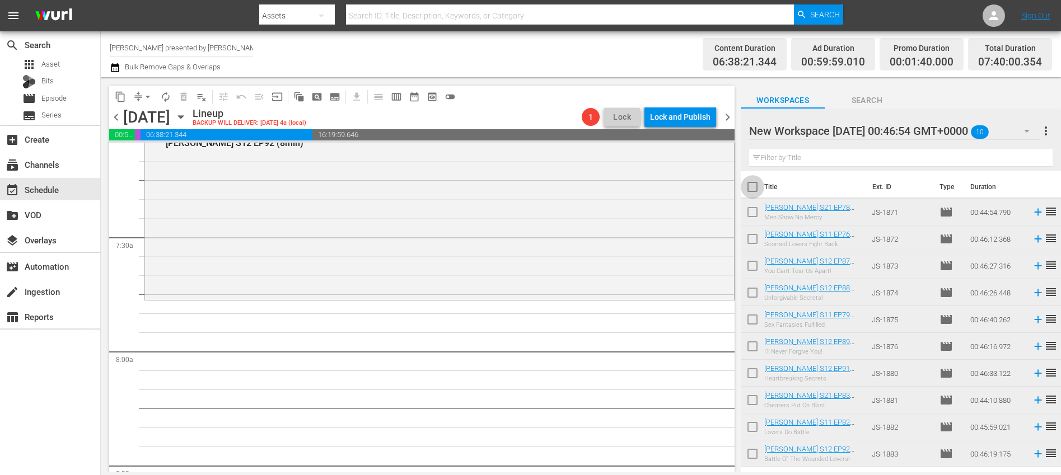
checkbox input "true"
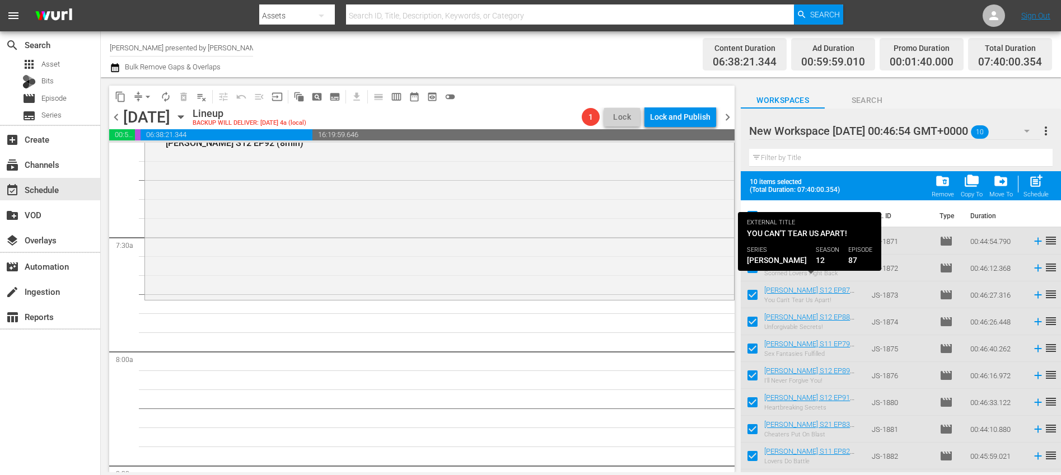
scroll to position [22, 0]
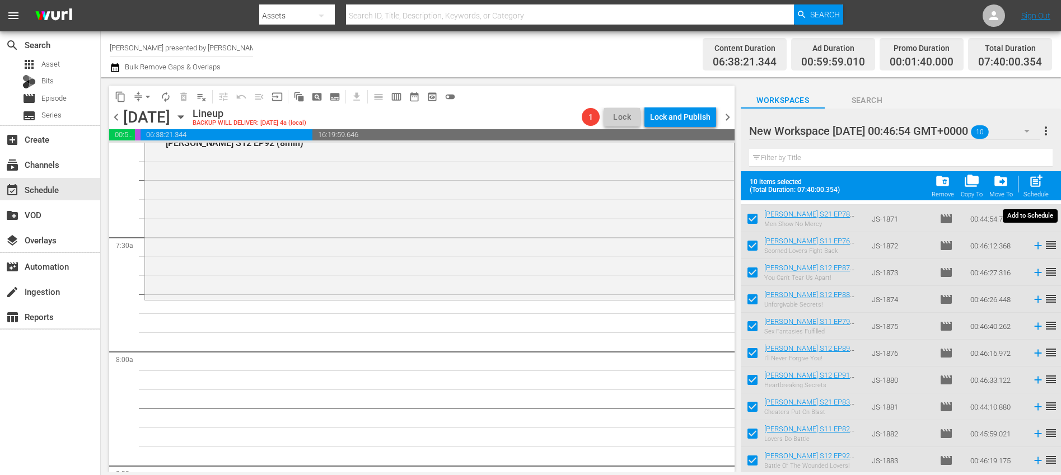
click at [1034, 188] on span "post_add" at bounding box center [1035, 181] width 15 height 15
checkbox input "false"
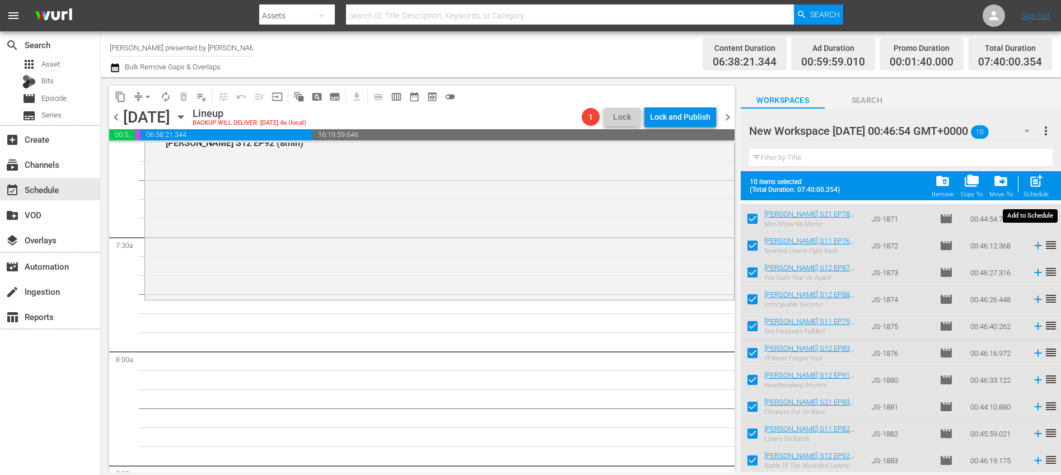
checkbox input "false"
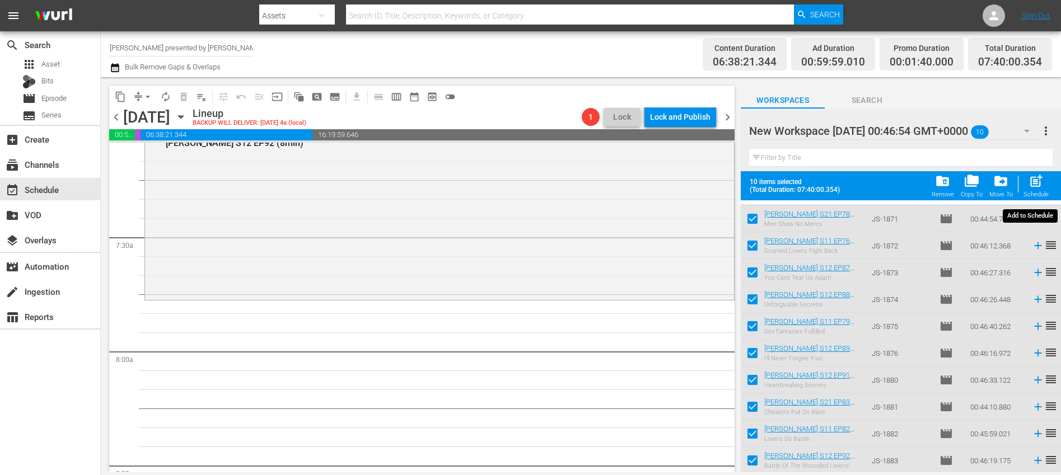
checkbox input "false"
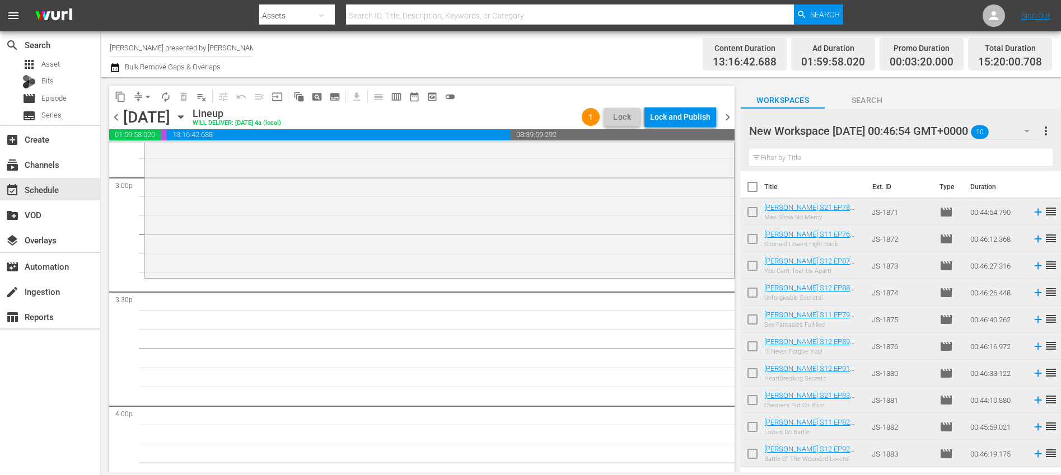
scroll to position [3391, 0]
click at [315, 96] on span "pageview_outlined" at bounding box center [316, 96] width 11 height 11
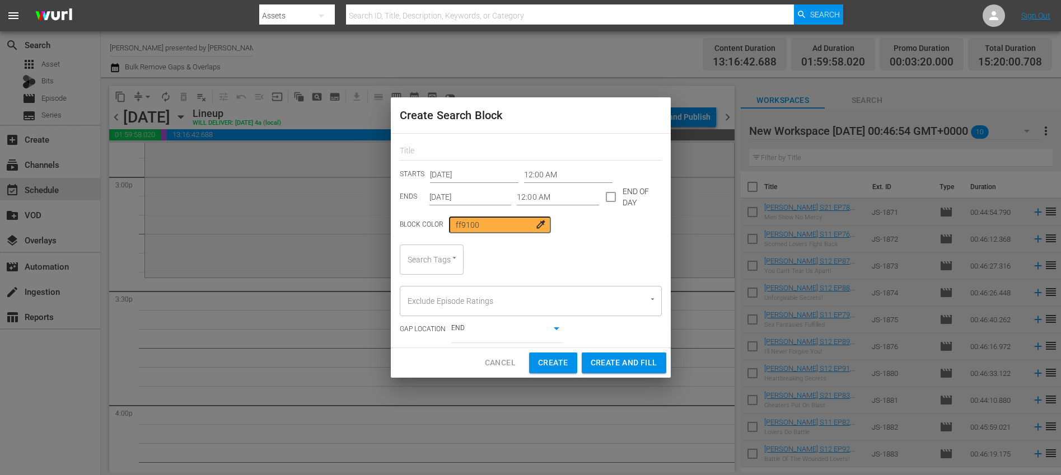
click at [580, 179] on input "12:00 AM" at bounding box center [568, 174] width 88 height 17
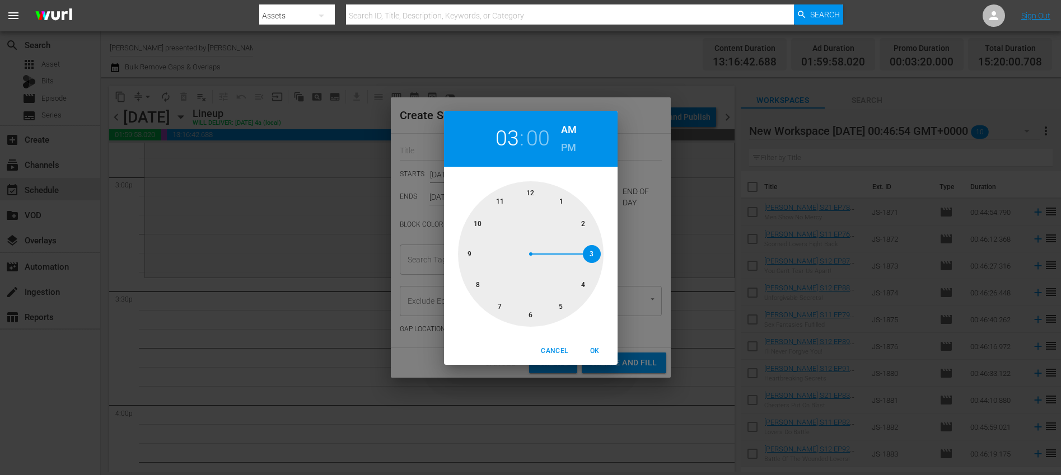
click at [592, 252] on div at bounding box center [531, 254] width 146 height 146
click at [568, 146] on h6 "PM" at bounding box center [568, 148] width 15 height 18
click at [530, 314] on div at bounding box center [531, 254] width 146 height 146
click at [592, 354] on span "OK" at bounding box center [595, 351] width 27 height 12
type input "03:30 PM"
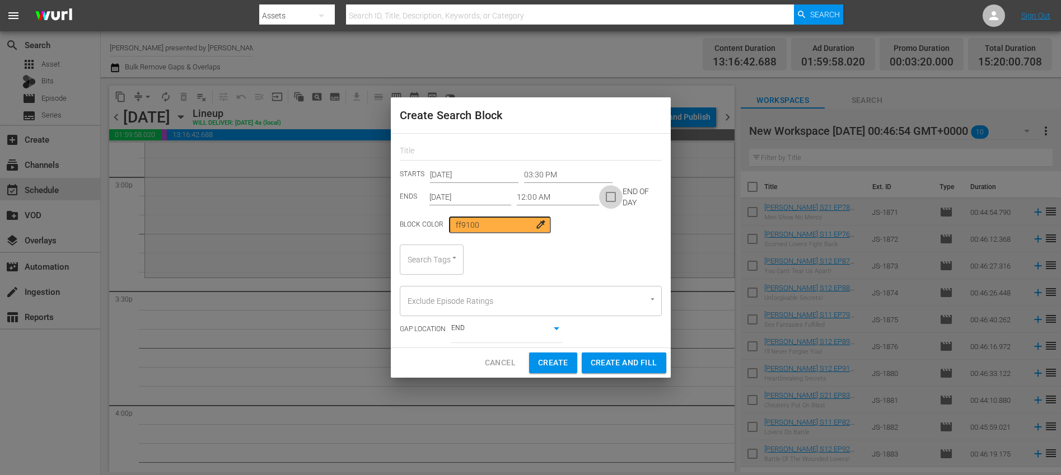
click at [612, 196] on input "checkbox" at bounding box center [611, 200] width 24 height 24
checkbox input "true"
click at [496, 198] on input "Sep 2nd 2025" at bounding box center [470, 197] width 82 height 17
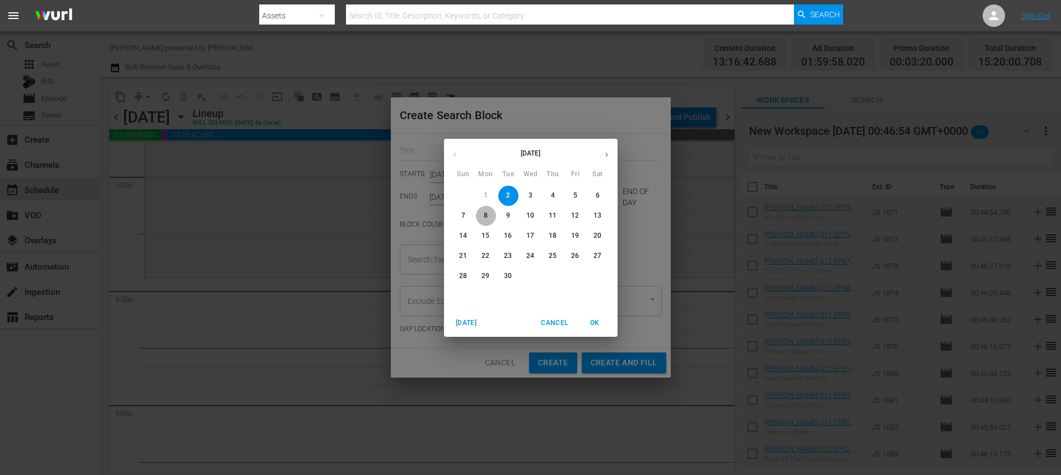
click at [486, 215] on p "8" at bounding box center [486, 216] width 4 height 10
type input "Sep 8th 2025"
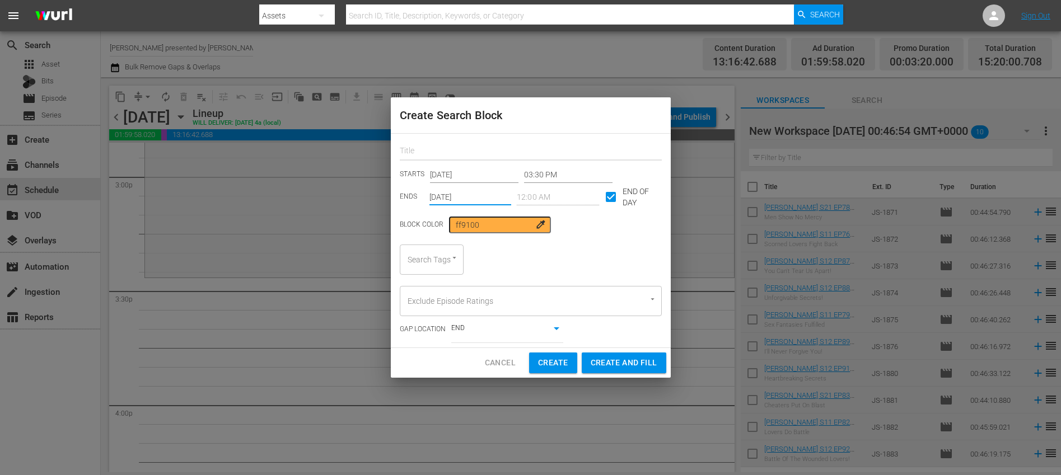
click at [449, 143] on input "text" at bounding box center [531, 151] width 262 height 17
type input "Jerry Springer"
click at [423, 261] on input "Search Tags" at bounding box center [416, 260] width 22 height 20
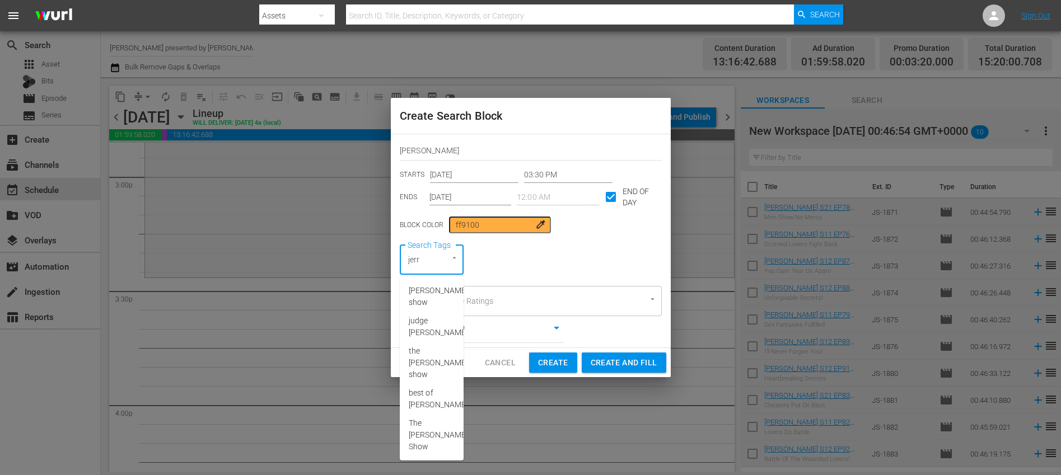
type input "jerry"
click at [432, 291] on span "[PERSON_NAME] show" at bounding box center [438, 297] width 59 height 24
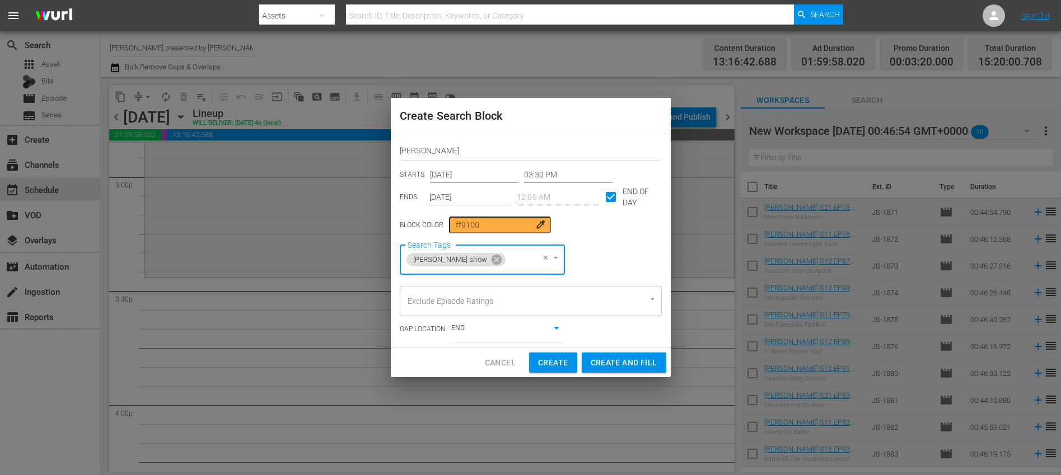
type input "8"
click at [425, 285] on span "8min" at bounding box center [416, 291] width 17 height 12
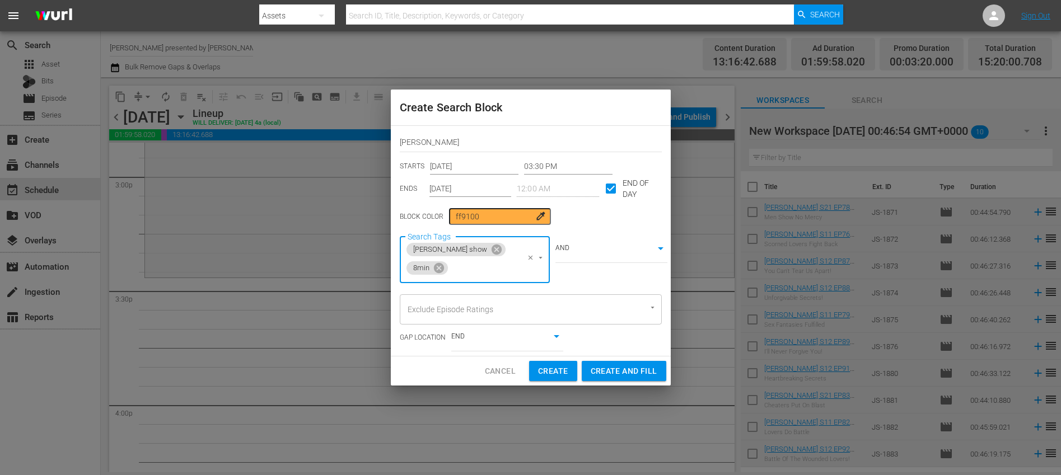
click at [426, 360] on div "Cancel Create Create and Fill" at bounding box center [531, 372] width 280 height 30
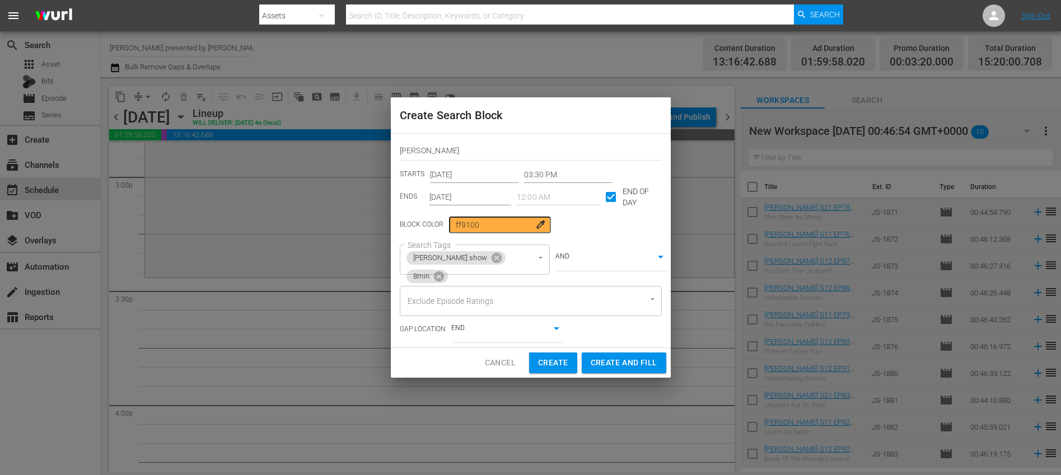
click at [617, 365] on span "Create and Fill" at bounding box center [623, 363] width 67 height 14
type input "12:00 AM"
type input "Sep 2nd 2025"
checkbox input "false"
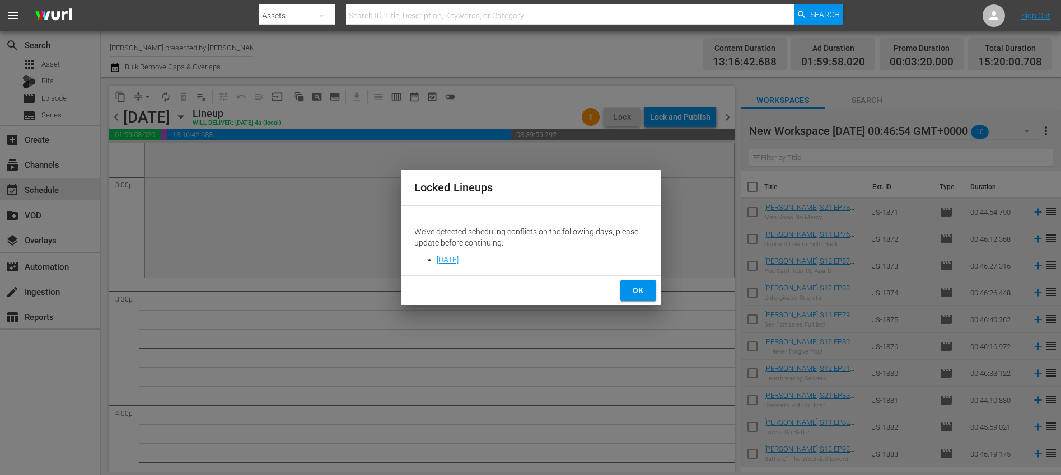
click at [632, 289] on span "OK" at bounding box center [638, 291] width 18 height 14
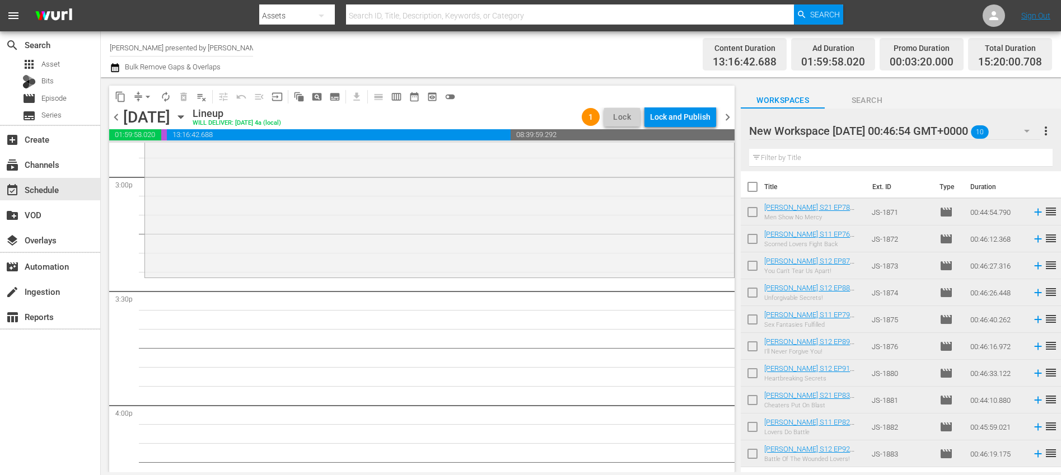
click at [729, 120] on span "chevron_right" at bounding box center [727, 117] width 14 height 14
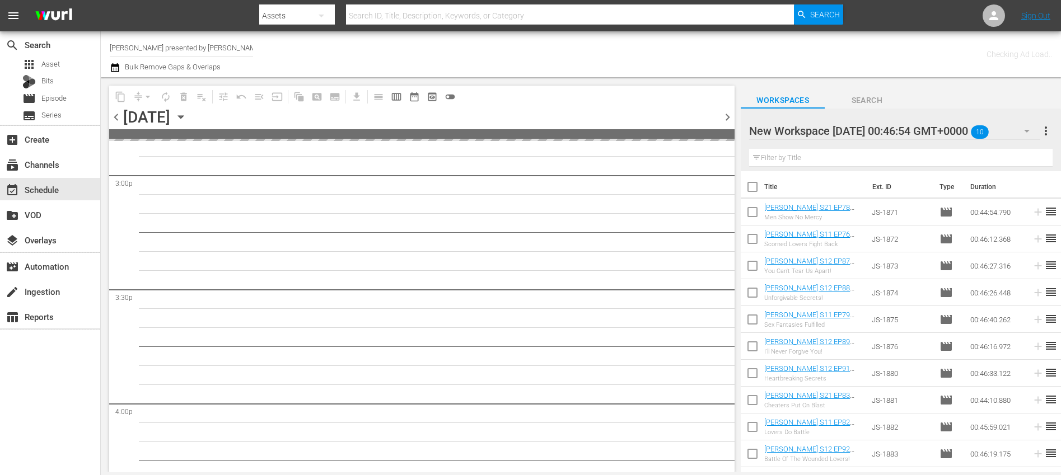
scroll to position [3582, 0]
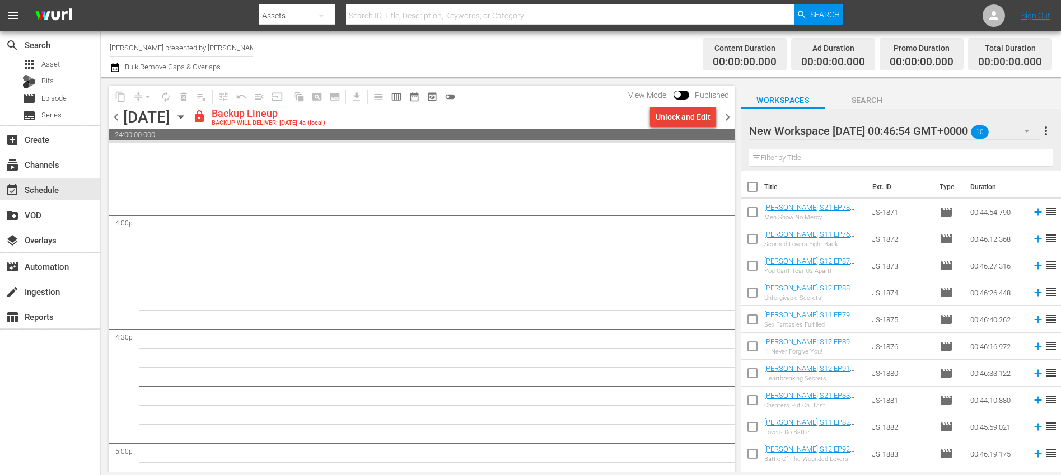
click at [690, 120] on div "Unlock and Edit" at bounding box center [682, 117] width 55 height 20
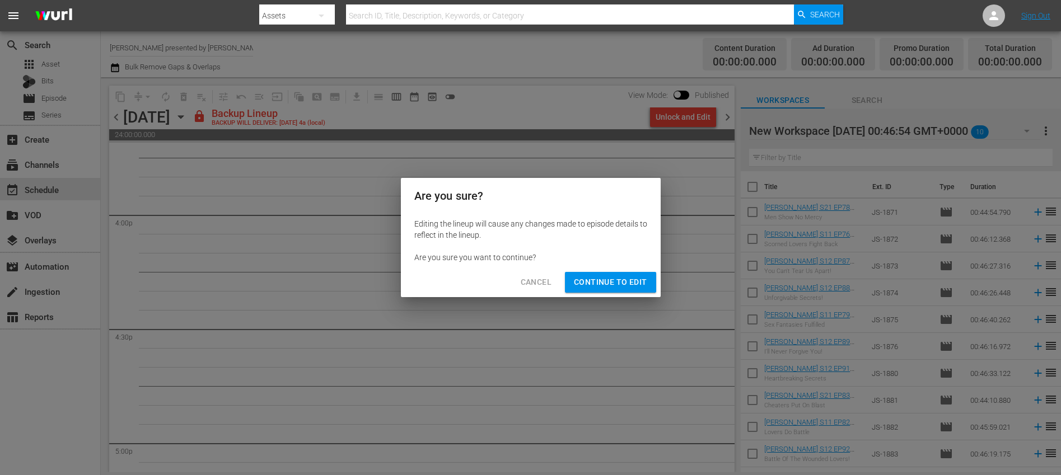
click at [635, 282] on span "Continue to Edit" at bounding box center [610, 282] width 73 height 14
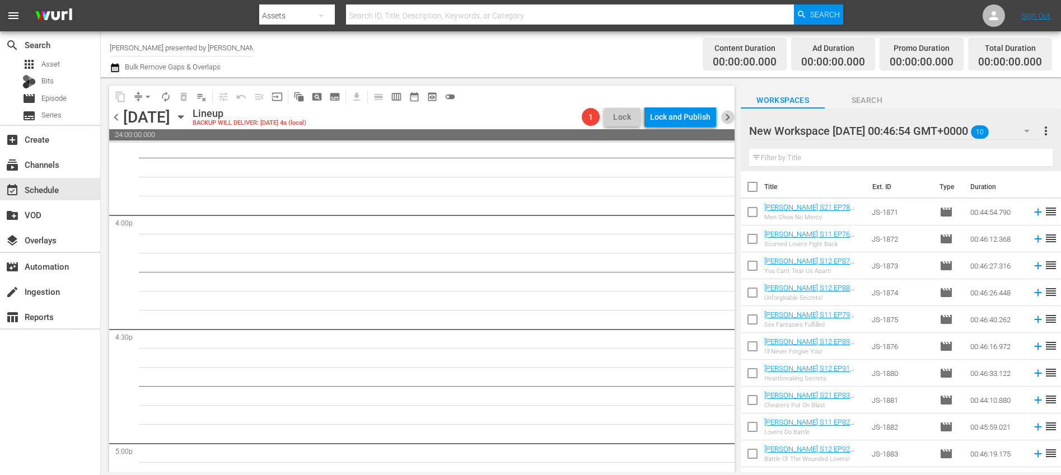
click at [730, 121] on span "chevron_right" at bounding box center [727, 117] width 14 height 14
click at [115, 119] on span "chevron_left" at bounding box center [116, 117] width 14 height 14
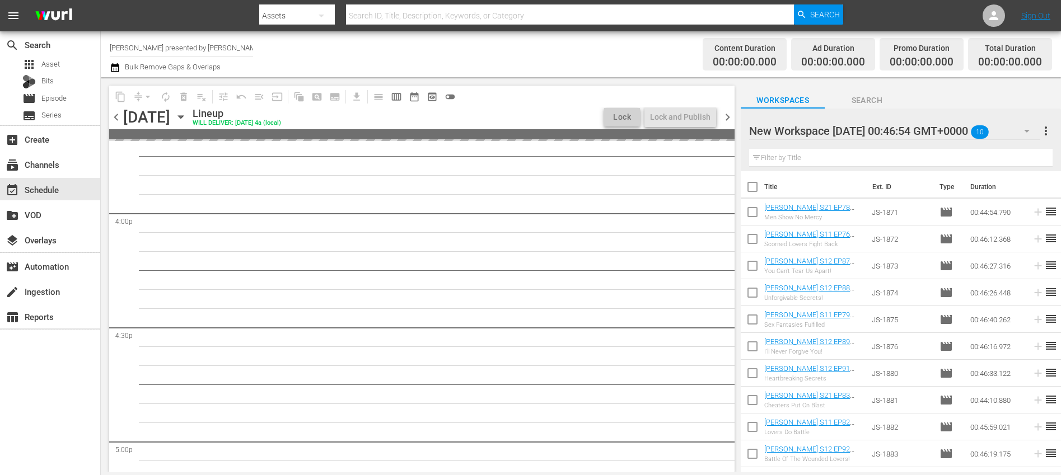
click at [115, 119] on span "chevron_left" at bounding box center [116, 117] width 14 height 14
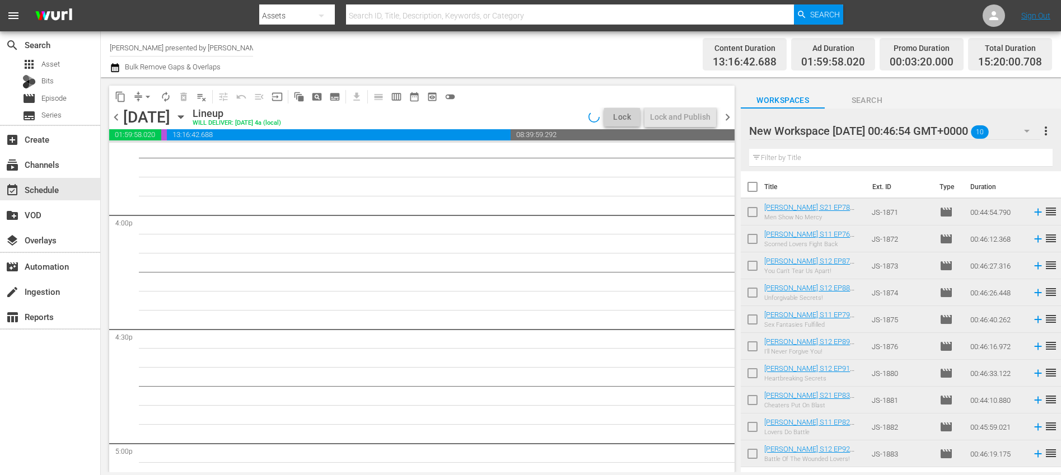
scroll to position [3391, 0]
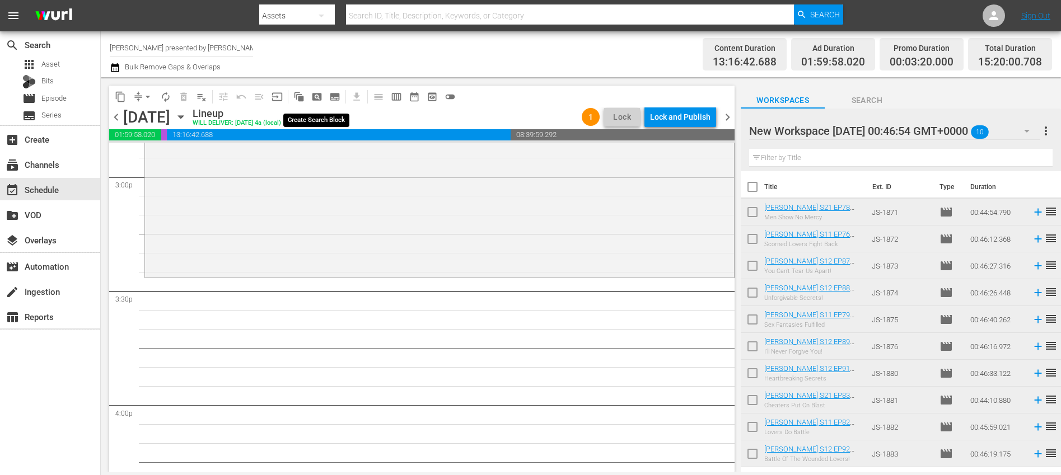
click at [313, 100] on span "pageview_outlined" at bounding box center [316, 96] width 11 height 11
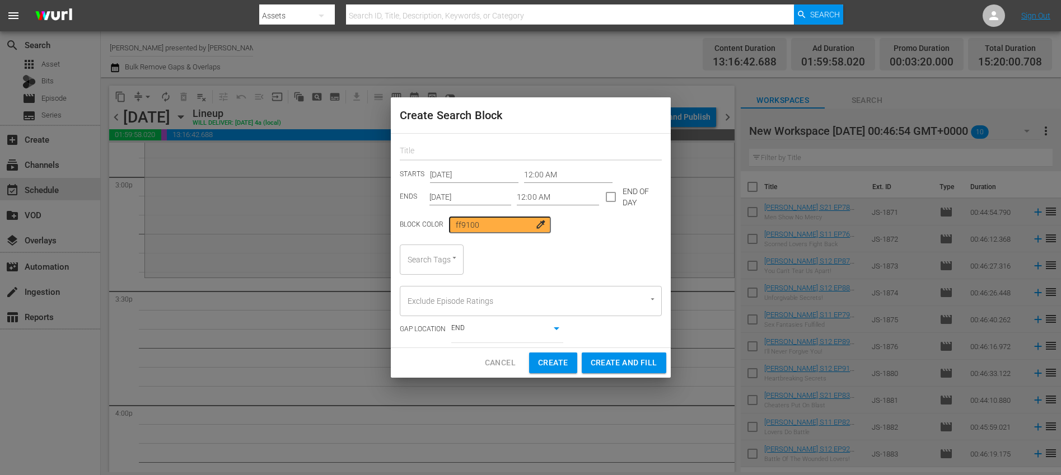
click at [452, 147] on input "text" at bounding box center [531, 151] width 262 height 17
type input "Jerry Springer"
click at [564, 176] on input "12:00 AM" at bounding box center [568, 174] width 88 height 17
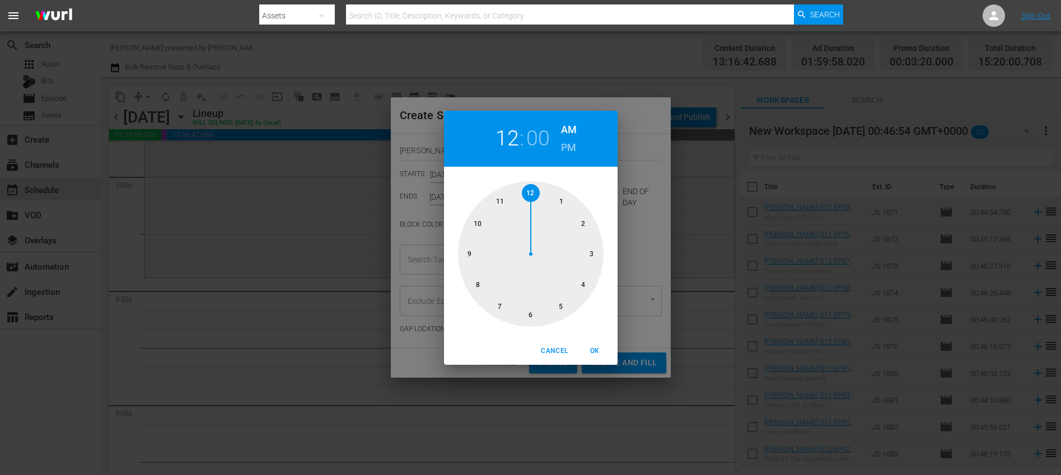
click at [586, 255] on div at bounding box center [531, 254] width 146 height 146
drag, startPoint x: 529, startPoint y: 315, endPoint x: 540, endPoint y: 200, distance: 115.8
click at [529, 315] on div at bounding box center [531, 254] width 146 height 146
click at [579, 150] on div "03 : 30 AM PM" at bounding box center [531, 139] width 174 height 56
click at [570, 149] on h6 "PM" at bounding box center [568, 148] width 15 height 18
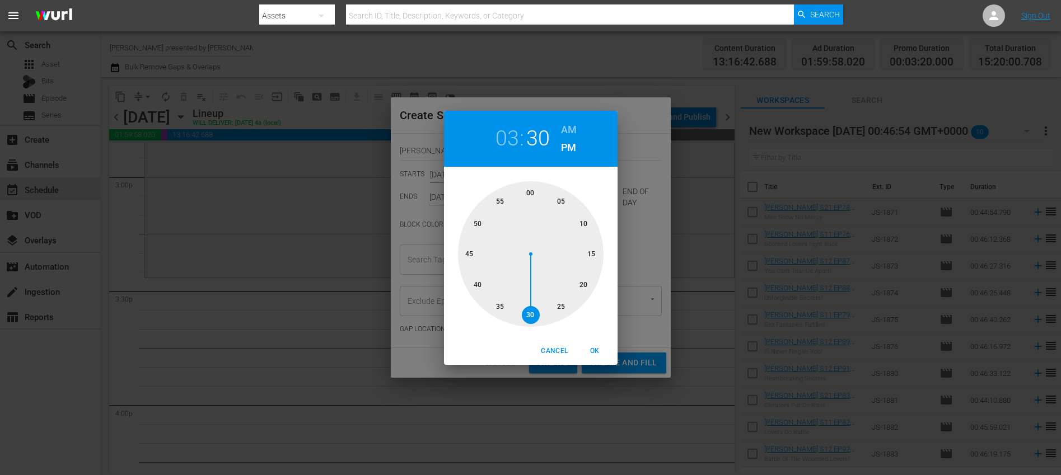
click at [591, 351] on span "OK" at bounding box center [595, 351] width 27 height 12
type input "03:30 PM"
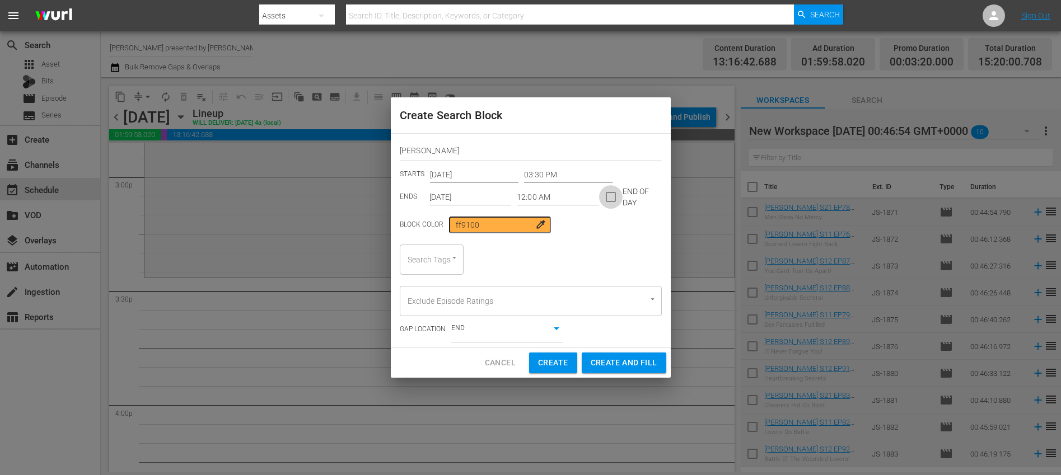
click at [607, 197] on input "checkbox" at bounding box center [611, 200] width 24 height 24
checkbox input "true"
click at [477, 198] on input "Sep 2nd 2025" at bounding box center [470, 197] width 82 height 17
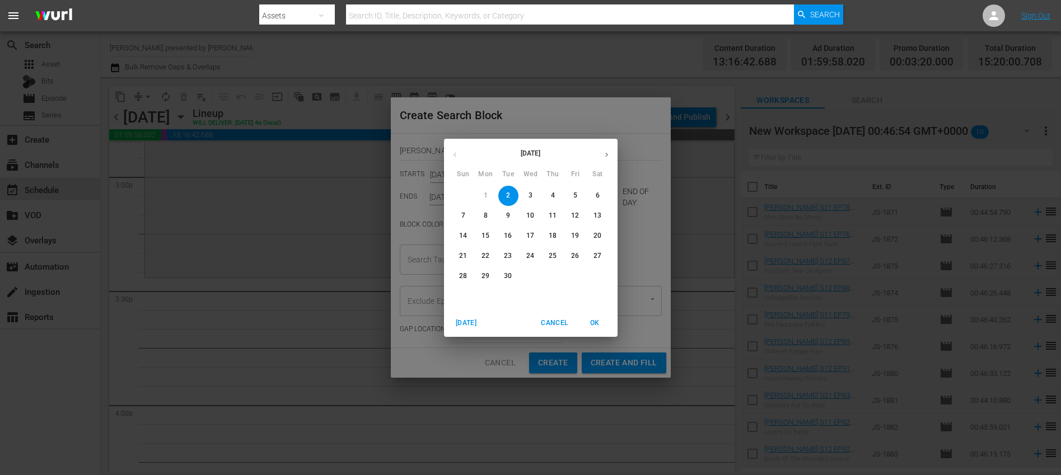
click at [480, 209] on button "8" at bounding box center [486, 216] width 20 height 20
type input "Sep 8th 2025"
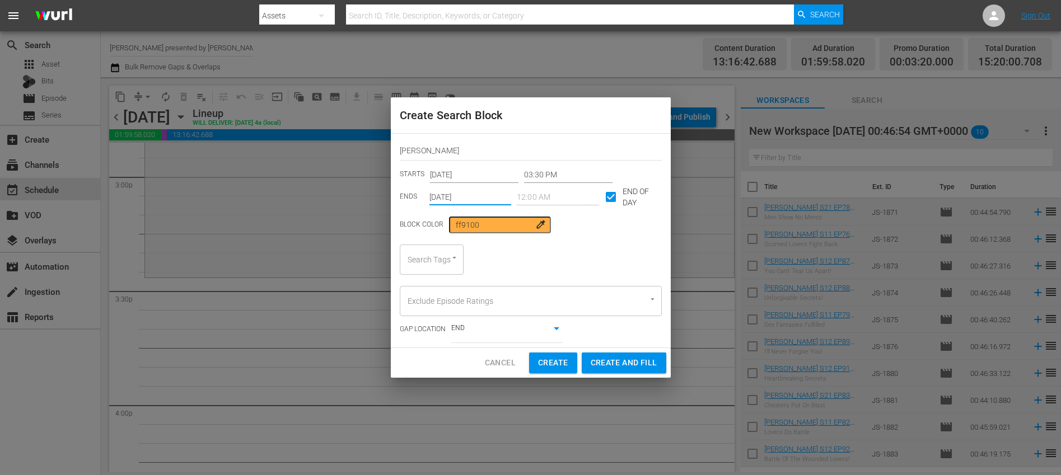
click at [425, 259] on input "Search Tags" at bounding box center [416, 260] width 22 height 20
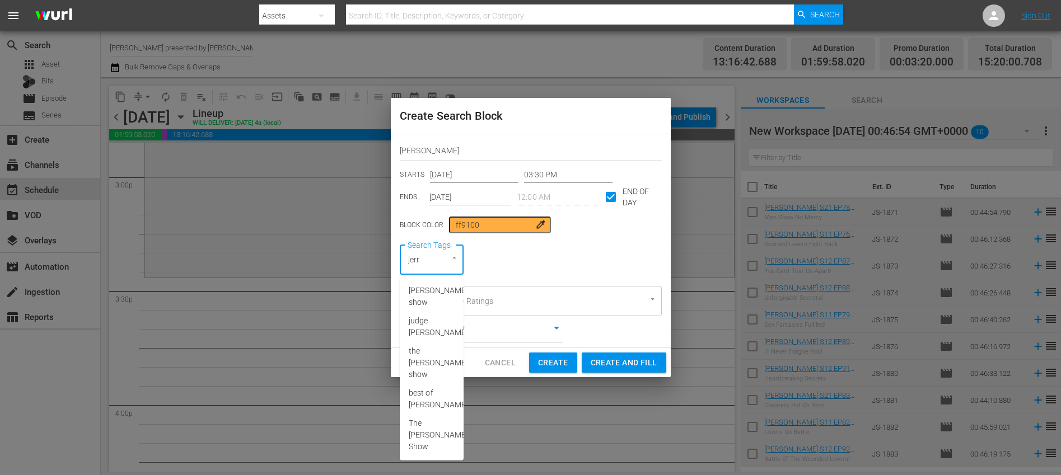
type input "jerry"
click at [422, 308] on span "[PERSON_NAME] show" at bounding box center [438, 297] width 59 height 24
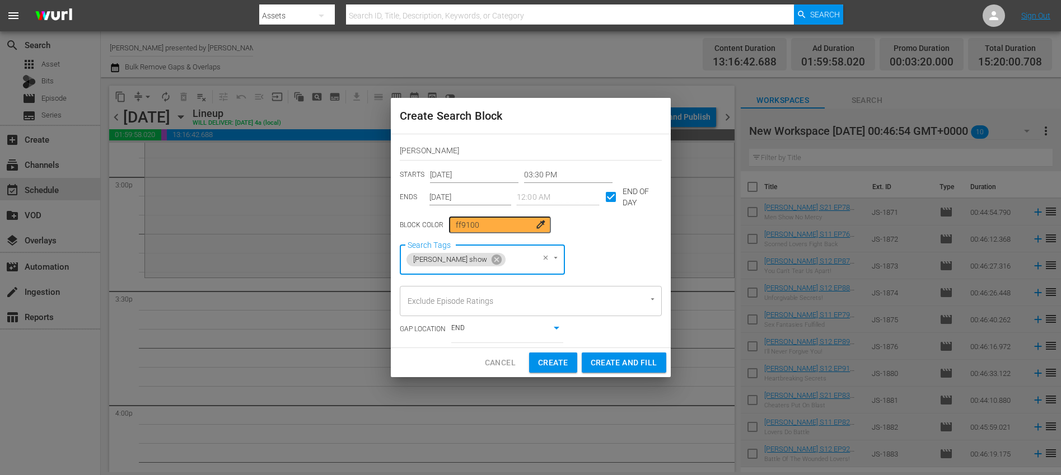
type input "8"
click at [462, 288] on li "8min" at bounding box center [475, 291] width 153 height 18
click at [442, 358] on div "Cancel Create Create and Fill" at bounding box center [531, 363] width 280 height 30
click at [625, 364] on span "Create and Fill" at bounding box center [623, 363] width 67 height 14
type input "12:00 AM"
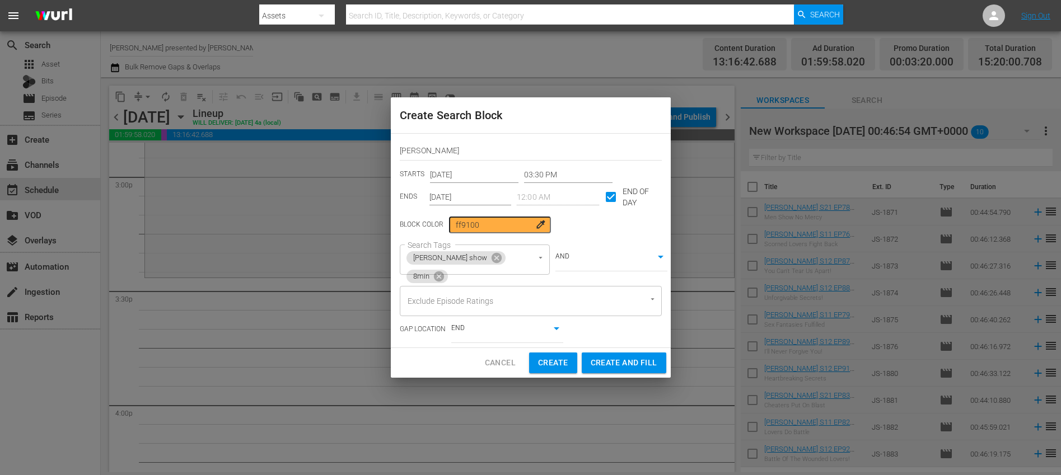
type input "Sep 2nd 2025"
checkbox input "false"
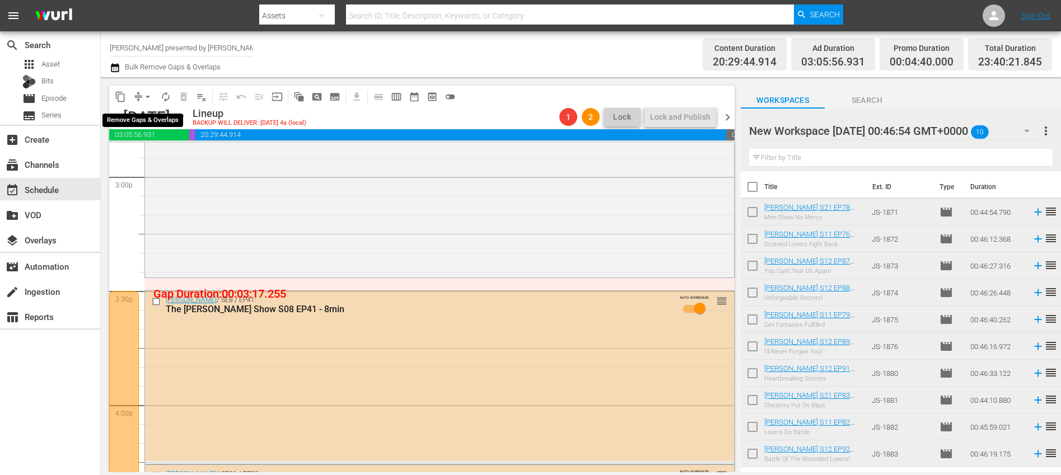
click at [149, 96] on span "arrow_drop_down" at bounding box center [147, 96] width 11 height 11
click at [170, 149] on li "Align to End of Previous Day" at bounding box center [149, 156] width 118 height 18
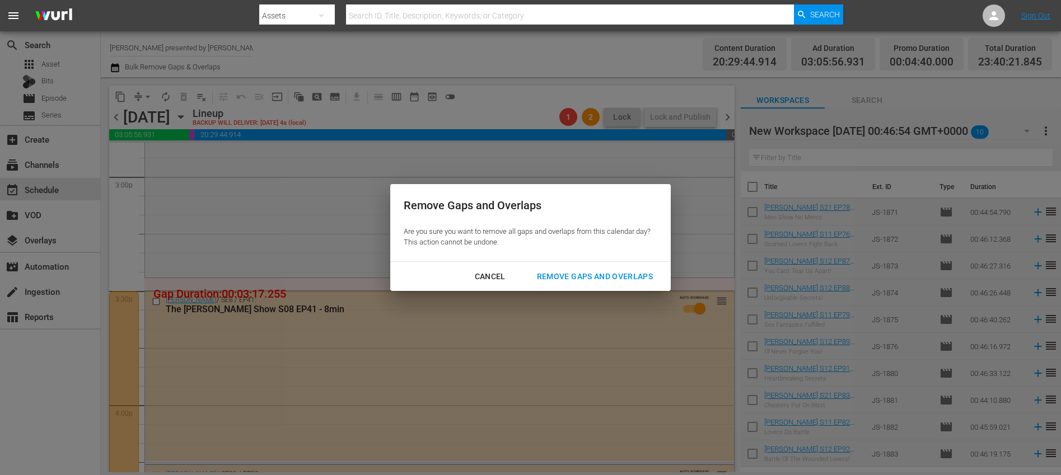
click at [594, 275] on div "Remove Gaps and Overlaps" at bounding box center [595, 277] width 134 height 14
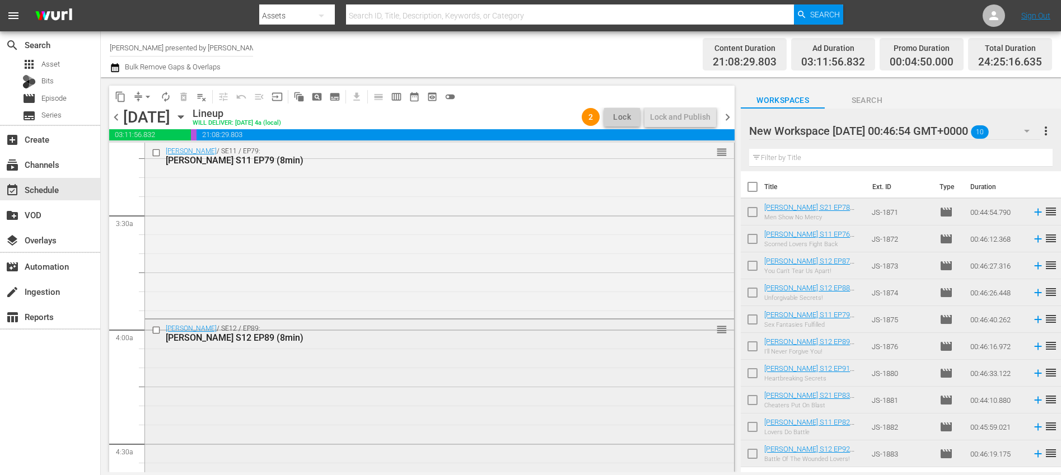
scroll to position [0, 0]
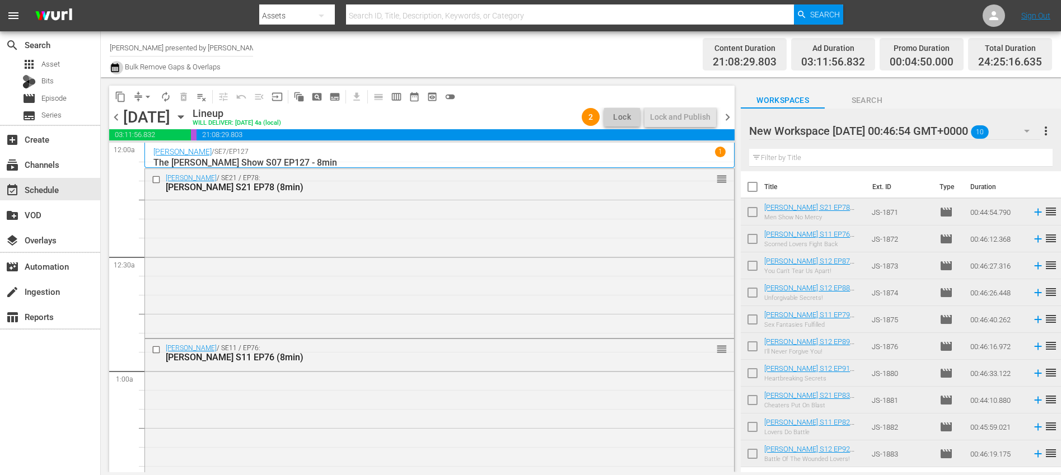
click at [114, 68] on icon "button" at bounding box center [115, 67] width 11 height 13
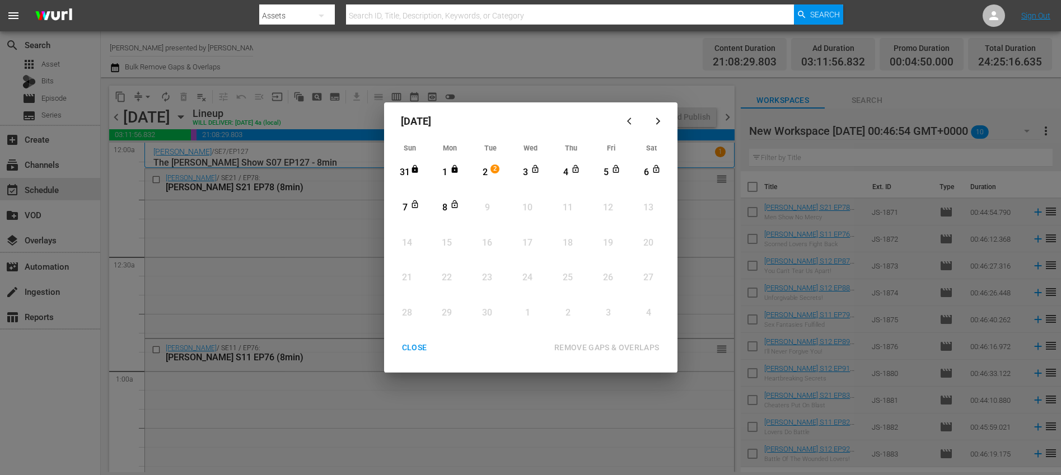
click at [526, 169] on div "3" at bounding box center [525, 172] width 14 height 13
click at [441, 209] on div "8" at bounding box center [445, 207] width 14 height 13
click at [582, 342] on div "REMOVE GAPS & OVERLAPS" at bounding box center [606, 348] width 123 height 14
click at [606, 171] on div "5" at bounding box center [606, 172] width 14 height 13
click at [416, 350] on div "CLOSE" at bounding box center [414, 348] width 43 height 14
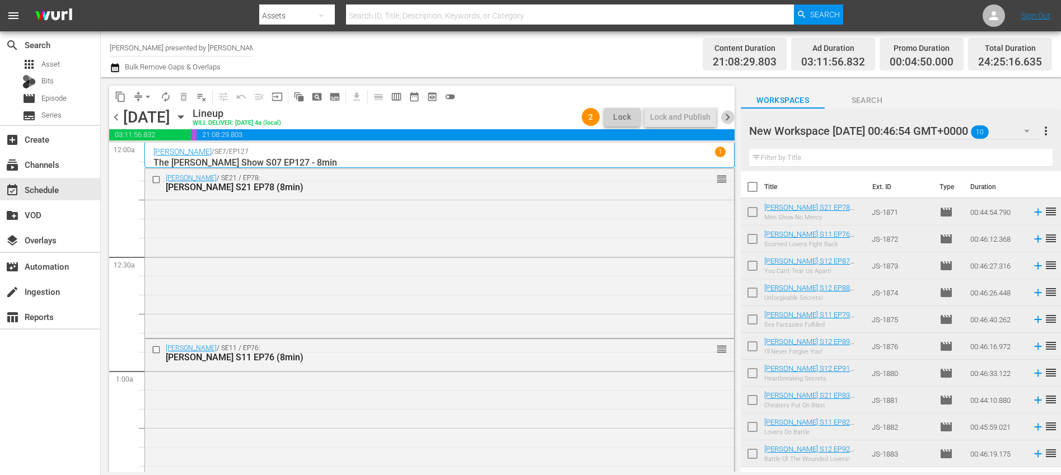
click at [728, 114] on span "chevron_right" at bounding box center [727, 117] width 14 height 14
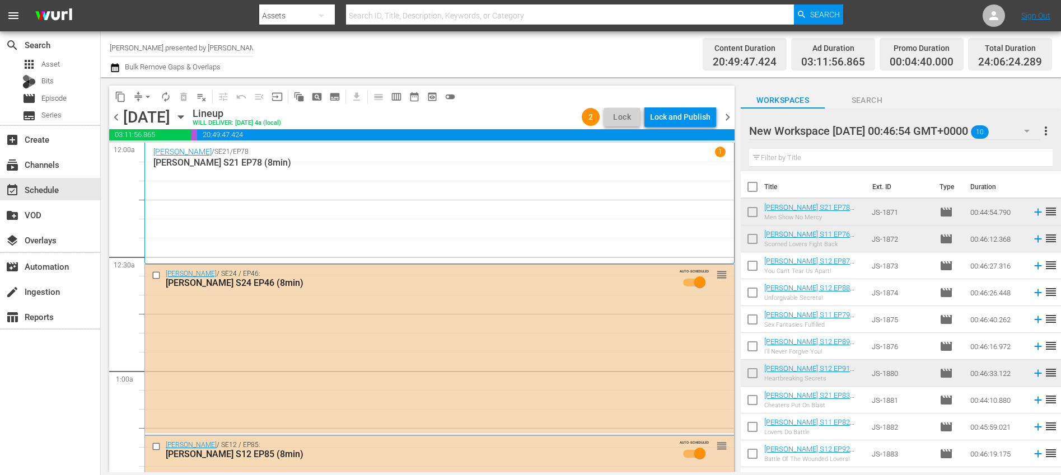
click at [725, 118] on span "chevron_right" at bounding box center [727, 117] width 14 height 14
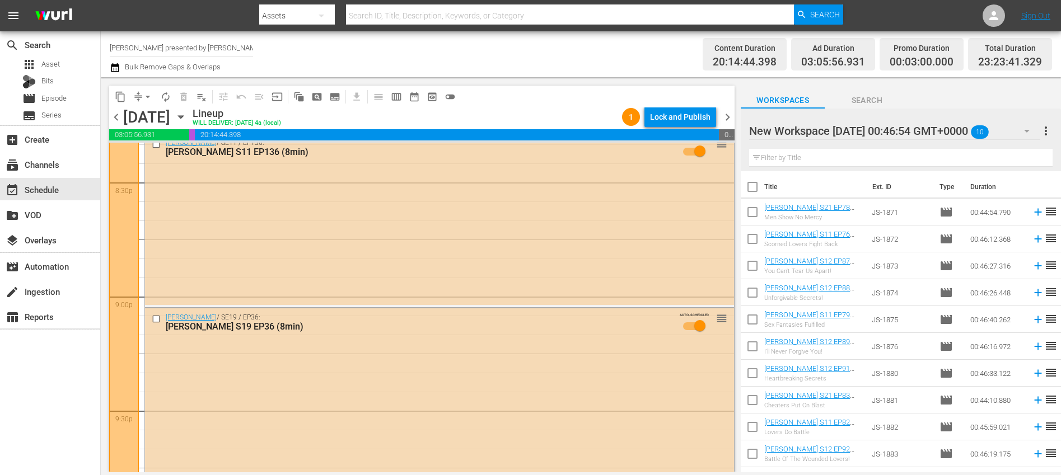
scroll to position [5158, 0]
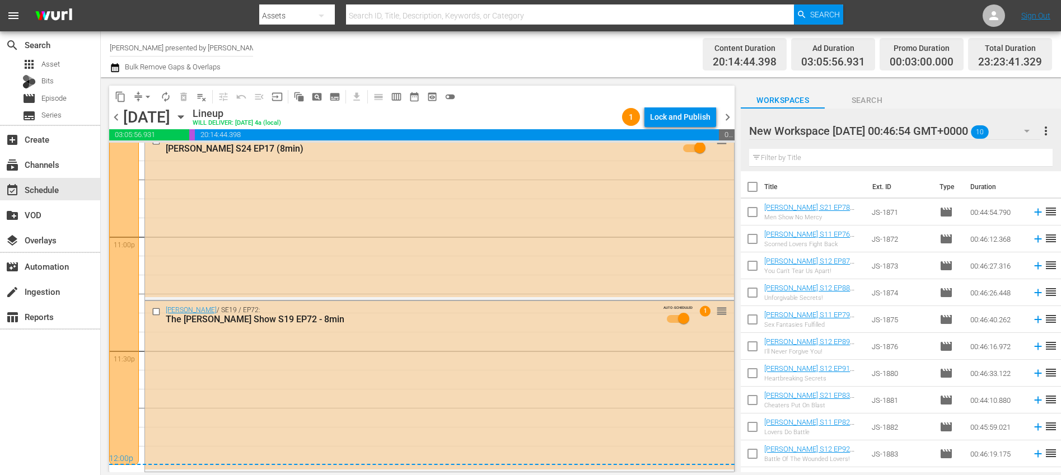
click at [730, 115] on span "chevron_right" at bounding box center [727, 117] width 14 height 14
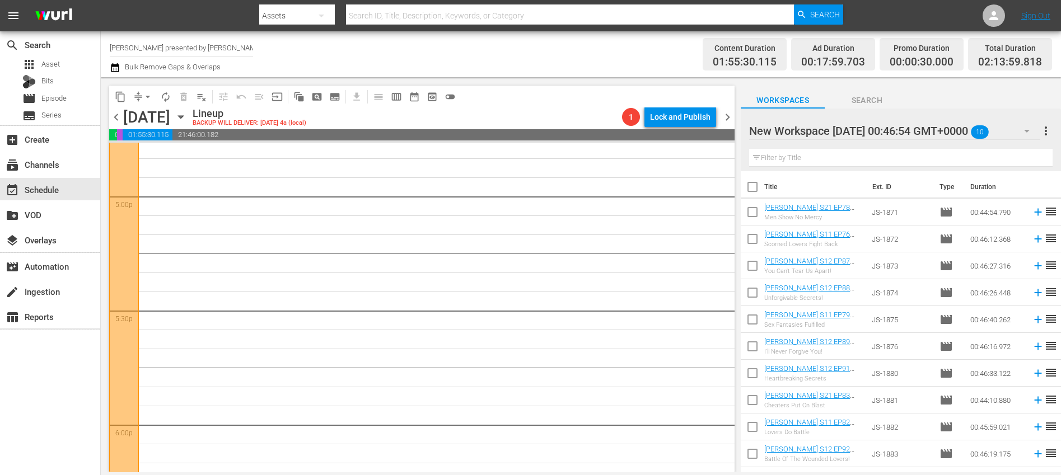
scroll to position [3653, 0]
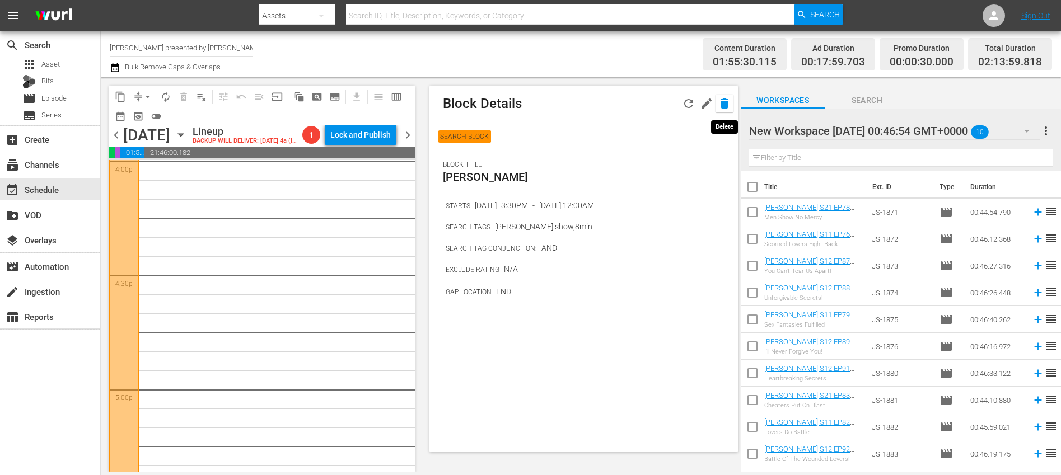
click at [724, 104] on icon "button" at bounding box center [724, 104] width 8 height 10
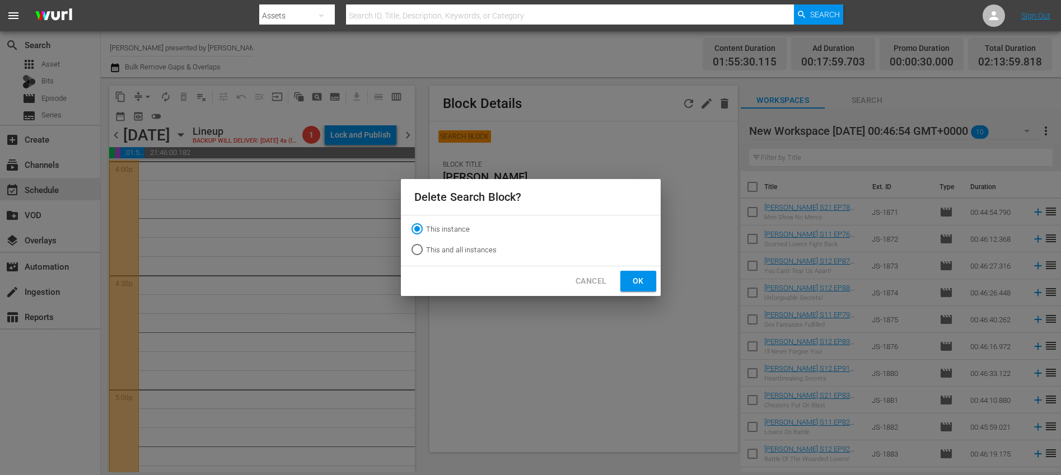
click at [639, 275] on span "Ok" at bounding box center [638, 281] width 18 height 14
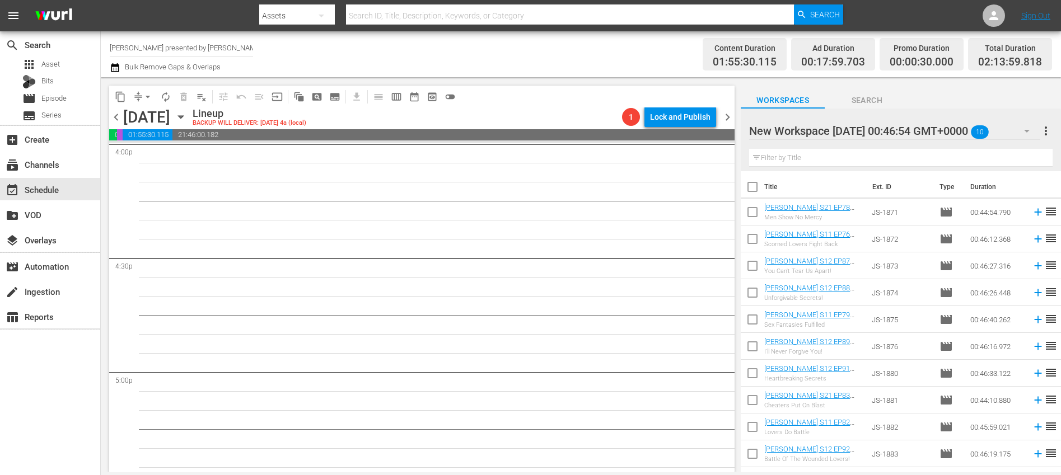
click at [730, 119] on span "chevron_right" at bounding box center [727, 117] width 14 height 14
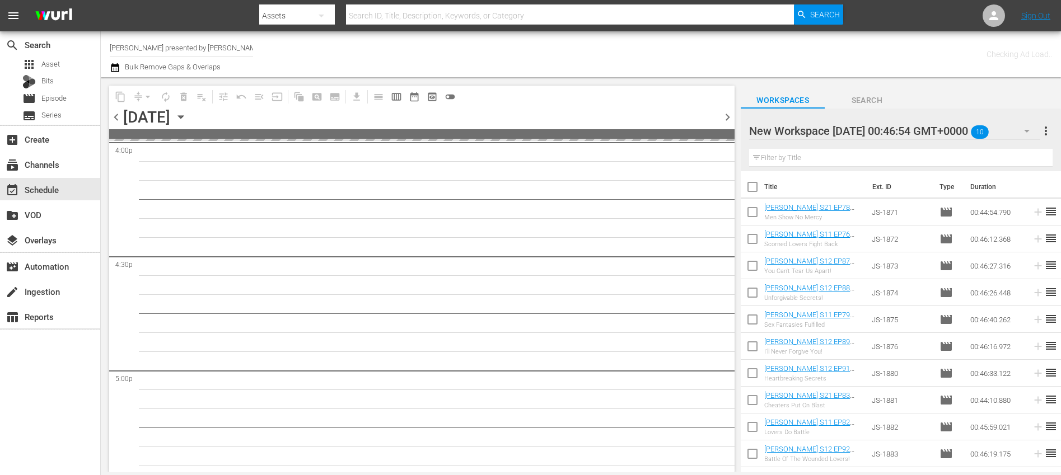
scroll to position [3729, 0]
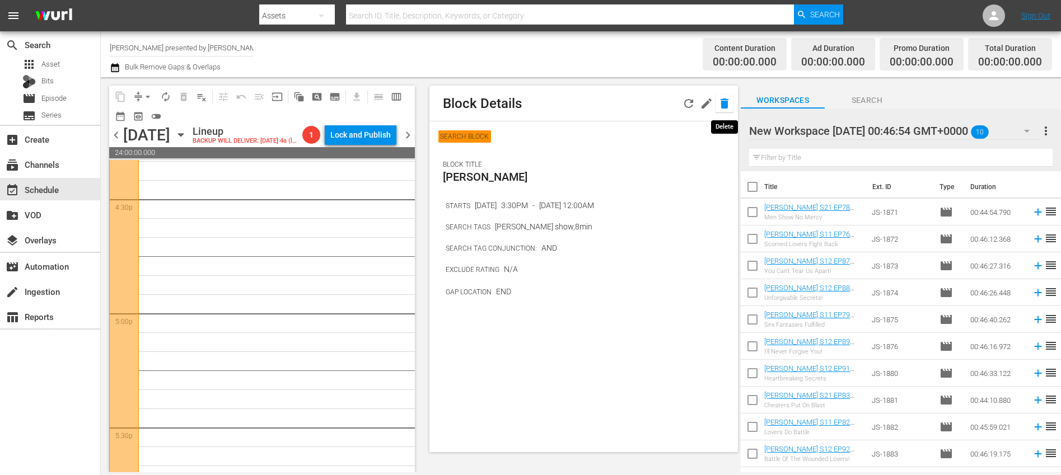
click at [719, 104] on icon "button" at bounding box center [724, 103] width 13 height 13
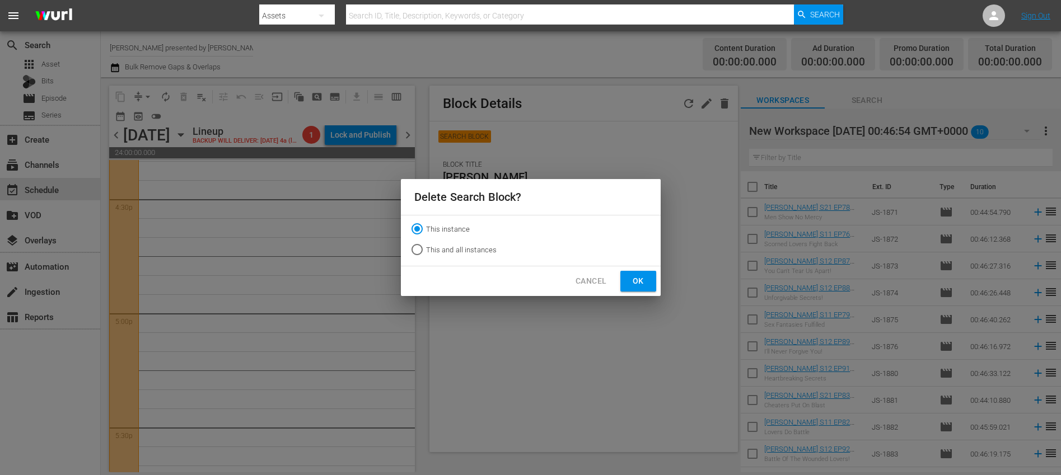
click at [644, 284] on span "Ok" at bounding box center [638, 281] width 18 height 14
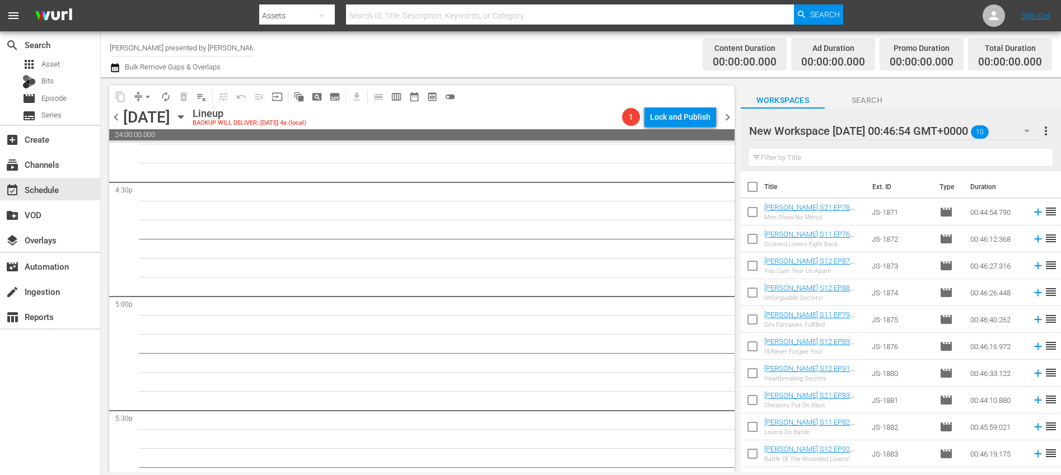
click at [732, 121] on span "chevron_right" at bounding box center [727, 117] width 14 height 14
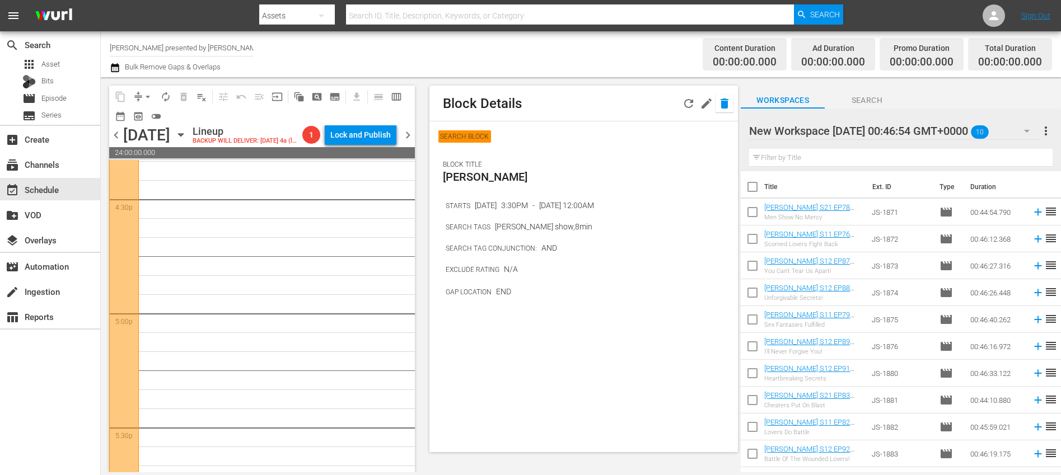
click at [722, 105] on icon "button" at bounding box center [724, 104] width 8 height 10
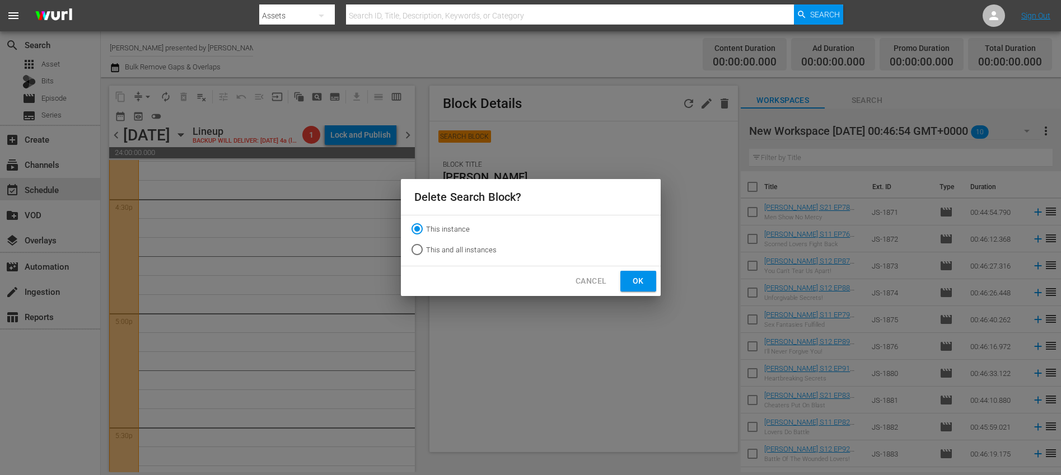
drag, startPoint x: 618, startPoint y: 282, endPoint x: 633, endPoint y: 277, distance: 15.8
click at [618, 282] on div "Cancel Ok" at bounding box center [531, 281] width 260 height 30
click at [635, 277] on span "Ok" at bounding box center [638, 281] width 18 height 14
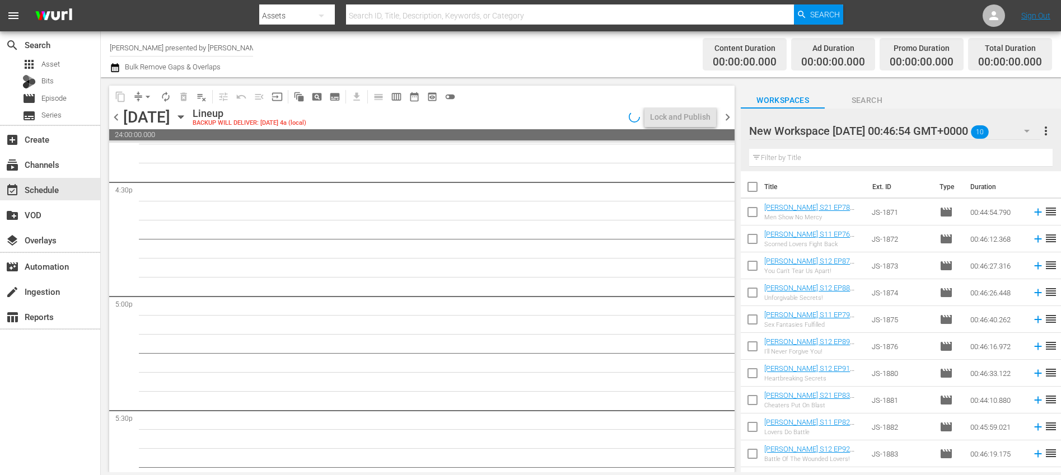
click at [728, 114] on span "chevron_right" at bounding box center [727, 117] width 14 height 14
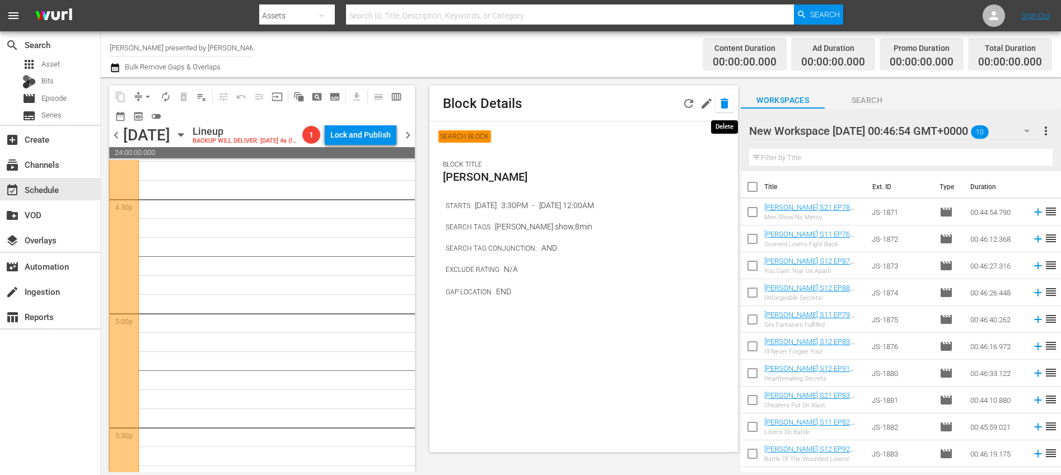
click at [719, 107] on icon "button" at bounding box center [724, 103] width 13 height 13
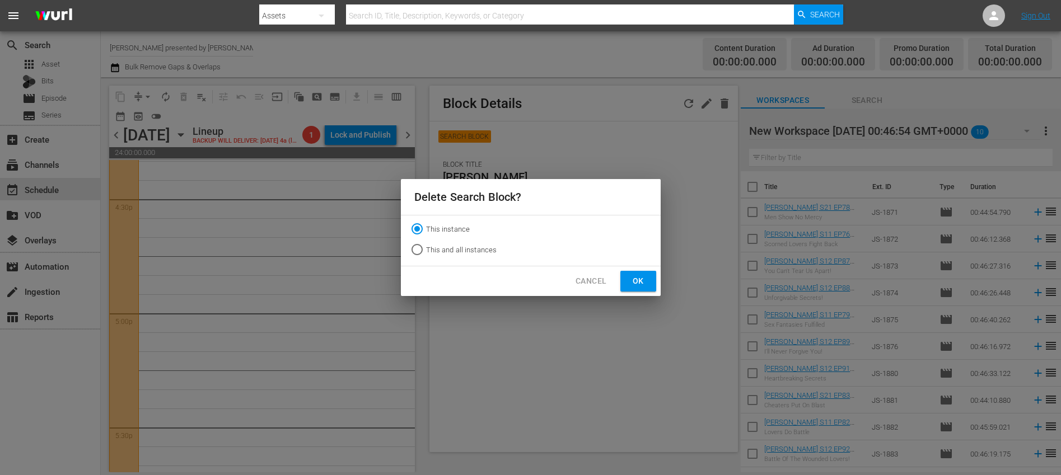
click at [625, 283] on button "Ok" at bounding box center [638, 281] width 36 height 21
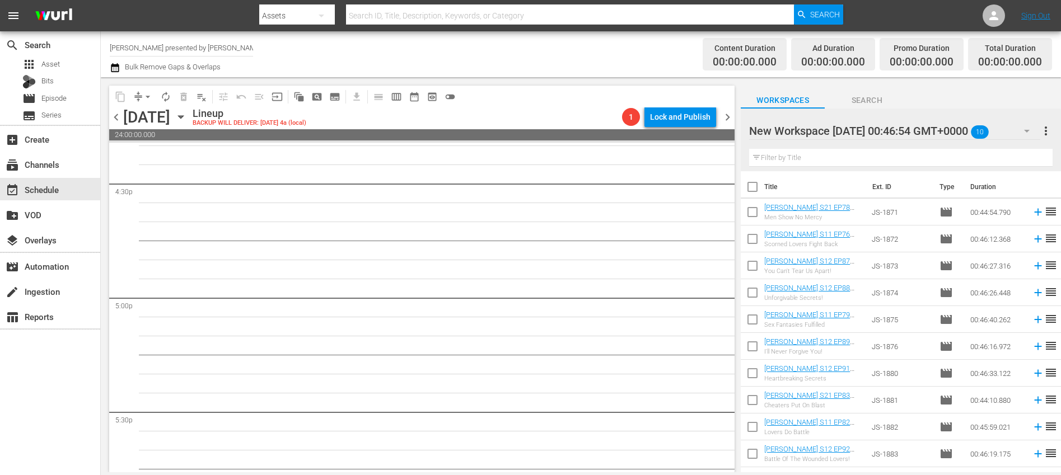
scroll to position [3727, 0]
click at [187, 118] on icon "button" at bounding box center [181, 117] width 12 height 12
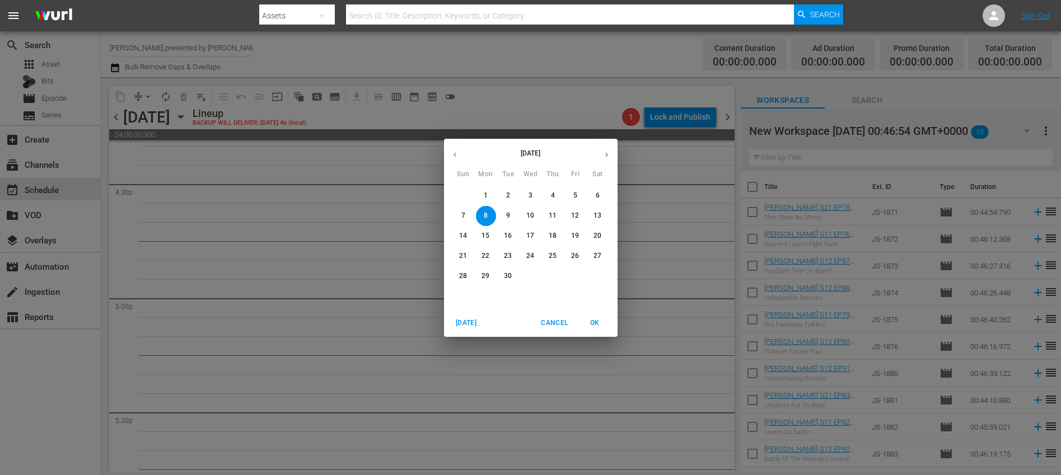
click at [573, 190] on button "5" at bounding box center [575, 196] width 20 height 20
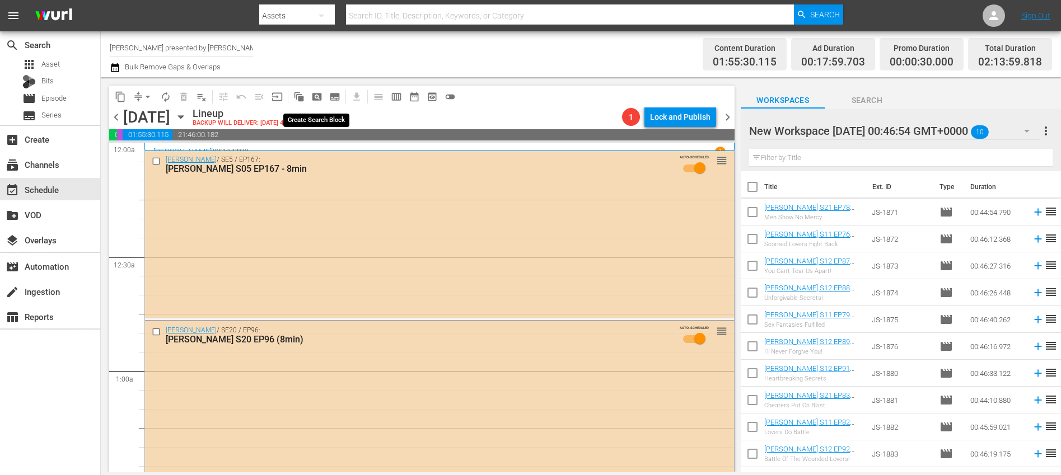
click at [314, 96] on span "pageview_outlined" at bounding box center [316, 96] width 11 height 11
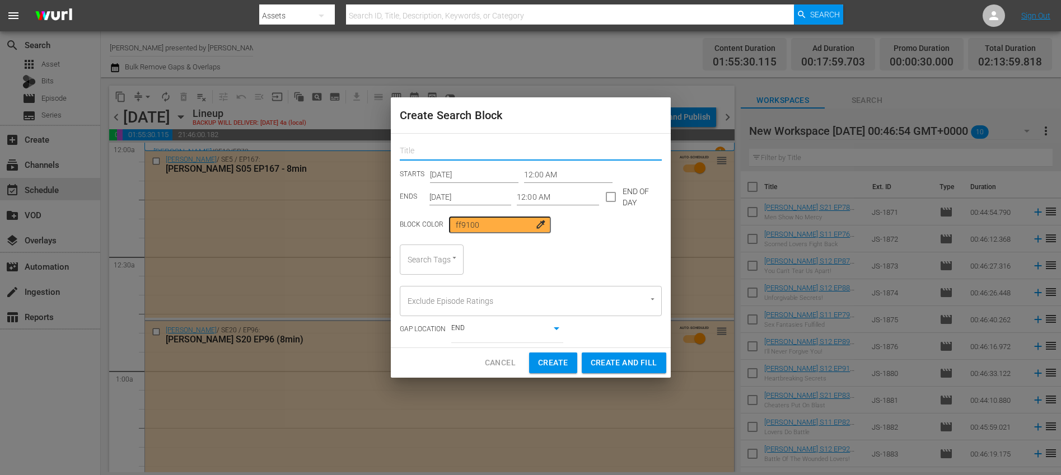
click at [499, 144] on input "text" at bounding box center [531, 151] width 262 height 17
type input "Jerry Springer"
click at [606, 198] on input "checkbox" at bounding box center [611, 200] width 24 height 24
checkbox input "true"
click at [487, 200] on input "Sep 5th 2025" at bounding box center [470, 197] width 82 height 17
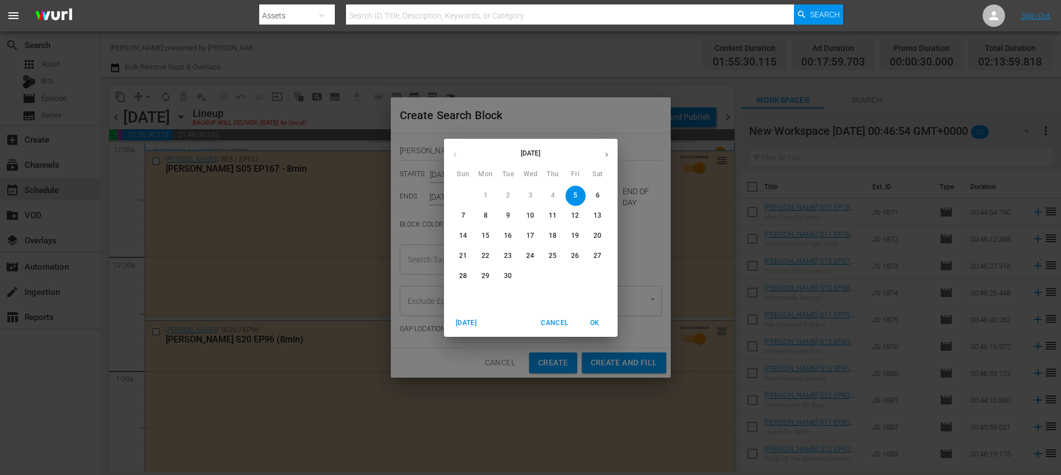
click at [486, 214] on p "8" at bounding box center [486, 216] width 4 height 10
type input "Sep 8th 2025"
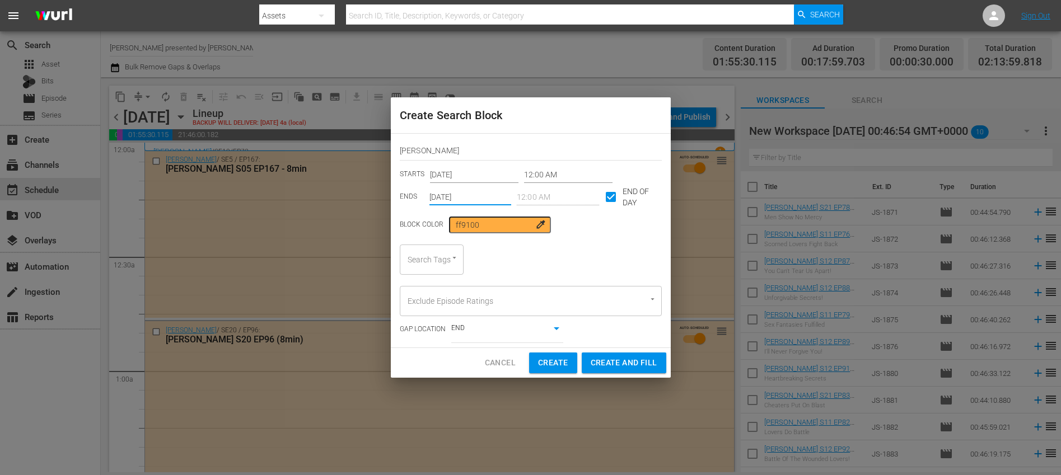
click at [419, 263] on input "Search Tags" at bounding box center [416, 260] width 22 height 20
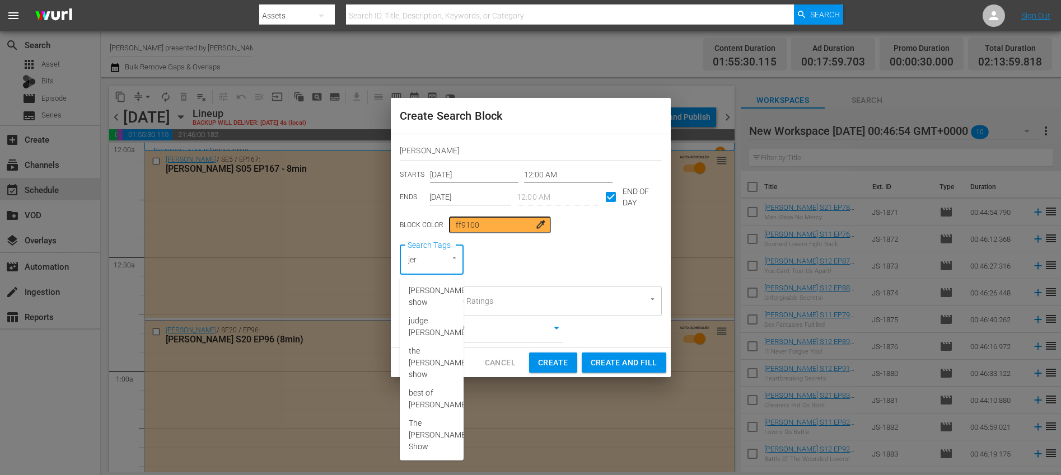
type input "jerr"
click at [414, 308] on span "jerry springer show" at bounding box center [438, 297] width 59 height 24
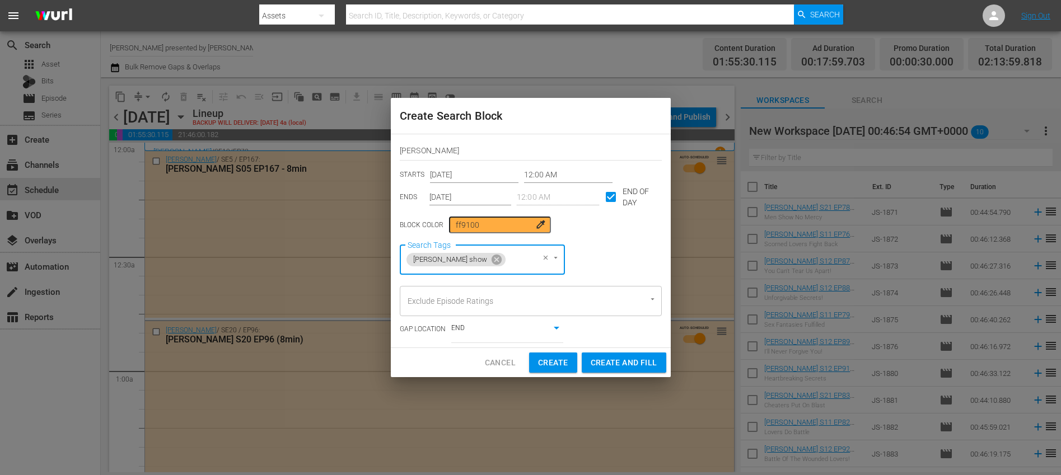
type input "8"
drag, startPoint x: 434, startPoint y: 295, endPoint x: 444, endPoint y: 334, distance: 39.9
click at [434, 295] on li "8min" at bounding box center [475, 291] width 153 height 18
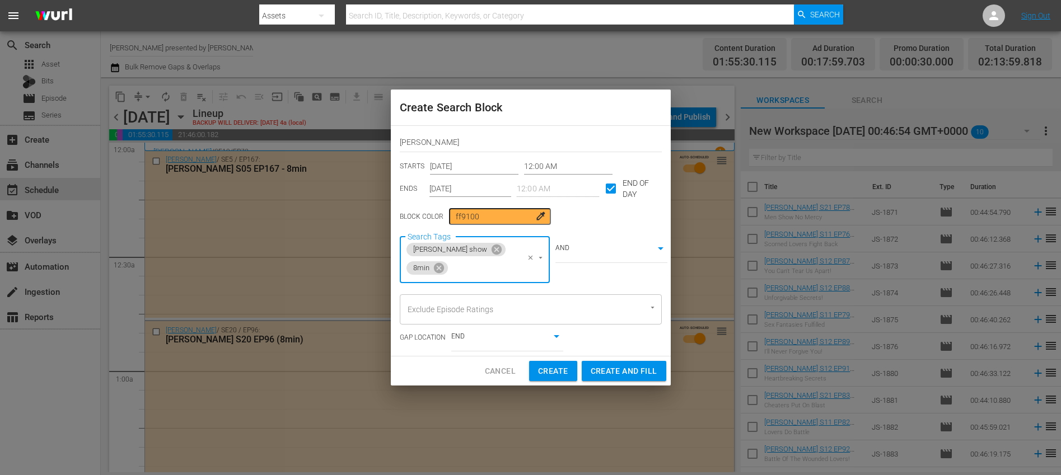
drag, startPoint x: 435, startPoint y: 347, endPoint x: 452, endPoint y: 350, distance: 17.6
click at [435, 347] on div "Create Search Block Jerry Springer STARTS Sep 5th 2025 12:00 AM ENDS Sep 8th 20…" at bounding box center [531, 238] width 280 height 297
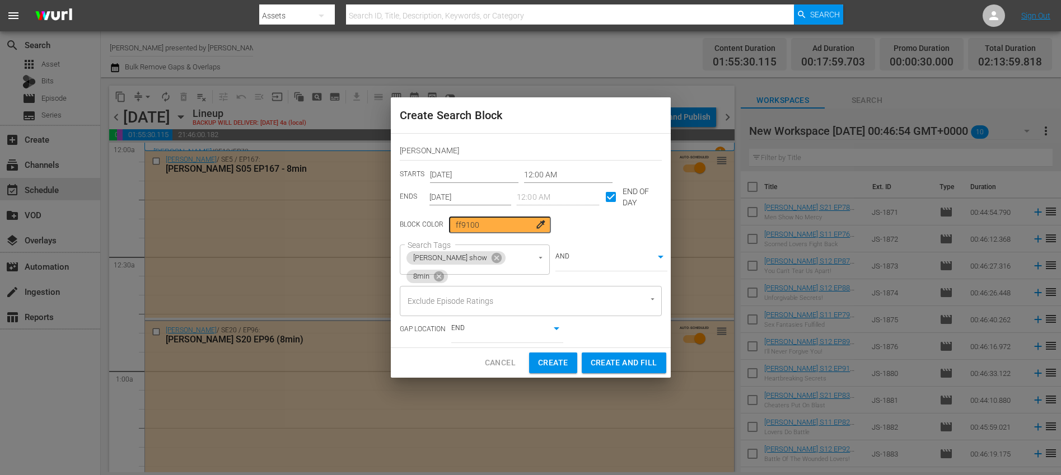
click at [615, 371] on button "Create and Fill" at bounding box center [624, 363] width 85 height 21
type input "Sep 5th 2025"
checkbox input "false"
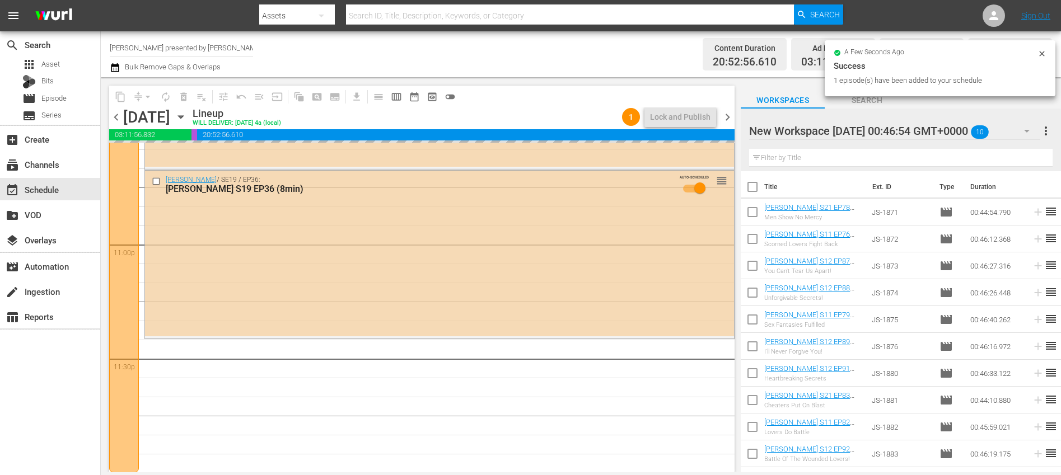
scroll to position [5151, 0]
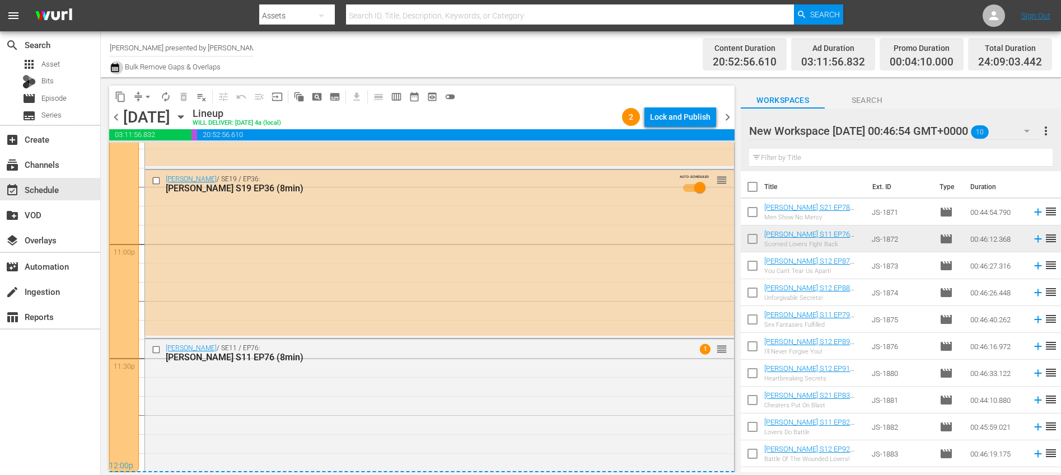
click at [117, 69] on icon "button" at bounding box center [115, 67] width 11 height 13
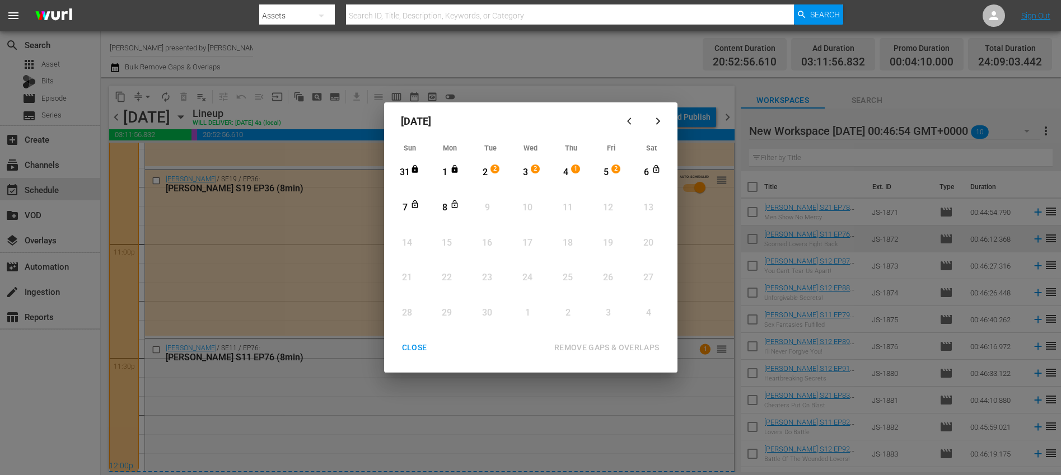
click at [643, 172] on div "6" at bounding box center [646, 172] width 14 height 13
drag, startPoint x: 443, startPoint y: 210, endPoint x: 450, endPoint y: 219, distance: 11.2
click at [444, 210] on div "8" at bounding box center [445, 207] width 14 height 13
click at [611, 346] on div "REMOVE GAPS & OVERLAPS" at bounding box center [606, 348] width 123 height 14
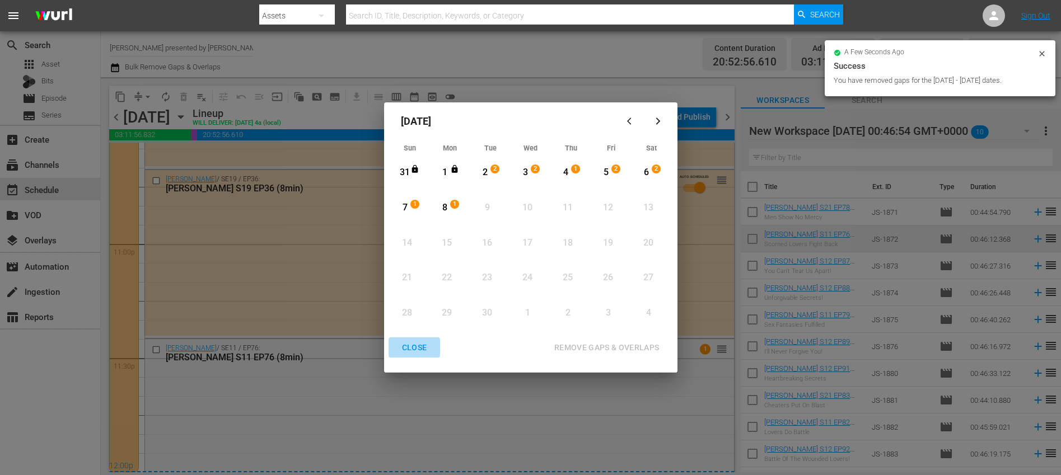
click at [404, 353] on div "CLOSE" at bounding box center [414, 348] width 43 height 14
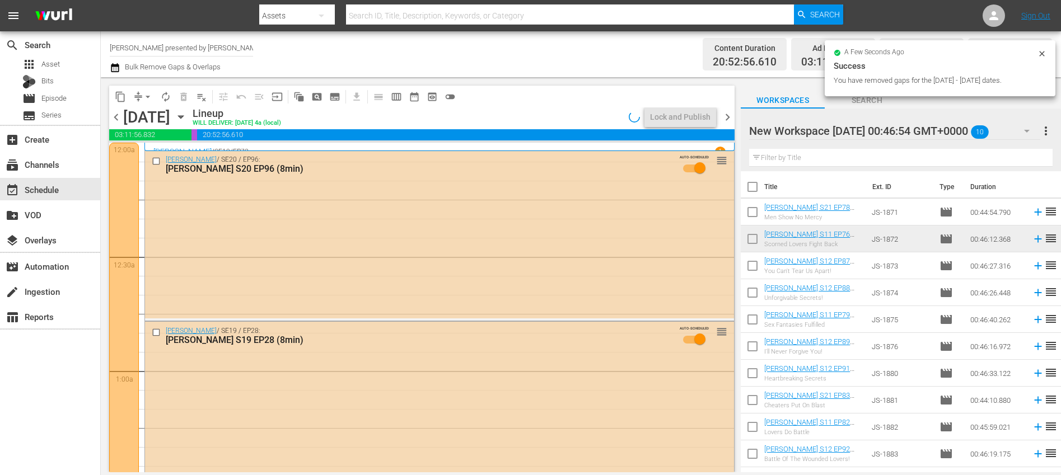
click at [187, 118] on icon "button" at bounding box center [181, 117] width 12 height 12
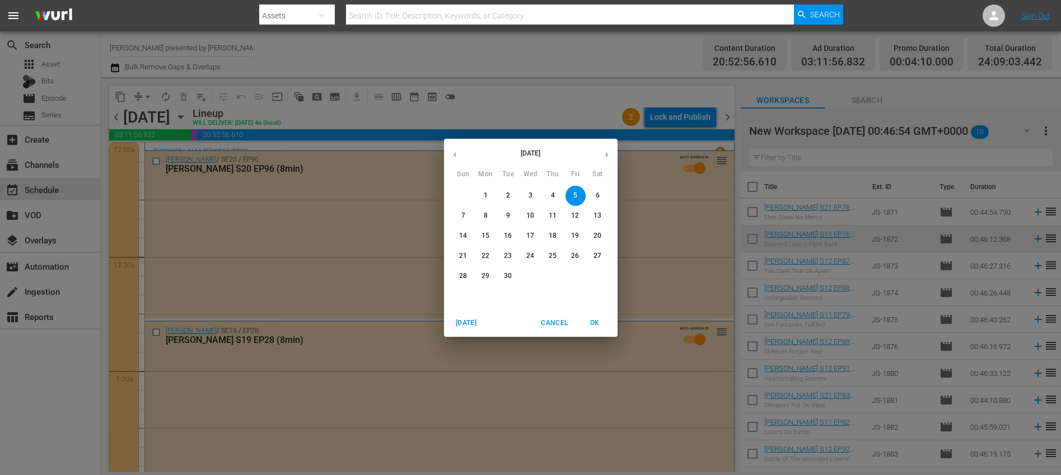
click at [487, 212] on p "8" at bounding box center [486, 216] width 4 height 10
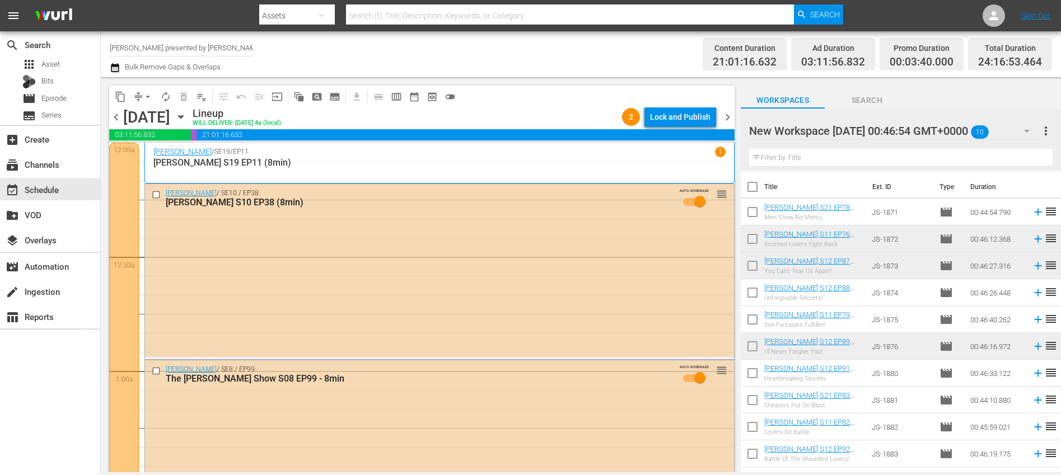
click at [114, 117] on span "chevron_left" at bounding box center [116, 117] width 14 height 14
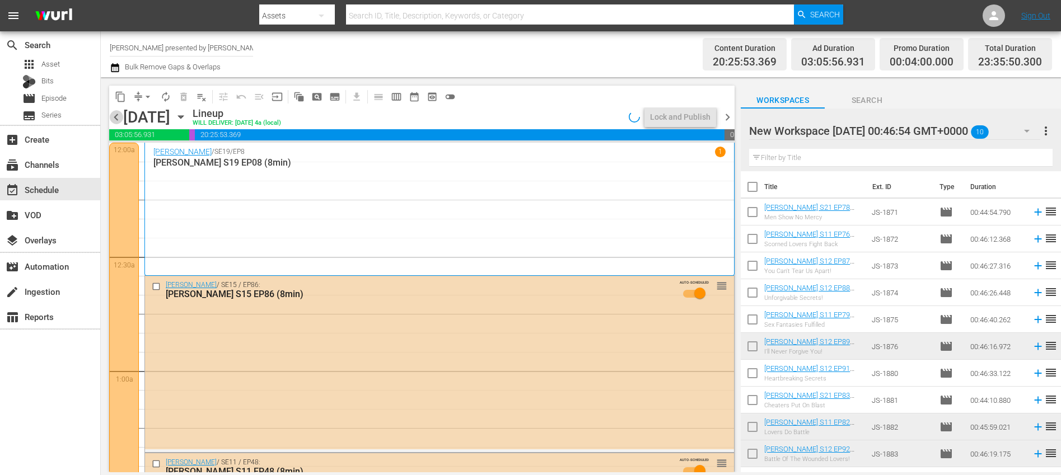
click at [114, 117] on span "chevron_left" at bounding box center [116, 117] width 14 height 14
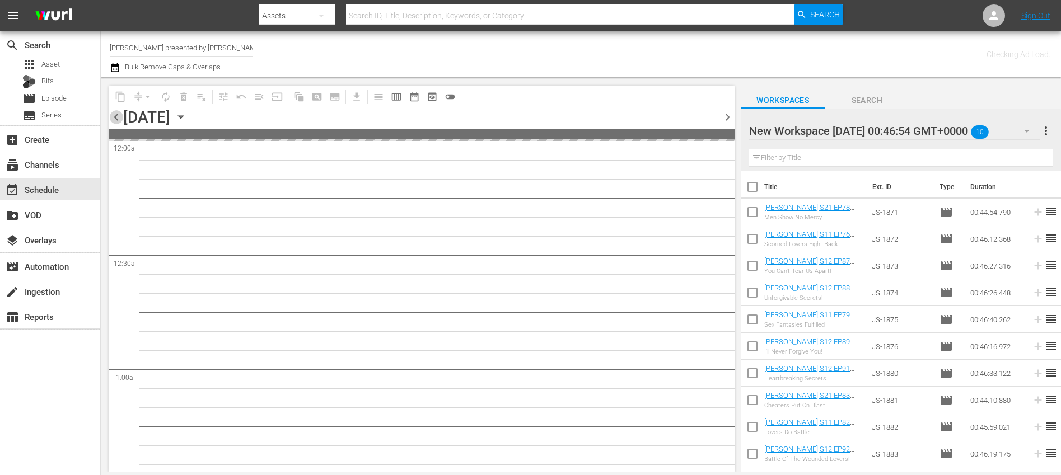
click at [114, 117] on span "chevron_left" at bounding box center [116, 117] width 14 height 14
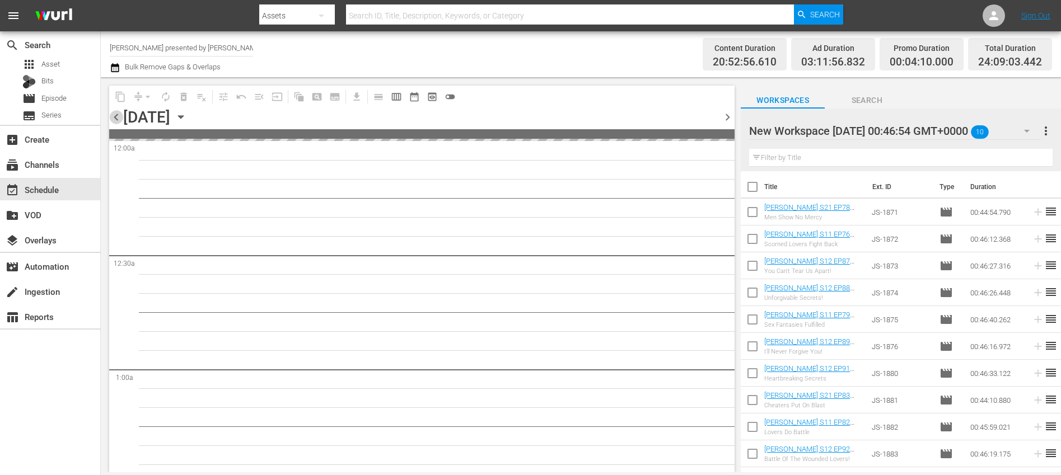
click at [114, 117] on span "chevron_left" at bounding box center [116, 117] width 14 height 14
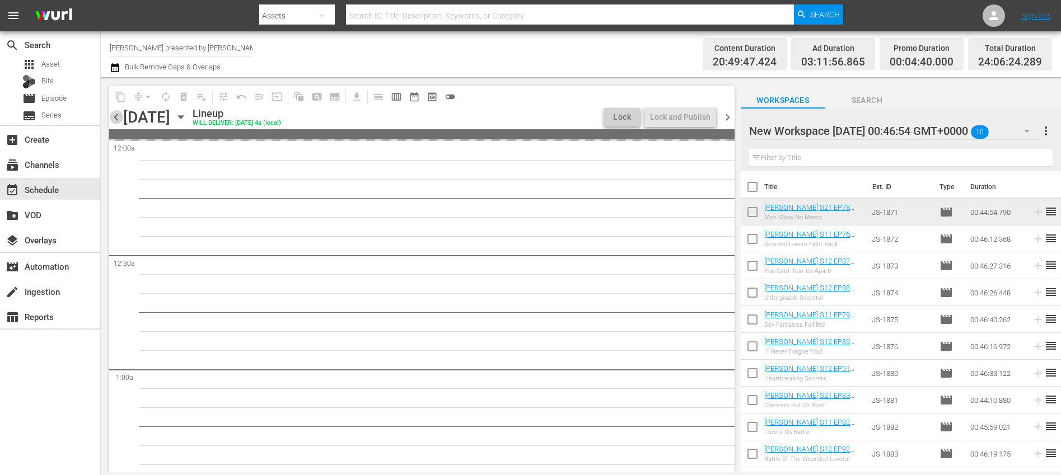
click at [114, 117] on span "chevron_left" at bounding box center [116, 117] width 14 height 14
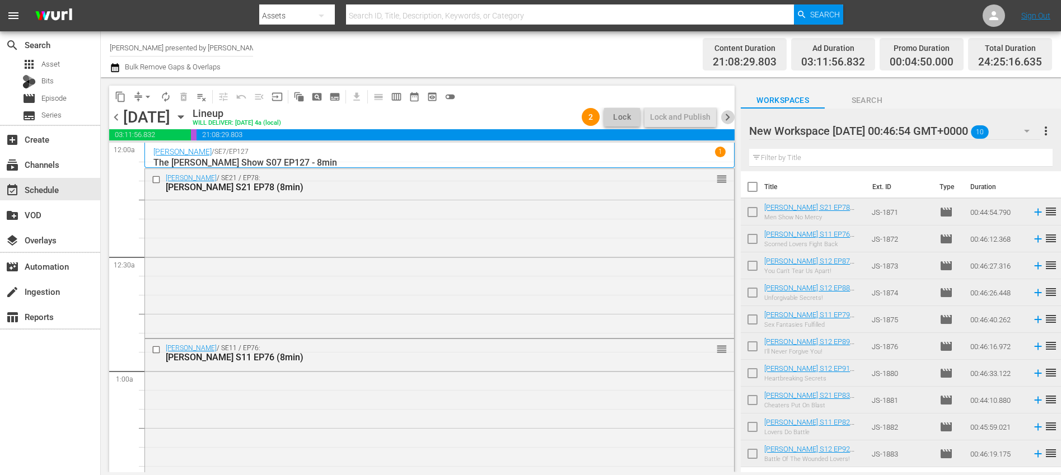
click at [732, 119] on span "chevron_right" at bounding box center [727, 117] width 14 height 14
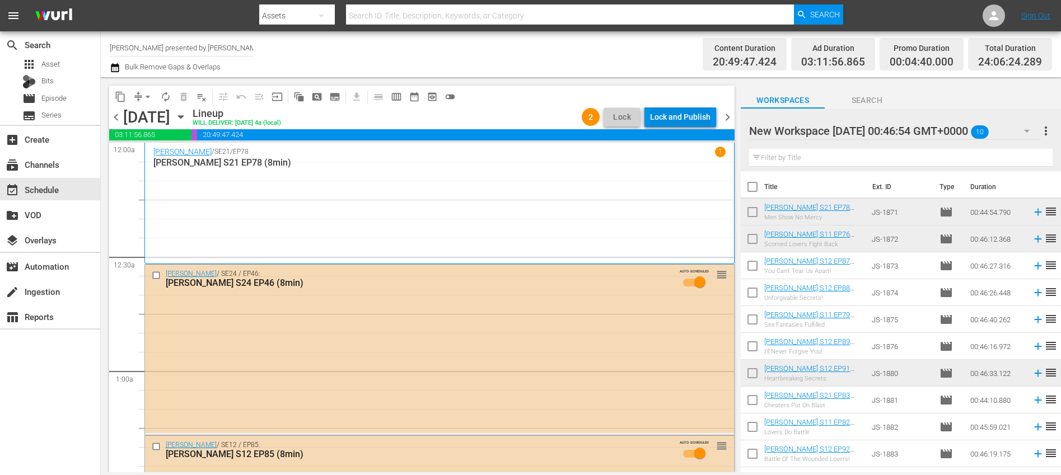
click at [690, 118] on div "Lock and Publish" at bounding box center [680, 117] width 60 height 20
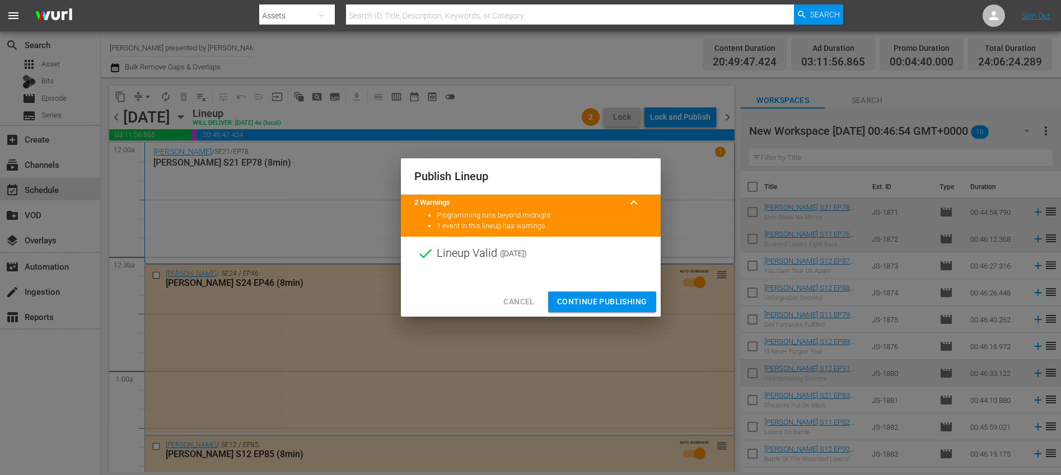
click at [599, 297] on span "Continue Publishing" at bounding box center [602, 302] width 90 height 14
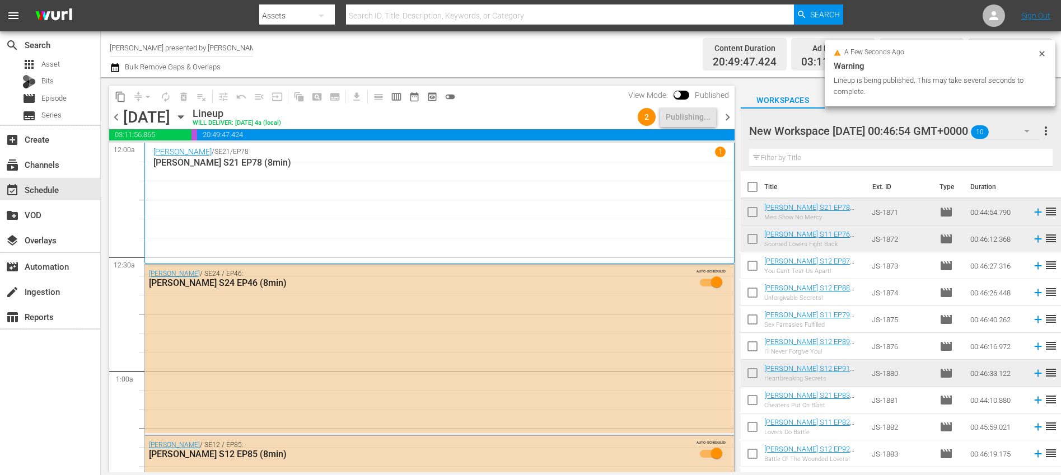
click at [726, 119] on span "chevron_right" at bounding box center [727, 117] width 14 height 14
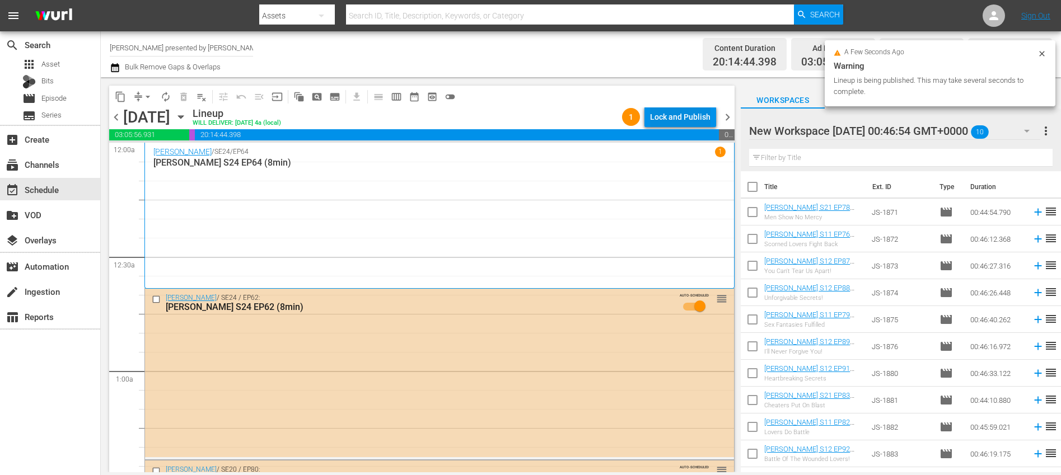
click at [706, 119] on div "Lock and Publish" at bounding box center [680, 117] width 60 height 20
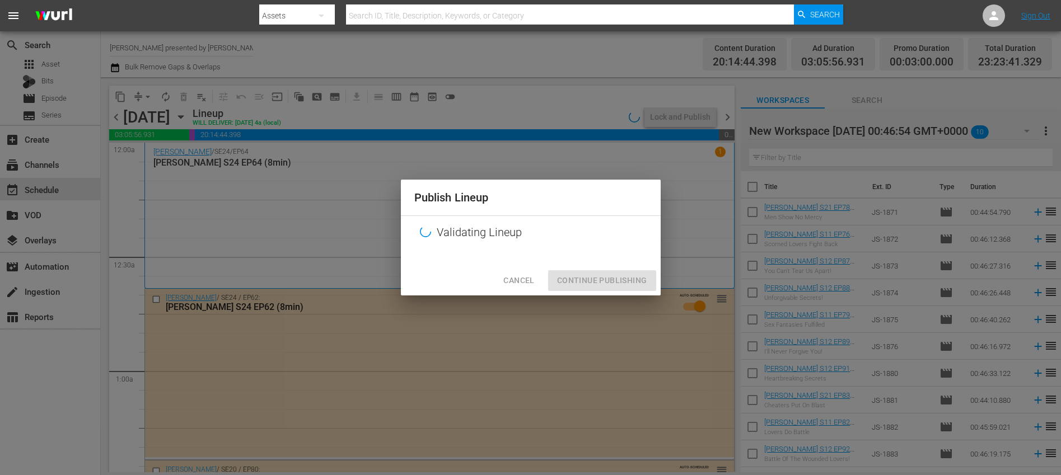
click at [531, 280] on span "Cancel" at bounding box center [518, 281] width 31 height 14
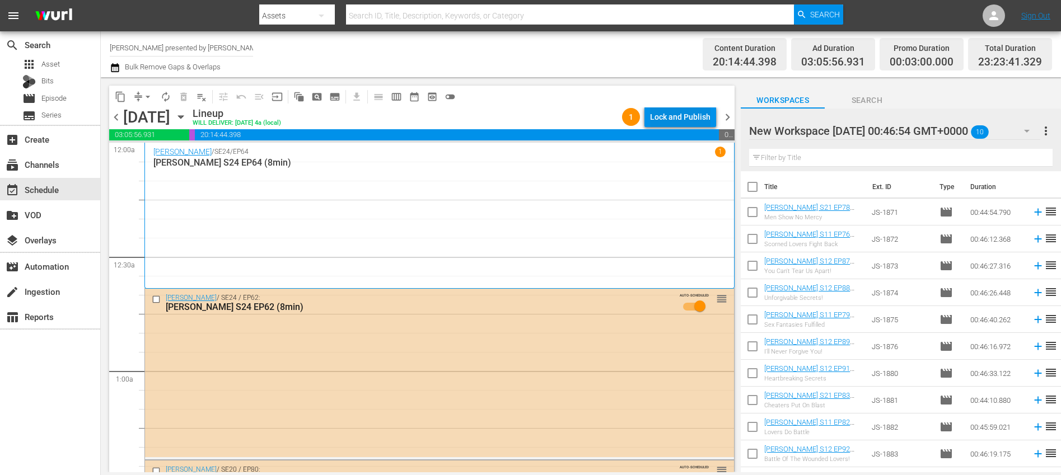
click at [693, 119] on div "Lock and Publish" at bounding box center [680, 117] width 60 height 20
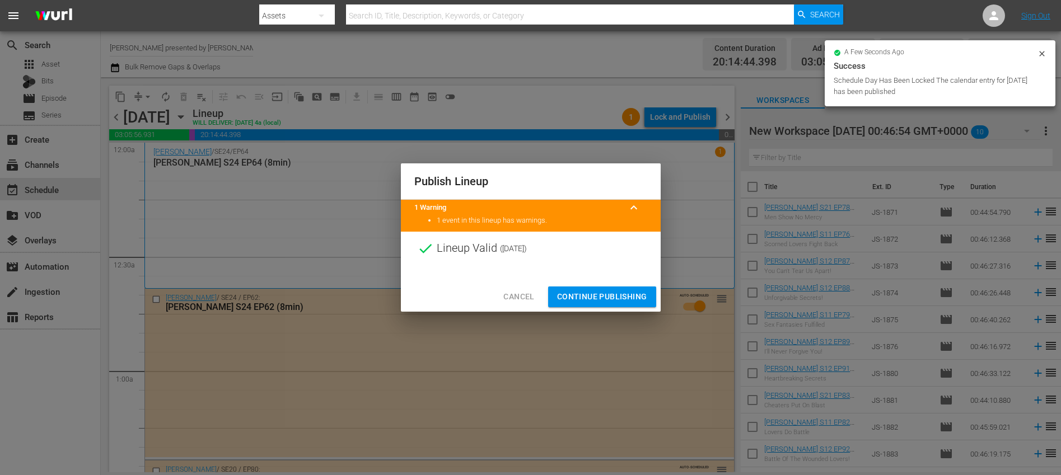
drag, startPoint x: 581, startPoint y: 294, endPoint x: 629, endPoint y: 230, distance: 79.9
click at [581, 294] on span "Continue Publishing" at bounding box center [602, 297] width 90 height 14
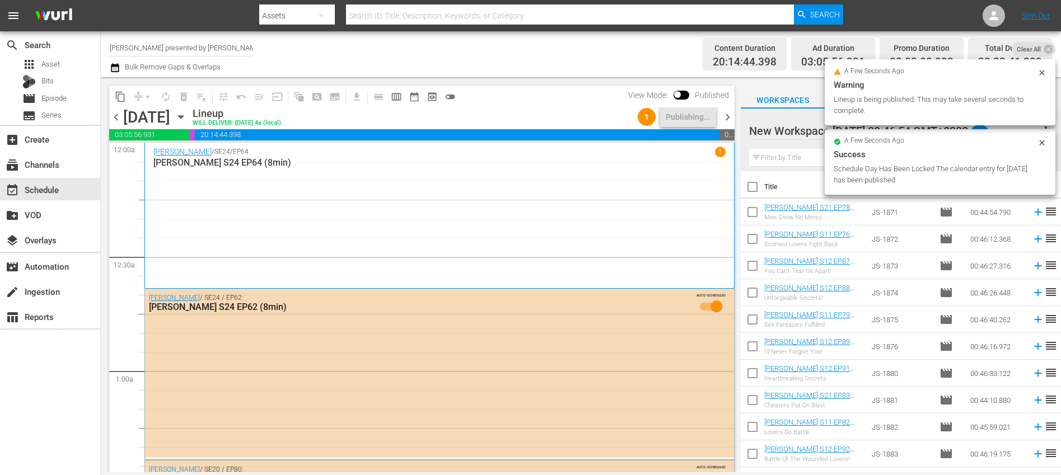
click at [729, 114] on span "chevron_right" at bounding box center [727, 117] width 14 height 14
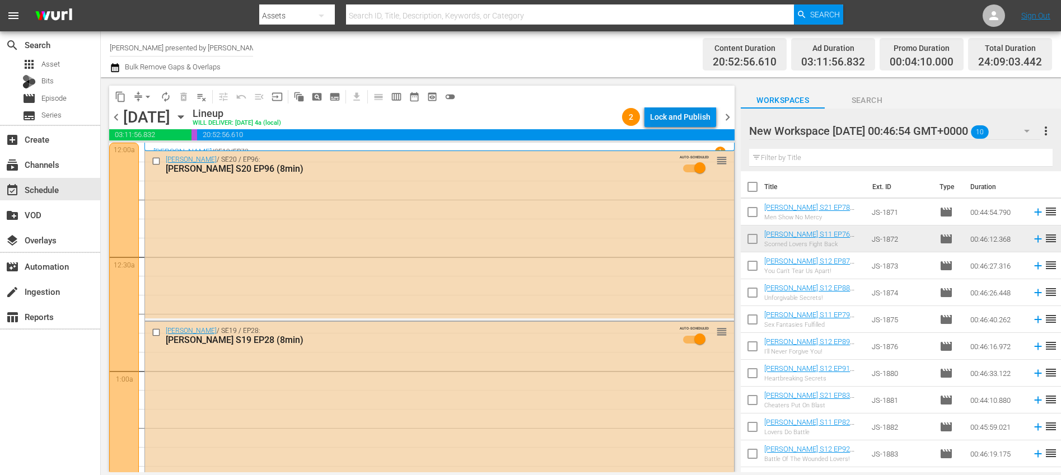
click at [707, 114] on div "Lock and Publish" at bounding box center [680, 117] width 60 height 20
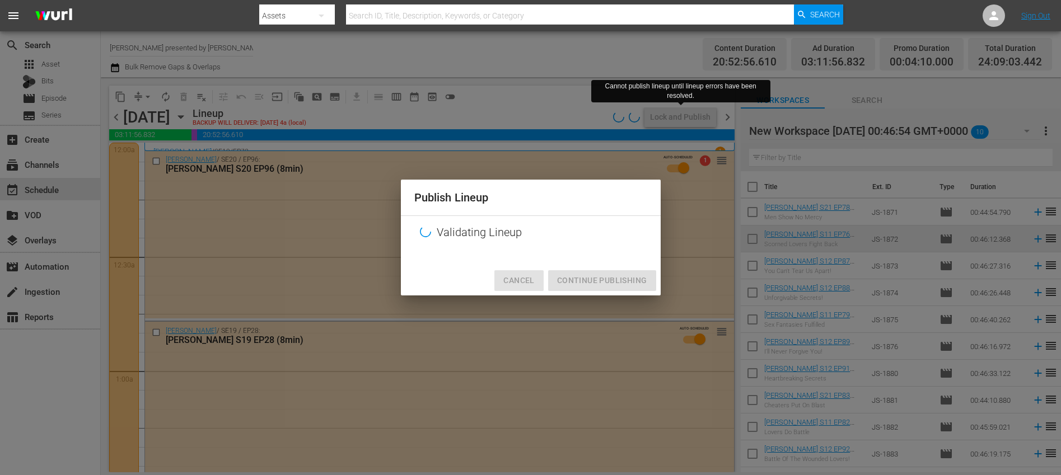
click at [516, 287] on span "Cancel" at bounding box center [518, 281] width 31 height 14
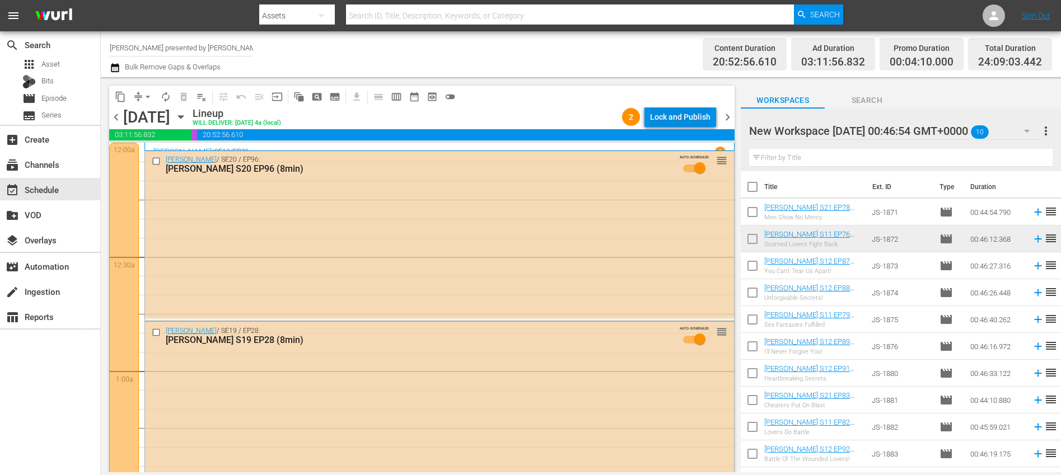
click at [671, 123] on div "Lock and Publish" at bounding box center [680, 117] width 60 height 20
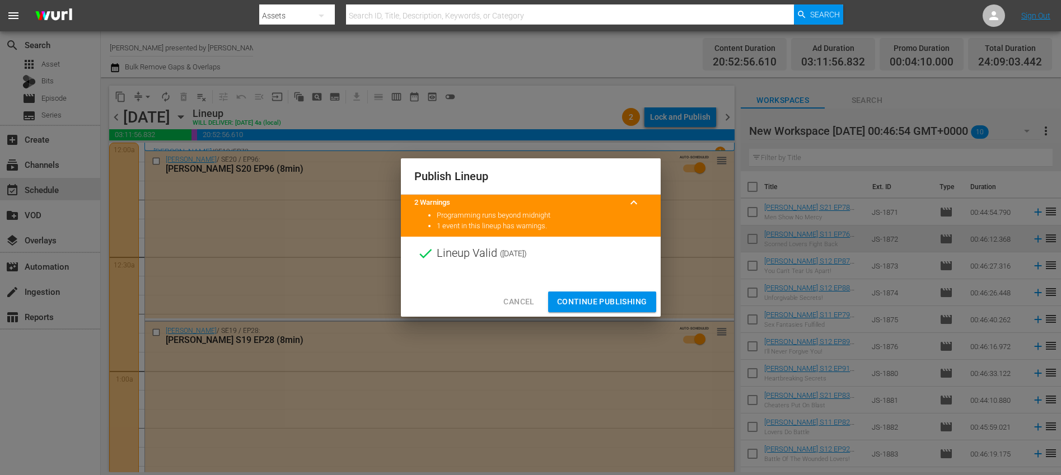
click at [587, 303] on span "Continue Publishing" at bounding box center [602, 302] width 90 height 14
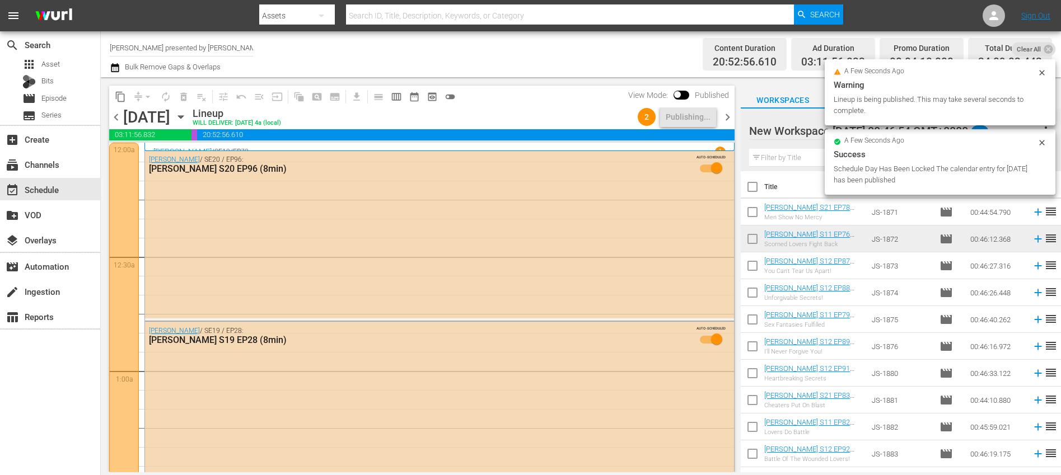
click at [726, 116] on span "chevron_right" at bounding box center [727, 117] width 14 height 14
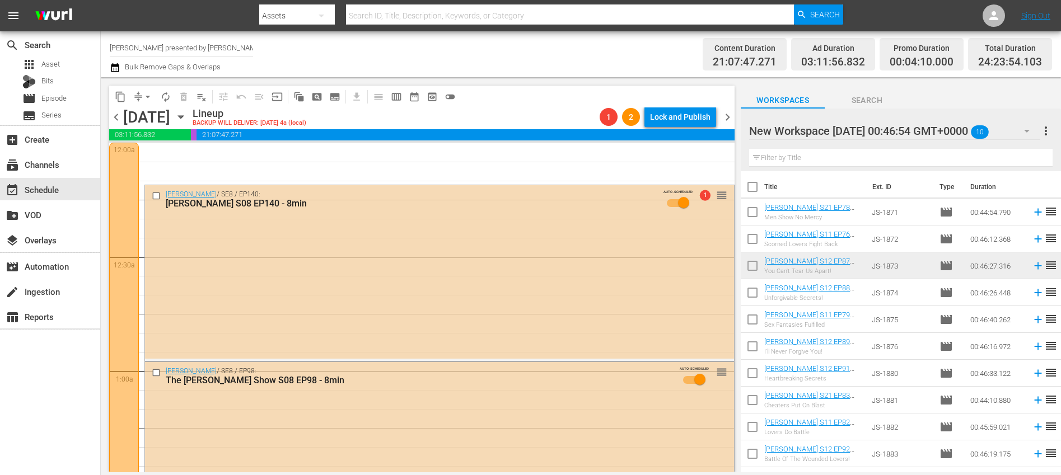
click at [116, 119] on span "chevron_left" at bounding box center [116, 117] width 14 height 14
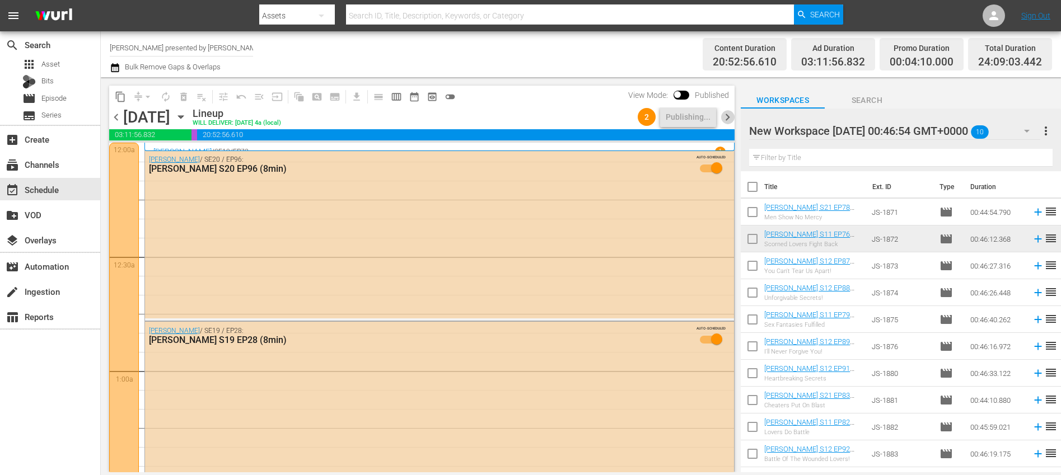
click at [724, 117] on span "chevron_right" at bounding box center [727, 117] width 14 height 14
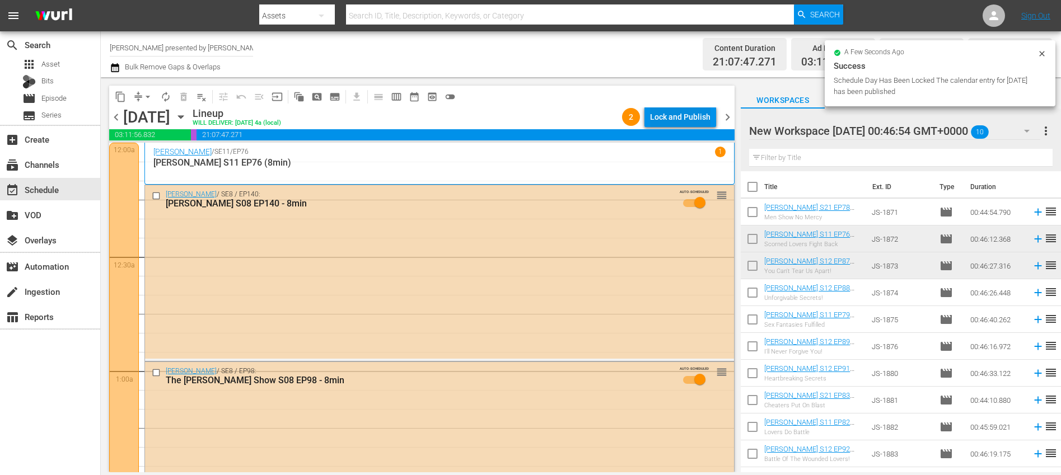
click at [665, 116] on div "Lock and Publish" at bounding box center [680, 117] width 60 height 20
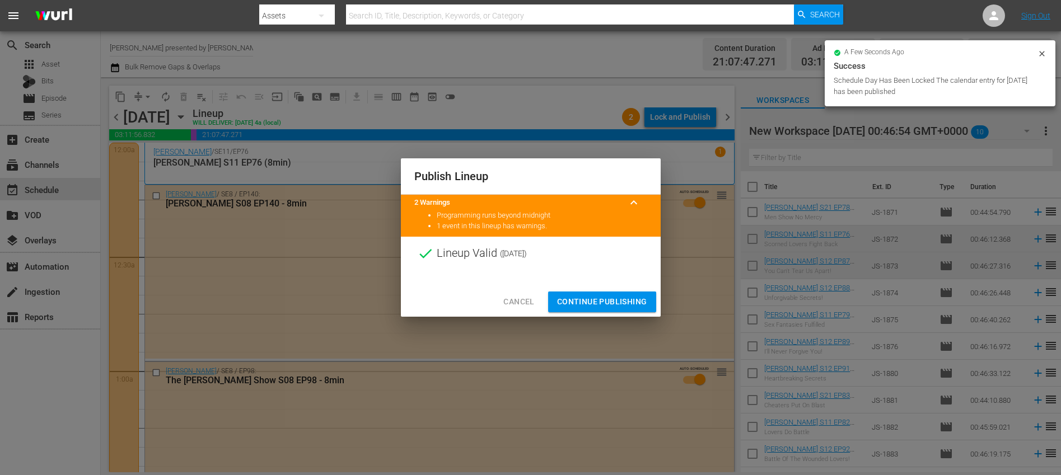
click at [607, 296] on span "Continue Publishing" at bounding box center [602, 302] width 90 height 14
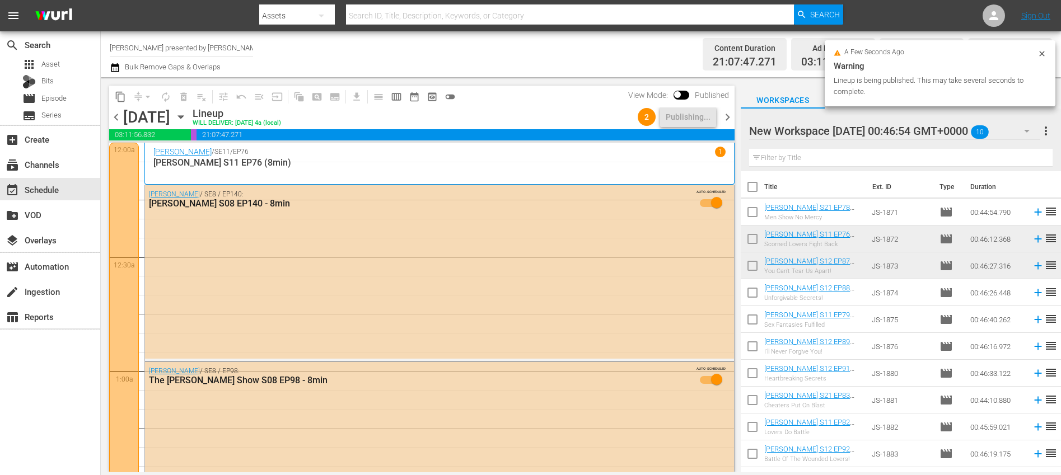
click at [730, 118] on span "chevron_right" at bounding box center [727, 117] width 14 height 14
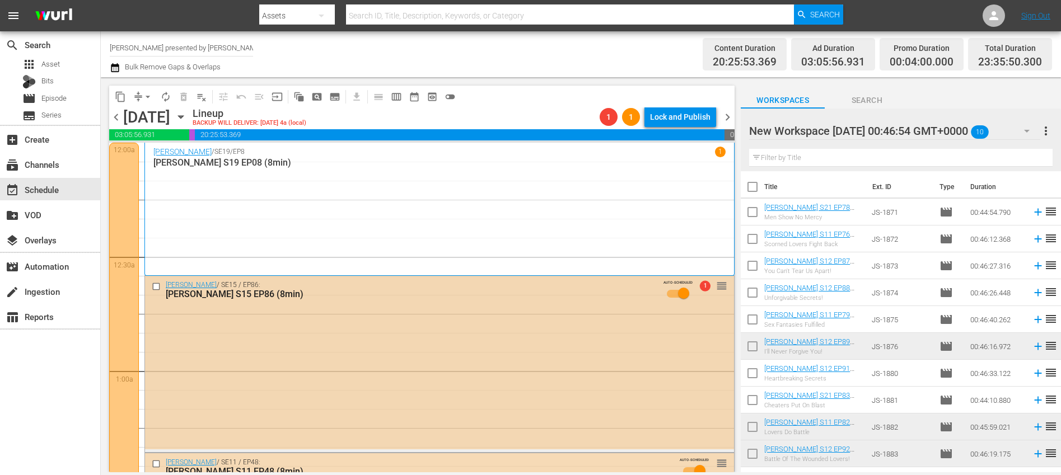
click at [479, 327] on div "Jerry Springer / SE15 / EP86: Jerry Springer S15 EP86 (8min) AUTO-SCHEDULED 1 r…" at bounding box center [439, 363] width 589 height 174
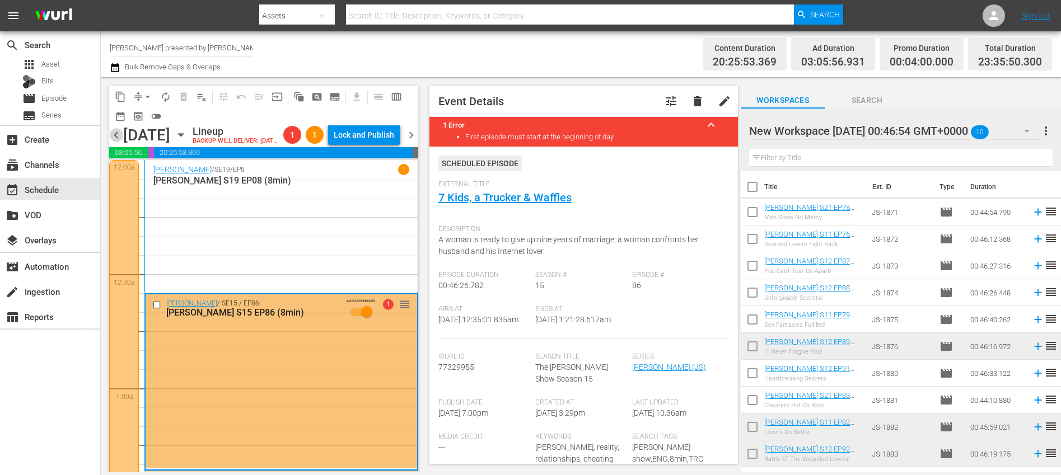
click at [115, 141] on span "chevron_left" at bounding box center [116, 135] width 14 height 14
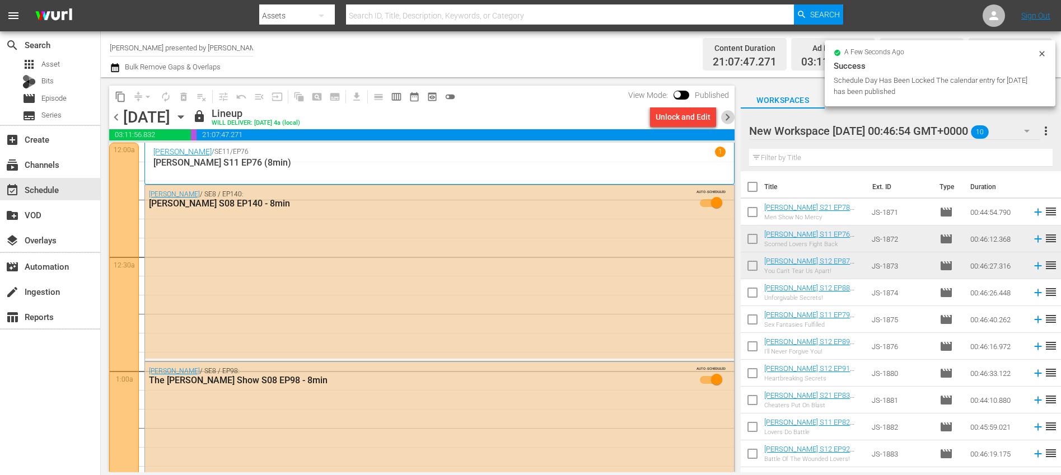
click at [725, 117] on span "chevron_right" at bounding box center [727, 117] width 14 height 14
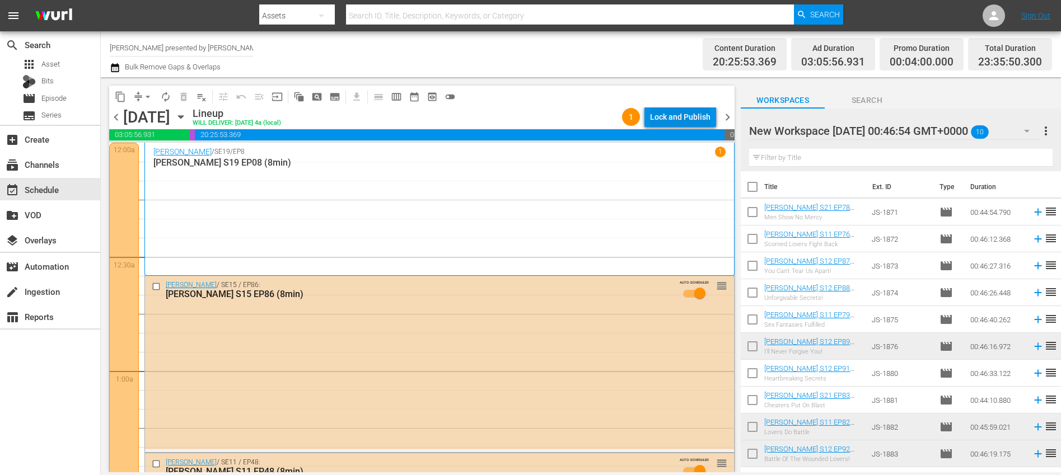
click at [685, 119] on div "Lock and Publish" at bounding box center [680, 117] width 60 height 20
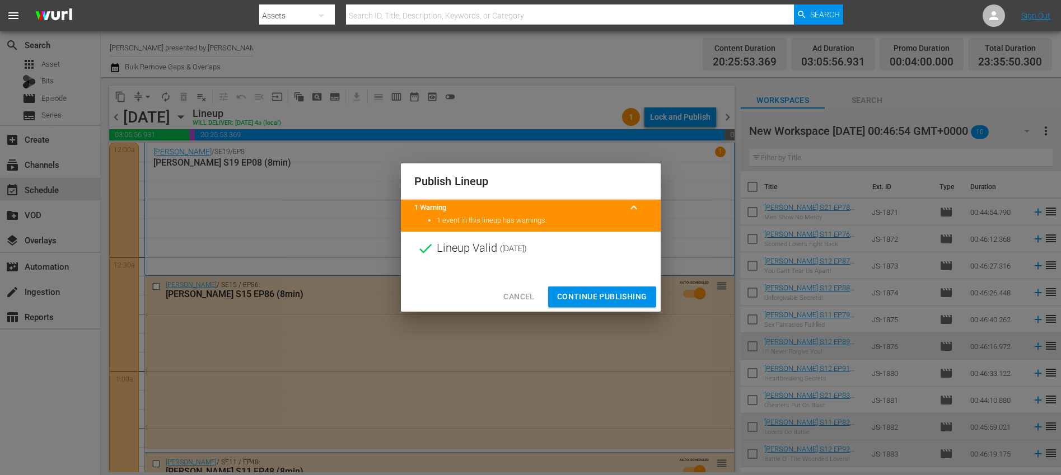
click at [590, 307] on div "Cancel Continue Publishing" at bounding box center [531, 297] width 260 height 30
click at [592, 293] on span "Continue Publishing" at bounding box center [602, 297] width 90 height 14
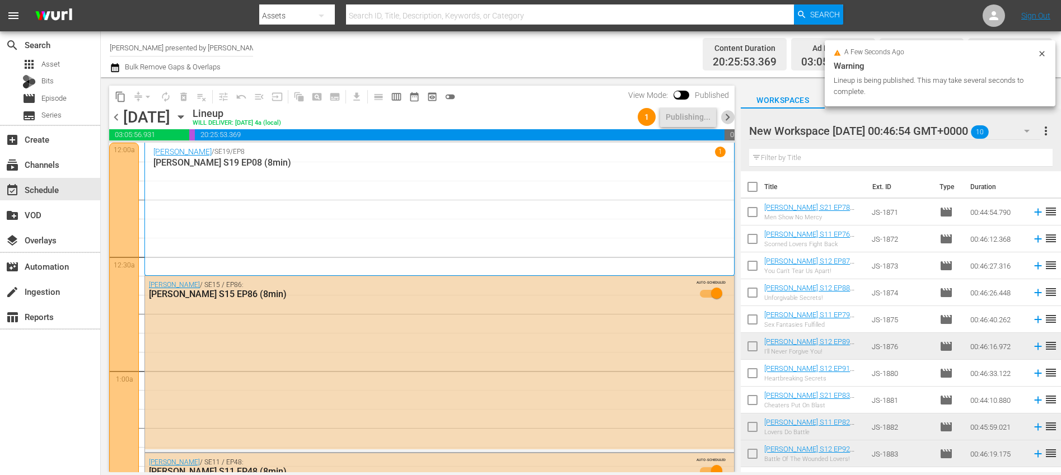
click at [732, 113] on span "chevron_right" at bounding box center [727, 117] width 14 height 14
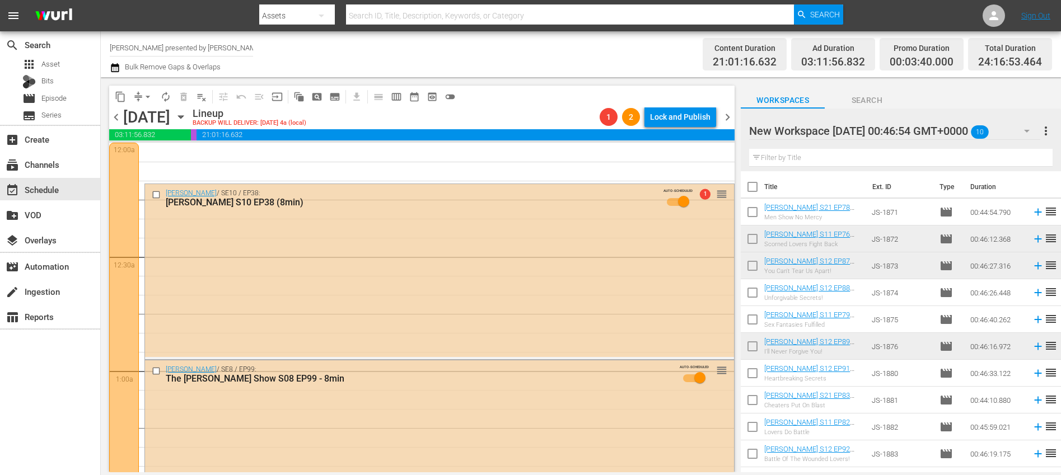
click at [116, 115] on span "chevron_left" at bounding box center [116, 117] width 14 height 14
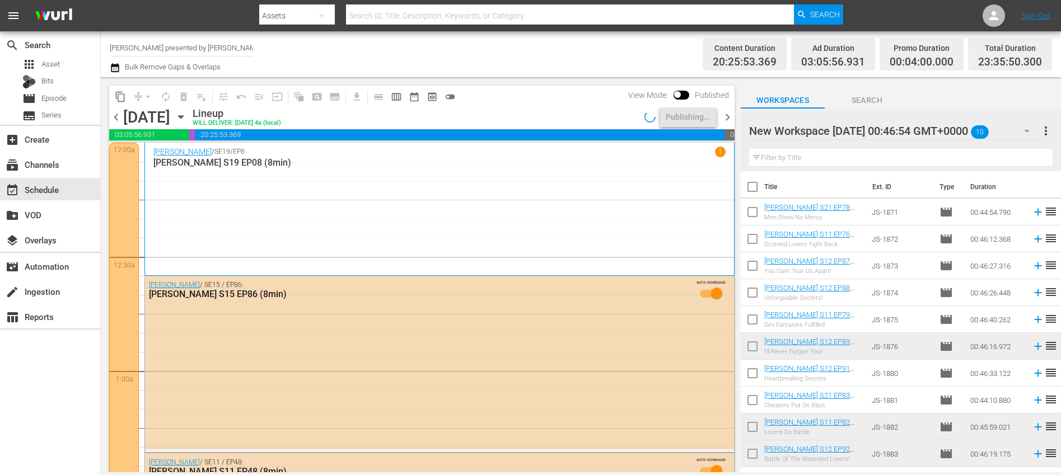
click at [729, 116] on span "chevron_right" at bounding box center [727, 117] width 14 height 14
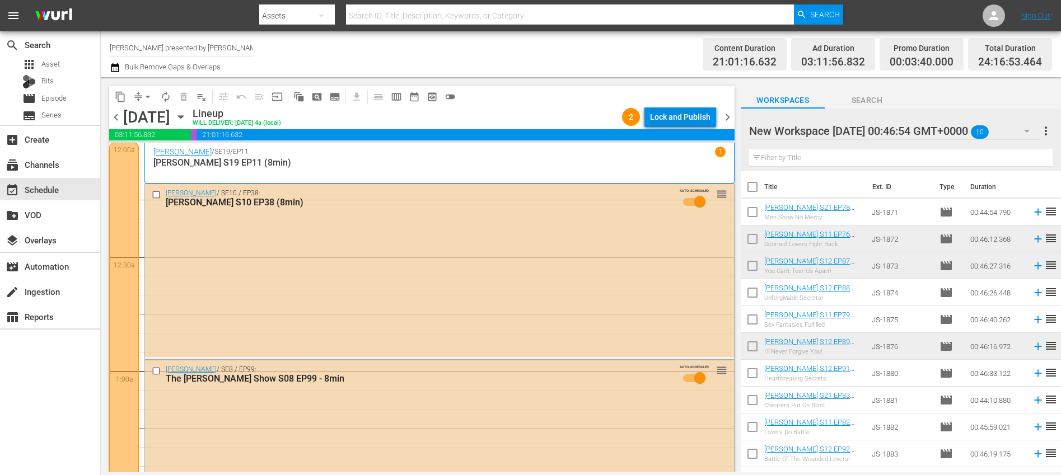
click at [693, 116] on div "Lock and Publish" at bounding box center [680, 117] width 60 height 20
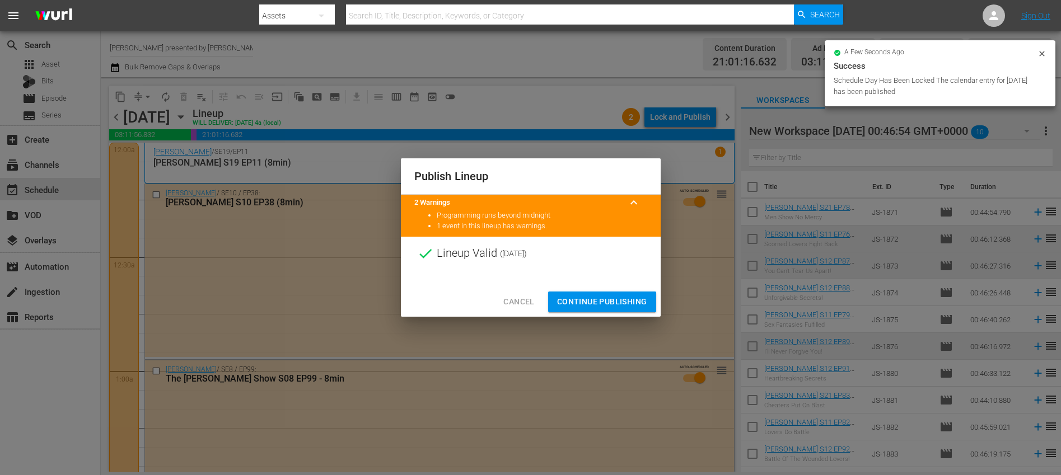
click at [577, 307] on span "Continue Publishing" at bounding box center [602, 302] width 90 height 14
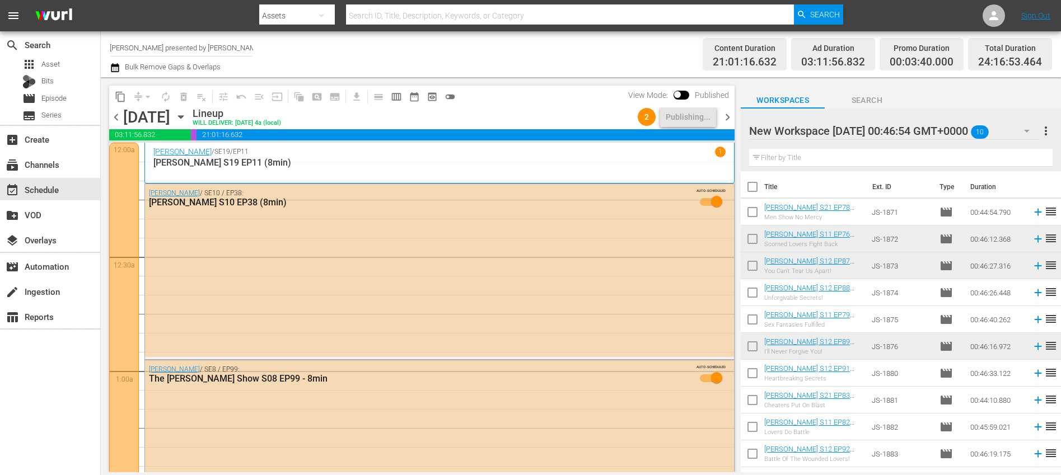
click at [1024, 129] on icon "button" at bounding box center [1026, 130] width 13 height 13
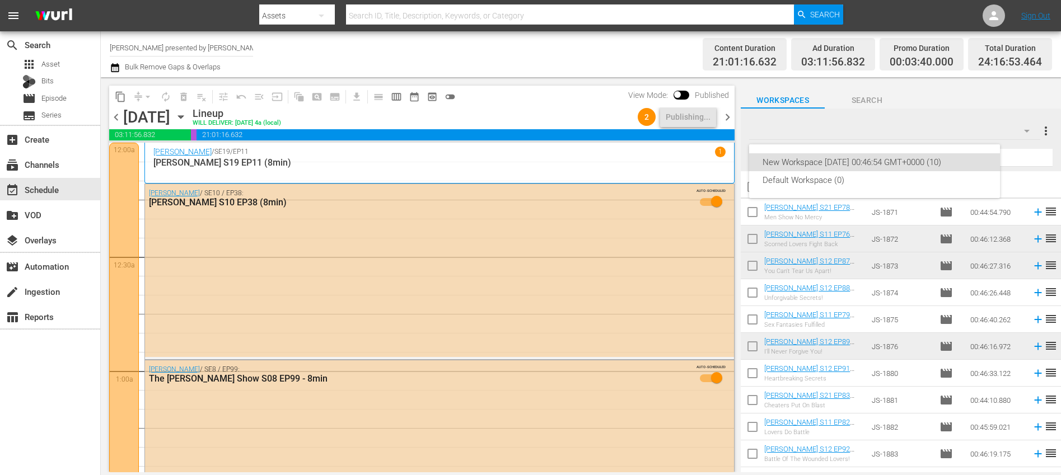
click at [1024, 129] on div "New Workspace Mon Mar 31 2025 00:46:54 GMT+0000 (10) Default Workspace (0)" at bounding box center [530, 237] width 1061 height 475
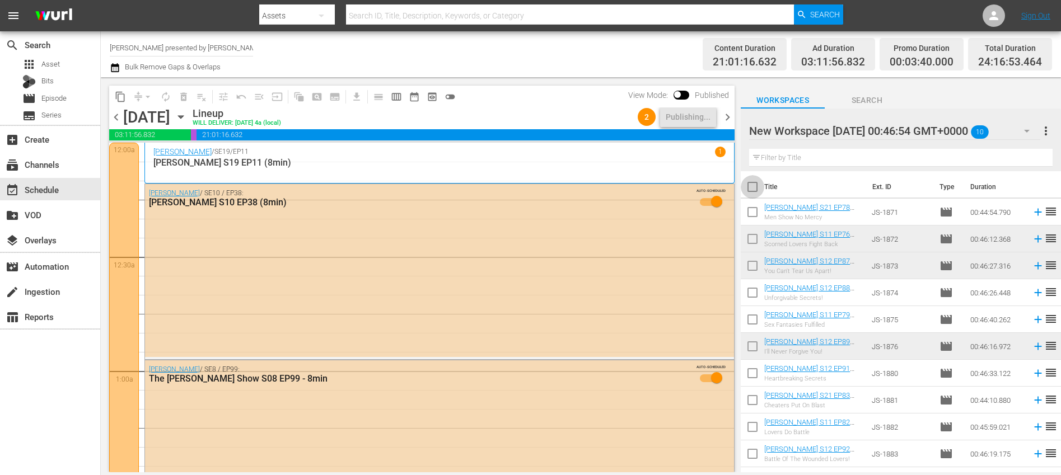
click at [758, 189] on input "checkbox" at bounding box center [752, 189] width 24 height 24
checkbox input "true"
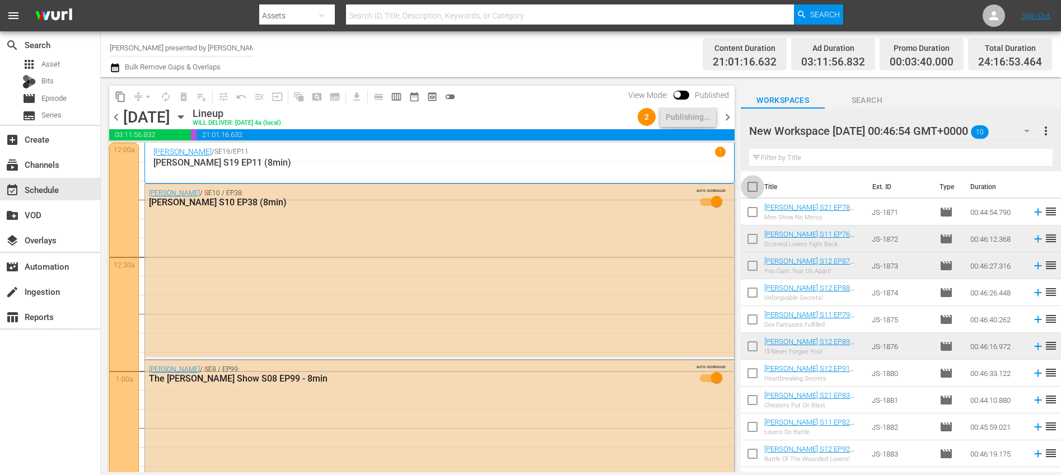
checkbox input "true"
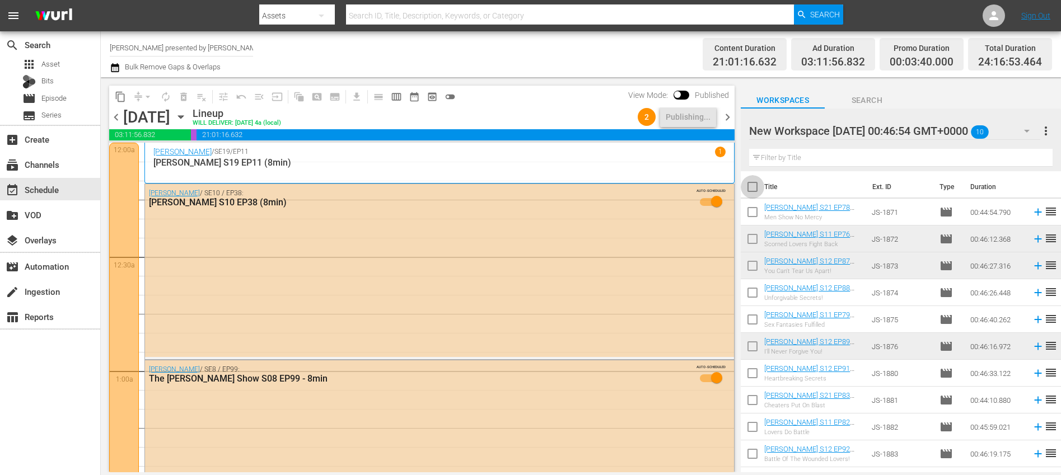
checkbox input "true"
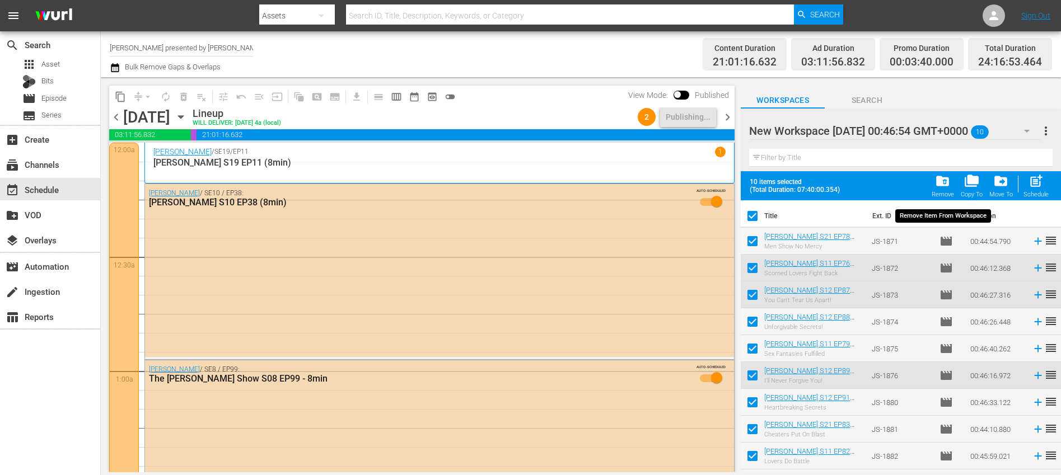
click at [948, 188] on span "folder_delete" at bounding box center [942, 181] width 15 height 15
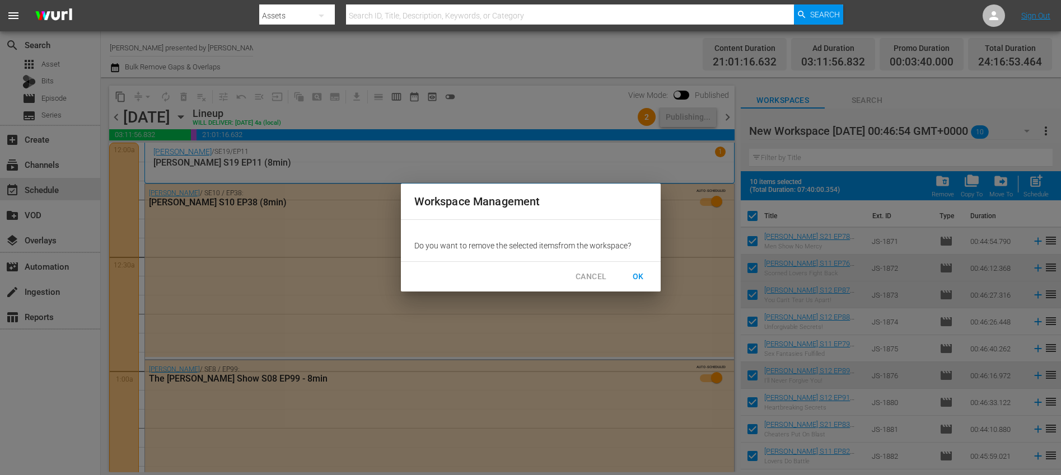
click at [633, 277] on span "OK" at bounding box center [638, 277] width 18 height 14
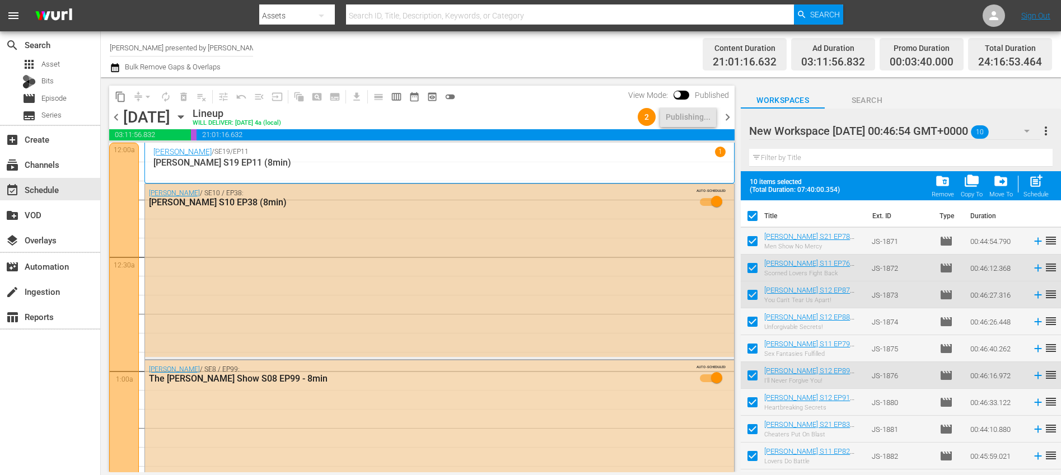
checkbox input "false"
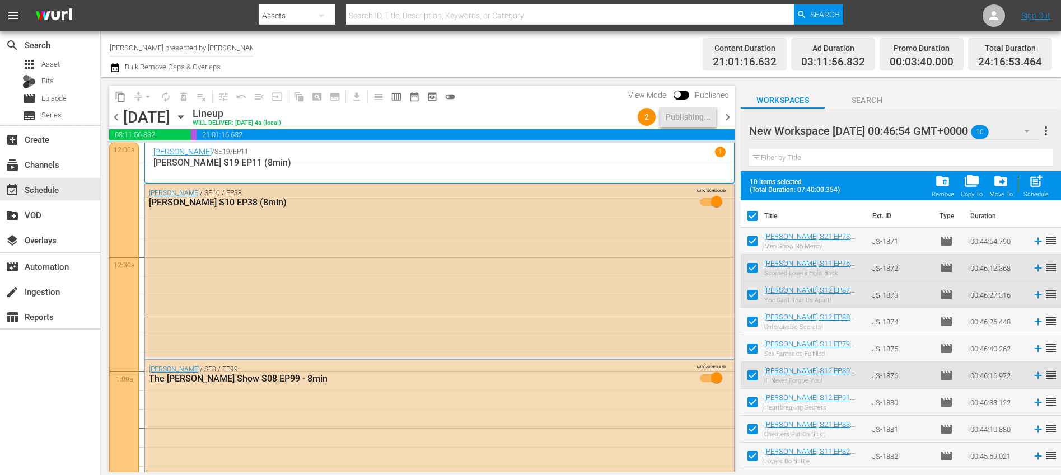
checkbox input "false"
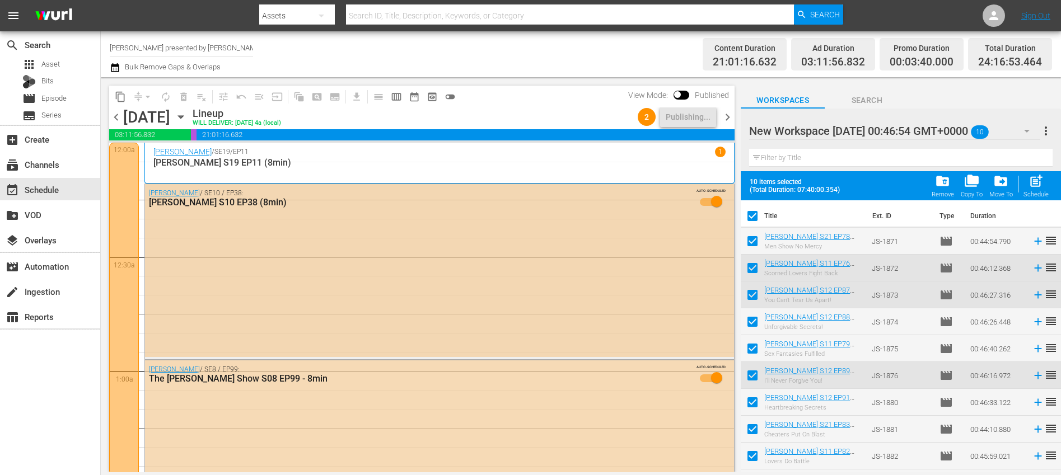
checkbox input "false"
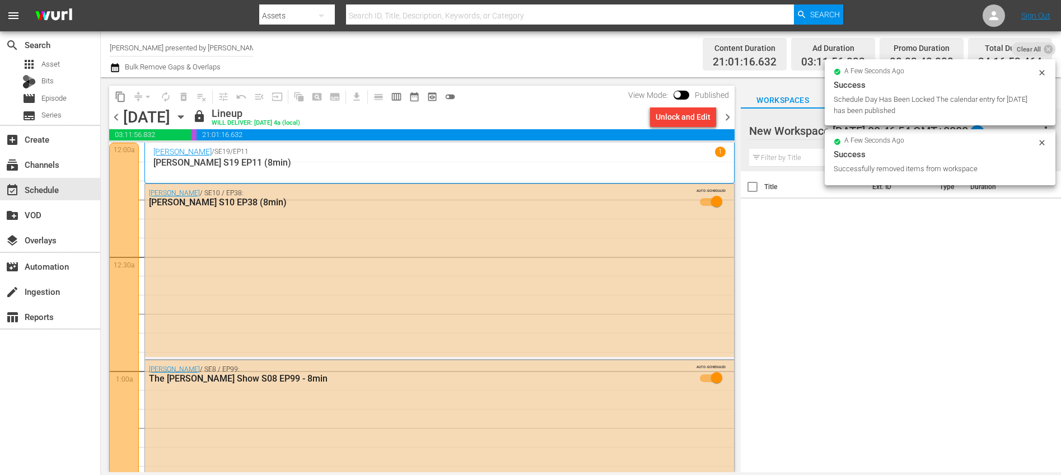
click at [789, 137] on div at bounding box center [844, 132] width 190 height 28
click at [850, 261] on div "Title Ext. ID Type Duration" at bounding box center [900, 322] width 320 height 303
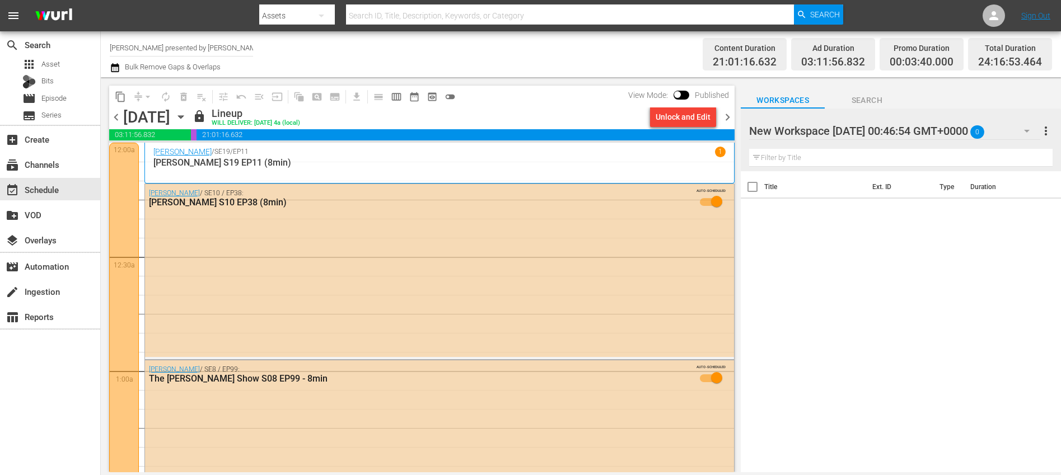
click at [1018, 129] on button "button" at bounding box center [1026, 131] width 27 height 27
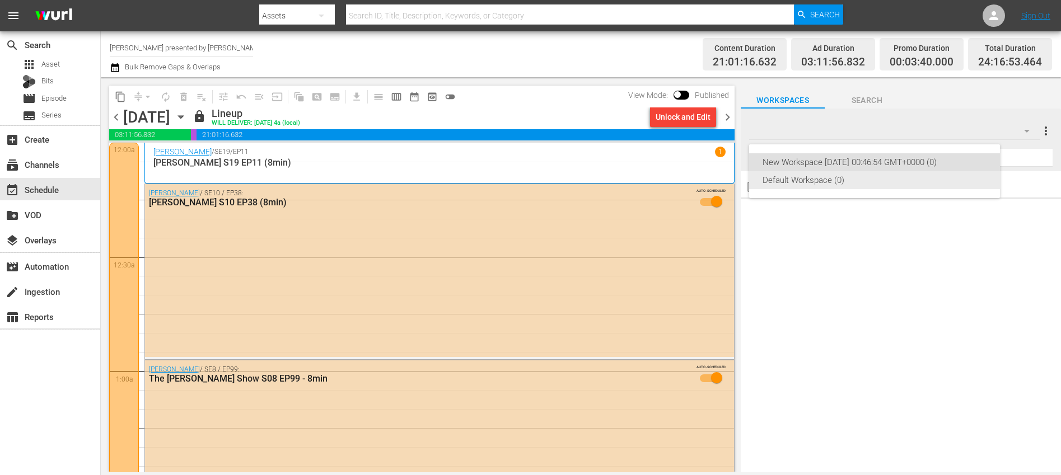
click at [810, 180] on div "Default Workspace (0)" at bounding box center [874, 180] width 224 height 18
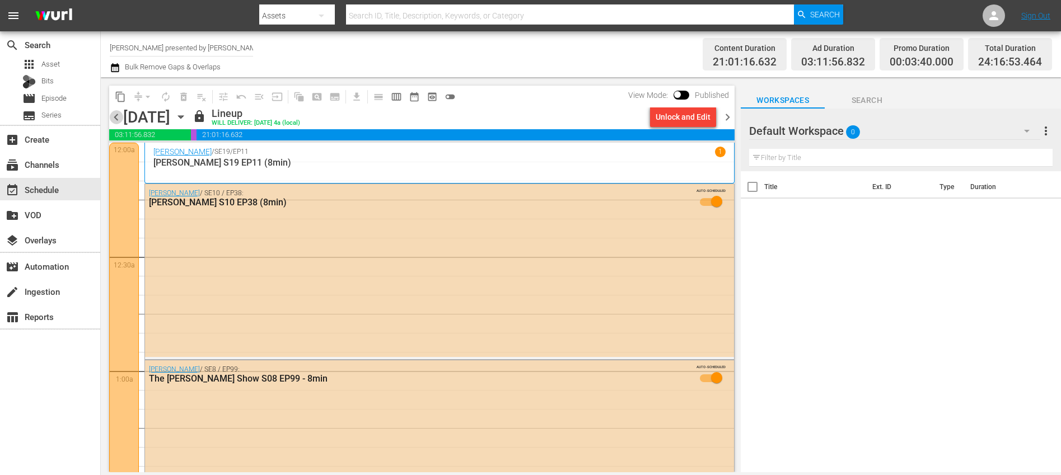
click at [119, 122] on span "chevron_left" at bounding box center [116, 117] width 14 height 14
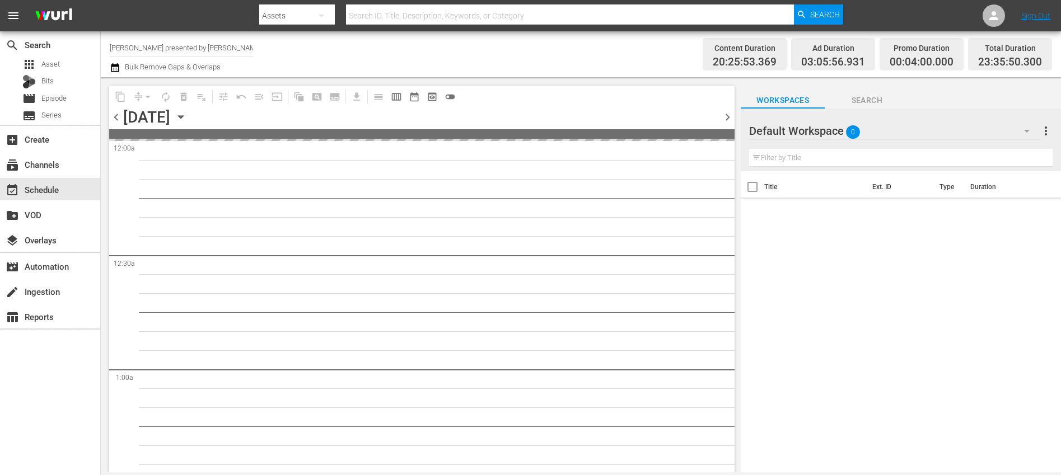
click at [119, 122] on span "chevron_left" at bounding box center [116, 117] width 14 height 14
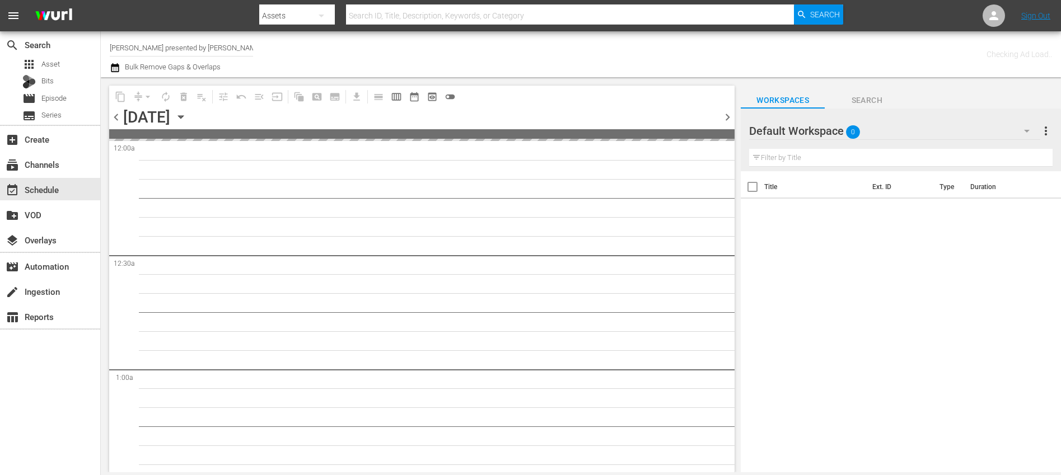
click at [119, 122] on span "chevron_left" at bounding box center [116, 117] width 14 height 14
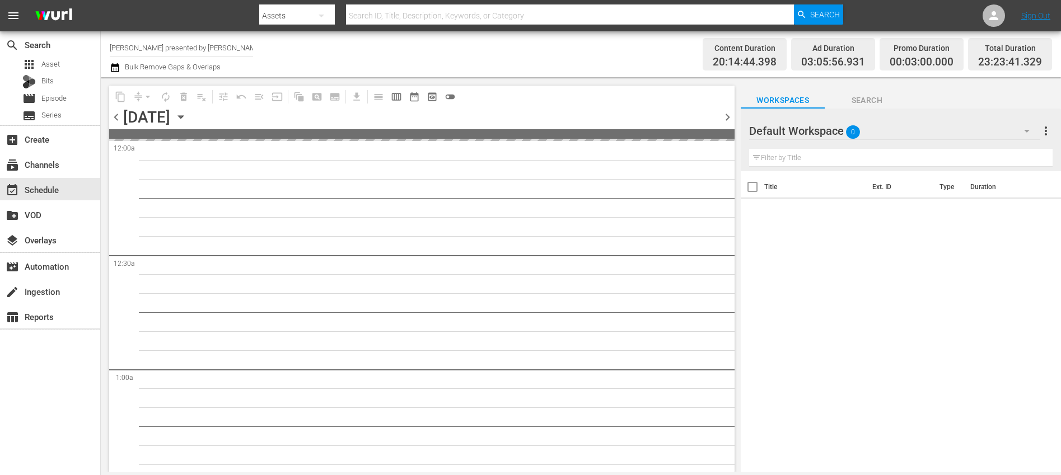
click at [119, 122] on span "chevron_left" at bounding box center [116, 117] width 14 height 14
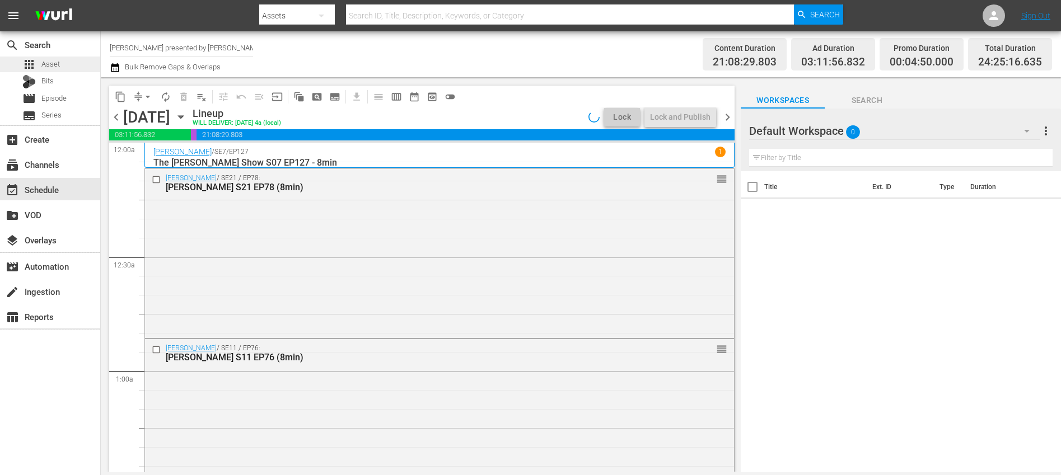
click at [64, 69] on div "apps Asset" at bounding box center [50, 65] width 100 height 16
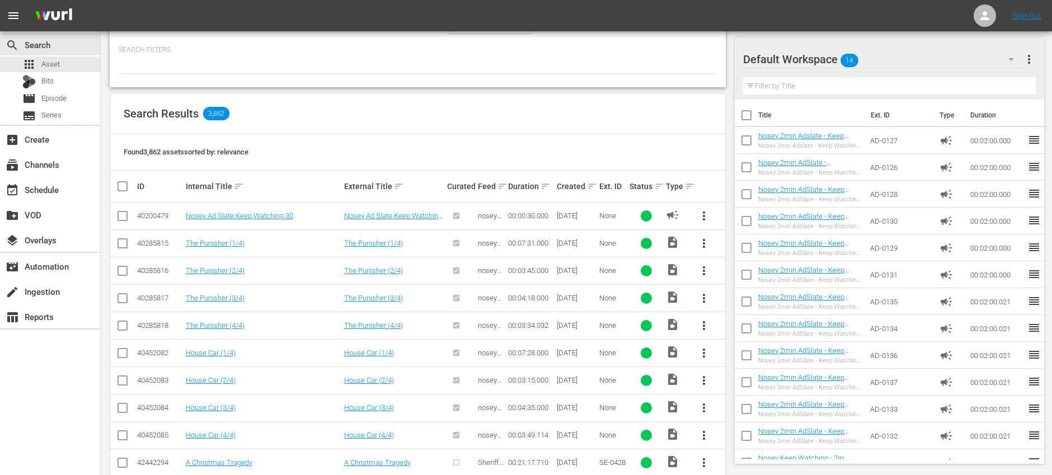
scroll to position [143, 0]
click at [214, 243] on link "The Punisher (1/4)" at bounding box center [215, 241] width 59 height 8
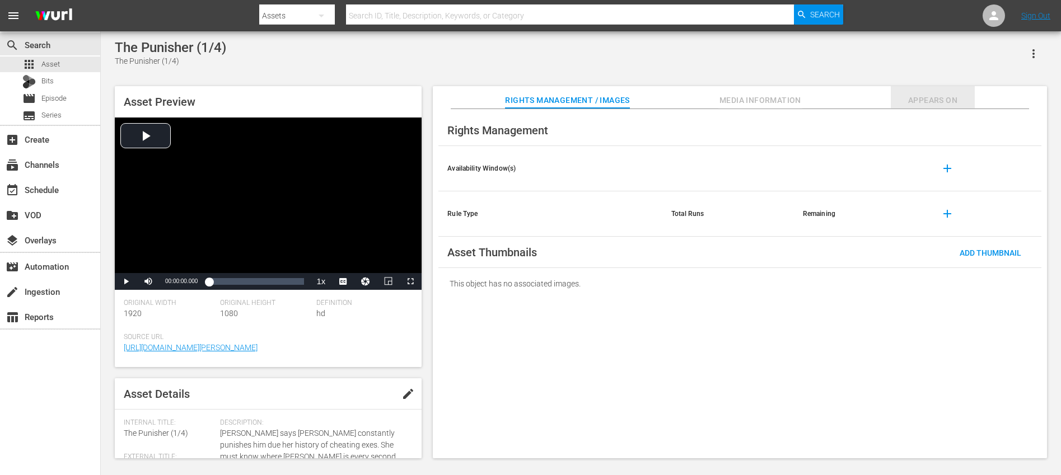
click at [939, 97] on span "Appears On" at bounding box center [932, 100] width 84 height 14
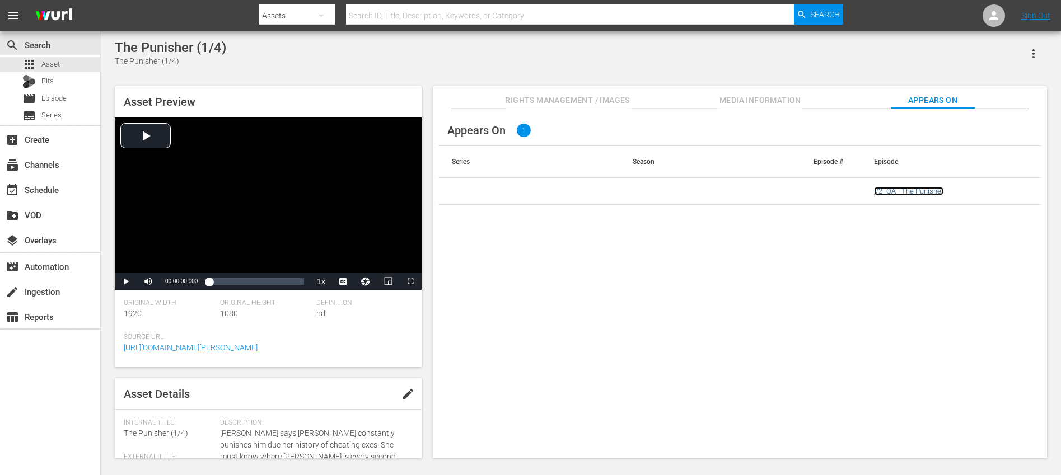
click at [921, 189] on link "V2 -QA - The Punisher" at bounding box center [908, 191] width 69 height 8
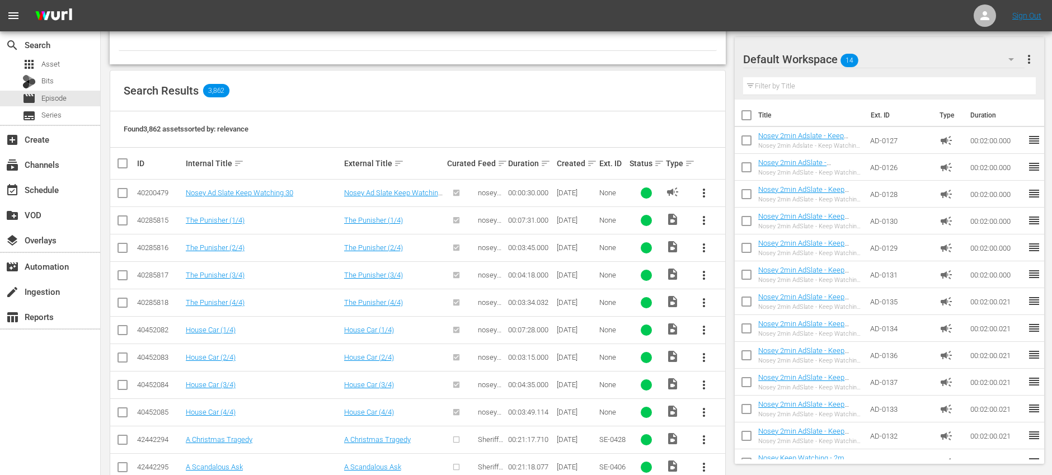
scroll to position [179, 0]
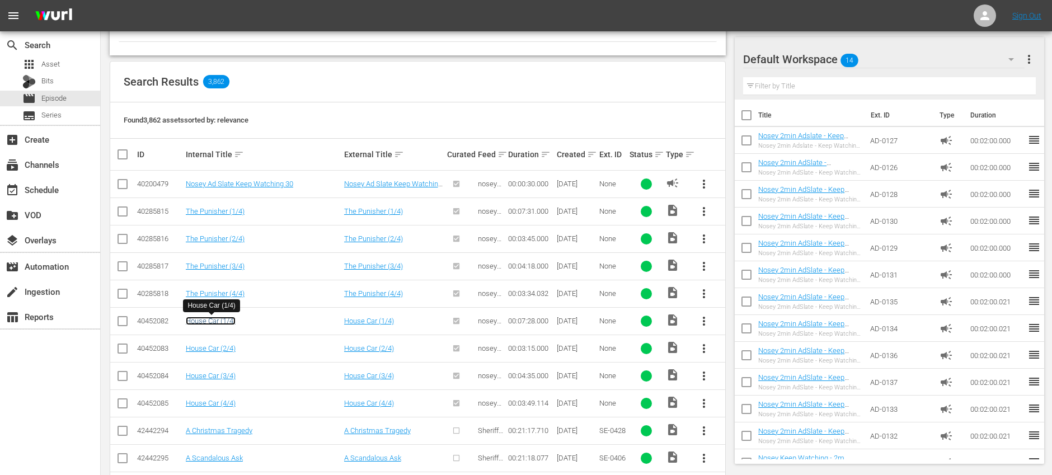
click at [209, 322] on link "House Car (1/4)" at bounding box center [211, 321] width 50 height 8
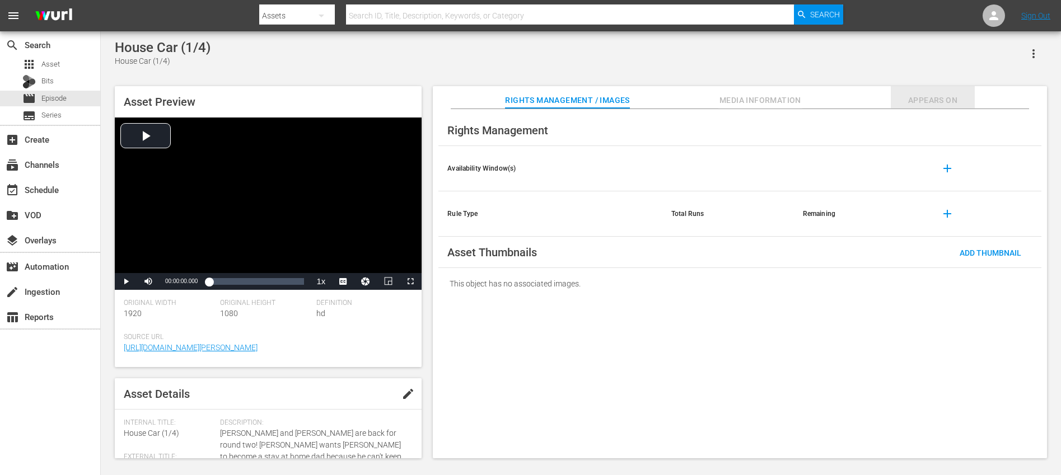
click at [922, 97] on span "Appears On" at bounding box center [932, 100] width 84 height 14
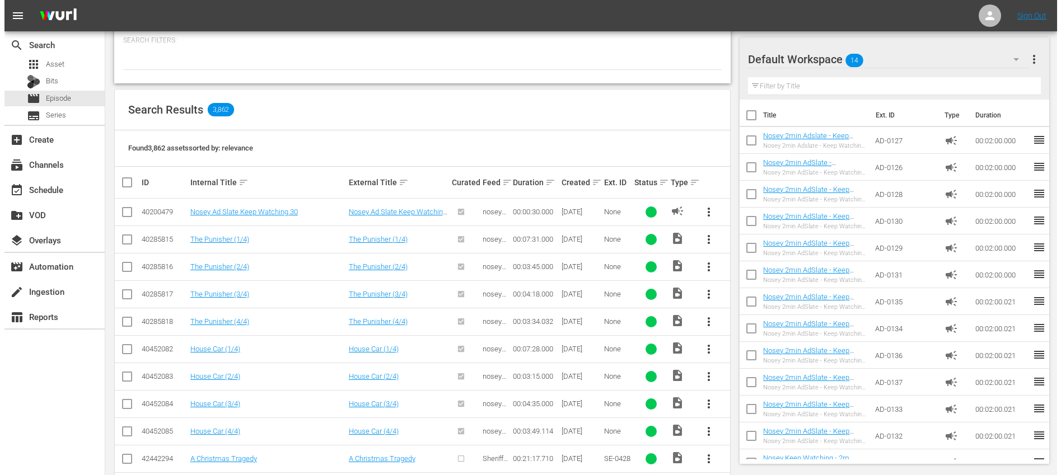
scroll to position [156, 0]
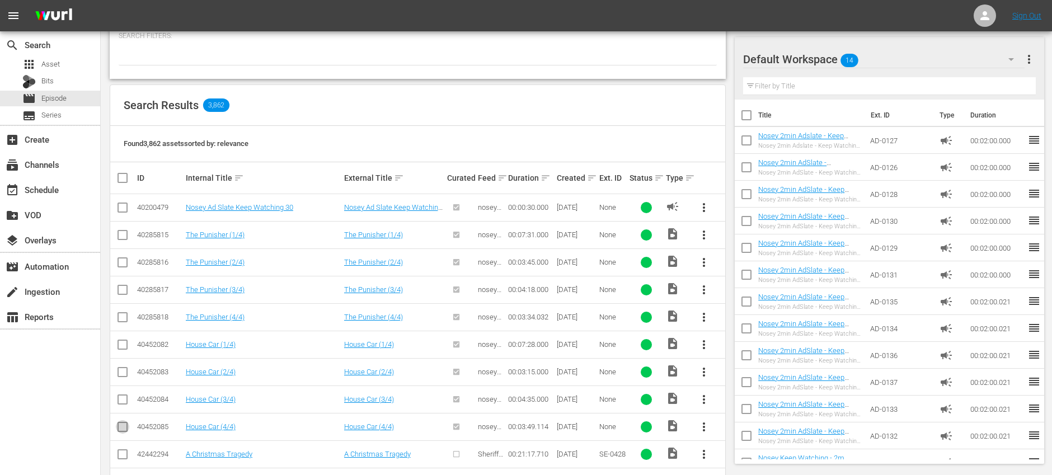
drag, startPoint x: 121, startPoint y: 429, endPoint x: 118, endPoint y: 400, distance: 28.7
click at [121, 429] on input "checkbox" at bounding box center [122, 429] width 13 height 13
checkbox input "true"
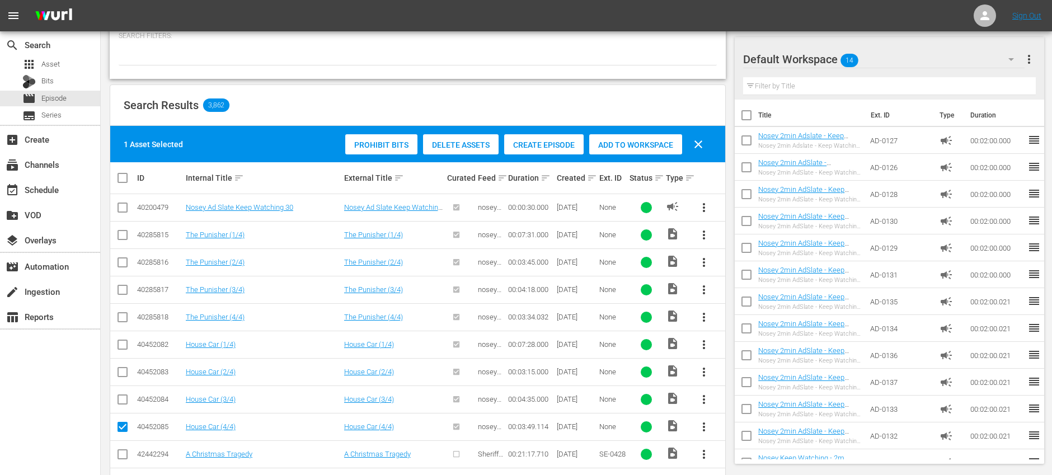
click at [121, 398] on input "checkbox" at bounding box center [122, 401] width 13 height 13
checkbox input "true"
click at [121, 371] on input "checkbox" at bounding box center [122, 374] width 13 height 13
checkbox input "true"
drag, startPoint x: 123, startPoint y: 345, endPoint x: 129, endPoint y: 313, distance: 32.6
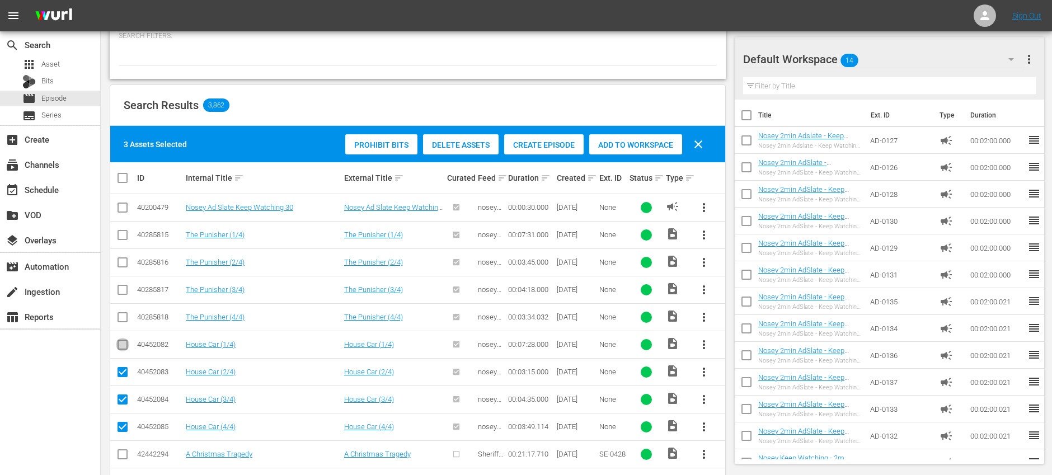
click at [123, 345] on input "checkbox" at bounding box center [122, 346] width 13 height 13
checkbox input "true"
drag, startPoint x: 121, startPoint y: 318, endPoint x: 128, endPoint y: 291, distance: 27.7
click at [121, 317] on input "checkbox" at bounding box center [122, 319] width 13 height 13
checkbox input "true"
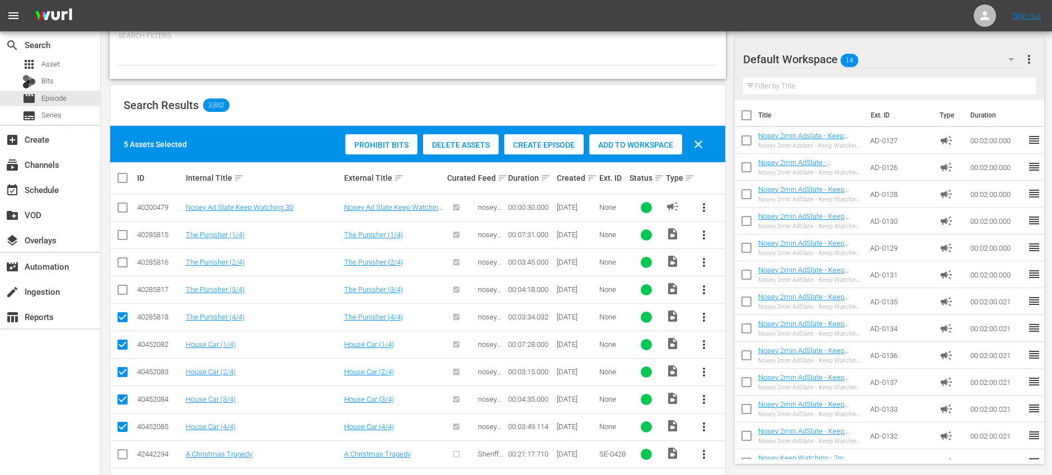
drag, startPoint x: 125, startPoint y: 290, endPoint x: 120, endPoint y: 264, distance: 26.9
click at [125, 290] on input "checkbox" at bounding box center [122, 291] width 13 height 13
checkbox input "true"
click at [120, 263] on input "checkbox" at bounding box center [122, 264] width 13 height 13
checkbox input "true"
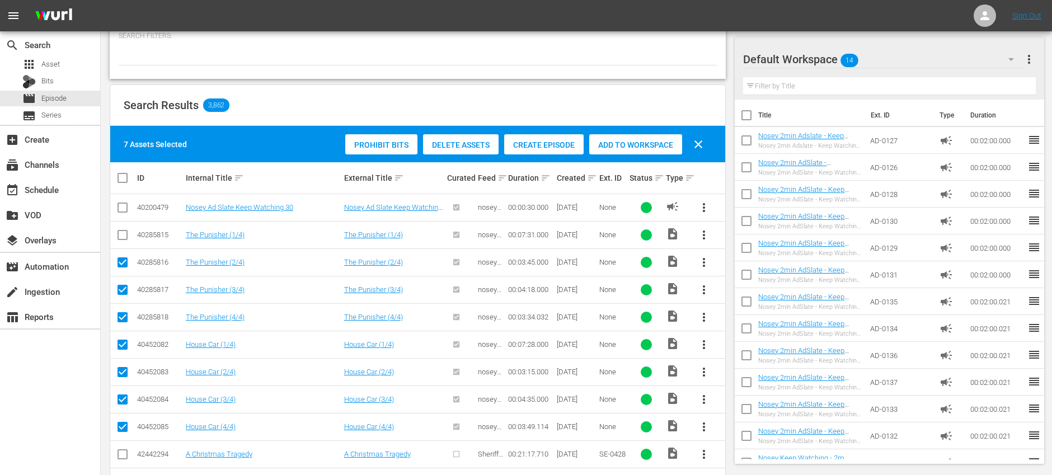
click at [123, 231] on input "checkbox" at bounding box center [122, 237] width 13 height 13
checkbox input "true"
click at [453, 144] on span "Delete Assets" at bounding box center [461, 144] width 76 height 9
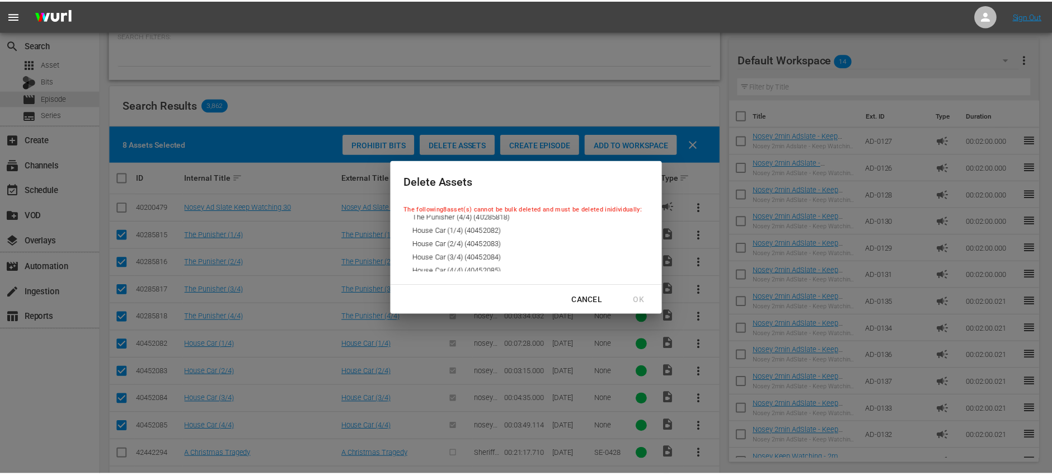
scroll to position [51, 0]
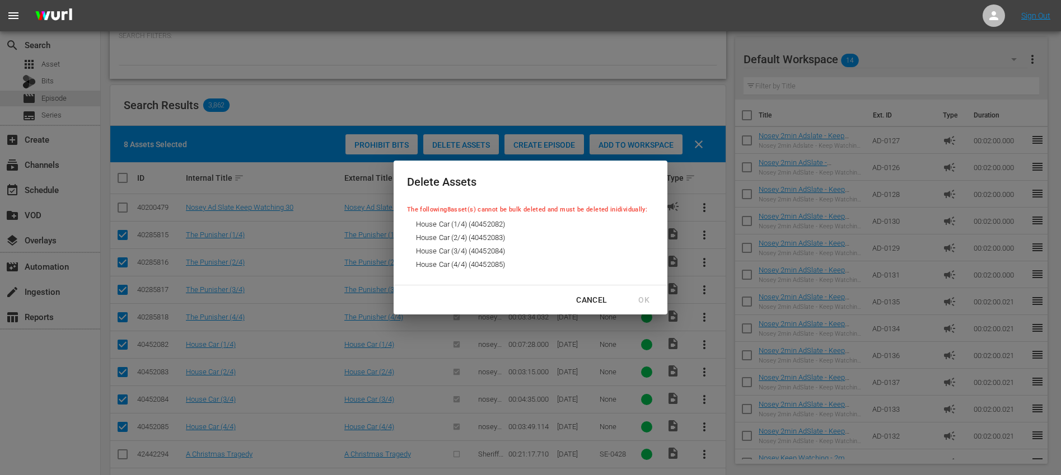
click at [597, 300] on div "Cancel" at bounding box center [591, 300] width 49 height 14
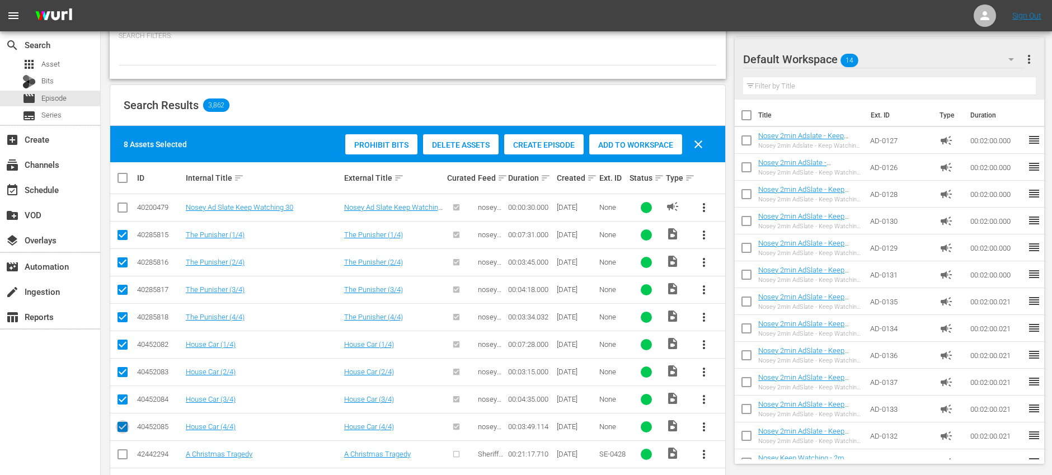
drag, startPoint x: 121, startPoint y: 429, endPoint x: 121, endPoint y: 402, distance: 26.9
click at [121, 429] on input "checkbox" at bounding box center [122, 429] width 13 height 13
checkbox input "false"
click at [121, 402] on input "checkbox" at bounding box center [122, 401] width 13 height 13
checkbox input "false"
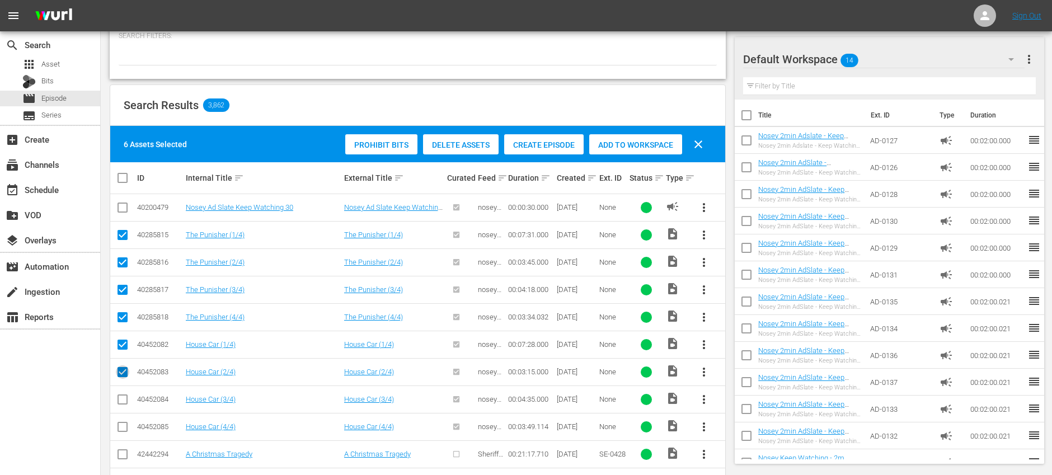
click at [123, 371] on input "checkbox" at bounding box center [122, 374] width 13 height 13
checkbox input "false"
click at [123, 344] on input "checkbox" at bounding box center [122, 346] width 13 height 13
checkbox input "false"
click at [120, 318] on input "checkbox" at bounding box center [122, 319] width 13 height 13
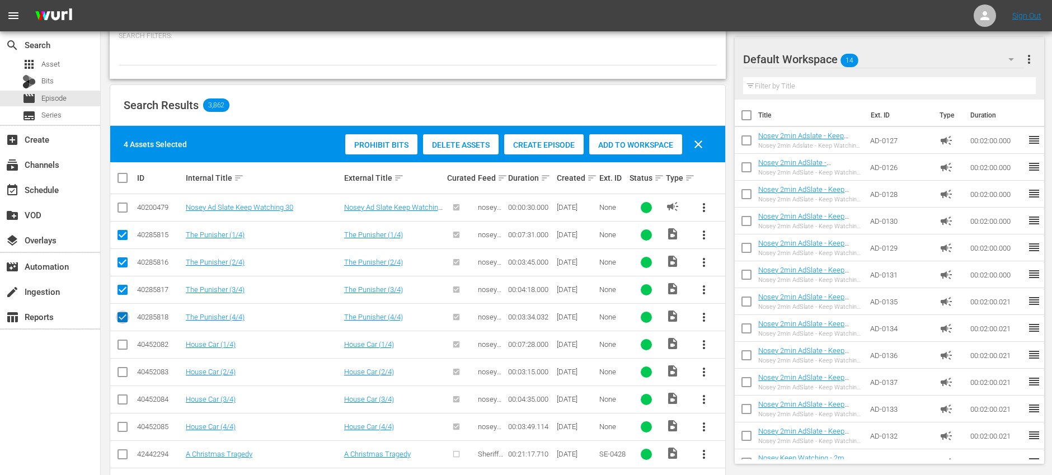
checkbox input "false"
click at [121, 293] on input "checkbox" at bounding box center [122, 291] width 13 height 13
checkbox input "false"
click at [121, 261] on input "checkbox" at bounding box center [122, 264] width 13 height 13
checkbox input "false"
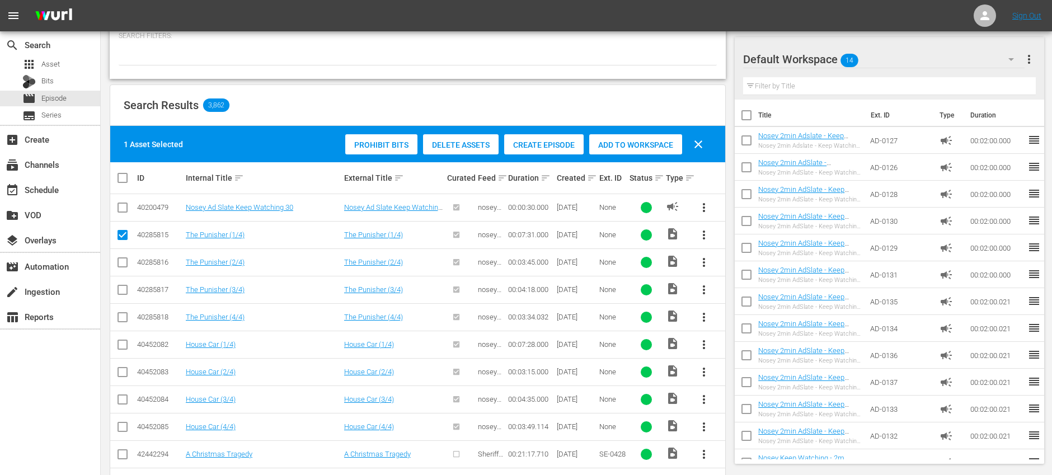
click at [123, 236] on input "checkbox" at bounding box center [122, 237] width 13 height 13
checkbox input "false"
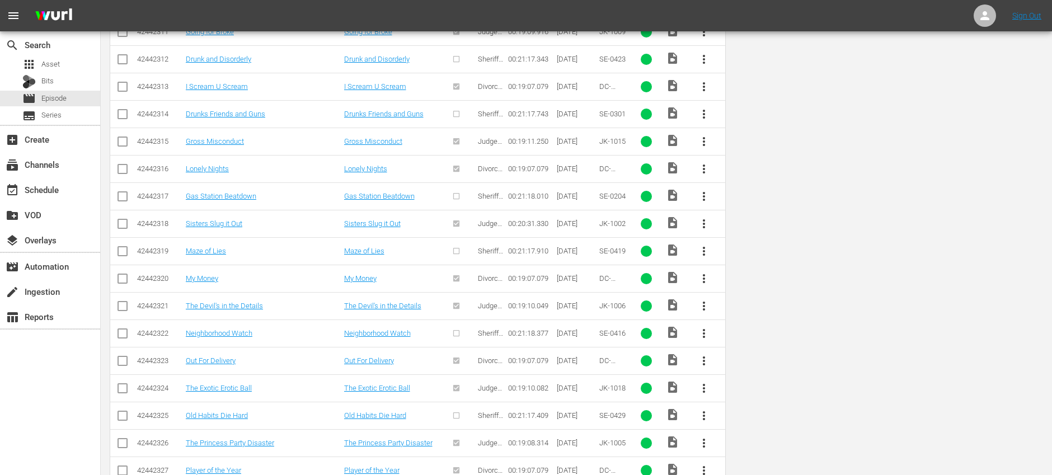
scroll to position [0, 0]
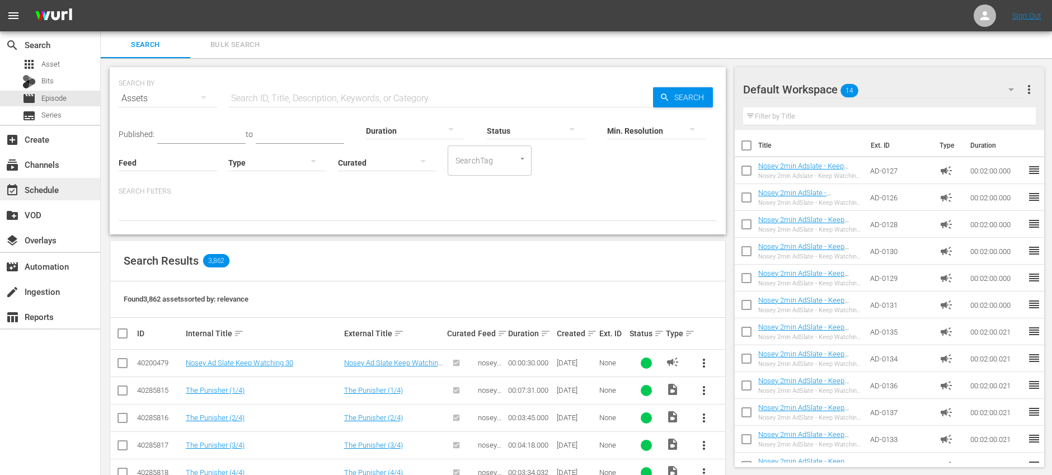
click at [65, 191] on div "event_available Schedule" at bounding box center [50, 189] width 100 height 22
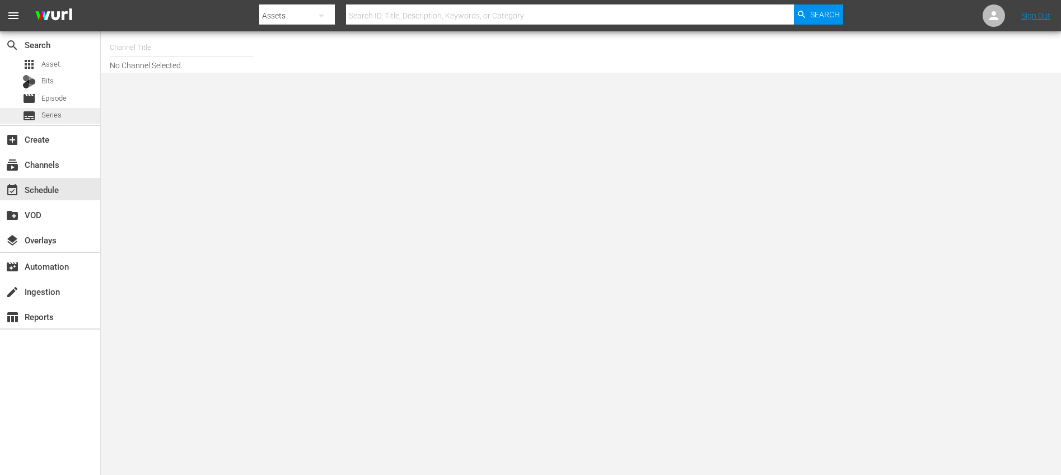
click at [63, 113] on div "subtitles Series" at bounding box center [50, 116] width 100 height 16
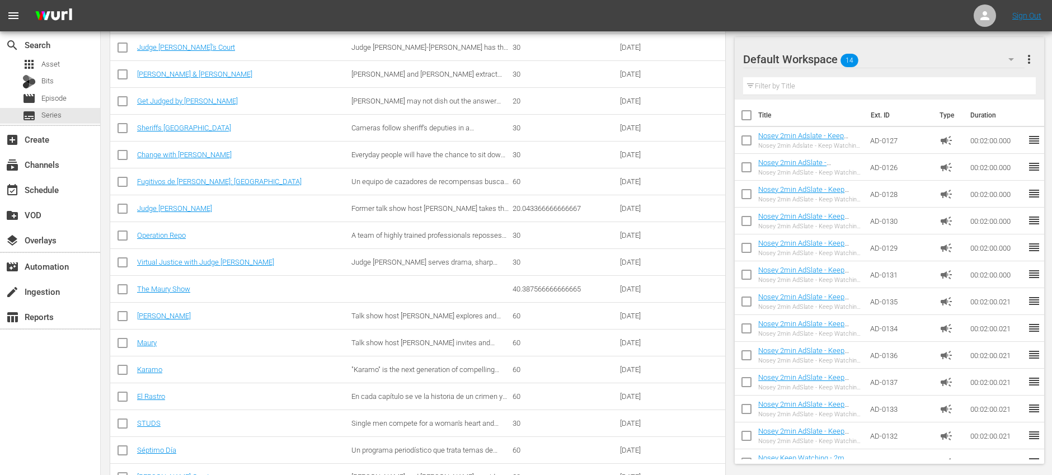
scroll to position [307, 0]
click at [161, 287] on link "The Maury Show" at bounding box center [163, 287] width 53 height 8
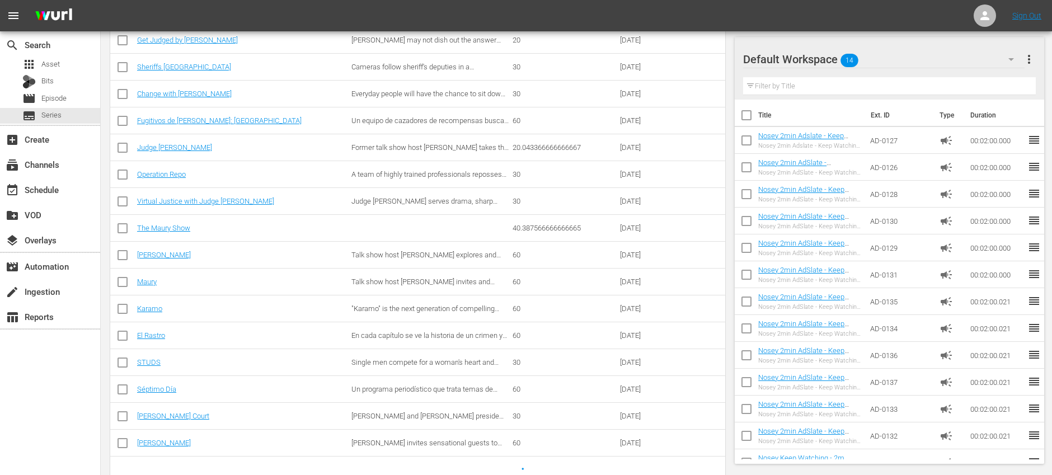
scroll to position [374, 0]
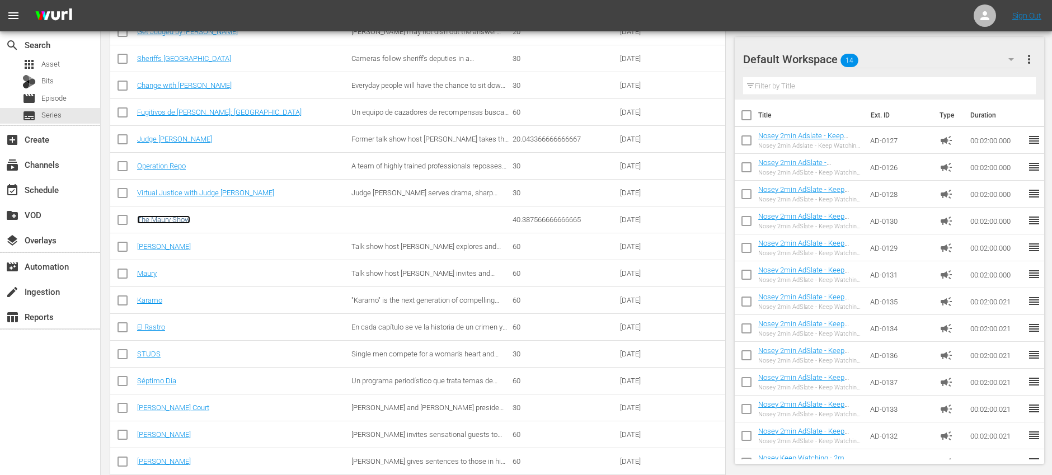
click at [167, 218] on link "The Maury Show" at bounding box center [163, 219] width 53 height 8
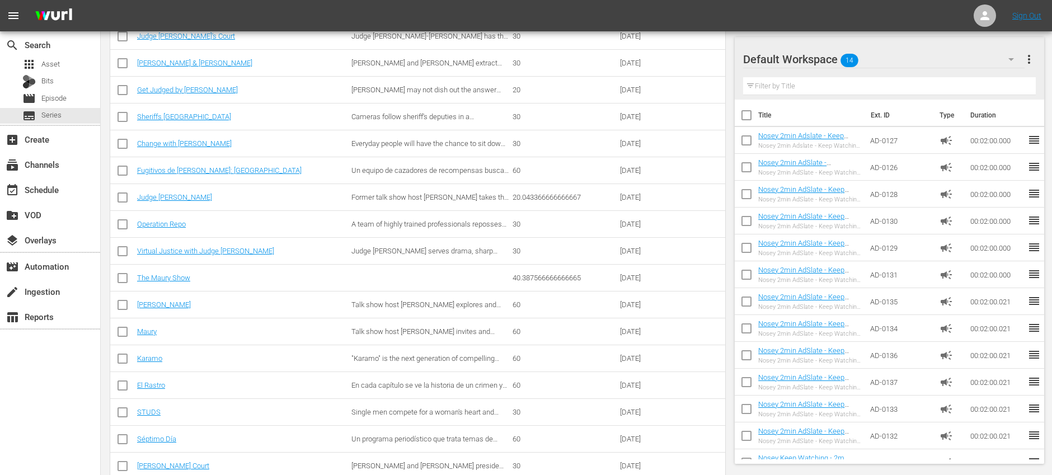
scroll to position [357, 0]
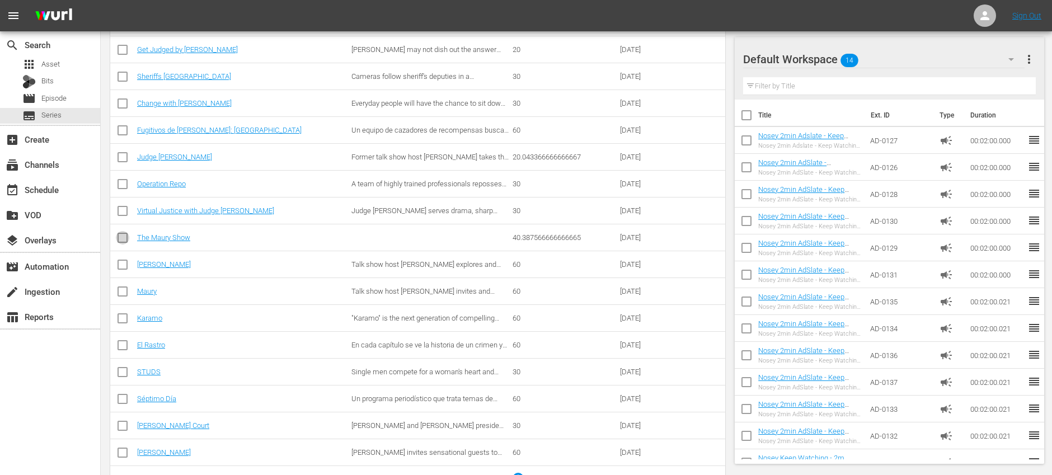
click at [120, 235] on input "checkbox" at bounding box center [122, 239] width 13 height 13
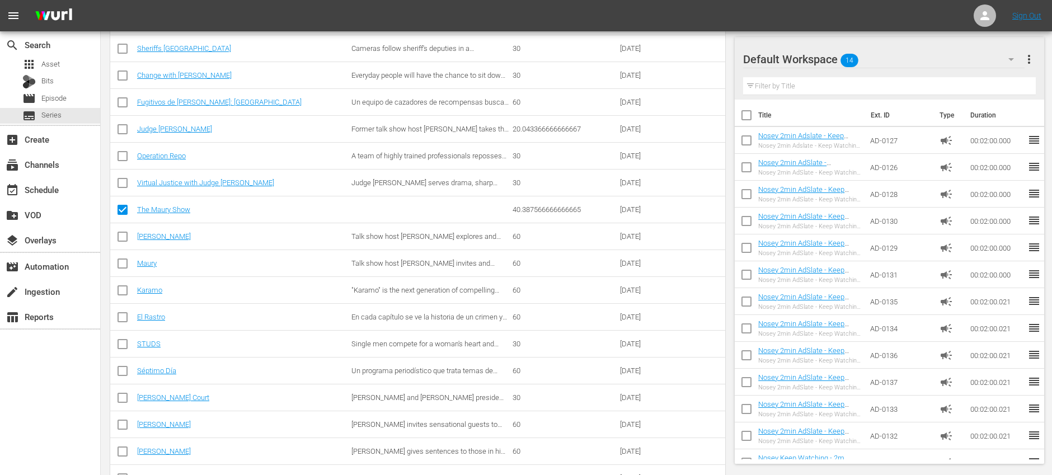
scroll to position [373, 0]
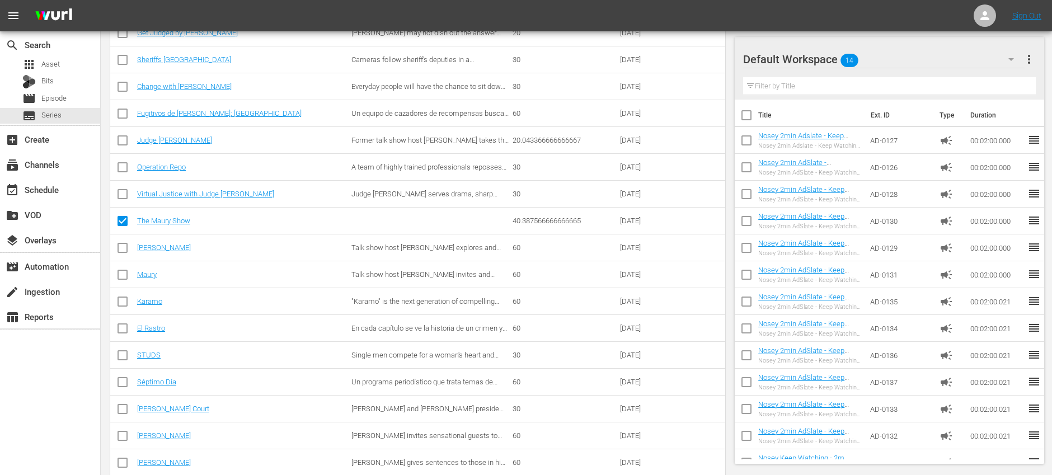
click at [123, 219] on input "checkbox" at bounding box center [122, 223] width 13 height 13
checkbox input "false"
click at [154, 273] on link "Maury" at bounding box center [147, 274] width 20 height 8
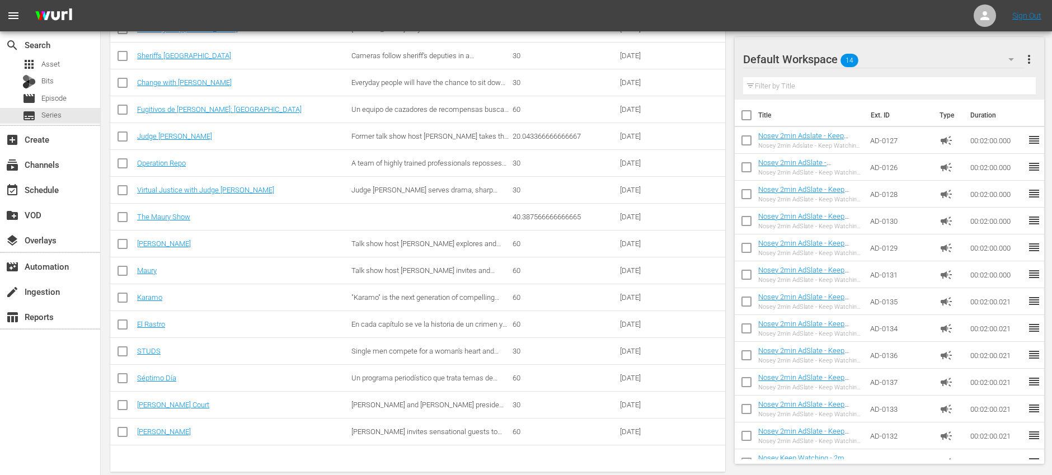
scroll to position [387, 0]
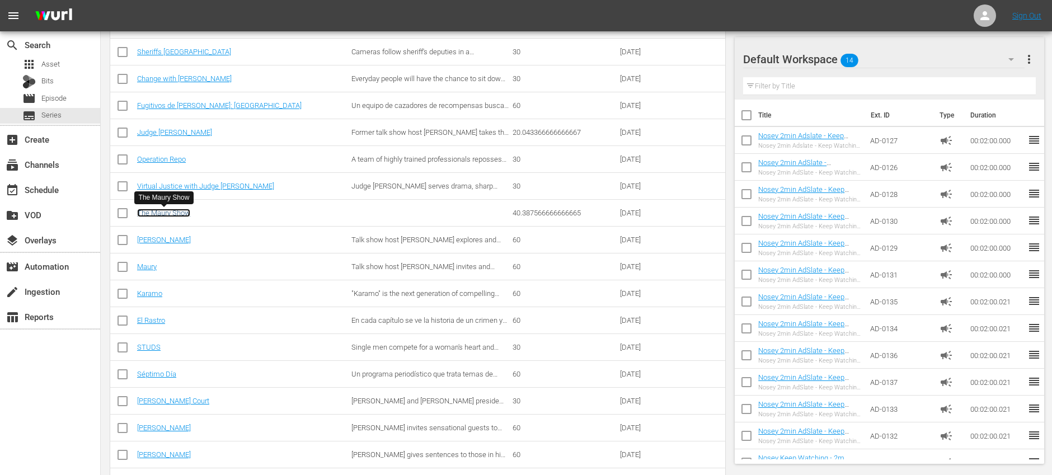
click at [189, 214] on link "The Maury Show" at bounding box center [163, 213] width 53 height 8
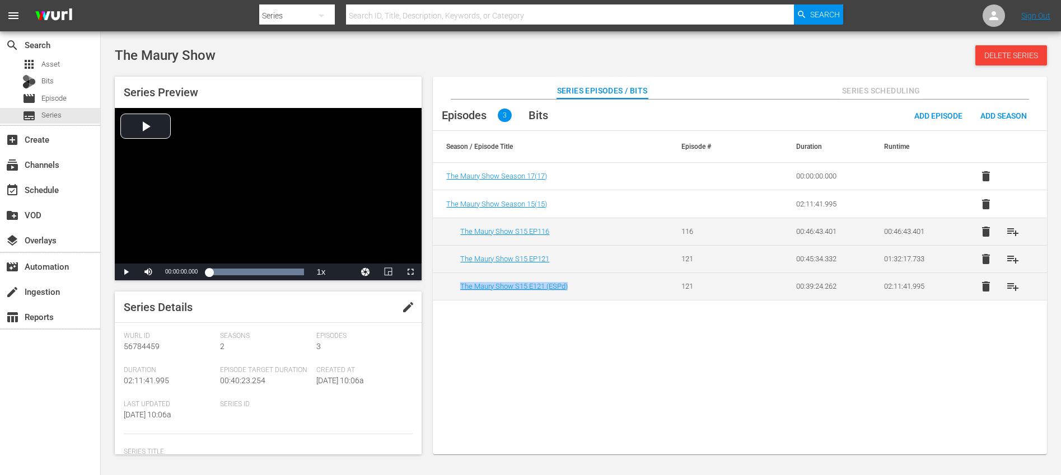
click at [988, 175] on span "delete" at bounding box center [985, 176] width 13 height 13
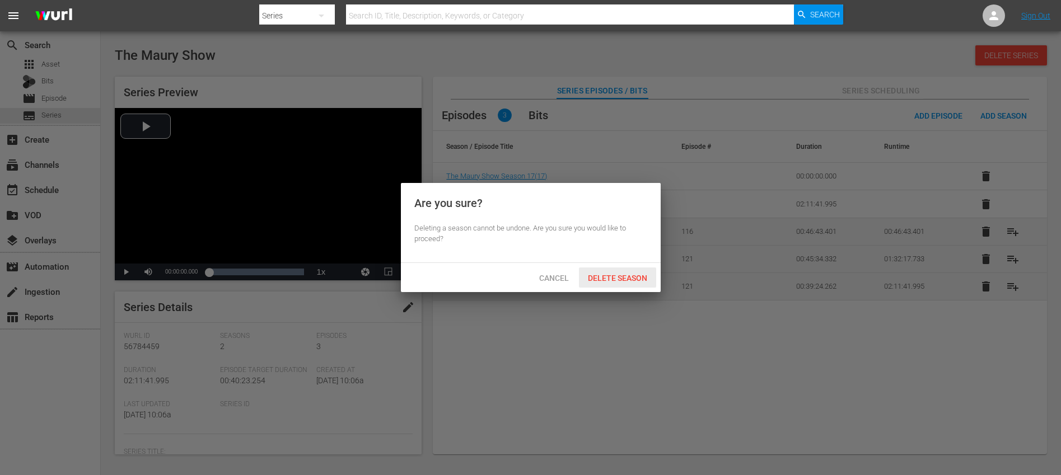
click at [624, 274] on span "Delete Season" at bounding box center [617, 278] width 77 height 9
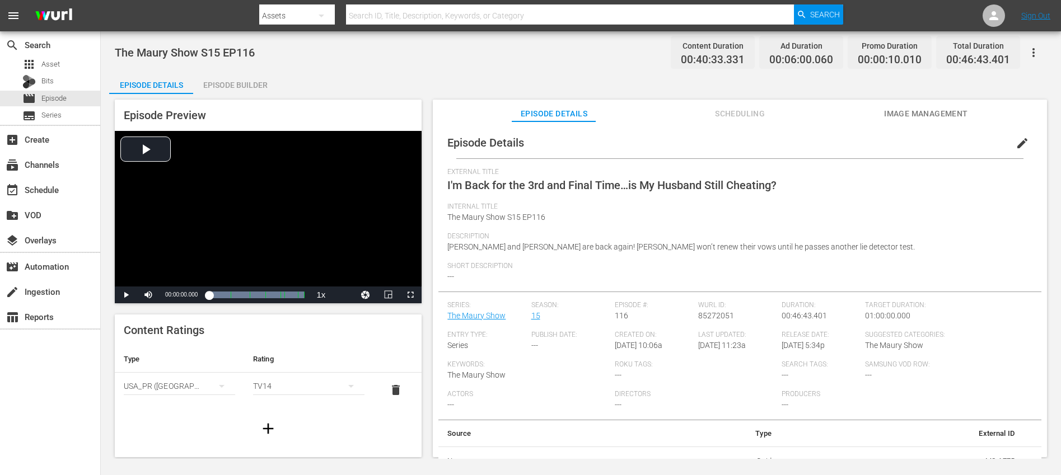
click at [1020, 138] on span "edit" at bounding box center [1021, 143] width 13 height 13
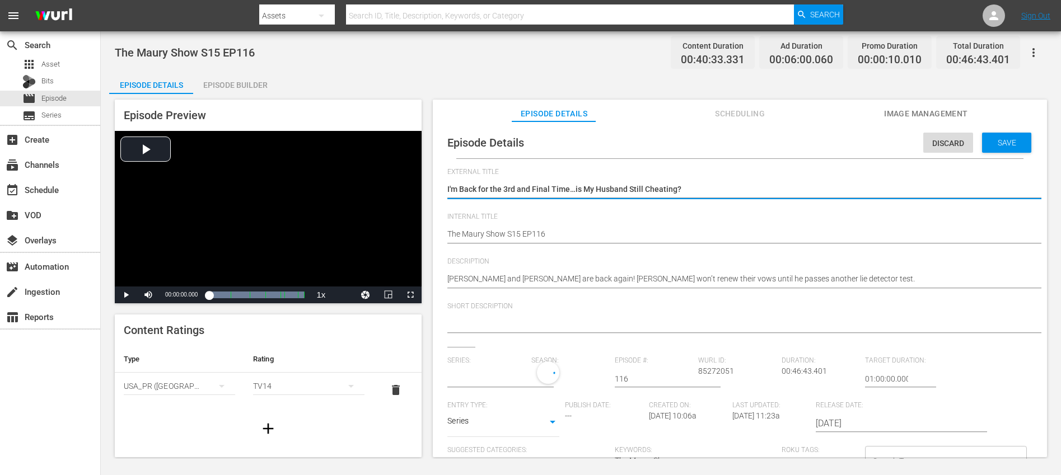
type input "The Maury Show"
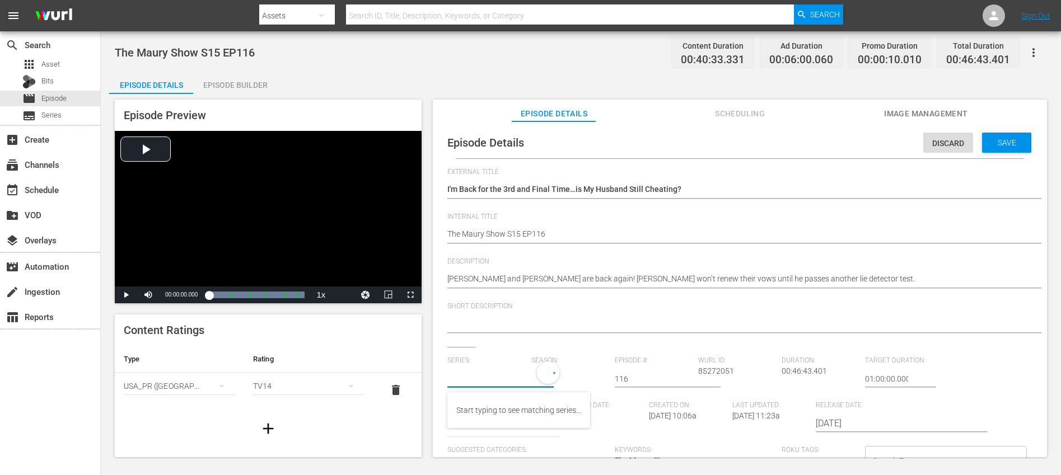
click at [477, 376] on input "text" at bounding box center [486, 378] width 78 height 27
click at [472, 407] on div "Maury (MS)" at bounding box center [476, 410] width 40 height 27
type input "Maury (MS)"
click at [579, 377] on button "button" at bounding box center [589, 377] width 27 height 27
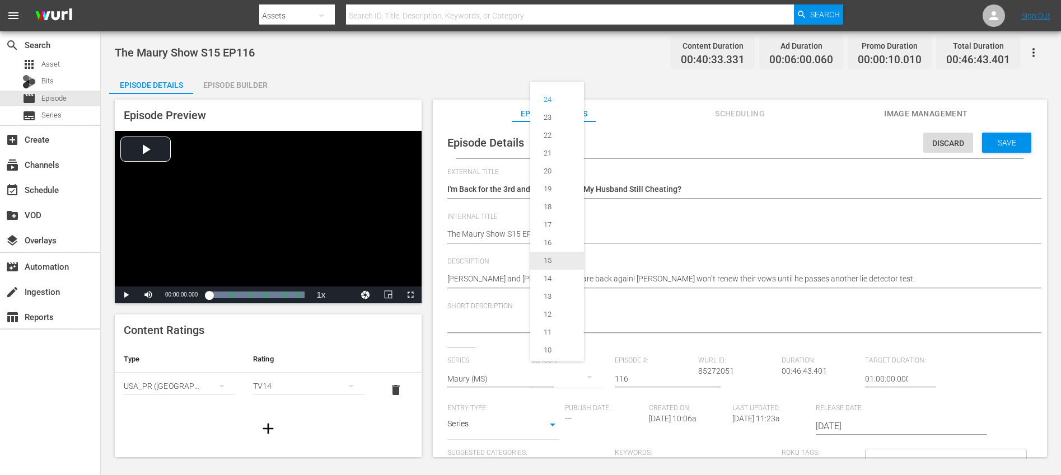
click at [555, 260] on div "15" at bounding box center [547, 260] width 35 height 11
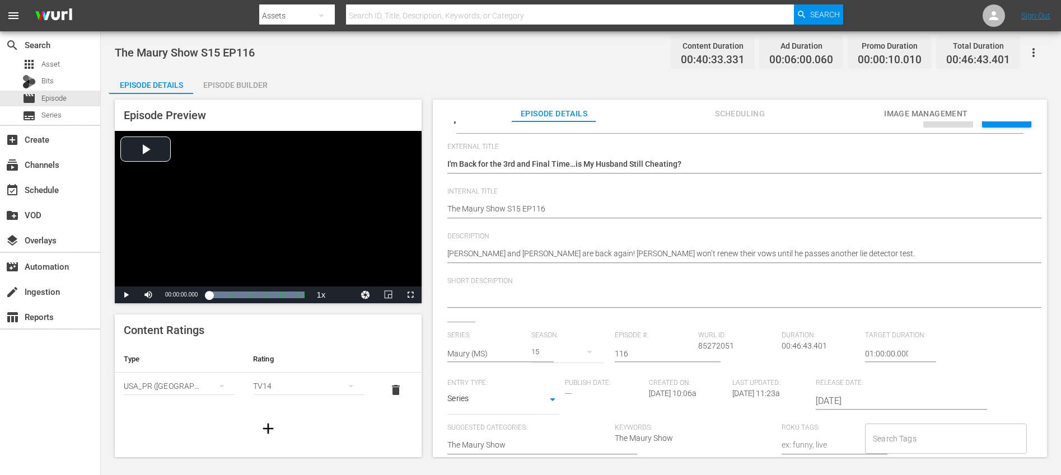
scroll to position [99, 0]
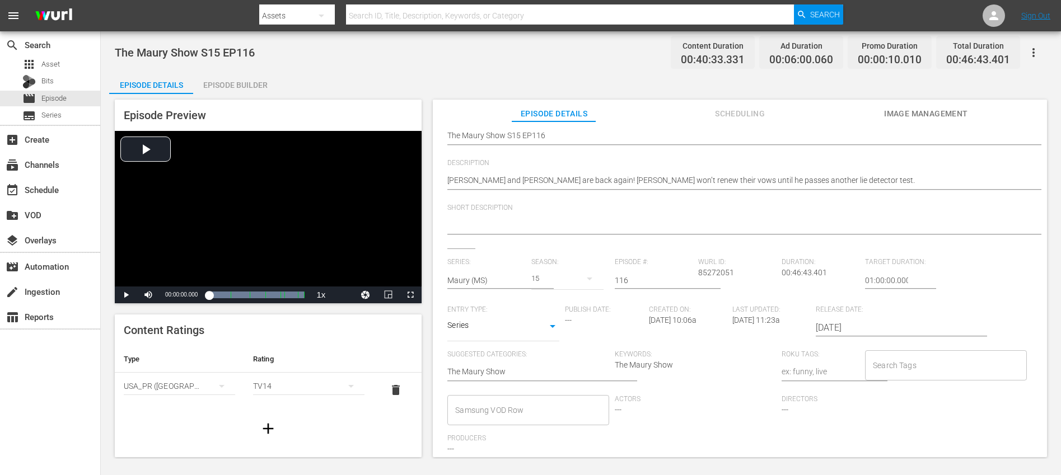
click at [923, 371] on input "Search Tags" at bounding box center [937, 365] width 134 height 20
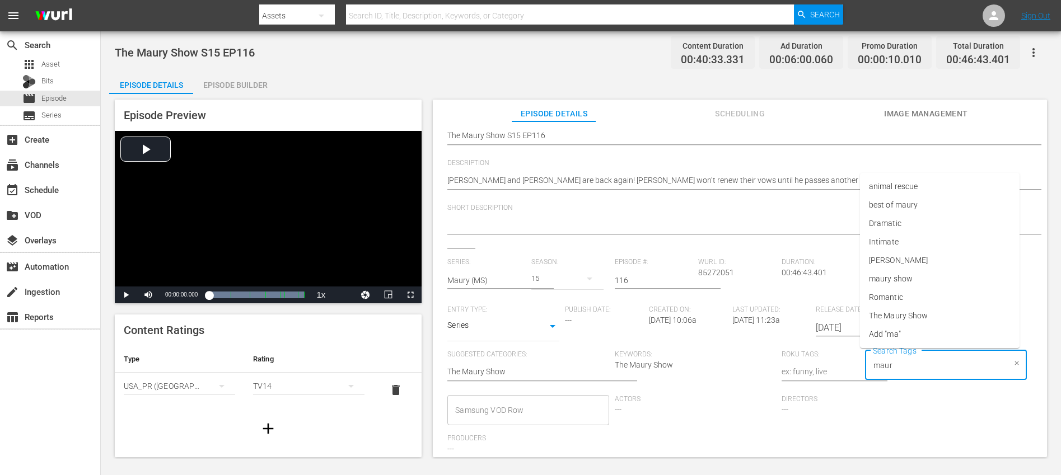
type input "maury"
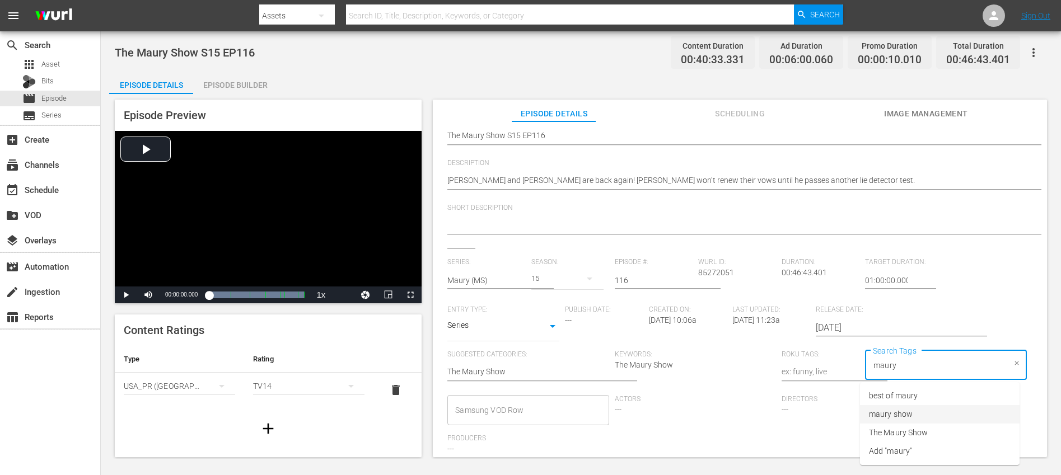
click at [928, 419] on li "maury show" at bounding box center [940, 414] width 160 height 18
click at [972, 403] on div "Series: Maury ([GEOGRAPHIC_DATA]) Season: 15 Episode #: 116 [PERSON_NAME] ID: 8…" at bounding box center [739, 361] width 585 height 206
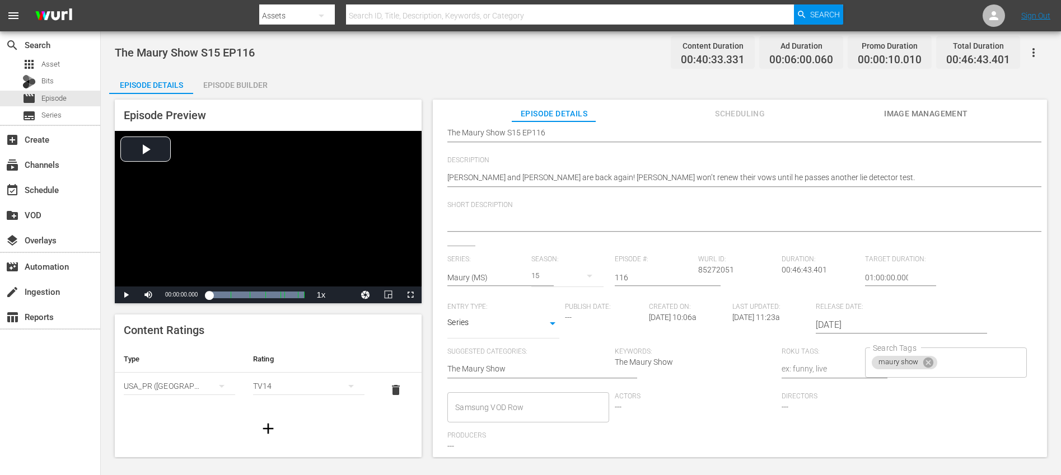
scroll to position [104, 0]
click at [967, 366] on input "Search Tags" at bounding box center [972, 360] width 66 height 20
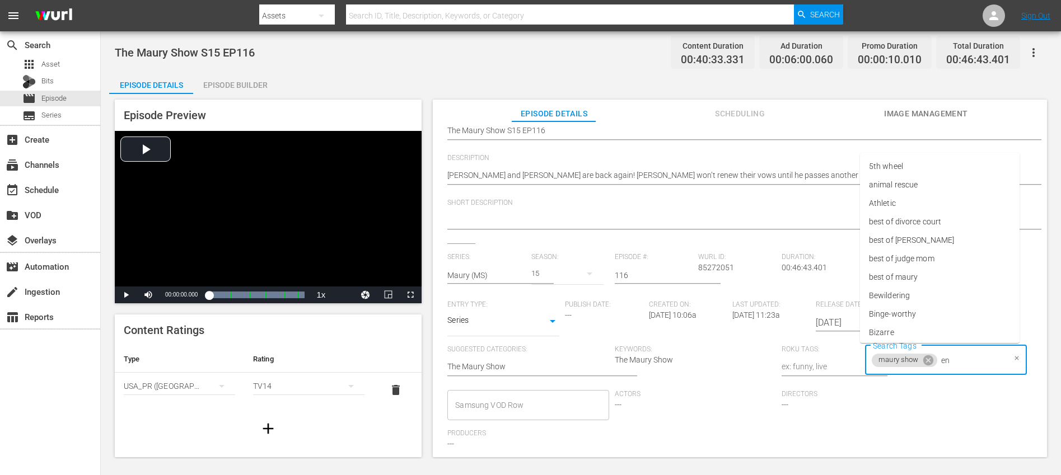
type input "eng"
drag, startPoint x: 944, startPoint y: 386, endPoint x: 962, endPoint y: 398, distance: 21.0
click at [944, 386] on li "ENG" at bounding box center [940, 391] width 160 height 18
click at [962, 399] on div "Series: Maury ([GEOGRAPHIC_DATA]) Season: 15 Episode #: 116 [PERSON_NAME] ID: 8…" at bounding box center [739, 356] width 585 height 206
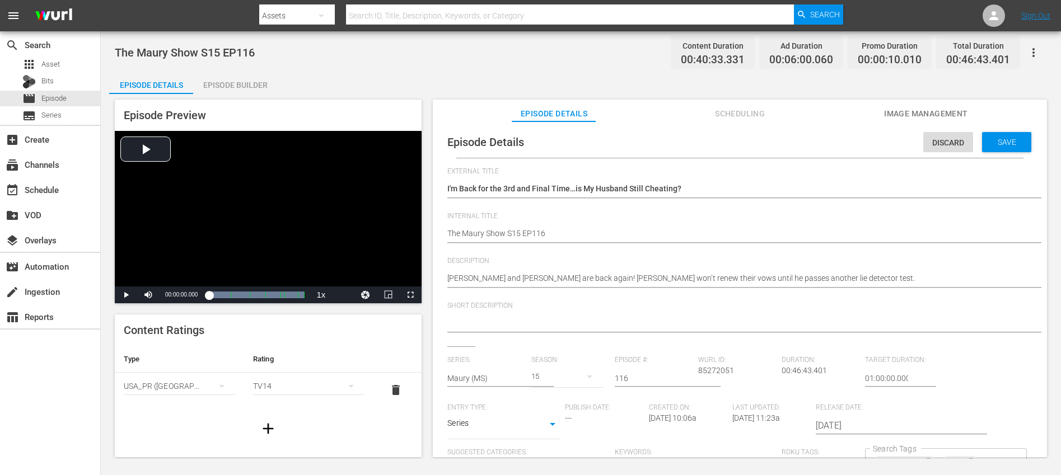
scroll to position [0, 0]
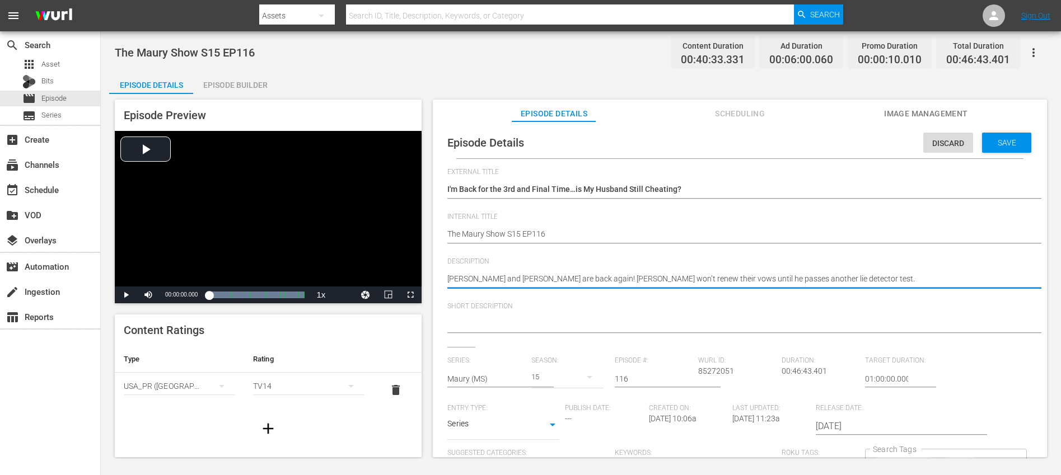
click at [723, 285] on textarea "[PERSON_NAME] and [PERSON_NAME] are back again! [PERSON_NAME] won’t renew their…" at bounding box center [736, 279] width 579 height 13
click at [702, 322] on textarea at bounding box center [736, 324] width 579 height 13
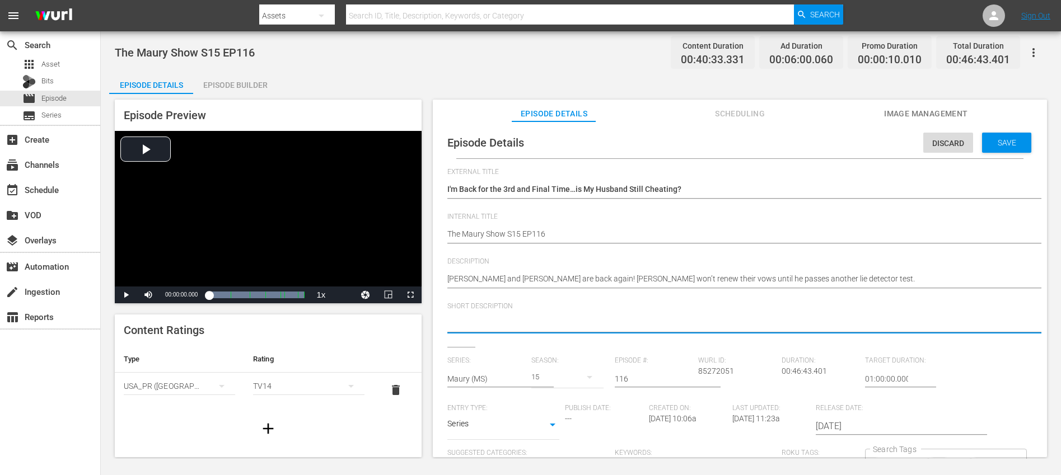
paste textarea "[PERSON_NAME] and [PERSON_NAME] are back again! [PERSON_NAME] won’t renew their…"
type textarea "[PERSON_NAME] and [PERSON_NAME] are back again! [PERSON_NAME] won’t renew their…"
click at [1010, 148] on div "Save" at bounding box center [1006, 143] width 49 height 20
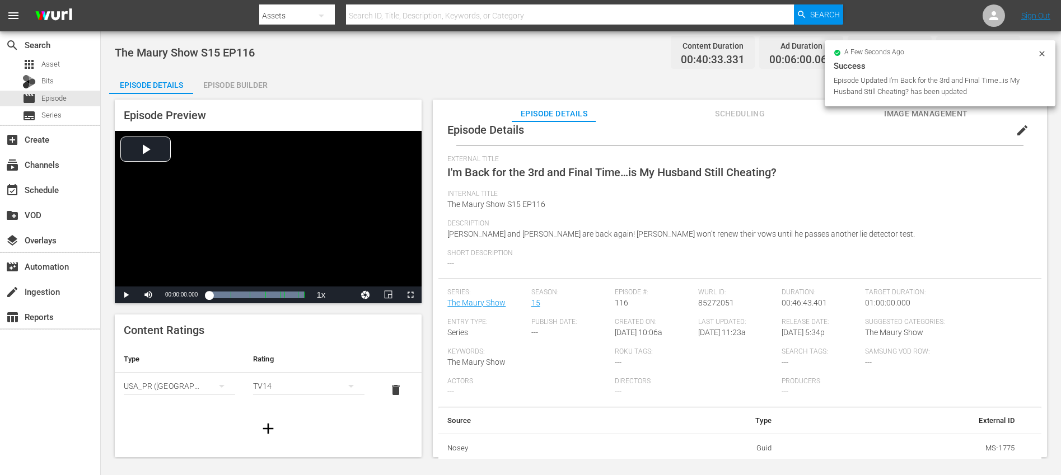
scroll to position [13, 0]
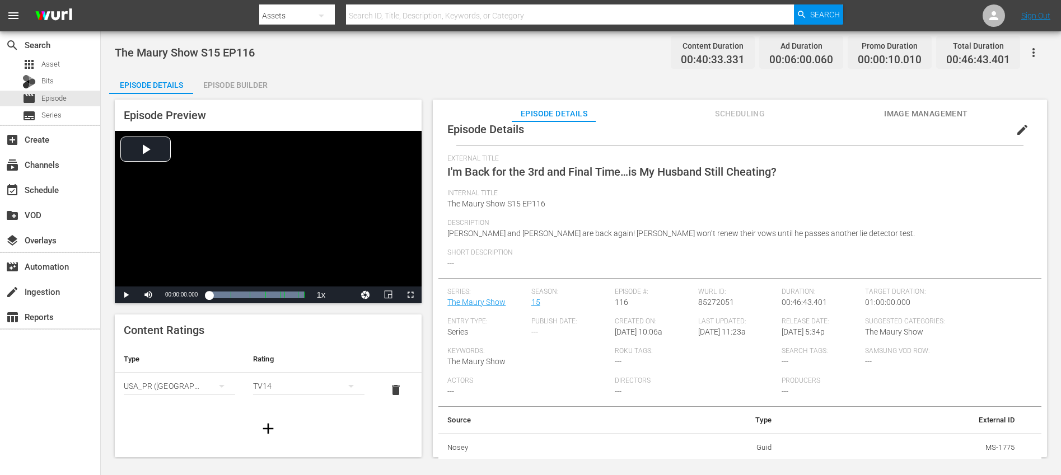
click at [1017, 128] on span "edit" at bounding box center [1021, 129] width 13 height 13
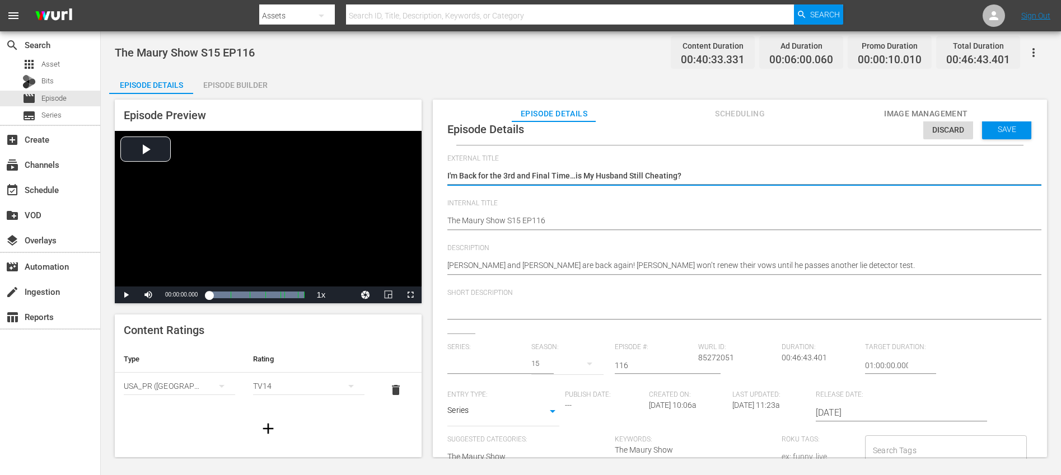
type input "Maury"
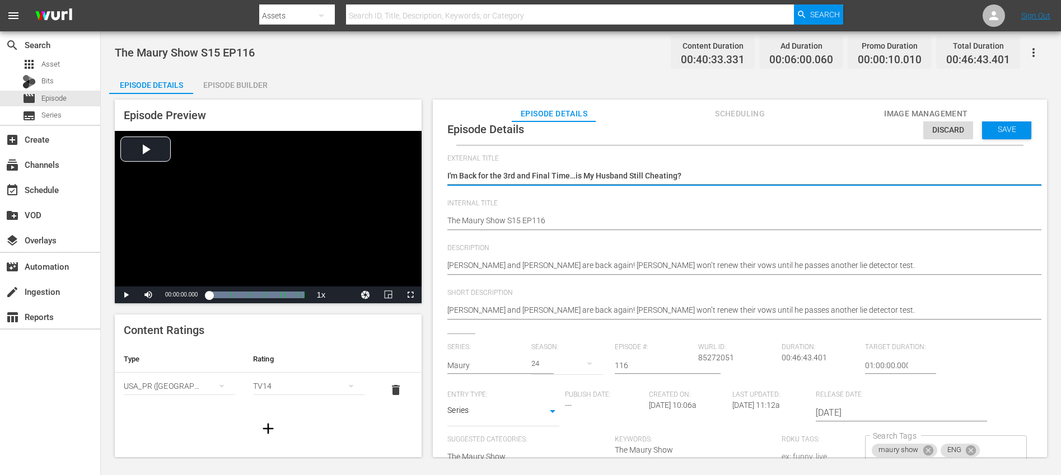
click at [993, 134] on div "Save" at bounding box center [1006, 129] width 49 height 20
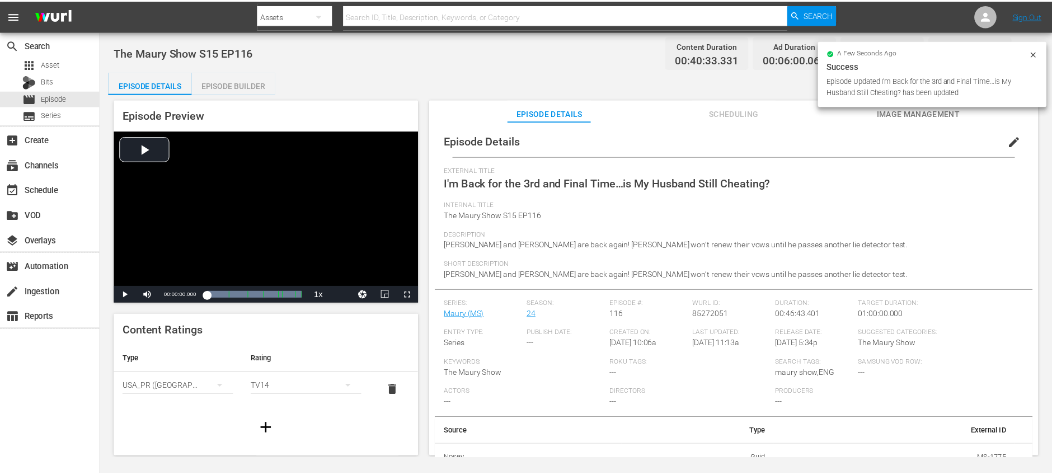
scroll to position [0, 0]
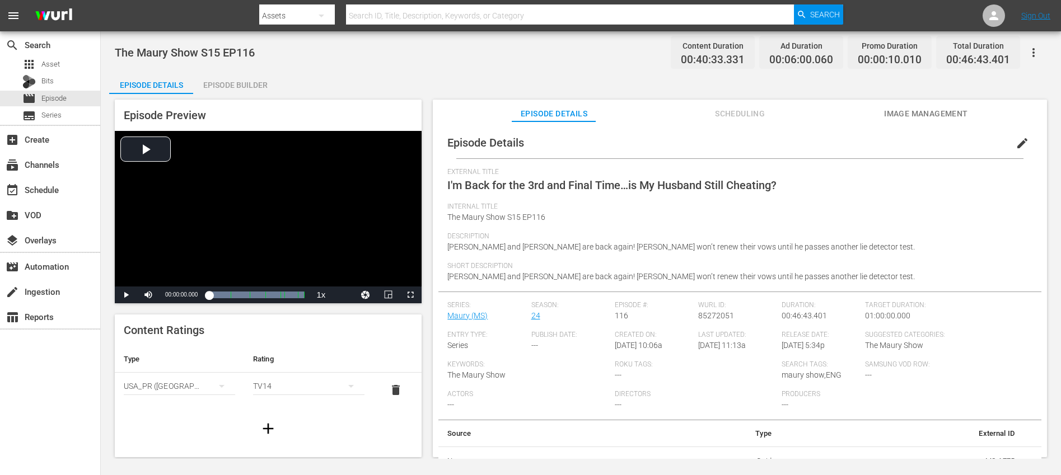
click at [265, 79] on div "Episode Builder" at bounding box center [235, 85] width 84 height 27
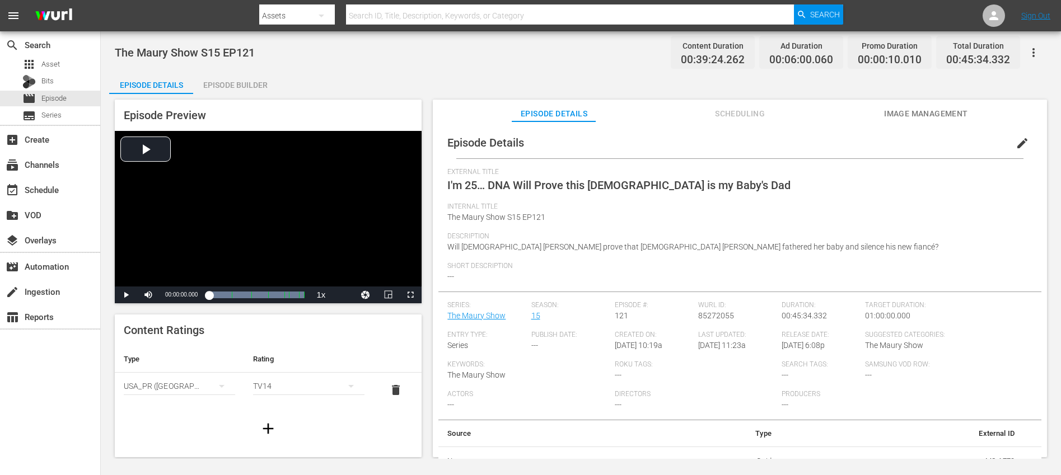
click at [1016, 143] on span "edit" at bounding box center [1021, 143] width 13 height 13
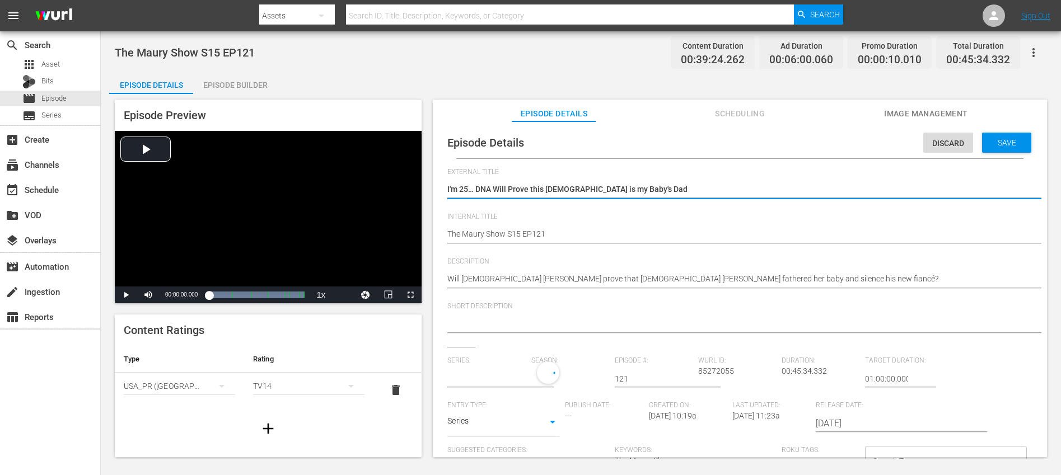
type input "The Maury Show"
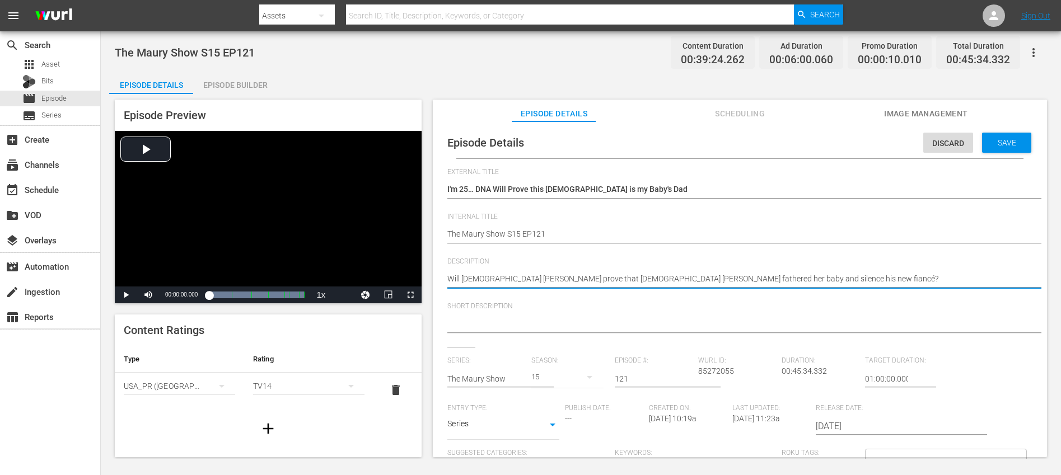
click at [561, 280] on textarea "Will [DEMOGRAPHIC_DATA] [PERSON_NAME] prove that [DEMOGRAPHIC_DATA] [PERSON_NAM…" at bounding box center [736, 279] width 579 height 13
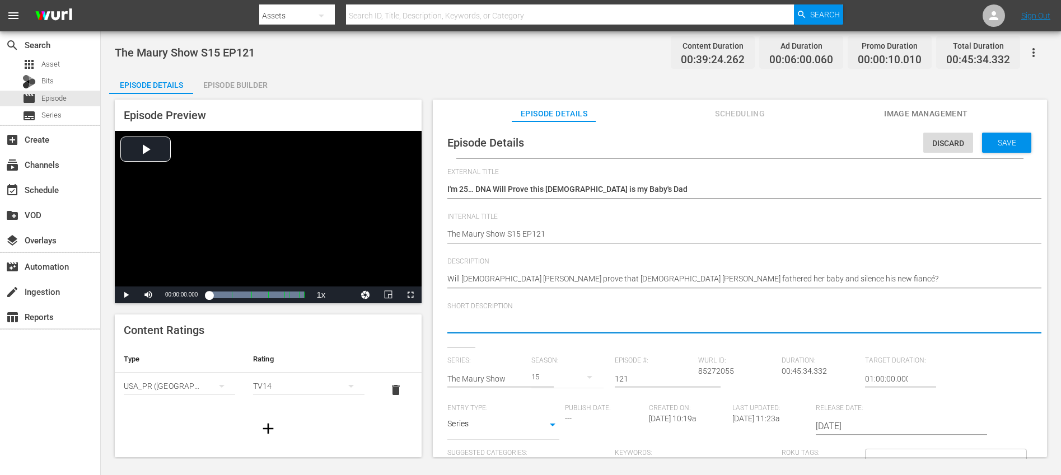
click at [542, 323] on textarea at bounding box center [736, 324] width 579 height 13
paste textarea "Will [DEMOGRAPHIC_DATA] [PERSON_NAME] prove that [DEMOGRAPHIC_DATA] [PERSON_NAM…"
type textarea "Will [DEMOGRAPHIC_DATA] [PERSON_NAME] prove that [DEMOGRAPHIC_DATA] [PERSON_NAM…"
click at [480, 382] on input "text" at bounding box center [486, 378] width 78 height 27
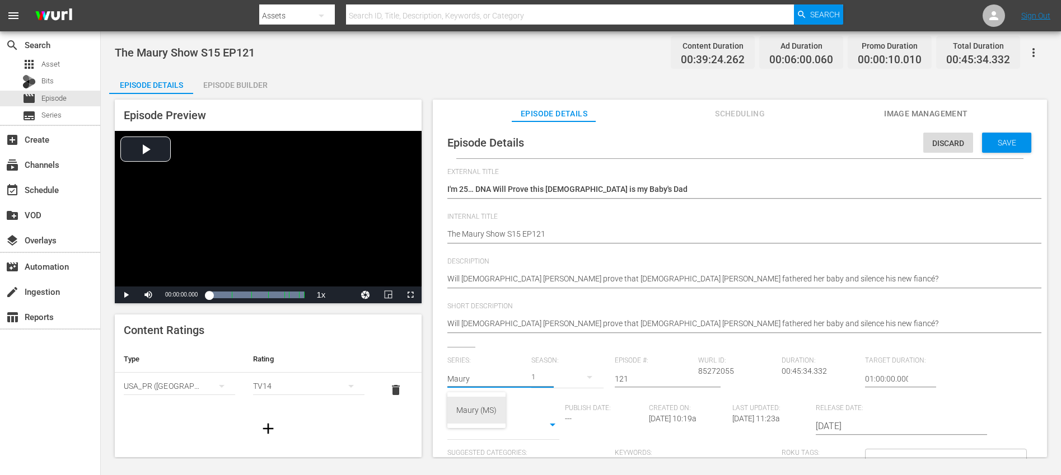
click at [469, 413] on div "Maury (MS)" at bounding box center [476, 410] width 40 height 27
type input "Maury (MS)"
click at [583, 378] on icon "button" at bounding box center [589, 377] width 13 height 13
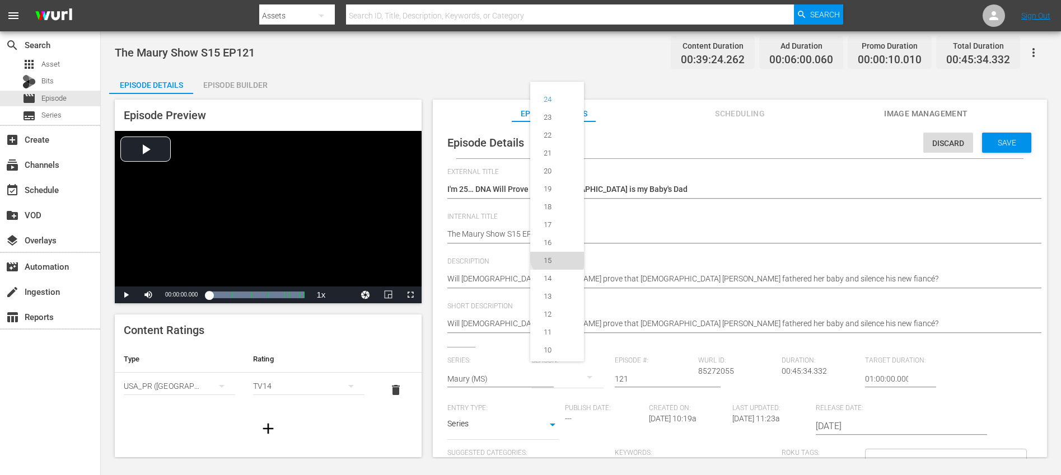
click at [558, 256] on div "15" at bounding box center [547, 260] width 35 height 11
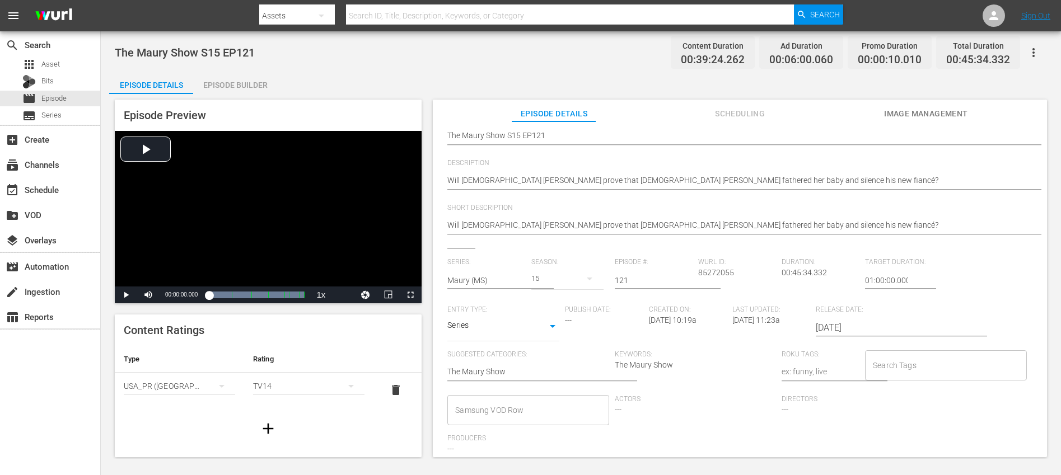
scroll to position [100, 0]
click at [896, 352] on div "Search Tags" at bounding box center [945, 364] width 161 height 30
type input "maury"
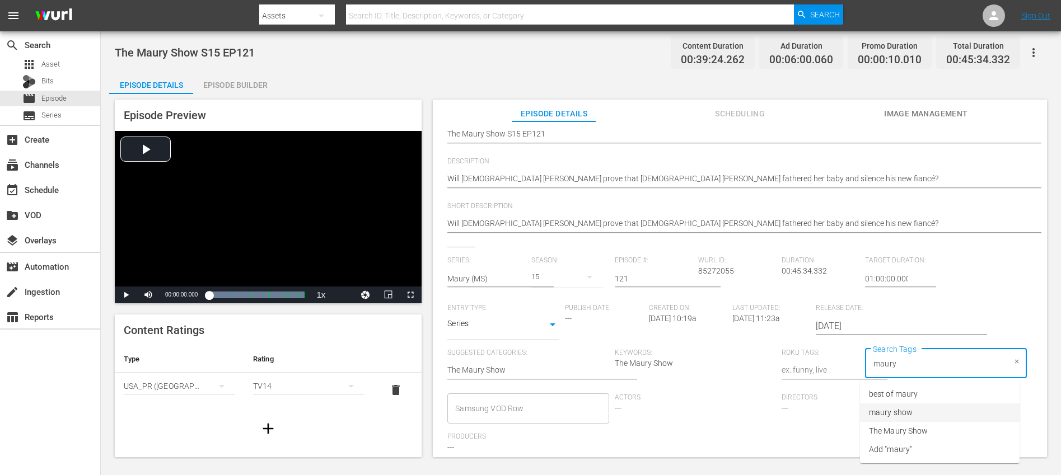
click at [915, 416] on li "maury show" at bounding box center [940, 413] width 160 height 18
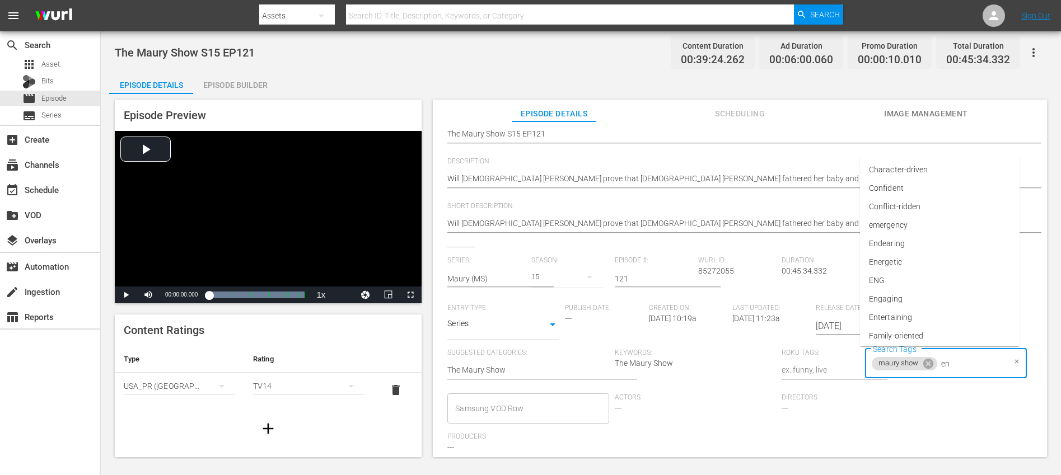
type input "eng"
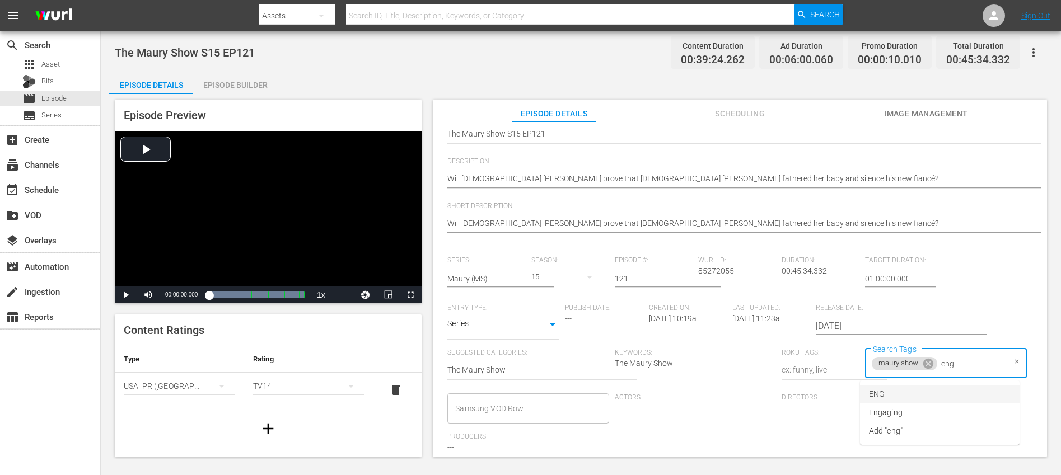
click at [901, 395] on li "ENG" at bounding box center [940, 394] width 160 height 18
click at [940, 419] on div "Directors ---" at bounding box center [864, 412] width 167 height 39
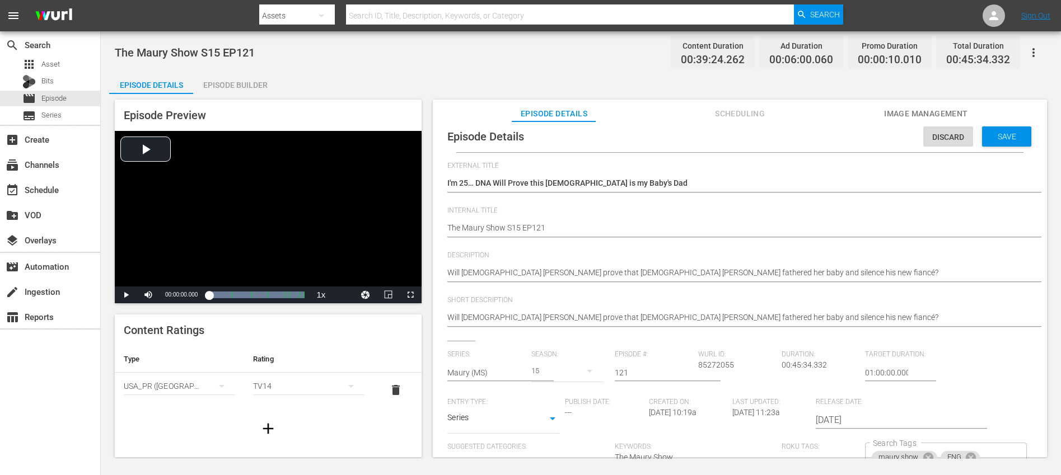
scroll to position [0, 0]
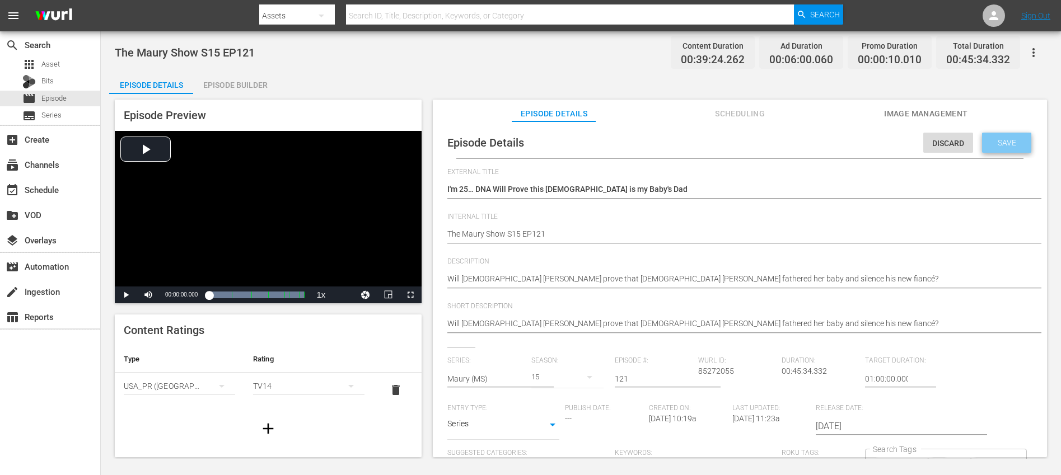
click at [1002, 143] on span "Save" at bounding box center [1006, 142] width 36 height 9
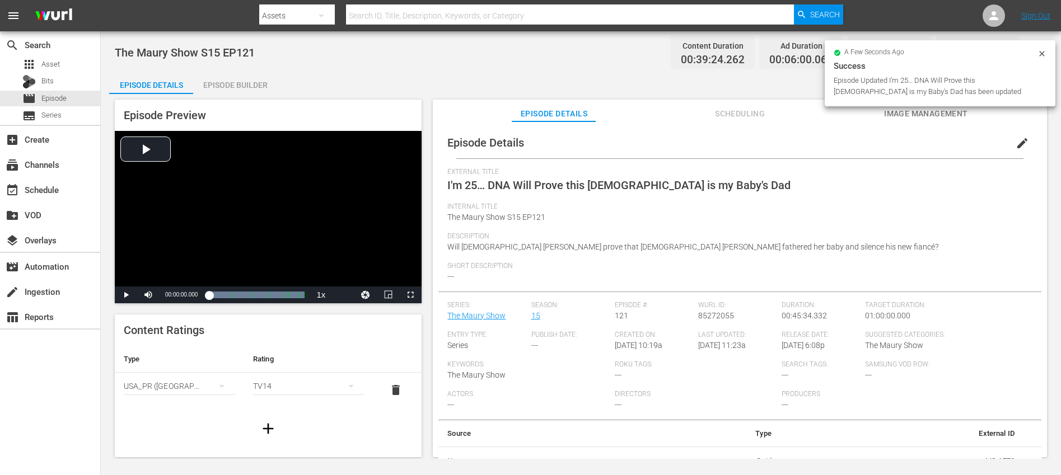
click at [1042, 54] on icon at bounding box center [1041, 53] width 9 height 9
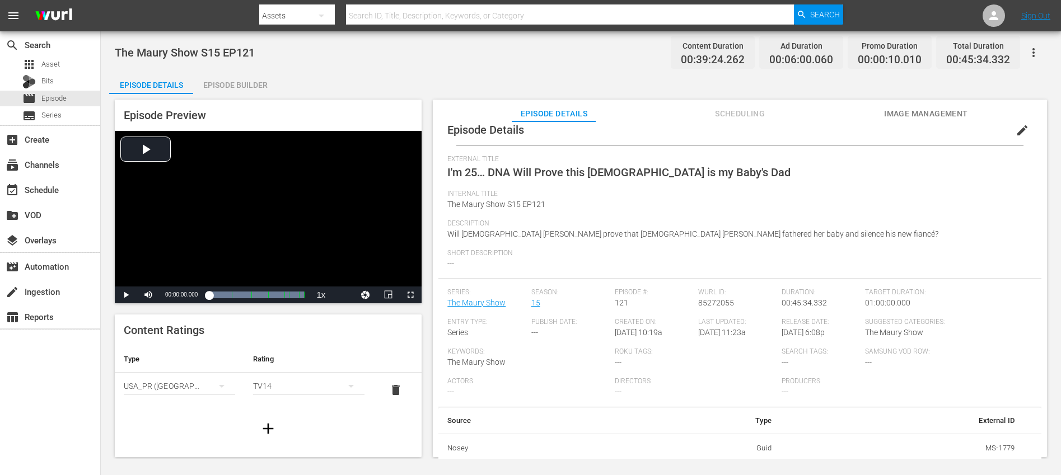
scroll to position [13, 0]
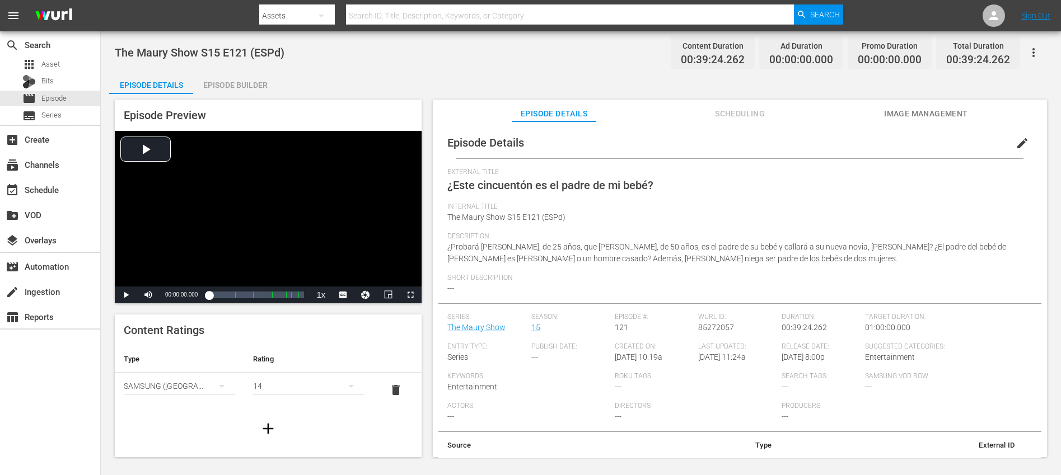
click at [1015, 142] on span "edit" at bounding box center [1021, 143] width 13 height 13
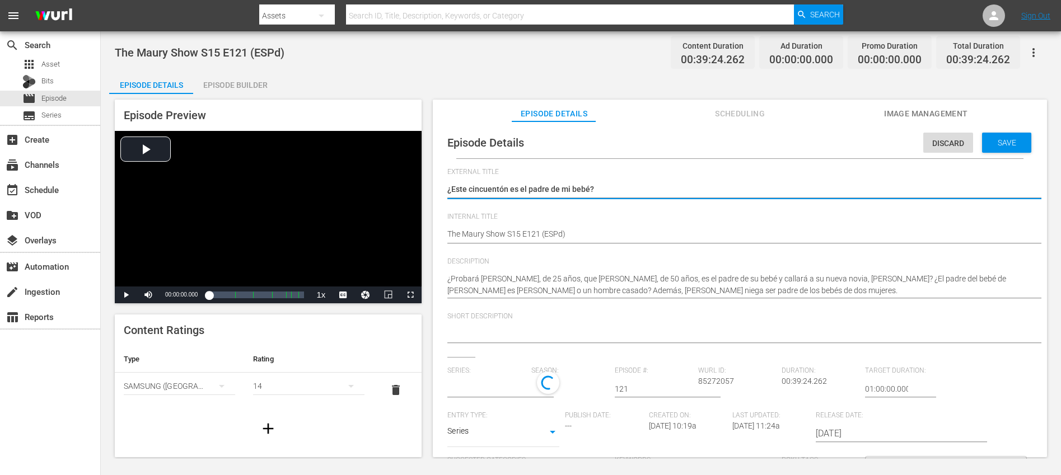
type input "The Maury Show"
click at [476, 386] on input "text" at bounding box center [486, 389] width 78 height 27
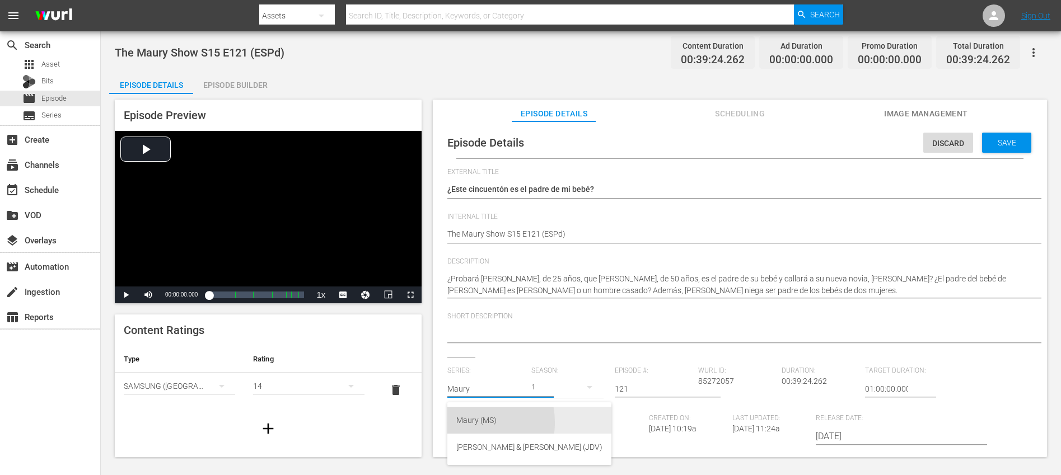
click at [466, 423] on div "Maury (MS)" at bounding box center [529, 420] width 146 height 27
type input "Maury (MS)"
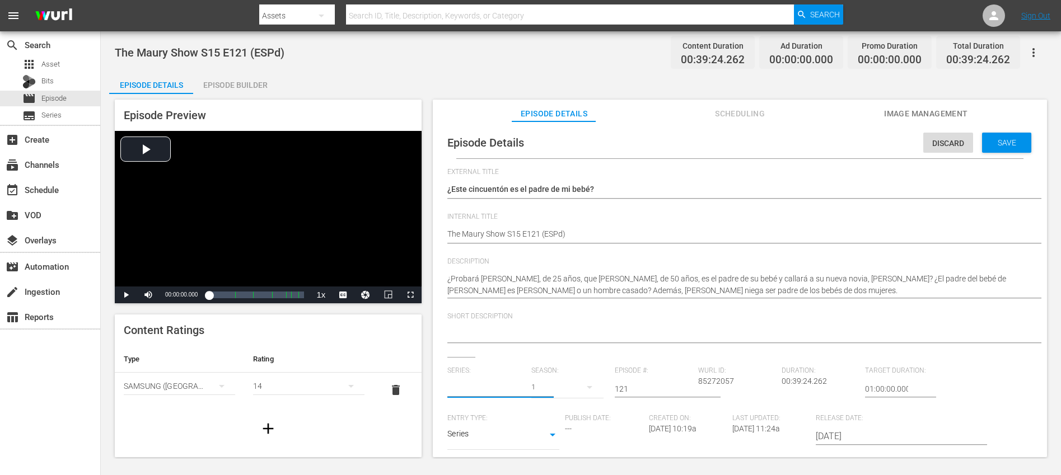
click at [492, 392] on input "text" at bounding box center [486, 389] width 78 height 27
click at [490, 425] on div "Maury (MS)" at bounding box center [529, 420] width 146 height 27
type input "Maury (MS)"
click at [578, 387] on button "button" at bounding box center [589, 387] width 27 height 27
click at [556, 271] on div "15" at bounding box center [547, 270] width 35 height 11
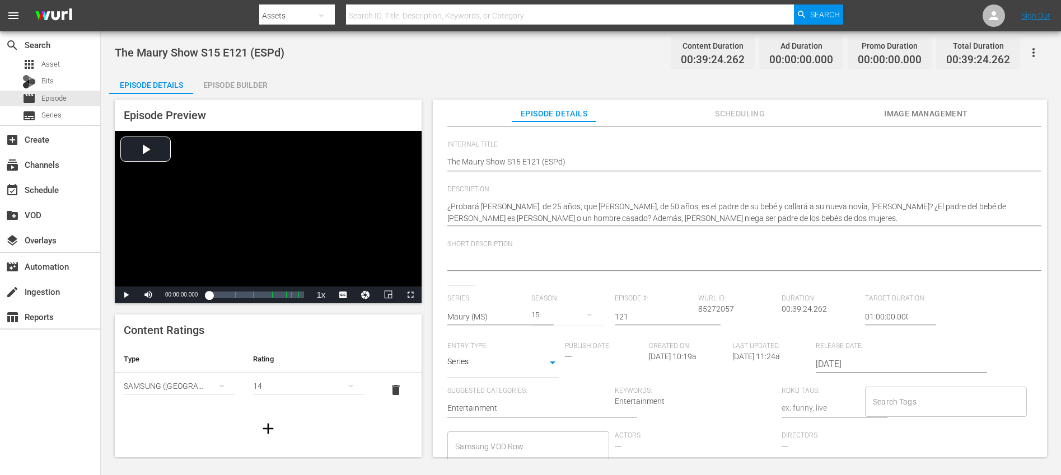
scroll to position [85, 0]
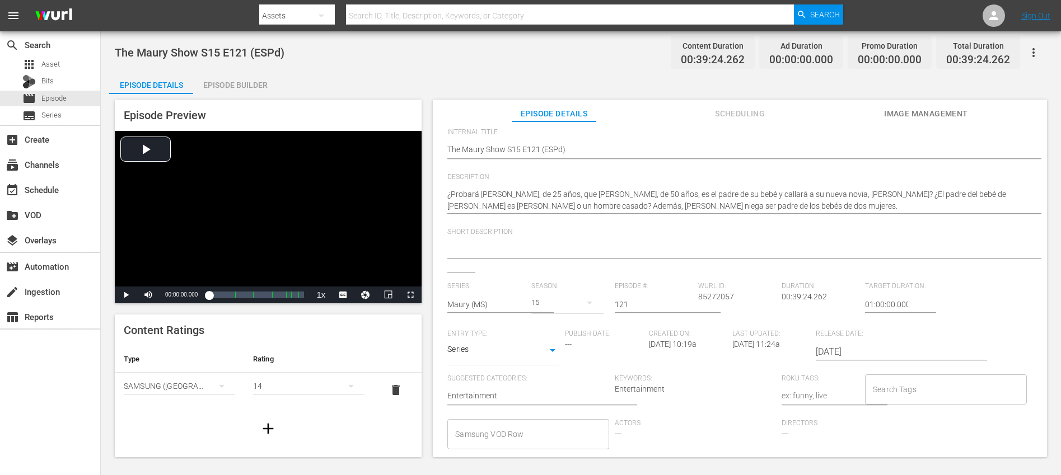
click at [900, 388] on input "Search Tags" at bounding box center [937, 389] width 134 height 20
type input "Maury"
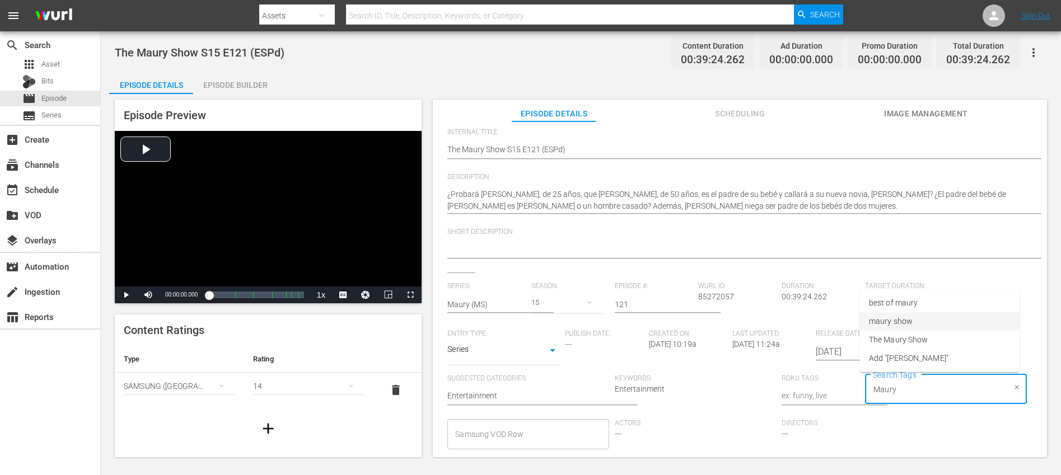
click at [918, 325] on li "maury show" at bounding box center [940, 321] width 160 height 18
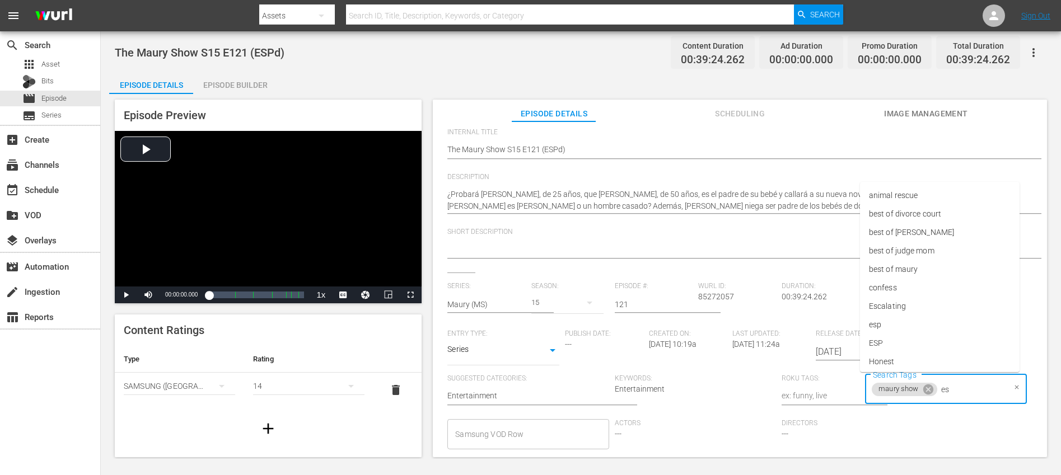
type input "esp"
click at [885, 337] on li "ESP" at bounding box center [940, 340] width 160 height 18
click at [902, 425] on span "Directors" at bounding box center [861, 423] width 161 height 9
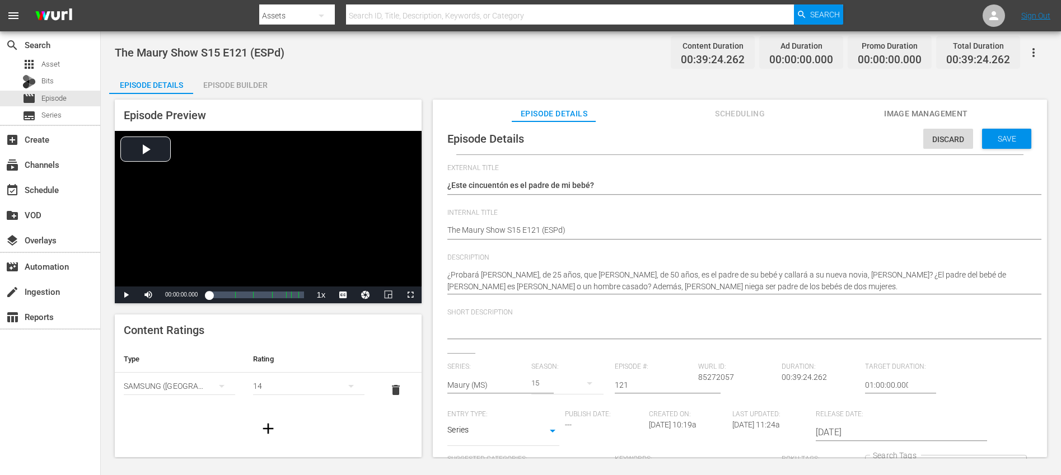
scroll to position [3, 0]
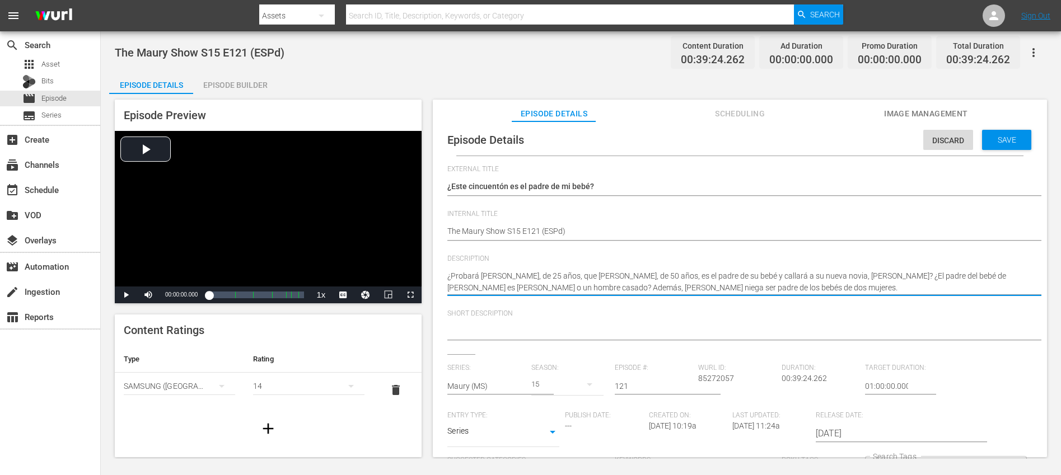
drag, startPoint x: 846, startPoint y: 276, endPoint x: 439, endPoint y: 275, distance: 406.9
click at [490, 333] on textarea at bounding box center [736, 331] width 579 height 13
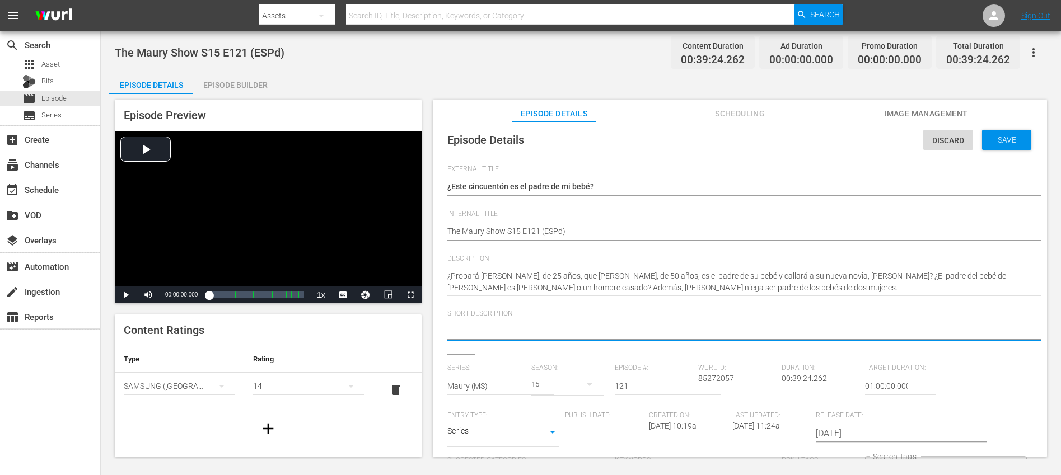
paste textarea "¿Probará [PERSON_NAME], de 25 años, que [PERSON_NAME], de 50 años, es el padre …"
type textarea "¿Probará [PERSON_NAME], de 25 años, que [PERSON_NAME], de 50 años, es el padre …"
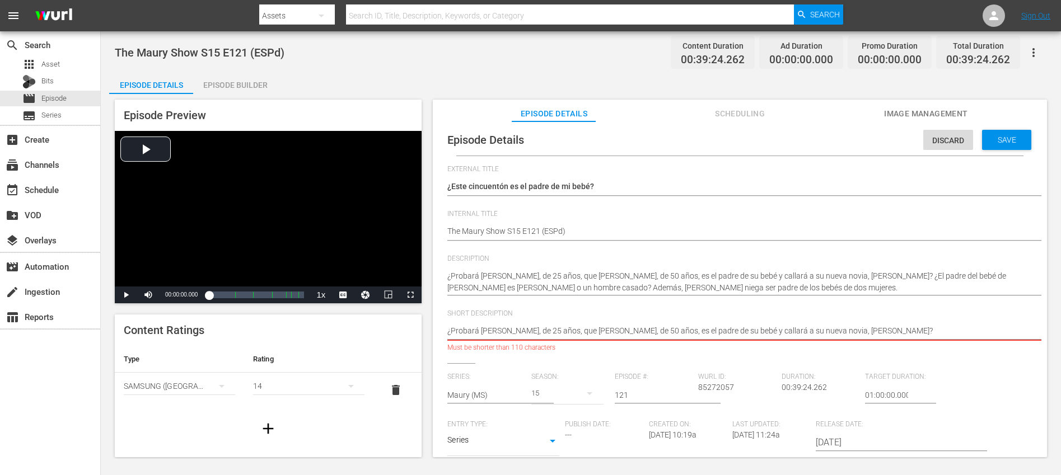
drag, startPoint x: 508, startPoint y: 331, endPoint x: 519, endPoint y: 333, distance: 10.9
click at [519, 333] on textarea "¿Probará Katrina, de 25 años, que Christopher, de 50 años, es el padre de su be…" at bounding box center [736, 331] width 579 height 13
type textarea "¿Probará Katrina, 25 años, que Christopher, de 50 años, es el padre de su bebé …"
drag, startPoint x: 518, startPoint y: 332, endPoint x: 534, endPoint y: 332, distance: 16.2
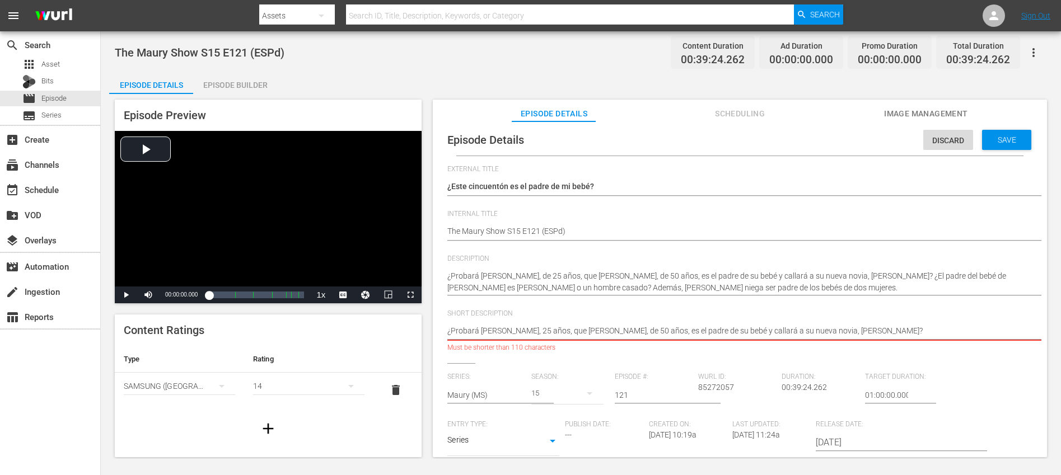
click at [534, 332] on textarea "¿Probará Katrina, 25 años, que Christopher, de 50 años, es el padre de su bebé …" at bounding box center [736, 331] width 579 height 13
type textarea "¿Probará Katrina, 25 , que Christopher, de 50 años, es el padre de su bebé y ca…"
type textarea "¿Probará Katrina, 25, que Christopher, de 50 años, es el padre de su bebé y cal…"
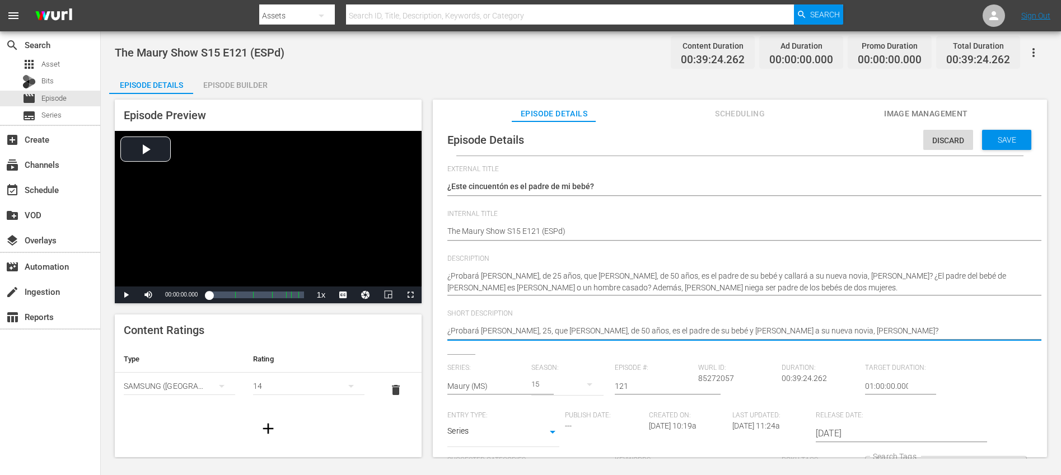
drag, startPoint x: 589, startPoint y: 331, endPoint x: 578, endPoint y: 334, distance: 11.5
click at [578, 334] on textarea "¿Probará Katrina, 25, que Christopher, de 50 años, es el padre de su bebé y cal…" at bounding box center [736, 331] width 579 height 13
type textarea "¿Probará Katrina, 25, que Christopher, 50 años, es el padre de su bebé y callar…"
drag, startPoint x: 604, startPoint y: 331, endPoint x: 587, endPoint y: 333, distance: 18.0
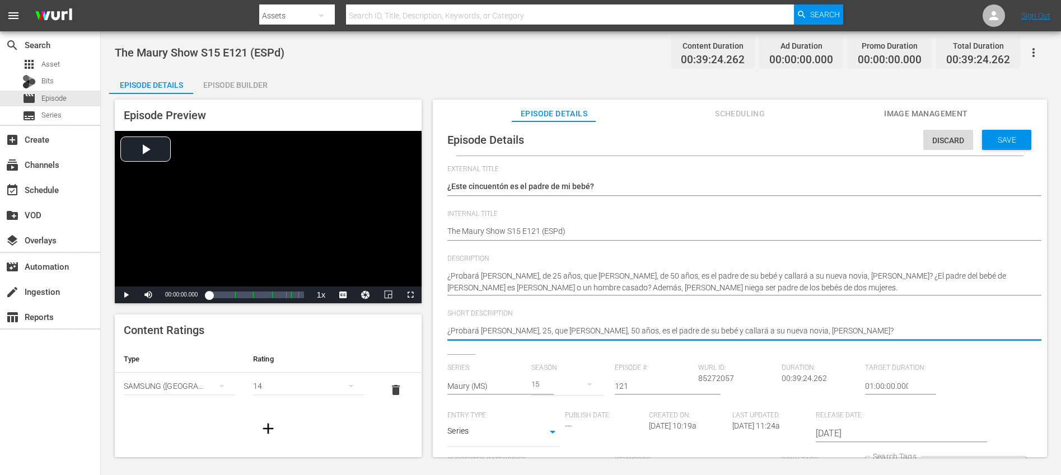
click at [587, 333] on textarea "¿Probará Katrina, 25, que Christopher, 50 años, es el padre de su bebé y callar…" at bounding box center [736, 331] width 579 height 13
type textarea "¿Probará [PERSON_NAME], 25, que [PERSON_NAME], 50, es el padre de su bebé y [PE…"
click at [1000, 143] on span "Save" at bounding box center [1006, 139] width 36 height 9
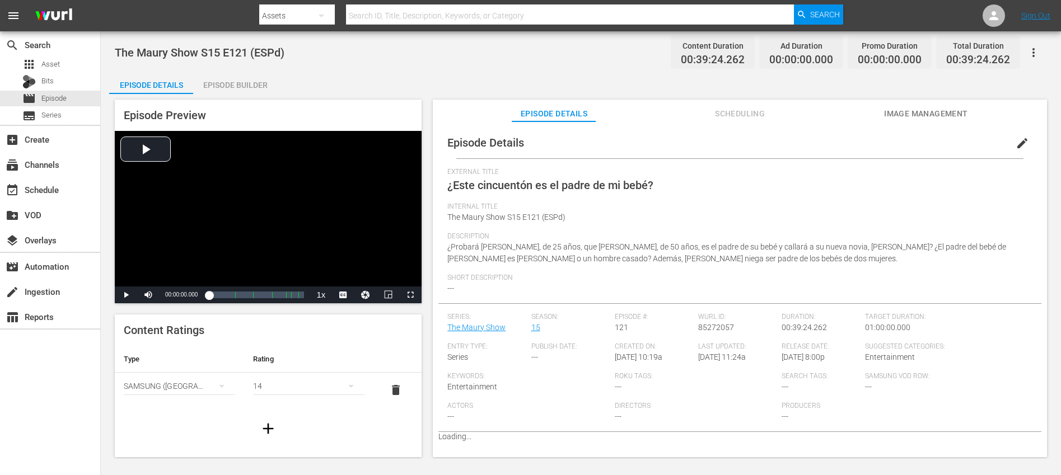
scroll to position [0, 0]
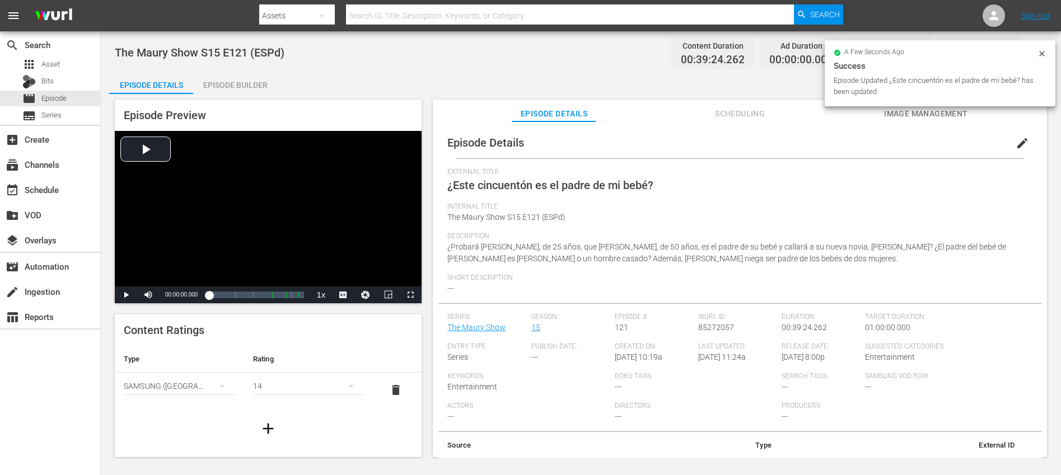
click at [263, 429] on icon "button" at bounding box center [268, 429] width 11 height 11
click at [182, 413] on div "simple table" at bounding box center [179, 420] width 111 height 31
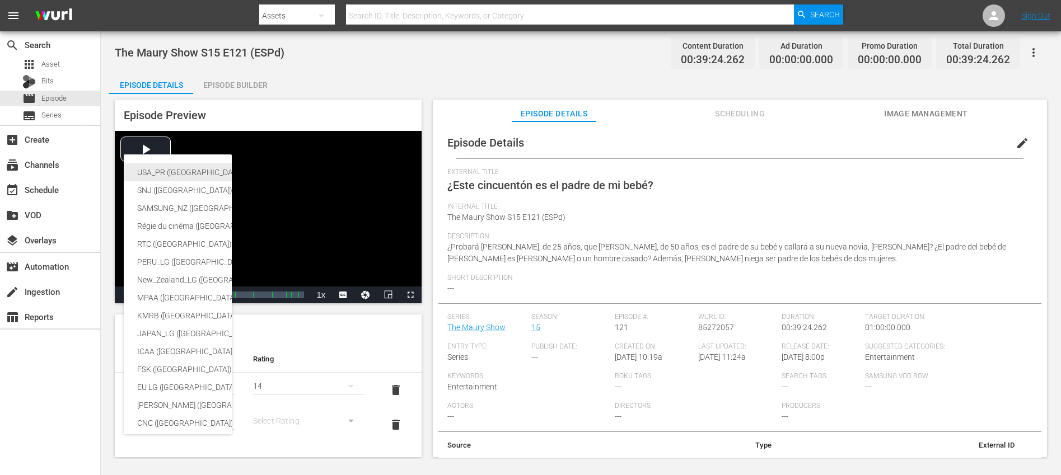
click at [188, 175] on div "USA_PR (United States of America)" at bounding box center [265, 172] width 257 height 18
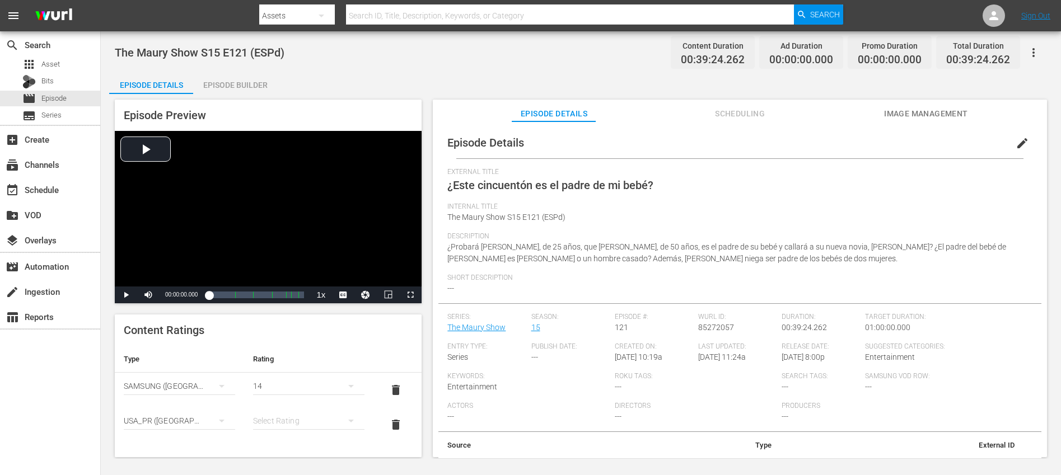
click at [279, 420] on div "simple table" at bounding box center [308, 420] width 111 height 31
click at [283, 396] on div "TV14" at bounding box center [303, 399] width 81 height 18
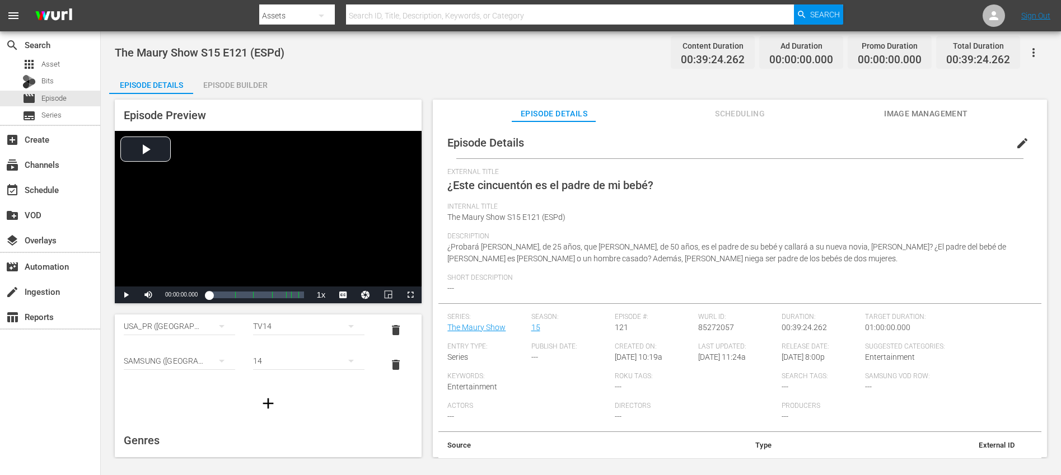
scroll to position [58, 0]
click at [264, 403] on icon "button" at bounding box center [268, 405] width 11 height 11
click at [170, 399] on div "simple table" at bounding box center [179, 397] width 111 height 31
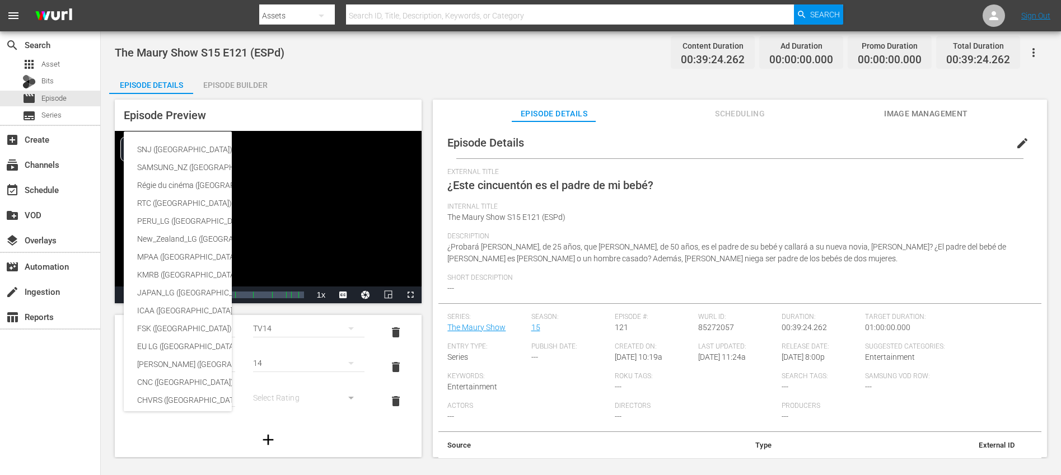
click at [327, 446] on div "SNJ (Brazil) SAMSUNG_NZ (New Zealand) Régie du cinéma (Canada) RTC (Mexico) PER…" at bounding box center [530, 237] width 1061 height 475
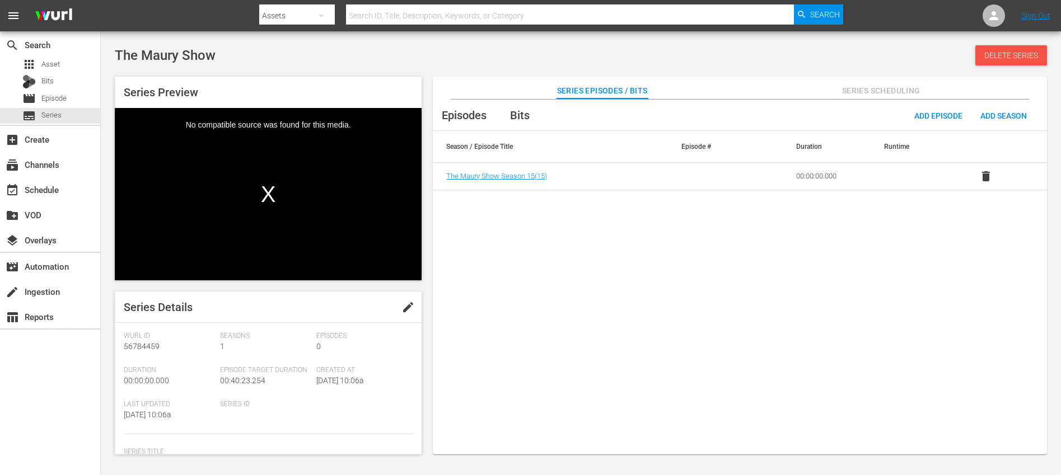
click at [1005, 62] on div "Delete Series" at bounding box center [1011, 55] width 72 height 20
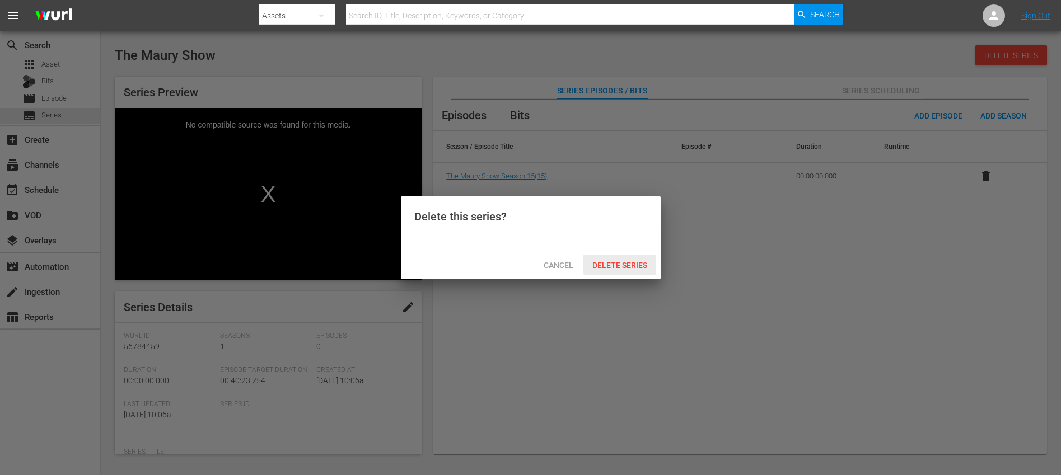
click at [599, 261] on span "Delete Series" at bounding box center [619, 265] width 73 height 9
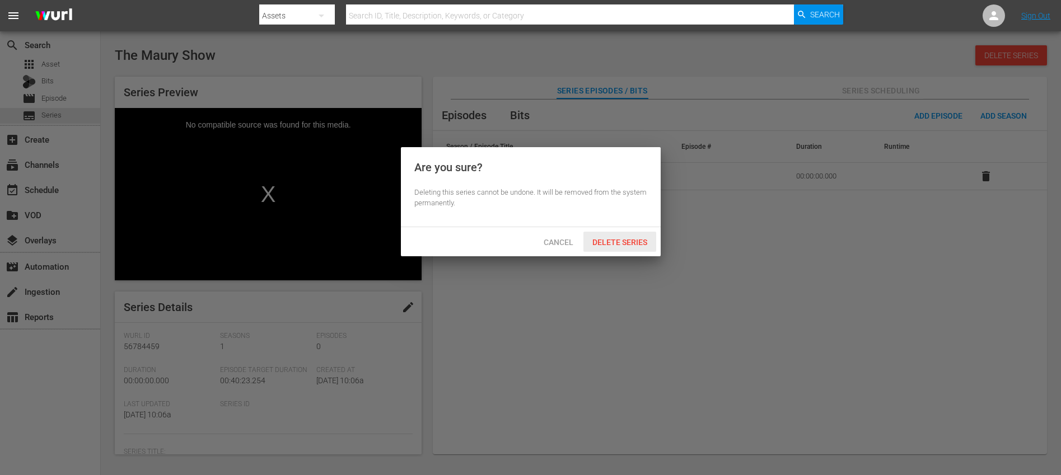
click at [613, 237] on div "Delete Series" at bounding box center [619, 242] width 73 height 21
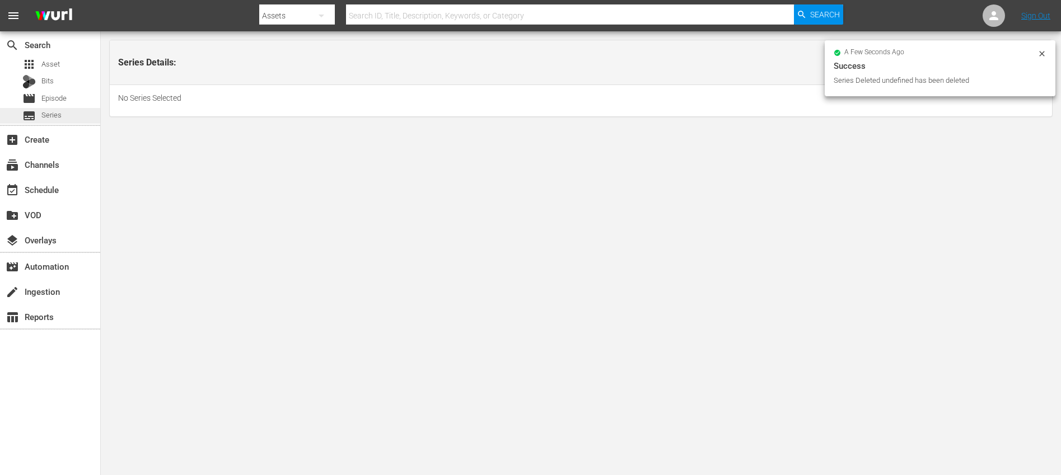
click at [62, 116] on div "subtitles Series" at bounding box center [50, 116] width 100 height 16
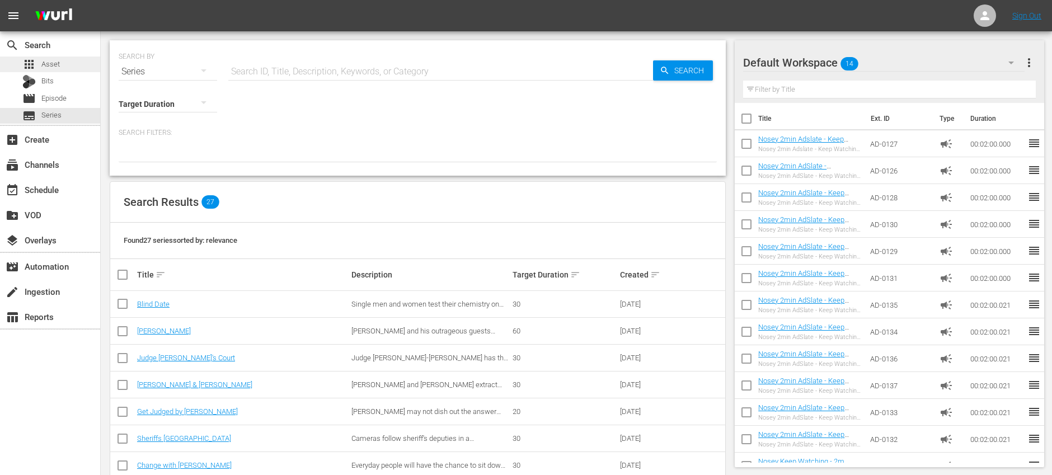
click at [68, 64] on div "apps Asset" at bounding box center [50, 65] width 100 height 16
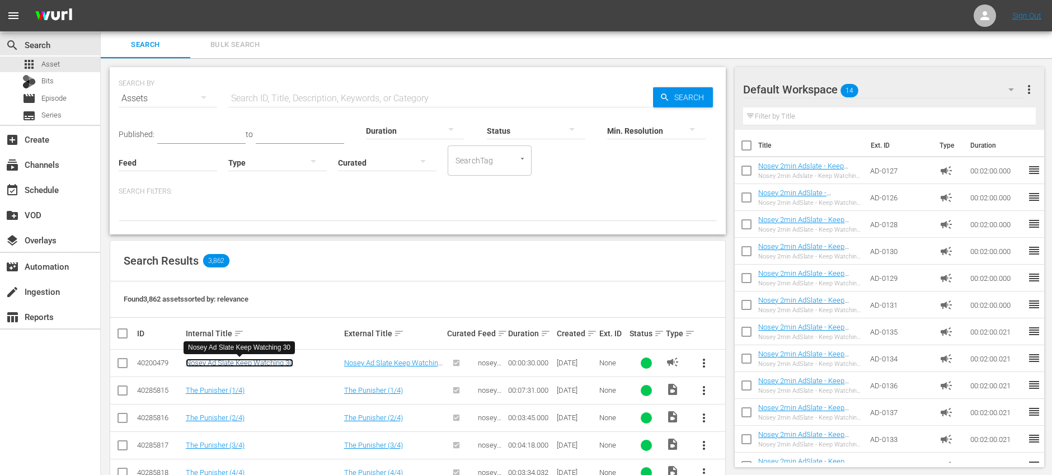
click at [266, 362] on link "Nosey Ad Slate Keep Watching 30" at bounding box center [239, 363] width 107 height 8
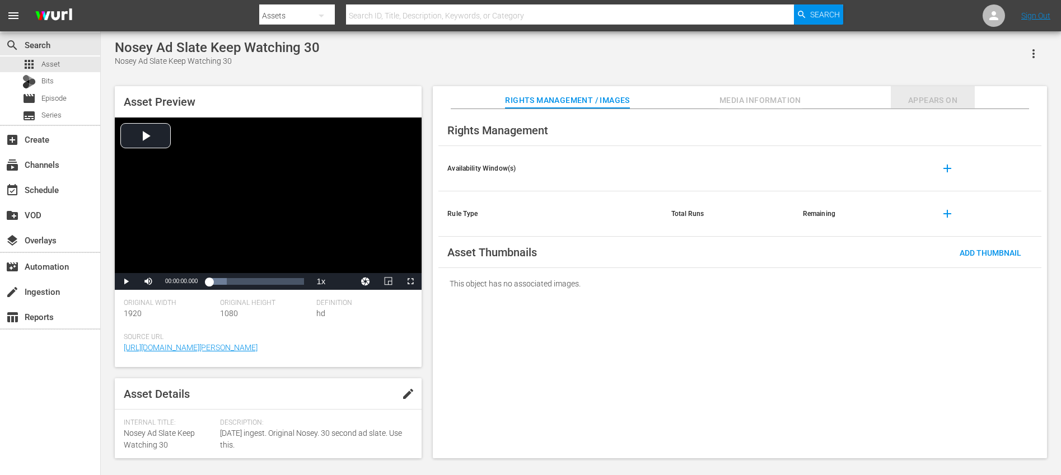
click at [929, 99] on span "Appears On" at bounding box center [932, 100] width 84 height 14
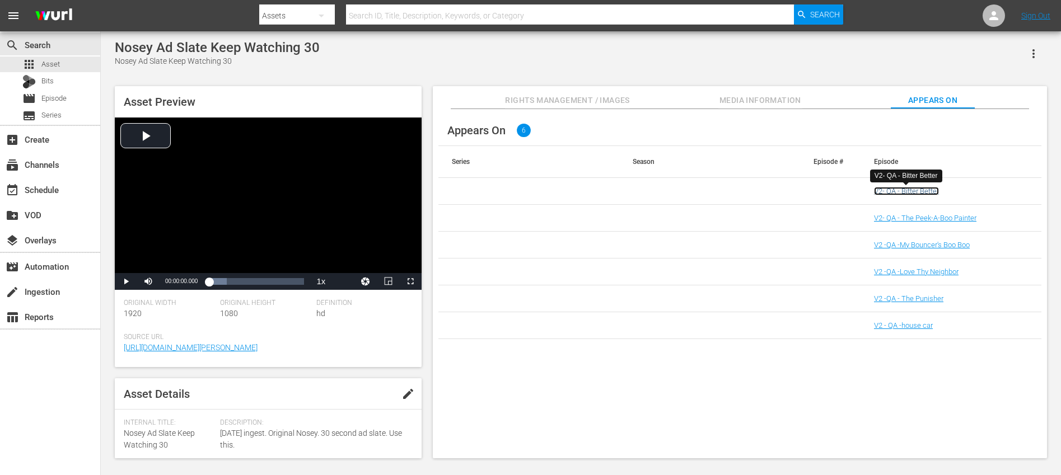
click at [912, 189] on link "V2- QA - Bitter Better" at bounding box center [906, 191] width 65 height 8
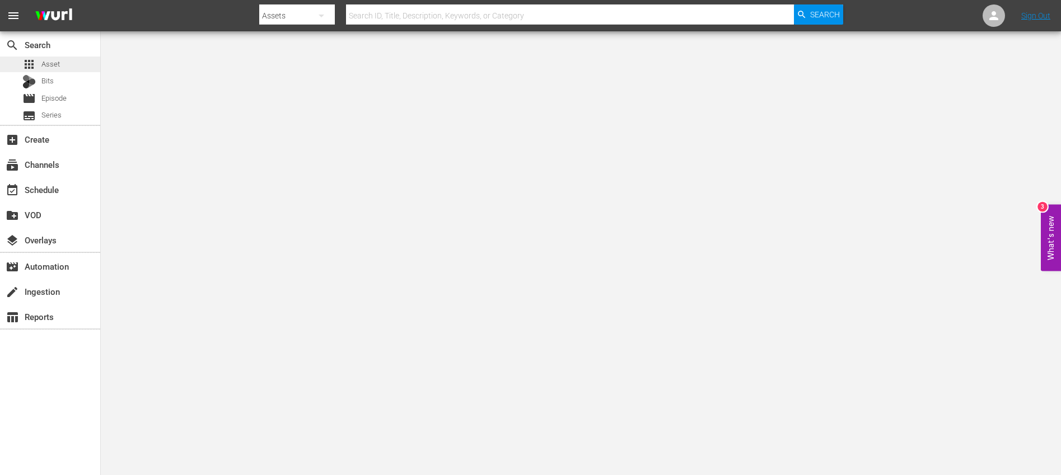
click at [59, 68] on span "Asset" at bounding box center [50, 64] width 18 height 11
